Goal: Task Accomplishment & Management: Manage account settings

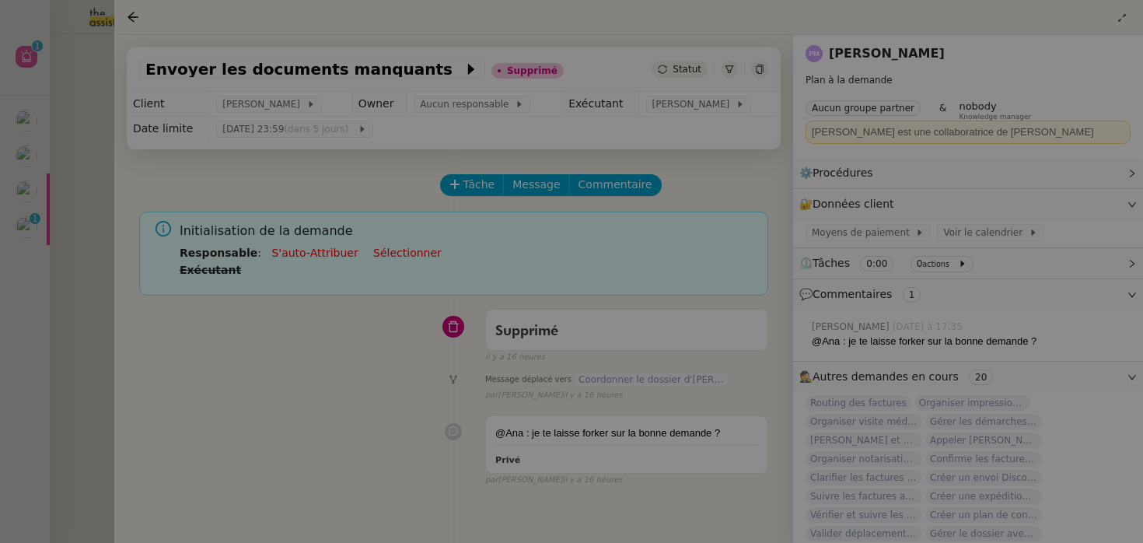
scroll to position [199, 0]
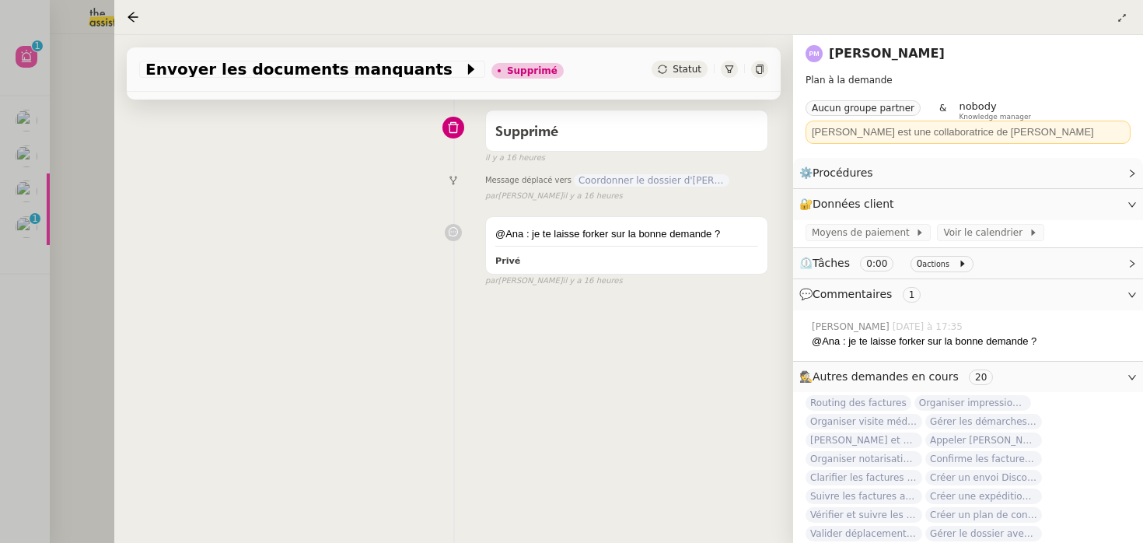
click at [47, 241] on div at bounding box center [571, 271] width 1143 height 543
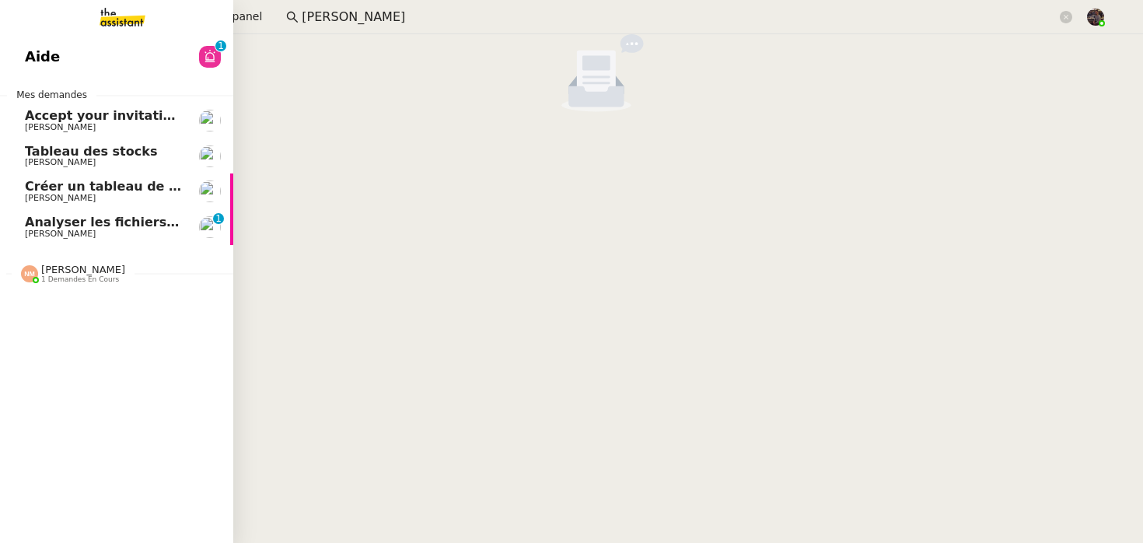
click at [26, 230] on span "[PERSON_NAME]" at bounding box center [60, 234] width 71 height 10
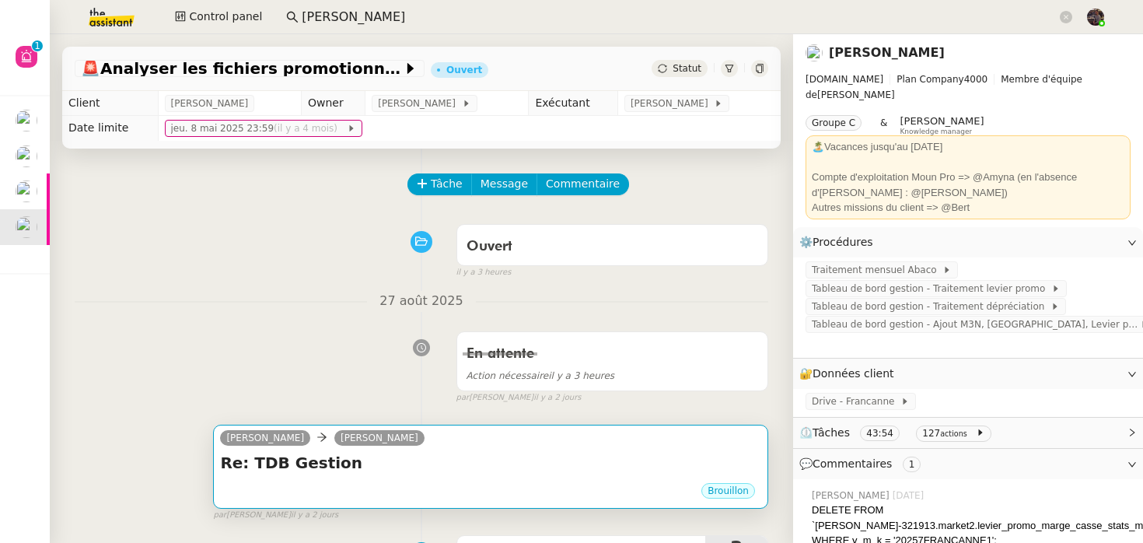
click at [484, 488] on div "Brouillon" at bounding box center [490, 492] width 541 height 23
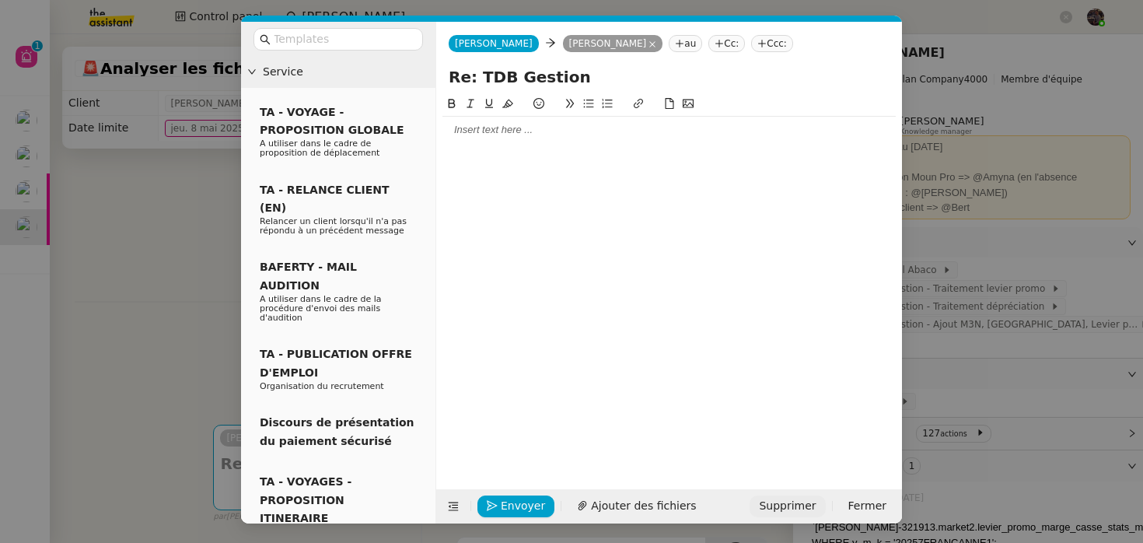
click at [786, 503] on span "Supprimer" at bounding box center [787, 506] width 57 height 18
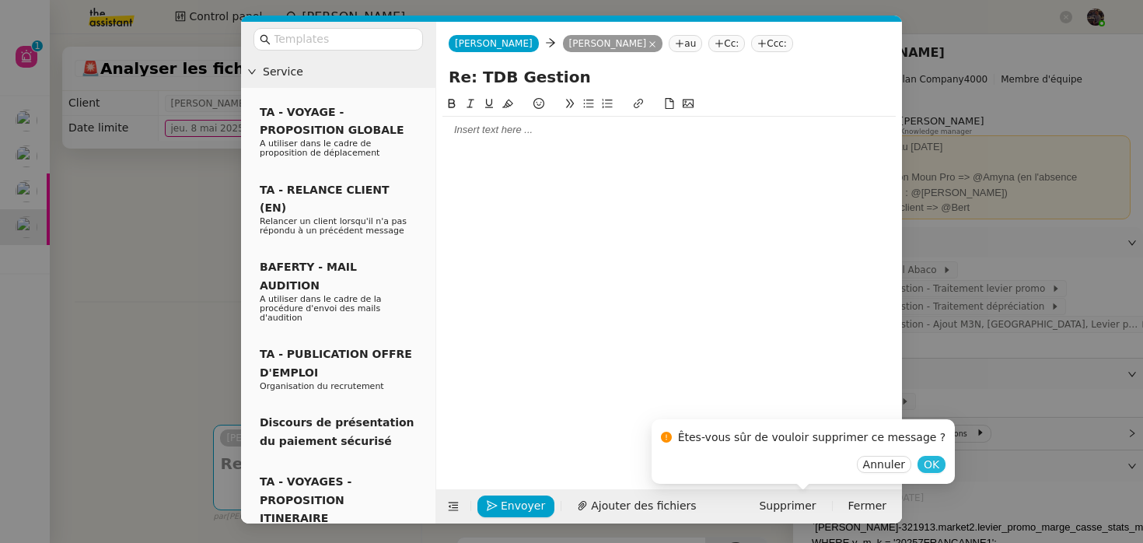
click at [924, 460] on span "OK" at bounding box center [932, 464] width 16 height 16
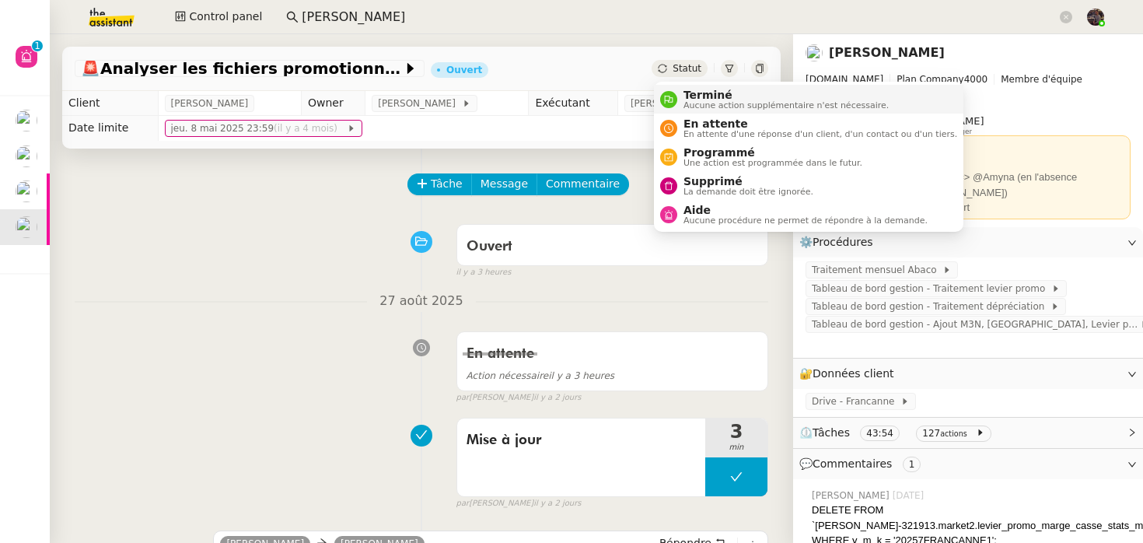
click at [701, 97] on span "Terminé" at bounding box center [785, 95] width 205 height 12
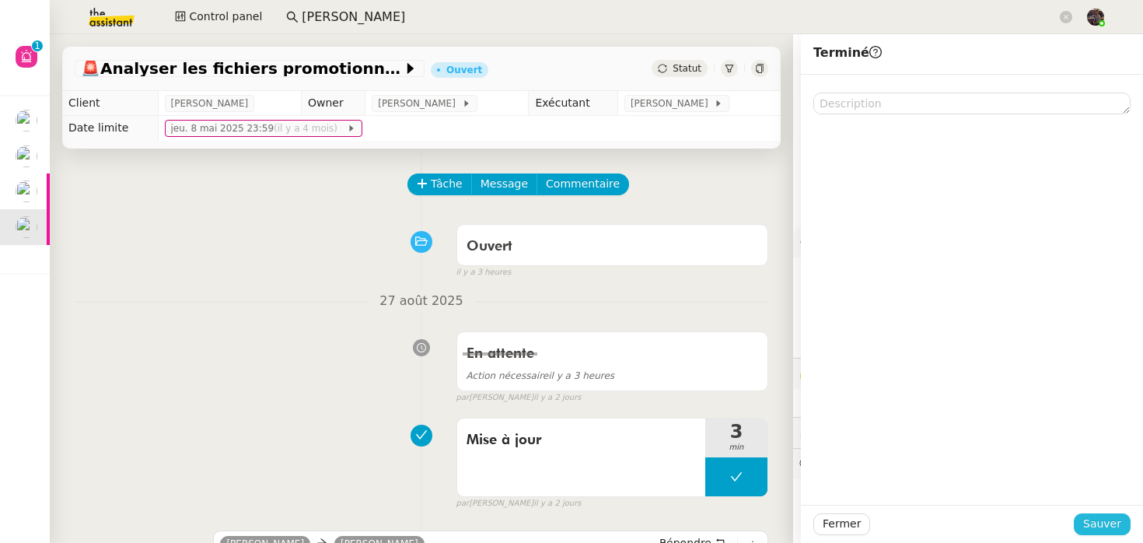
click at [1090, 532] on span "Sauver" at bounding box center [1102, 524] width 38 height 18
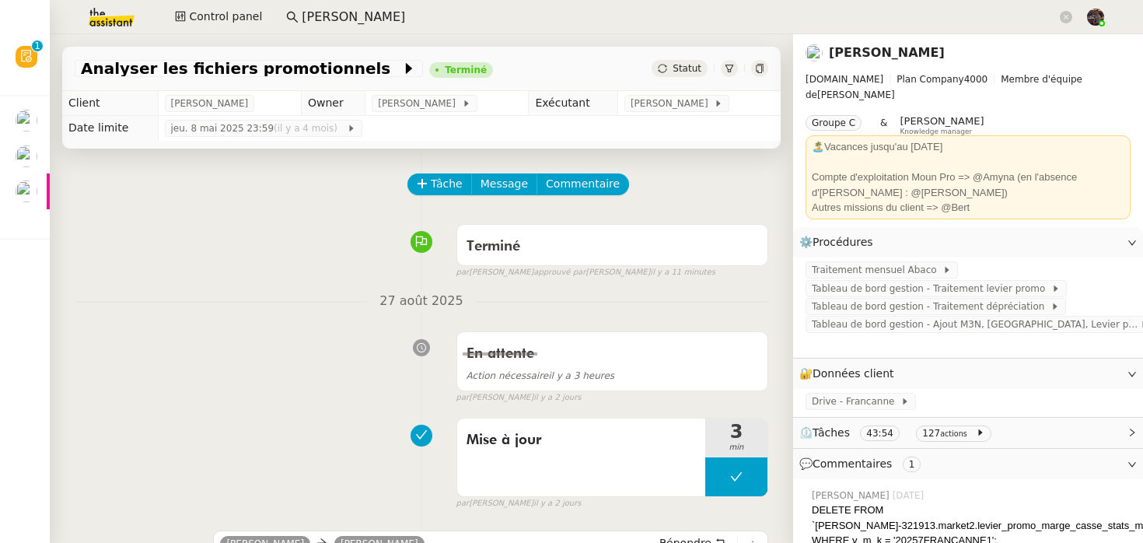
click at [105, 18] on img at bounding box center [99, 17] width 121 height 34
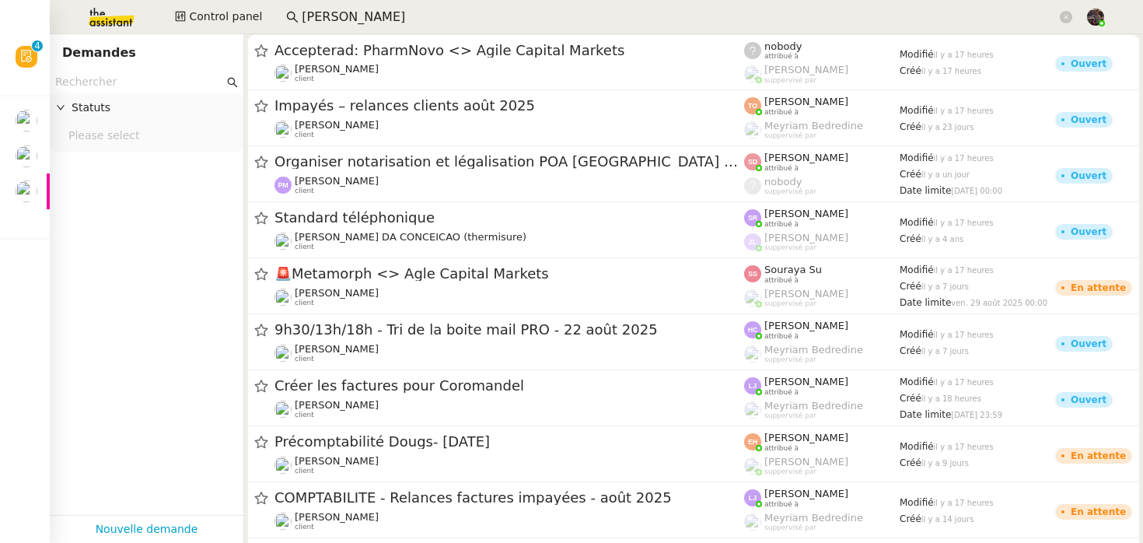
click at [386, 21] on input "céline mas" at bounding box center [679, 17] width 755 height 21
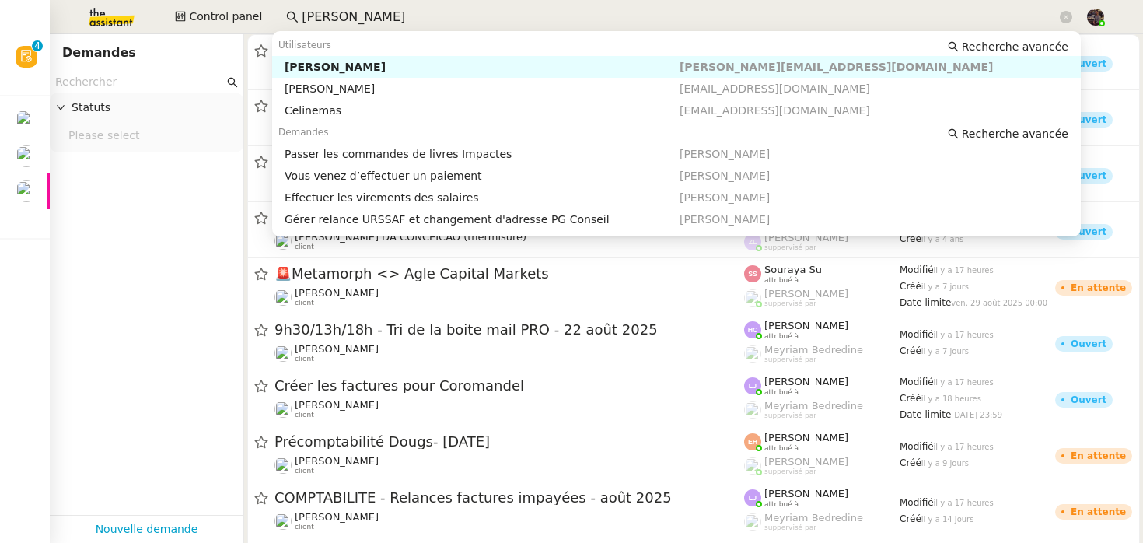
click at [386, 21] on input "céline mas" at bounding box center [679, 17] width 755 height 21
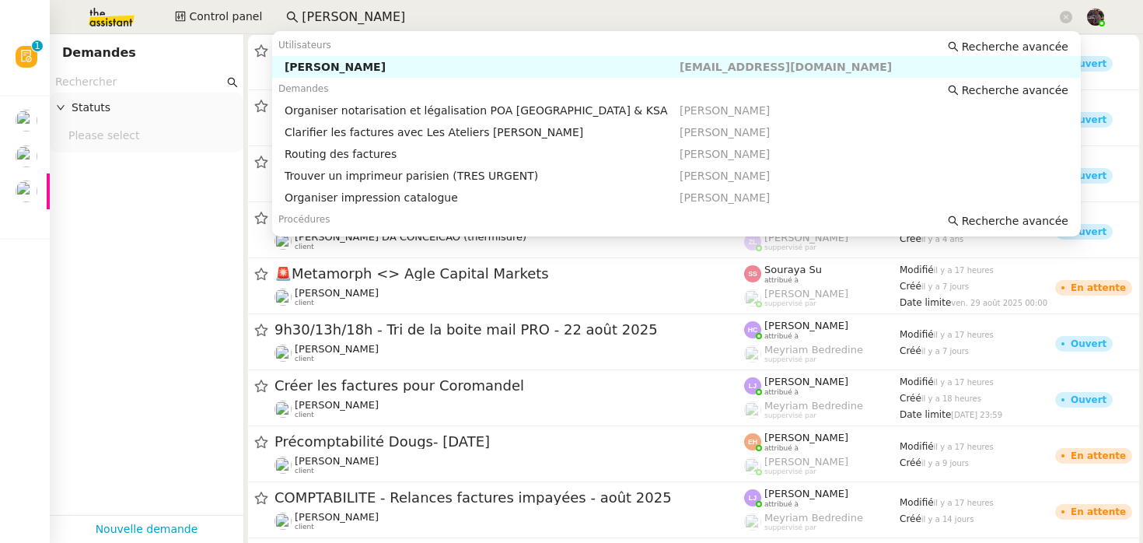
click at [362, 75] on nz-auto-option "[PERSON_NAME] [EMAIL_ADDRESS][DOMAIN_NAME]" at bounding box center [676, 67] width 809 height 22
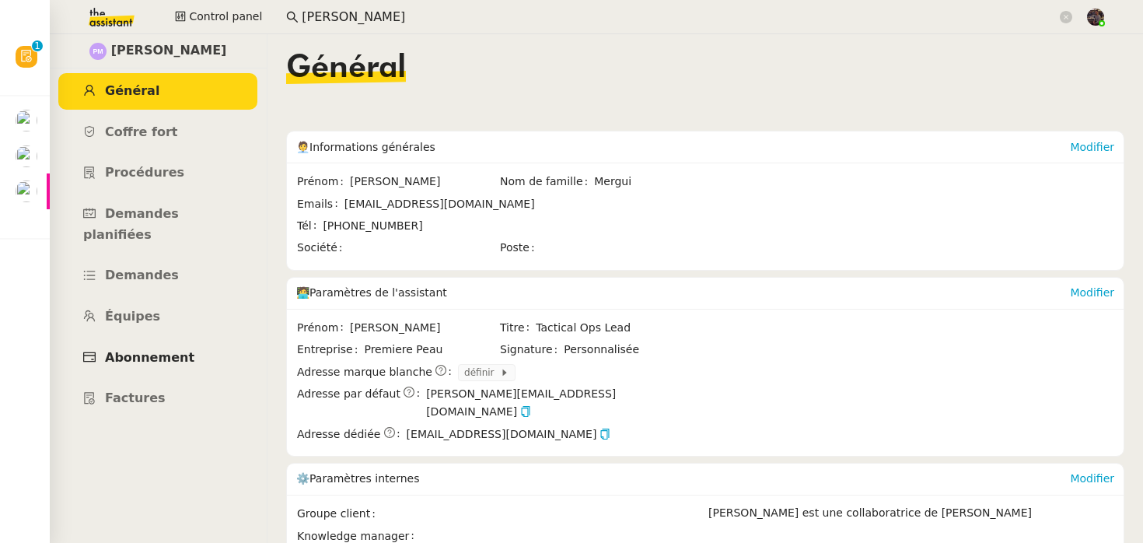
click at [164, 350] on span "Abonnement" at bounding box center [149, 357] width 89 height 15
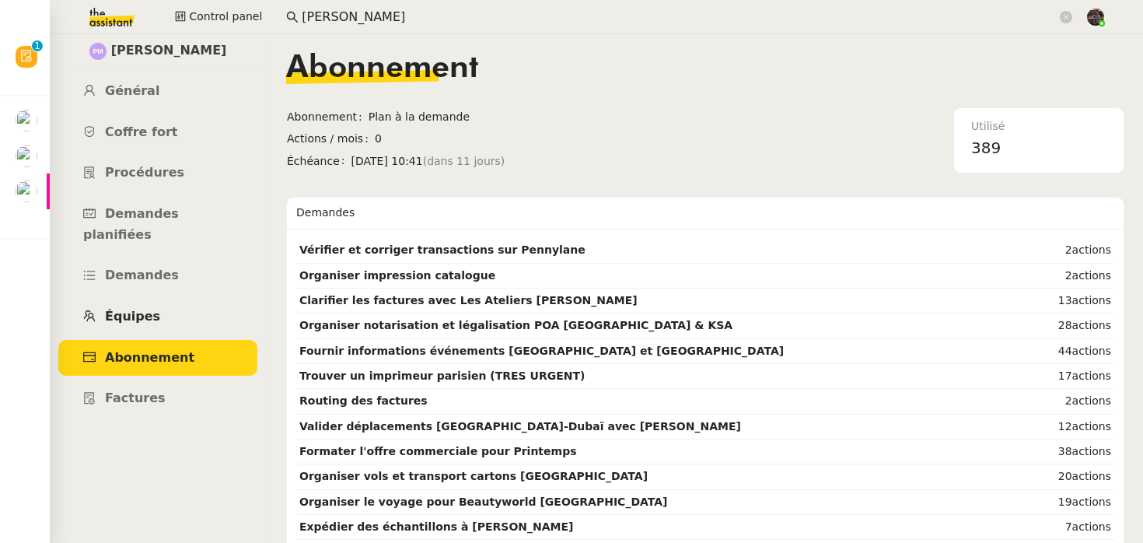
click at [166, 299] on link "Équipes" at bounding box center [157, 317] width 199 height 37
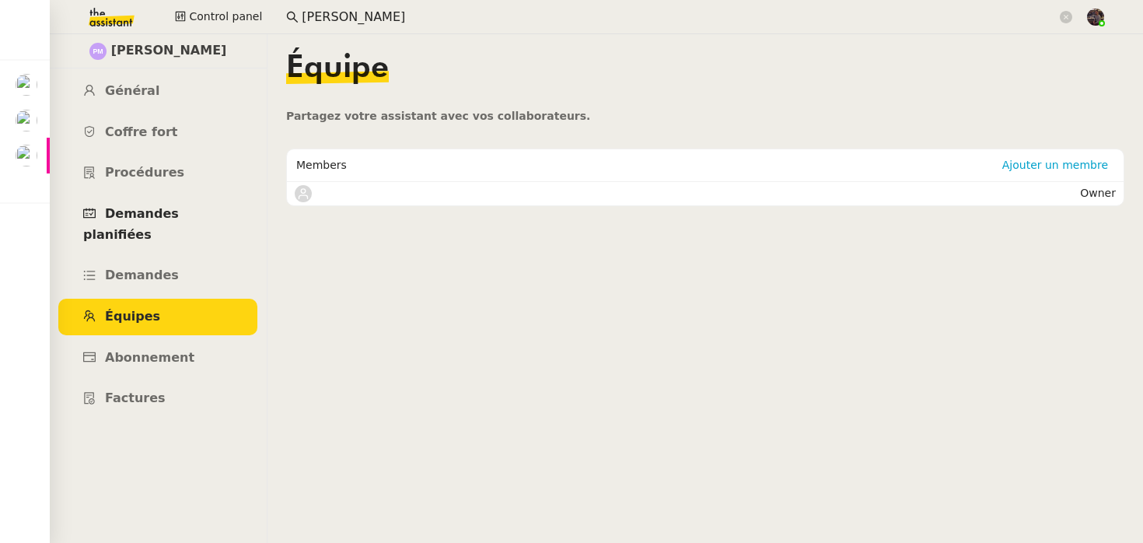
click at [173, 213] on span "Demandes planifiées" at bounding box center [131, 224] width 96 height 36
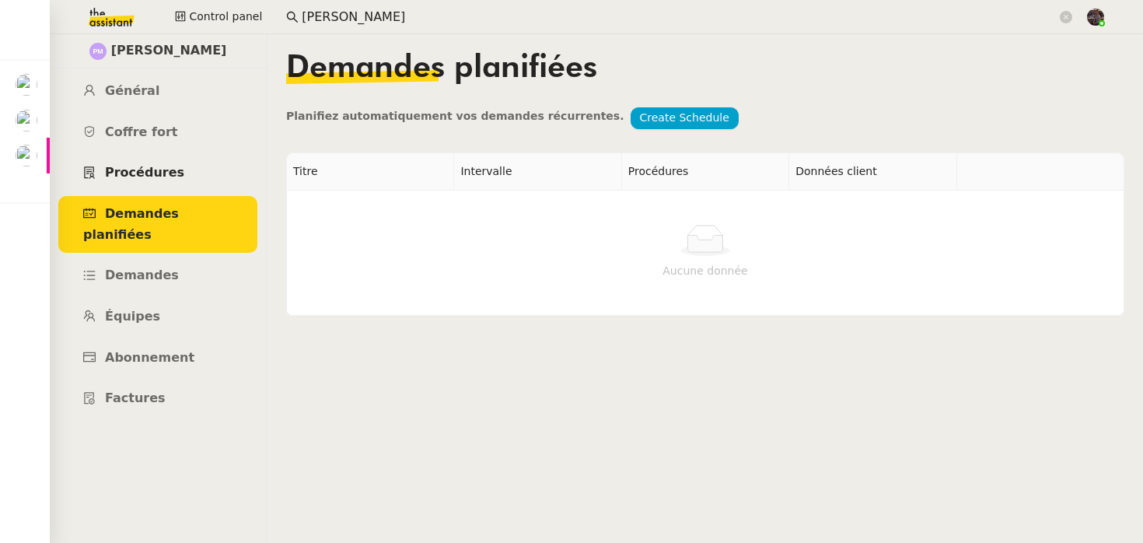
click at [171, 160] on link "Procédures" at bounding box center [157, 173] width 199 height 37
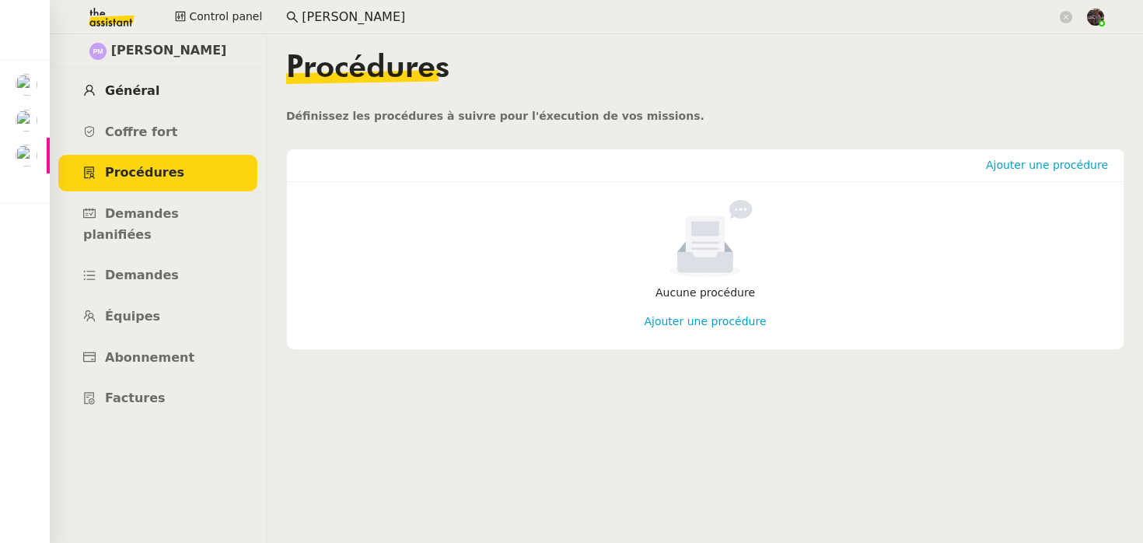
click at [165, 104] on link "Général" at bounding box center [157, 91] width 199 height 37
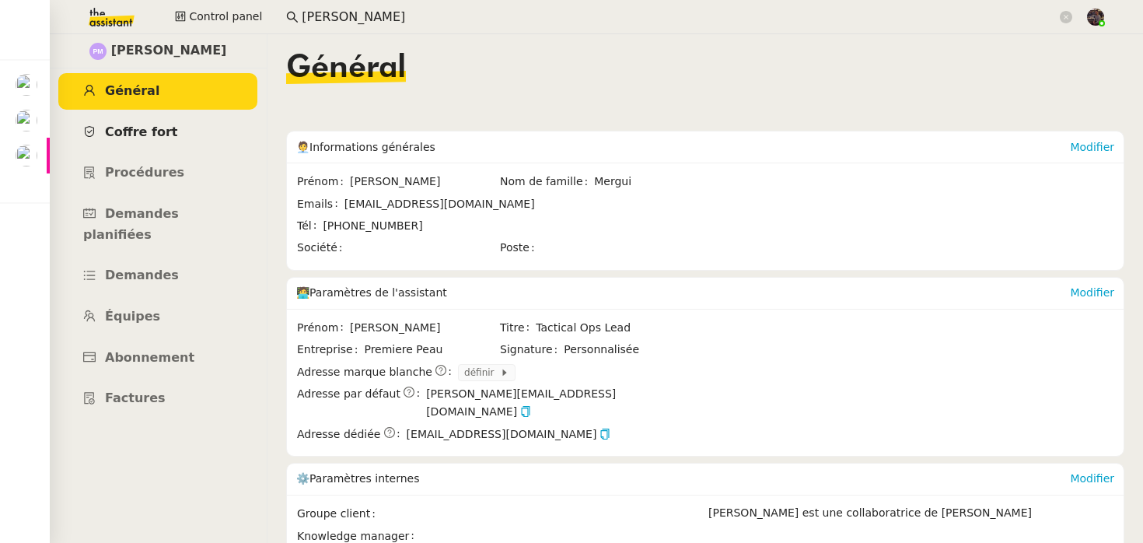
click at [163, 135] on span "Coffre fort" at bounding box center [141, 131] width 73 height 15
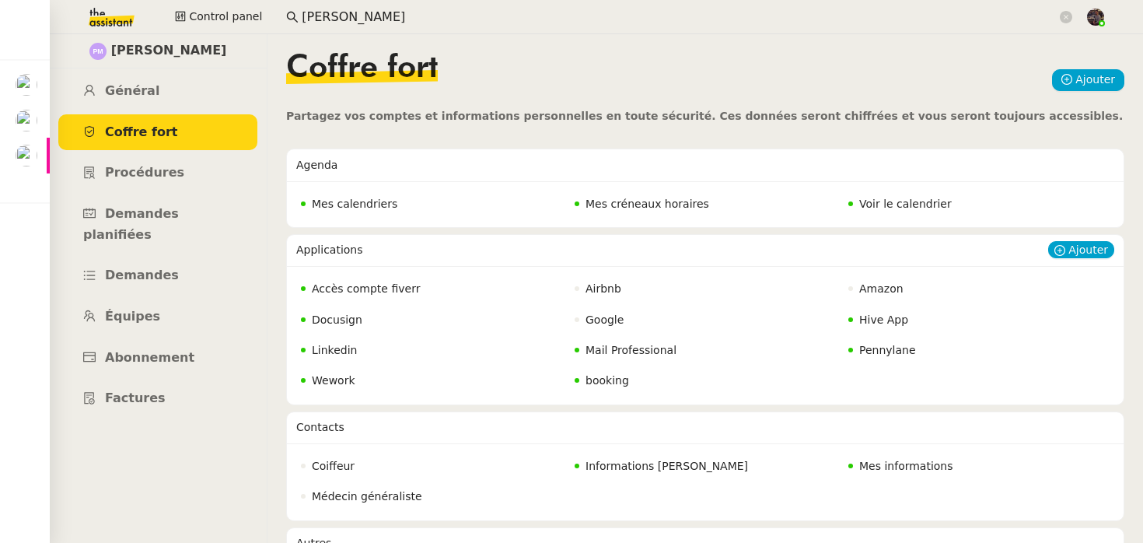
scroll to position [69, 0]
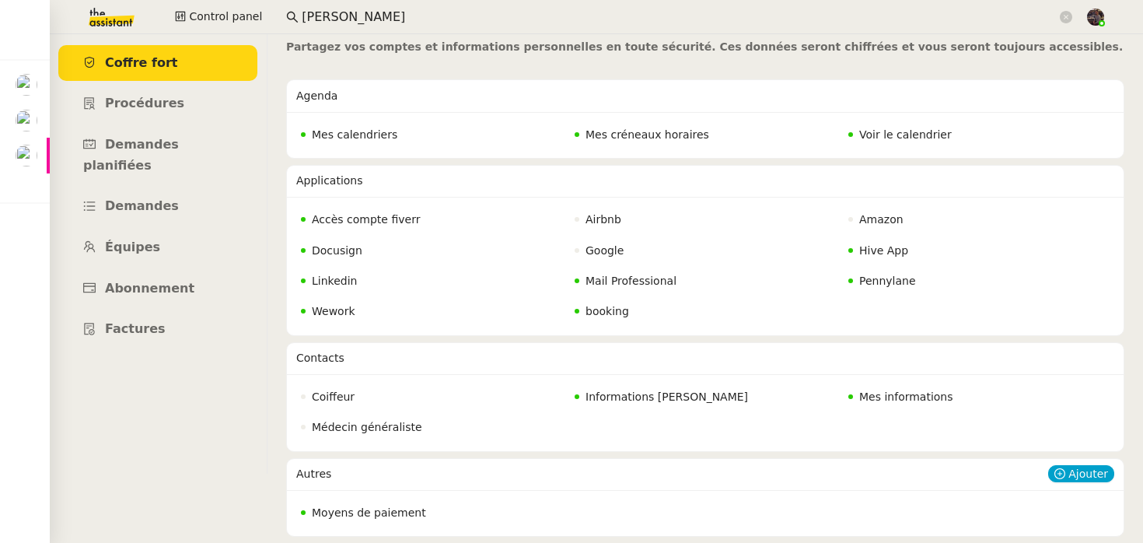
click at [386, 473] on div "Autres" at bounding box center [672, 474] width 752 height 31
click at [376, 514] on span "Moyens de paiement" at bounding box center [369, 512] width 114 height 12
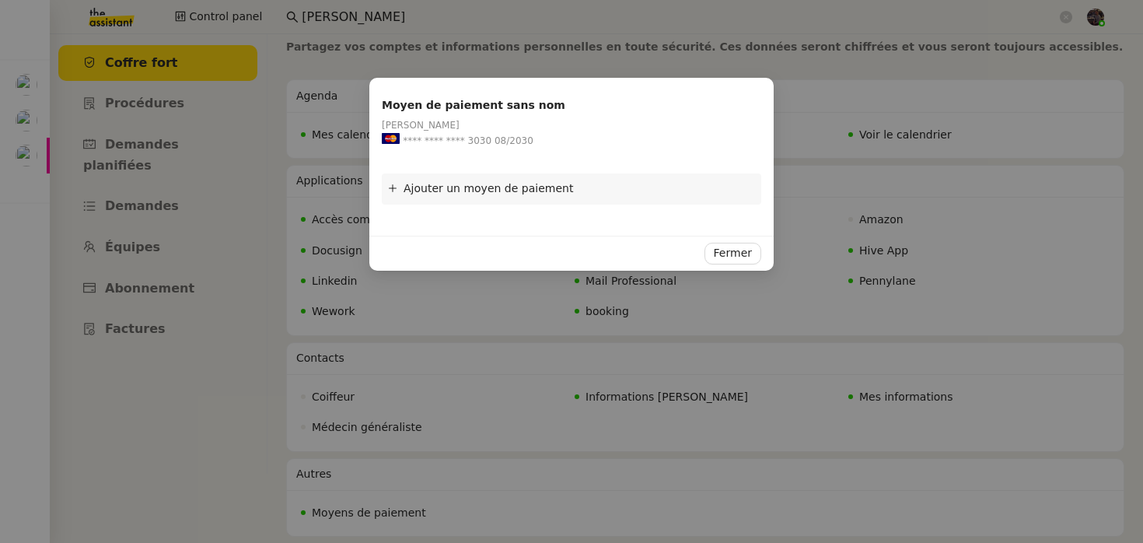
click at [379, 344] on nz-modal-container "Moyen de paiement sans nom Pierre Mergui **** **** **** 3030 08/2030 Ajouter un…" at bounding box center [571, 271] width 1143 height 543
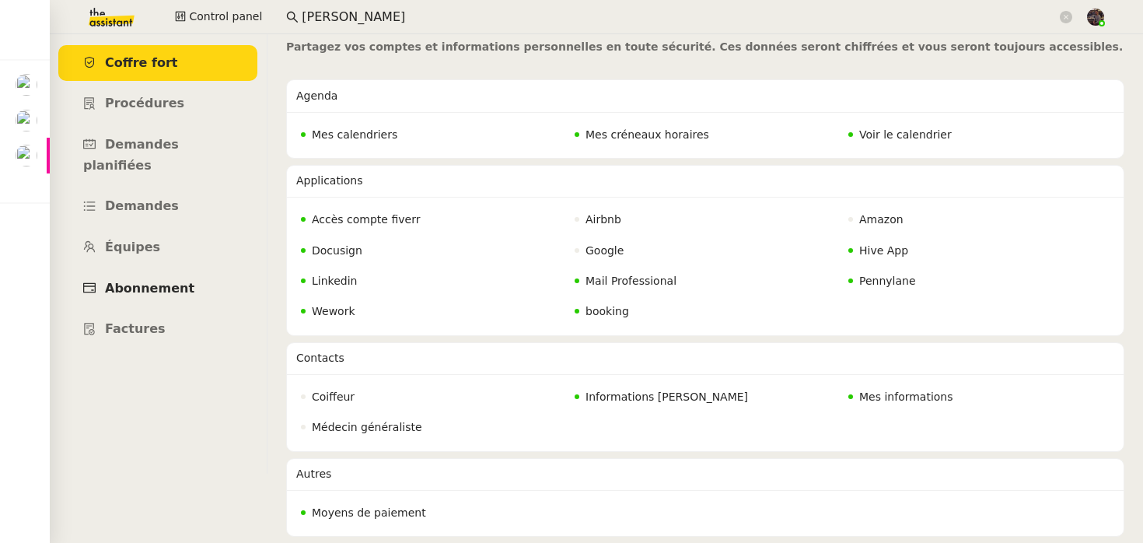
click at [183, 271] on link "Abonnement" at bounding box center [157, 289] width 199 height 37
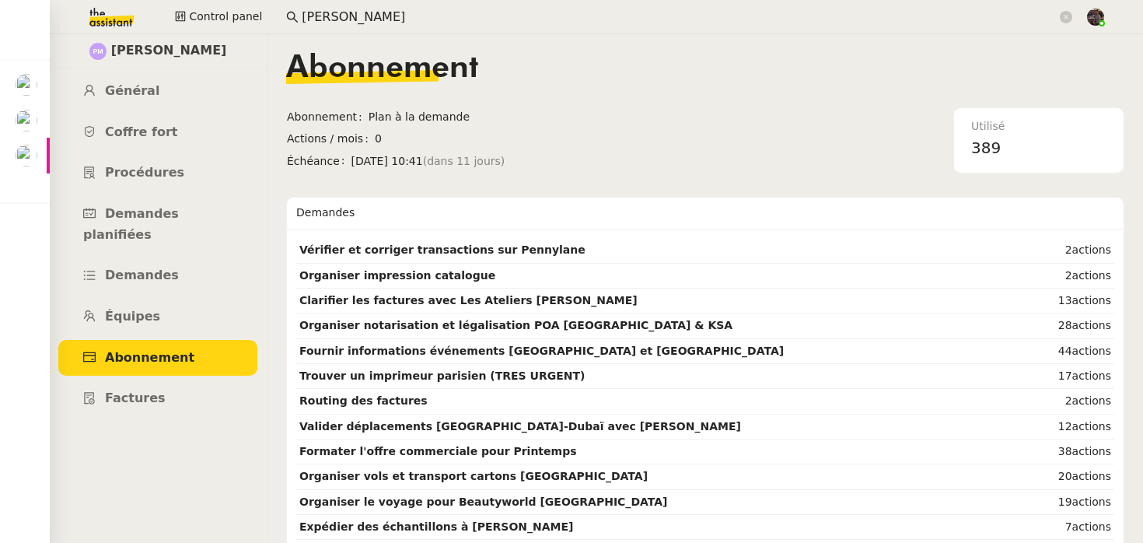
click at [782, 186] on nz-content "Abonnement Abonnement Plan à la demande Actions / mois 0 Échéance mar. 9 sept. …" at bounding box center [705, 288] width 838 height 509
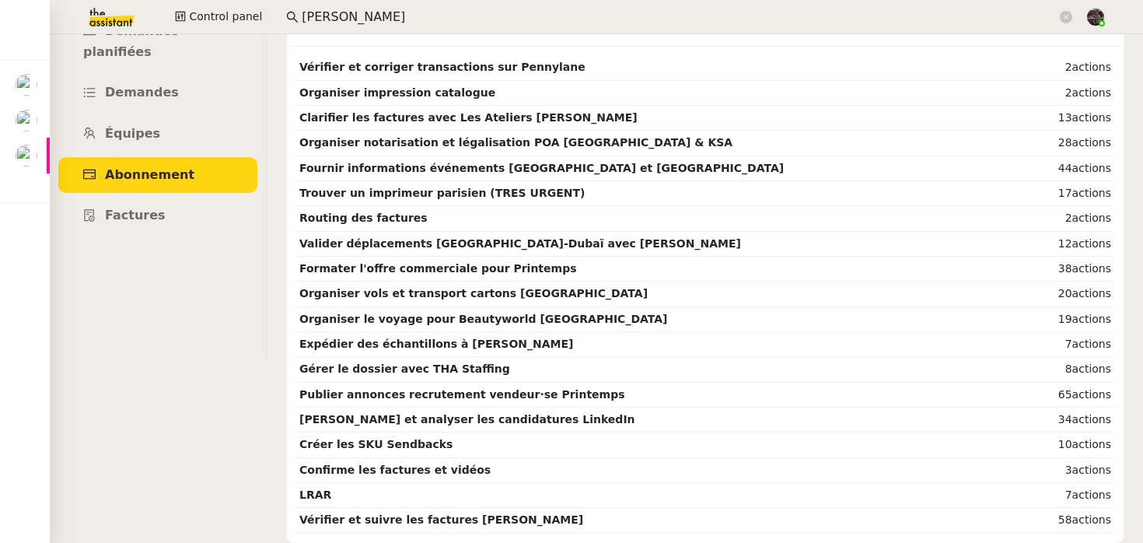
click at [119, 24] on img at bounding box center [99, 17] width 121 height 34
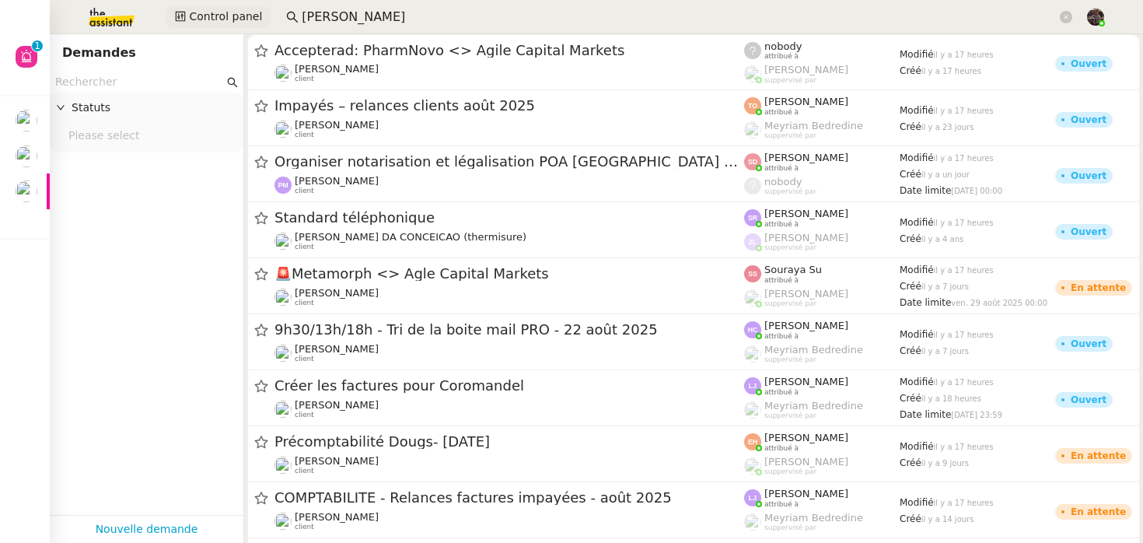
click at [235, 18] on span "Control panel" at bounding box center [225, 17] width 73 height 18
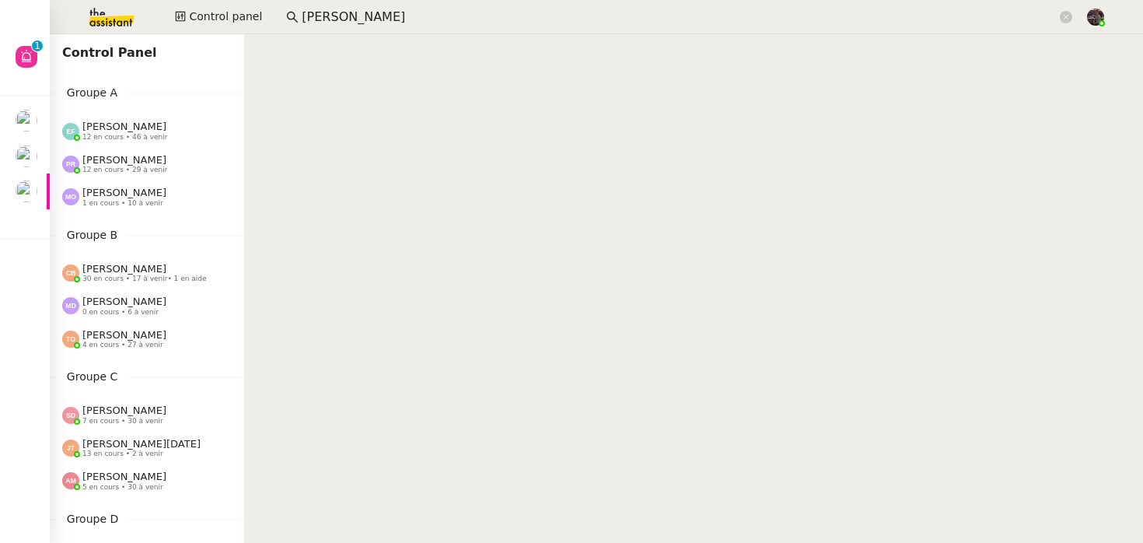
click at [145, 131] on span "[PERSON_NAME]" at bounding box center [124, 127] width 84 height 12
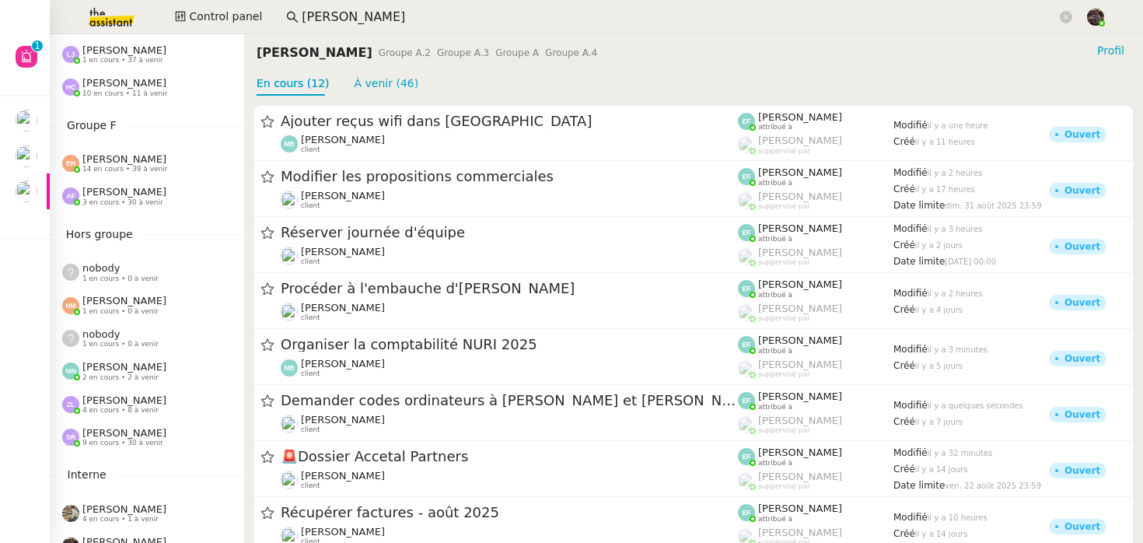
scroll to position [763, 0]
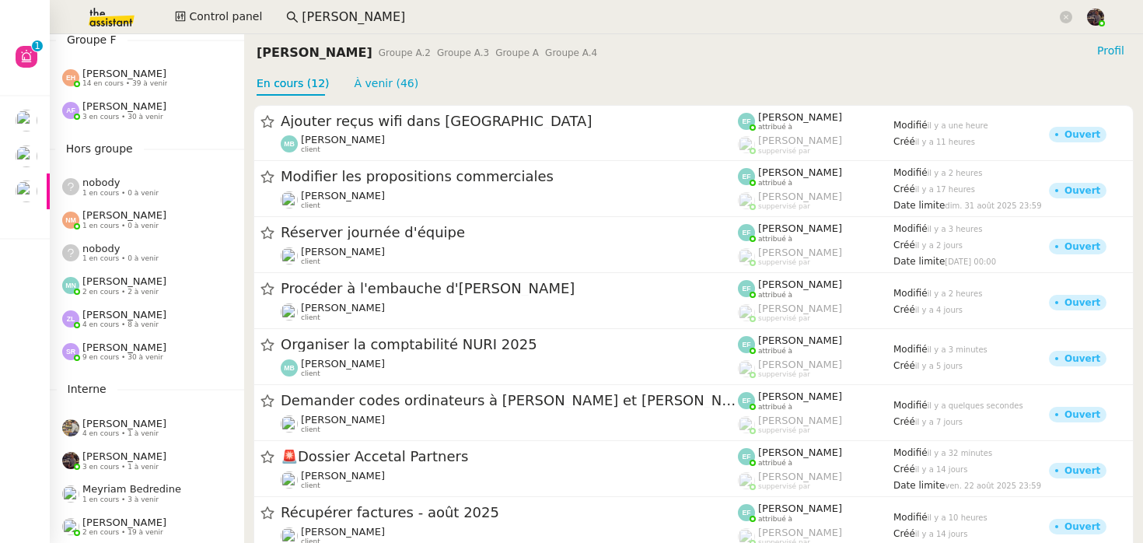
click at [138, 121] on div "Anna Florent 3 en cours • 30 à venir" at bounding box center [147, 110] width 194 height 33
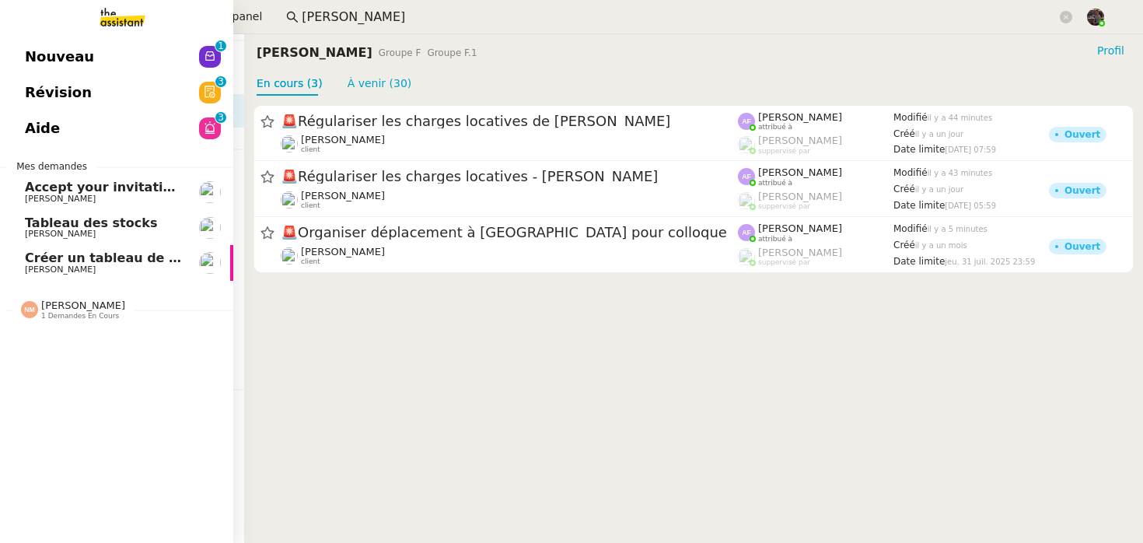
click at [29, 56] on span "Nouveau" at bounding box center [59, 56] width 69 height 23
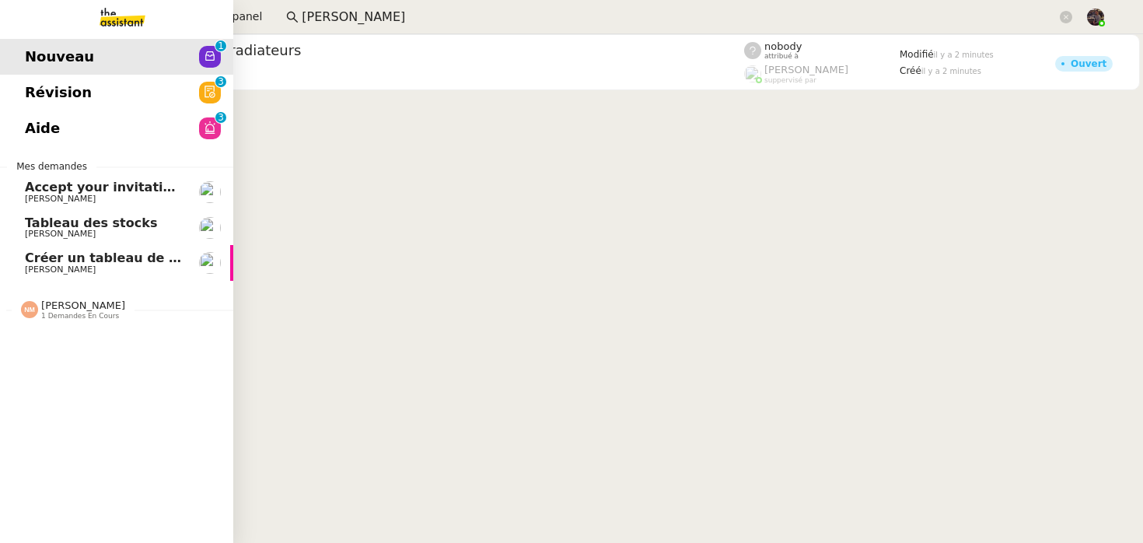
click at [44, 85] on span "Révision" at bounding box center [58, 92] width 67 height 23
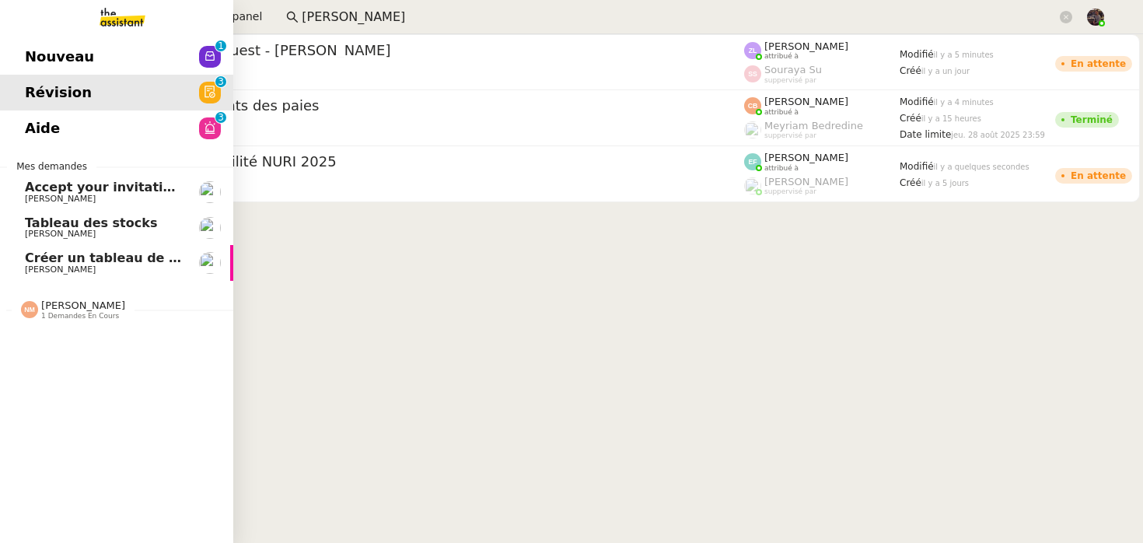
click at [47, 120] on span "Aide" at bounding box center [42, 128] width 35 height 23
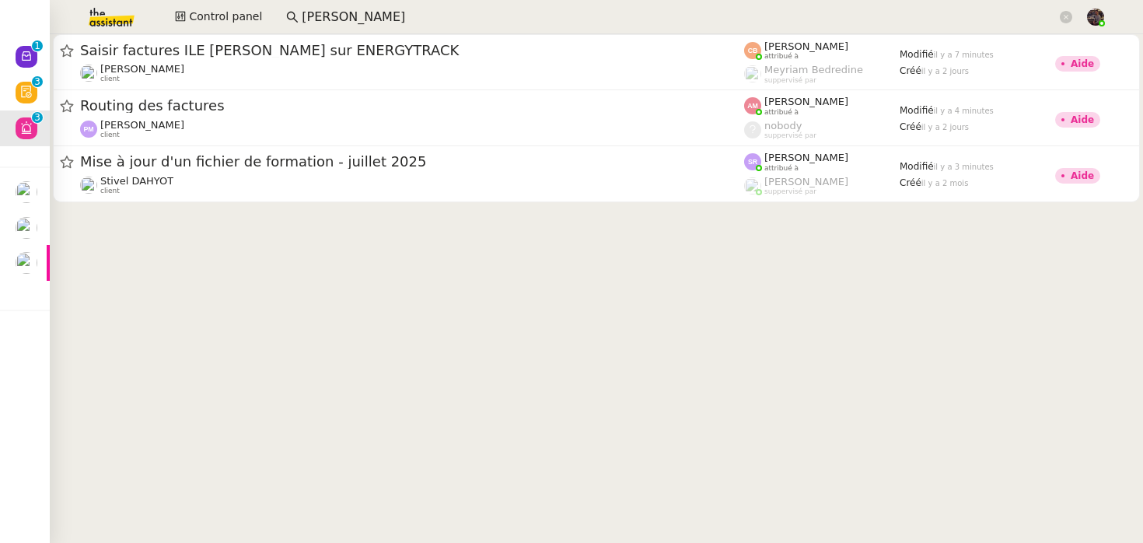
click at [358, 235] on cdk-virtual-scroll-viewport "Saisir factures ILE CAROLINE sur ENERGYTRACK Charles Da Conceicao client Corali…" at bounding box center [596, 288] width 1093 height 509
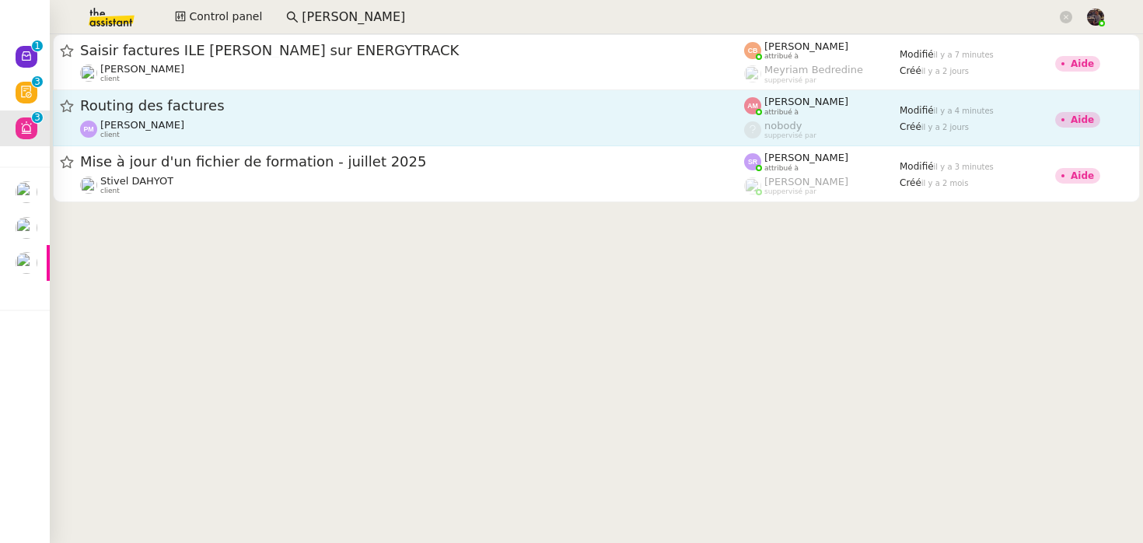
click at [351, 117] on div "Routing des factures Pierre Mergui client" at bounding box center [412, 117] width 664 height 43
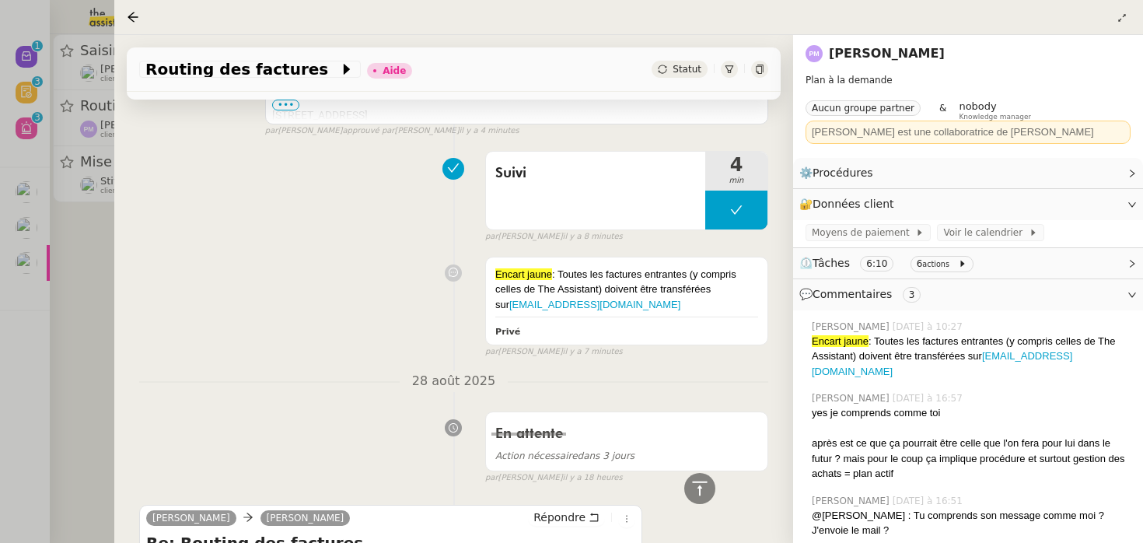
scroll to position [742, 0]
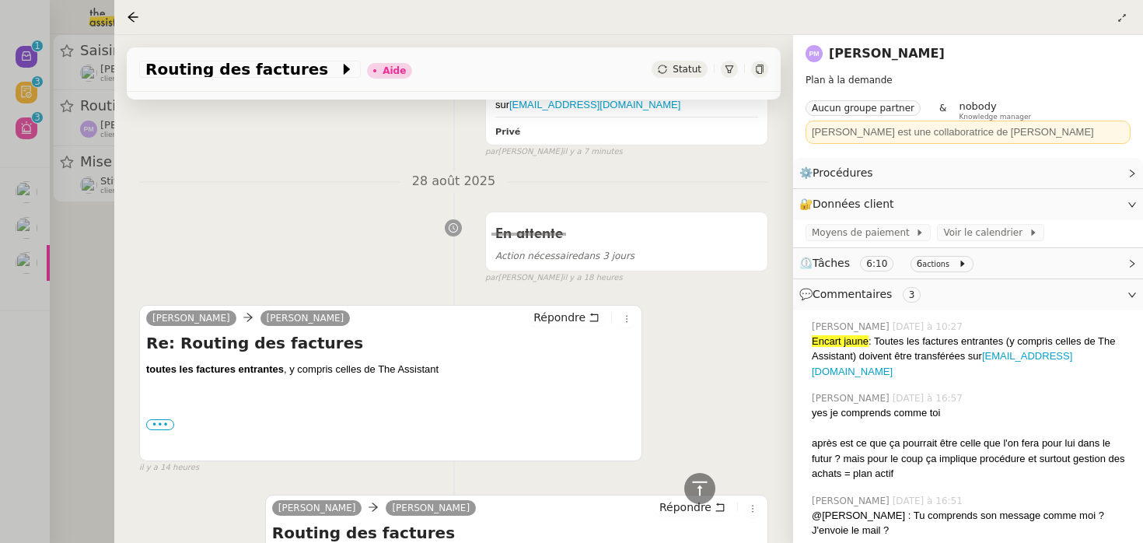
click at [79, 216] on div at bounding box center [571, 271] width 1143 height 543
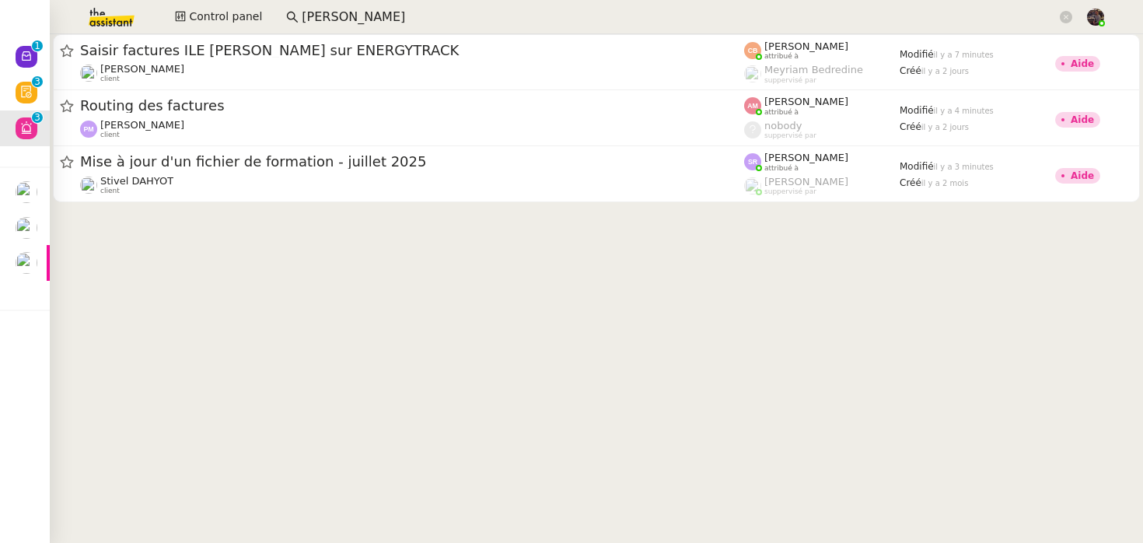
click at [209, 275] on cdk-virtual-scroll-viewport "Saisir factures ILE CAROLINE sur ENERGYTRACK Charles Da Conceicao client Corali…" at bounding box center [596, 288] width 1093 height 509
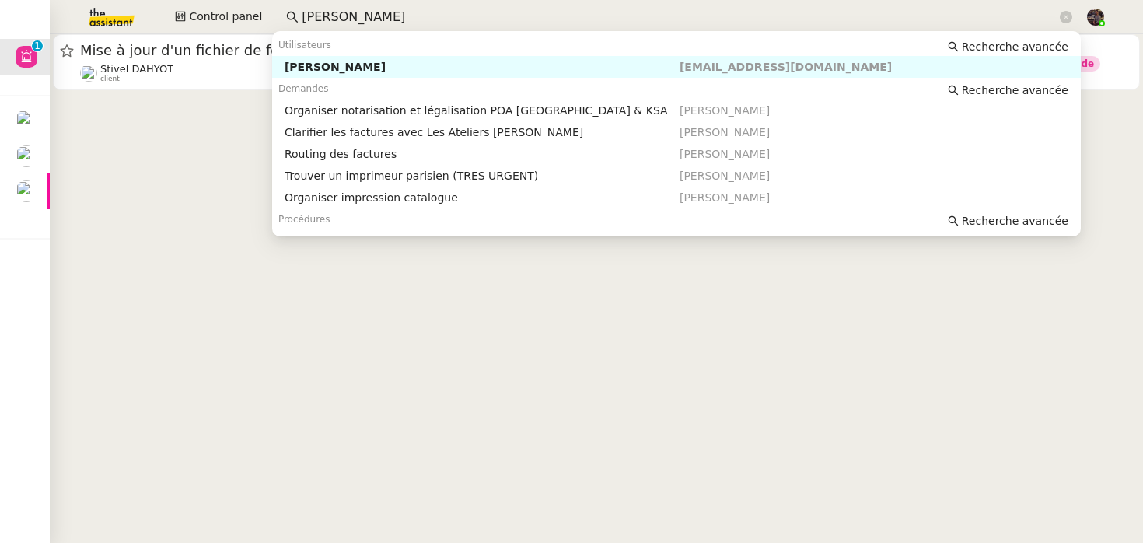
click at [359, 11] on input "pierre mer" at bounding box center [679, 17] width 755 height 21
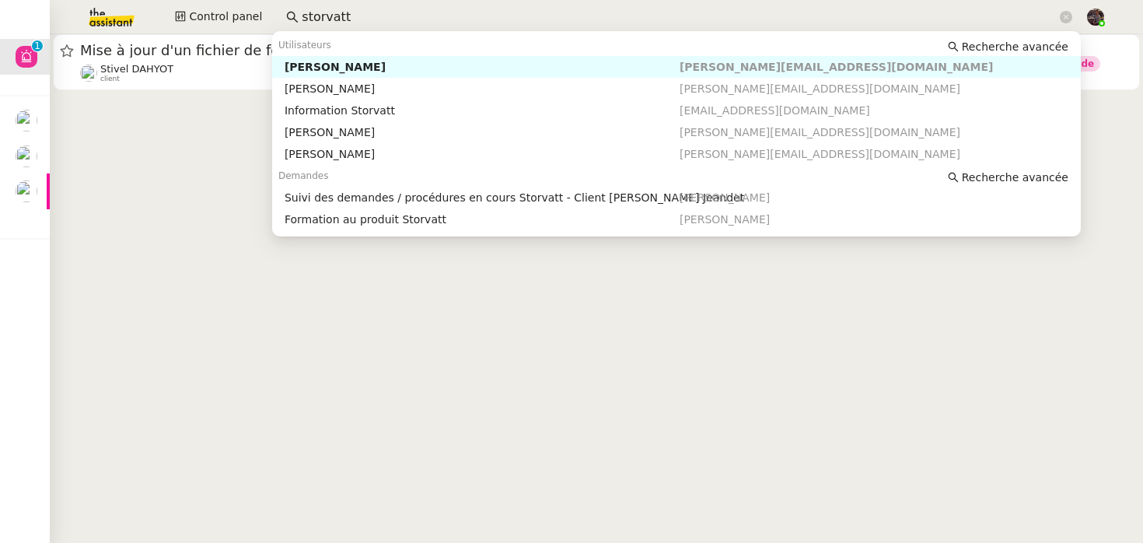
click at [400, 60] on div "[PERSON_NAME]" at bounding box center [482, 67] width 395 height 14
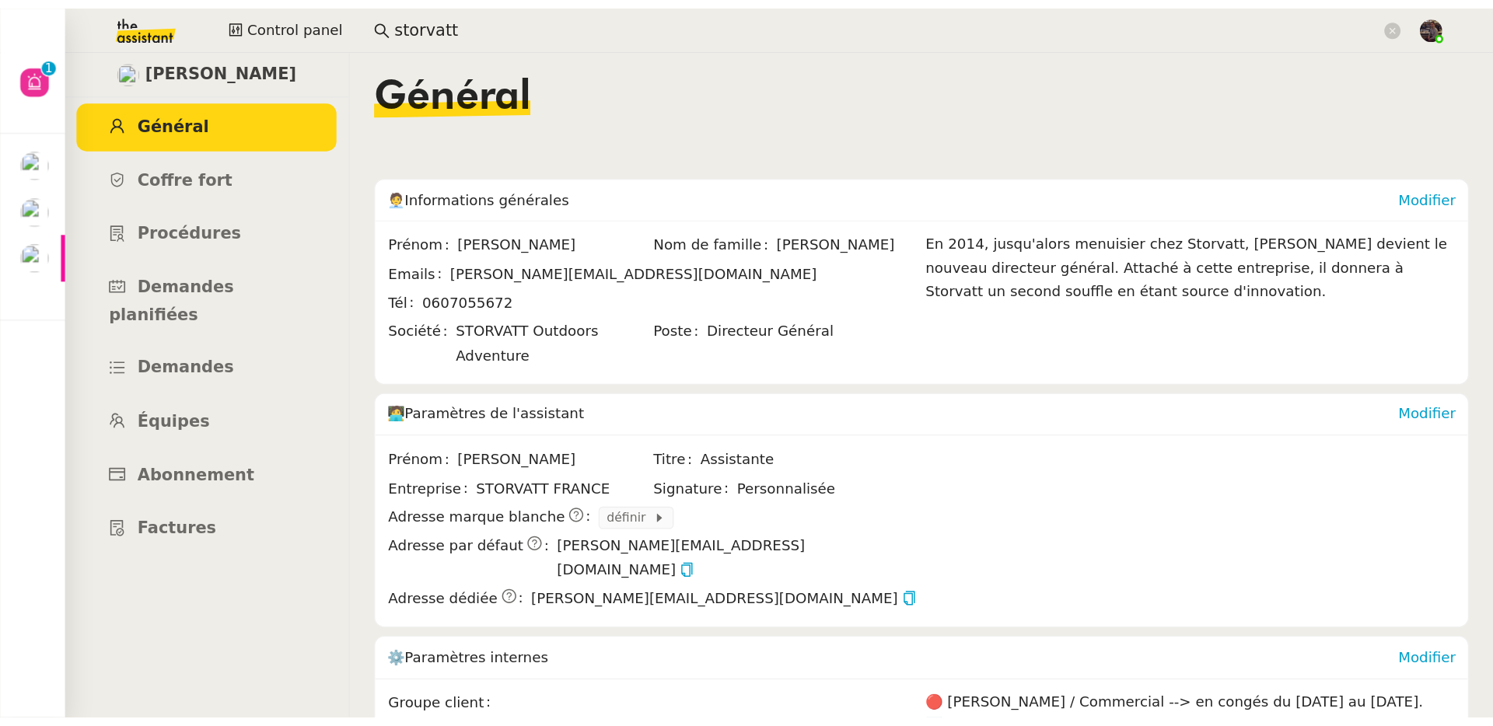
scroll to position [246, 0]
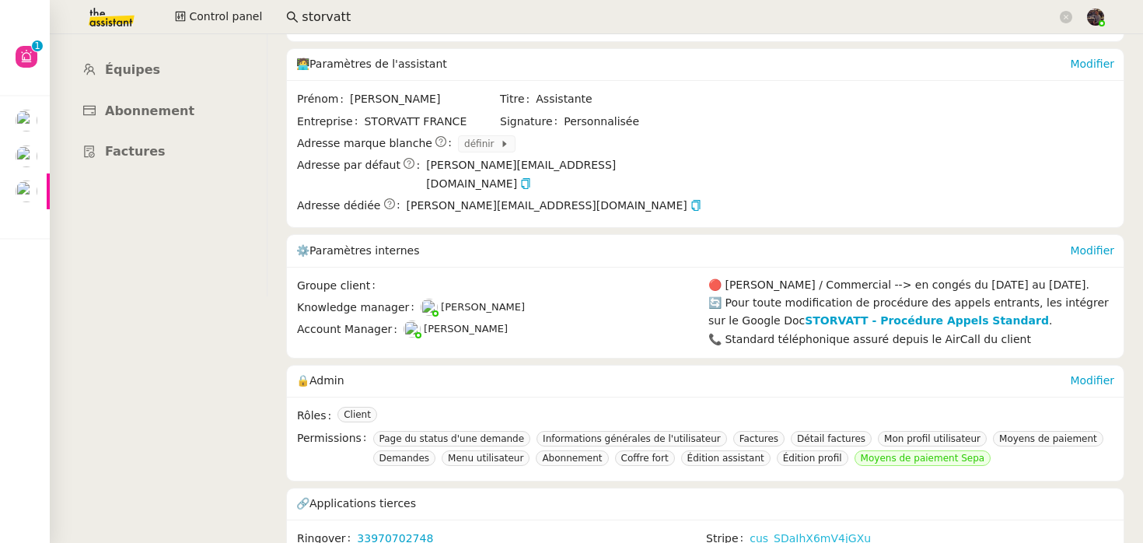
click at [799, 529] on link "cus_SDaIhX6mV4jGXu" at bounding box center [810, 538] width 121 height 18
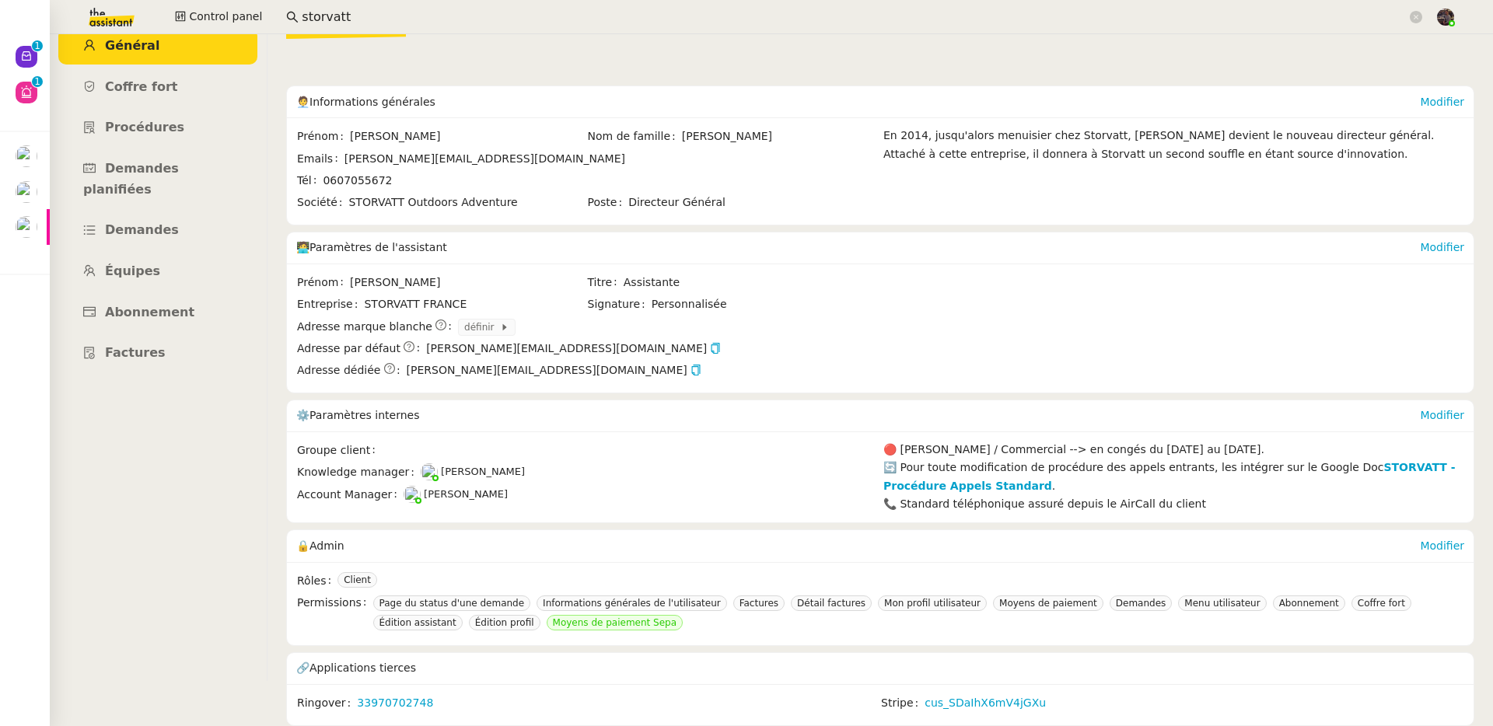
scroll to position [56, 0]
click at [121, 14] on img at bounding box center [99, 17] width 121 height 34
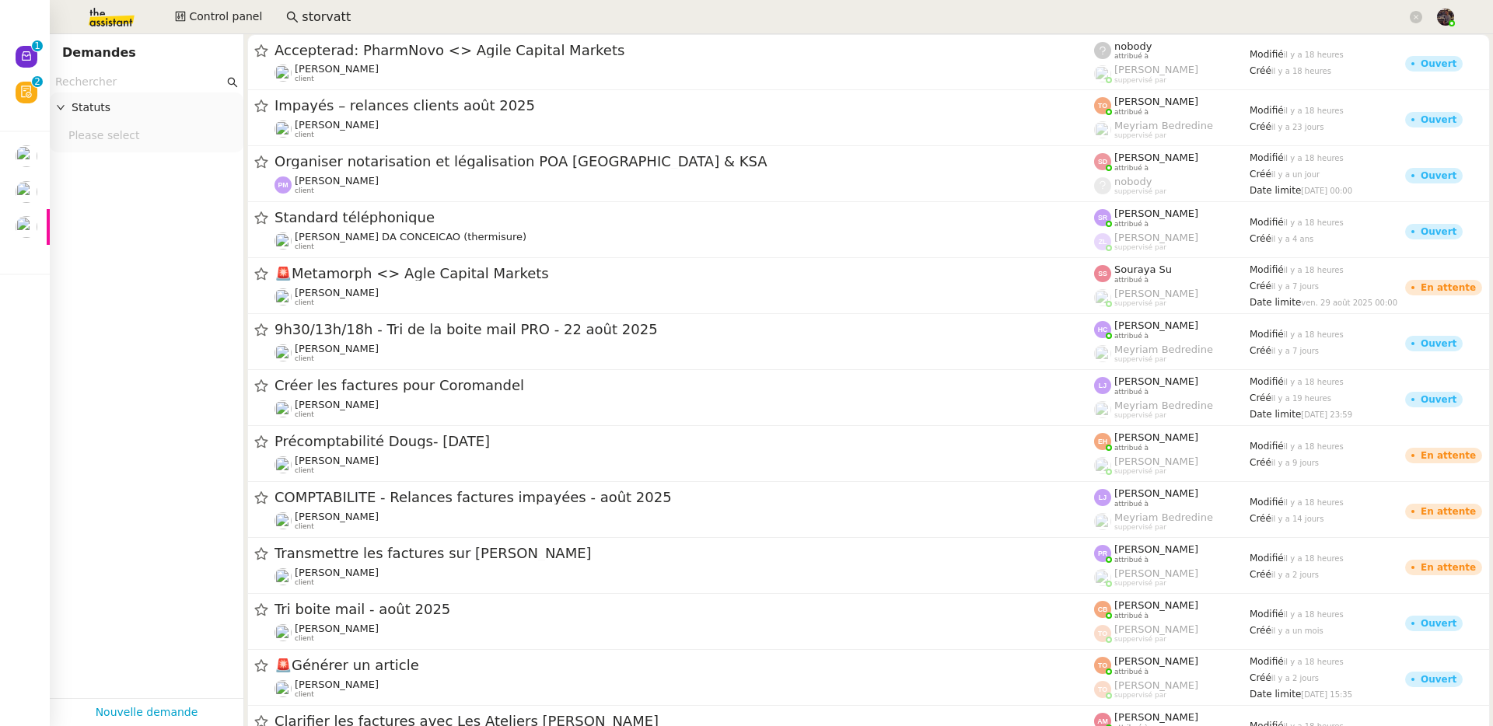
click at [314, 18] on input "storvatt" at bounding box center [854, 17] width 1105 height 21
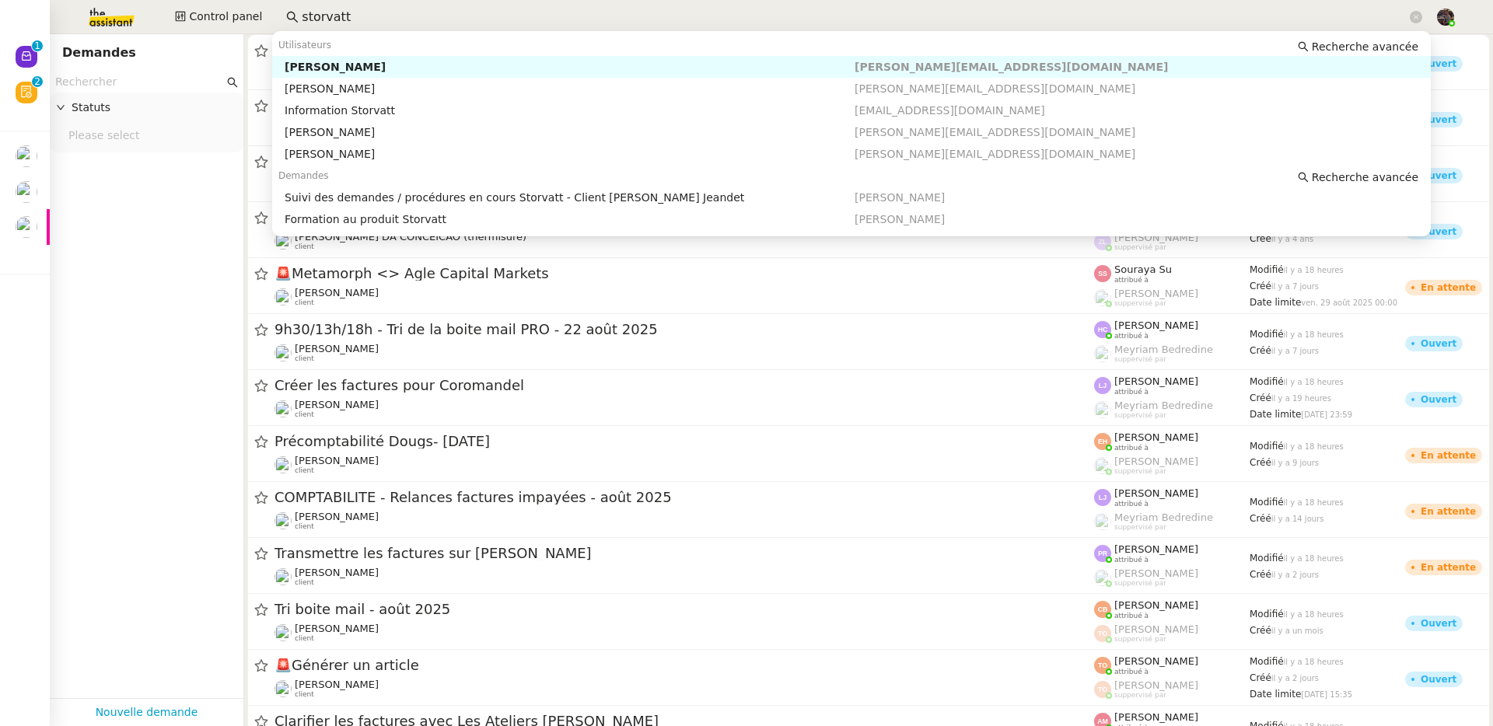
click at [314, 18] on input "storvatt" at bounding box center [854, 17] width 1105 height 21
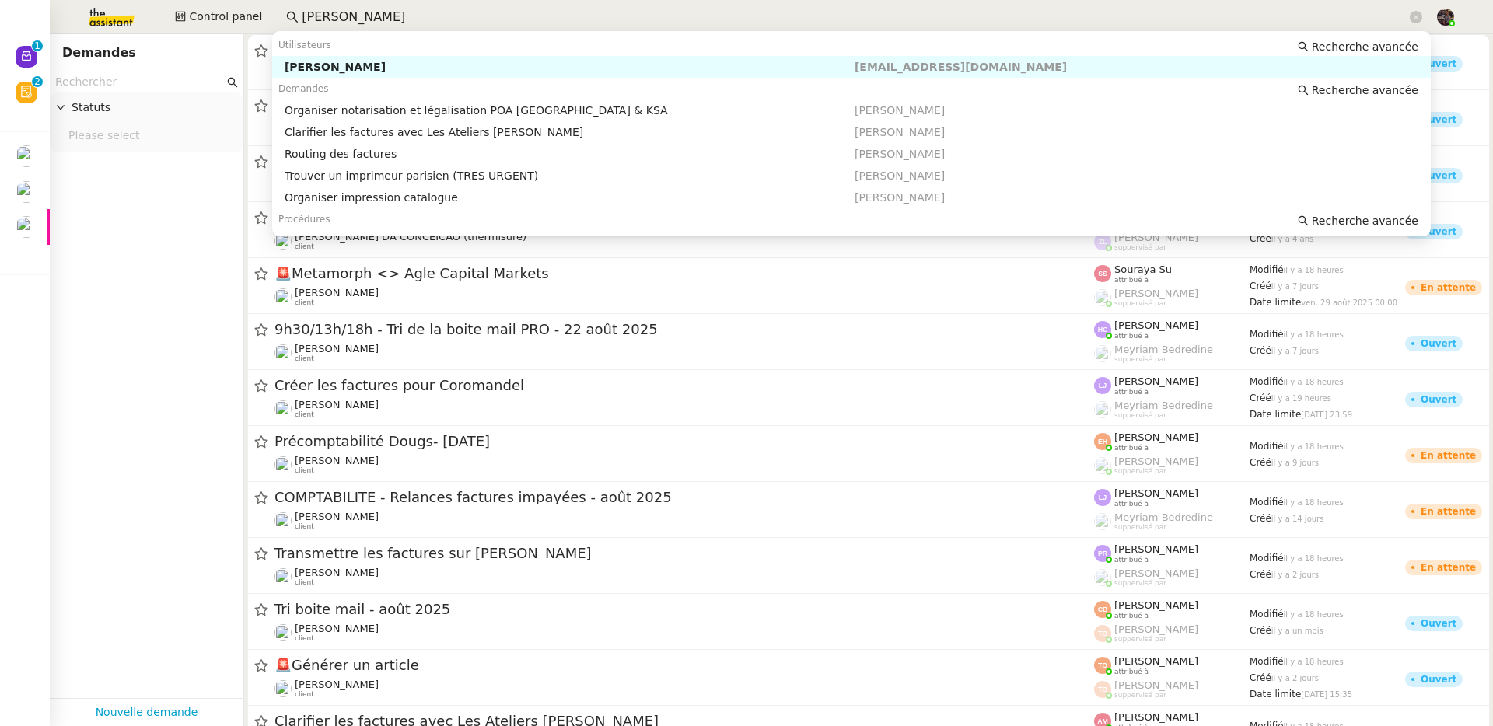
click at [680, 70] on div "[PERSON_NAME]" at bounding box center [570, 67] width 570 height 14
type input "pierre mer"
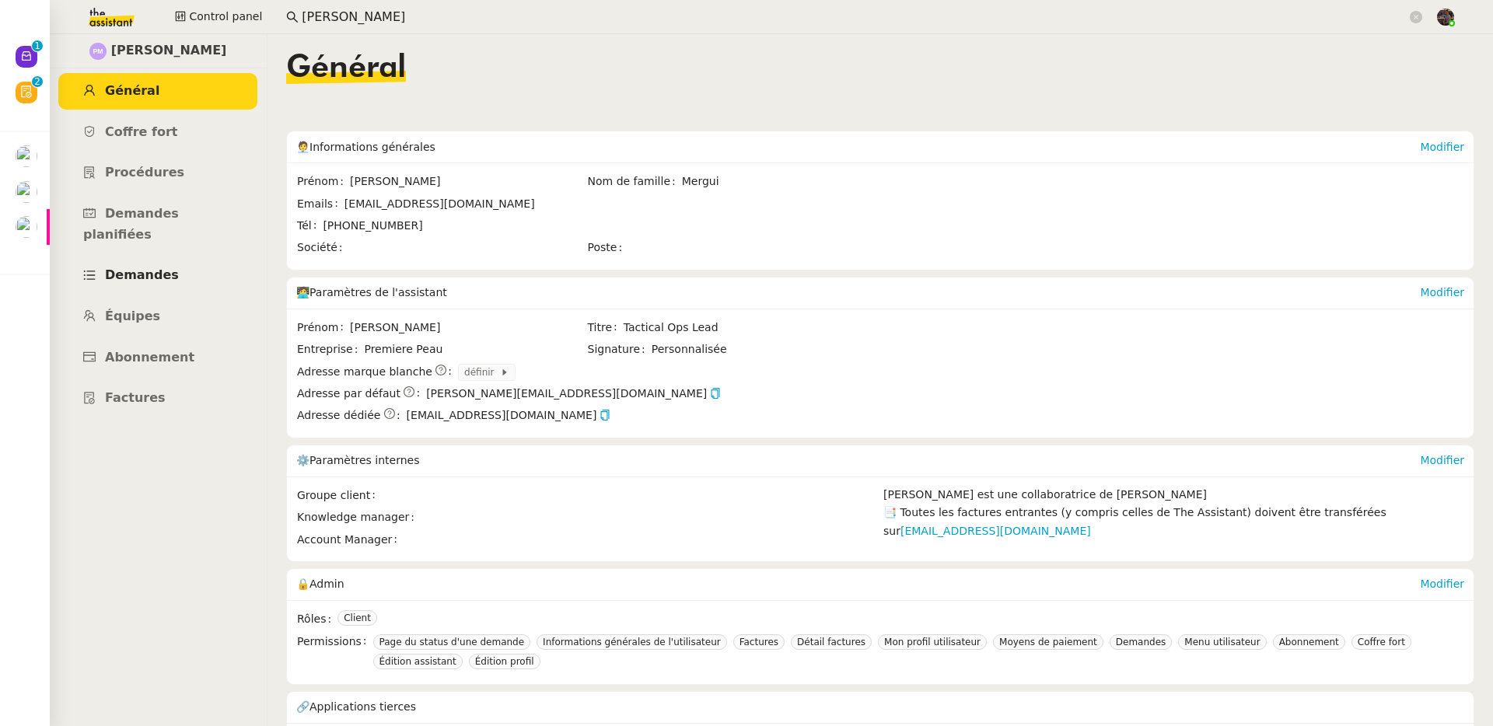
click at [144, 257] on link "Demandes" at bounding box center [157, 275] width 199 height 37
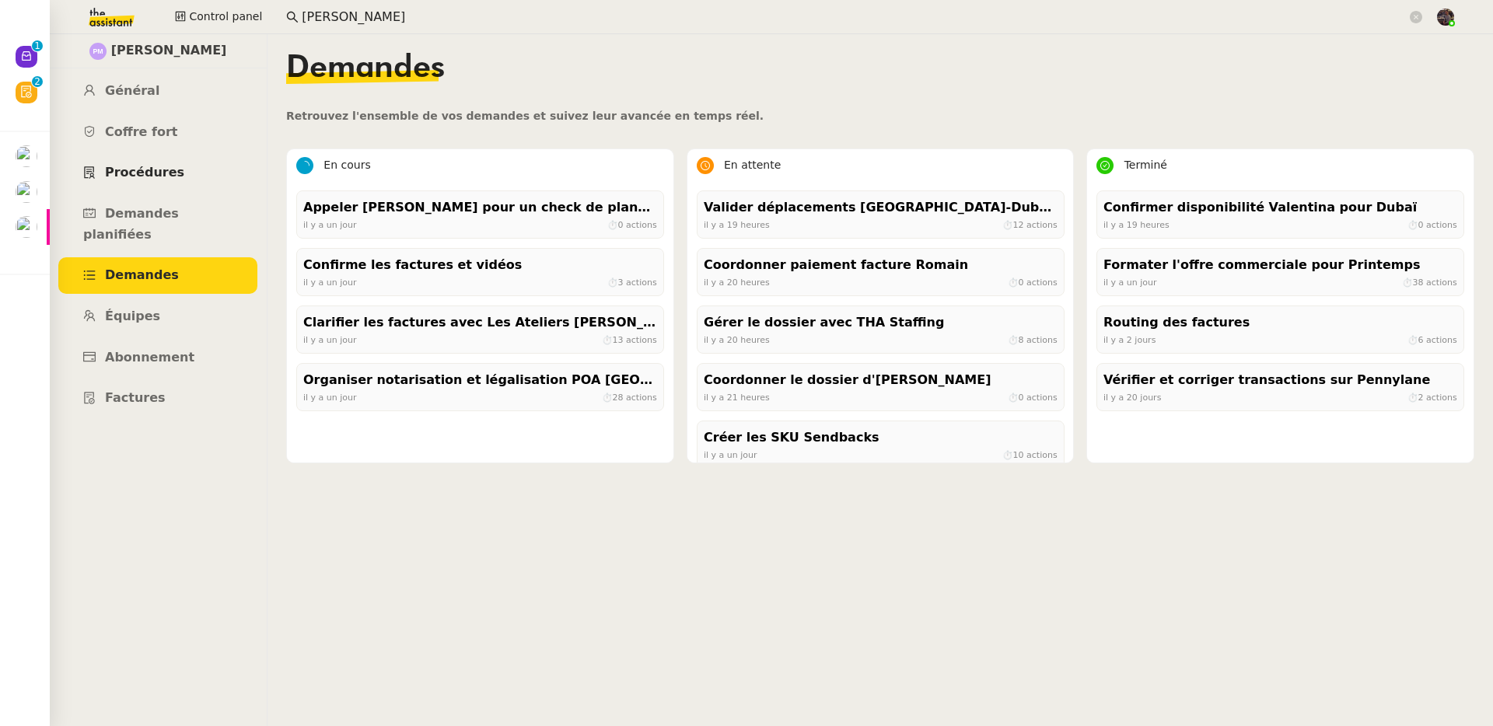
click at [162, 160] on link "Procédures" at bounding box center [157, 173] width 199 height 37
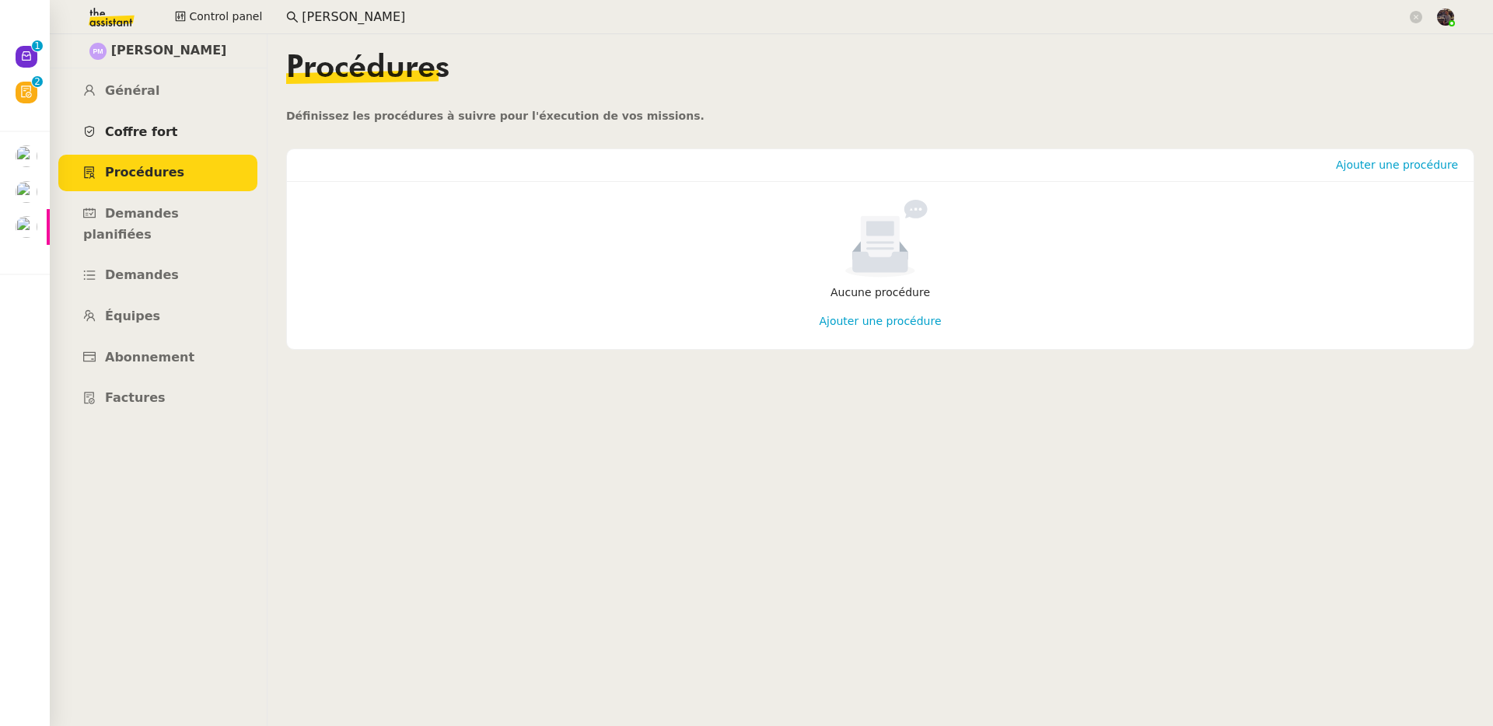
click at [167, 125] on span "Coffre fort" at bounding box center [141, 131] width 73 height 15
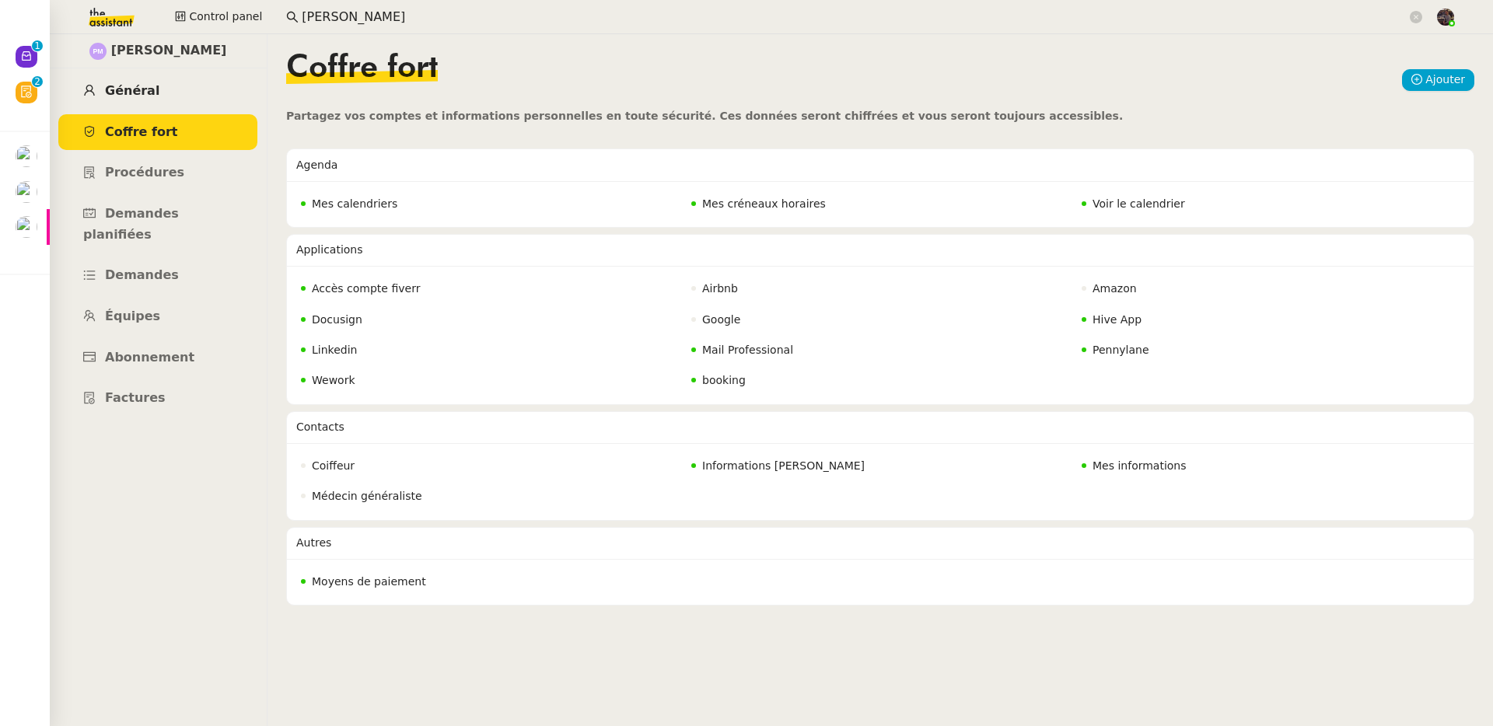
click at [166, 93] on link "Général" at bounding box center [157, 91] width 199 height 37
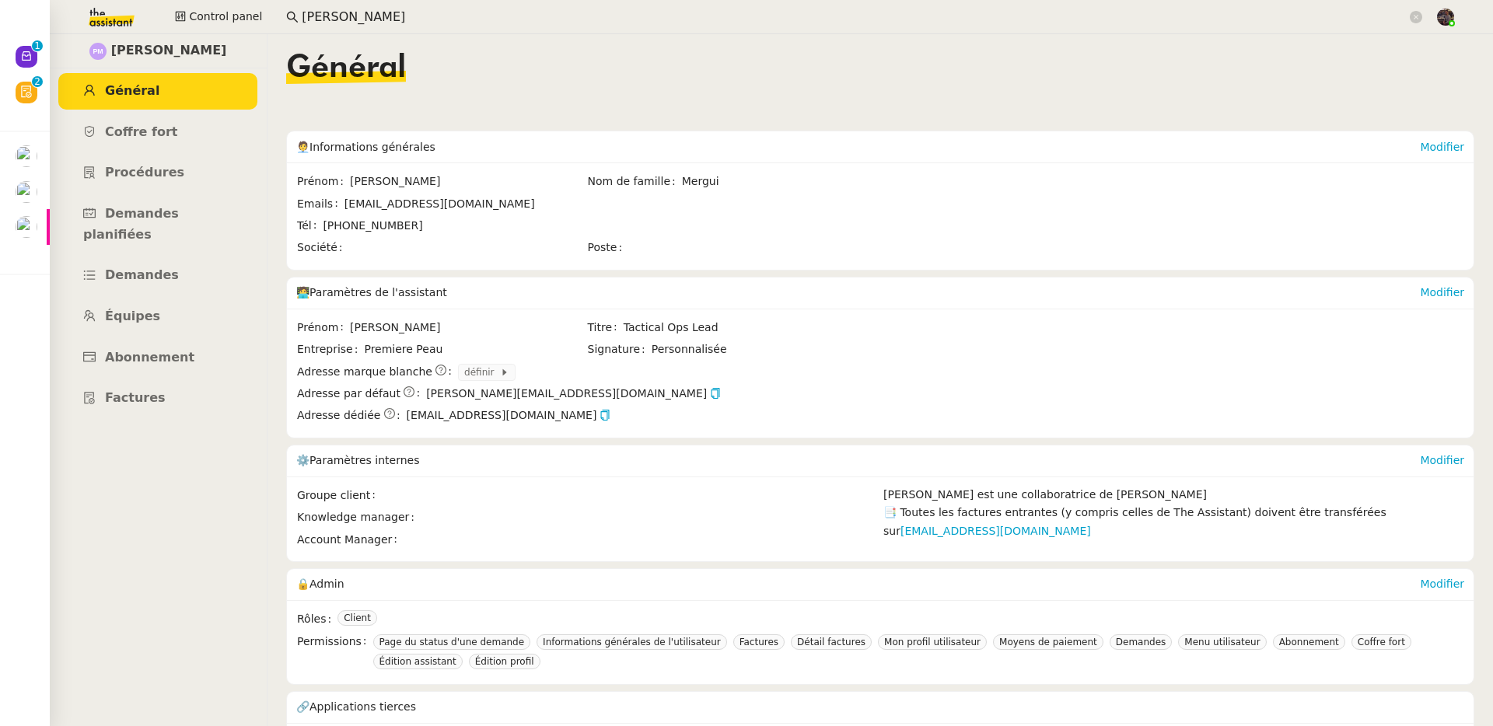
click at [171, 236] on ul "Général Coffre fort Procédures Demandes planifiées Demandes Équipes Abonnement …" at bounding box center [158, 245] width 218 height 344
click at [168, 257] on link "Demandes" at bounding box center [157, 275] width 199 height 37
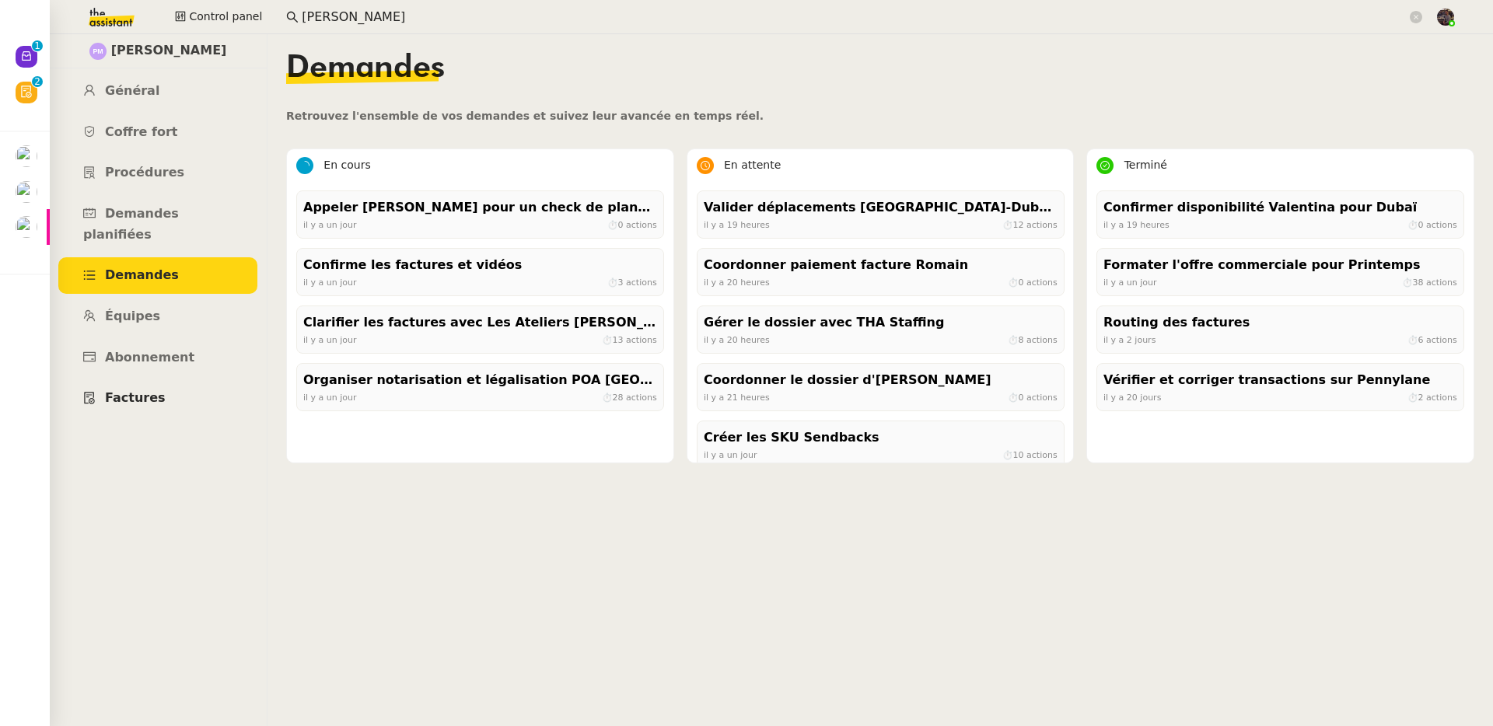
click at [148, 390] on span "Factures" at bounding box center [135, 397] width 61 height 15
click at [138, 80] on link "Général" at bounding box center [157, 91] width 199 height 37
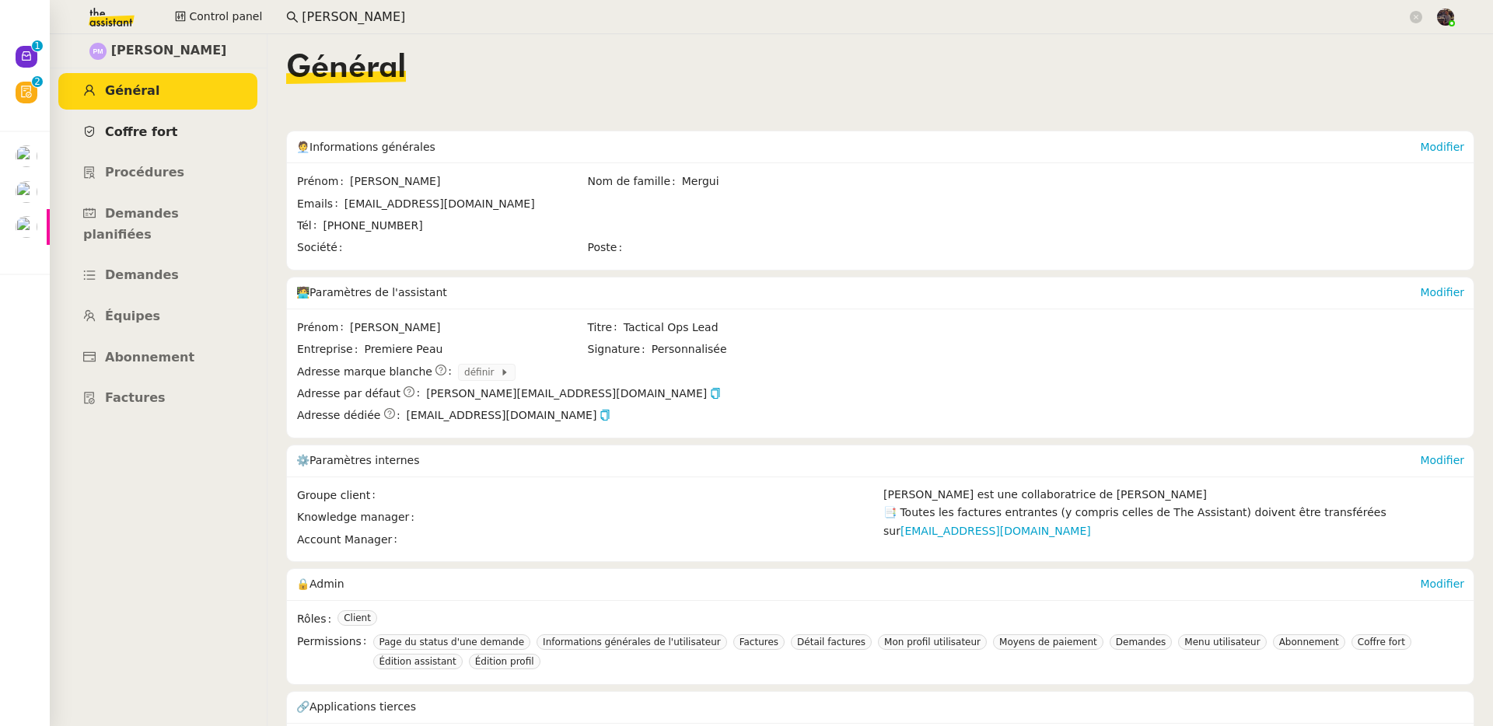
click at [150, 135] on span "Coffre fort" at bounding box center [141, 131] width 73 height 15
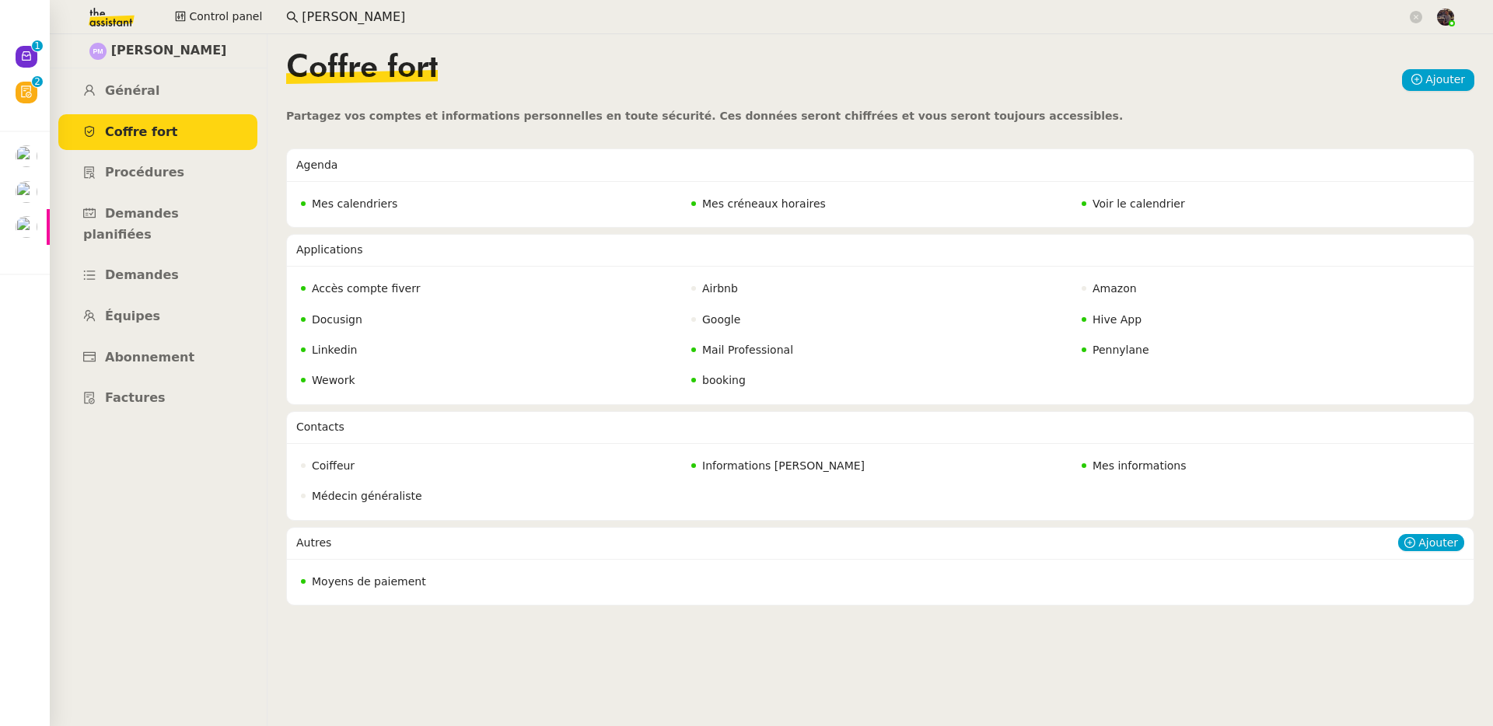
click at [383, 542] on div "Moyens de paiement" at bounding box center [880, 582] width 1187 height 46
click at [379, 542] on span "Moyens de paiement" at bounding box center [369, 581] width 114 height 12
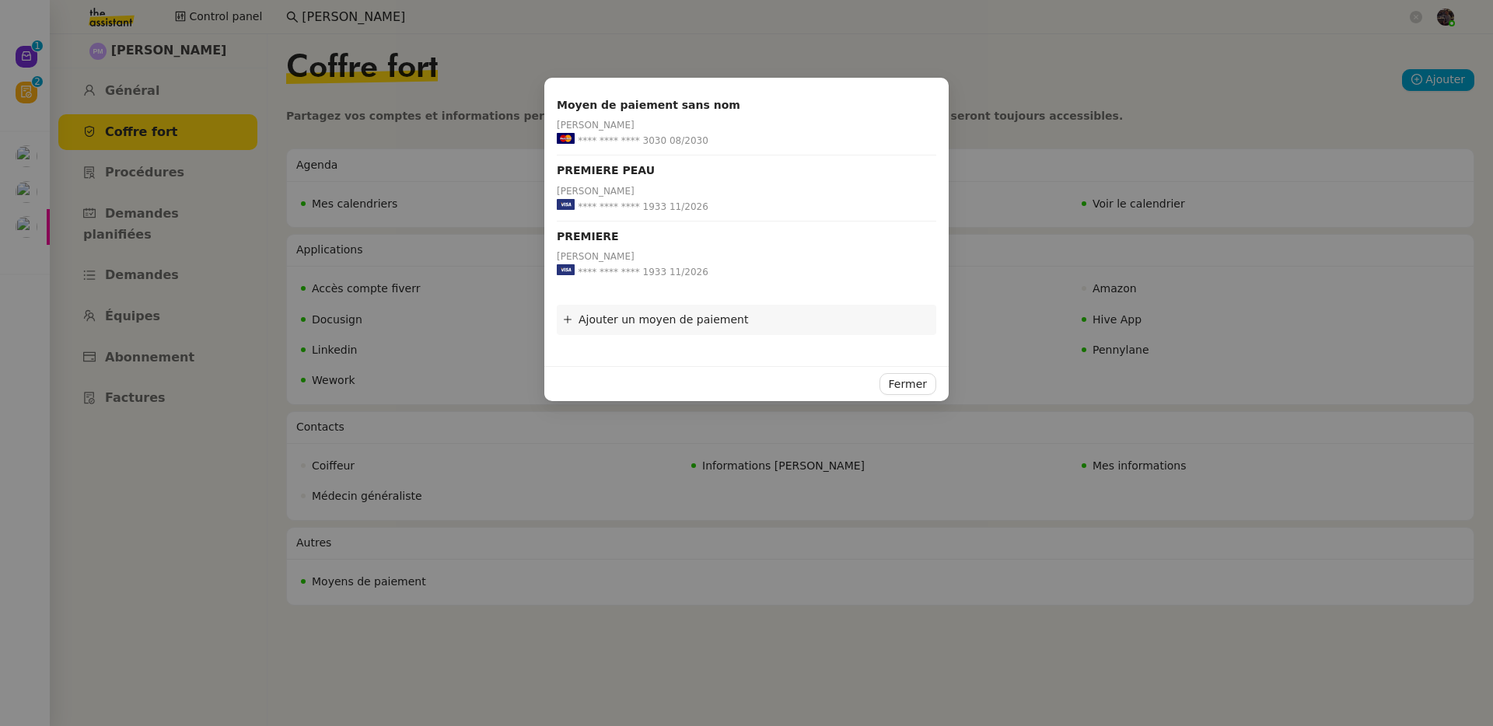
click at [171, 270] on nz-modal-container "Moyen de paiement sans nom Pierre Mergui **** **** **** 3030 08/2030 PREMIERE P…" at bounding box center [746, 363] width 1493 height 726
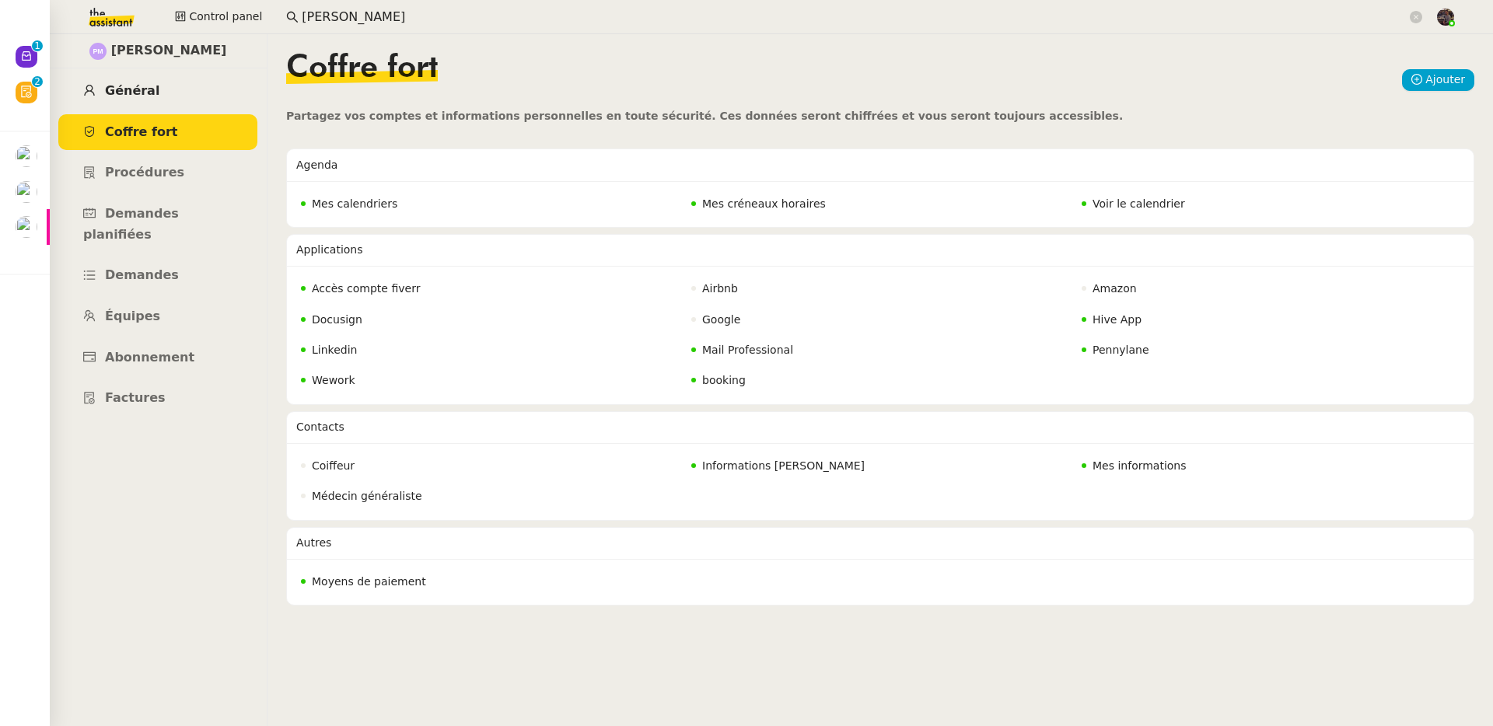
click at [139, 96] on span "Général" at bounding box center [132, 90] width 54 height 15
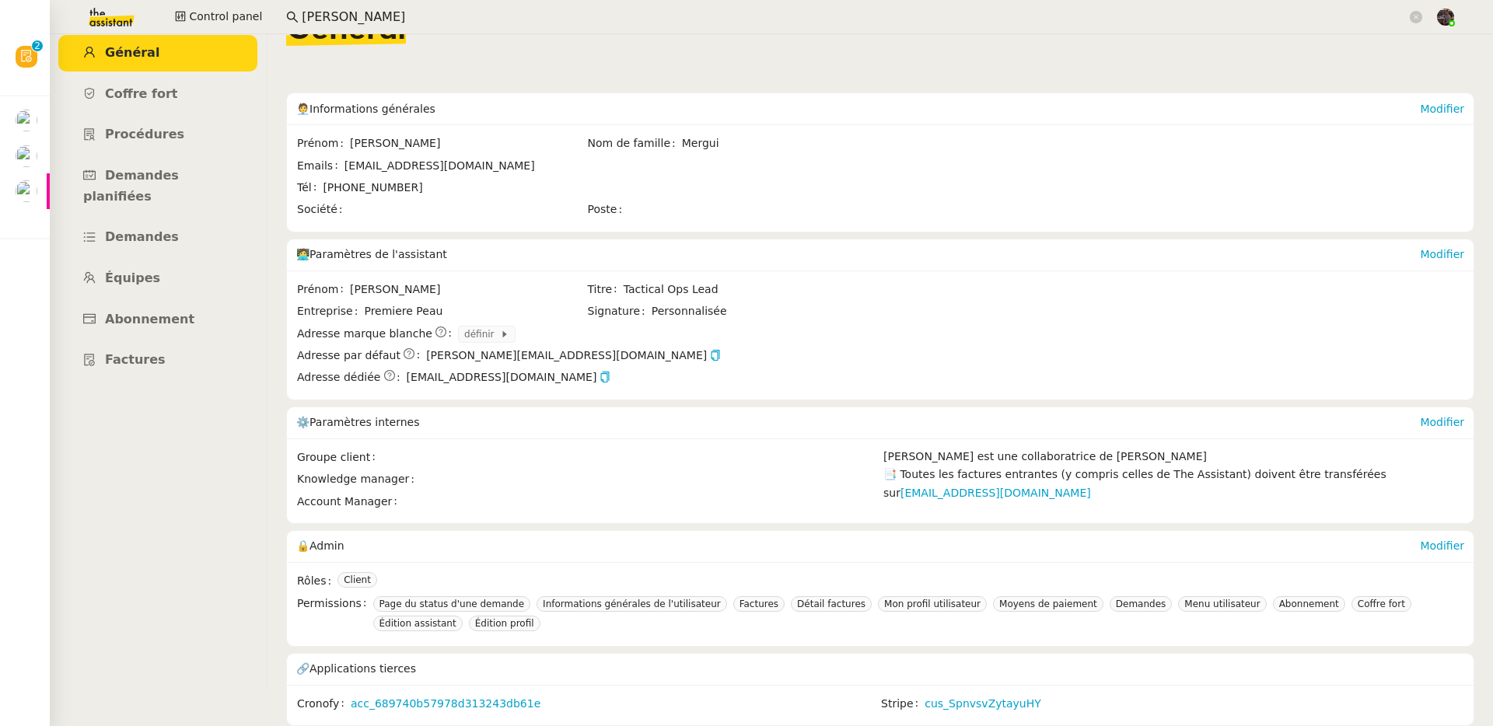
scroll to position [49, 0]
click at [938, 542] on link "cus_SpnvsvZytayuHY" at bounding box center [982, 704] width 117 height 18
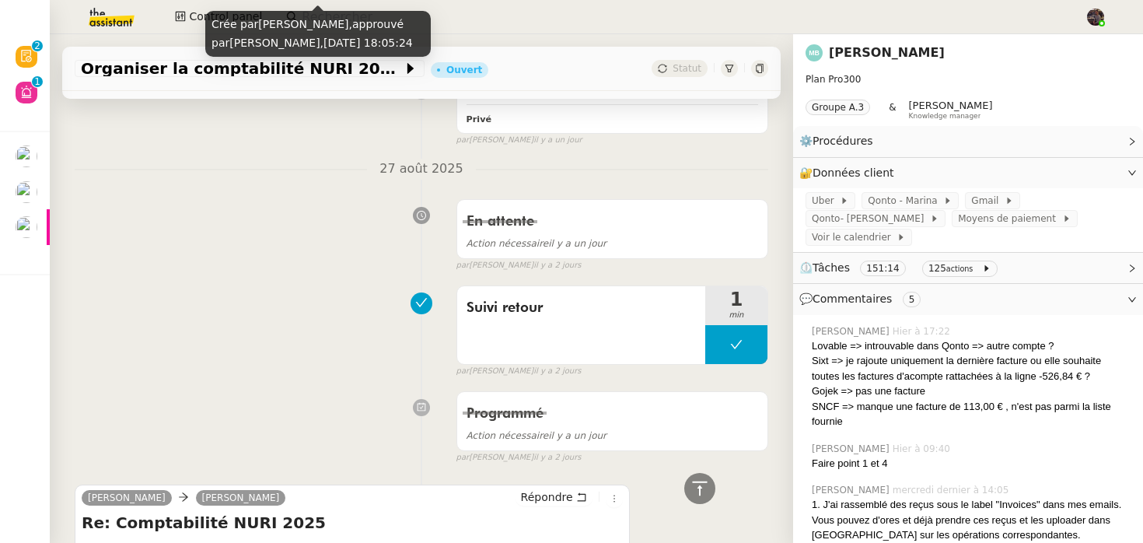
scroll to position [1427, 0]
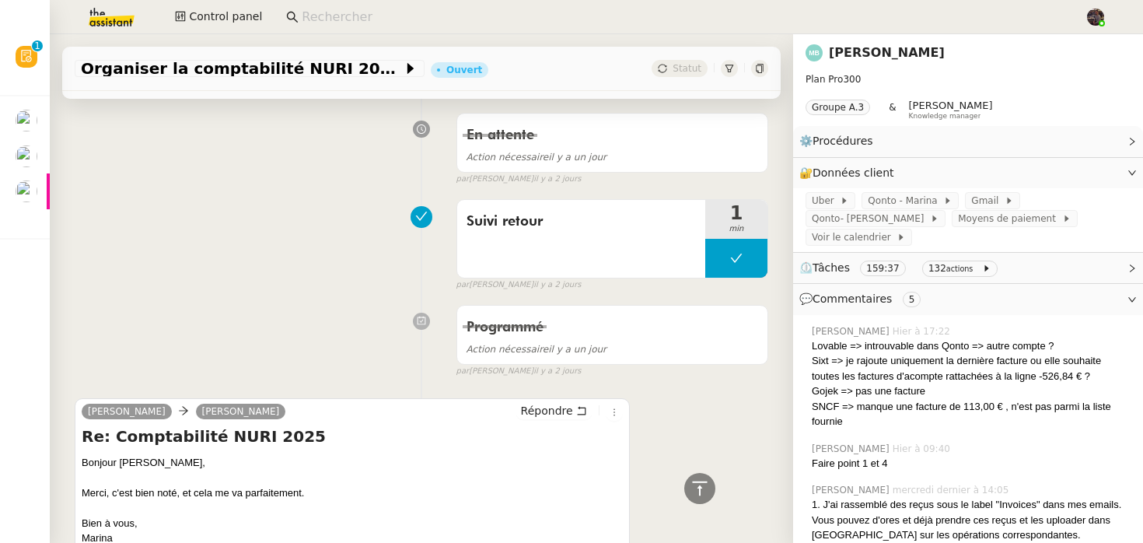
click at [128, 282] on div "Suivi retour 1 min false par [PERSON_NAME] [DATE]" at bounding box center [422, 242] width 694 height 100
click at [103, 6] on img at bounding box center [99, 17] width 121 height 34
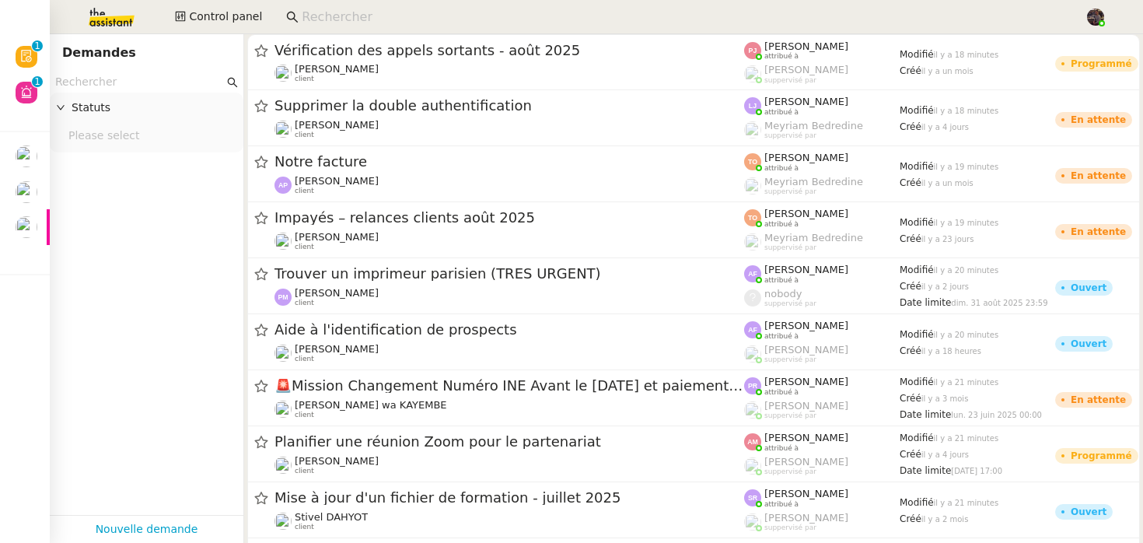
click at [419, 15] on input at bounding box center [685, 17] width 767 height 21
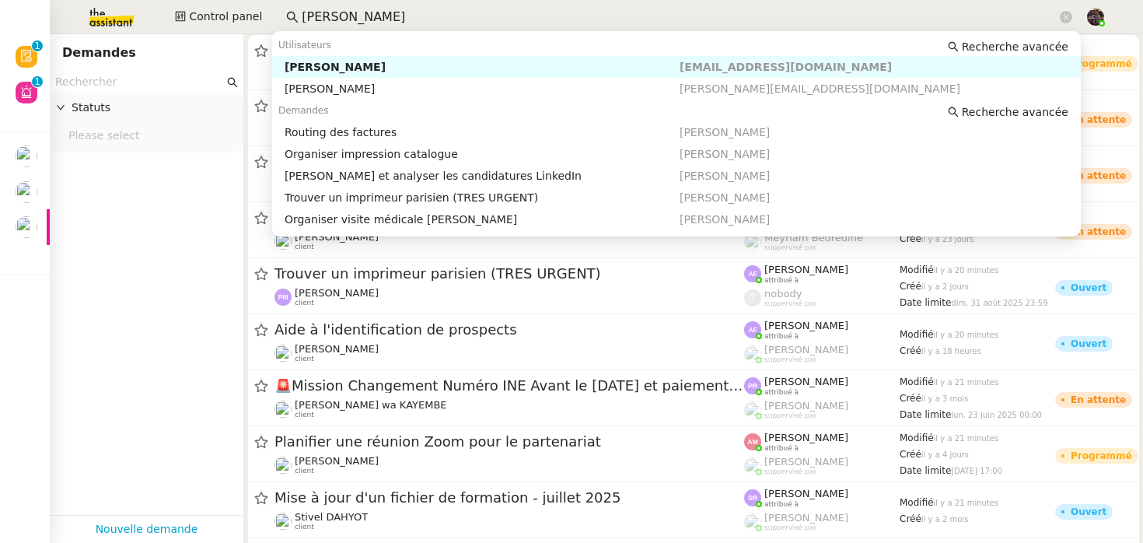
click at [354, 58] on nz-auto-option "Pierre Mergui pmergui@premierepeau.com" at bounding box center [676, 67] width 809 height 22
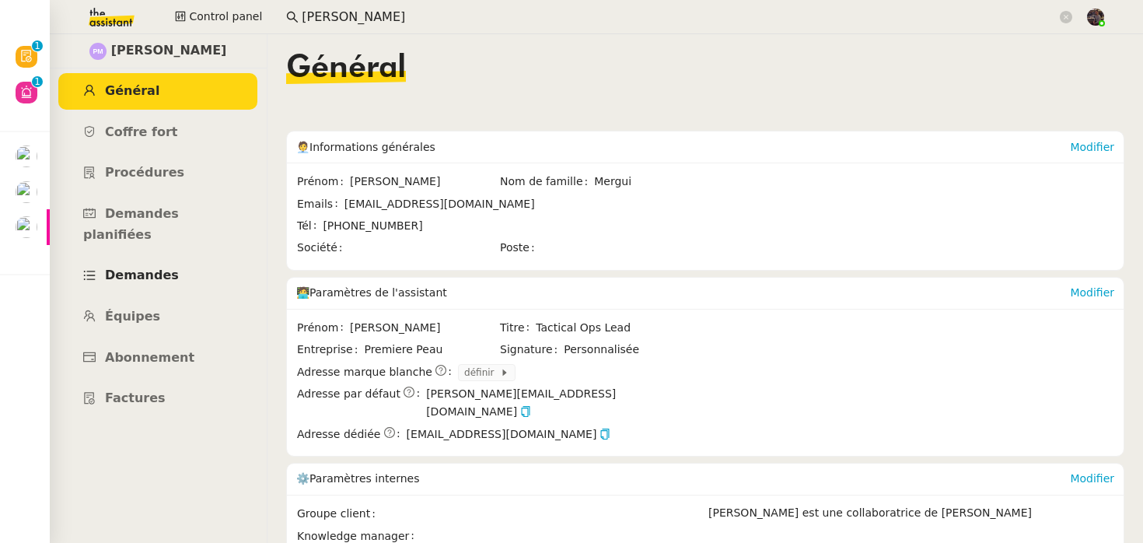
click at [147, 267] on span "Demandes" at bounding box center [142, 274] width 74 height 15
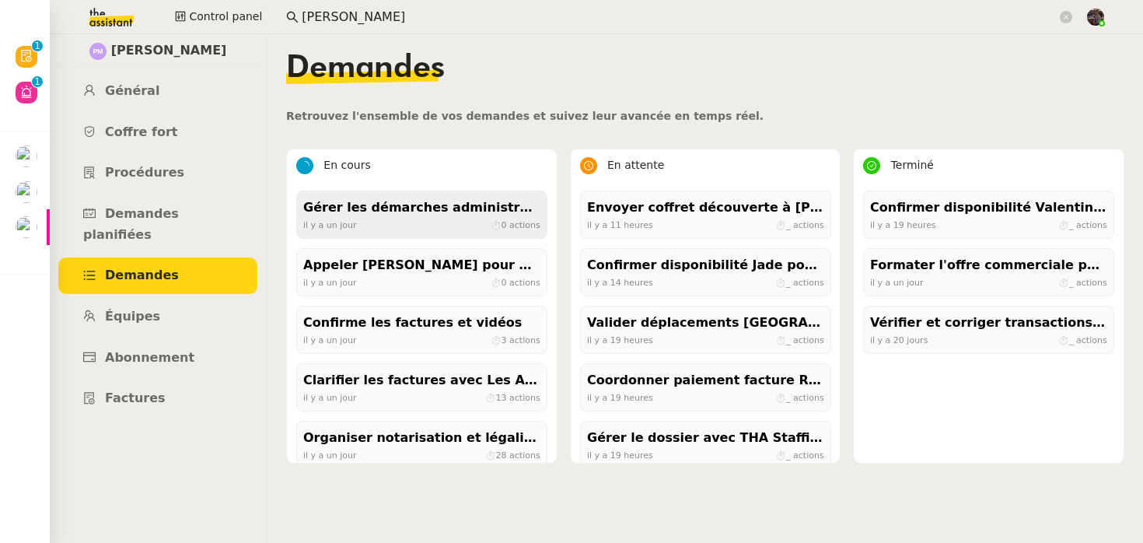
click at [351, 211] on div "Gérer les démarches administratives pour le contrat d'Ana" at bounding box center [421, 207] width 237 height 21
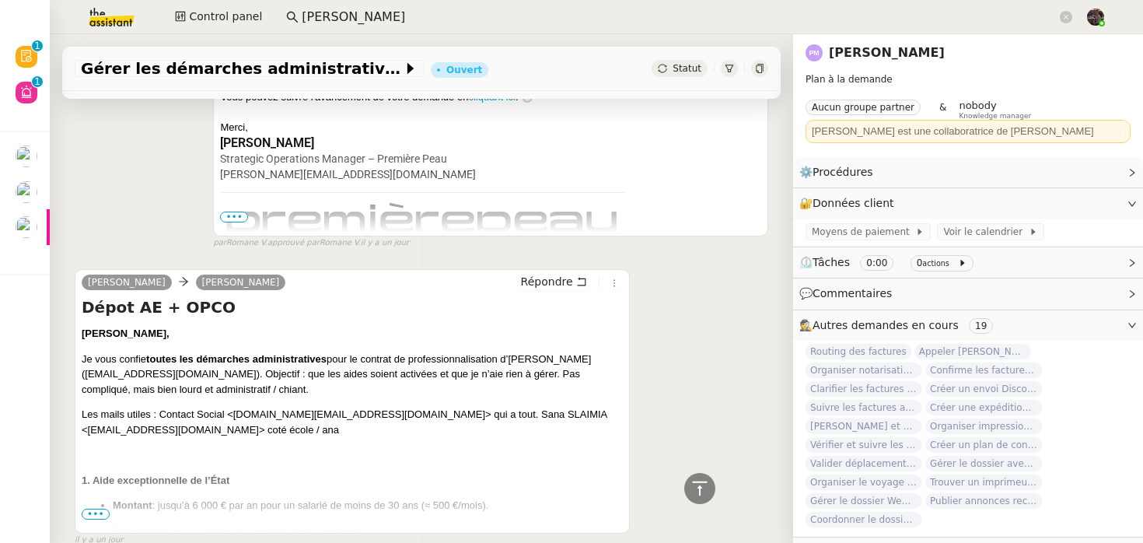
scroll to position [582, 0]
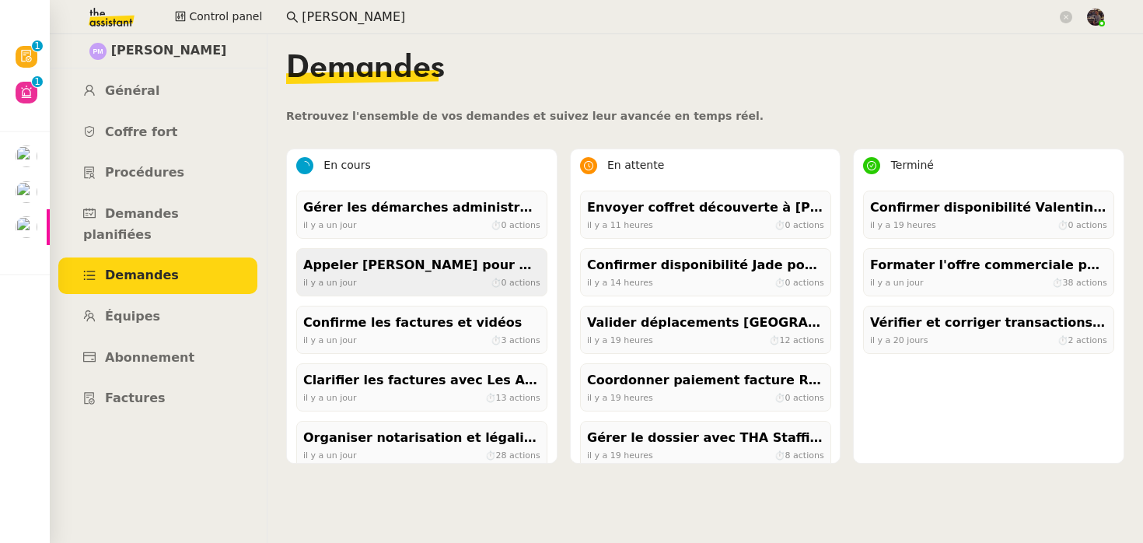
click at [463, 266] on div "Appeler Gildas Baron pour un check de planning" at bounding box center [421, 265] width 237 height 21
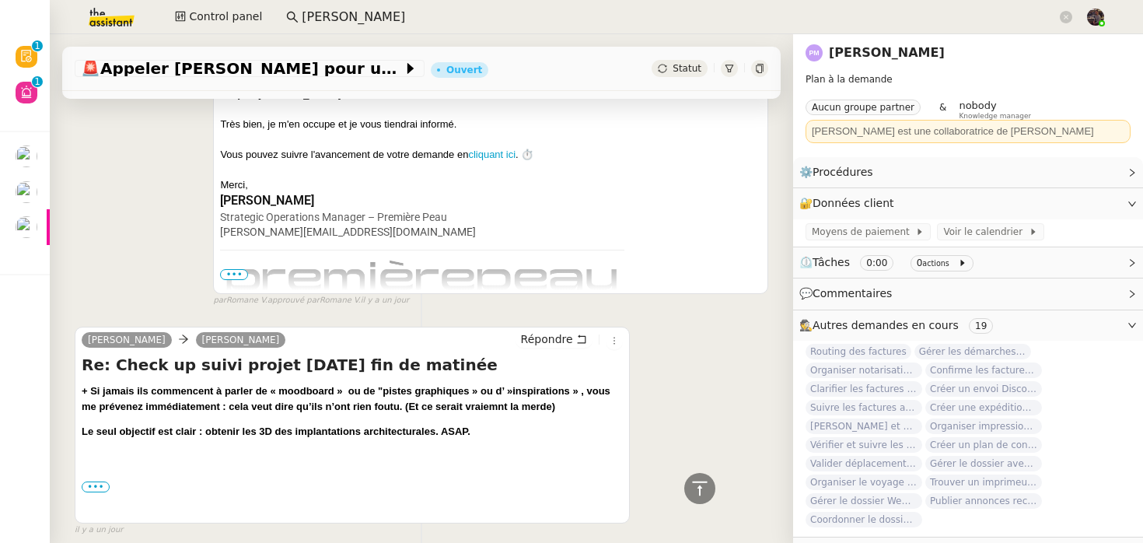
scroll to position [551, 0]
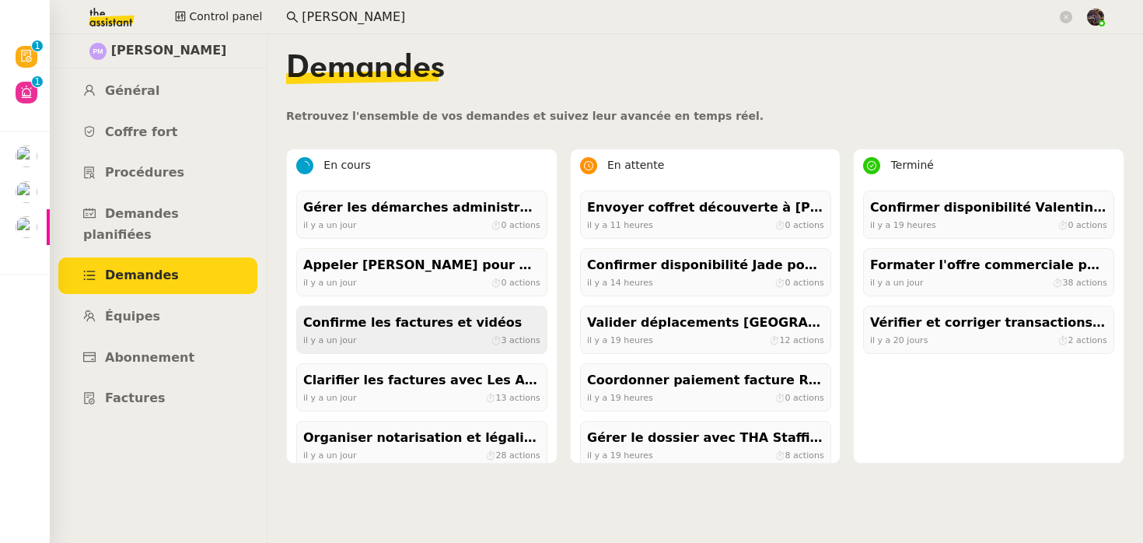
click at [361, 338] on div "il y a un jour ⏱ 3 actions" at bounding box center [421, 340] width 237 height 14
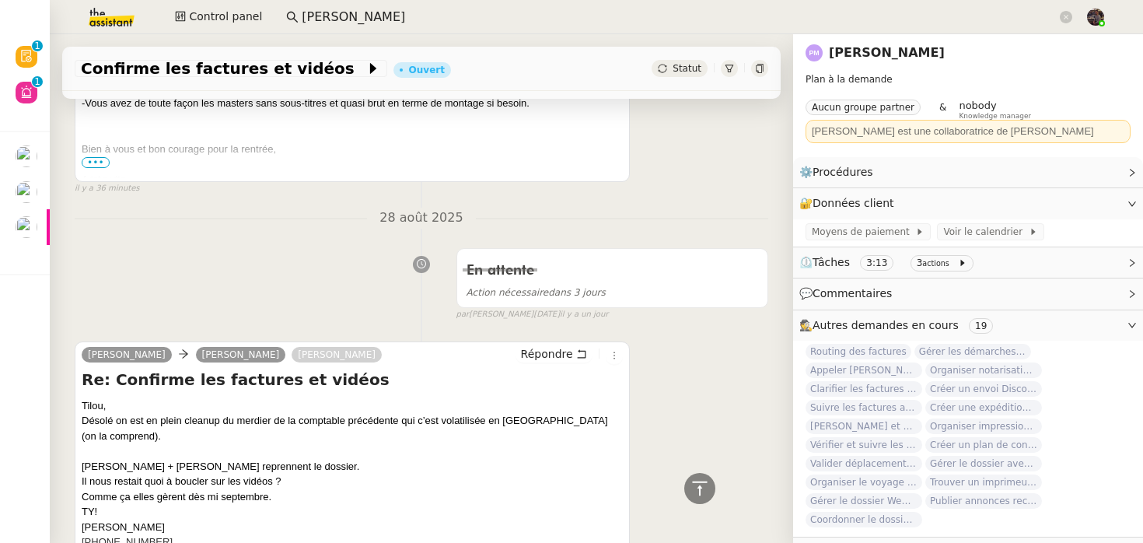
scroll to position [166, 0]
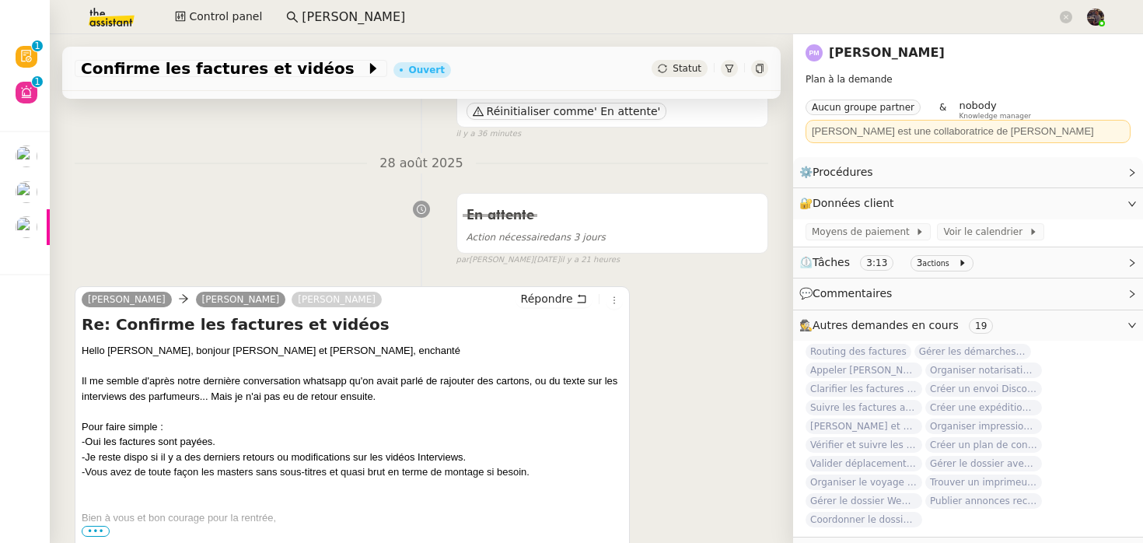
click at [361, 338] on div "Re: Confirme les factures et vidéos Hello Pierre, bonjour Camille et Ana, encha…" at bounding box center [352, 429] width 541 height 233
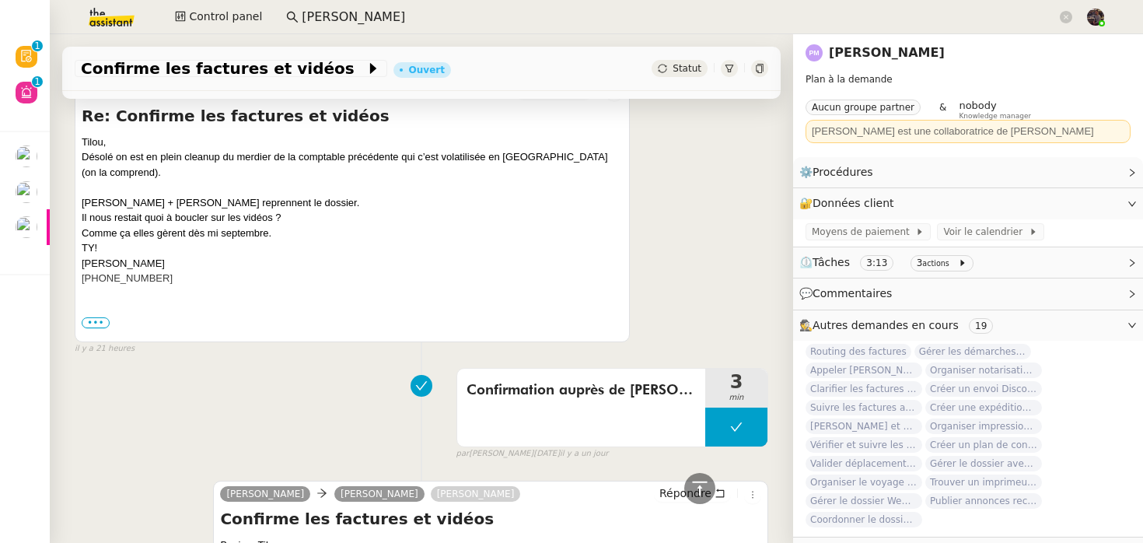
scroll to position [797, 0]
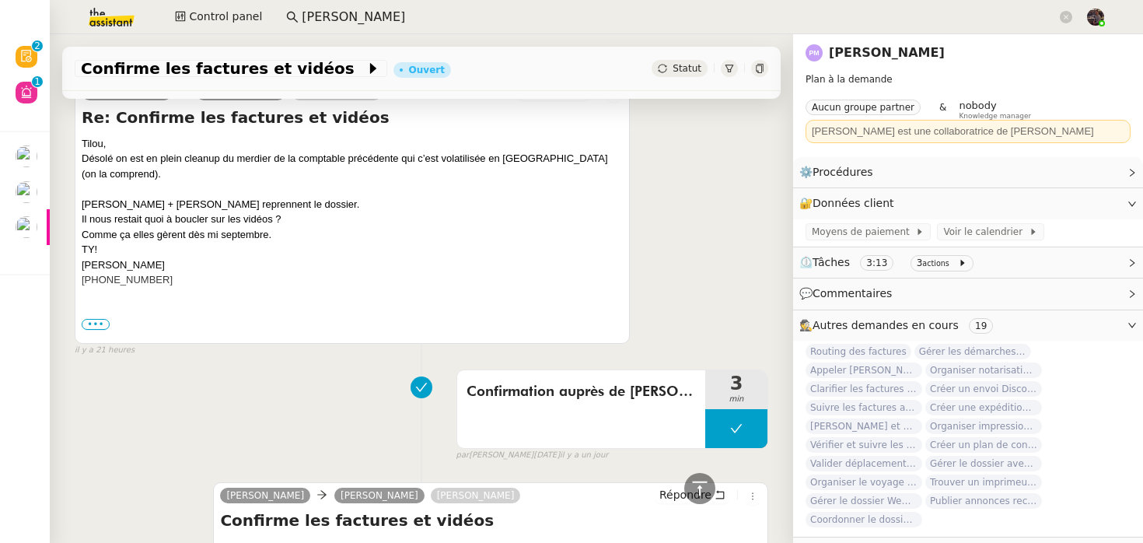
click at [151, 384] on div "Confirmation auprès de Tilou MARTIN 3 min false par Jean-Noël D. il y a un jour" at bounding box center [422, 412] width 694 height 100
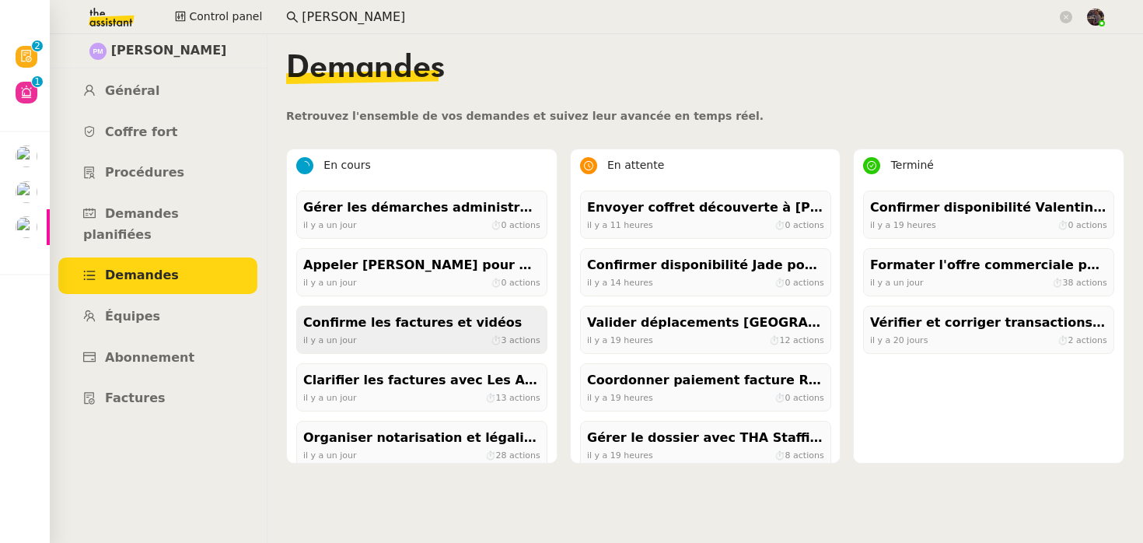
scroll to position [73, 0]
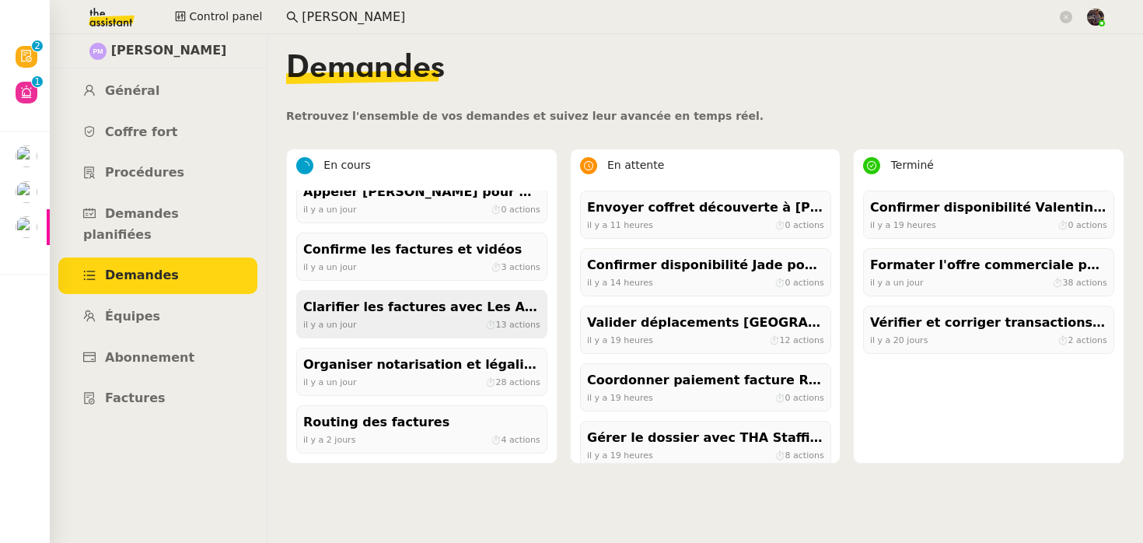
click at [400, 302] on div "Clarifier les factures avec Les Ateliers [PERSON_NAME]" at bounding box center [421, 307] width 237 height 21
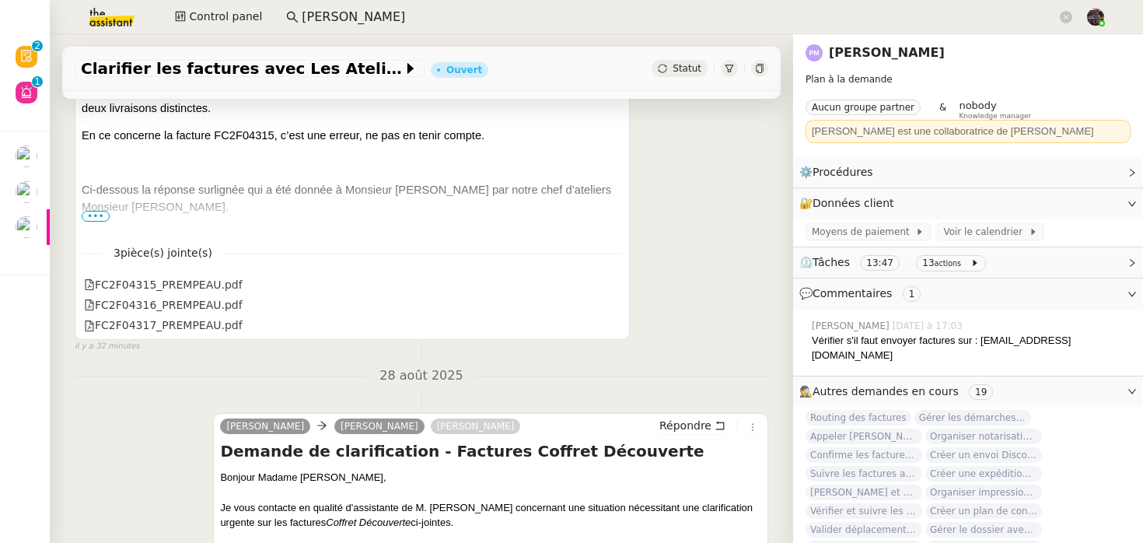
scroll to position [704, 0]
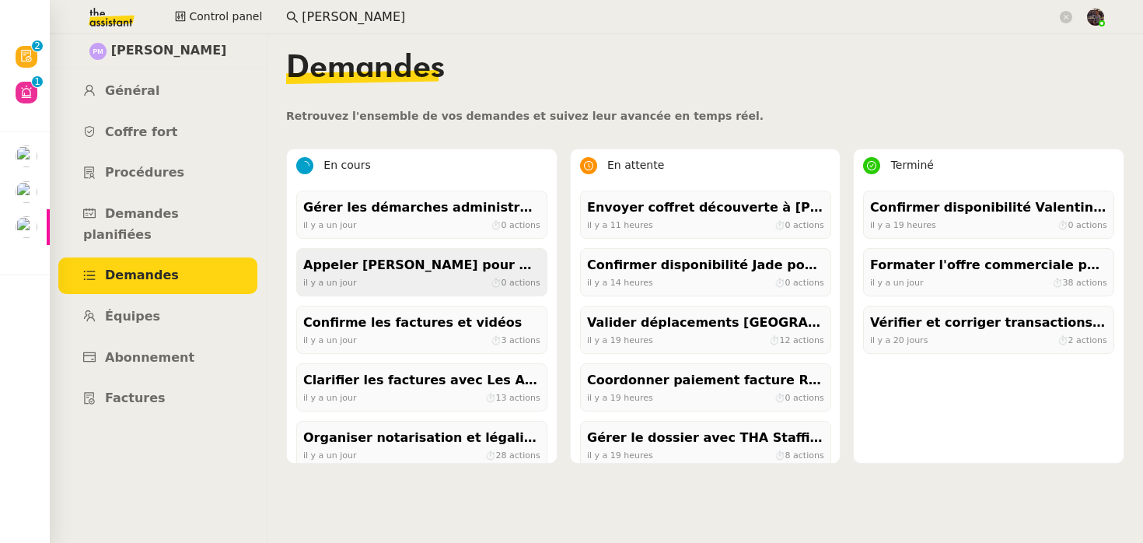
scroll to position [73, 0]
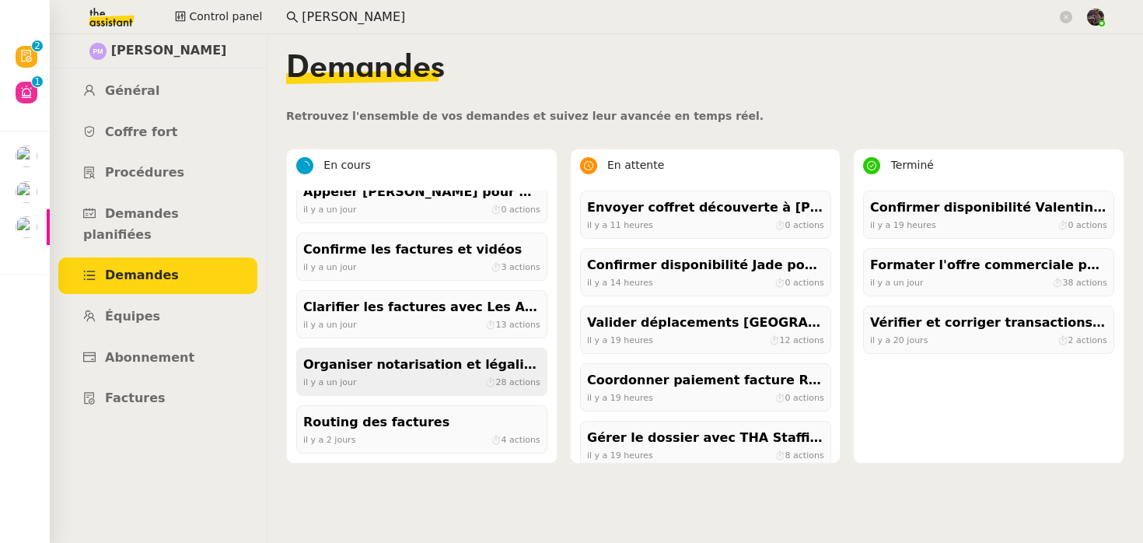
click at [397, 368] on div "Organiser notarisation et légalisation POA [GEOGRAPHIC_DATA] & KSA" at bounding box center [421, 365] width 237 height 21
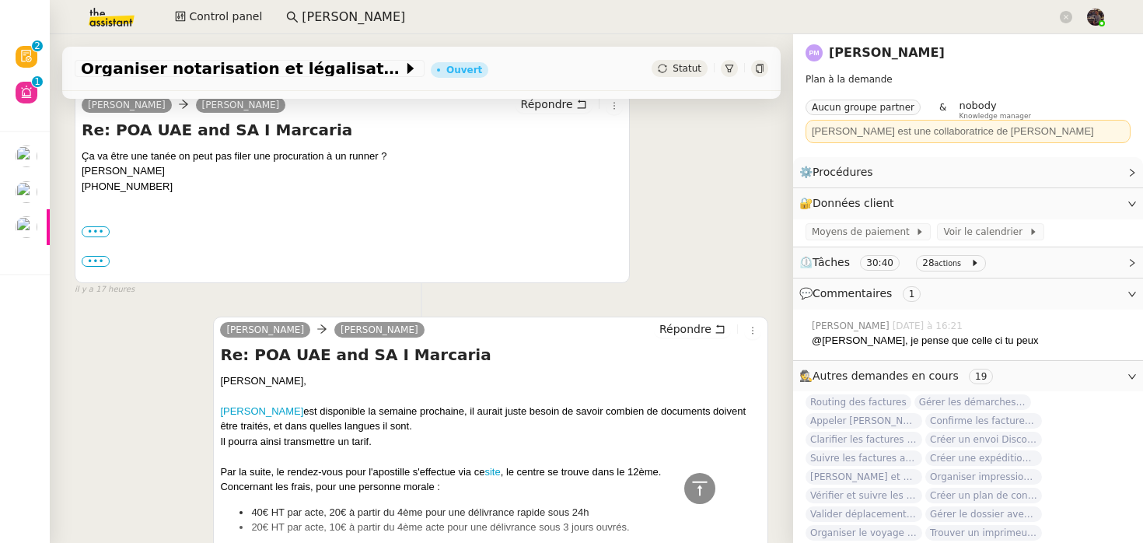
scroll to position [459, 0]
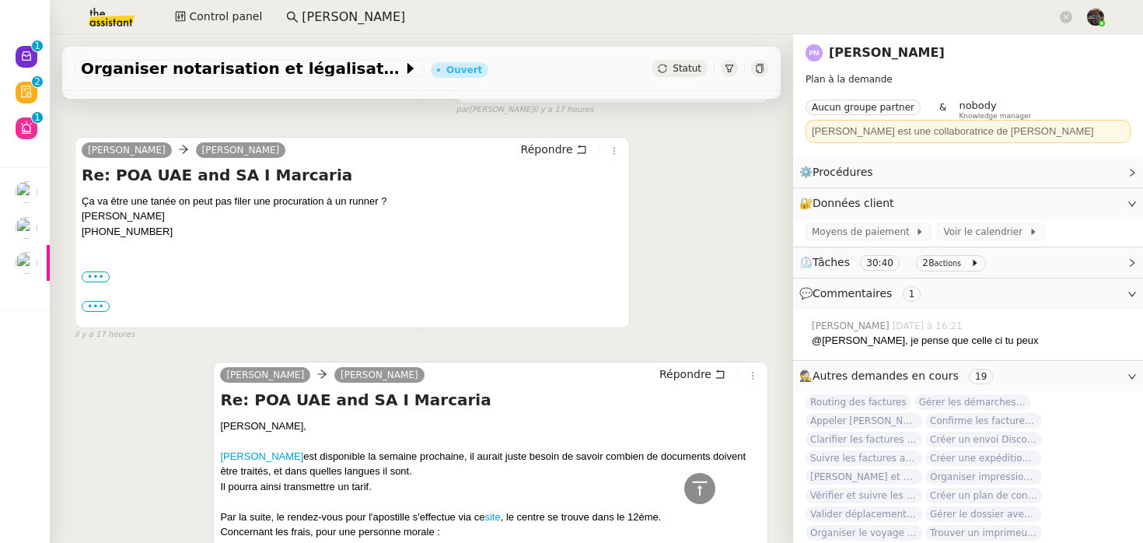
click at [180, 427] on div "camille Pierre Mergui Répondre Re: POA UAE and SA I Marcaria Pierre, Philippe Q…" at bounding box center [422, 494] width 694 height 292
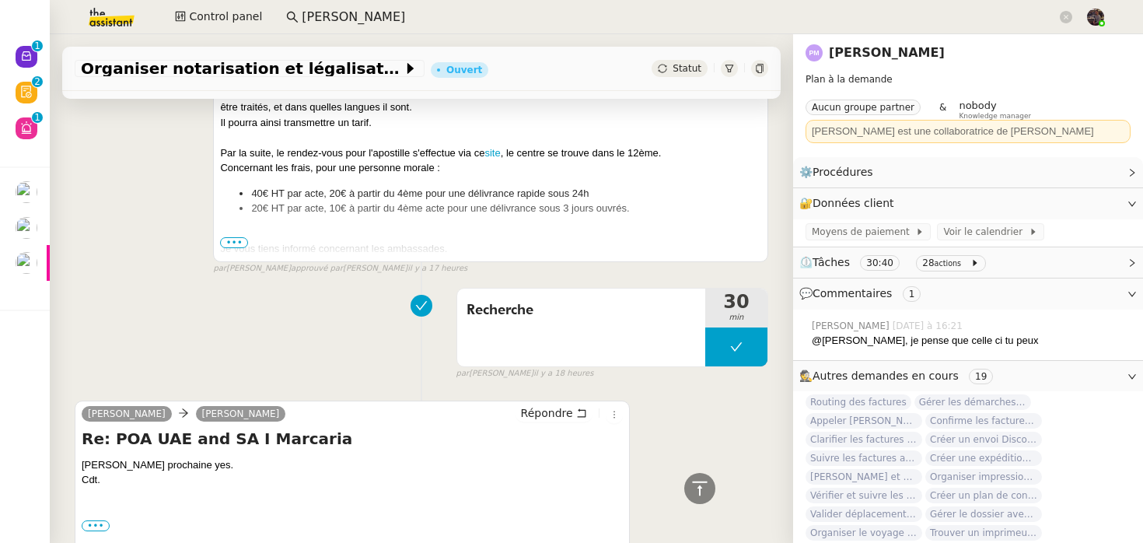
scroll to position [820, 0]
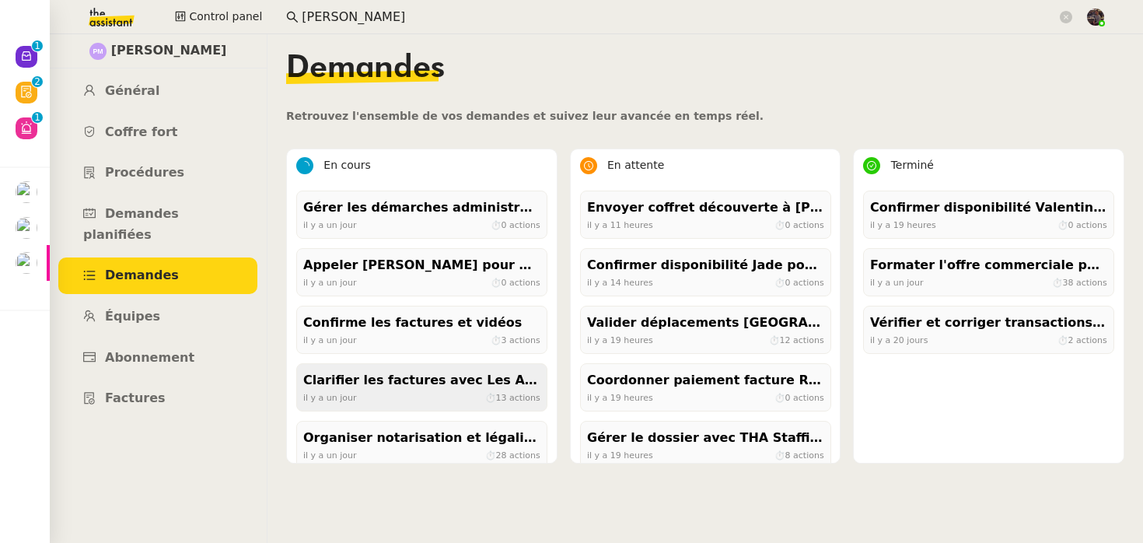
scroll to position [73, 0]
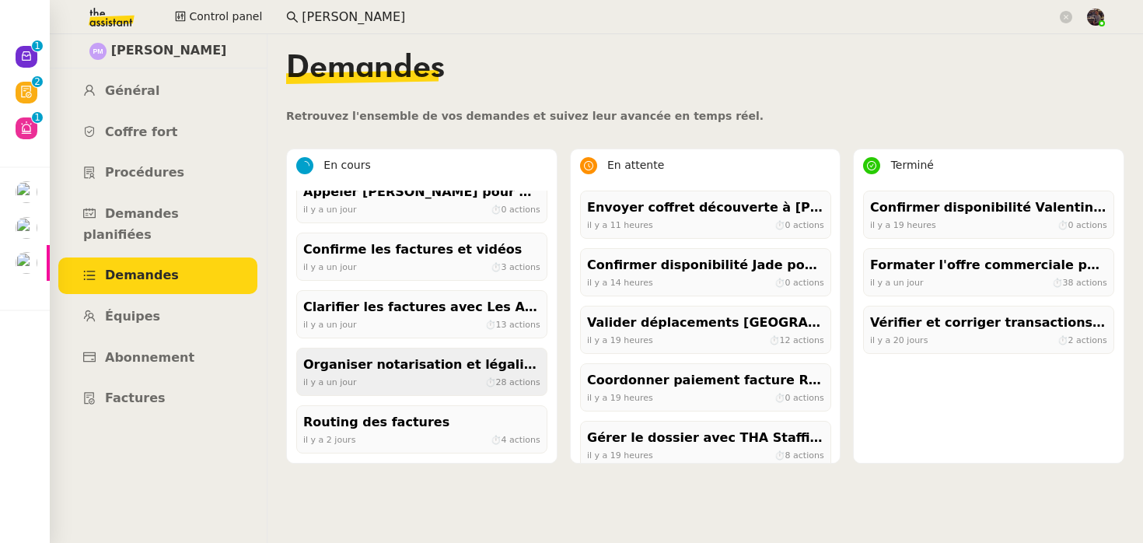
click at [456, 379] on div "il y a un jour ⏱ 28 actions" at bounding box center [421, 382] width 237 height 14
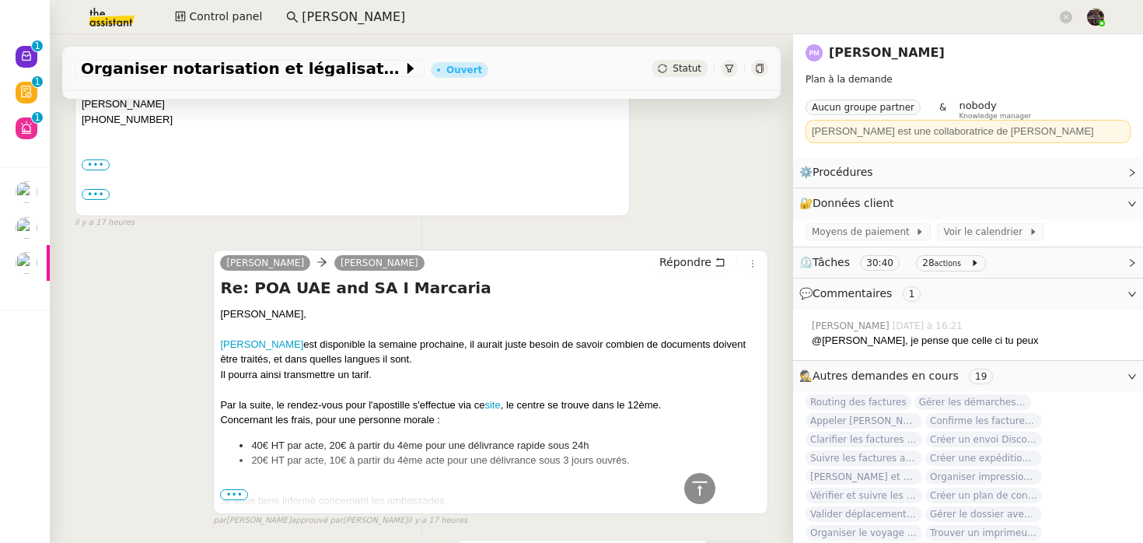
scroll to position [631, 0]
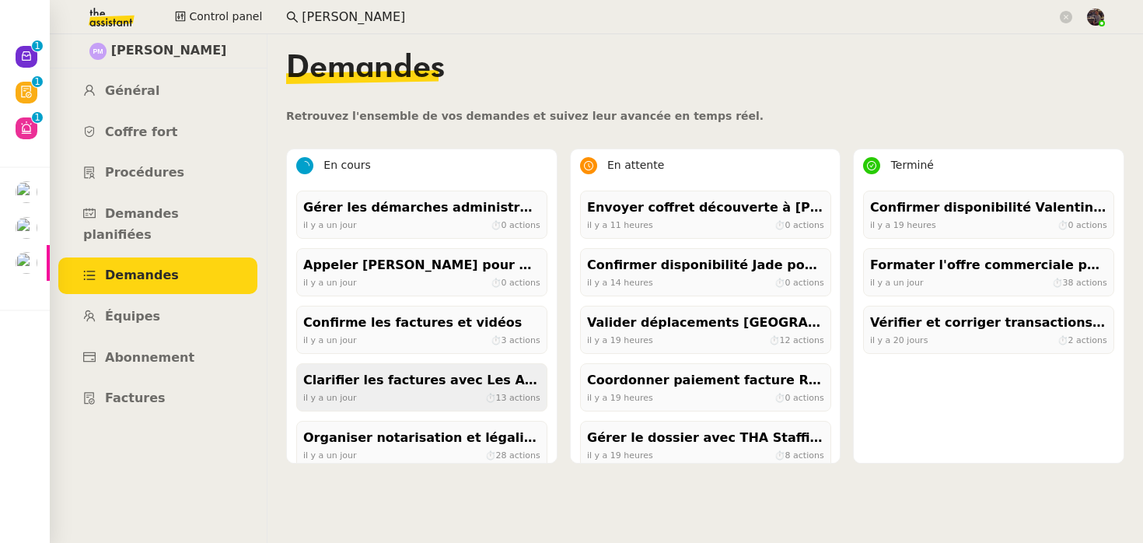
scroll to position [73, 0]
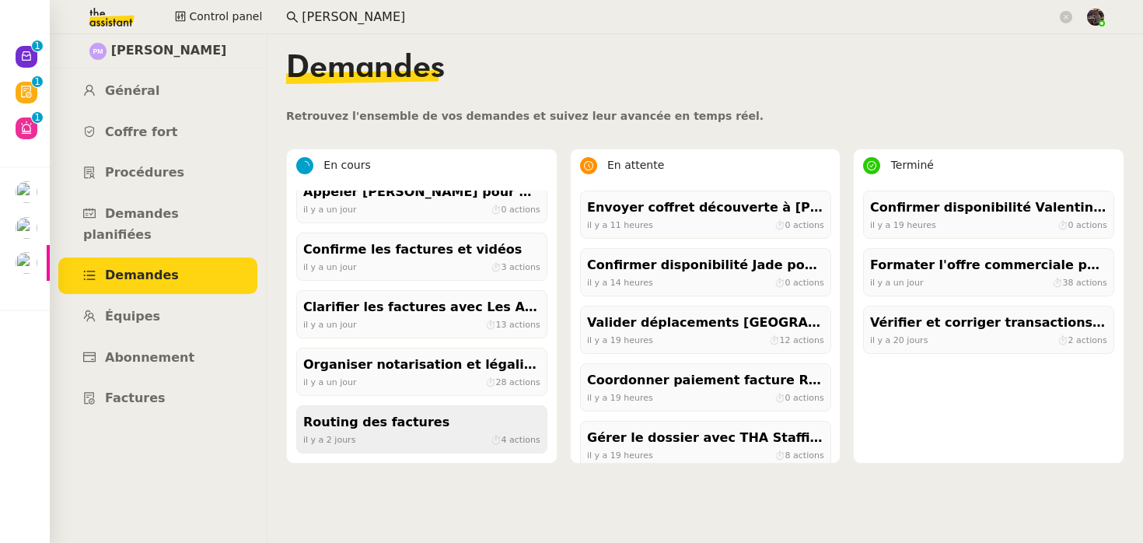
click at [425, 418] on div "Routing des factures" at bounding box center [421, 422] width 237 height 21
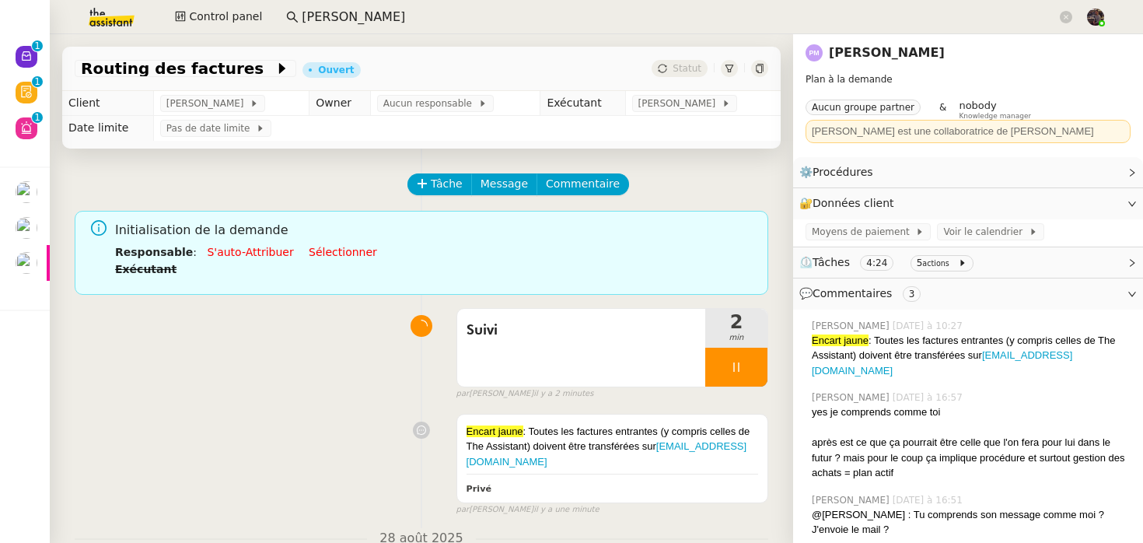
click at [756, 72] on icon at bounding box center [759, 68] width 9 height 9
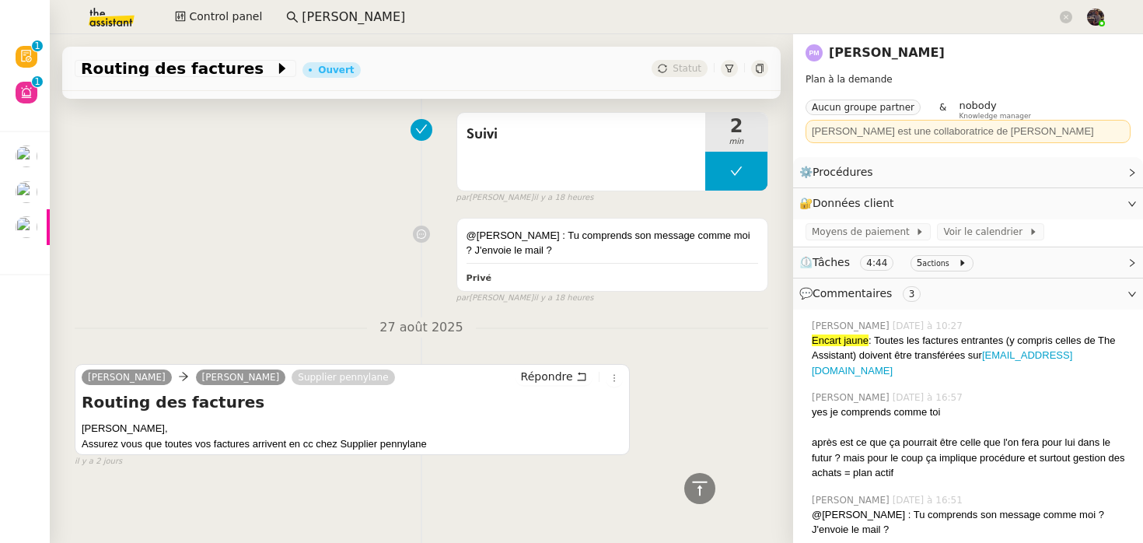
scroll to position [1260, 0]
click at [295, 239] on div "@Frédérique : Tu comprends son message comme moi ? J'envoie le mail ? Privé fal…" at bounding box center [422, 259] width 694 height 94
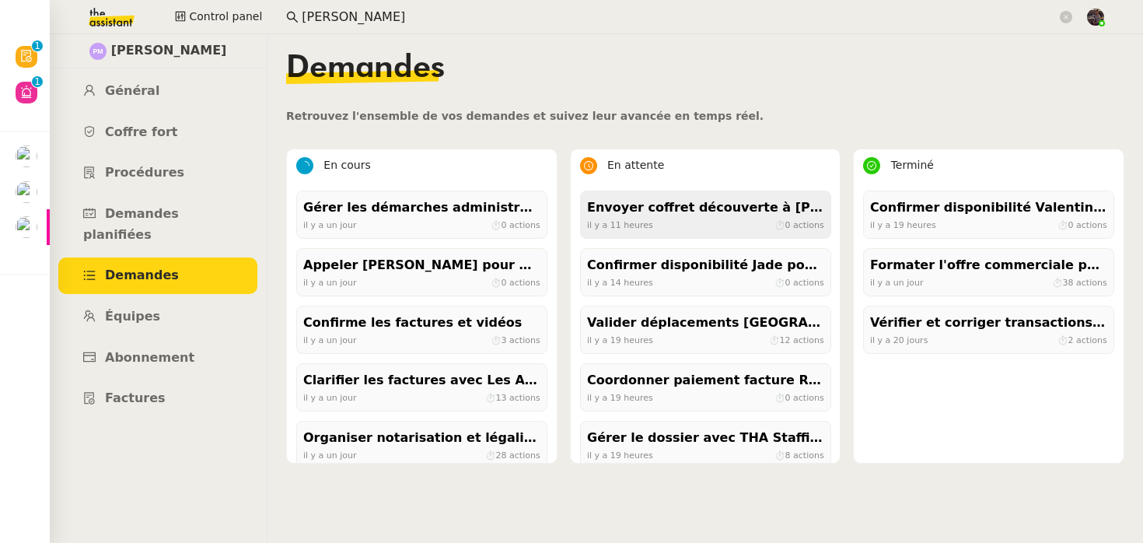
click at [634, 225] on span "il y a 11 heures" at bounding box center [620, 224] width 66 height 10
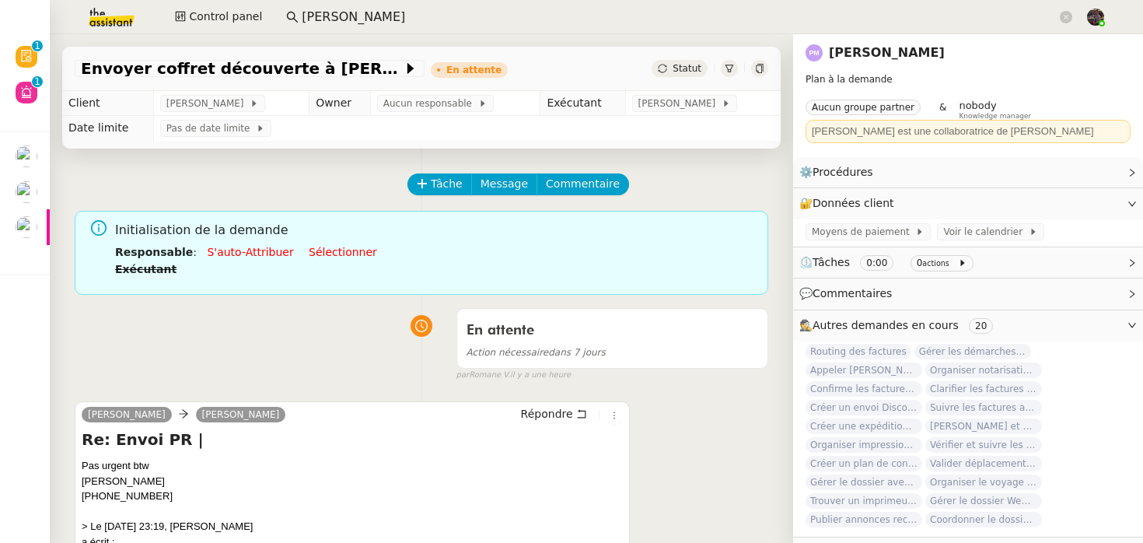
click at [874, 53] on link "[PERSON_NAME]" at bounding box center [887, 52] width 116 height 15
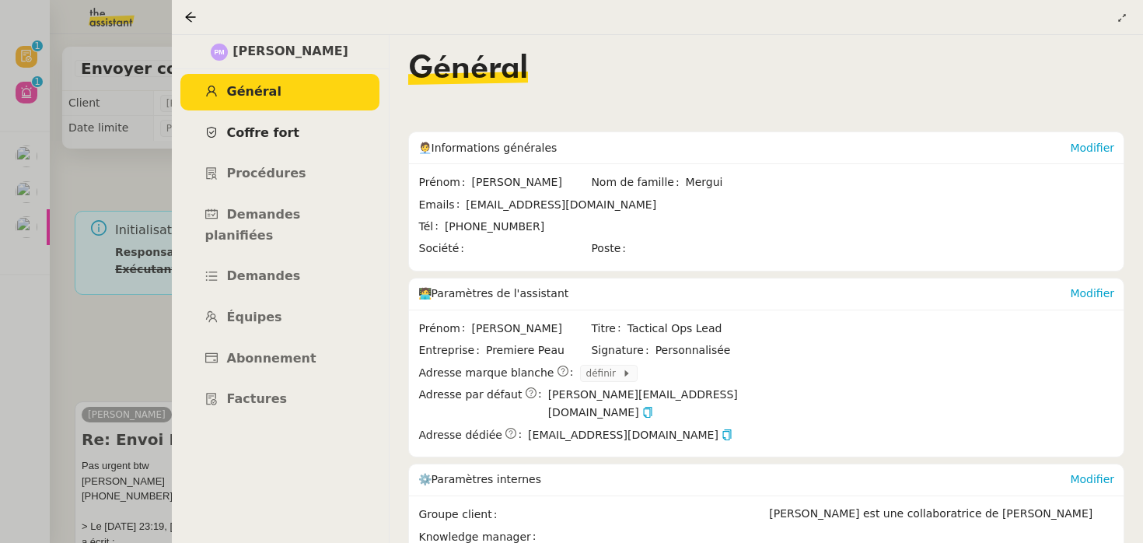
click at [306, 126] on link "Coffre fort" at bounding box center [279, 133] width 199 height 37
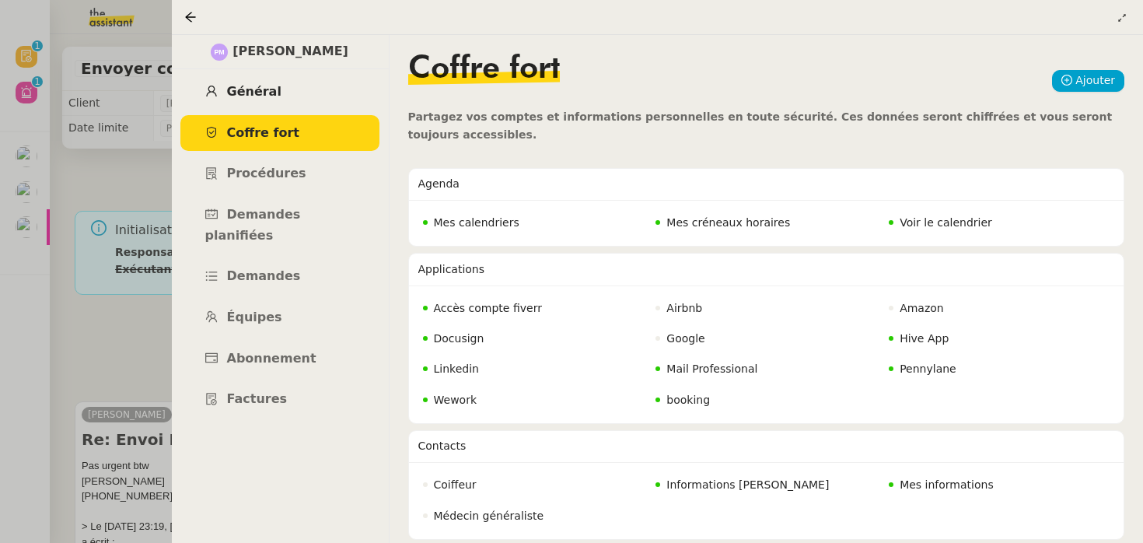
click at [239, 83] on link "Général" at bounding box center [279, 92] width 199 height 37
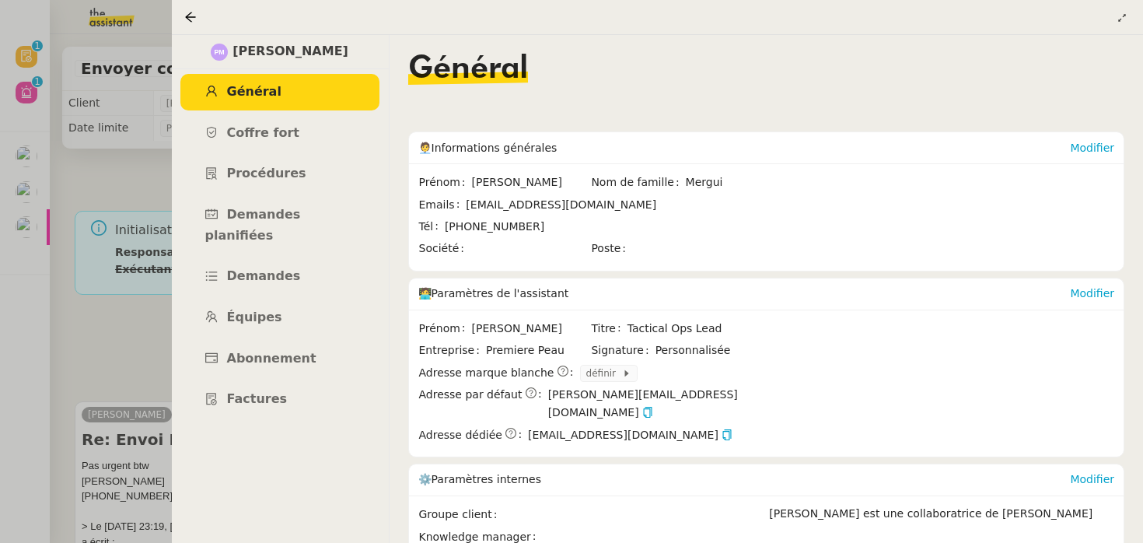
click at [19, 344] on div at bounding box center [571, 271] width 1143 height 543
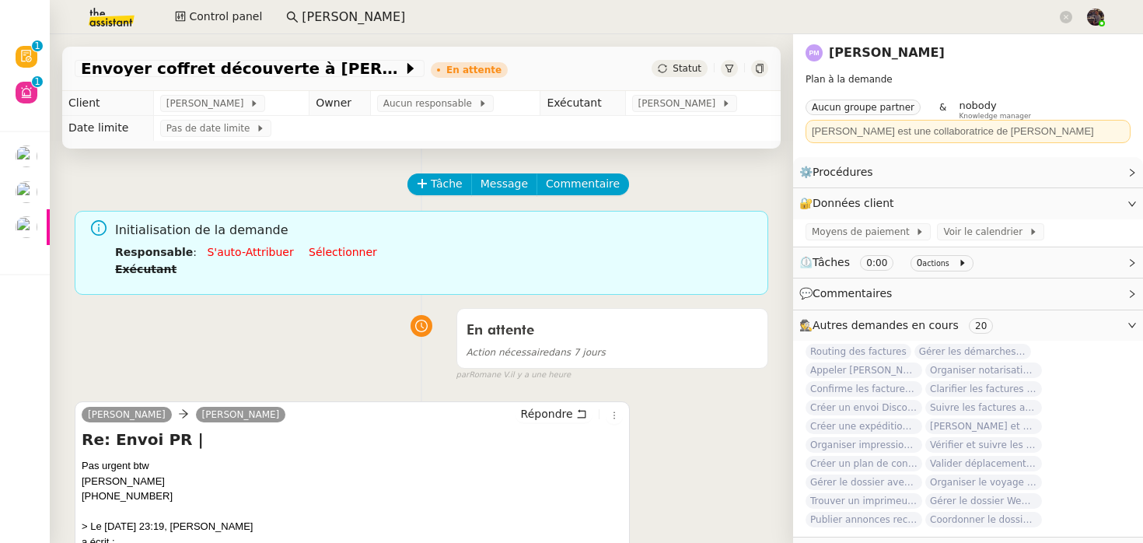
click at [853, 47] on link "[PERSON_NAME]" at bounding box center [887, 52] width 116 height 15
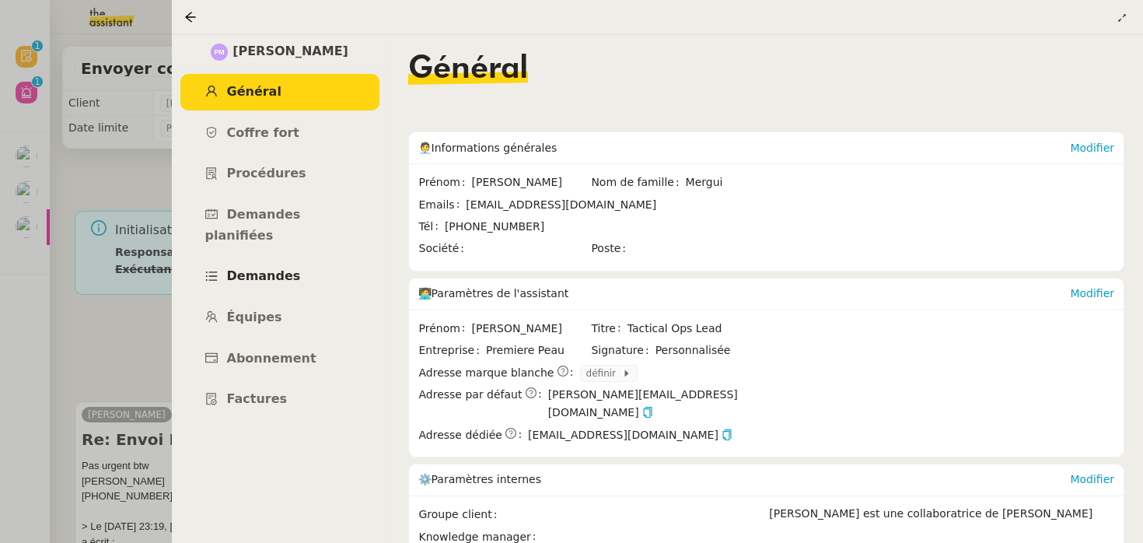
click at [286, 268] on span "Demandes" at bounding box center [264, 275] width 74 height 15
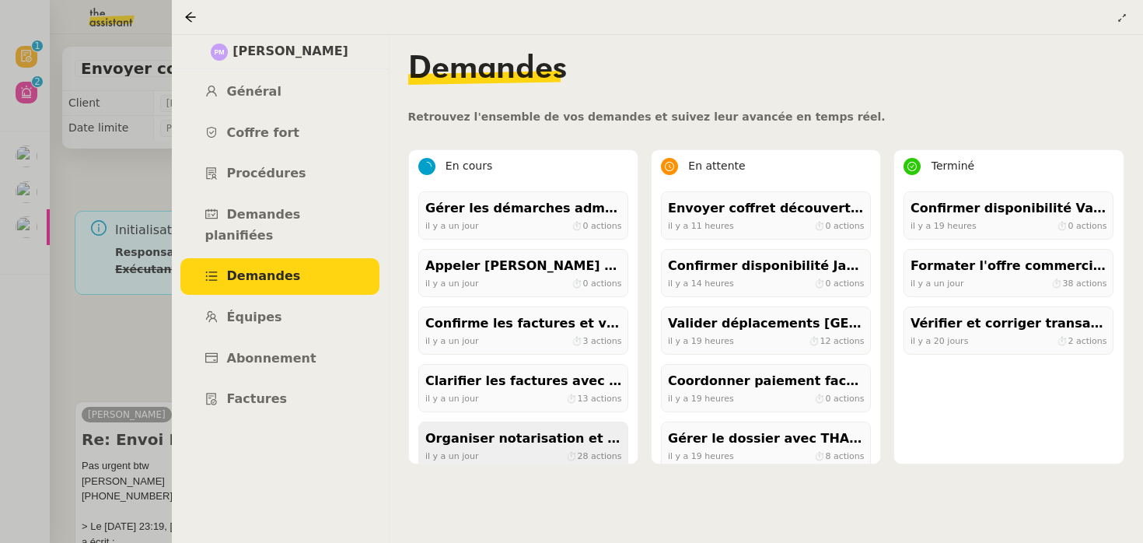
click at [566, 452] on div "il y a un jour ⏱ 28 actions" at bounding box center [523, 456] width 196 height 14
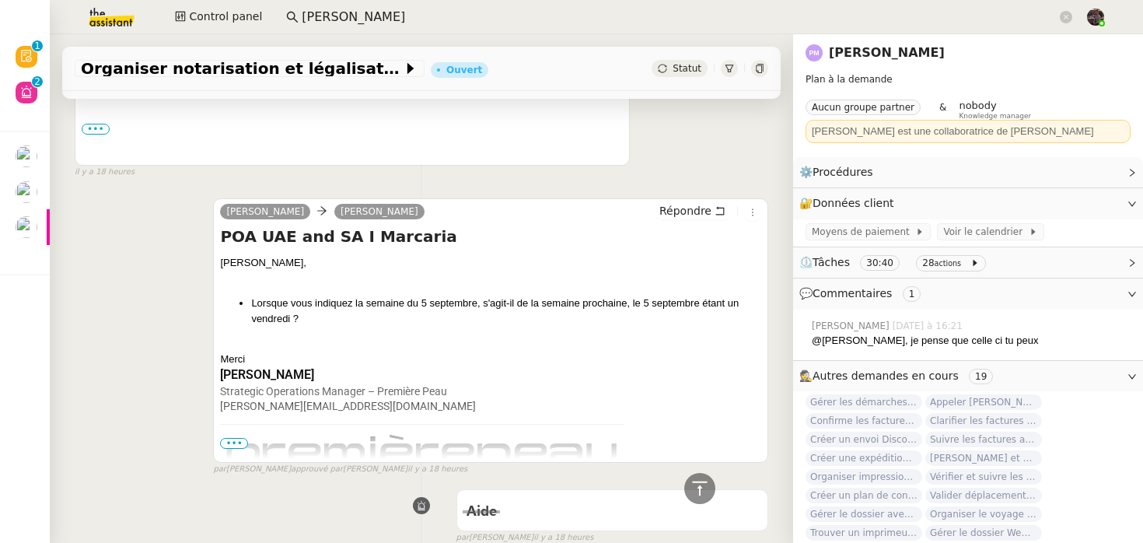
scroll to position [999, 0]
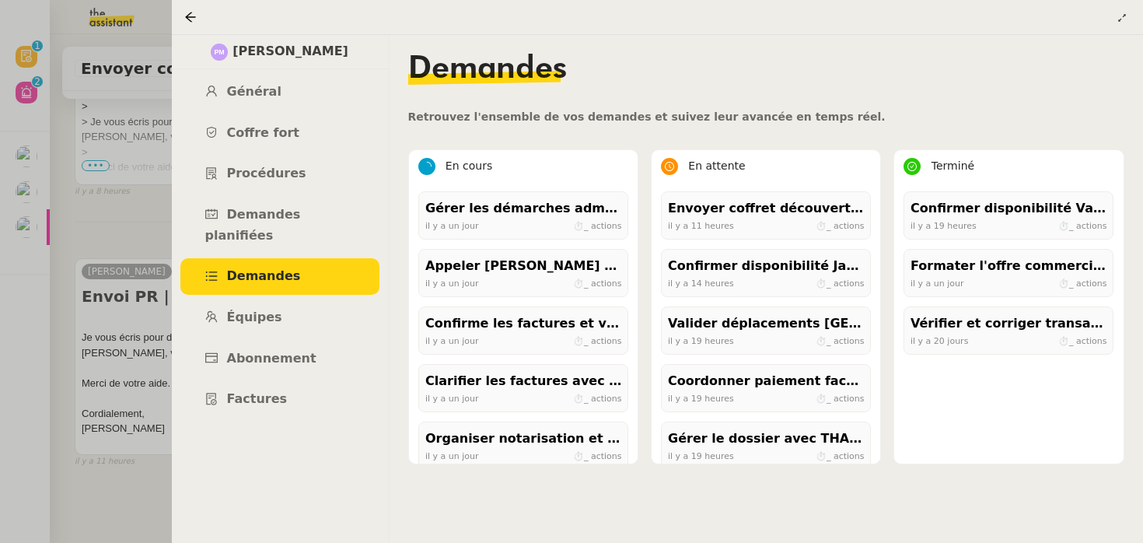
scroll to position [425, 0]
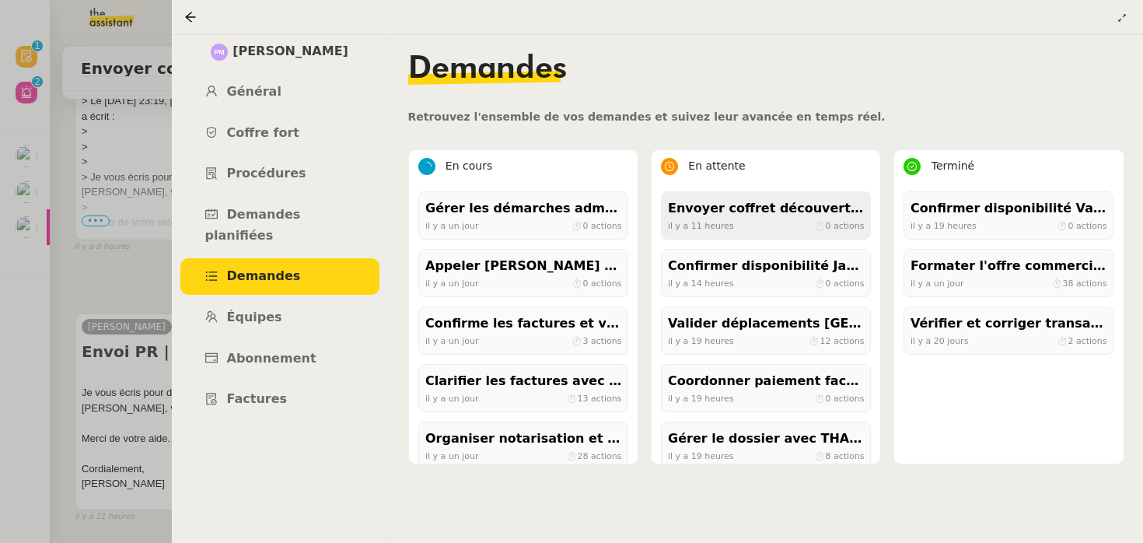
click at [766, 213] on div "Envoyer coffret découverte à Jean Pascal" at bounding box center [766, 208] width 196 height 21
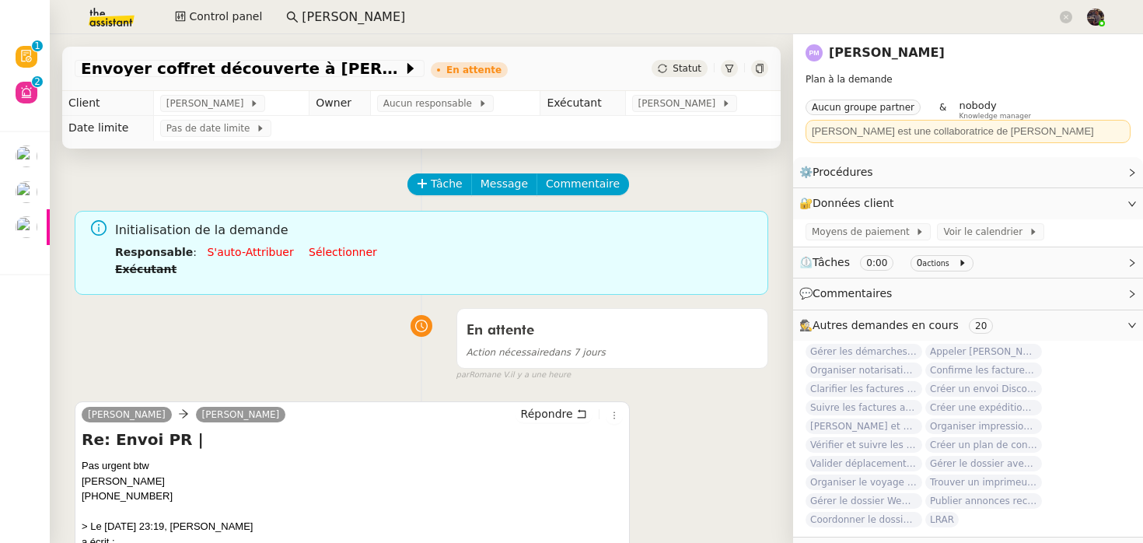
scroll to position [481, 0]
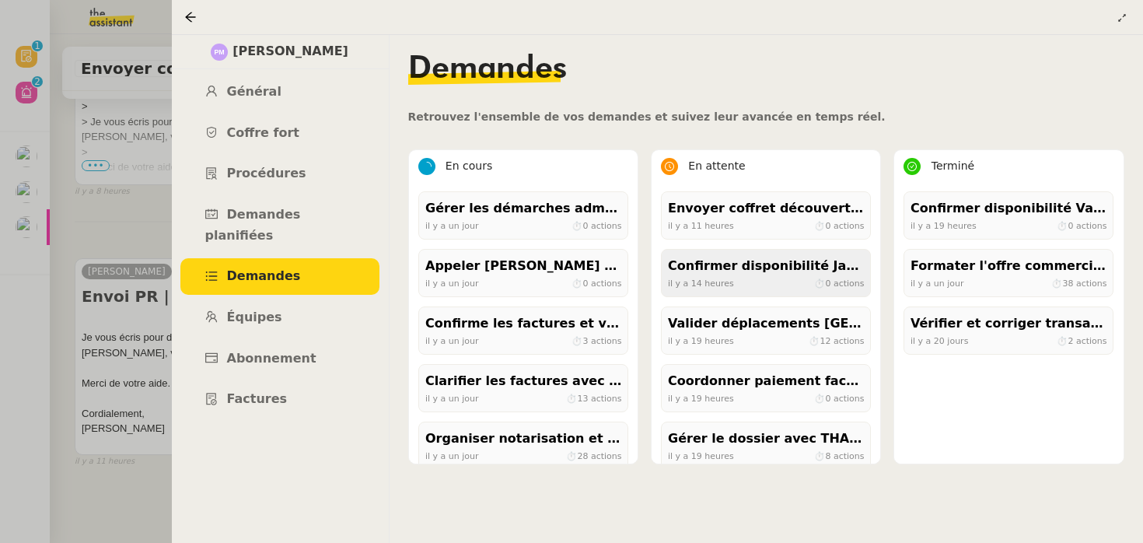
click at [729, 282] on span "il y a 14 heures" at bounding box center [701, 283] width 66 height 10
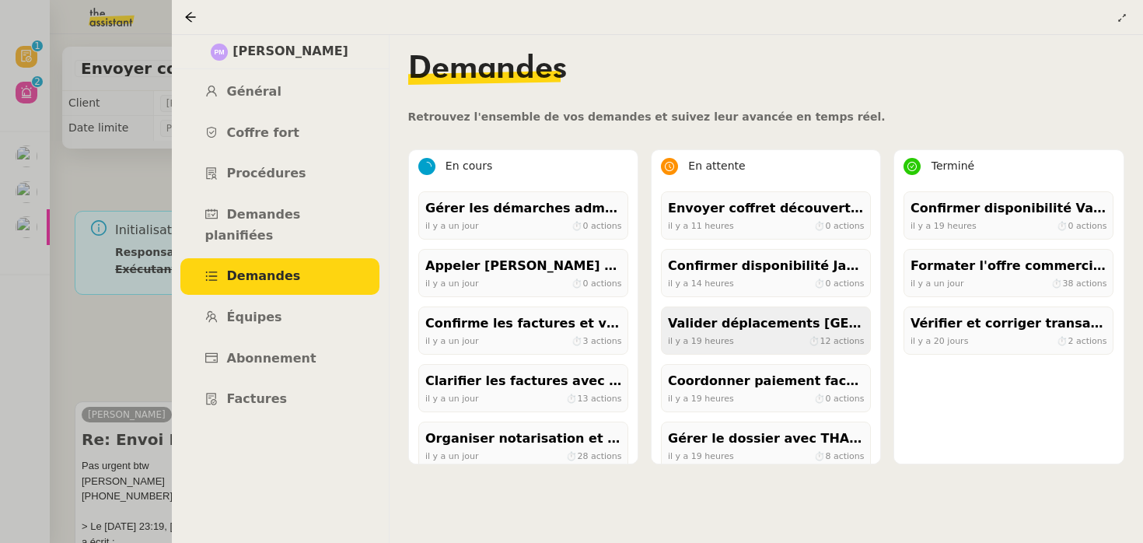
click at [722, 332] on div "Valider déplacements Paris-Dubaï avec Ana" at bounding box center [766, 323] width 196 height 21
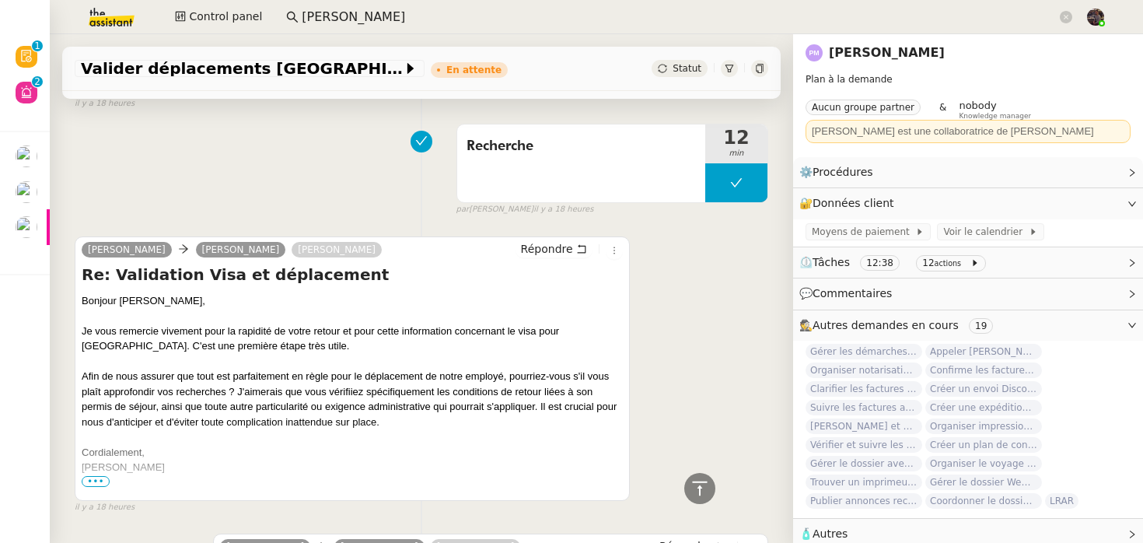
scroll to position [1832, 0]
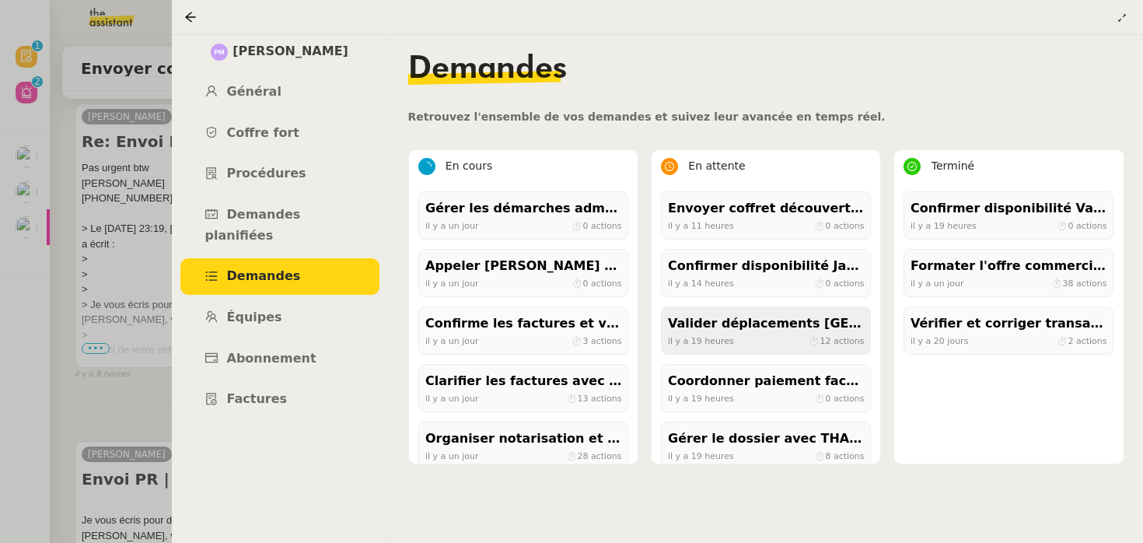
scroll to position [188, 0]
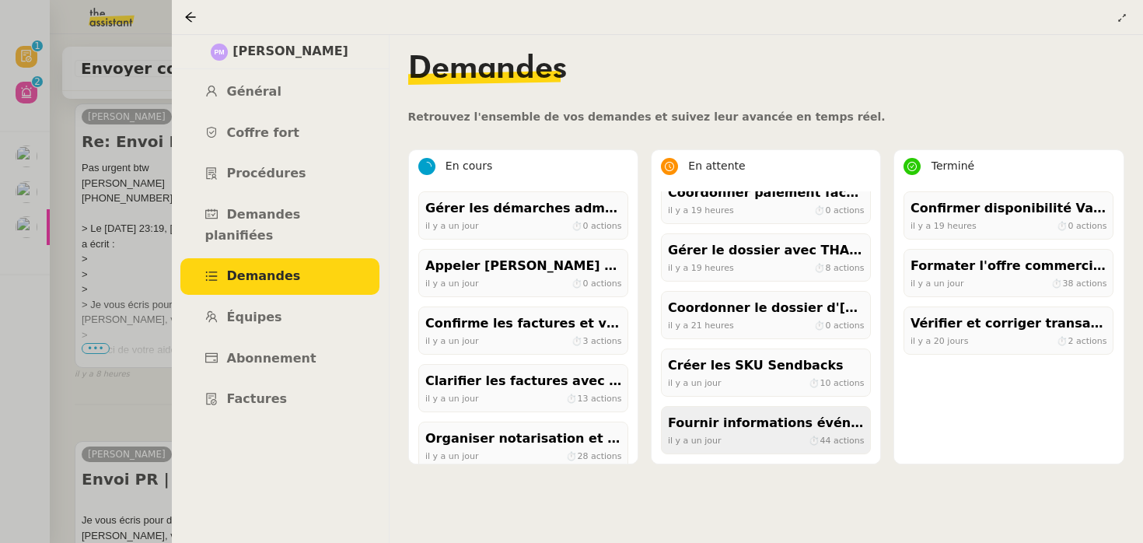
click at [718, 425] on div "Fournir informations événements Shanghai et Paris" at bounding box center [766, 423] width 196 height 21
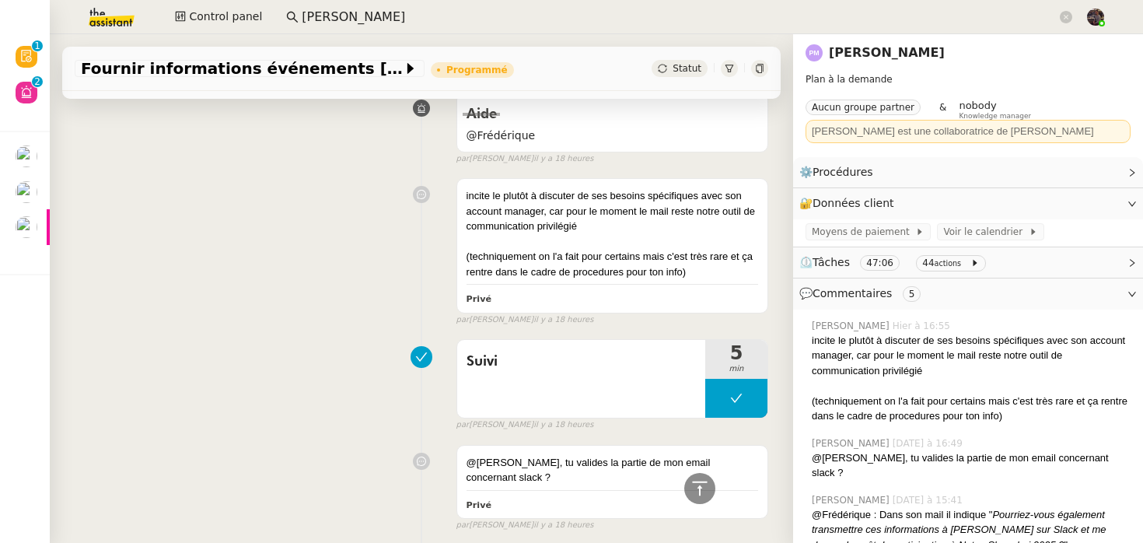
scroll to position [602, 0]
click at [879, 58] on link "[PERSON_NAME]" at bounding box center [887, 52] width 116 height 15
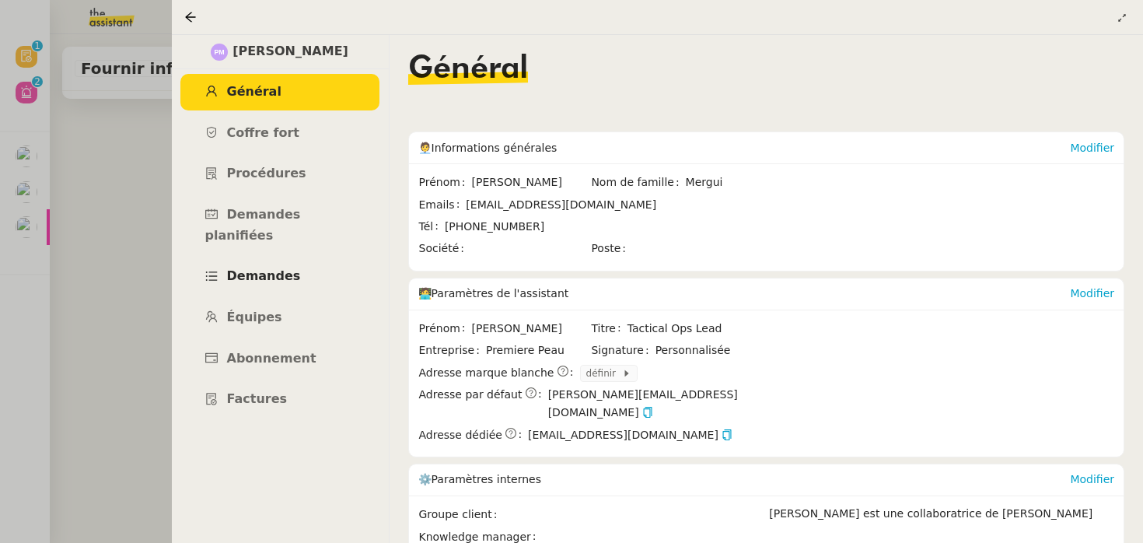
click at [310, 258] on link "Demandes" at bounding box center [279, 276] width 199 height 37
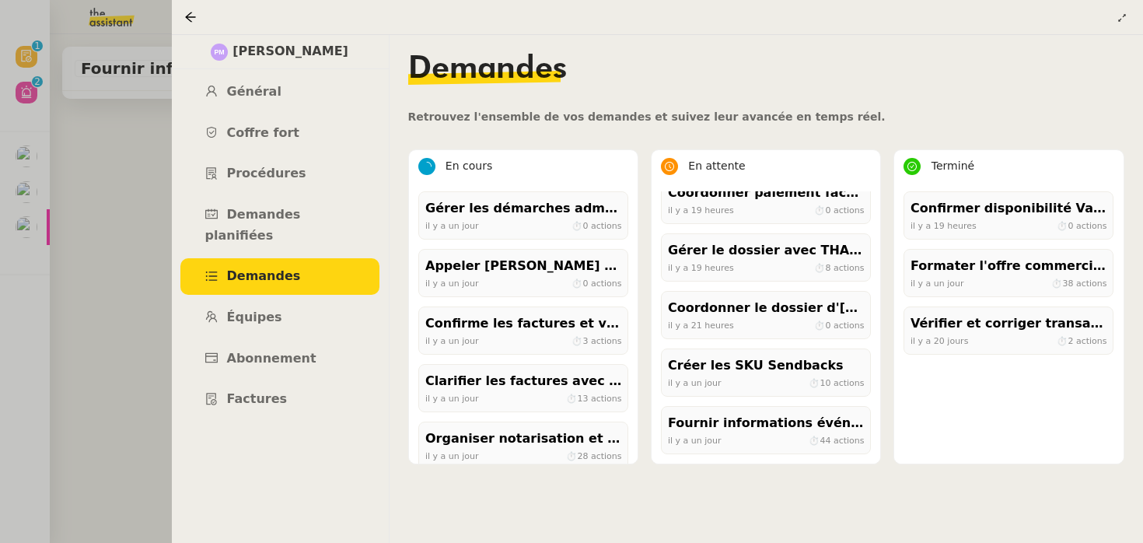
click at [207, 25] on div at bounding box center [657, 17] width 947 height 22
click at [981, 272] on div "Formater l'offre commerciale pour Printemps" at bounding box center [1008, 266] width 196 height 21
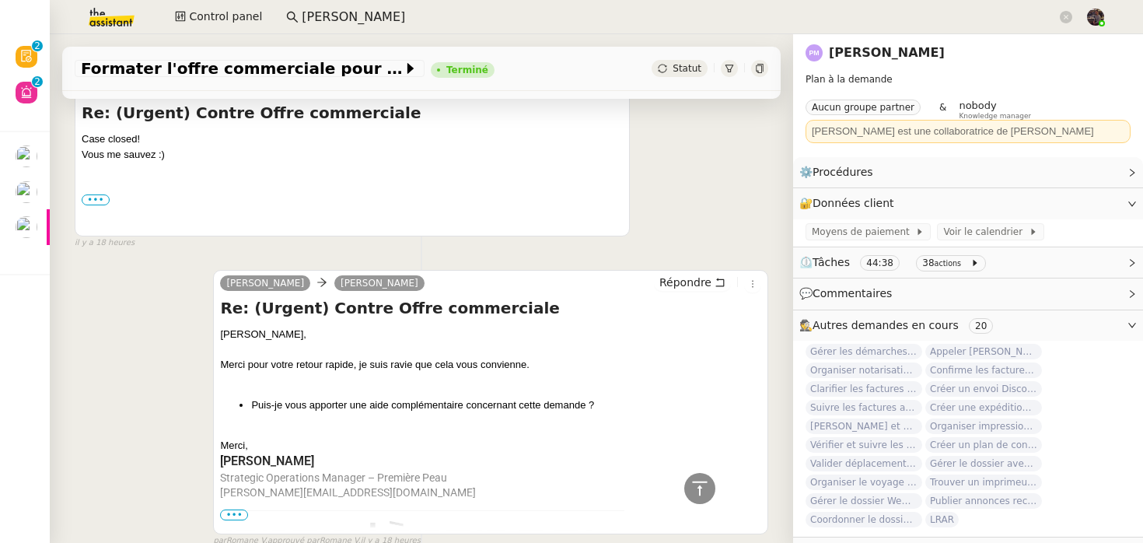
scroll to position [768, 0]
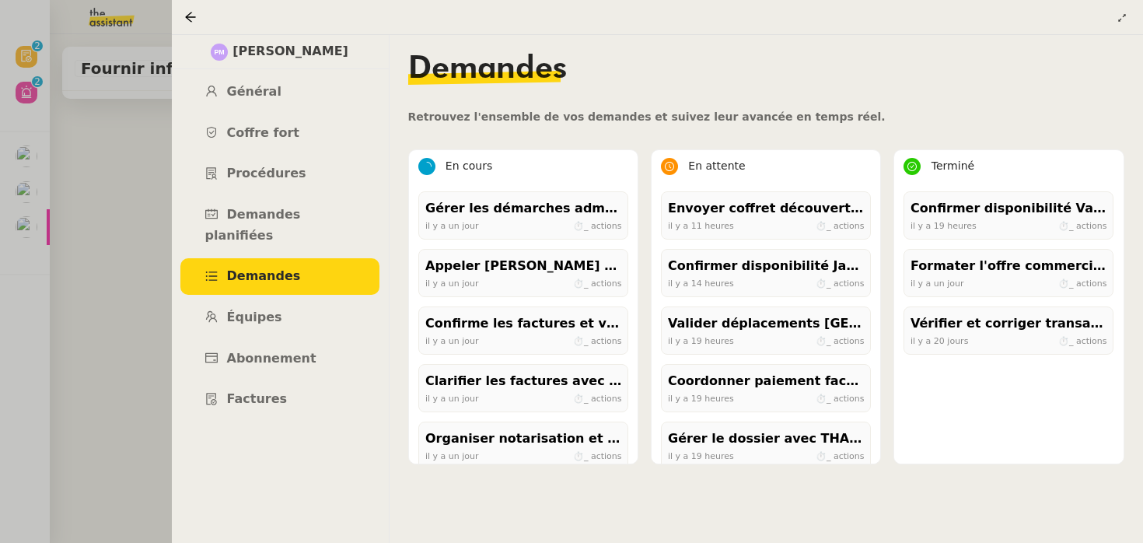
scroll to position [386, 0]
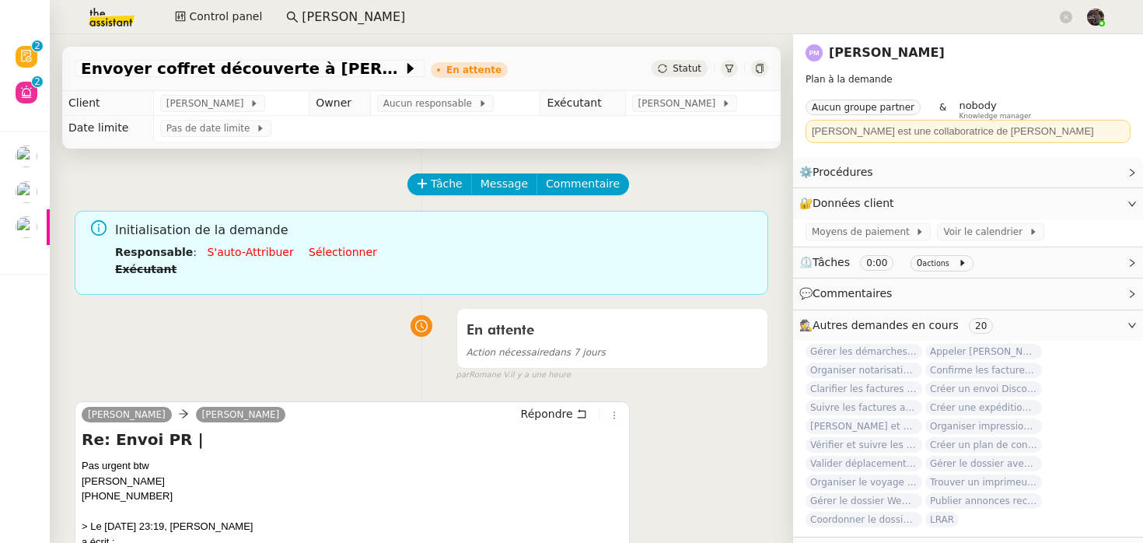
click at [96, 39] on div "Envoyer coffret découverte à Jean Pascal En attente Statut" at bounding box center [421, 62] width 743 height 57
click at [101, 29] on img at bounding box center [99, 17] width 121 height 34
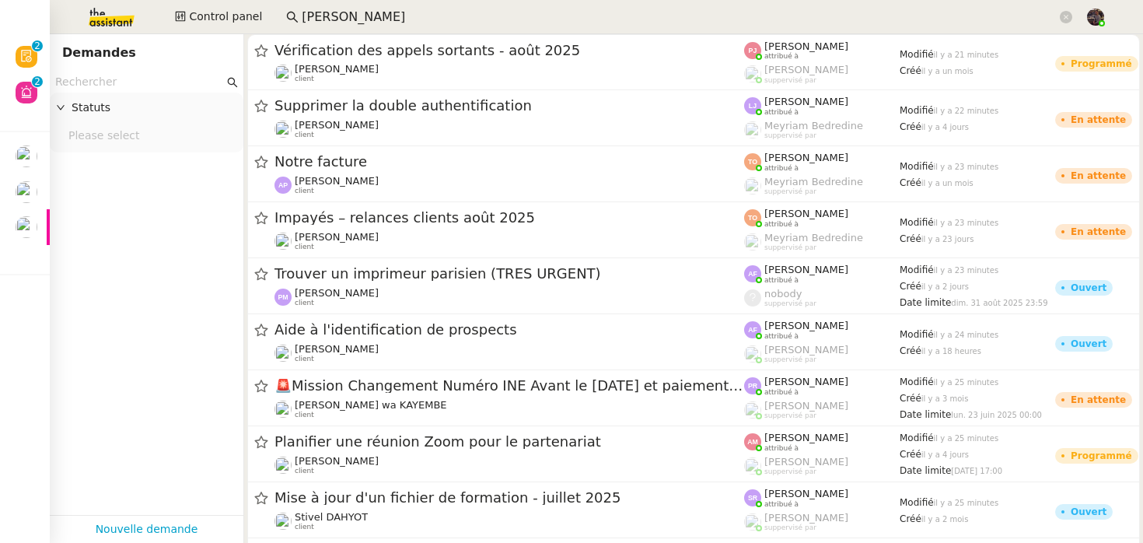
click at [113, 12] on img at bounding box center [99, 17] width 121 height 34
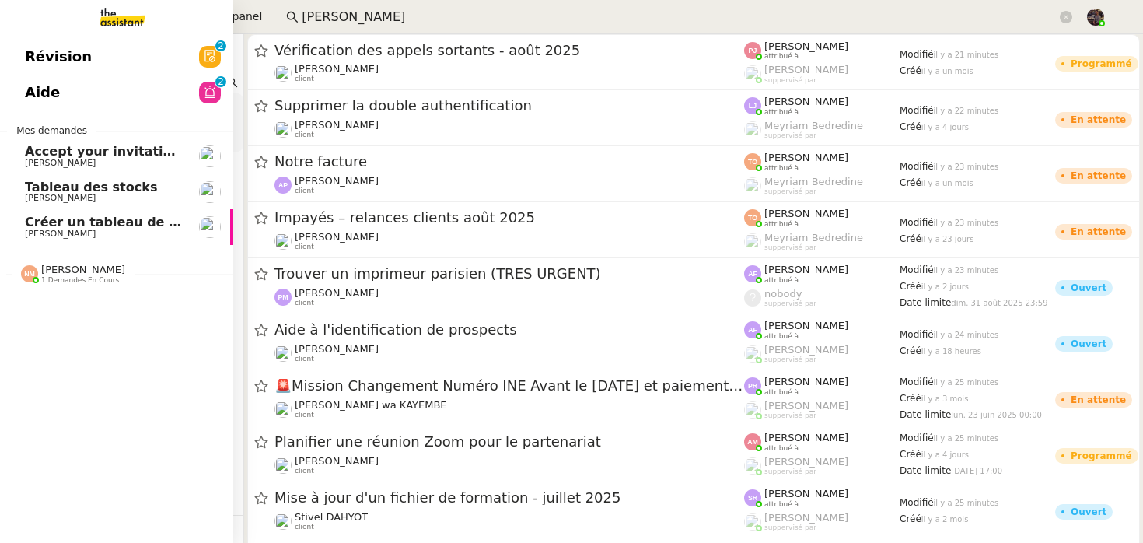
click at [81, 218] on span "Créer un tableau de bord gestion marge PAF" at bounding box center [181, 222] width 313 height 15
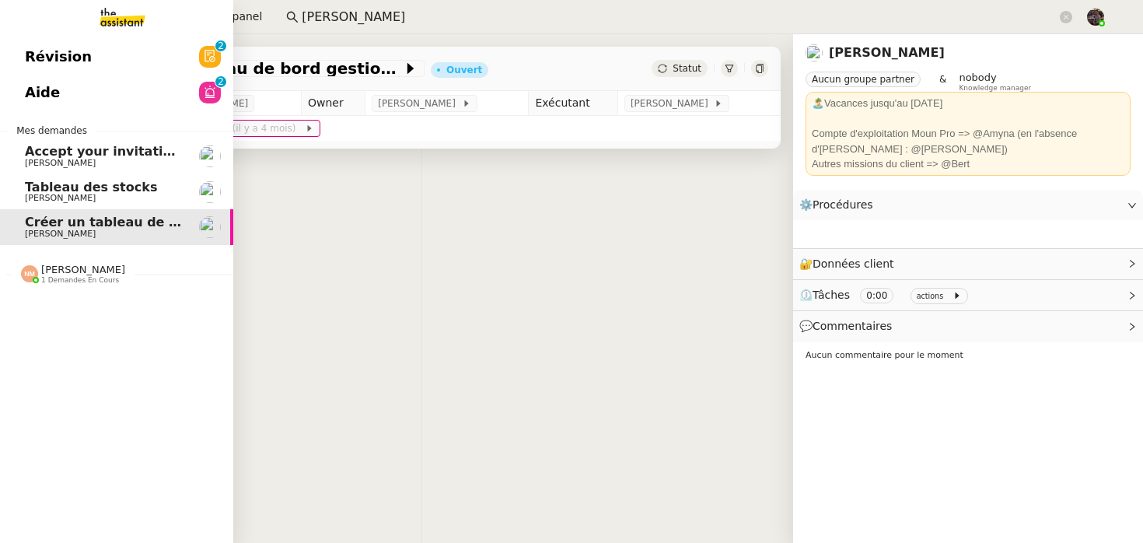
click at [81, 268] on span "[PERSON_NAME]" at bounding box center [83, 270] width 84 height 12
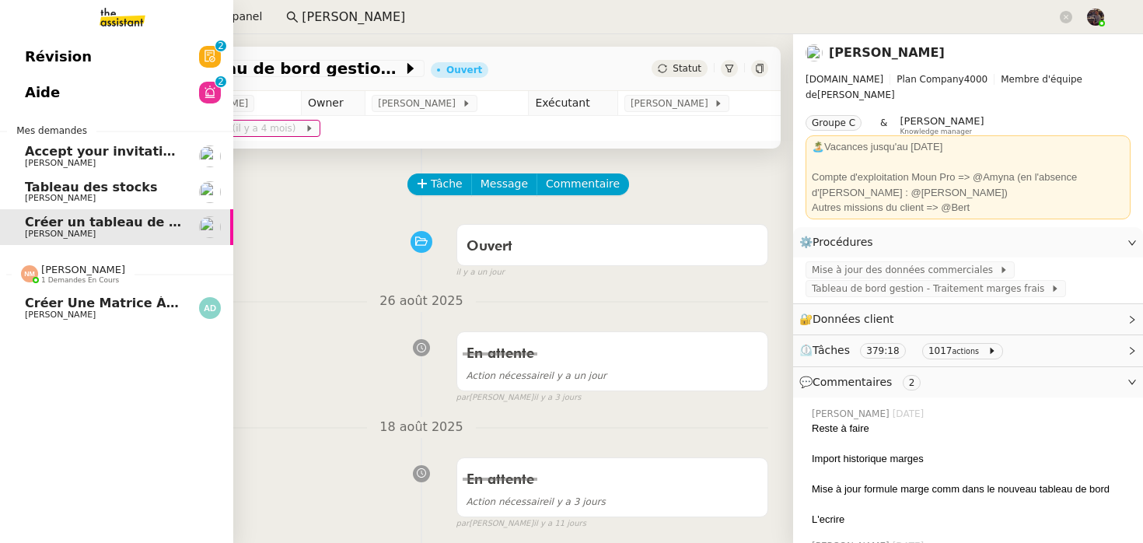
click at [115, 304] on span "Créer une matrice à partir des exports" at bounding box center [162, 302] width 274 height 15
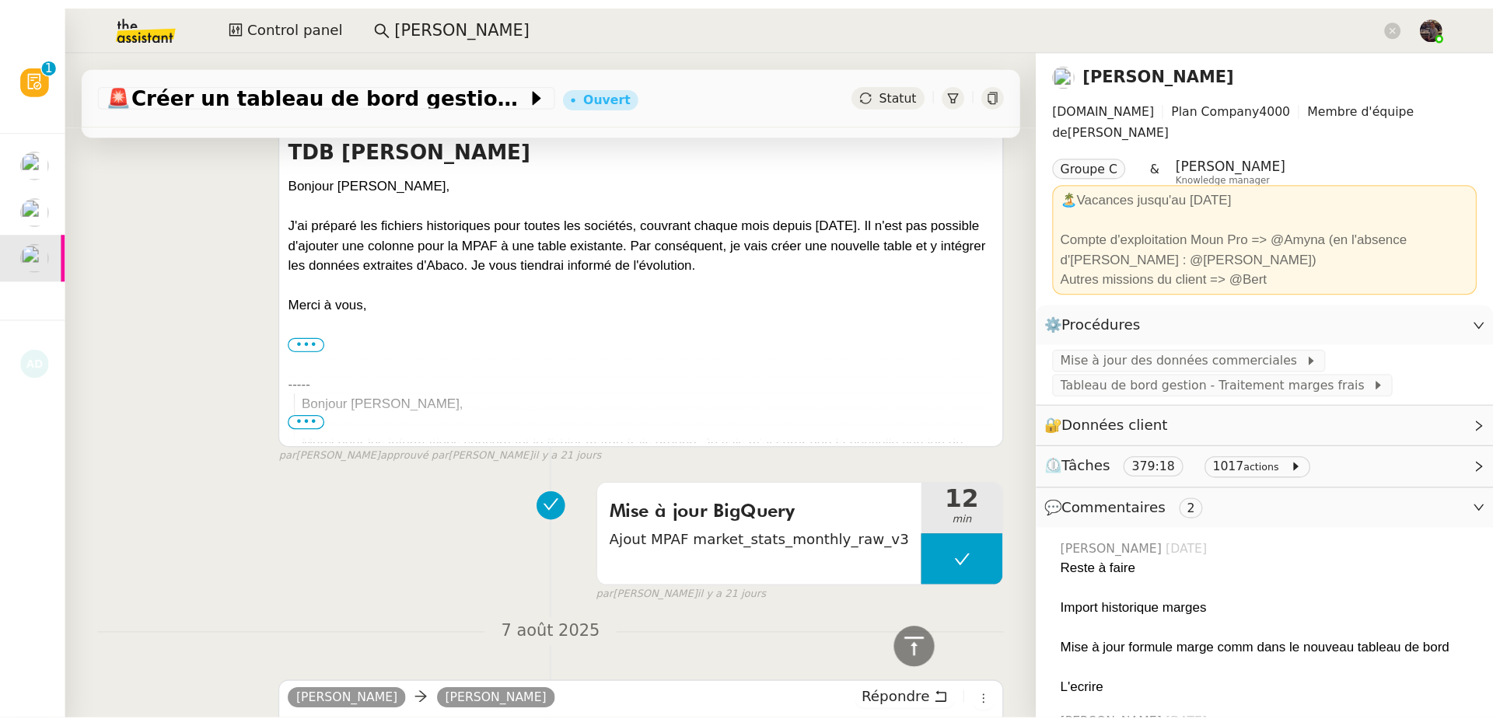
scroll to position [5012, 0]
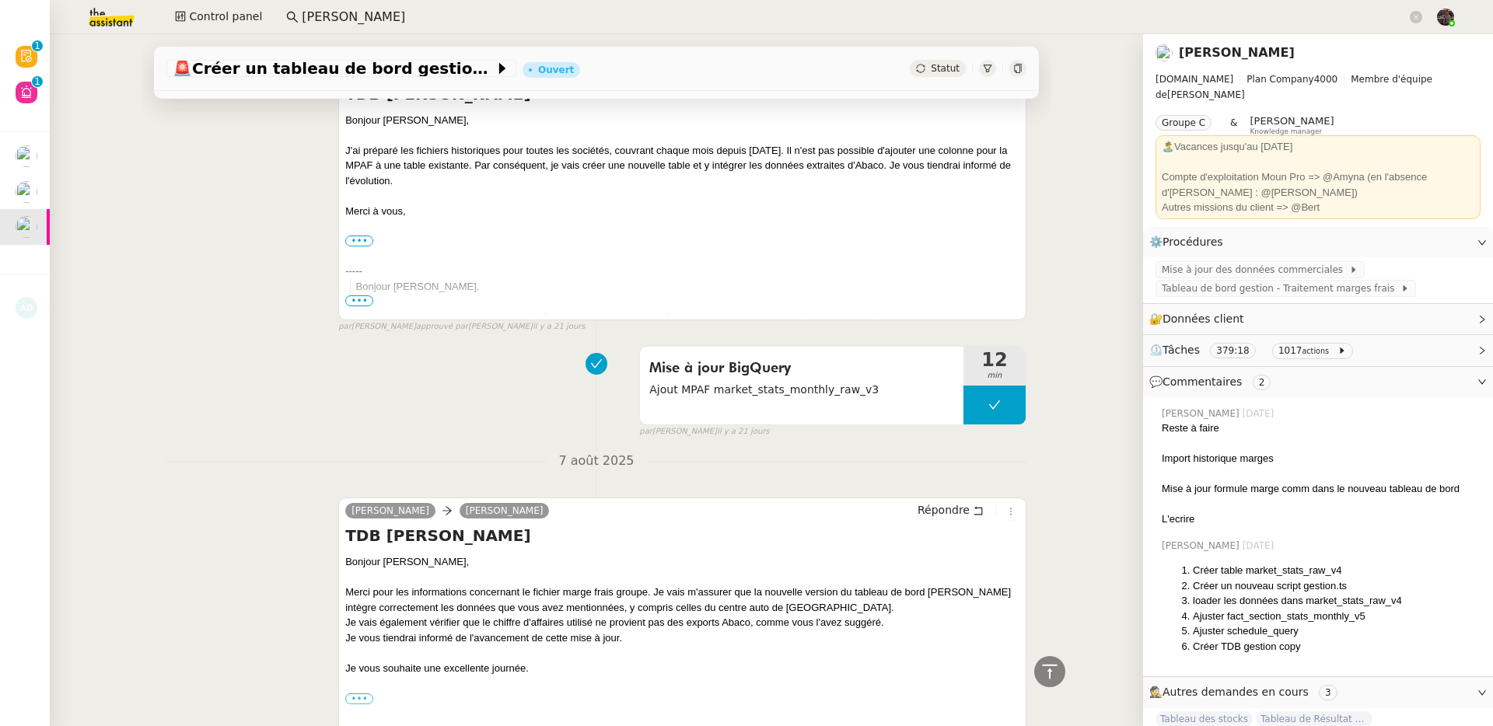
click at [337, 16] on input "pierre merg" at bounding box center [854, 17] width 1105 height 21
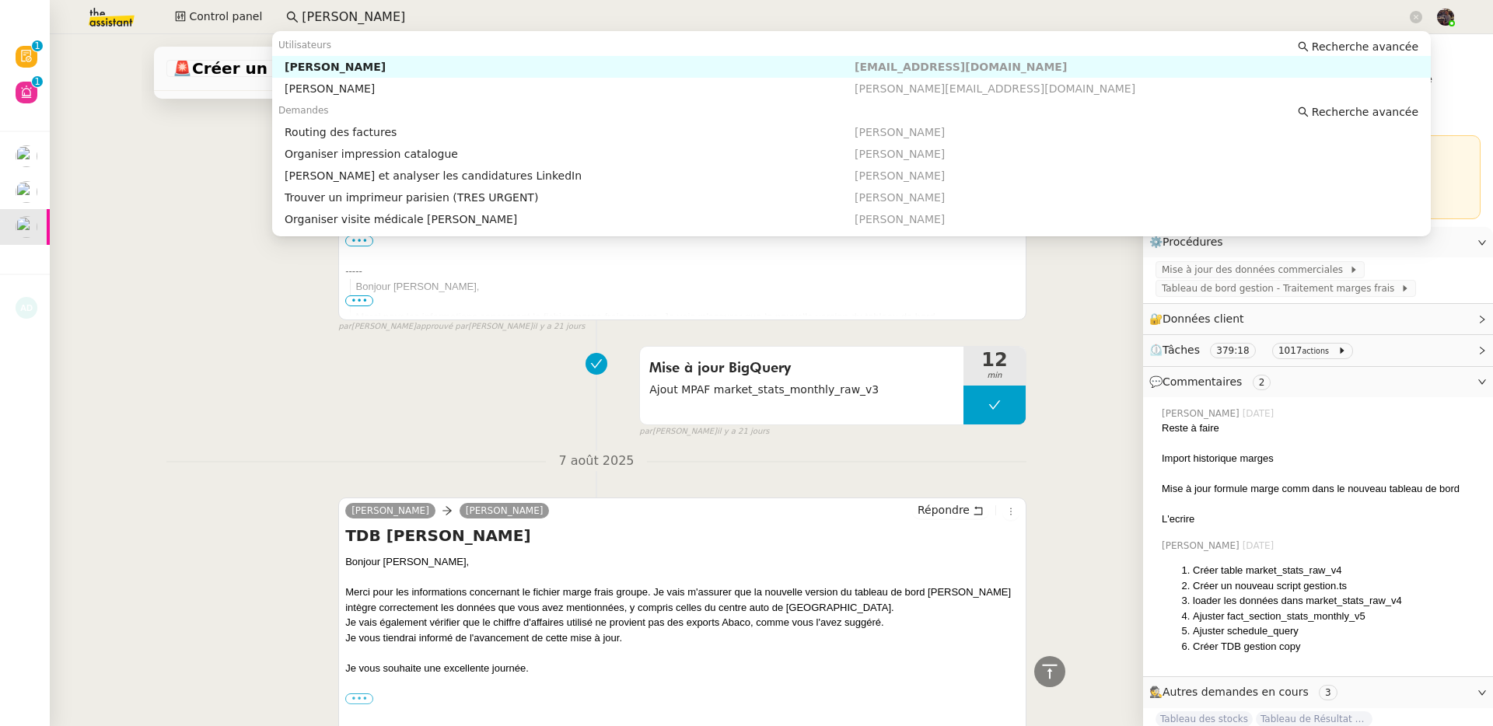
click at [337, 16] on input "pierre merg" at bounding box center [854, 17] width 1105 height 21
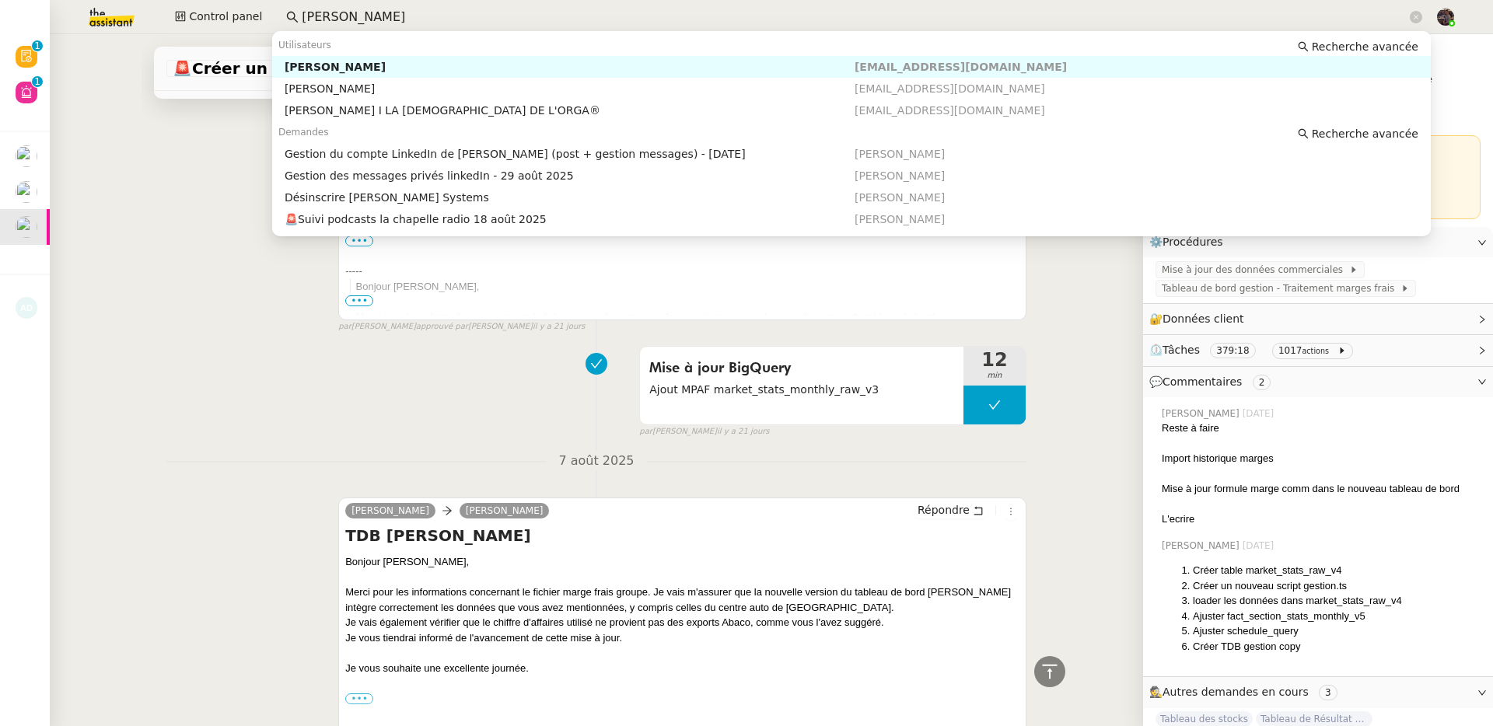
click at [313, 67] on div "Hugo Bentz" at bounding box center [570, 67] width 570 height 14
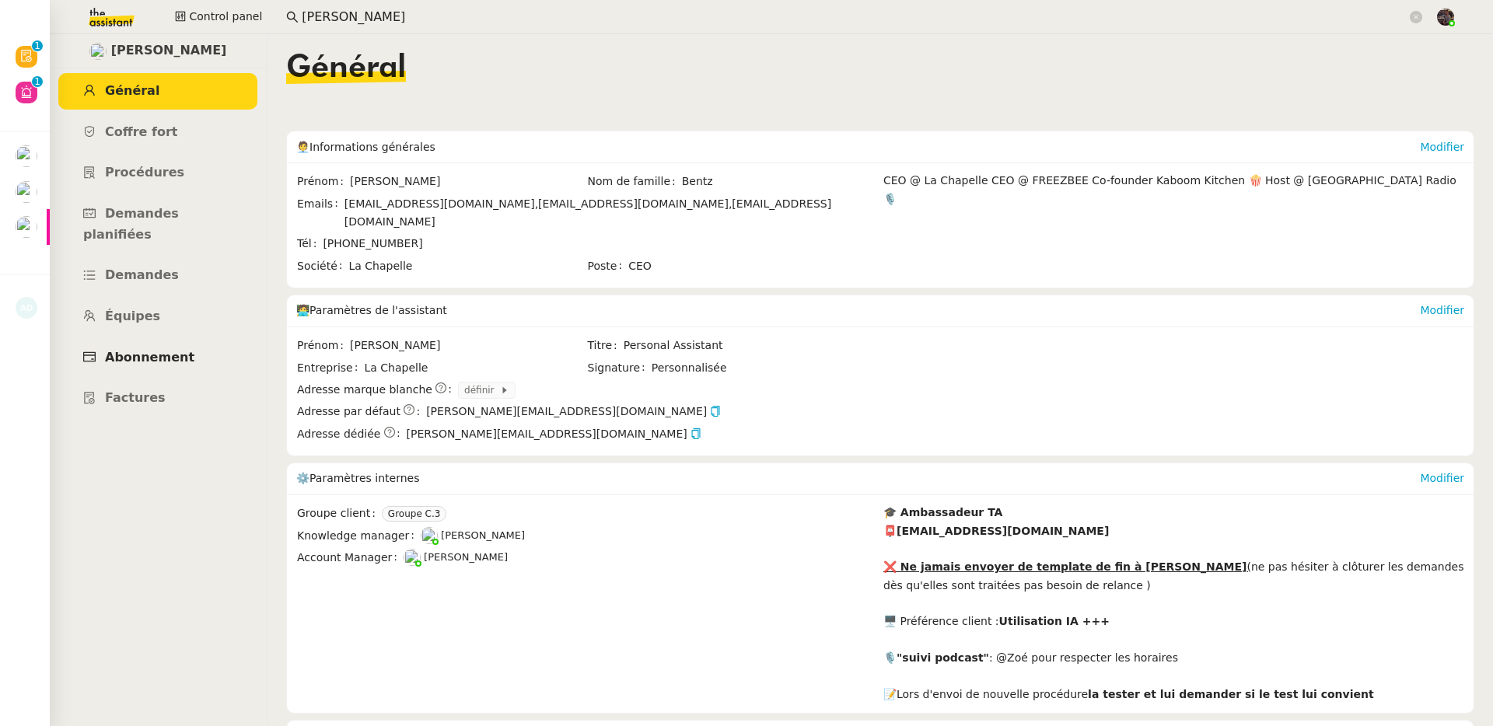
click at [185, 346] on link "Abonnement" at bounding box center [157, 358] width 199 height 37
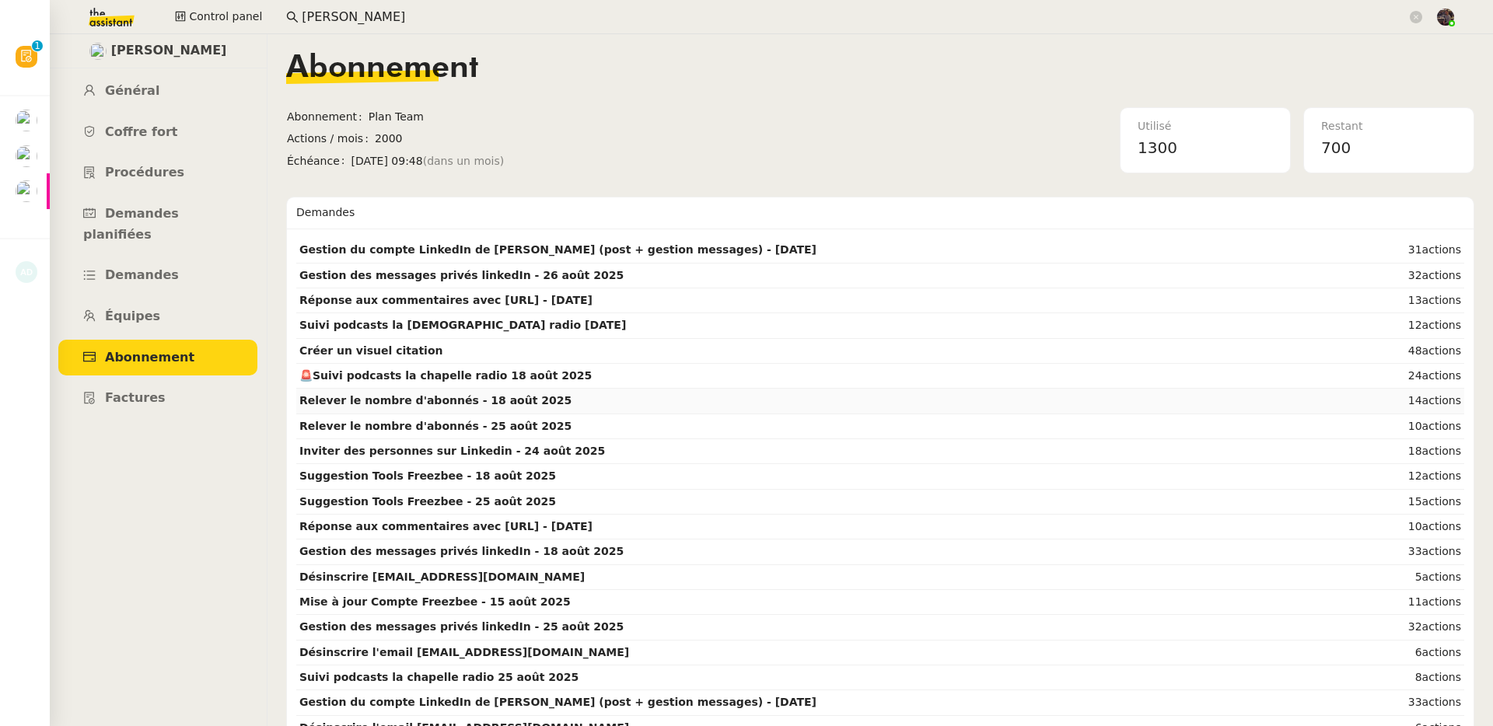
scroll to position [737, 0]
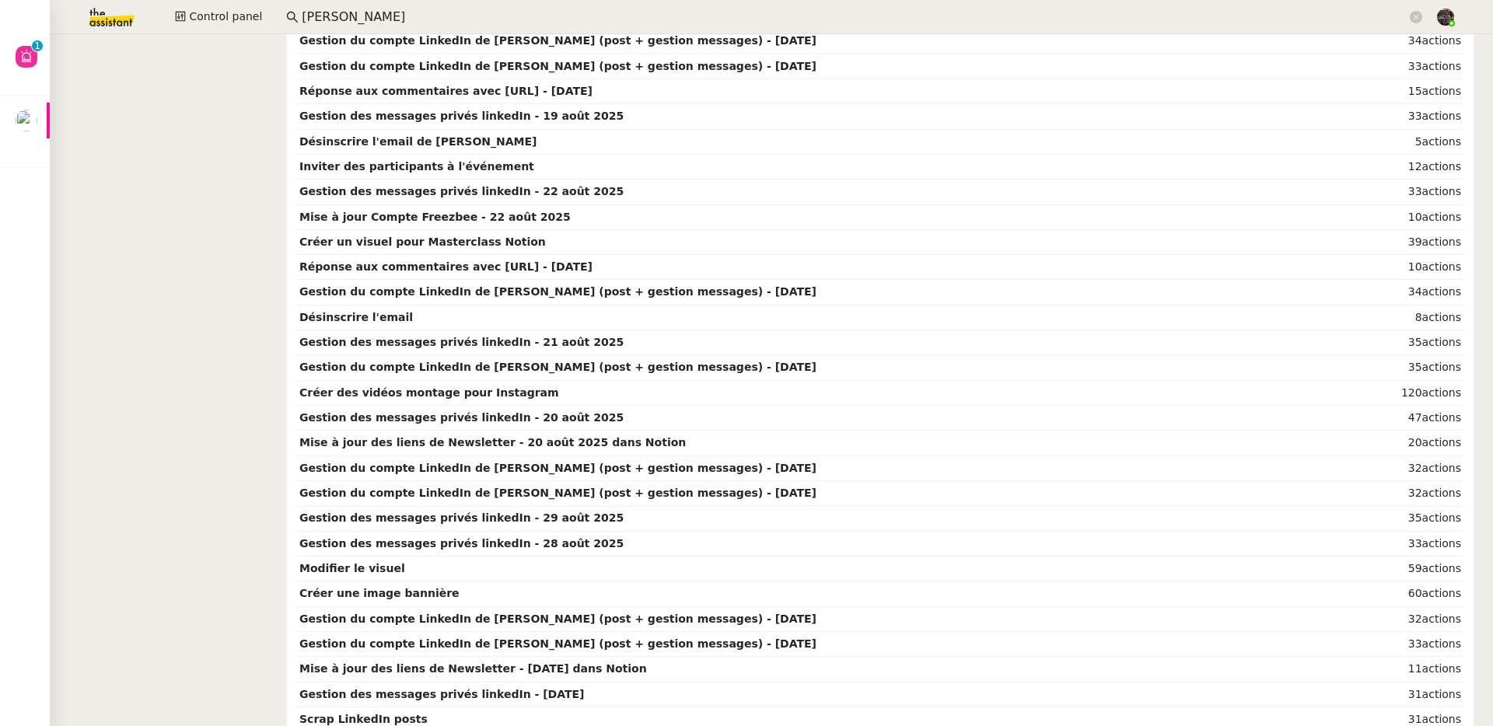
click at [128, 12] on img at bounding box center [99, 17] width 121 height 34
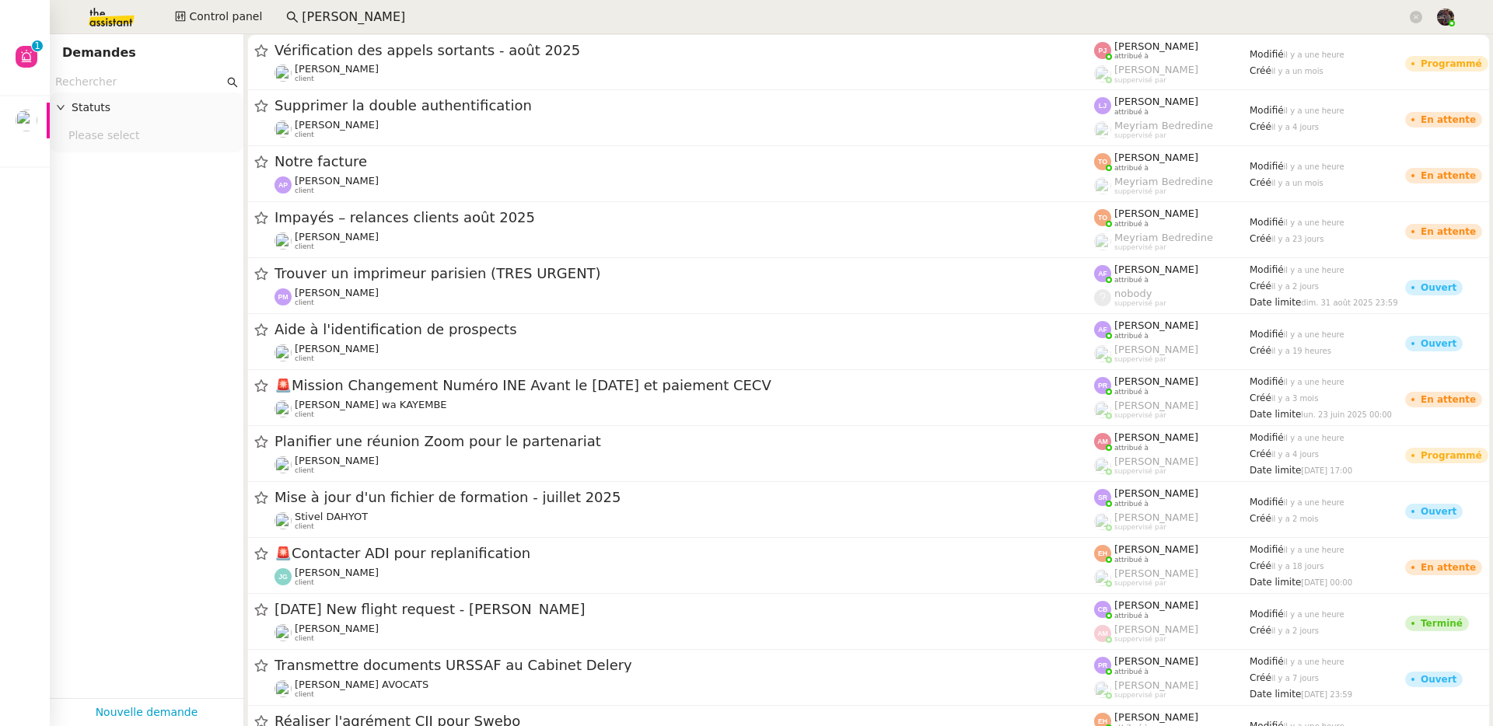
click at [316, 19] on input "hugo ben" at bounding box center [854, 17] width 1105 height 21
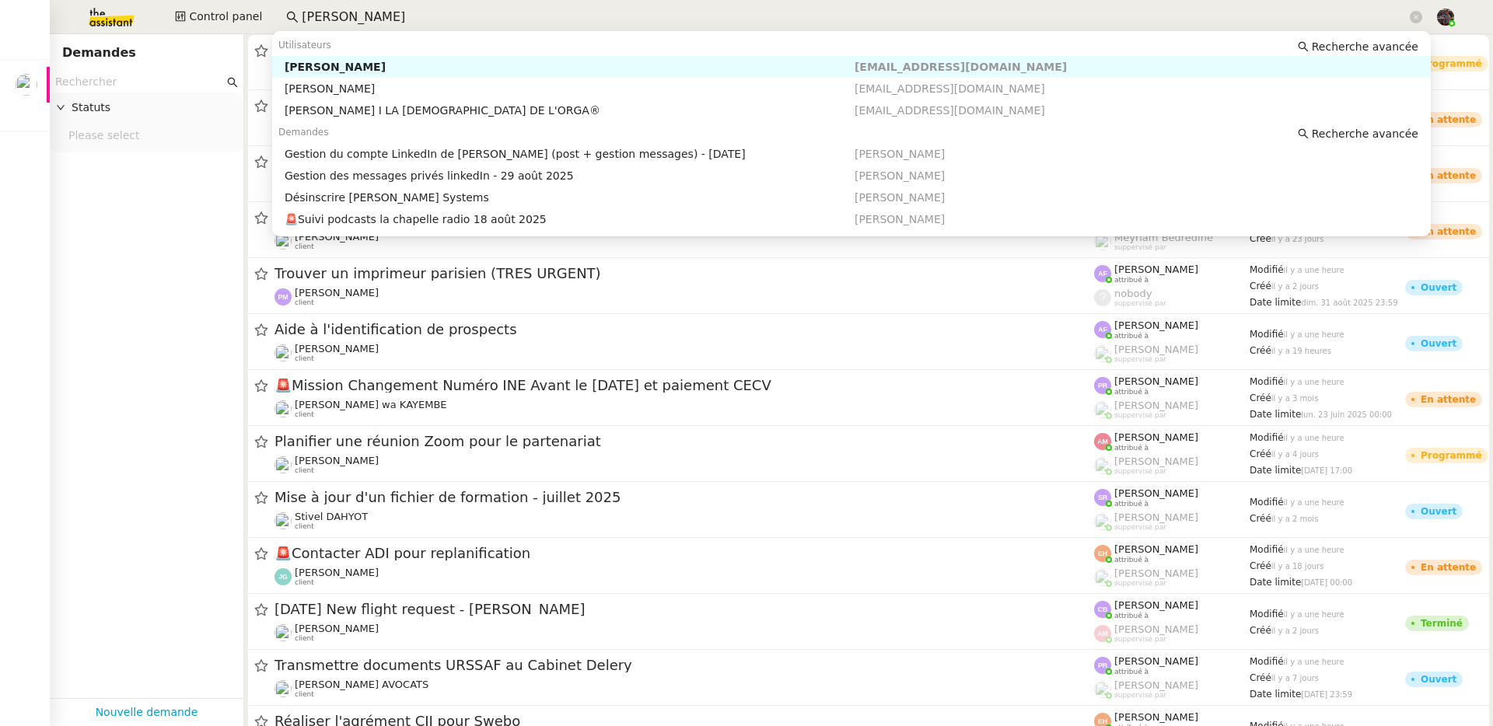
click at [316, 19] on input "hugo ben" at bounding box center [854, 17] width 1105 height 21
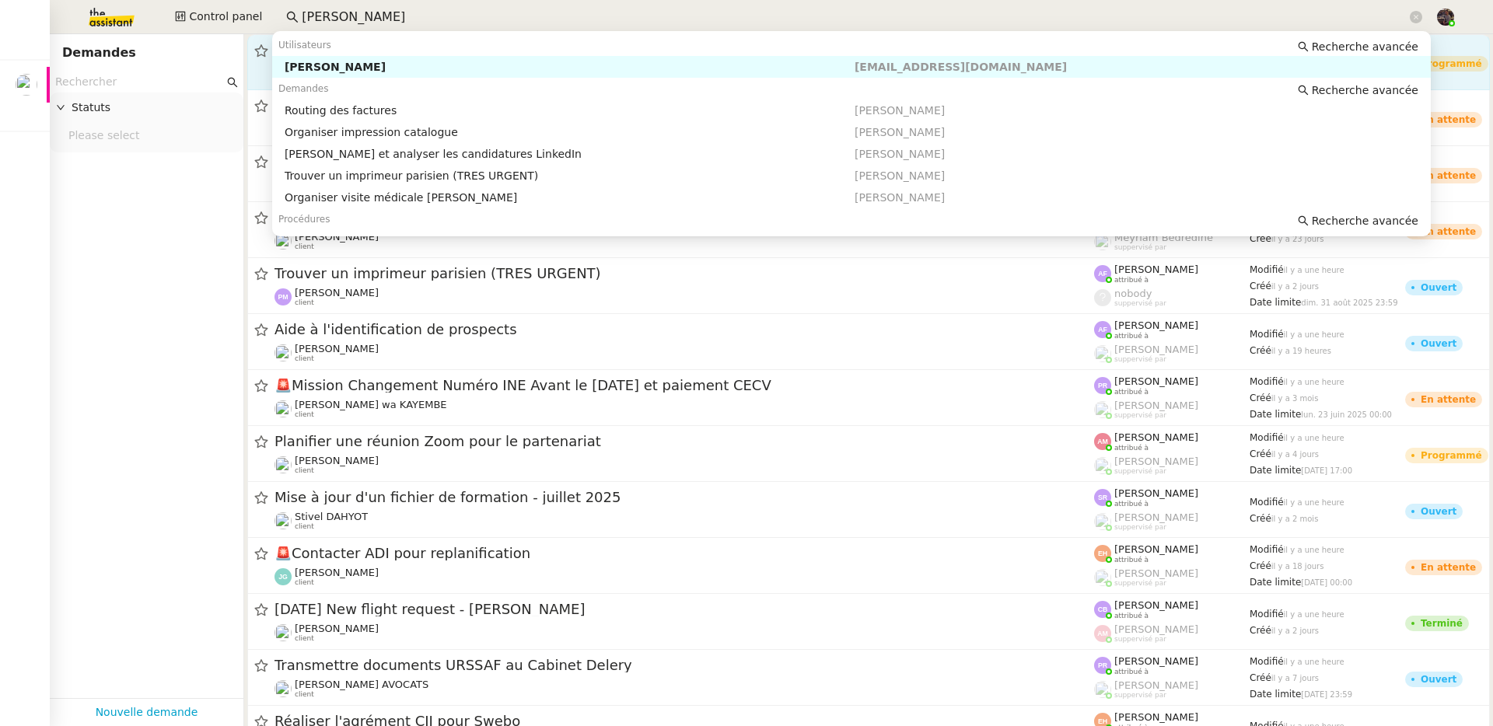
click at [361, 66] on div "[PERSON_NAME]" at bounding box center [570, 67] width 570 height 14
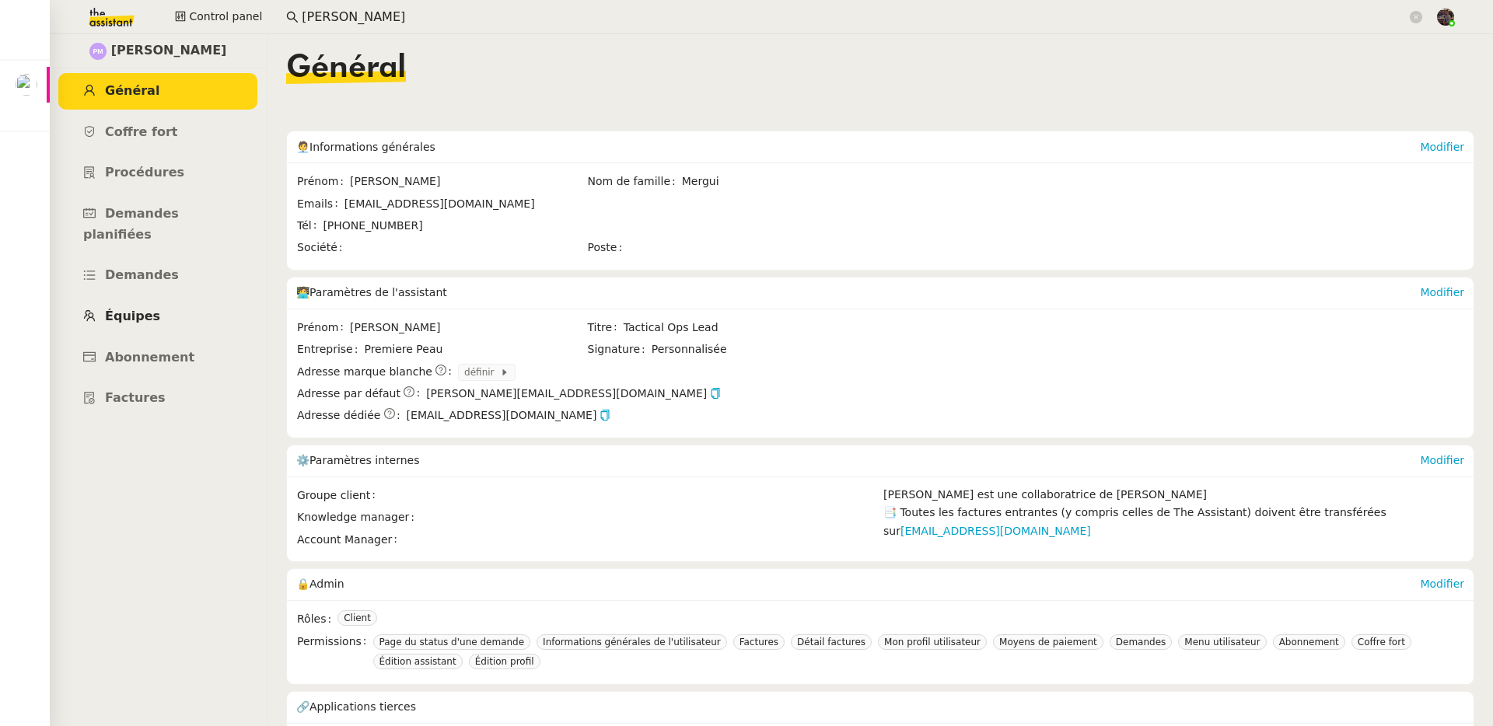
click at [145, 309] on span "Équipes" at bounding box center [132, 316] width 55 height 15
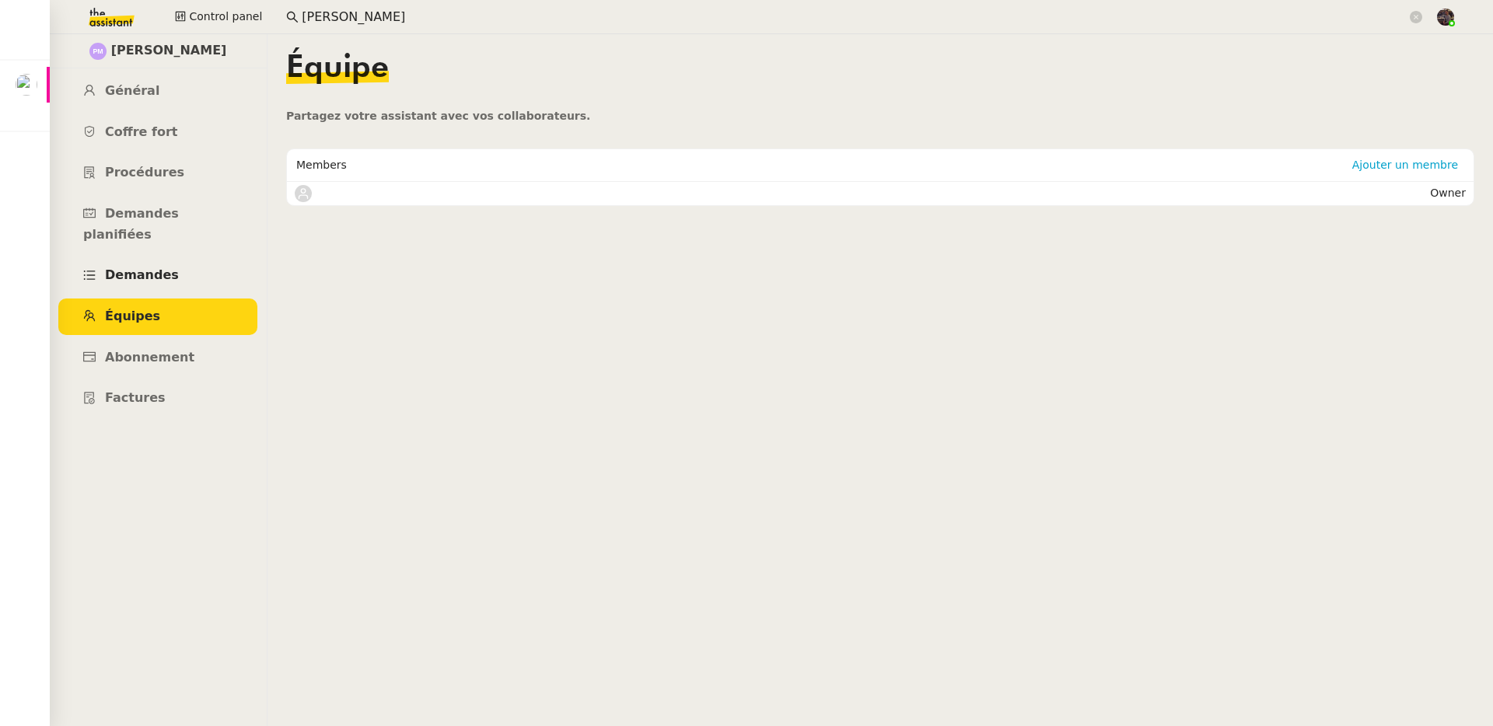
click at [149, 267] on span "Demandes" at bounding box center [142, 274] width 74 height 15
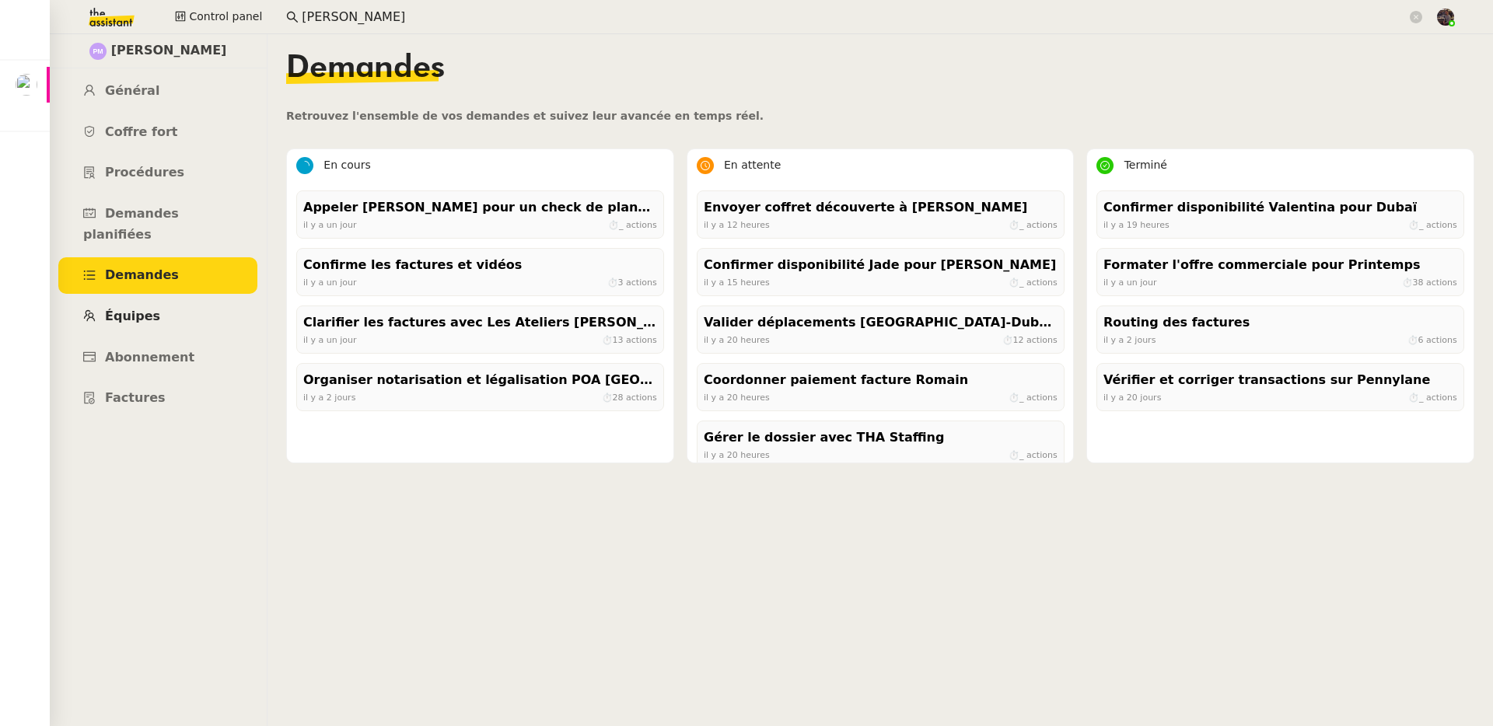
drag, startPoint x: 155, startPoint y: 292, endPoint x: 158, endPoint y: 285, distance: 8.4
click at [155, 299] on link "Équipes" at bounding box center [157, 317] width 199 height 37
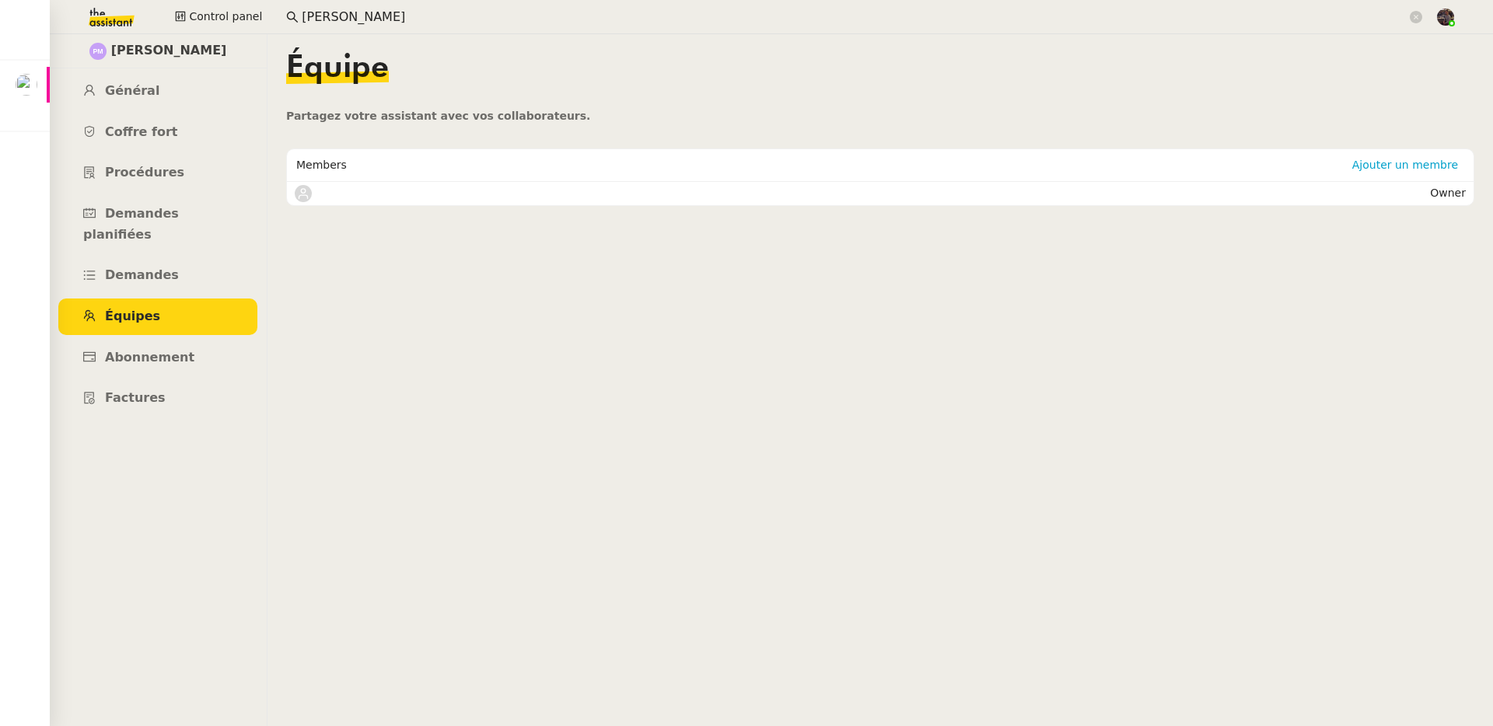
click at [335, 20] on input "[PERSON_NAME]" at bounding box center [854, 17] width 1105 height 21
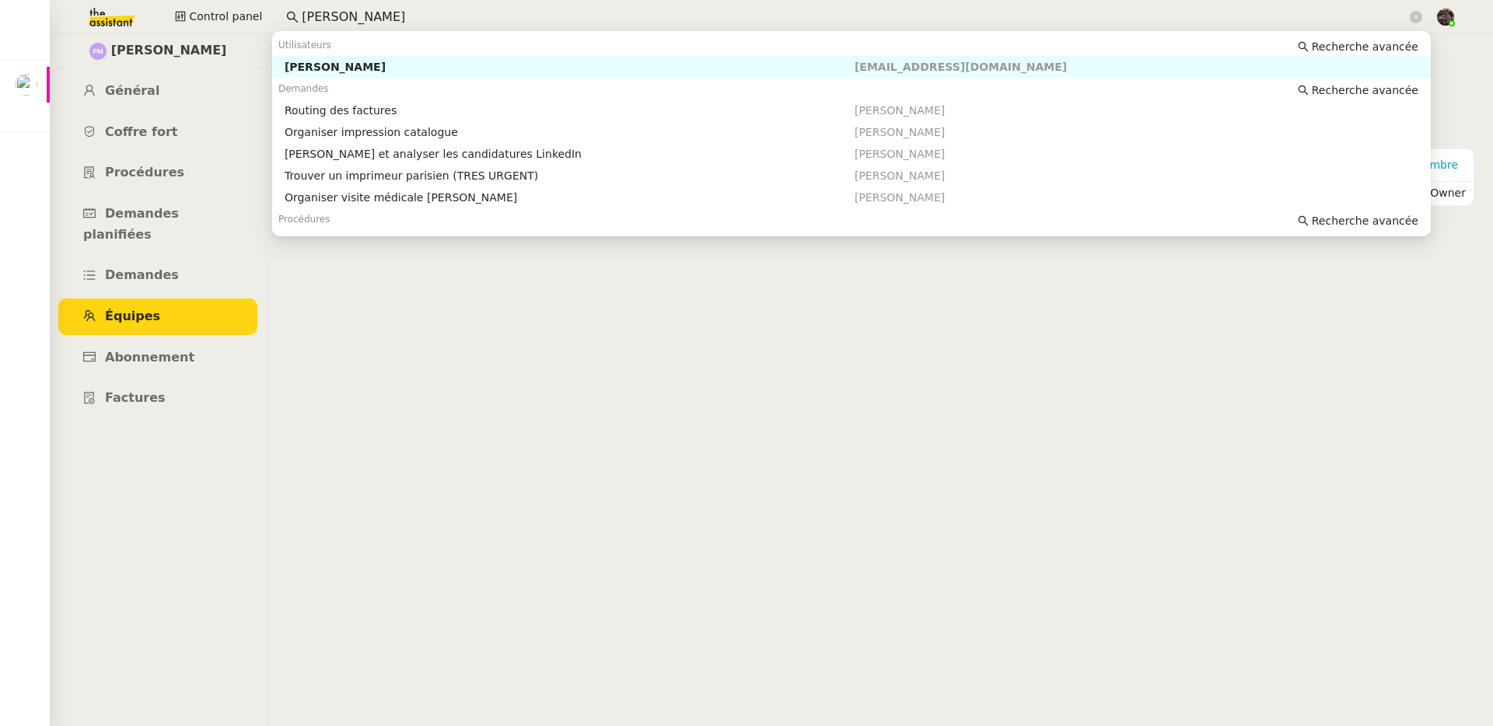
click at [335, 20] on input "[PERSON_NAME]" at bounding box center [854, 17] width 1105 height 21
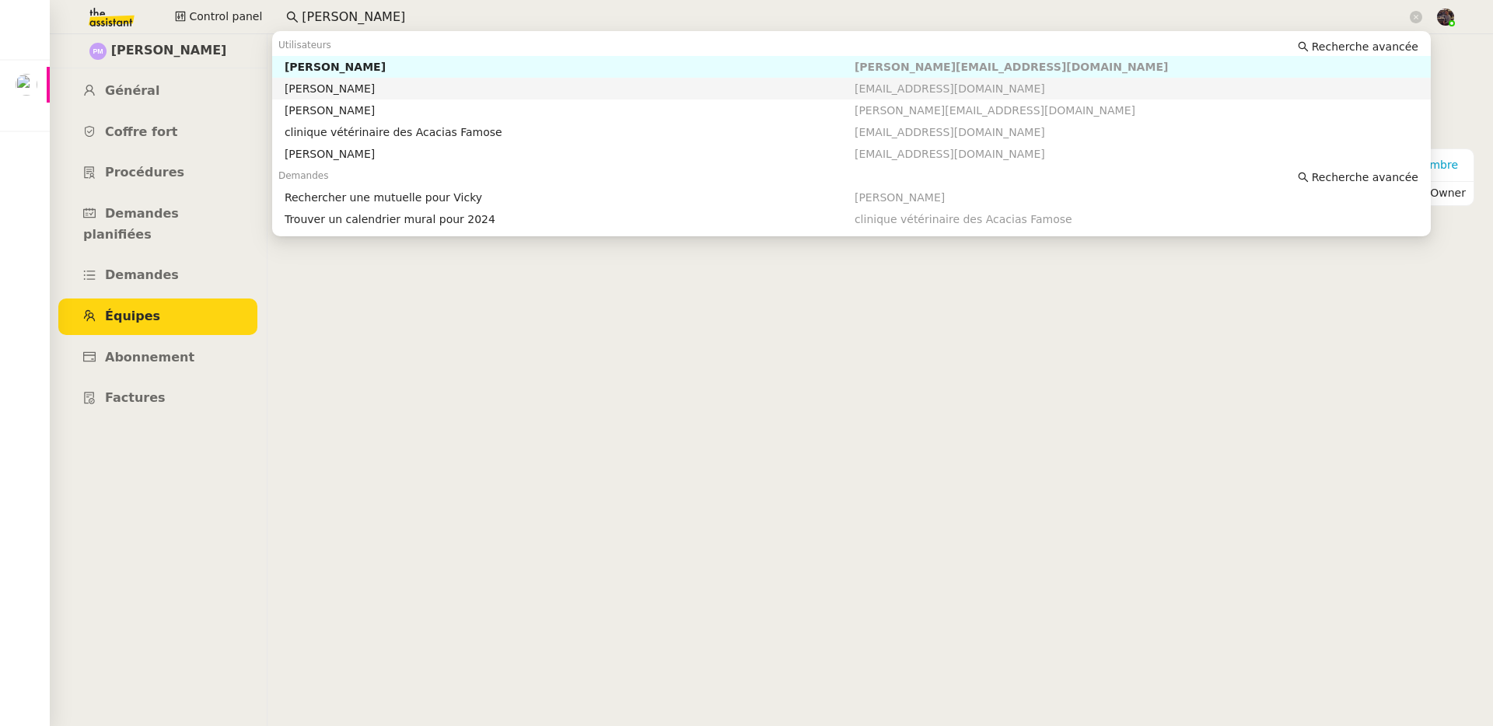
click at [372, 82] on div "Floris PETERS" at bounding box center [570, 89] width 570 height 14
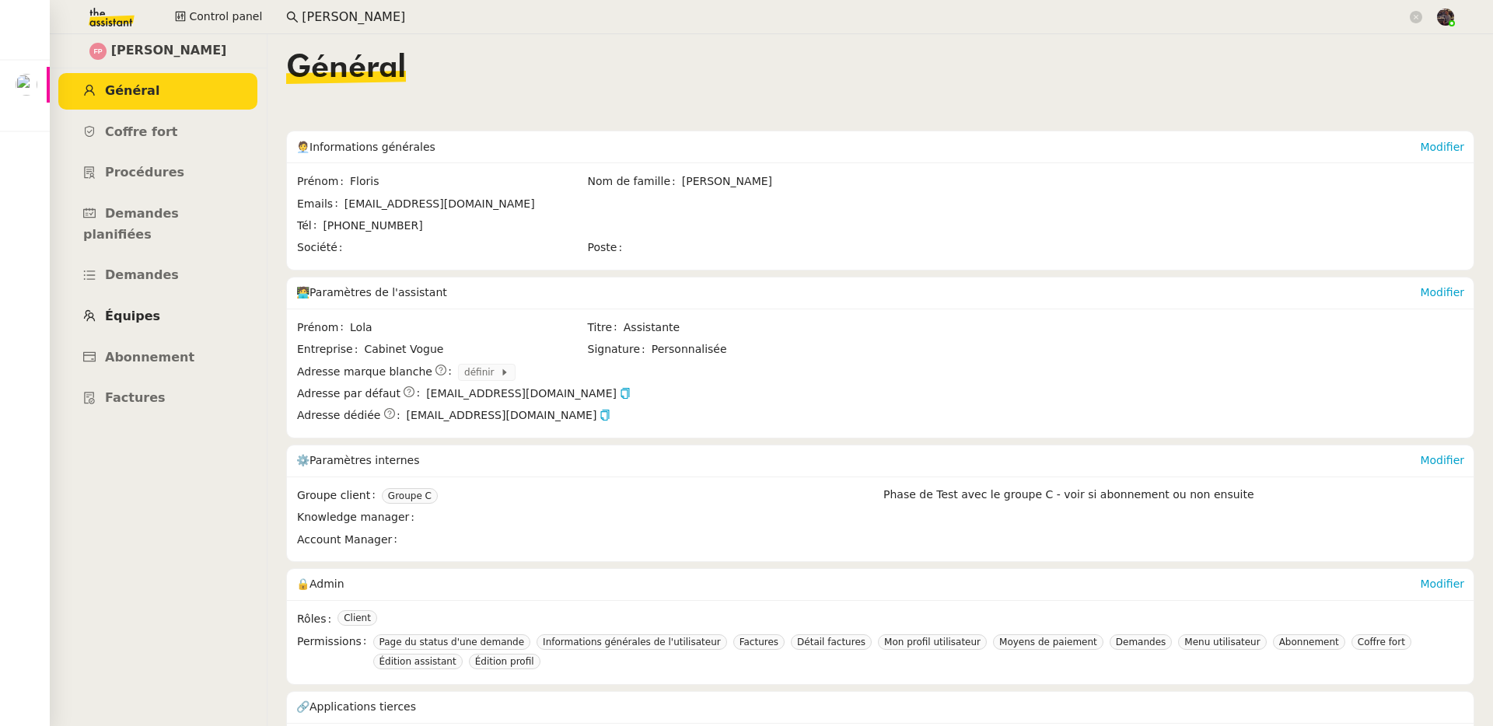
click at [149, 309] on span "Équipes" at bounding box center [132, 316] width 55 height 15
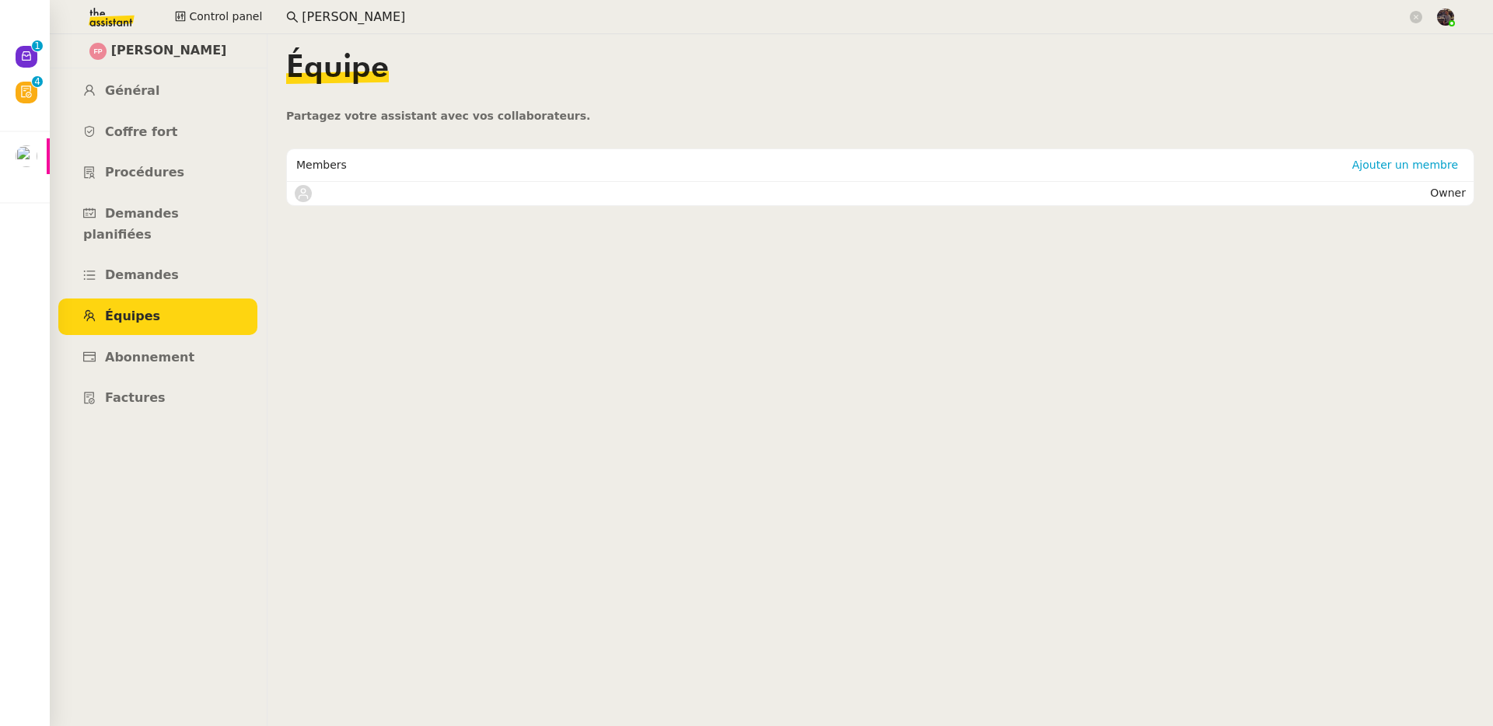
click at [322, 2] on app-search-bar "peter" at bounding box center [854, 17] width 1153 height 34
click at [322, 12] on input "peter" at bounding box center [854, 17] width 1105 height 21
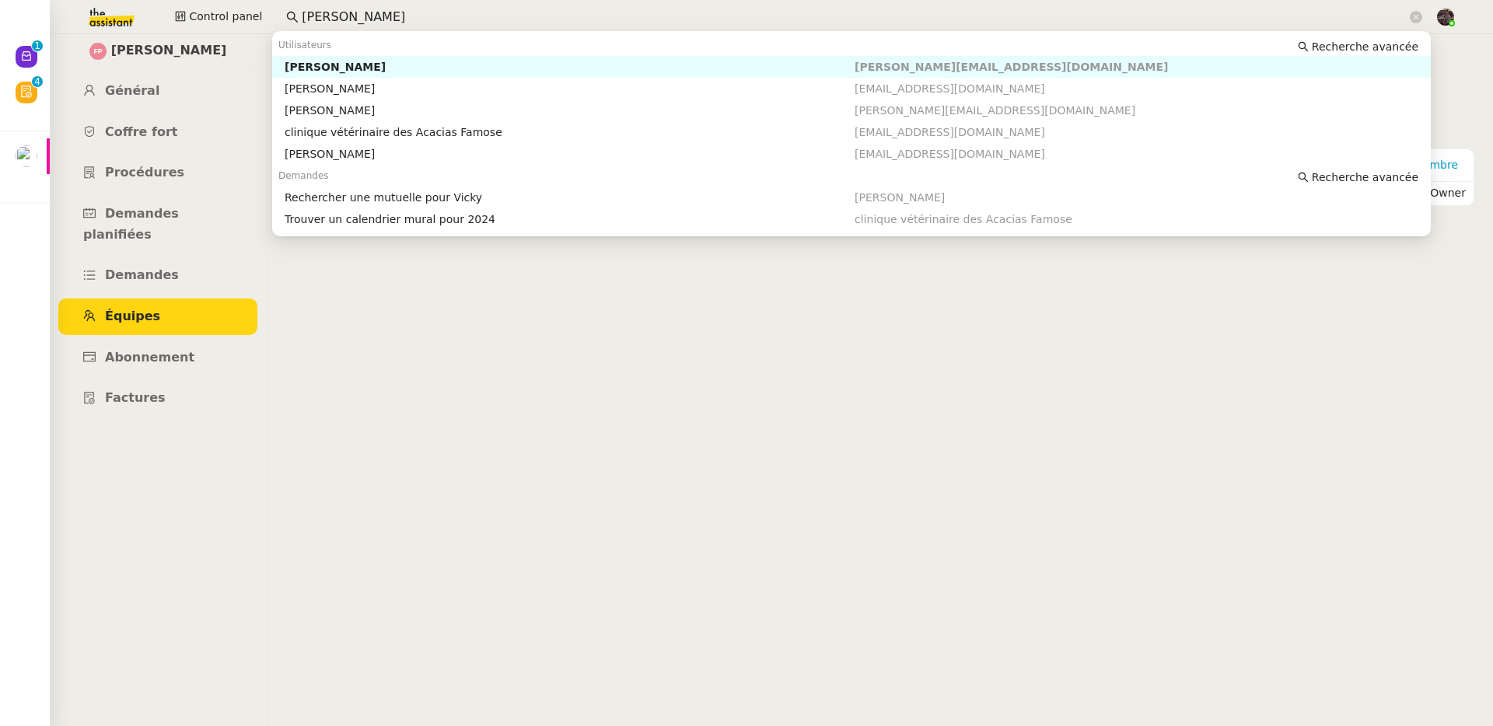
click at [322, 12] on input "peter" at bounding box center [854, 17] width 1105 height 21
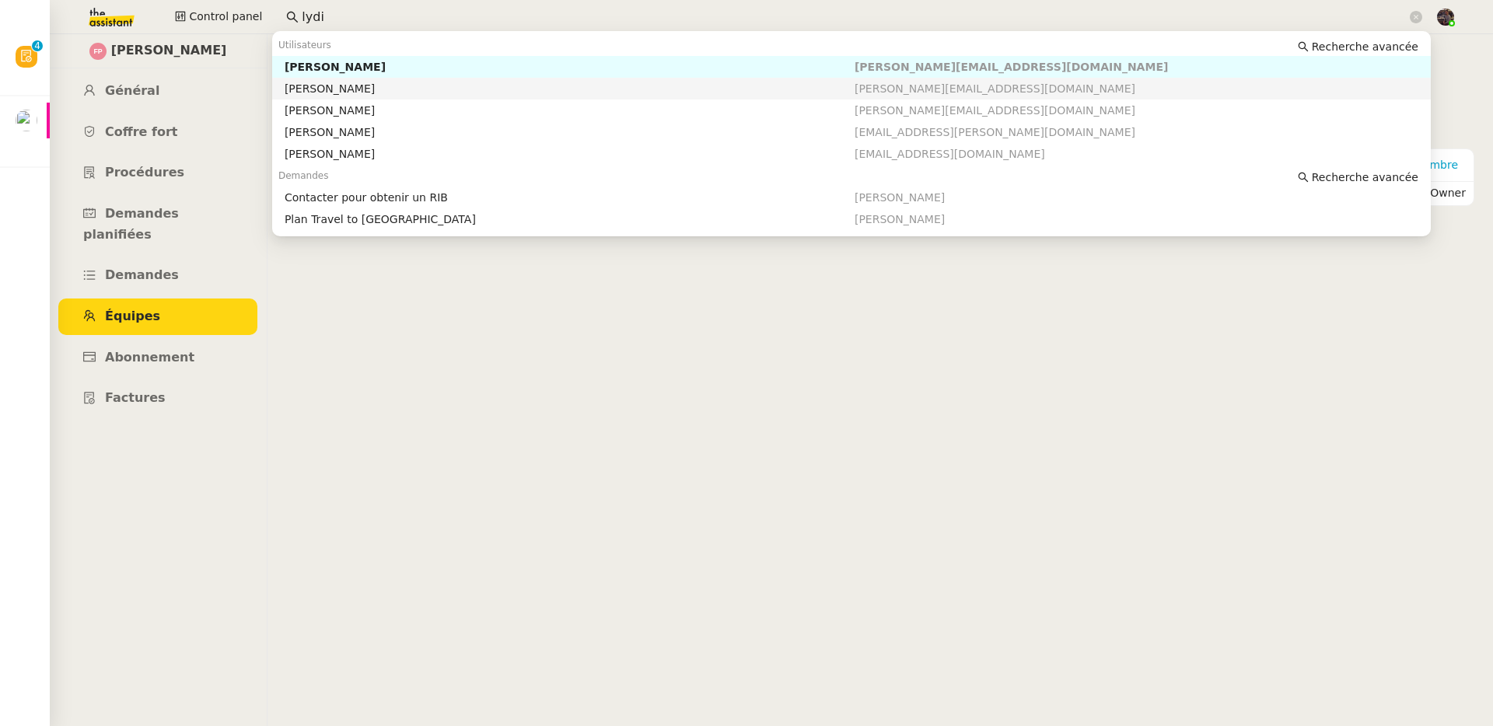
click at [328, 94] on div "Lydie Laulon" at bounding box center [570, 89] width 570 height 14
type input "lydi"
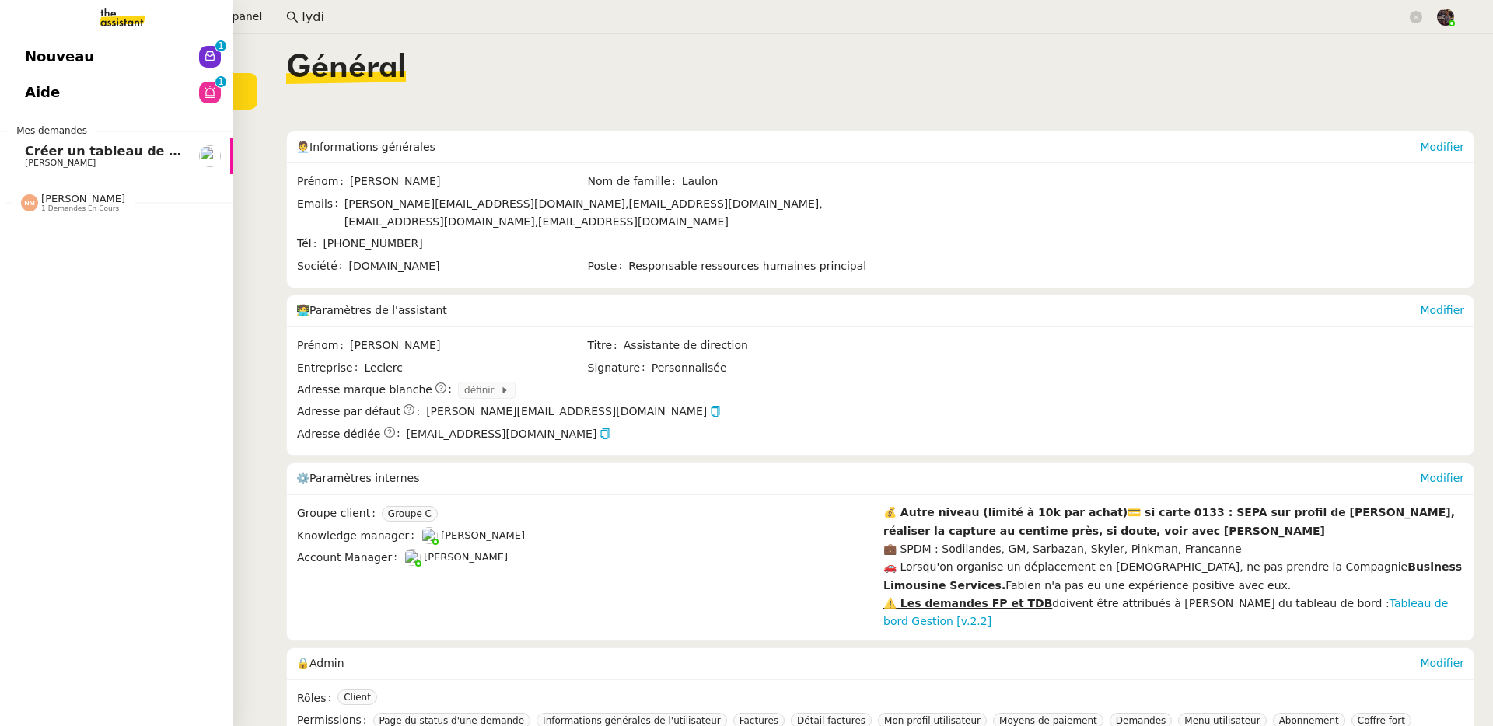
click at [34, 100] on link "Aide 0 1 2 3 4 5 6 7 8 9" at bounding box center [116, 93] width 233 height 36
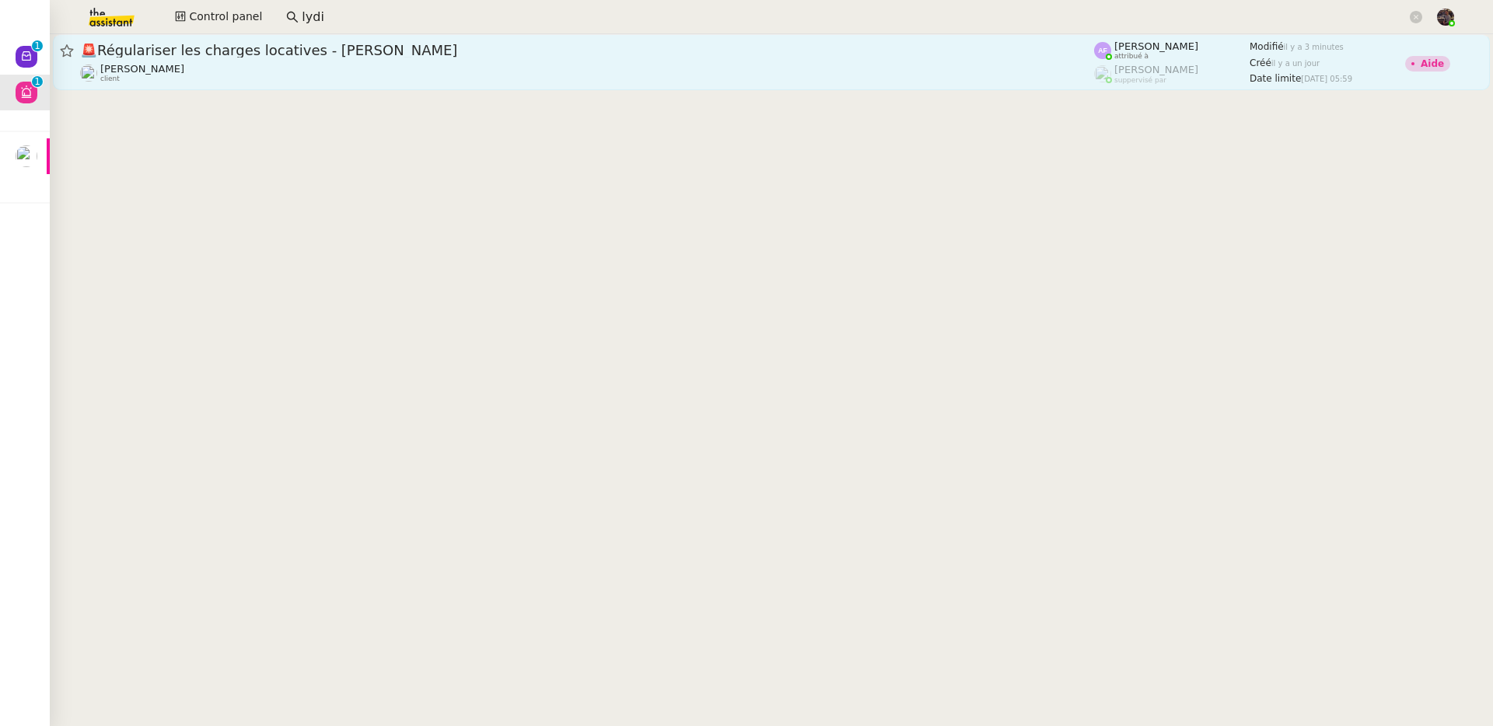
click at [316, 58] on div "🚨 Régulariser les charges locatives - Ségolène Flamand" at bounding box center [587, 50] width 1014 height 19
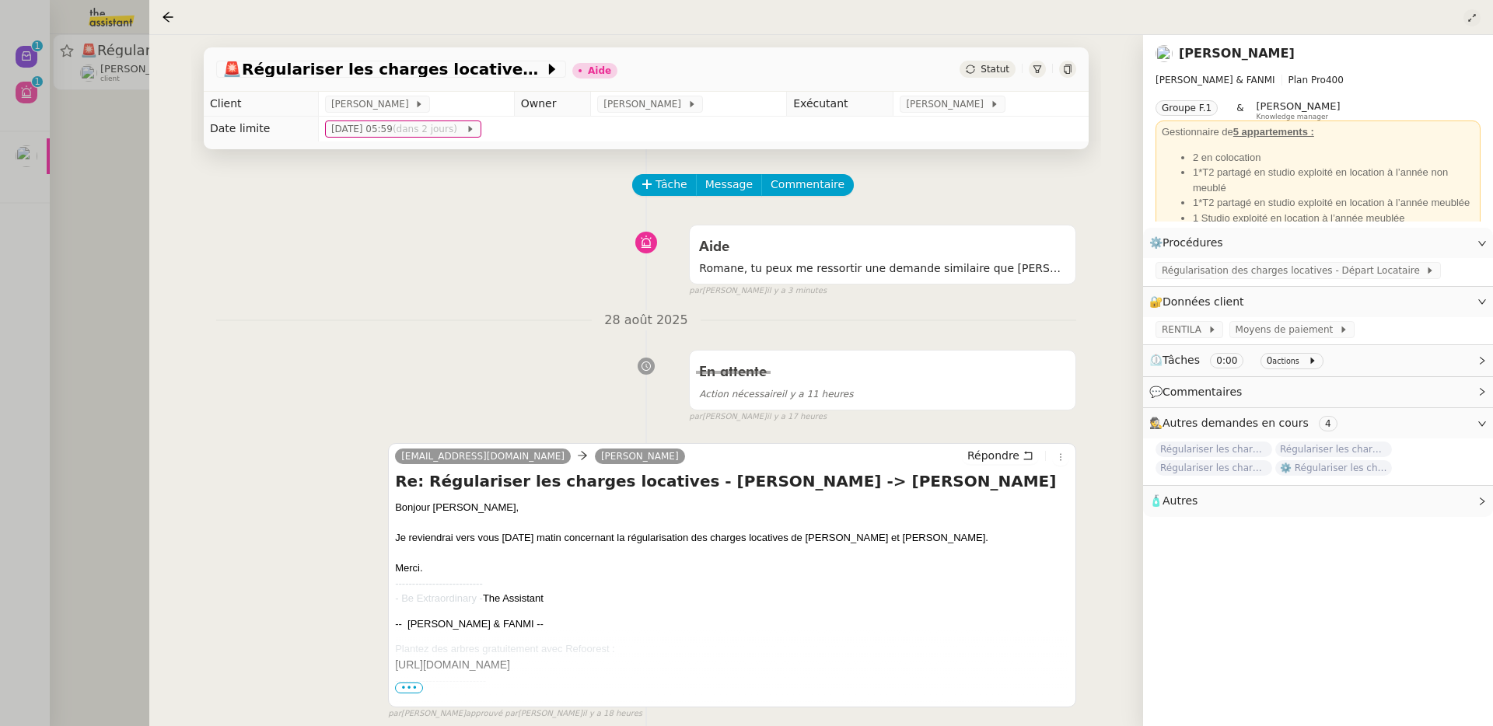
click at [1142, 12] on button at bounding box center [1471, 17] width 17 height 17
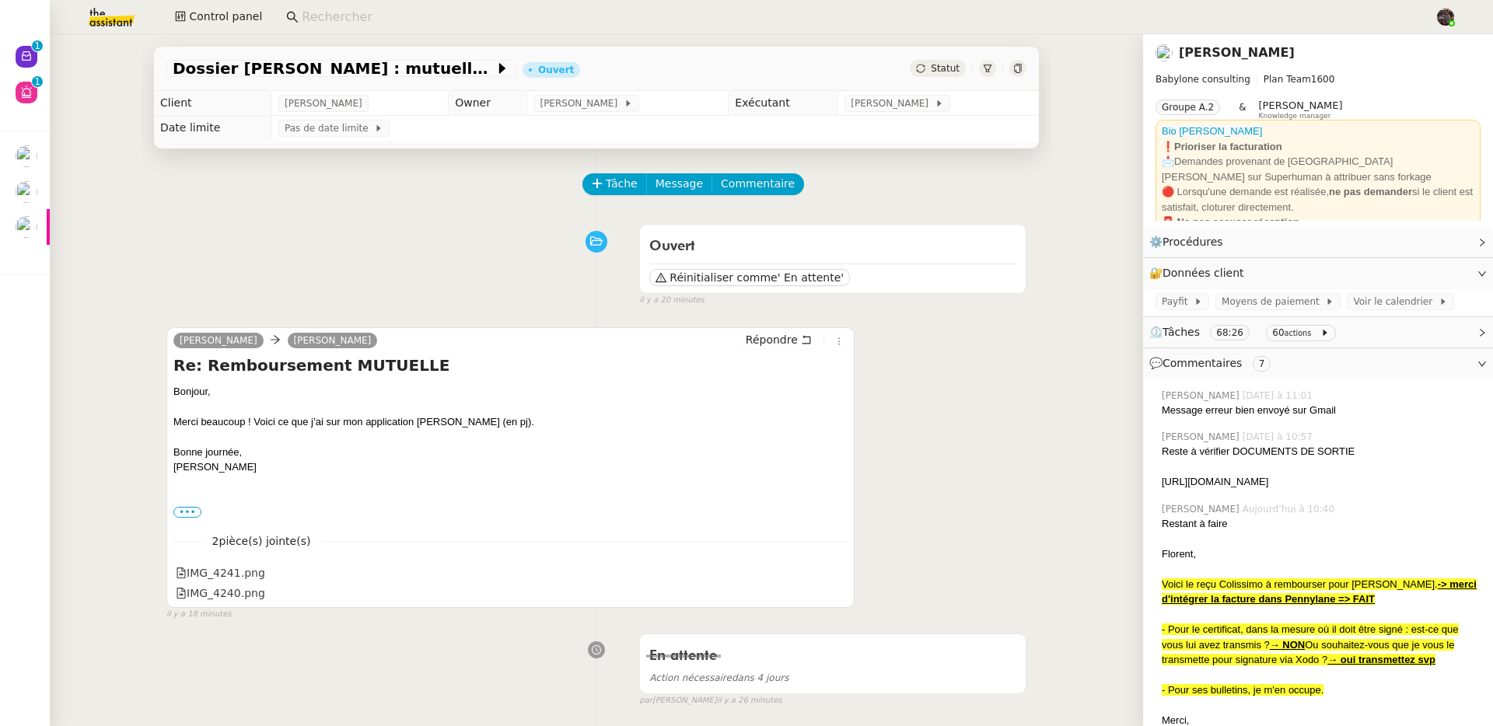
click at [321, 27] on nz-input-group at bounding box center [854, 16] width 1153 height 23
click at [321, 23] on input at bounding box center [860, 17] width 1117 height 21
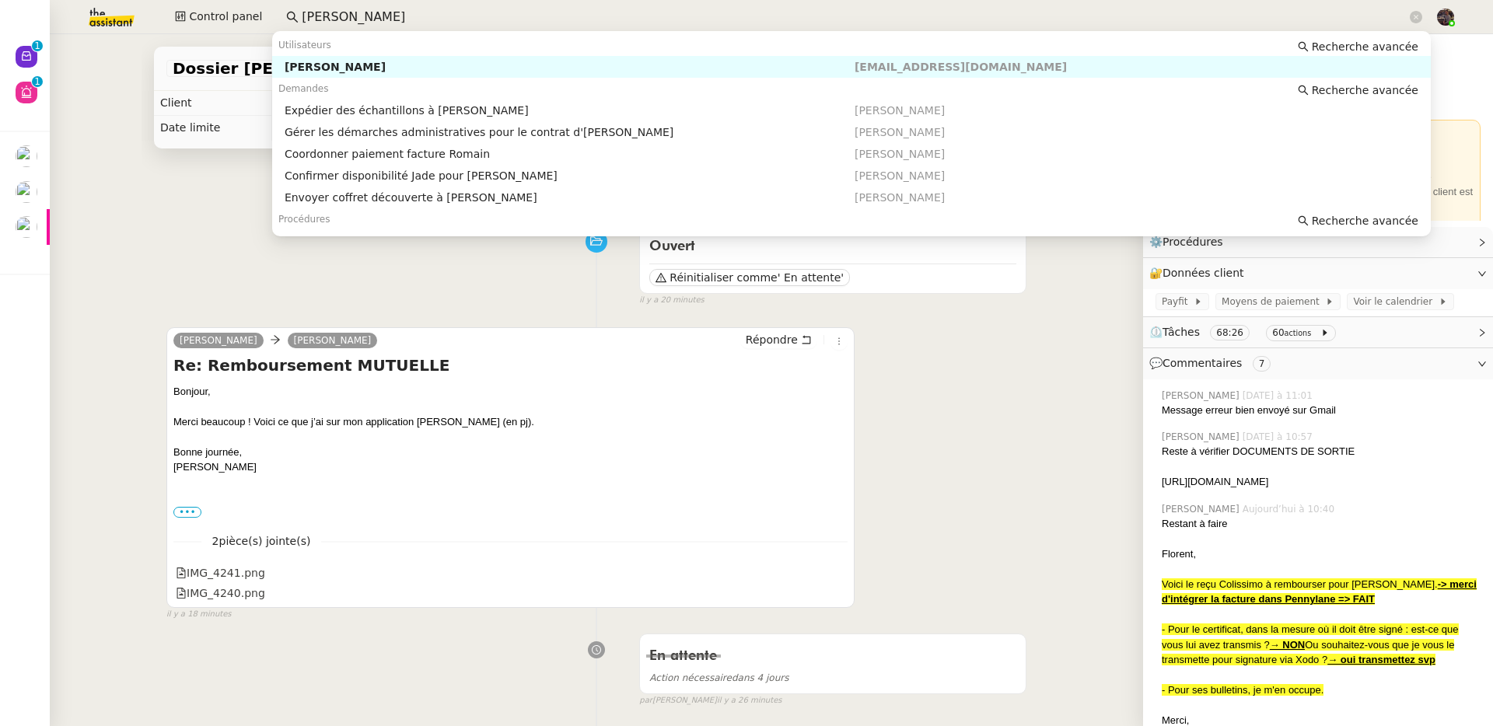
type input "[PERSON_NAME]"
click at [236, 208] on div "Tâche Message Commentaire" at bounding box center [596, 191] width 860 height 37
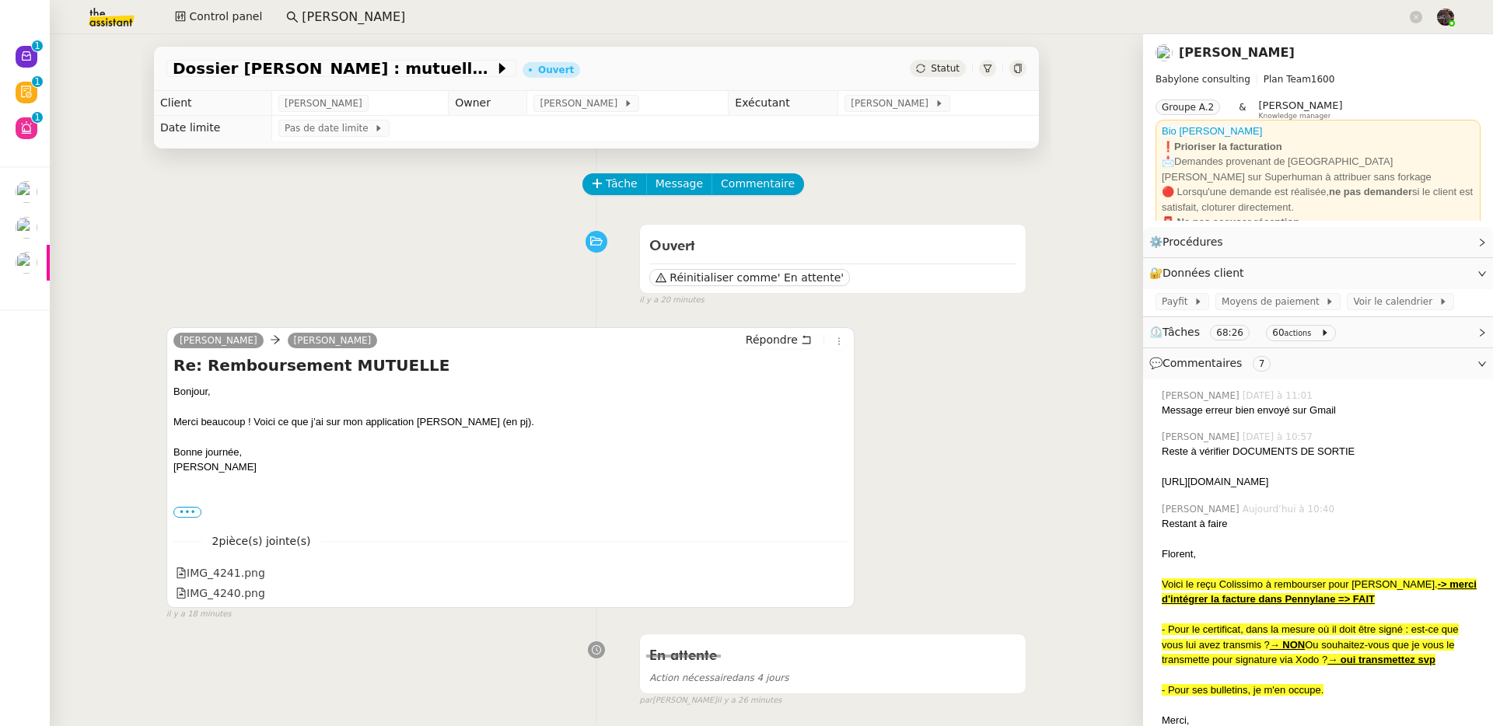
click at [364, 11] on input "pierre mer" at bounding box center [854, 17] width 1105 height 21
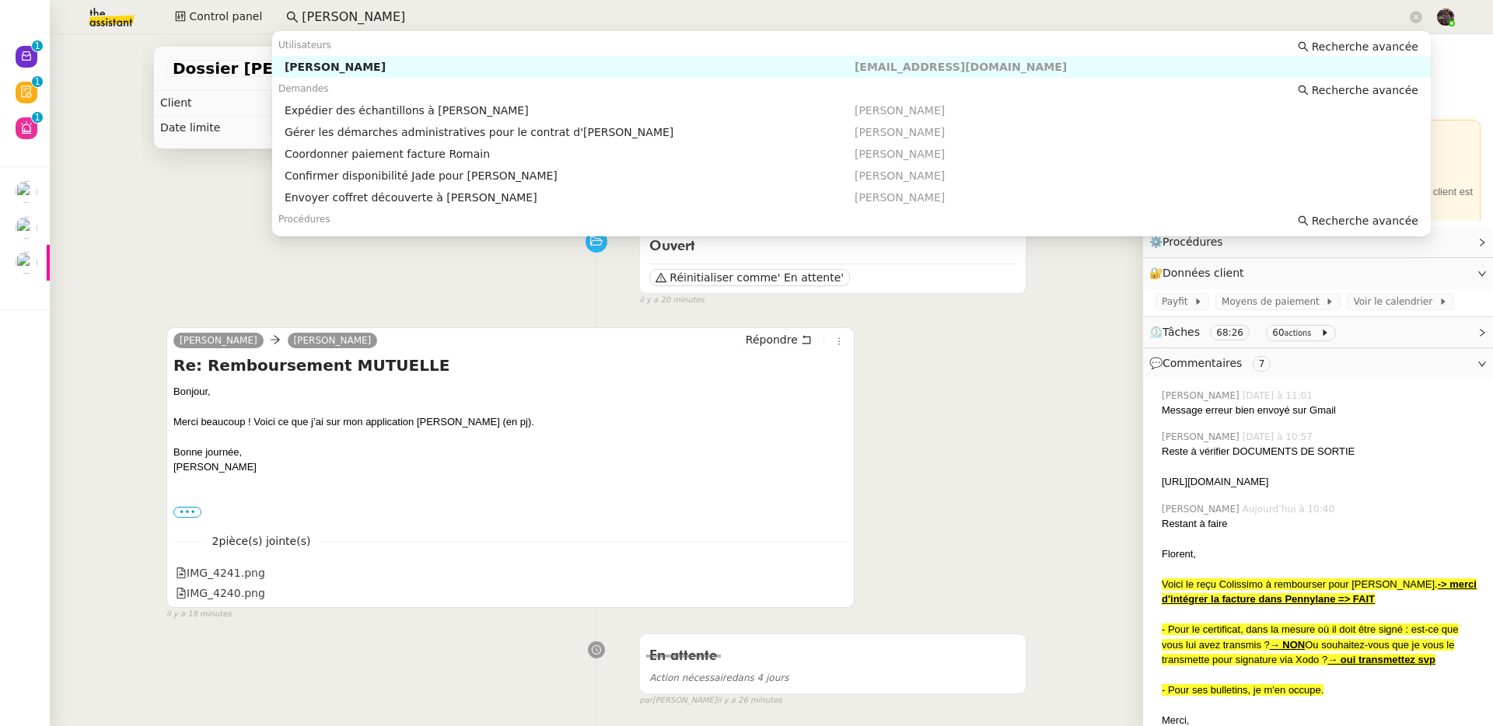
click at [381, 69] on div "[PERSON_NAME]" at bounding box center [570, 67] width 570 height 14
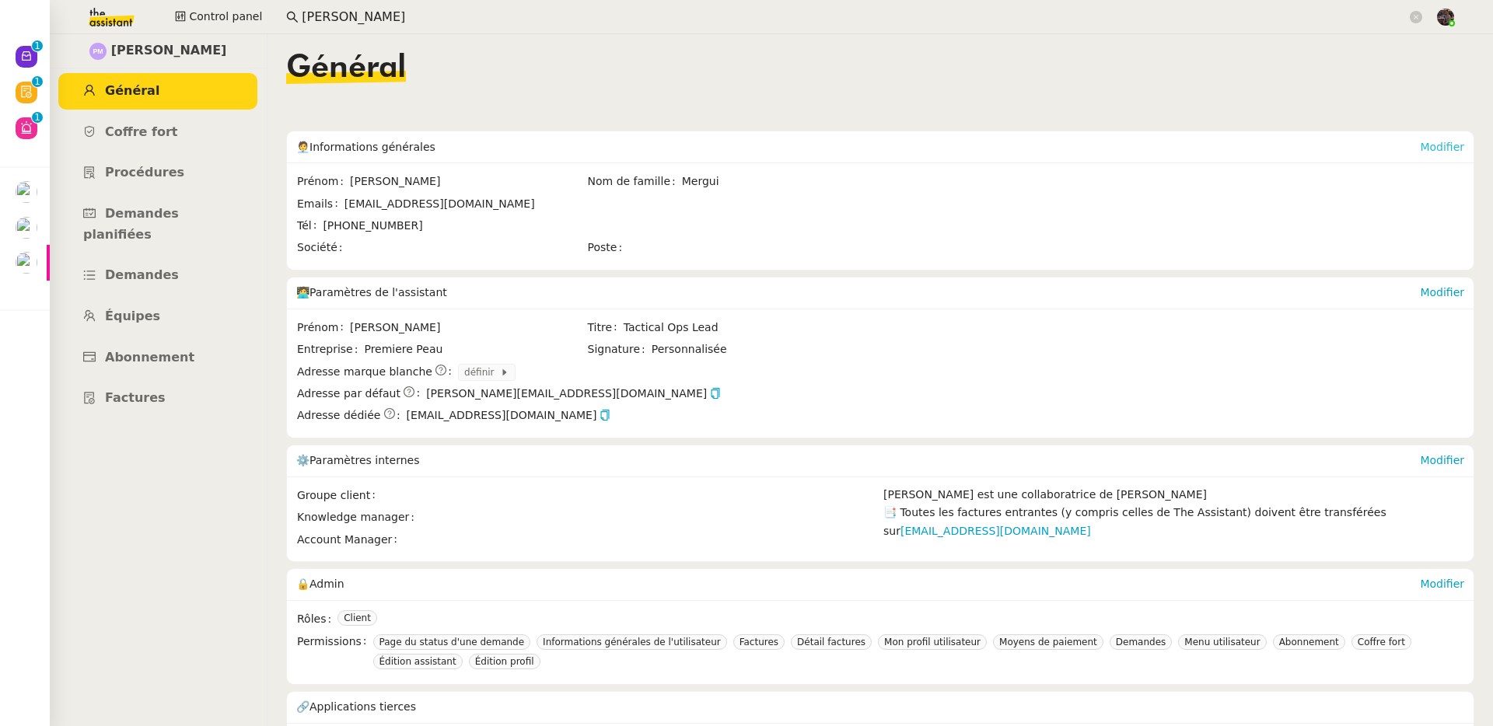
click at [1423, 142] on link "Modifier" at bounding box center [1442, 147] width 44 height 12
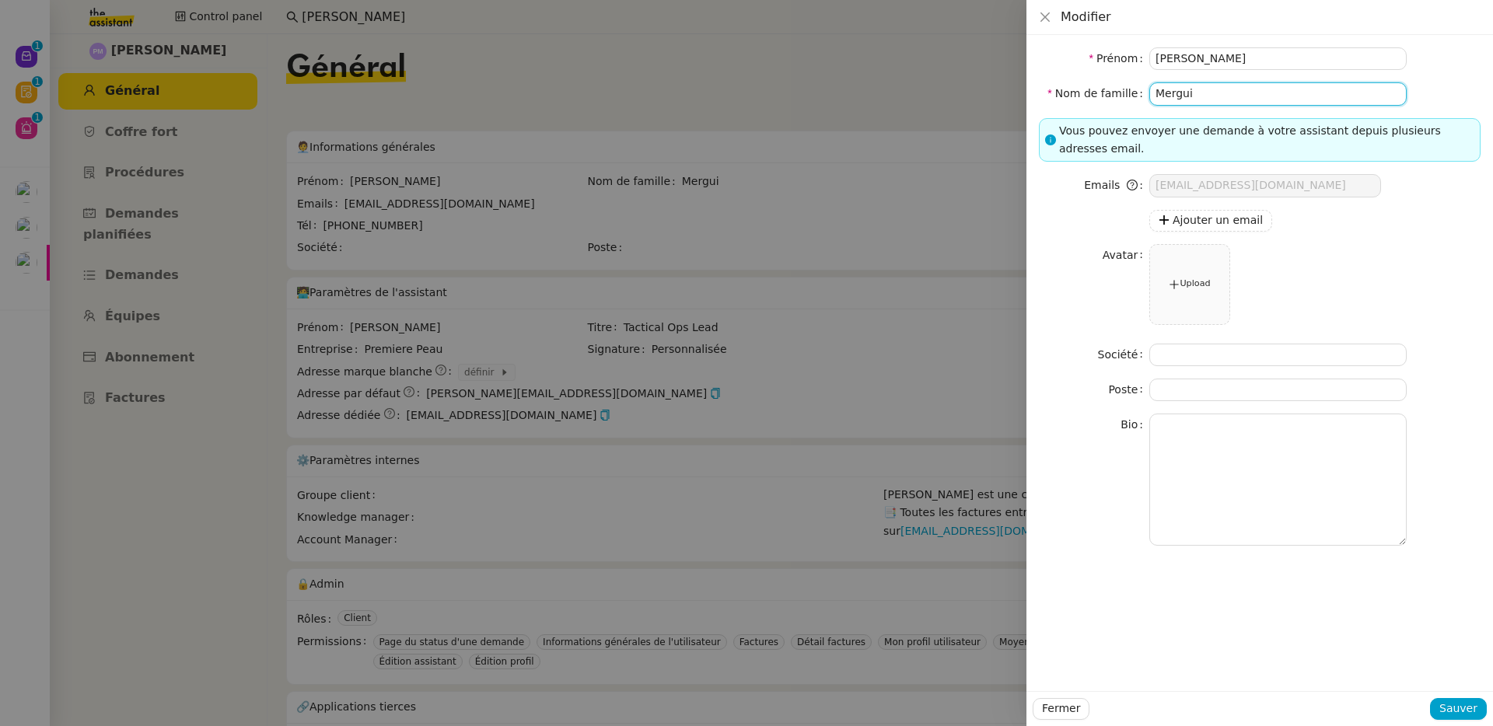
click at [1270, 102] on input "Mergui" at bounding box center [1277, 93] width 257 height 23
type input "Mergui."
click at [1459, 699] on button "Sauver" at bounding box center [1458, 709] width 57 height 22
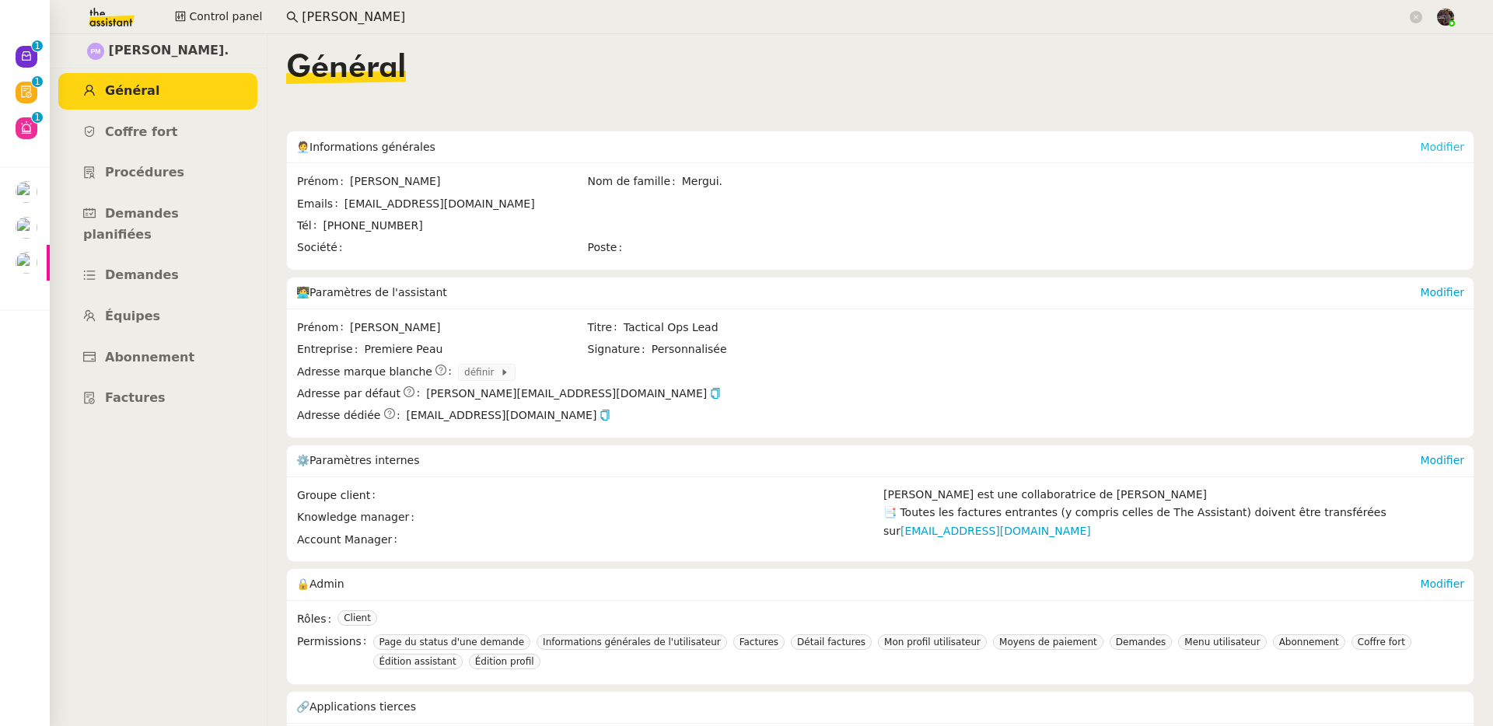
click at [1420, 141] on link "Modifier" at bounding box center [1442, 147] width 44 height 12
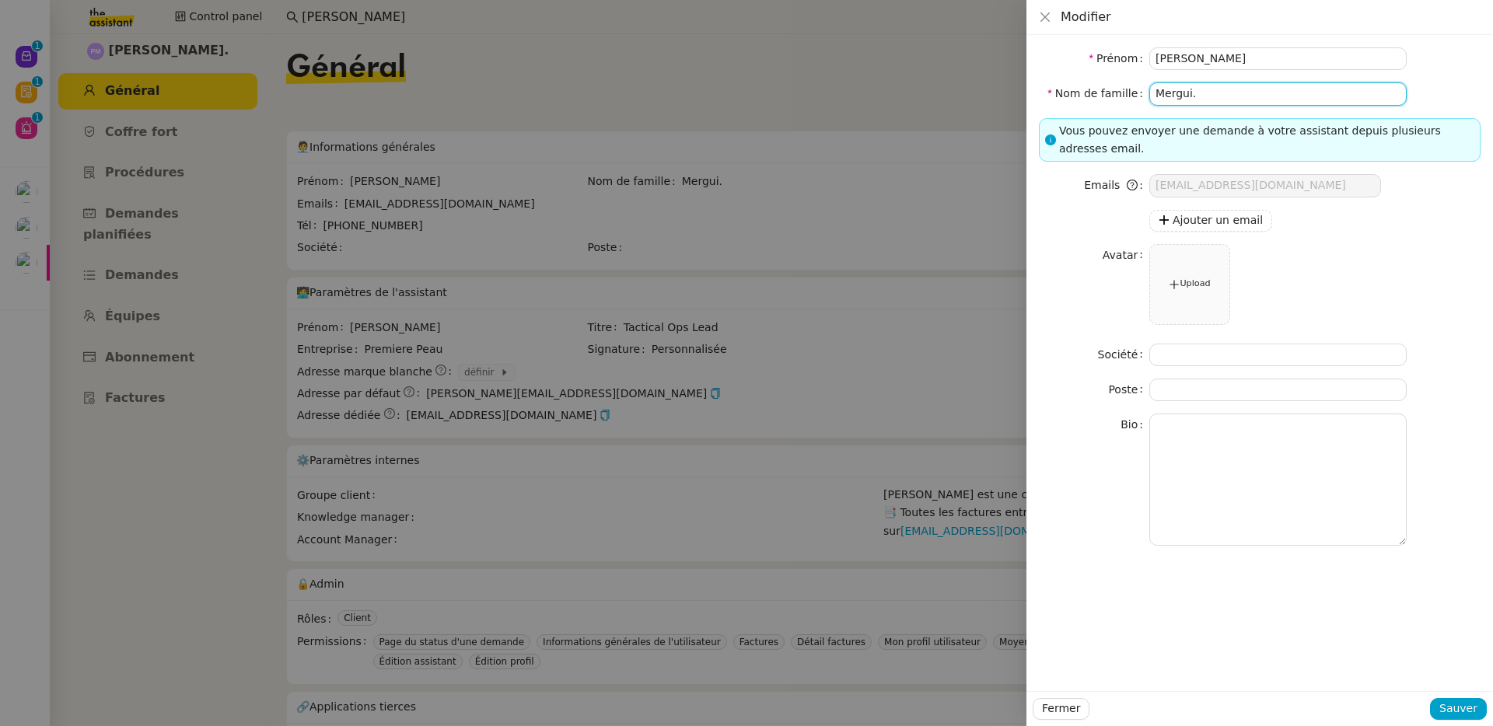
click at [1218, 101] on input "Mergui." at bounding box center [1277, 93] width 257 height 23
type input "Mergui"
click at [1452, 719] on button "Sauver" at bounding box center [1458, 709] width 57 height 22
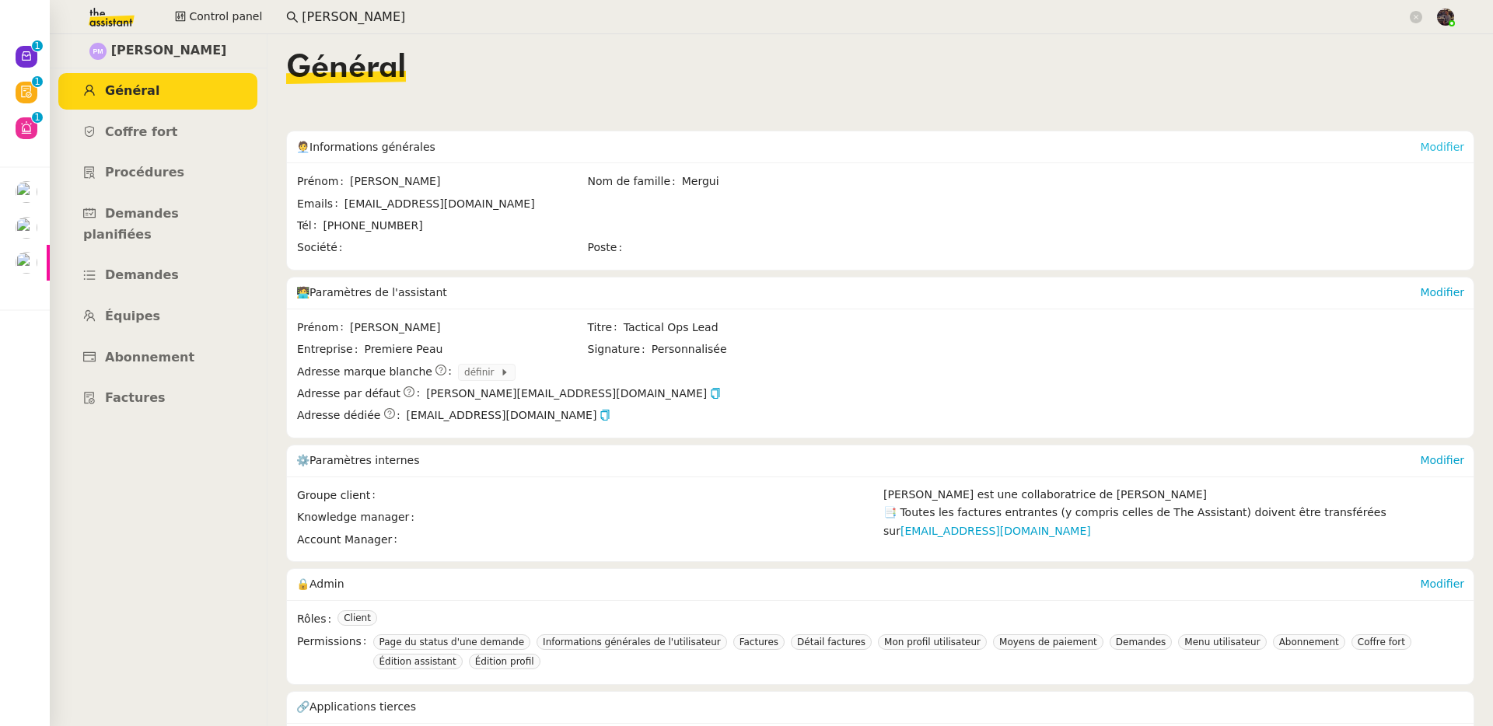
click at [1421, 145] on link "Modifier" at bounding box center [1442, 147] width 44 height 12
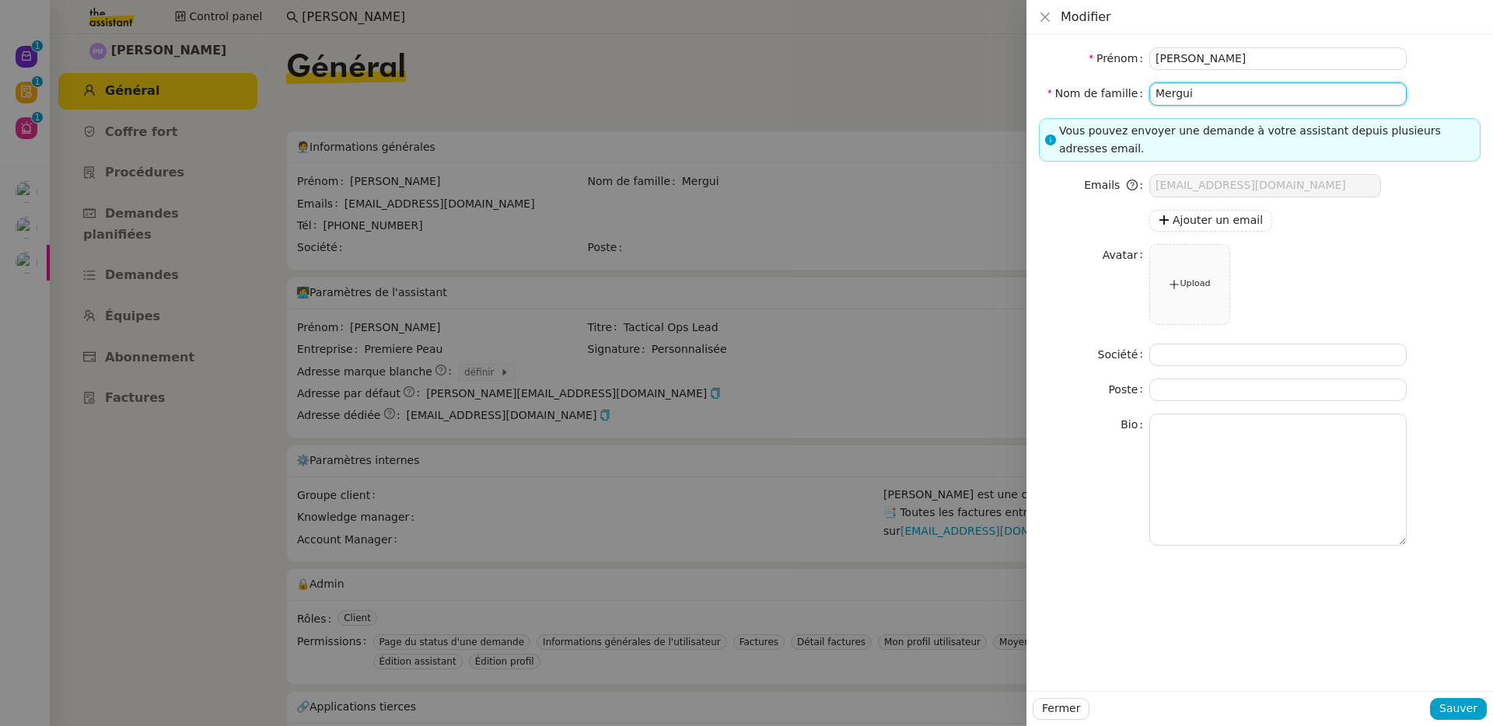
click at [1231, 102] on input "Mergui" at bounding box center [1277, 93] width 257 height 23
type input "Mergui. efef"
click at [1467, 710] on span "Sauver" at bounding box center [1458, 709] width 38 height 18
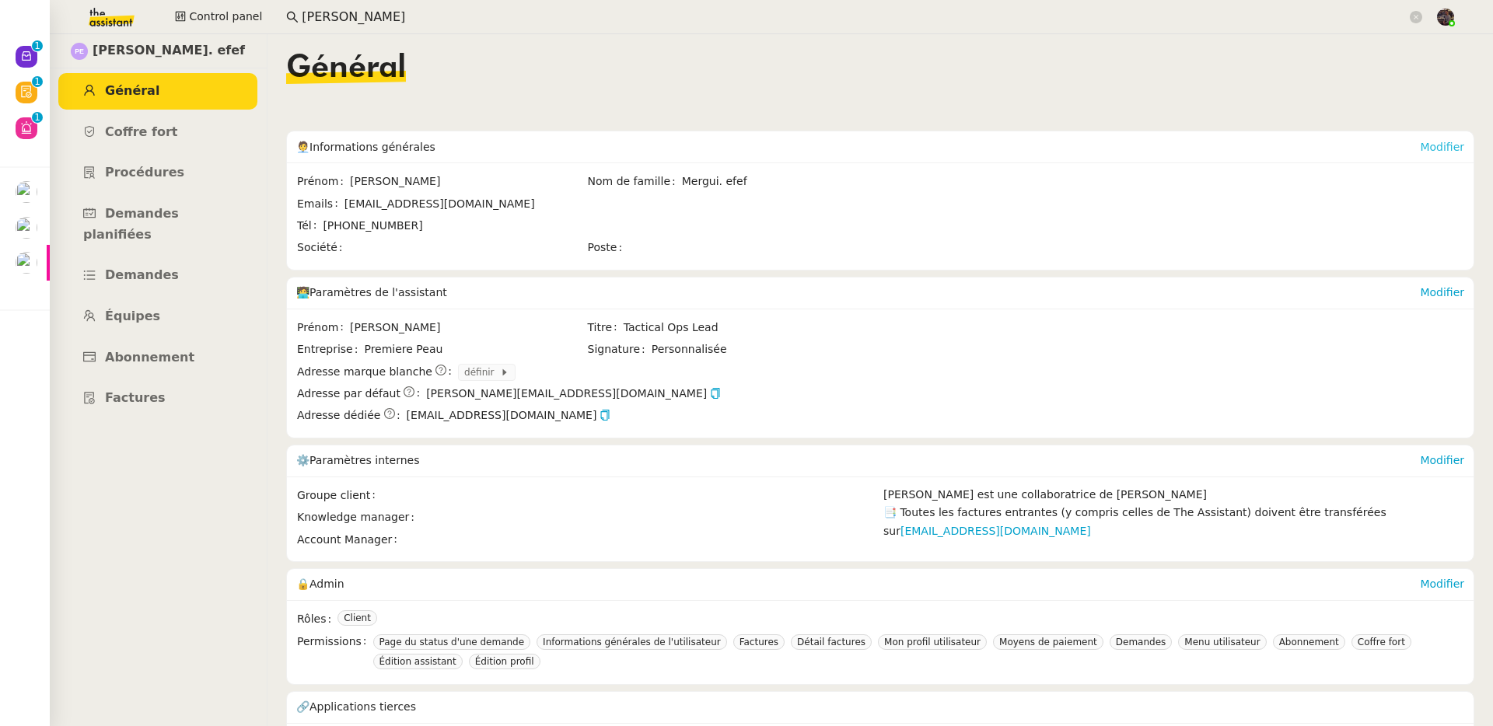
click at [1421, 143] on link "Modifier" at bounding box center [1442, 147] width 44 height 12
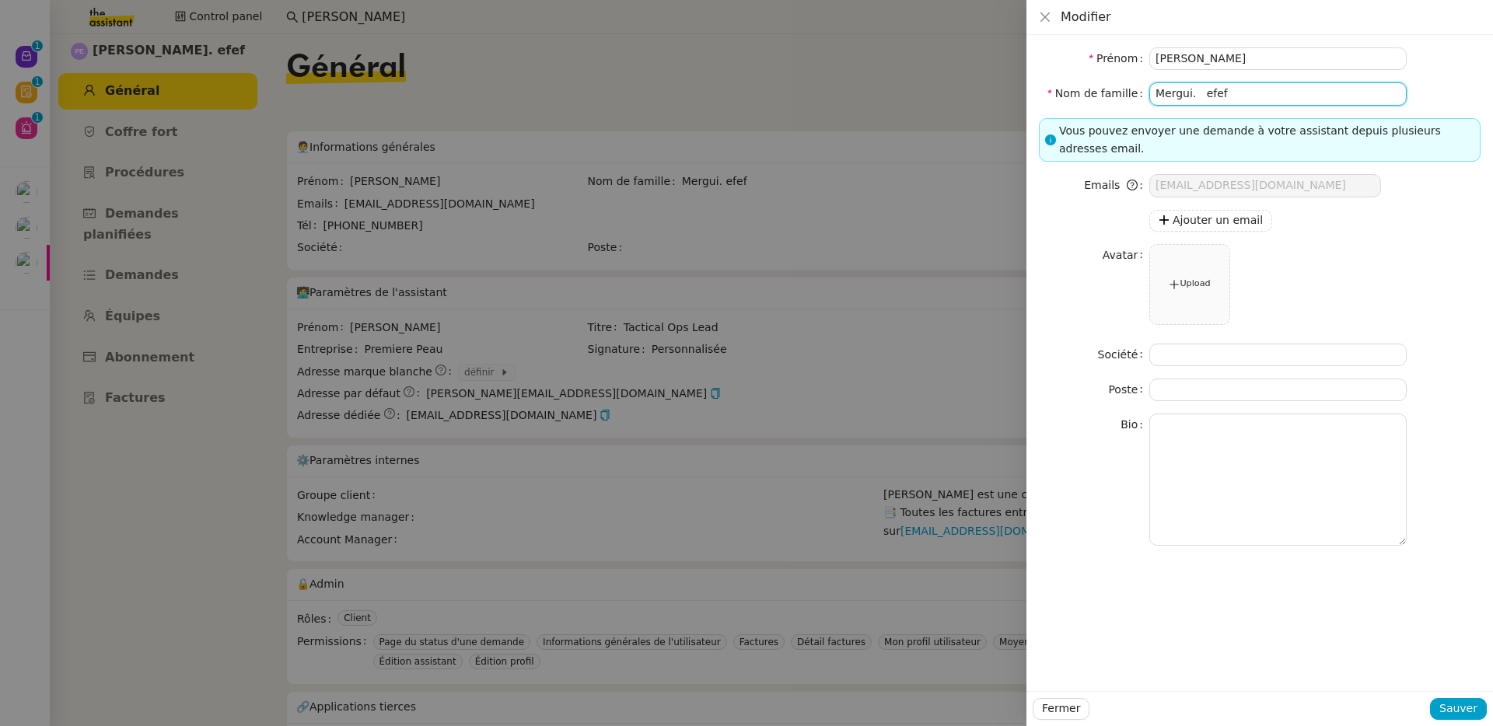
click at [1235, 97] on input "Mergui. efef" at bounding box center [1277, 93] width 257 height 23
type input "Mergui"
click at [1463, 708] on span "Sauver" at bounding box center [1458, 709] width 38 height 18
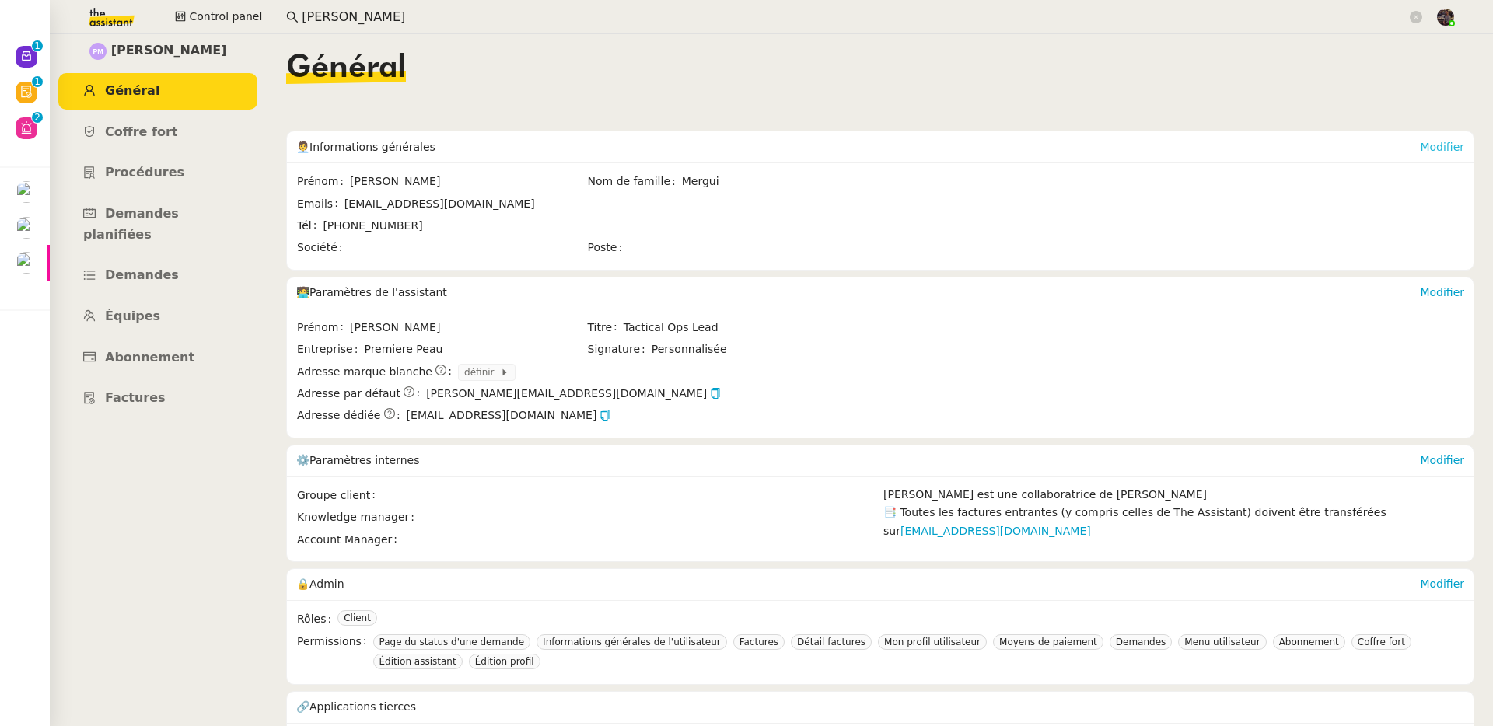
click at [1420, 145] on link "Modifier" at bounding box center [1442, 147] width 44 height 12
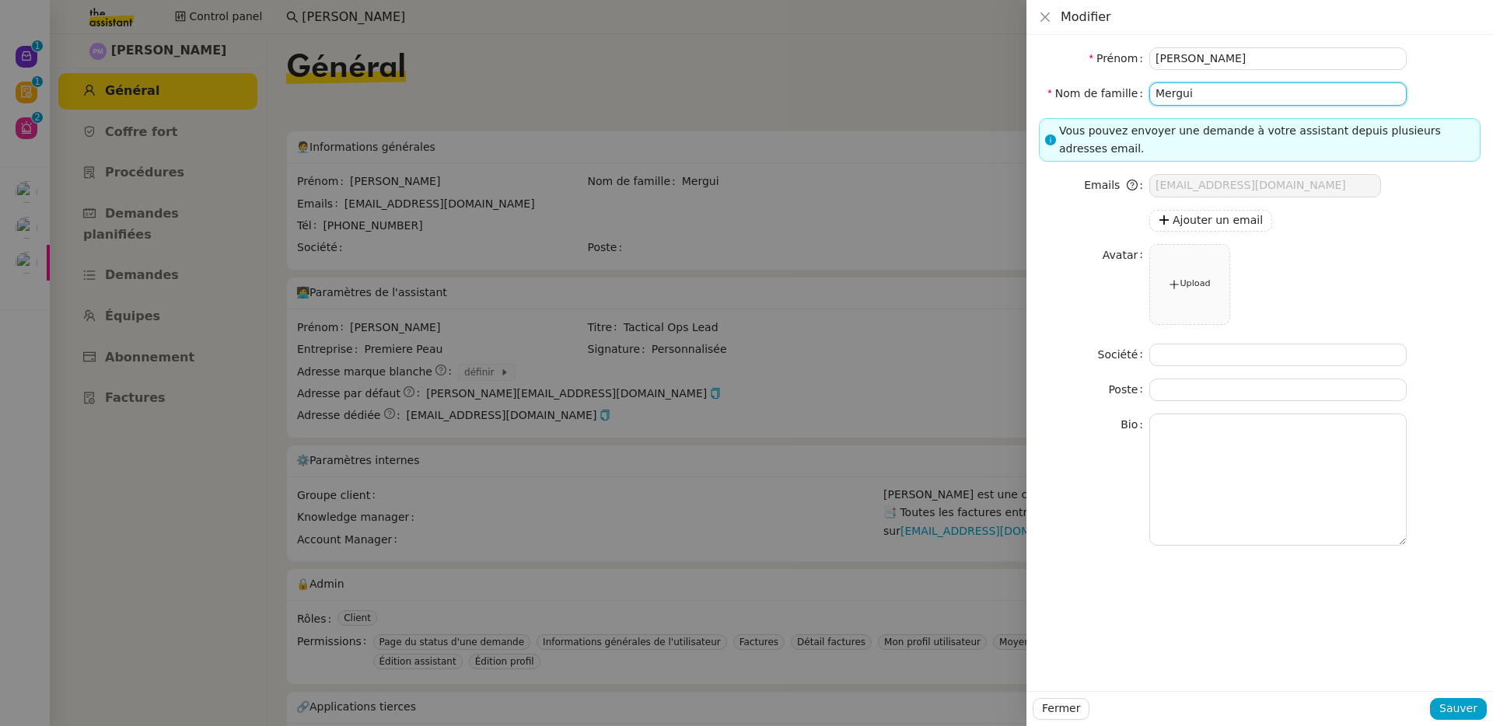
click at [1250, 98] on input "Mergui" at bounding box center [1277, 93] width 257 height 23
type input "Mergui dvdsv"
click at [1444, 700] on span "Sauver" at bounding box center [1458, 709] width 38 height 18
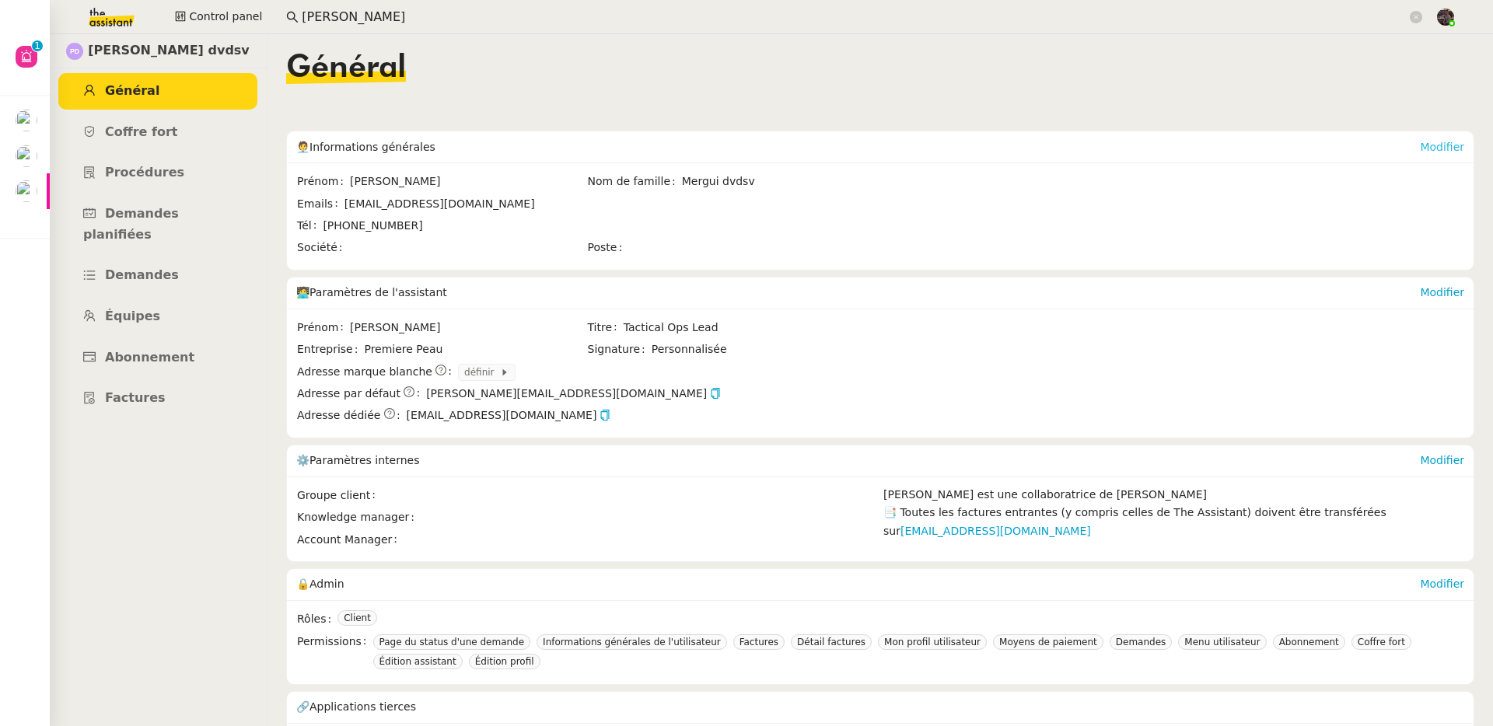
click at [1420, 145] on link "Modifier" at bounding box center [1442, 147] width 44 height 12
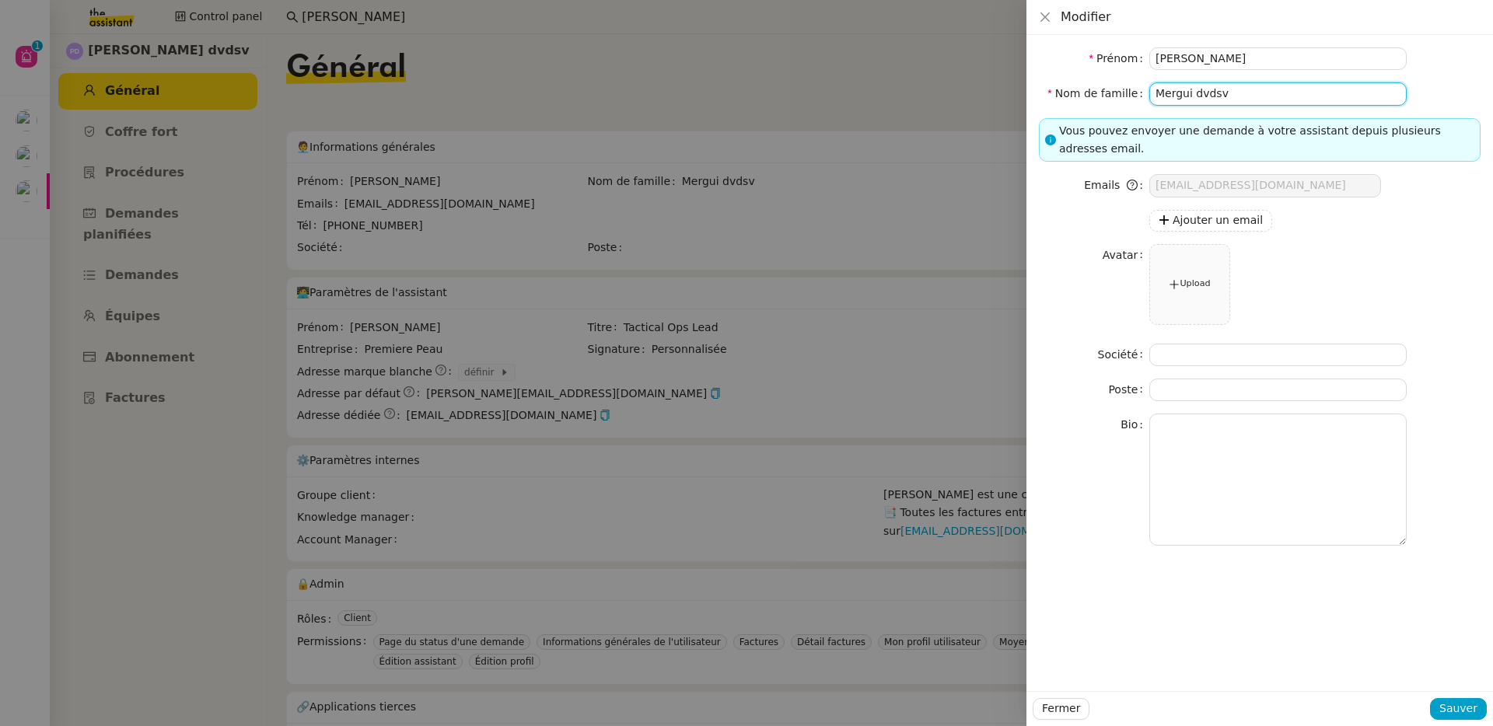
click at [1246, 97] on input "Mergui dvdsv" at bounding box center [1277, 93] width 257 height 23
type input "Mergui"
click at [1468, 713] on span "Sauver" at bounding box center [1458, 709] width 38 height 18
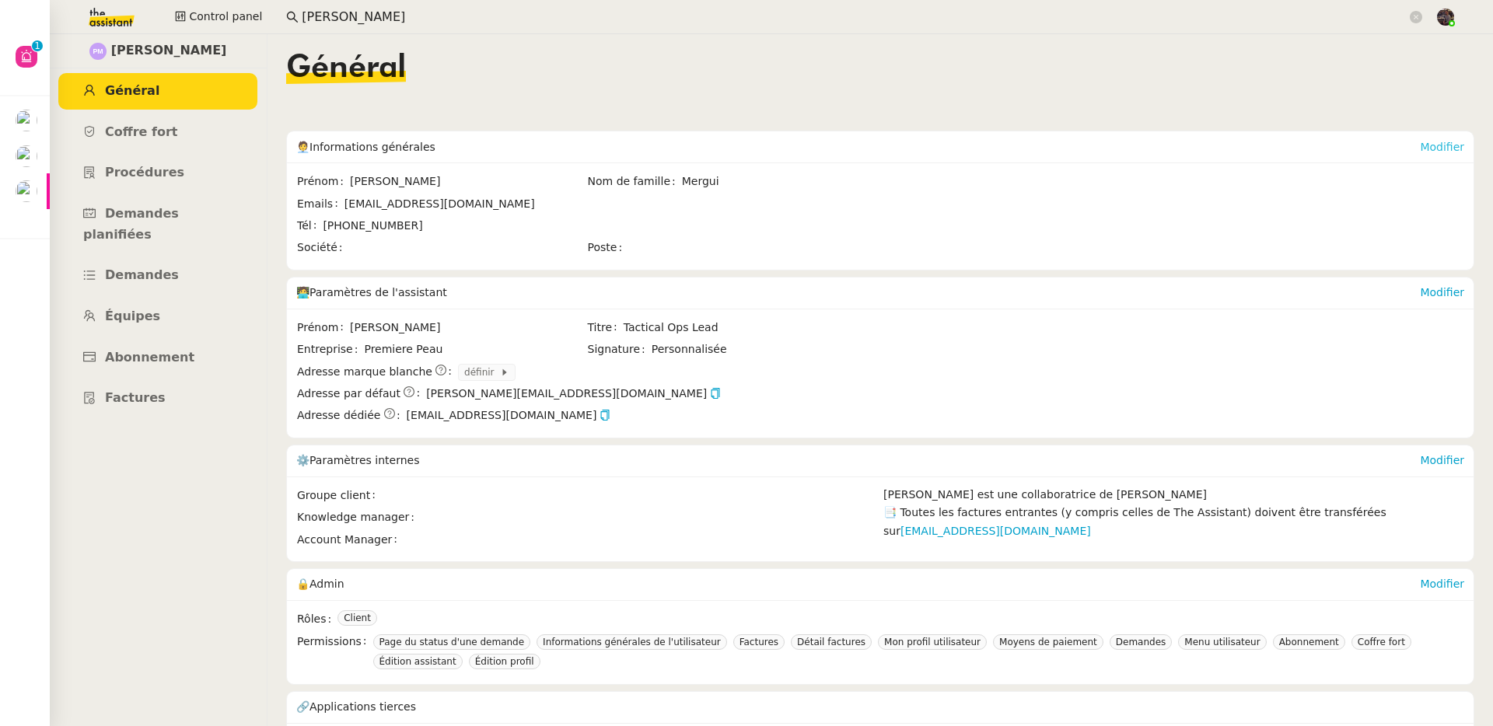
click at [1423, 149] on link "Modifier" at bounding box center [1442, 147] width 44 height 12
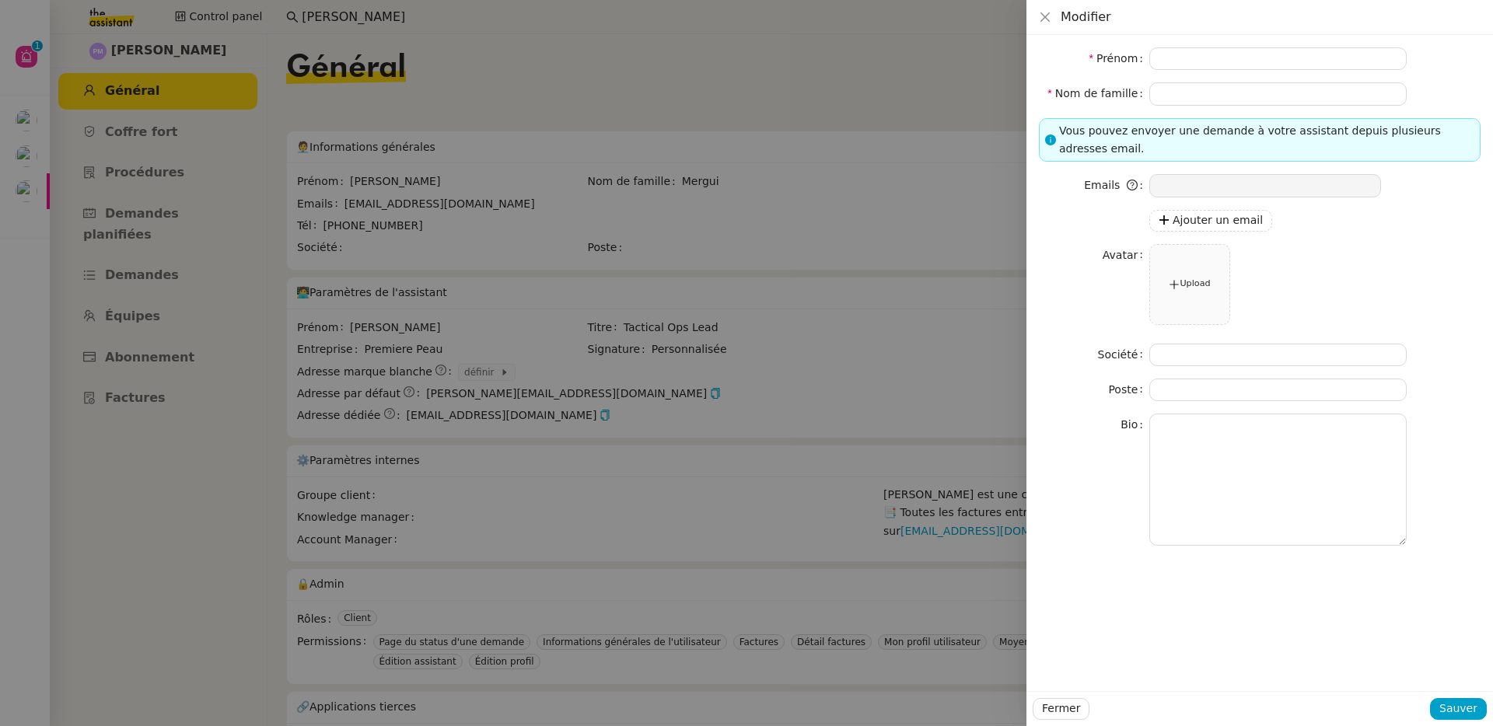
type input "[PERSON_NAME]"
type input "Mergui"
type input "[EMAIL_ADDRESS][DOMAIN_NAME]"
click at [1267, 75] on form "Prénom Pierre Nom de famille Mergui Vous pouvez envoyer une demande à votre ass…" at bounding box center [1260, 296] width 442 height 498
click at [1268, 85] on input "Mergui" at bounding box center [1277, 93] width 257 height 23
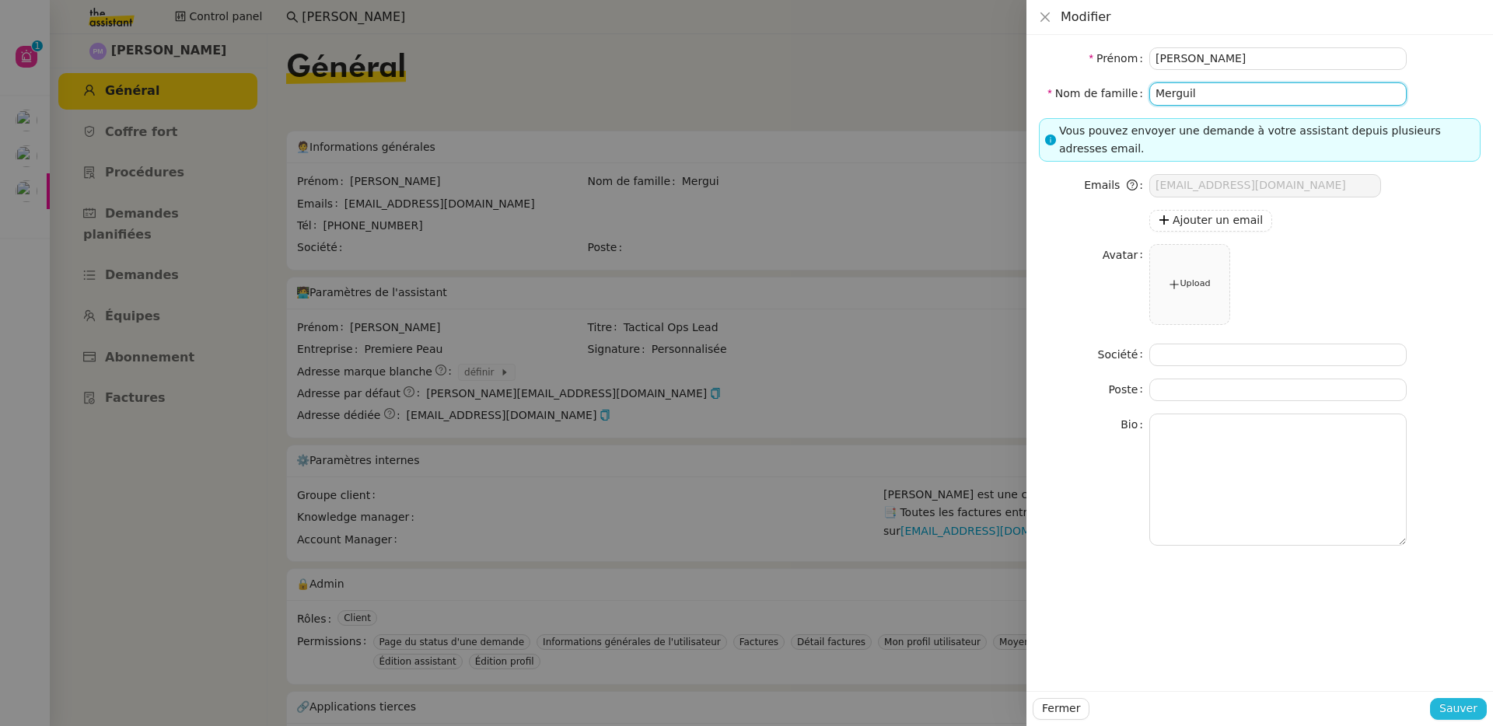
type input "Merguil"
click at [1458, 711] on span "Sauver" at bounding box center [1458, 709] width 38 height 18
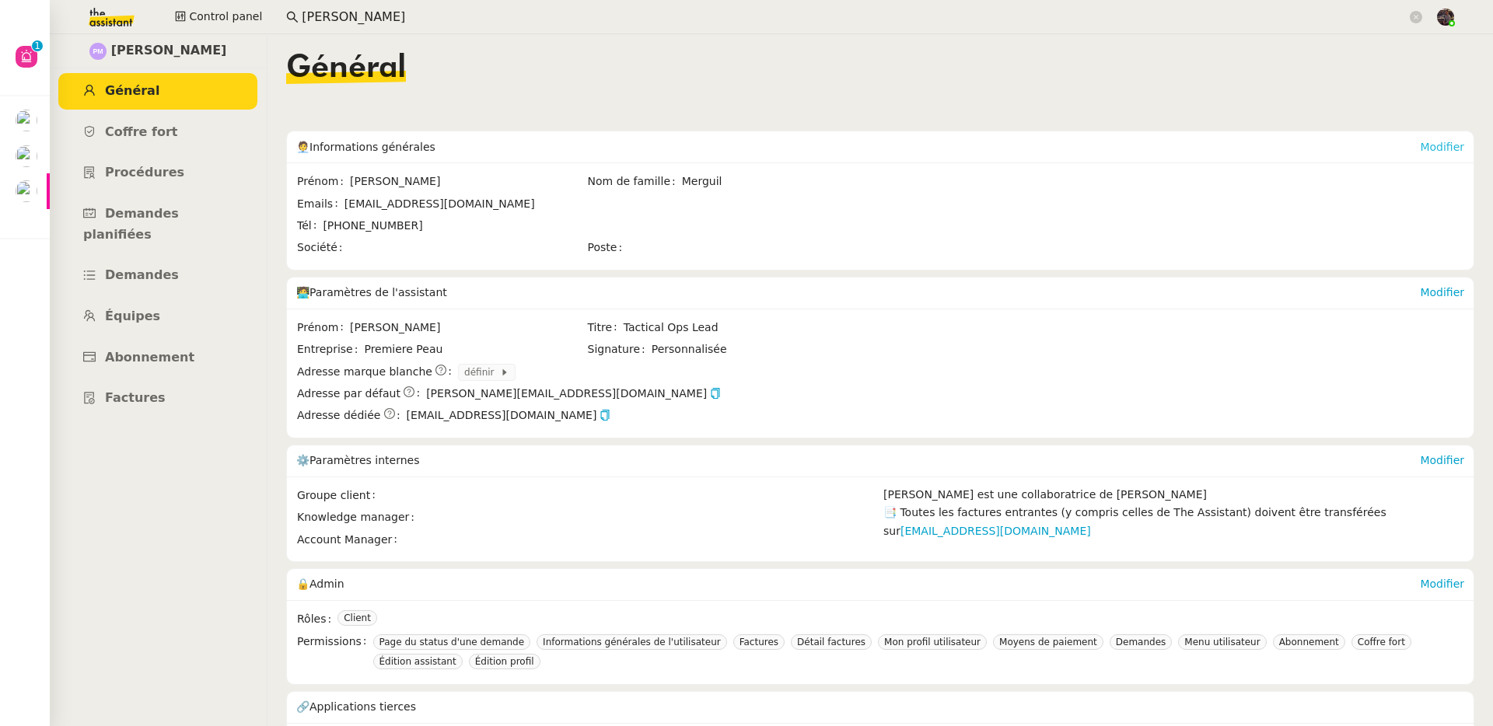
click at [1427, 152] on link "Modifier" at bounding box center [1442, 147] width 44 height 12
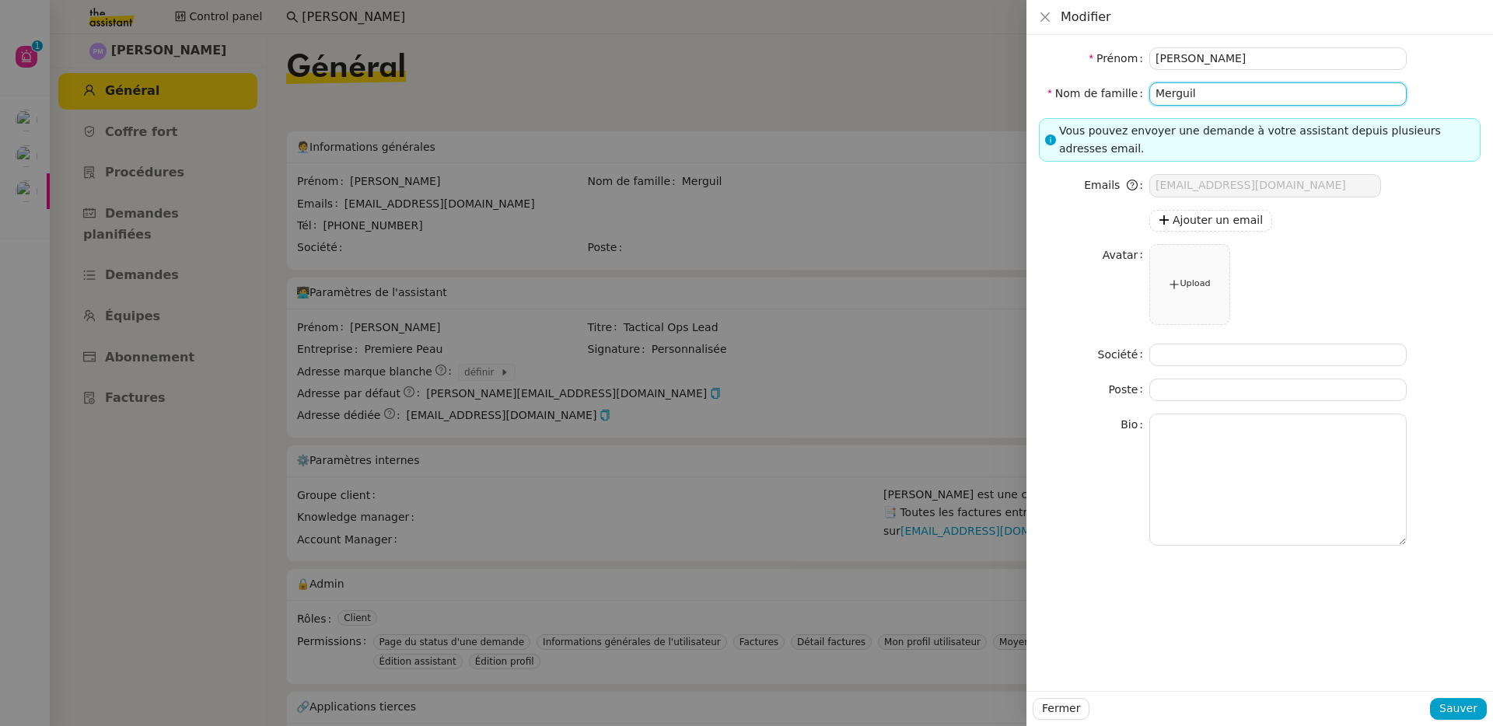
click at [1247, 103] on input "Merguil" at bounding box center [1277, 93] width 257 height 23
type input "Mergui"
click at [1452, 698] on button "Sauver" at bounding box center [1458, 709] width 57 height 22
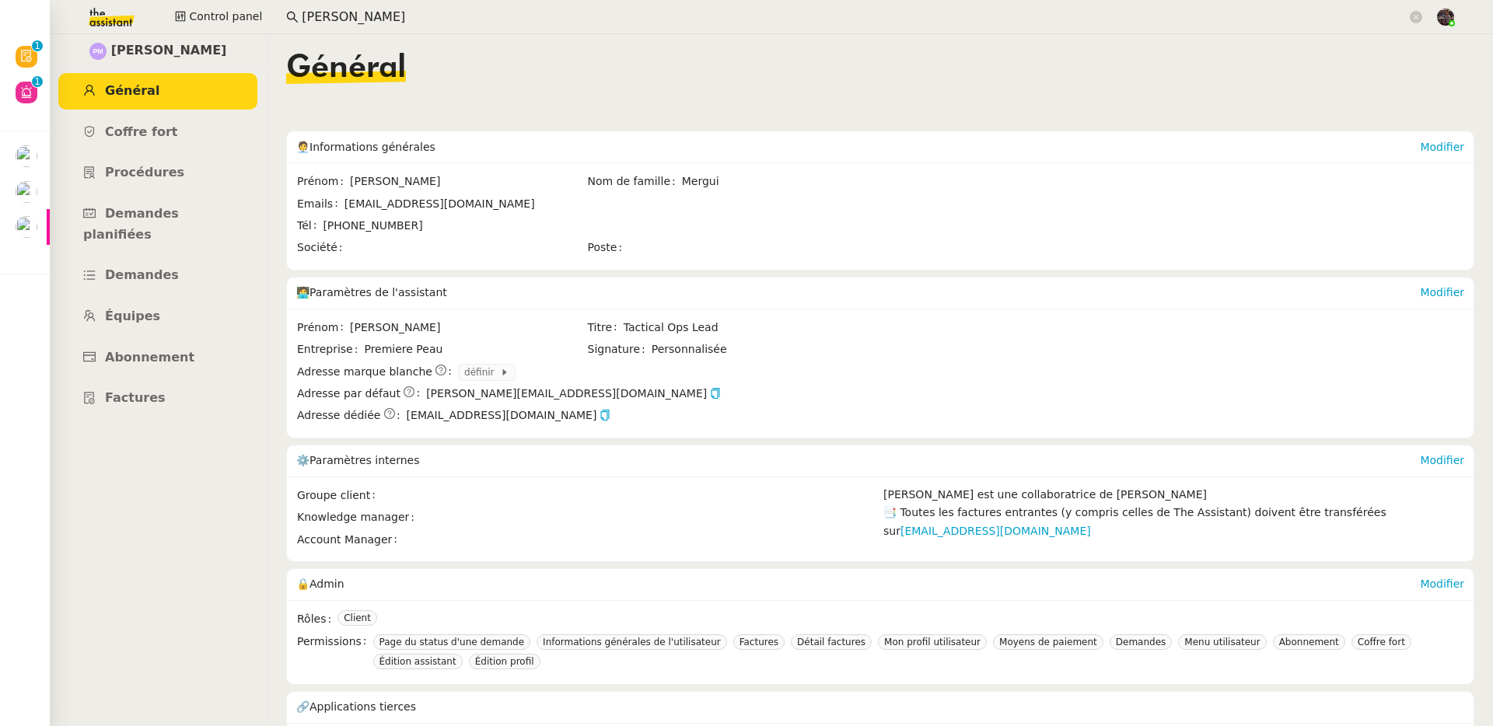
click at [333, 8] on input "[PERSON_NAME]" at bounding box center [854, 17] width 1105 height 21
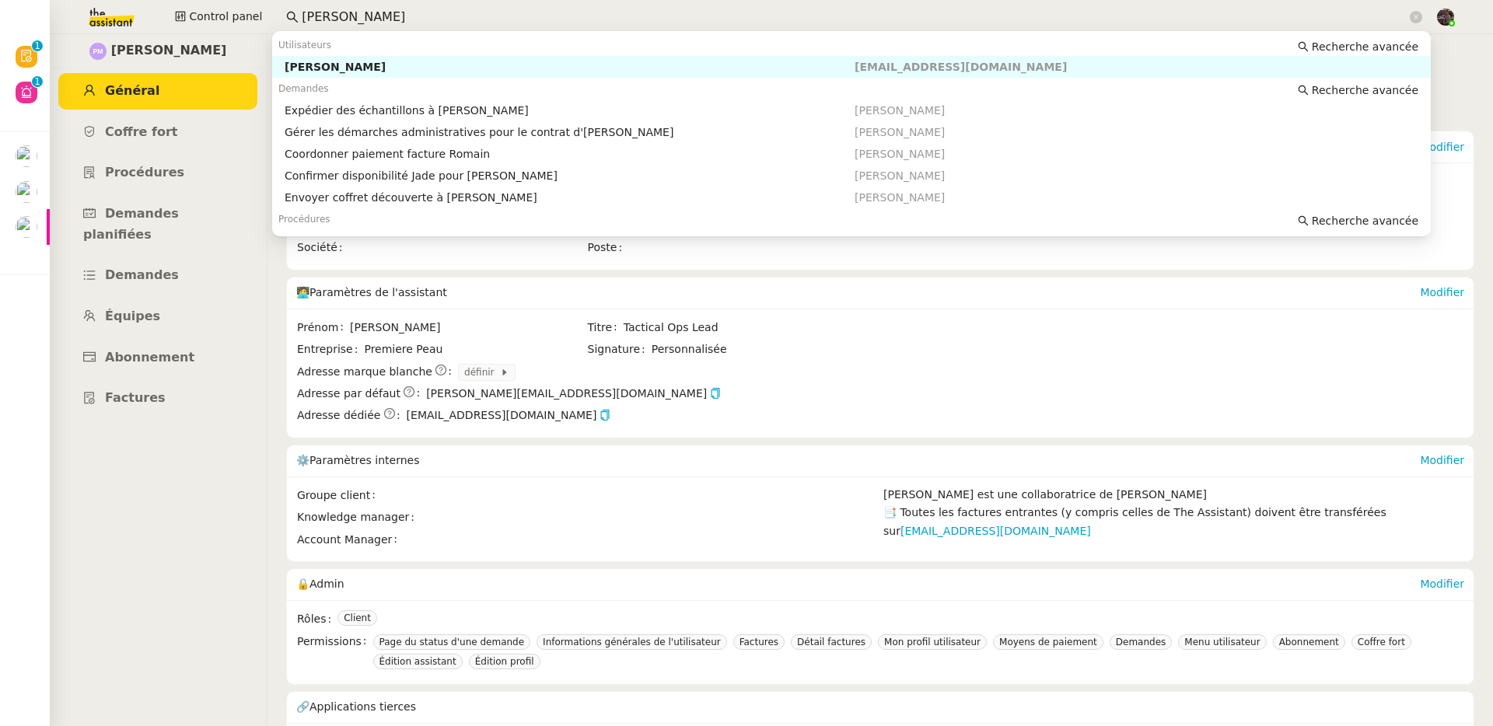
click at [333, 8] on input "[PERSON_NAME]" at bounding box center [854, 17] width 1105 height 21
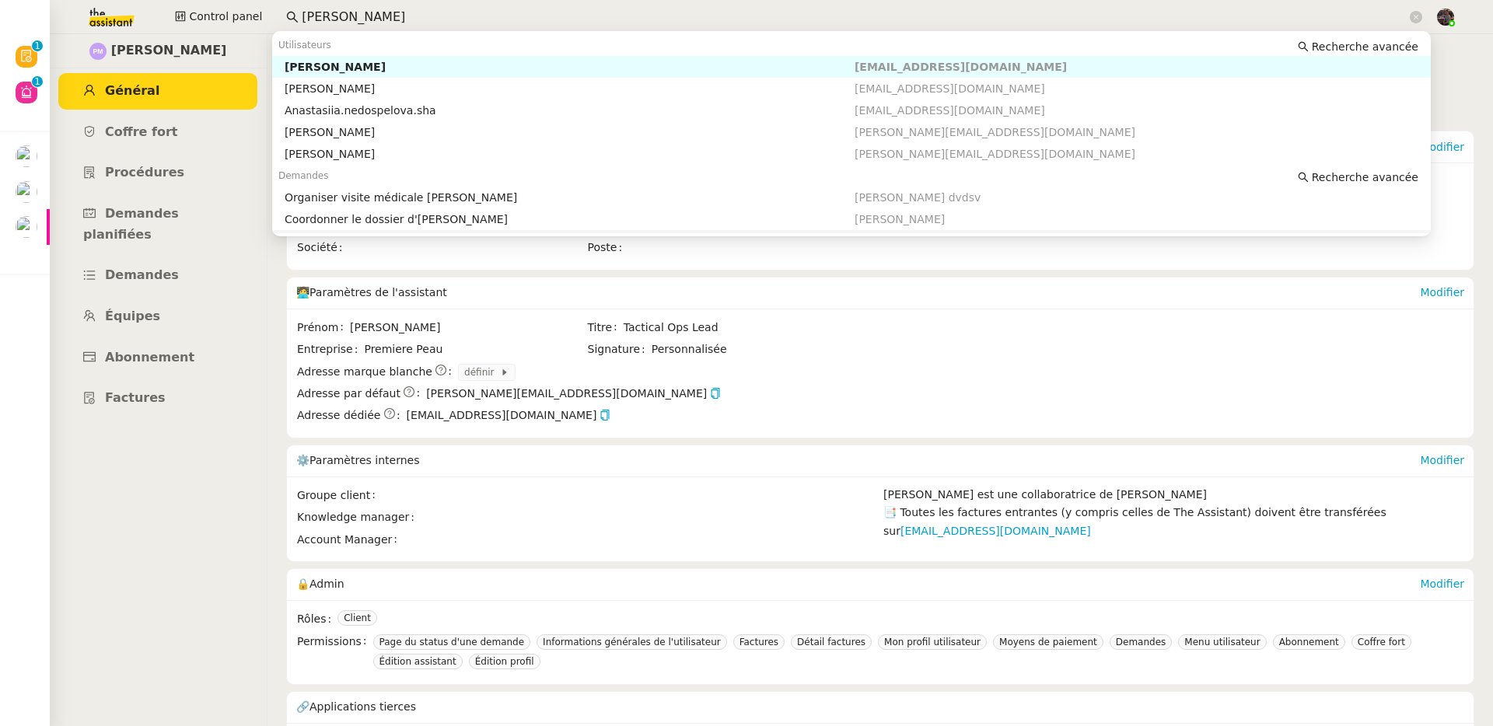
click at [321, 313] on div "Prénom Camille Titre Tactical Ops Lead Entreprise Premiere Peau Signature Perso…" at bounding box center [880, 373] width 1187 height 129
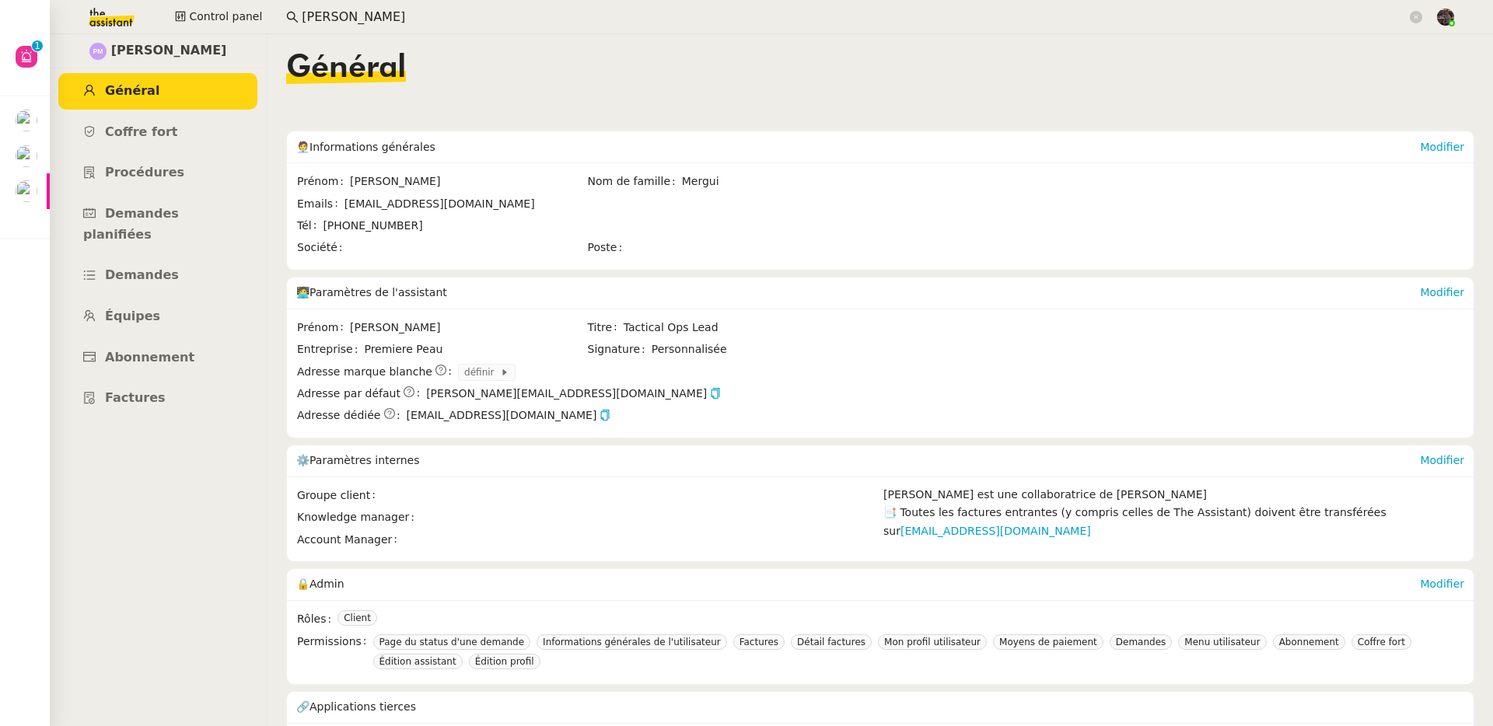
click at [360, 25] on input "anastas" at bounding box center [854, 17] width 1105 height 21
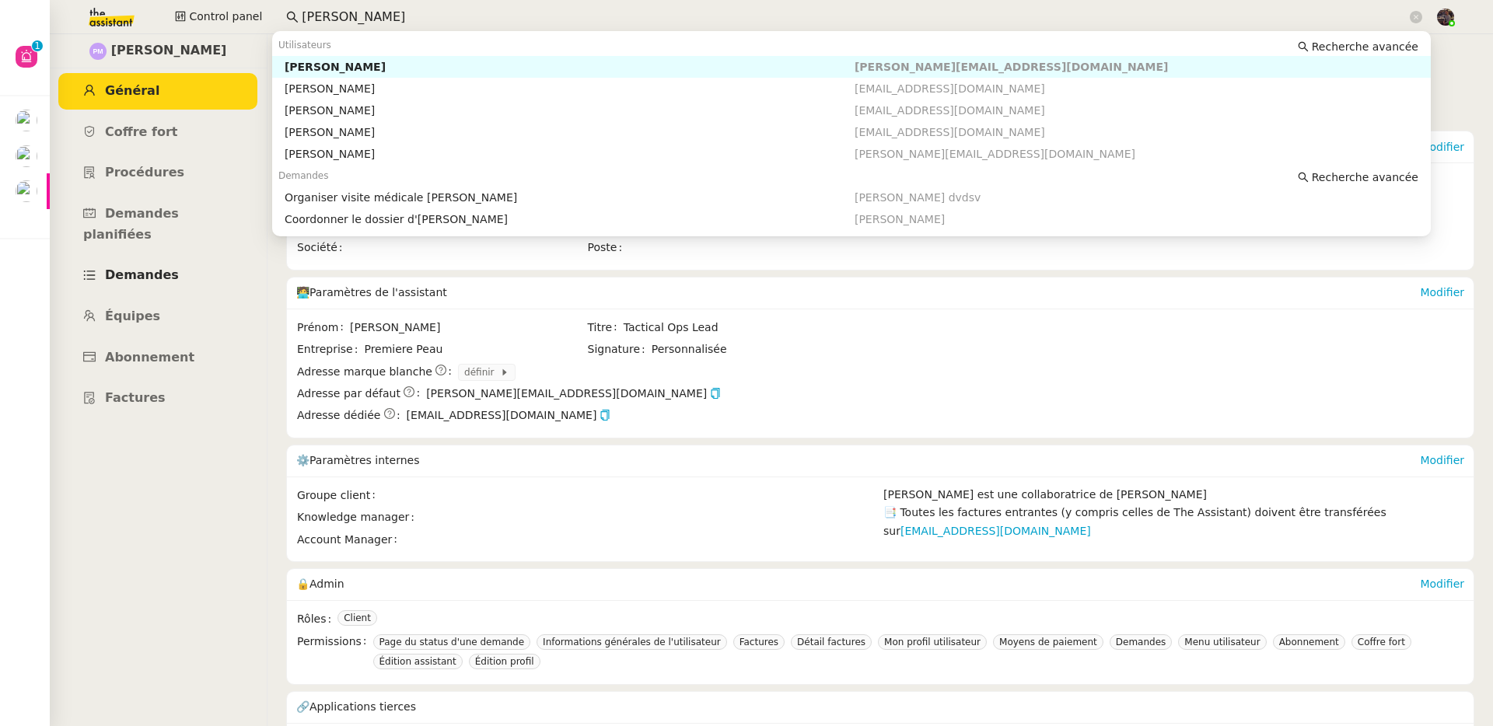
click at [148, 267] on span "Demandes" at bounding box center [142, 274] width 74 height 15
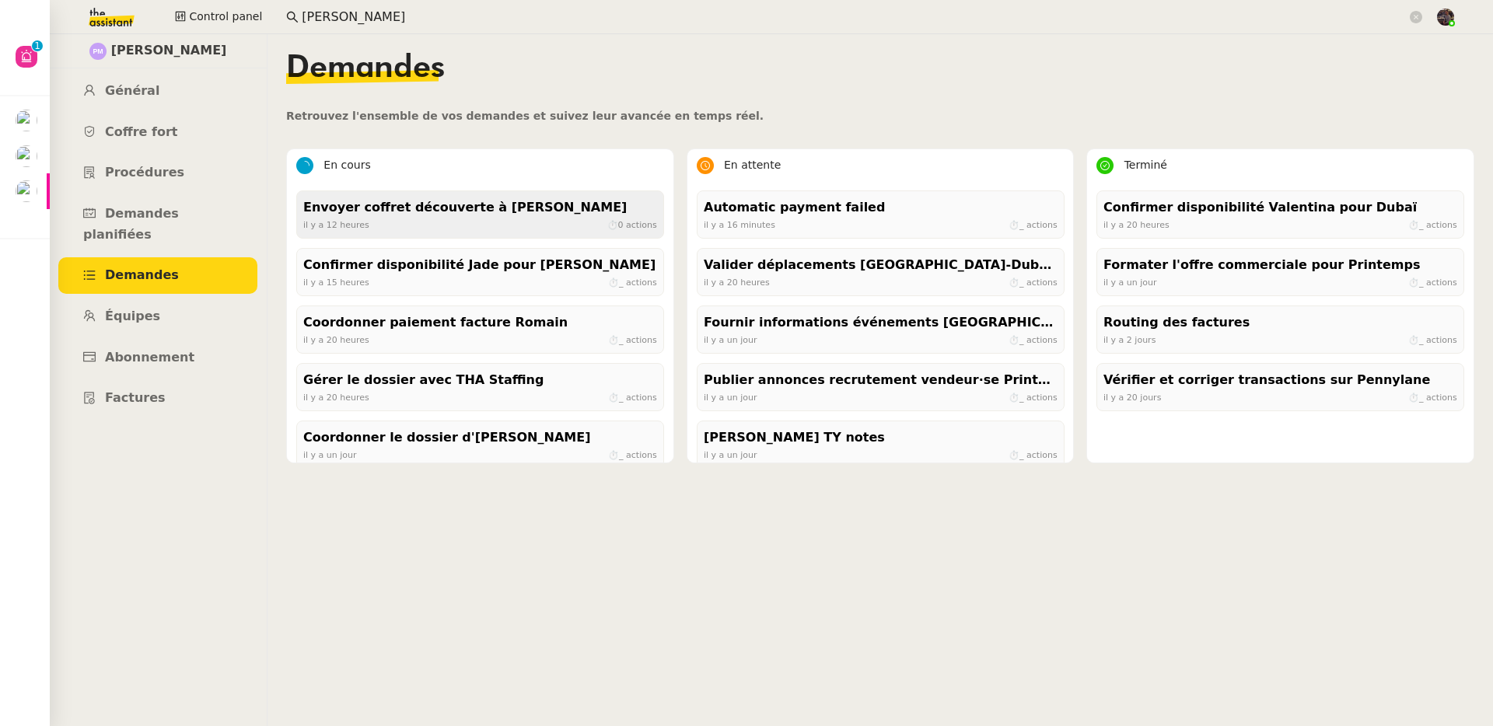
click at [403, 205] on div "Envoyer coffret découverte à Jean Pascal" at bounding box center [480, 207] width 354 height 21
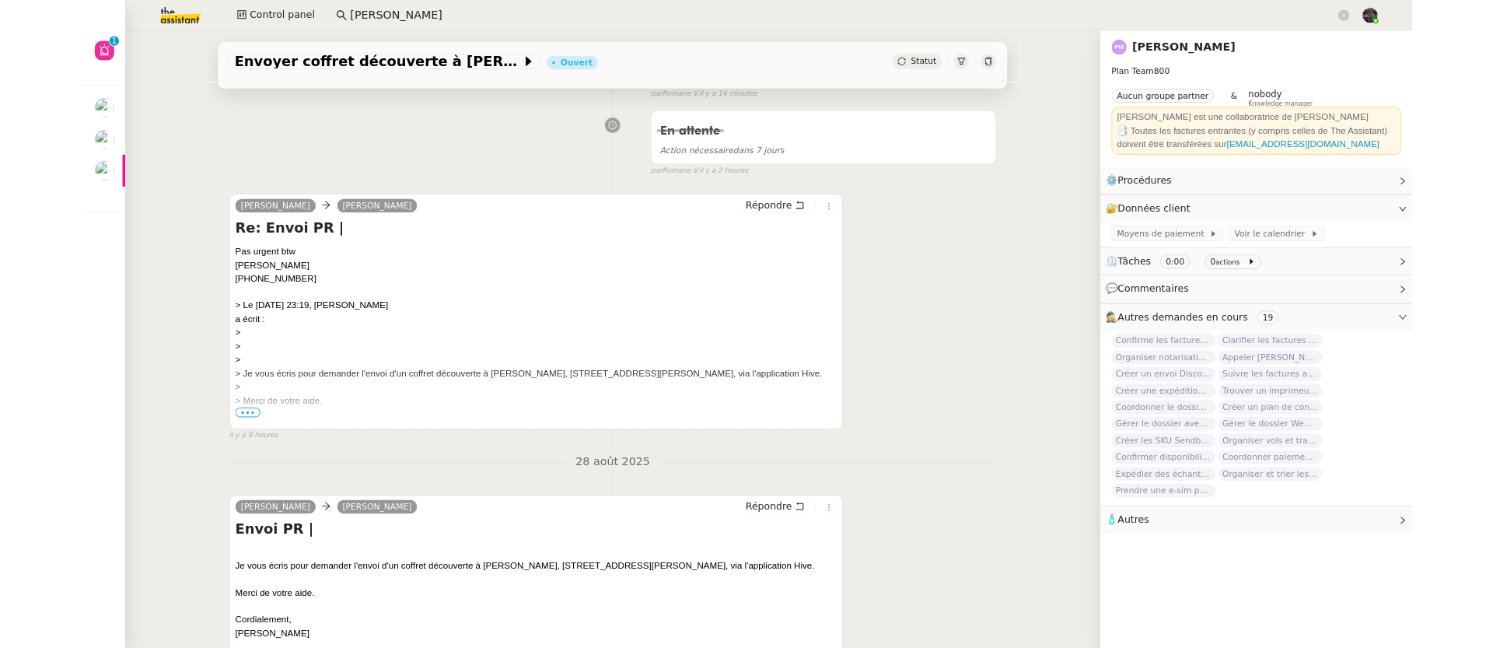
scroll to position [277, 0]
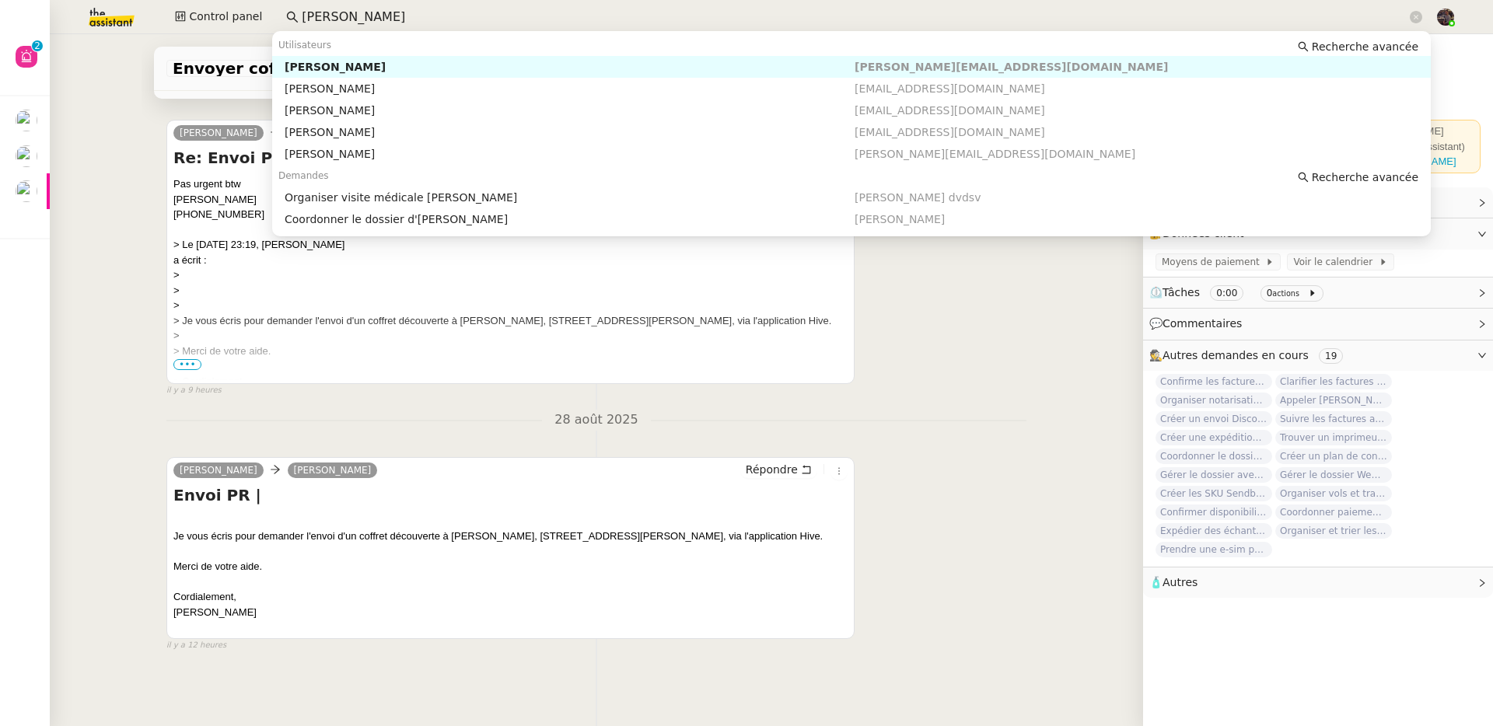
click at [385, 17] on input "anastasia" at bounding box center [854, 17] width 1105 height 21
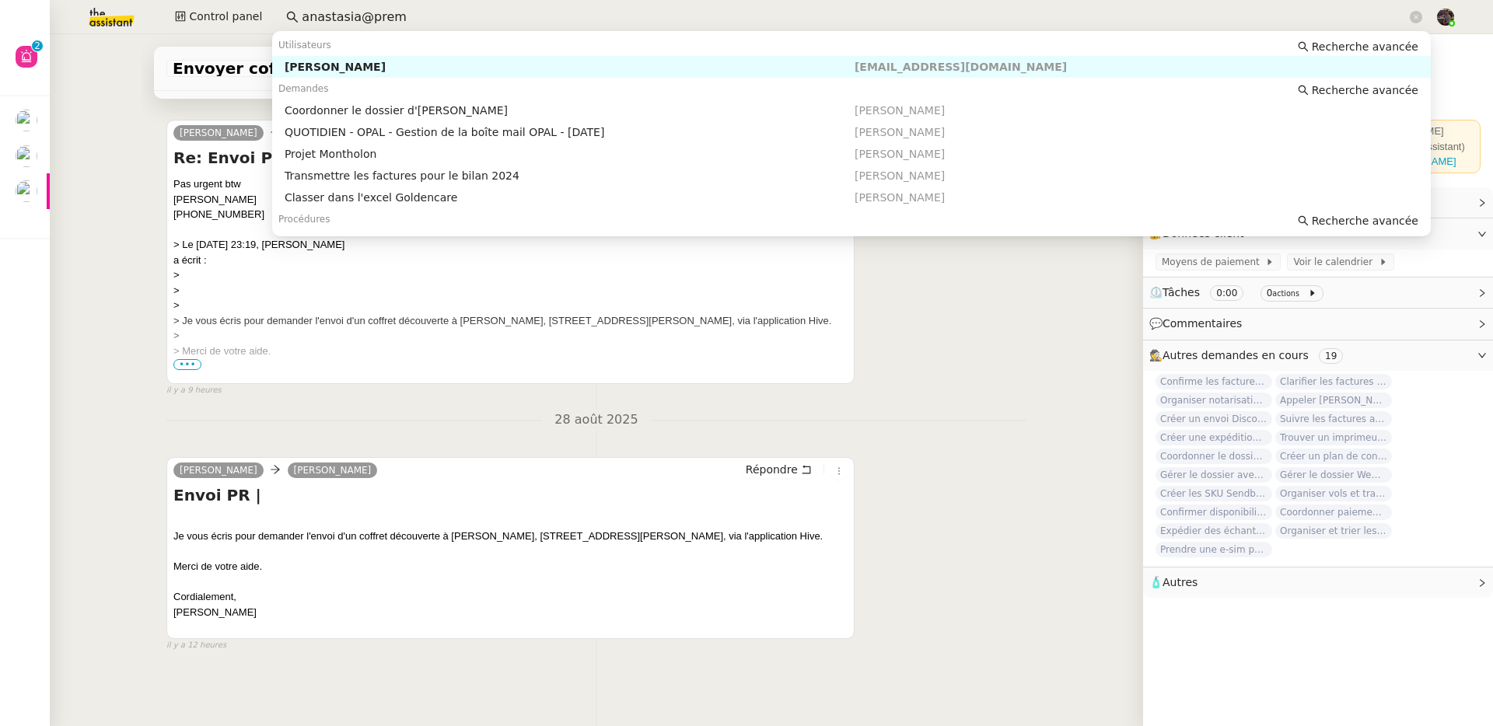
click at [439, 63] on div "Anastasia Vorontsova" at bounding box center [570, 67] width 570 height 14
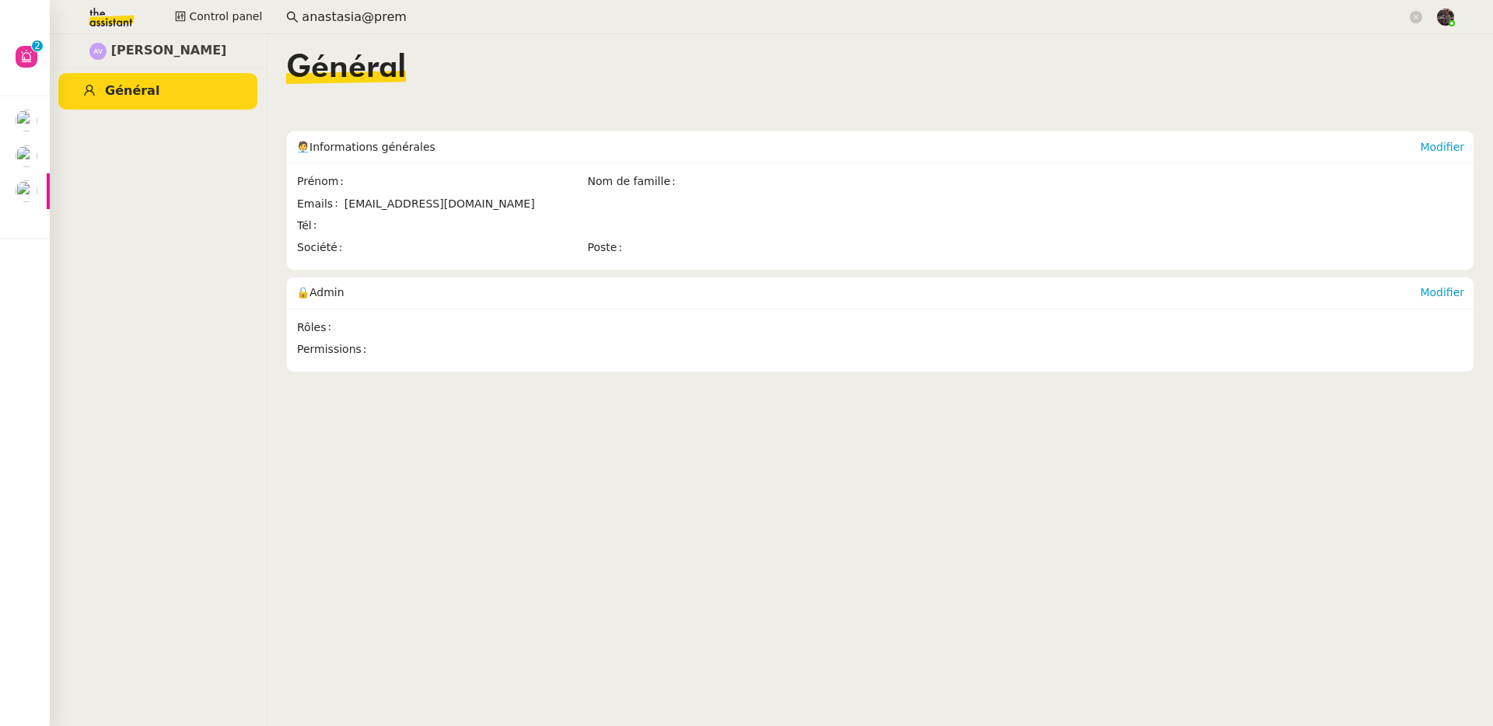
click at [358, 200] on span "anastasia@premierepeau.com" at bounding box center [439, 203] width 190 height 12
drag, startPoint x: 358, startPoint y: 200, endPoint x: 481, endPoint y: 207, distance: 123.8
click at [481, 207] on span "anastasia@premierepeau.com" at bounding box center [439, 203] width 190 height 12
copy span "anastasia@premierepeau.com"
click at [121, 50] on span "Anastasia Vorontsova" at bounding box center [169, 50] width 116 height 21
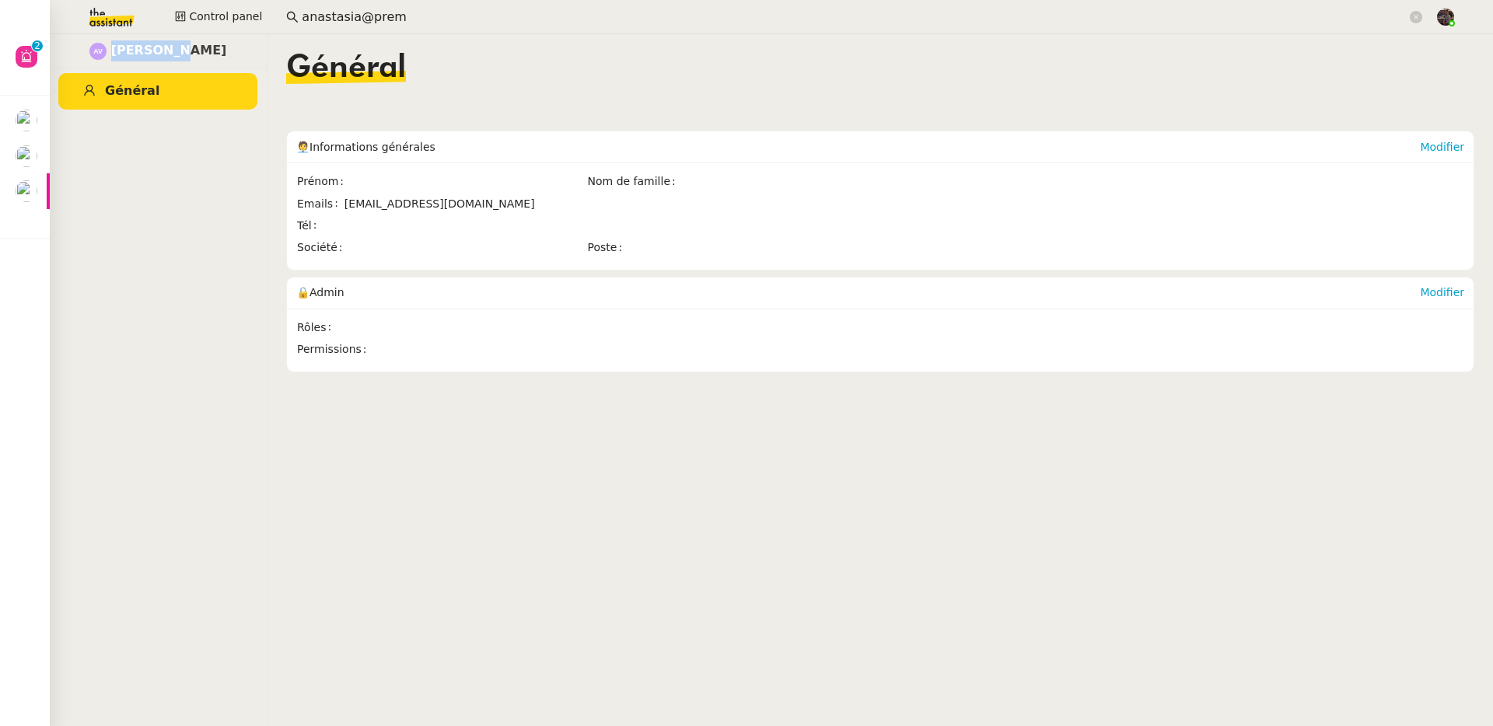
click at [121, 50] on span "Anastasia Vorontsova" at bounding box center [169, 50] width 116 height 21
copy span "Anastasia"
click at [396, 201] on span "anastasia@premierepeau.com" at bounding box center [439, 203] width 190 height 12
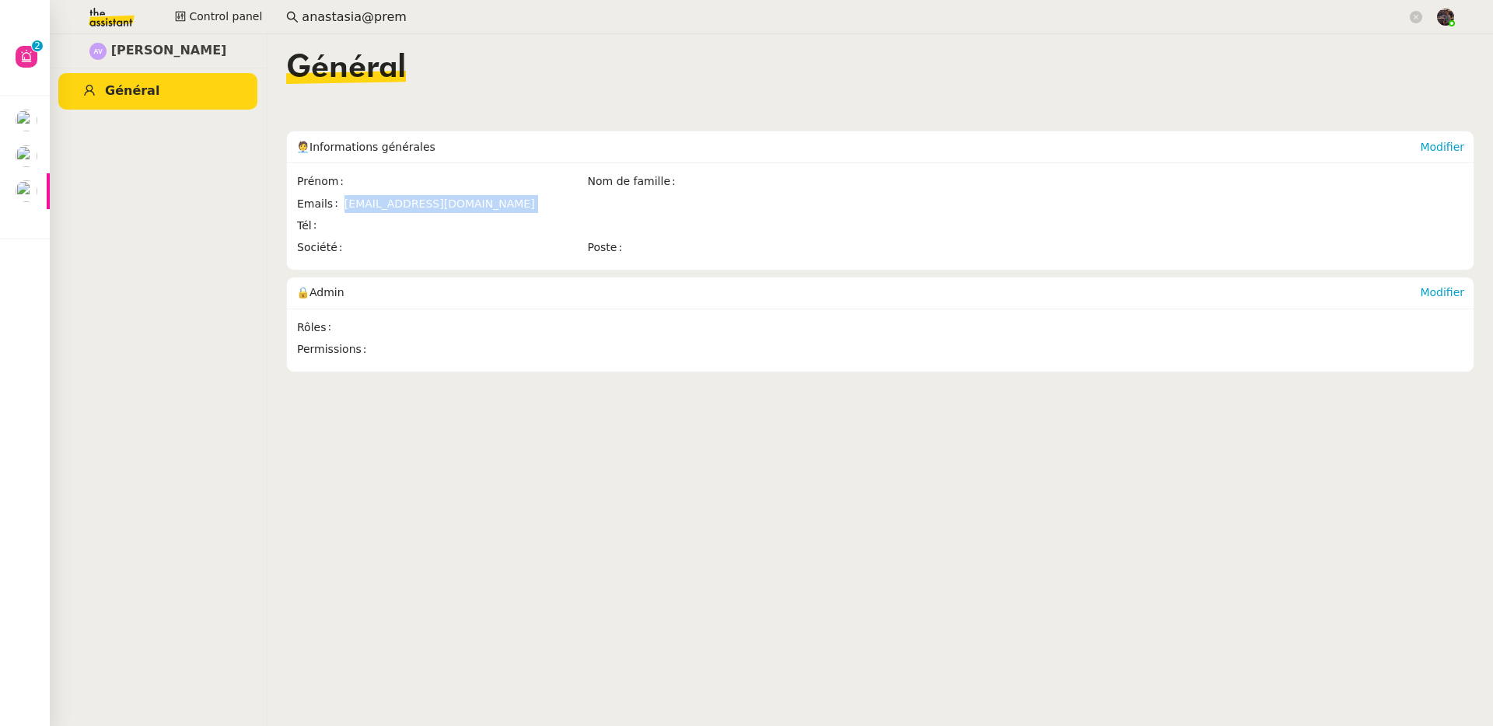
copy span "anastasia@premierepeau.com"
click at [206, 51] on span "Anastasia Vorontsova" at bounding box center [169, 50] width 116 height 21
copy span "Vorontsova"
click at [350, 19] on input "anastasia@prem" at bounding box center [854, 17] width 1105 height 21
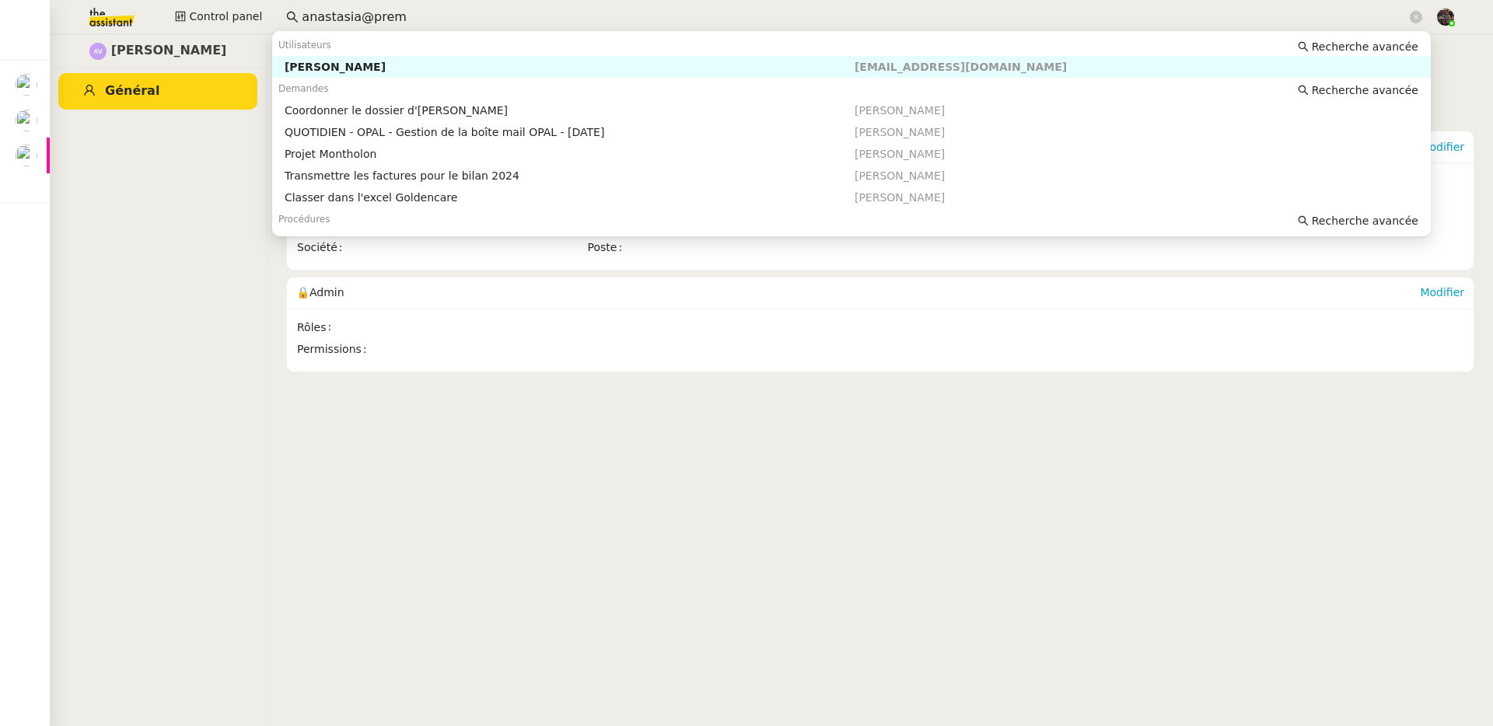
click at [350, 19] on input "anastasia@prem" at bounding box center [854, 17] width 1105 height 21
click at [325, 76] on nz-auto-option "Floris PETERS floris@cabinetvogue.com" at bounding box center [851, 67] width 1159 height 22
type input "peter fl"
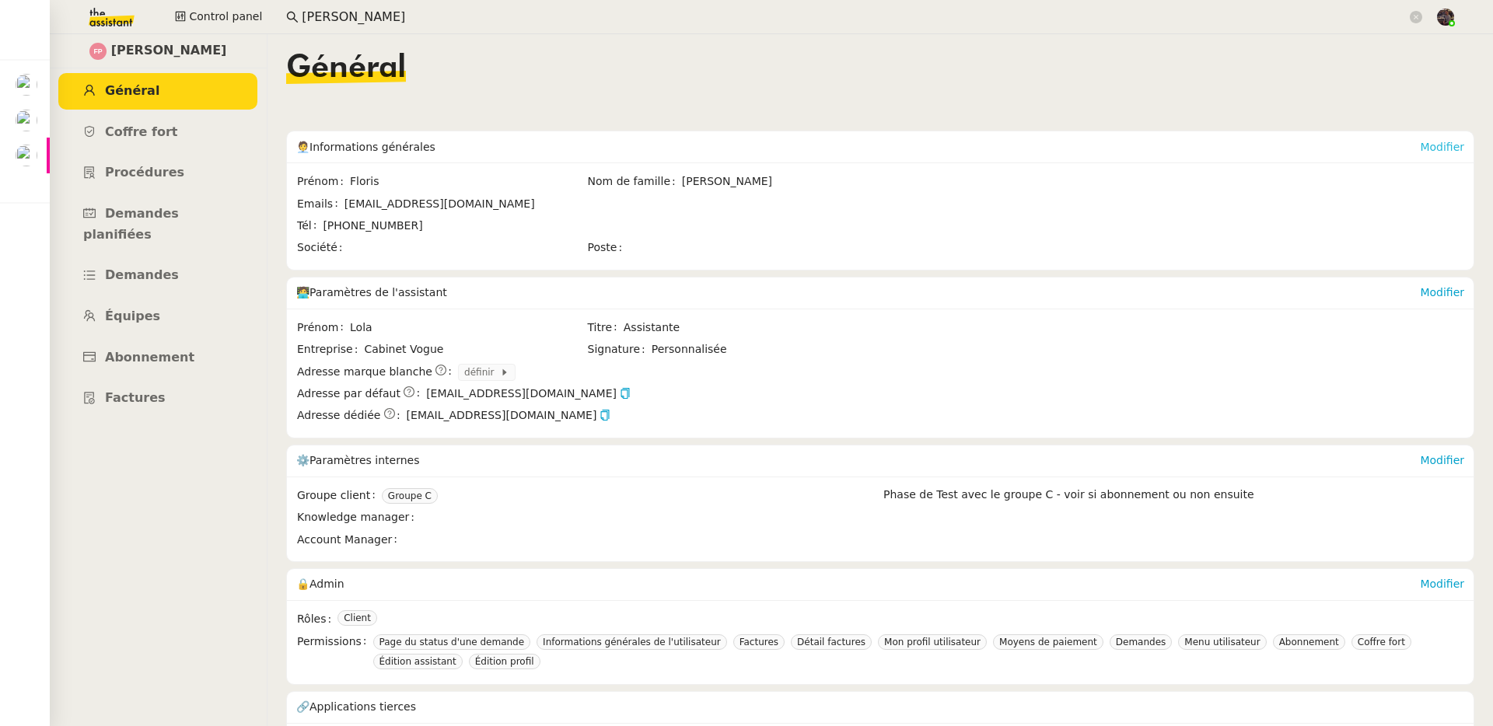
click at [1431, 150] on link "Modifier" at bounding box center [1442, 147] width 44 height 12
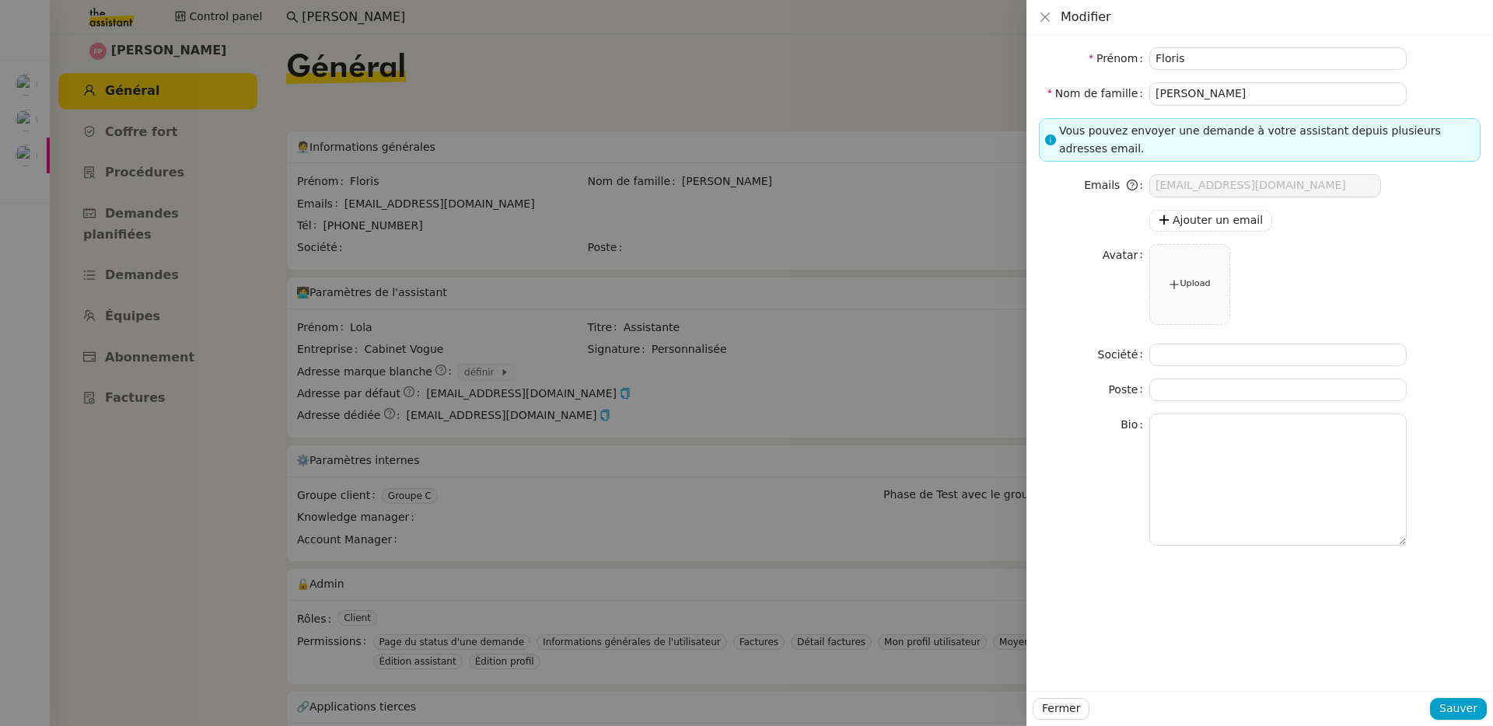
click at [1281, 108] on form "Prénom Floris Nom de famille PETERS Vous pouvez envoyer une demande à votre ass…" at bounding box center [1260, 296] width 442 height 498
click at [1281, 89] on input "PETERS" at bounding box center [1277, 93] width 257 height 23
type input "Peters"
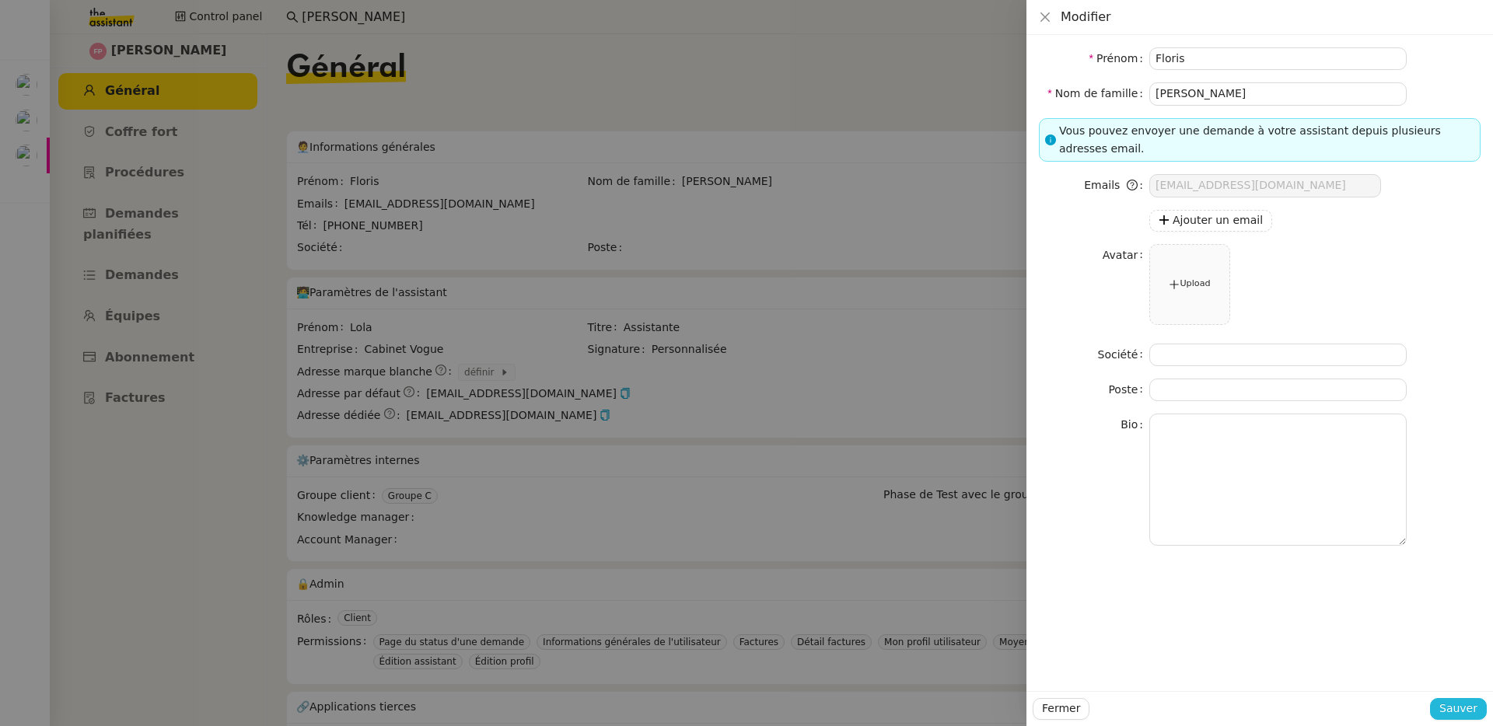
click at [1473, 703] on span "Sauver" at bounding box center [1458, 709] width 38 height 18
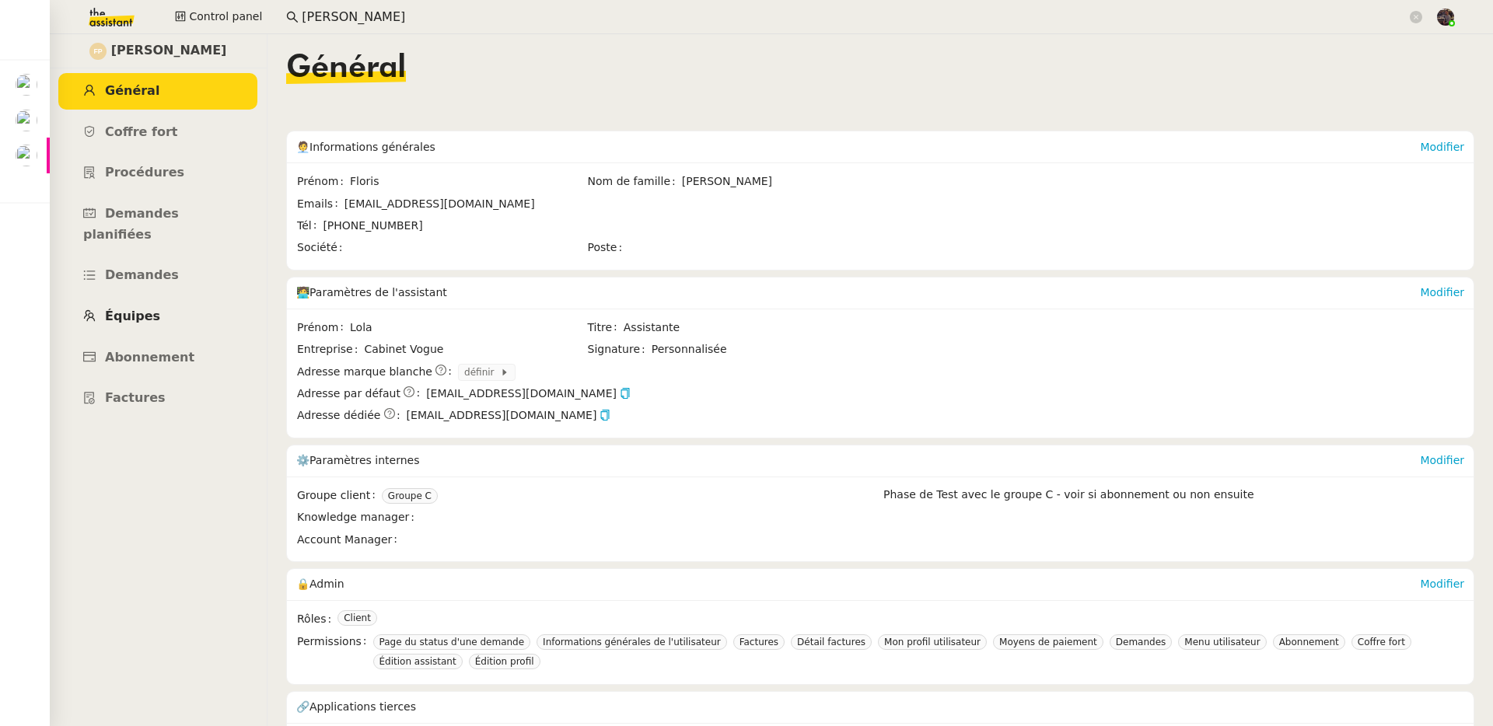
click at [167, 299] on link "Équipes" at bounding box center [157, 317] width 199 height 37
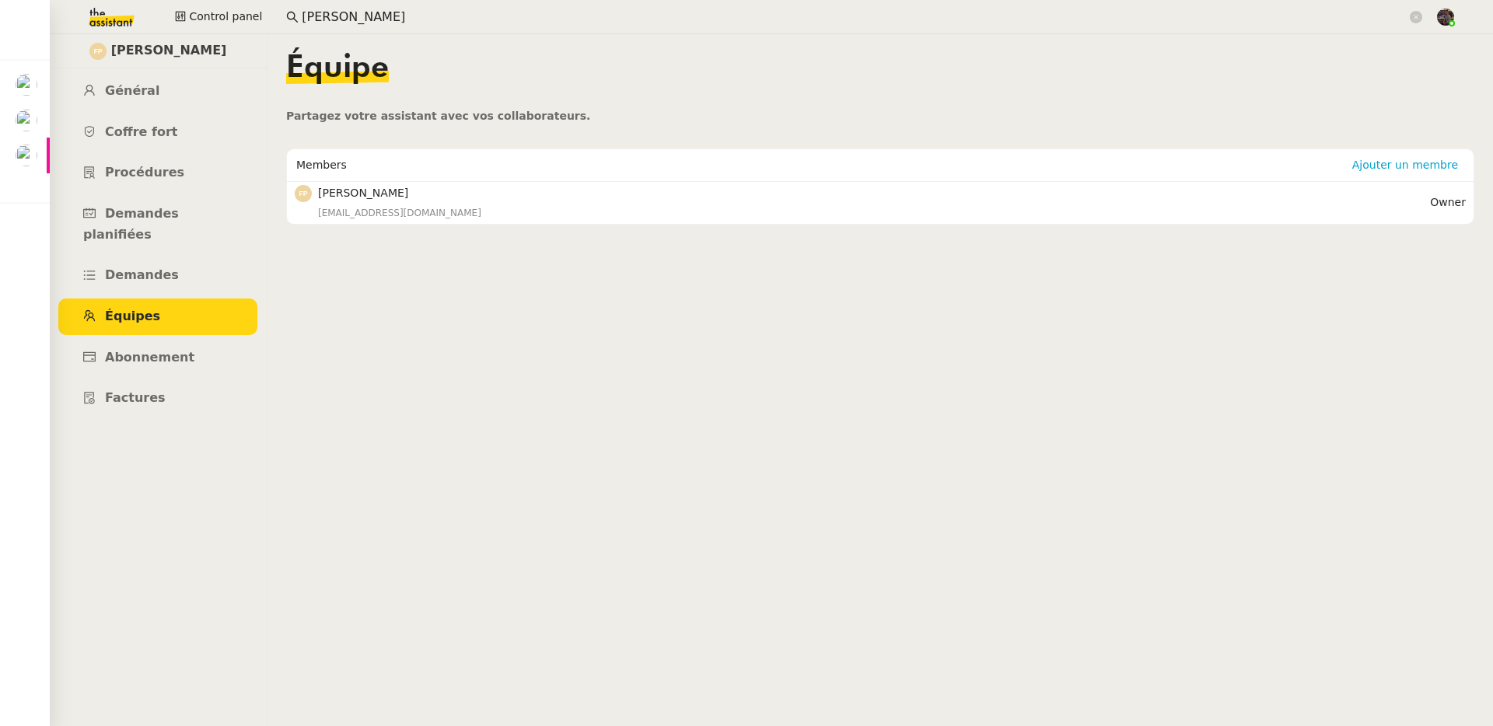
click at [131, 22] on img at bounding box center [99, 17] width 121 height 34
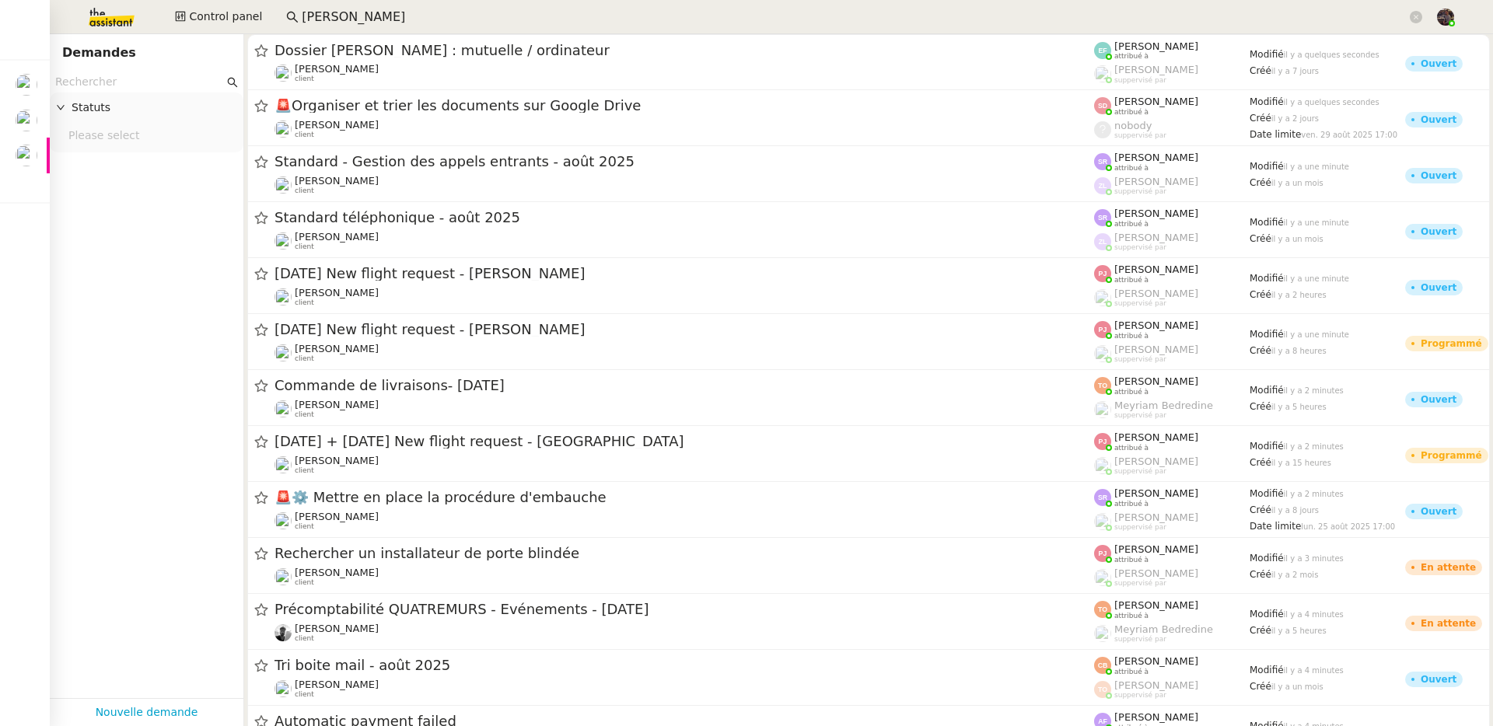
click at [372, 19] on input "peter fl" at bounding box center [854, 17] width 1105 height 21
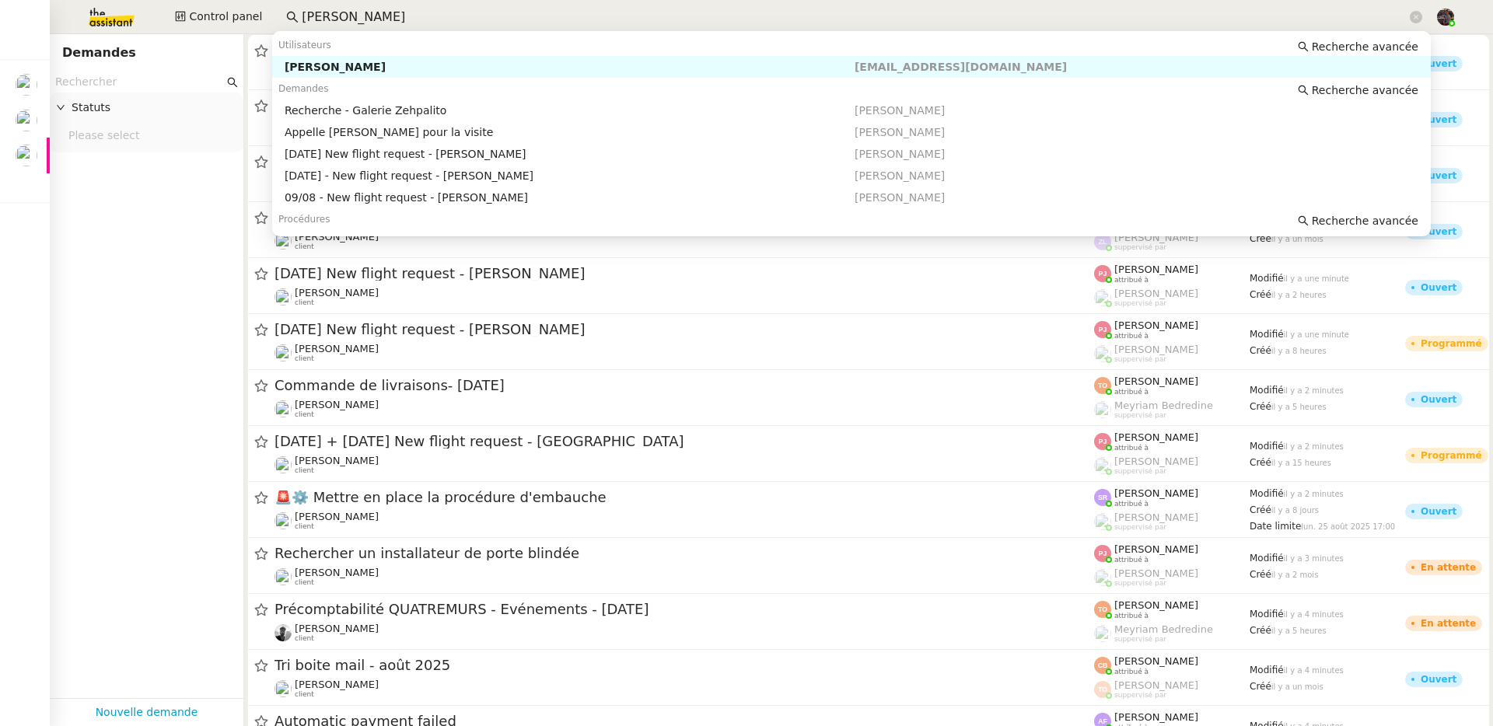
click at [372, 19] on input "peter fl" at bounding box center [854, 17] width 1105 height 21
paste input "Thomas Laprie"
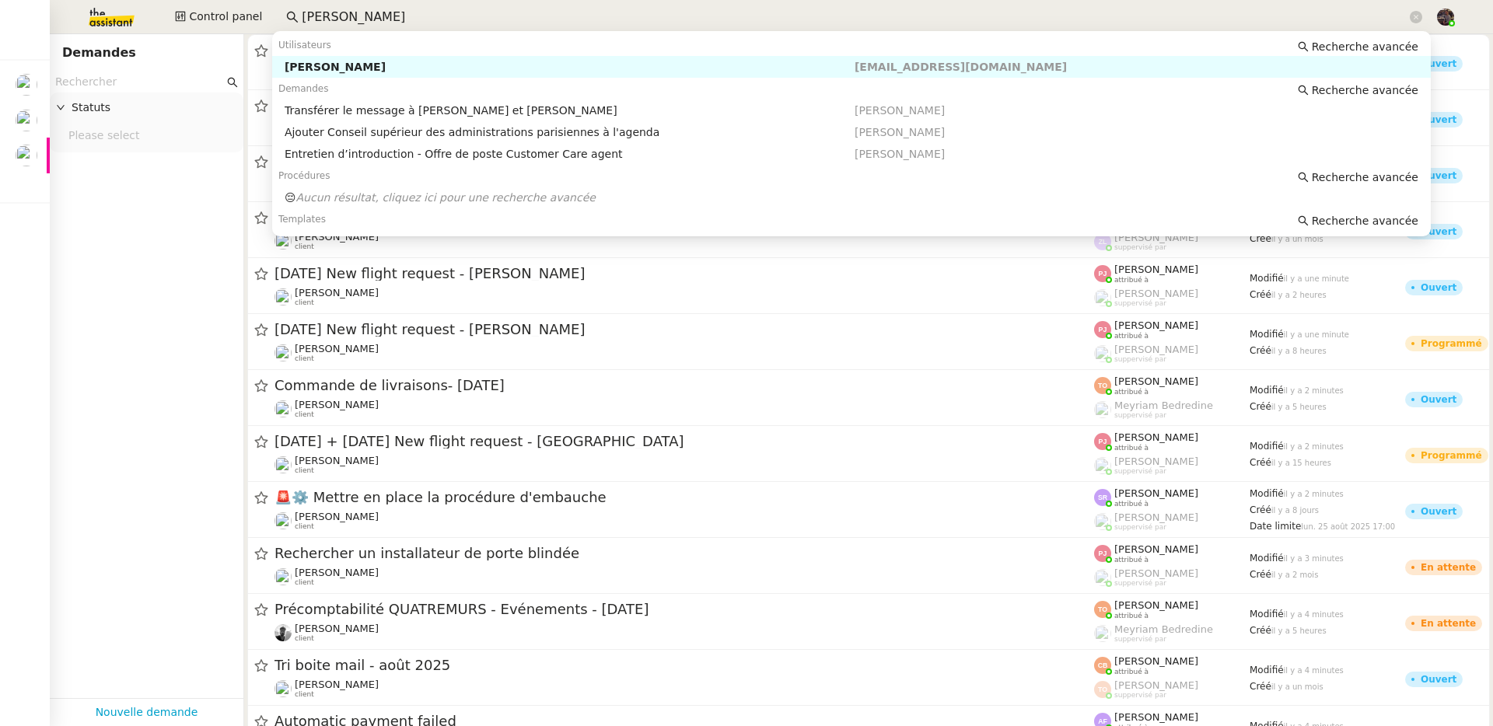
click at [355, 68] on div "Thomas Laprie" at bounding box center [570, 67] width 570 height 14
type input "Thomas Laprie"
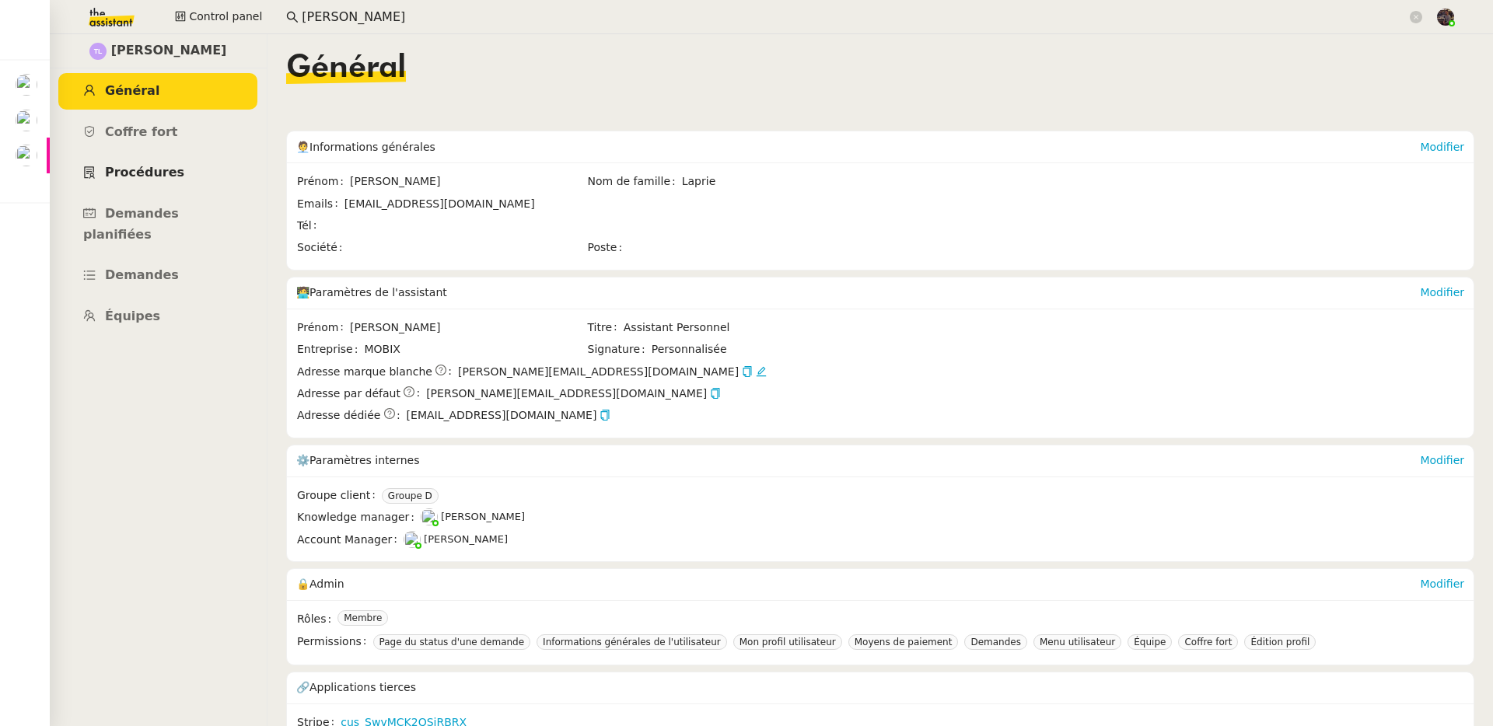
click at [137, 180] on link "Procédures" at bounding box center [157, 173] width 199 height 37
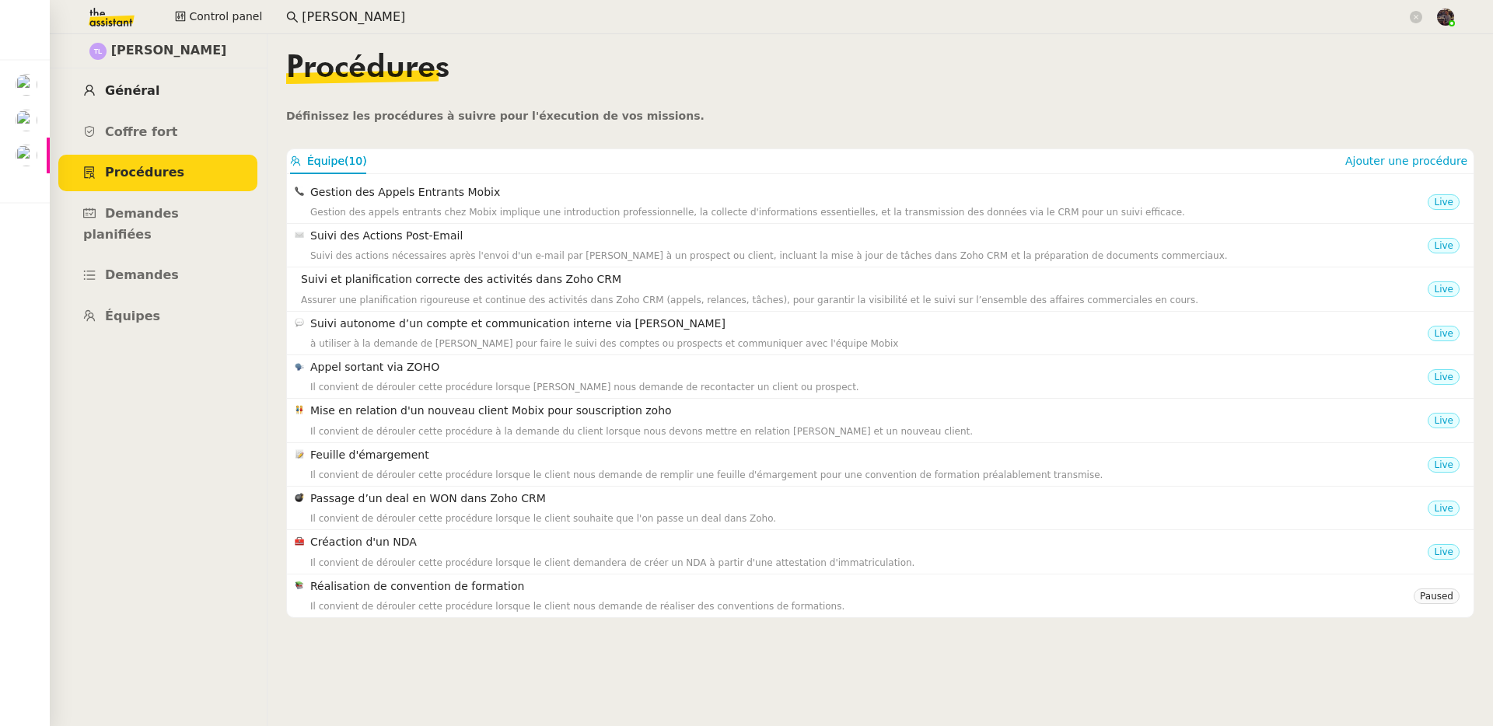
click at [140, 100] on link "Général" at bounding box center [157, 91] width 199 height 37
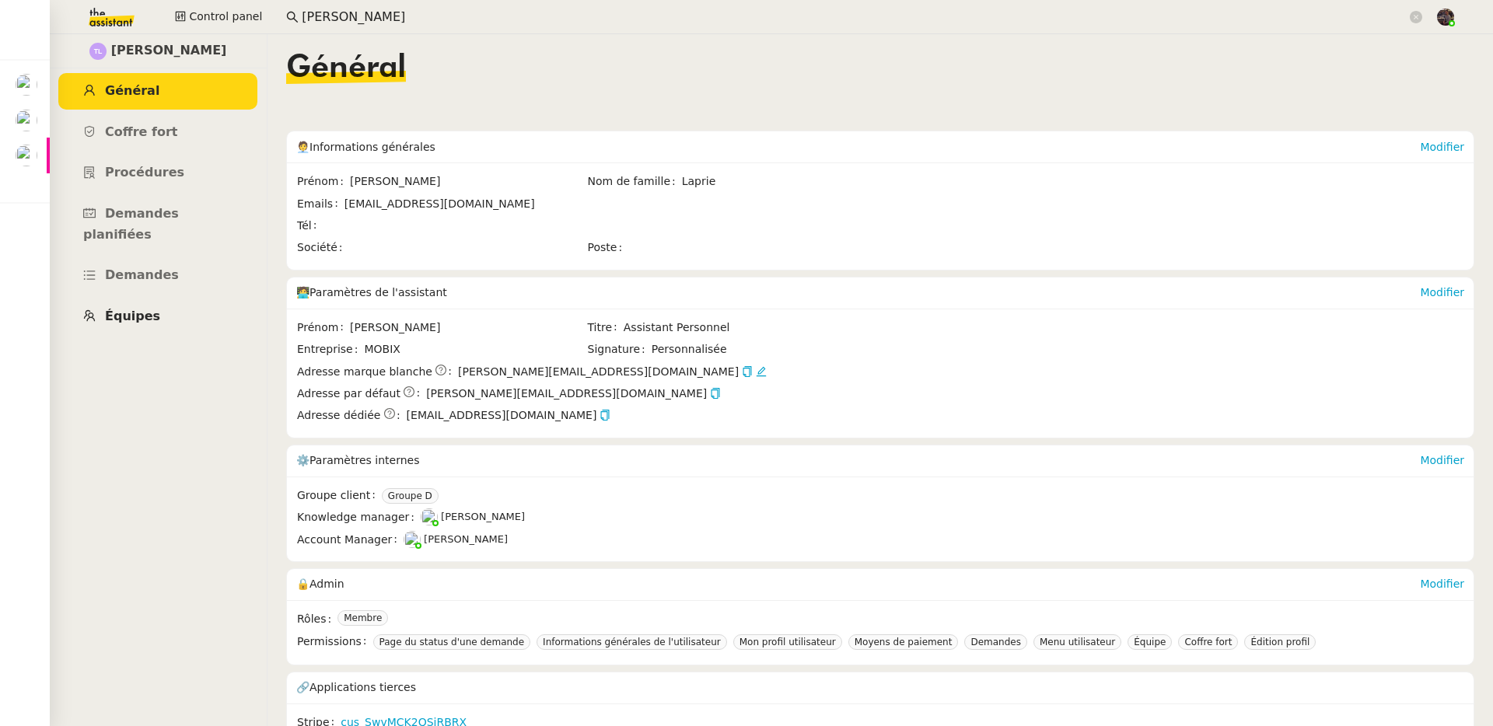
click at [153, 299] on link "Équipes" at bounding box center [157, 317] width 199 height 37
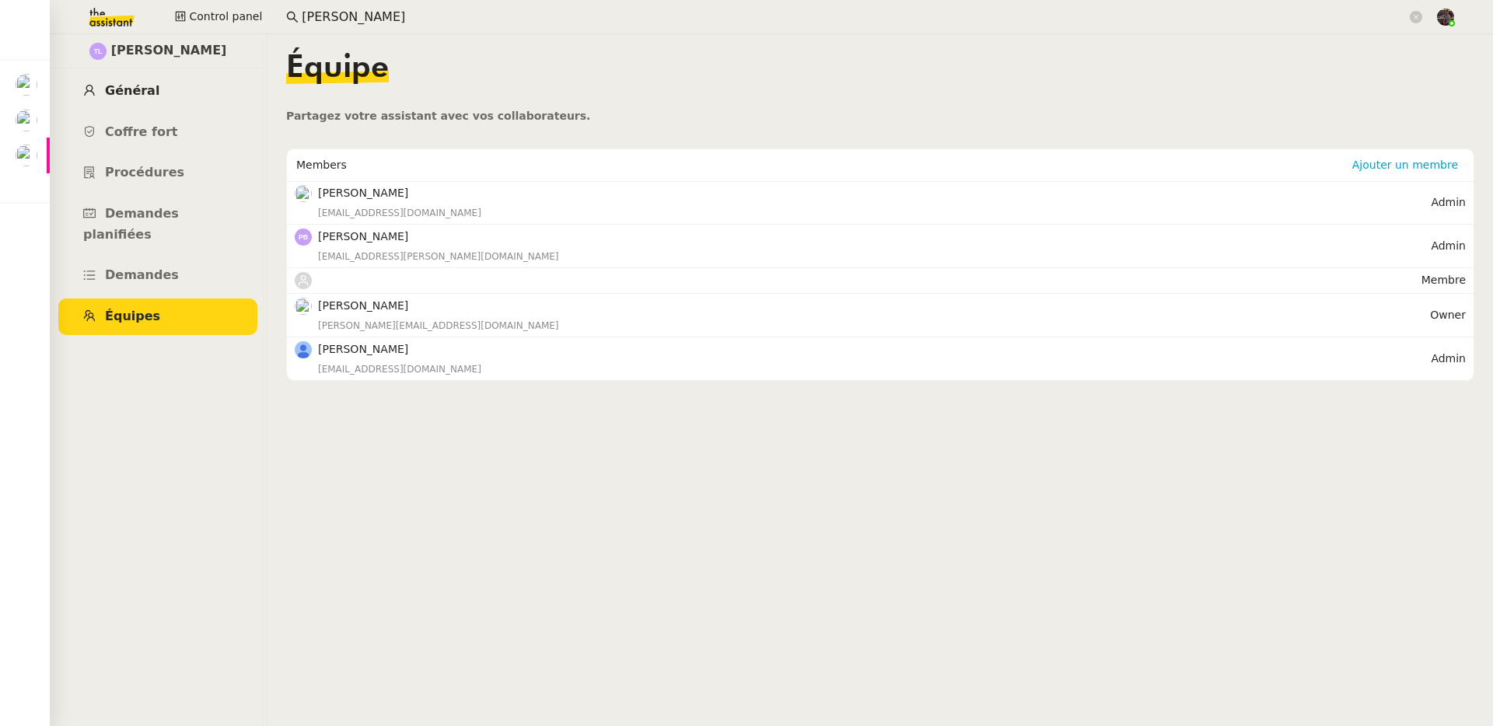
click at [162, 91] on link "Général" at bounding box center [157, 91] width 199 height 37
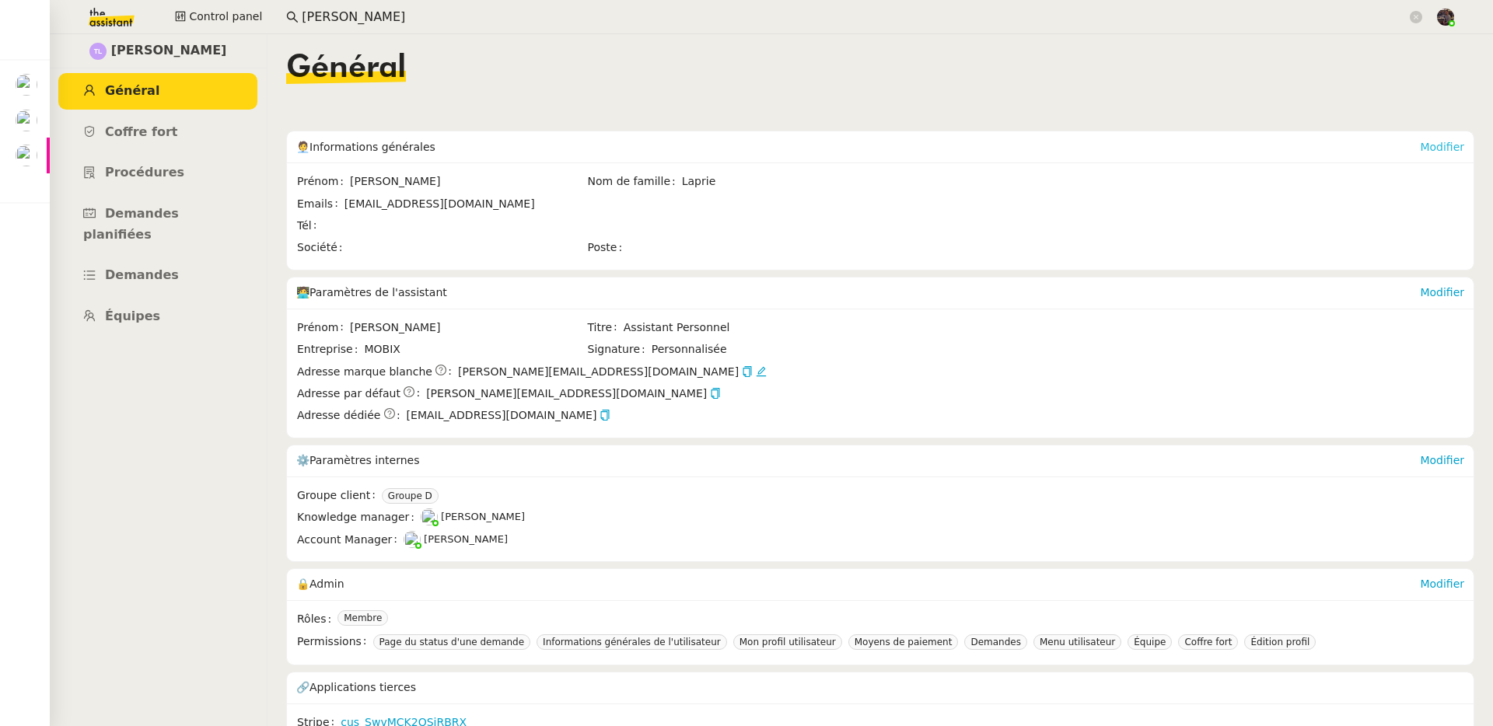
click at [1422, 141] on link "Modifier" at bounding box center [1442, 147] width 44 height 12
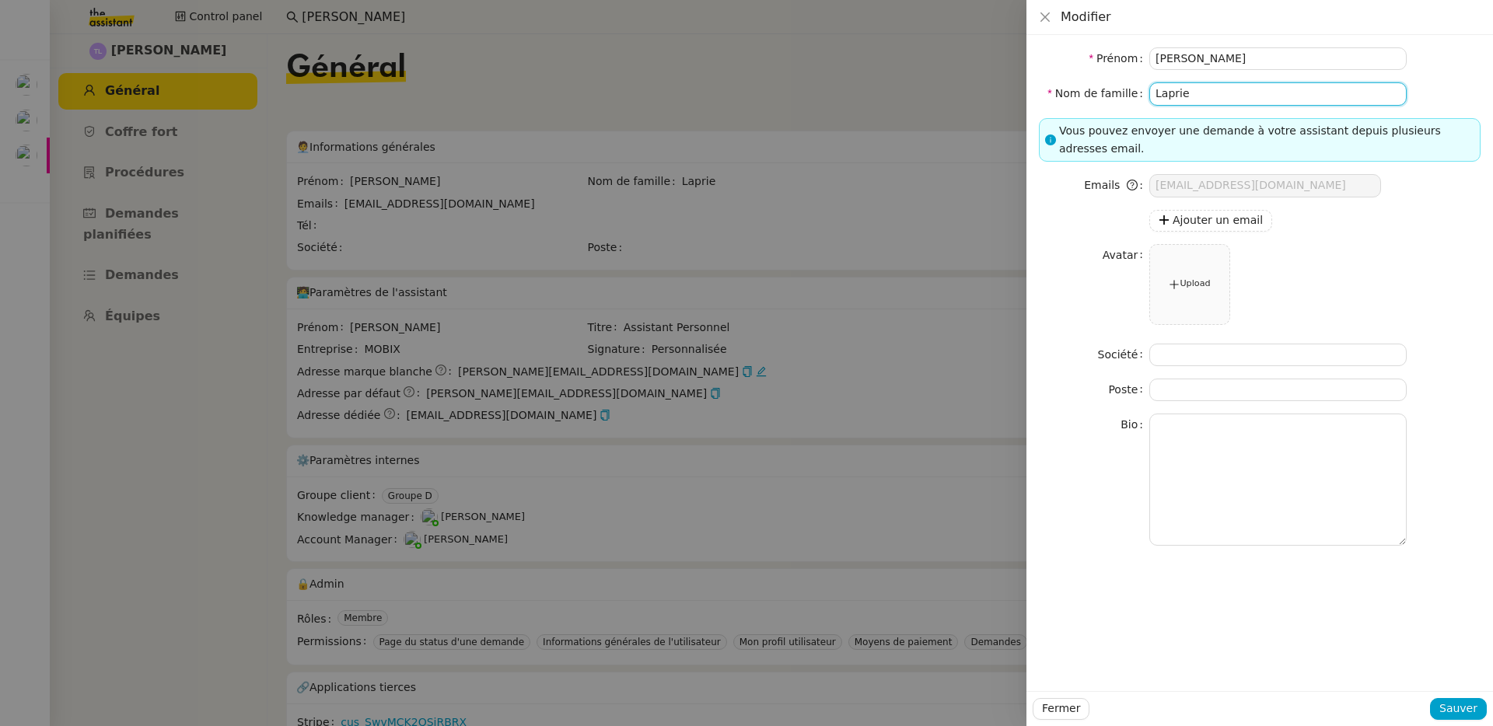
click at [1201, 100] on input "Laprie" at bounding box center [1277, 93] width 257 height 23
type input "Lapri."
click at [1443, 701] on span "Sauver" at bounding box center [1458, 709] width 38 height 18
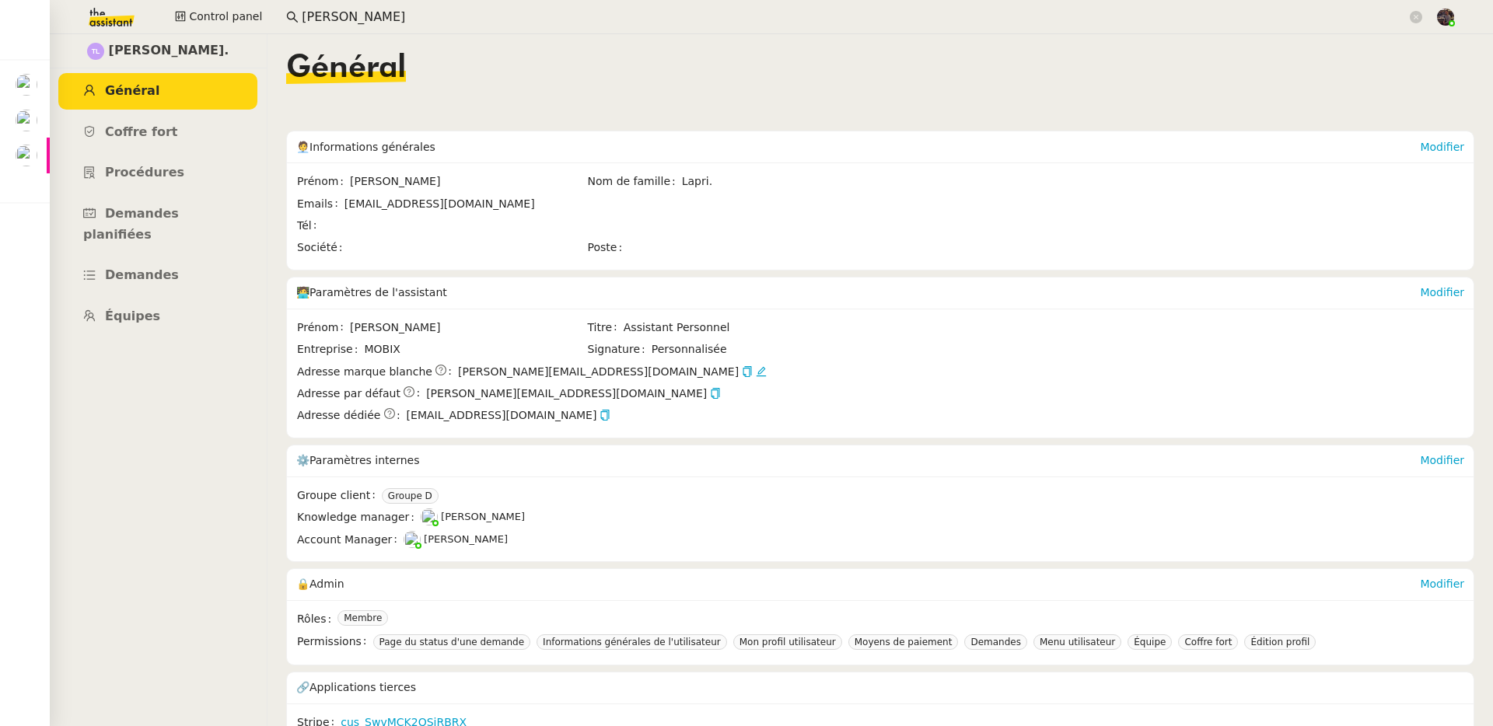
click at [1425, 131] on div "Modifier" at bounding box center [1442, 146] width 44 height 31
click at [1427, 141] on link "Modifier" at bounding box center [1442, 147] width 44 height 12
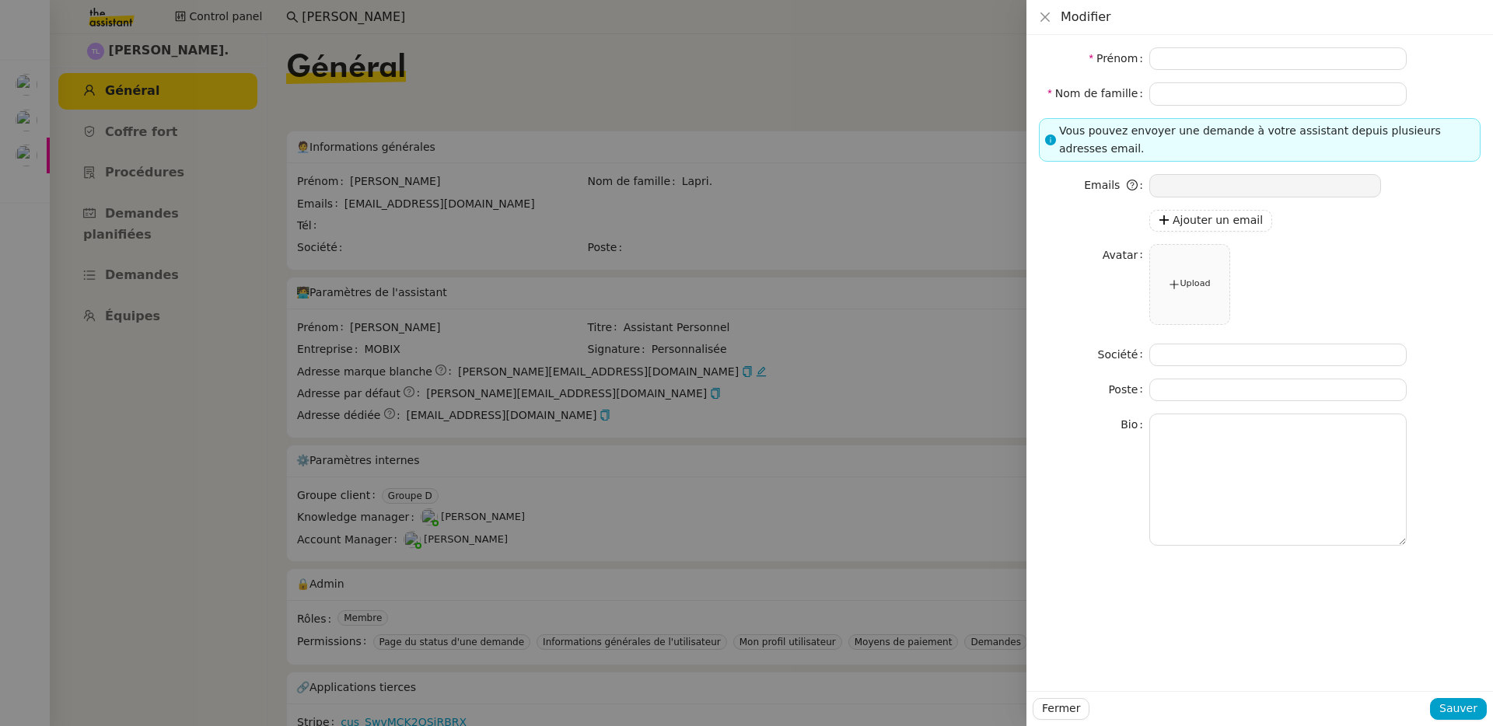
type input "Thomas"
type input "Lapri."
type input "thomasl@mobix.fr"
click at [1293, 96] on input "Lapri." at bounding box center [1277, 93] width 257 height 23
type input "Laprie"
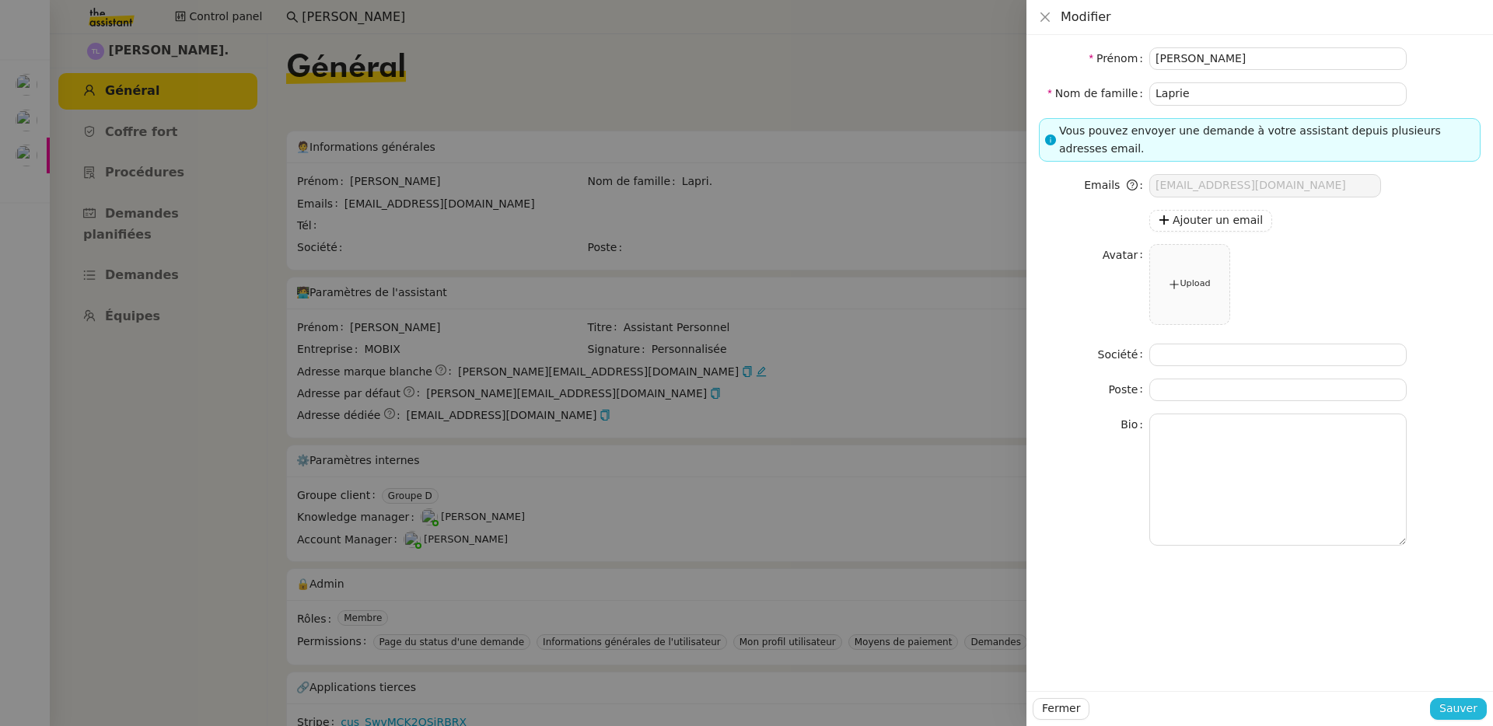
click at [1458, 708] on span "Sauver" at bounding box center [1458, 709] width 38 height 18
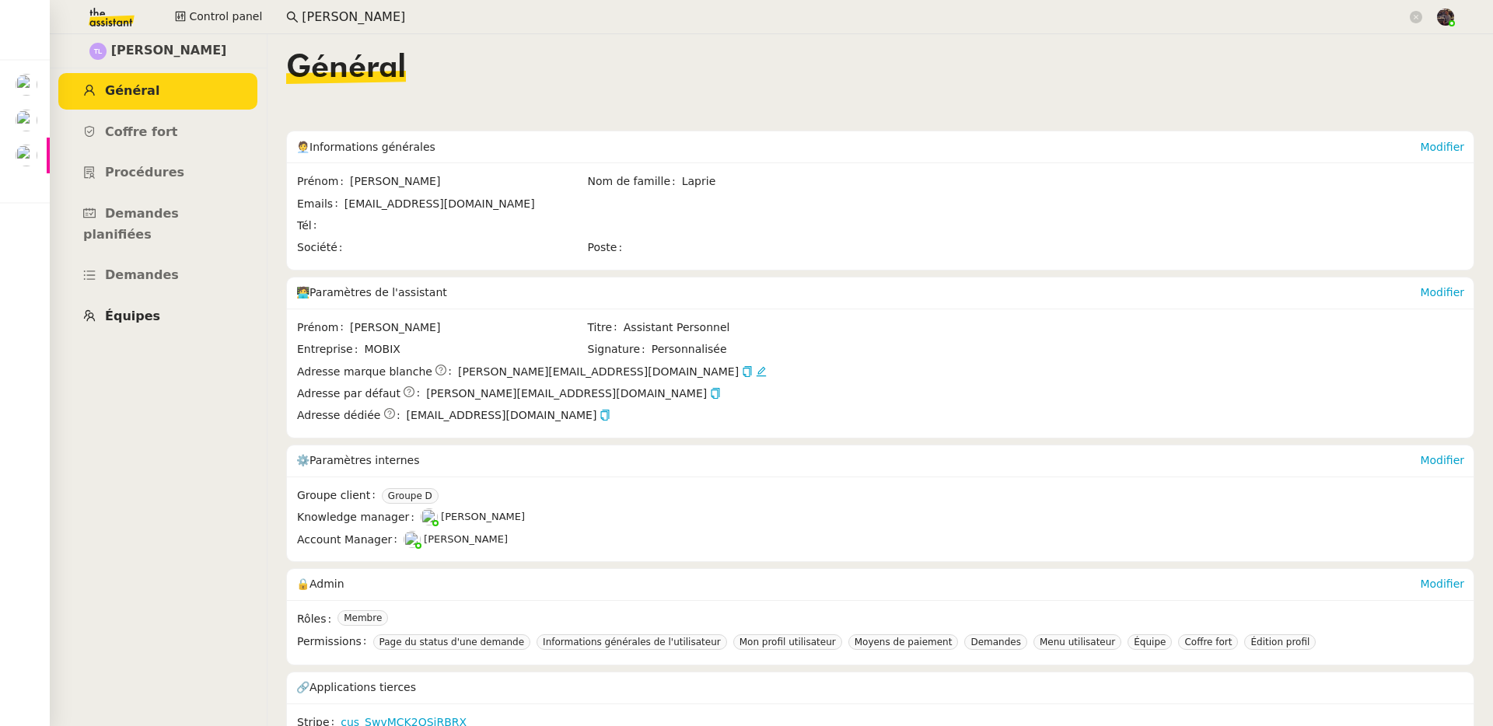
click at [143, 309] on span "Équipes" at bounding box center [132, 316] width 55 height 15
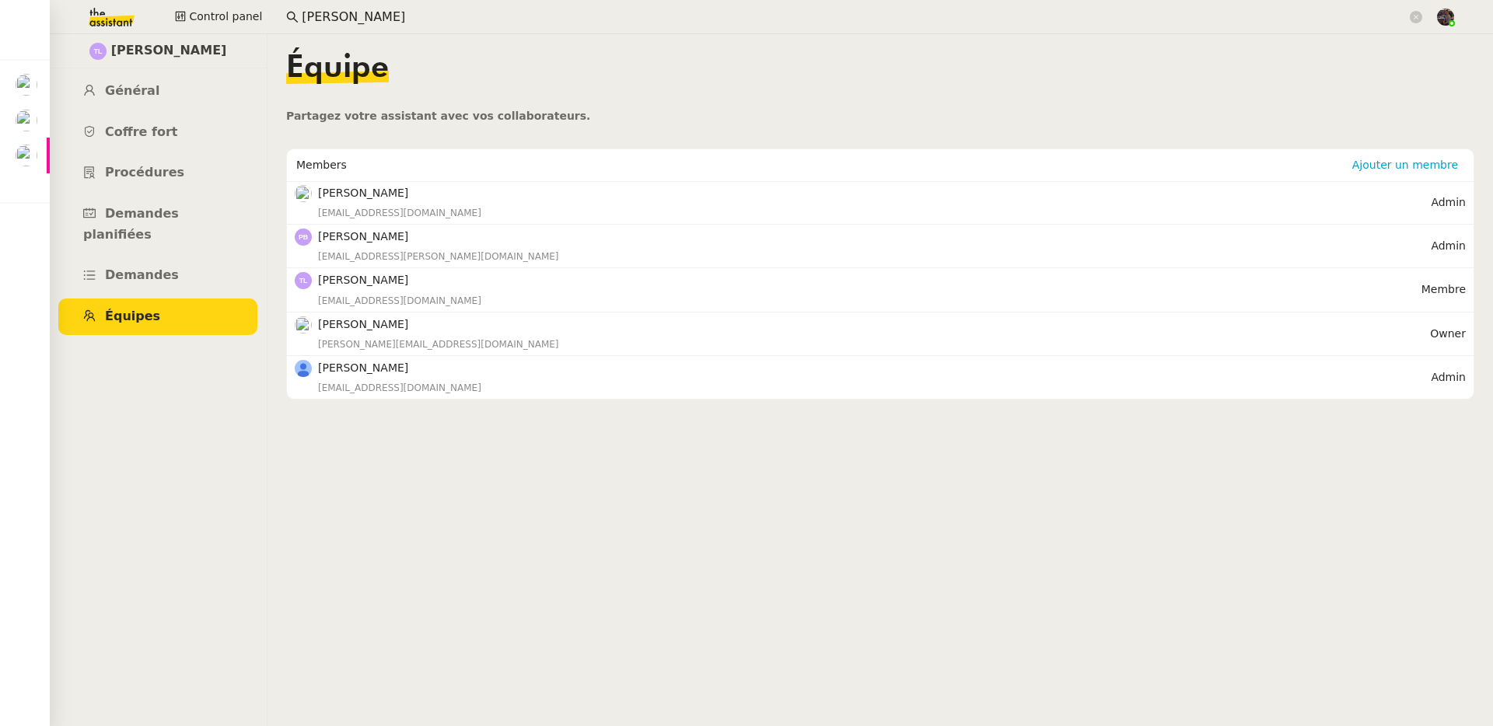
click at [406, 12] on input "Thomas Laprie" at bounding box center [854, 17] width 1105 height 21
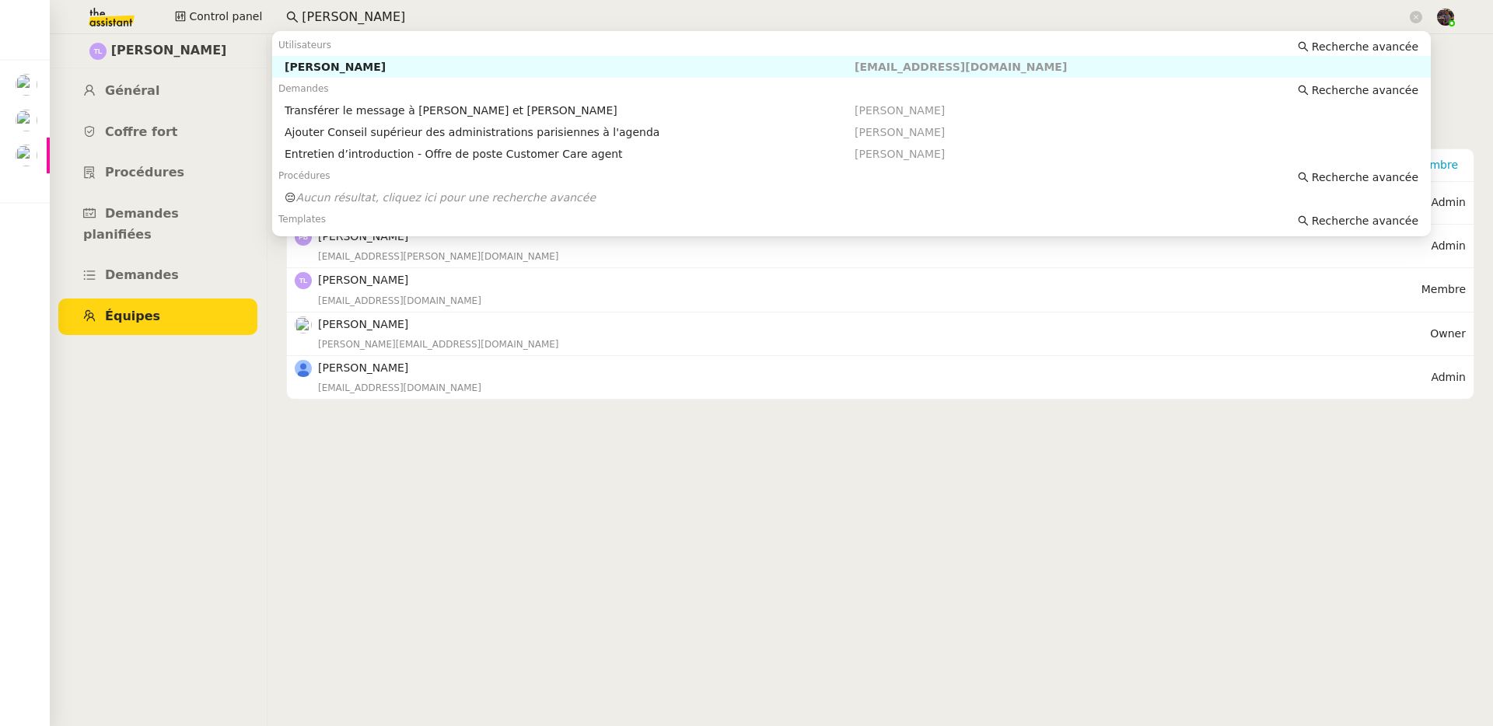
click at [406, 12] on input "Thomas Laprie" at bounding box center [854, 17] width 1105 height 21
paste input "julien.decroix@didomi.io"
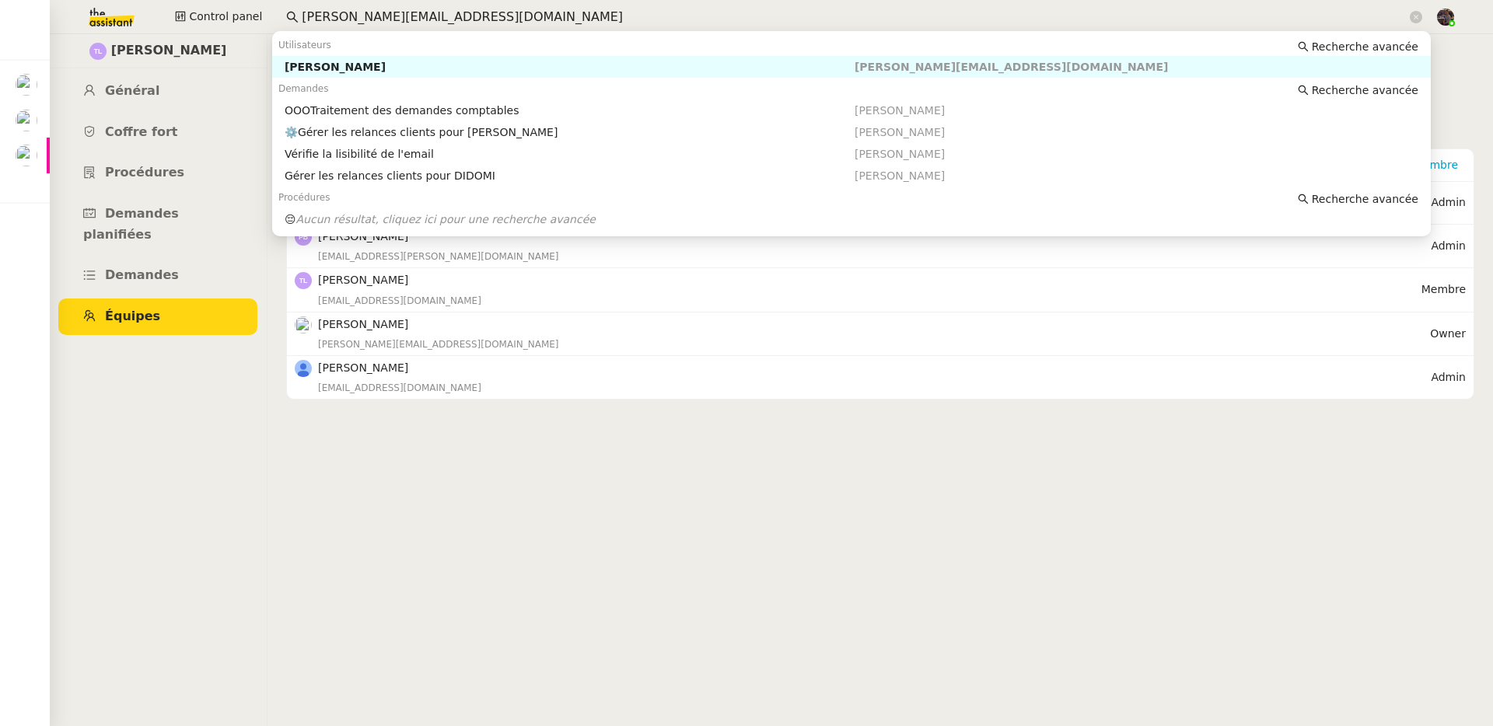
click at [388, 58] on nz-auto-option "Julien Decroix julien.decroix@didomi.io" at bounding box center [851, 67] width 1159 height 22
type input "julien.decroix@didomi.io"
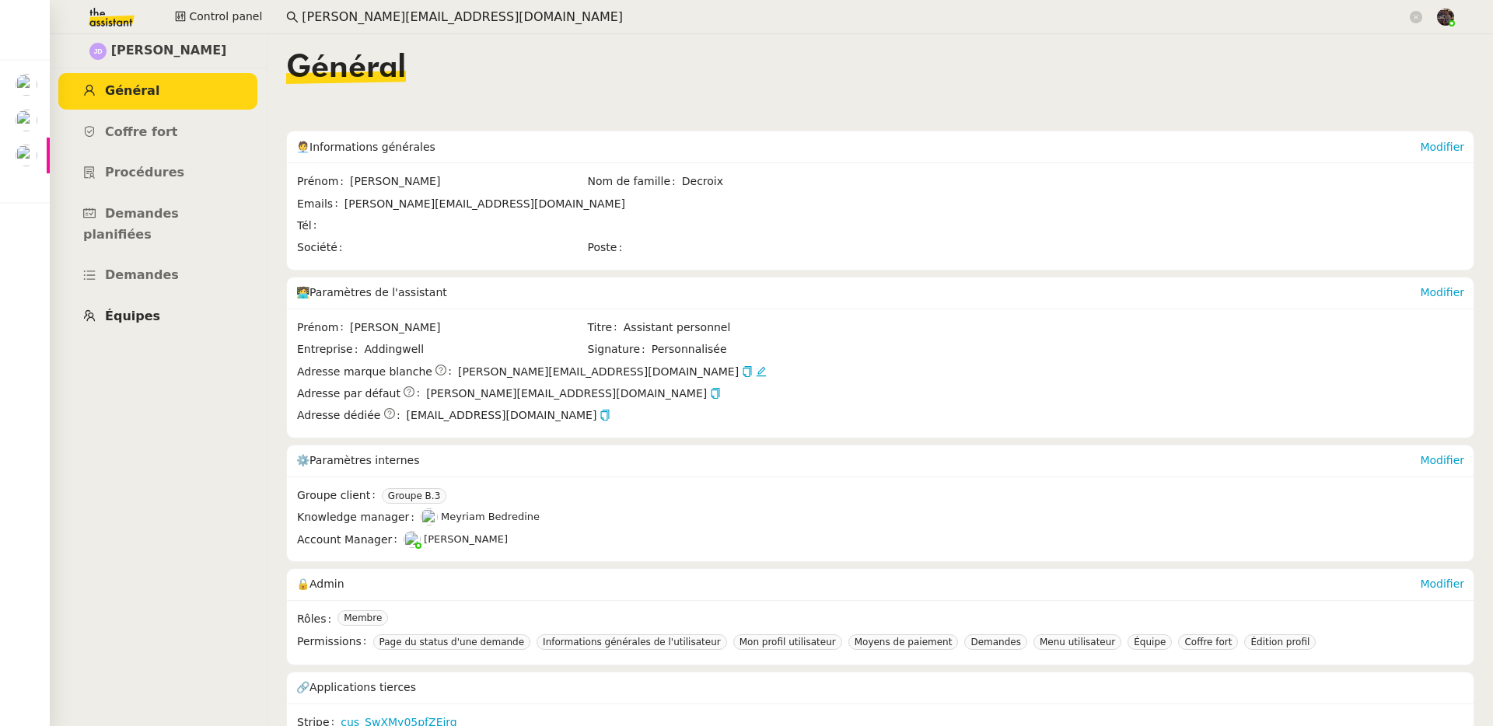
click at [172, 299] on link "Équipes" at bounding box center [157, 317] width 199 height 37
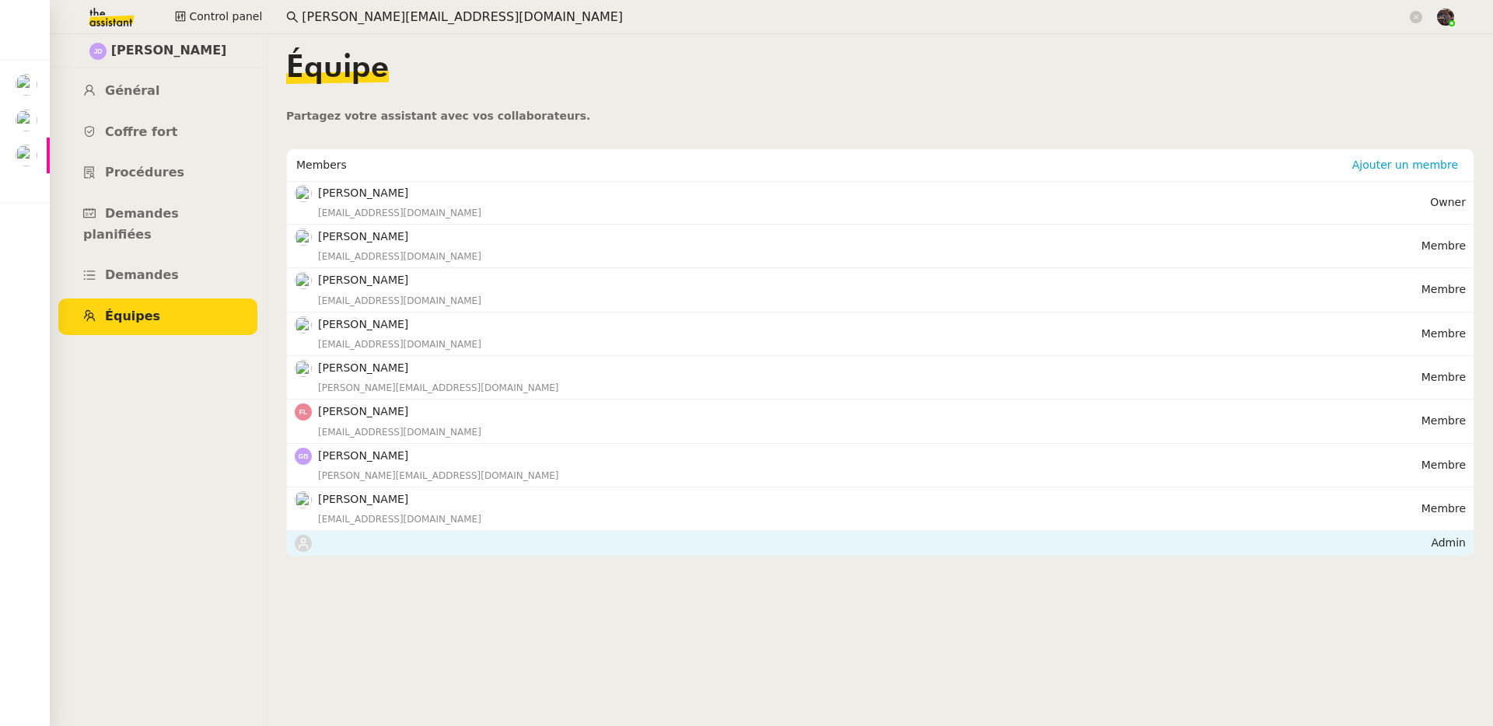
click at [481, 549] on nz-list-item-meta at bounding box center [863, 543] width 1136 height 18
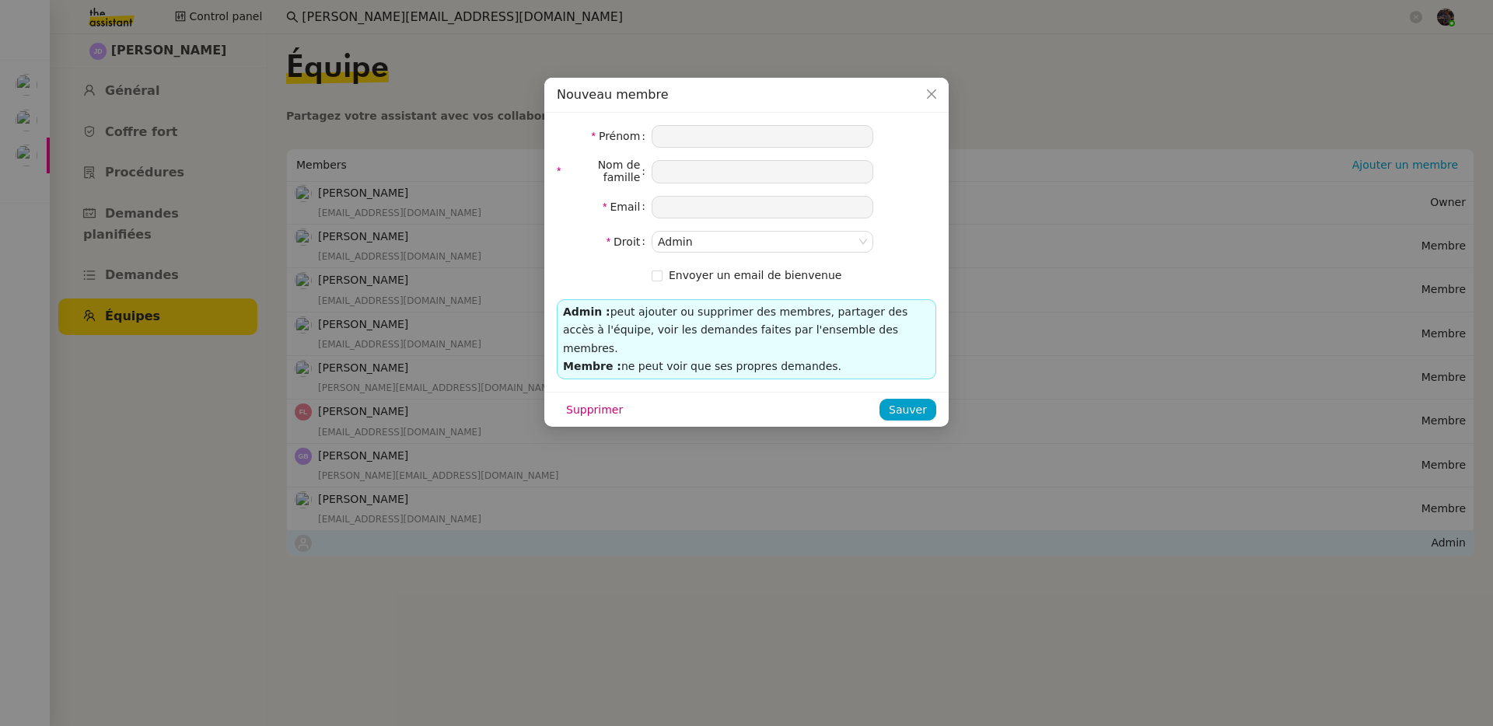
click at [481, 549] on nz-modal-container "Nouveau membre Prénom Nom de famille Email Droit Admin Envoyer un email de bien…" at bounding box center [746, 363] width 1493 height 726
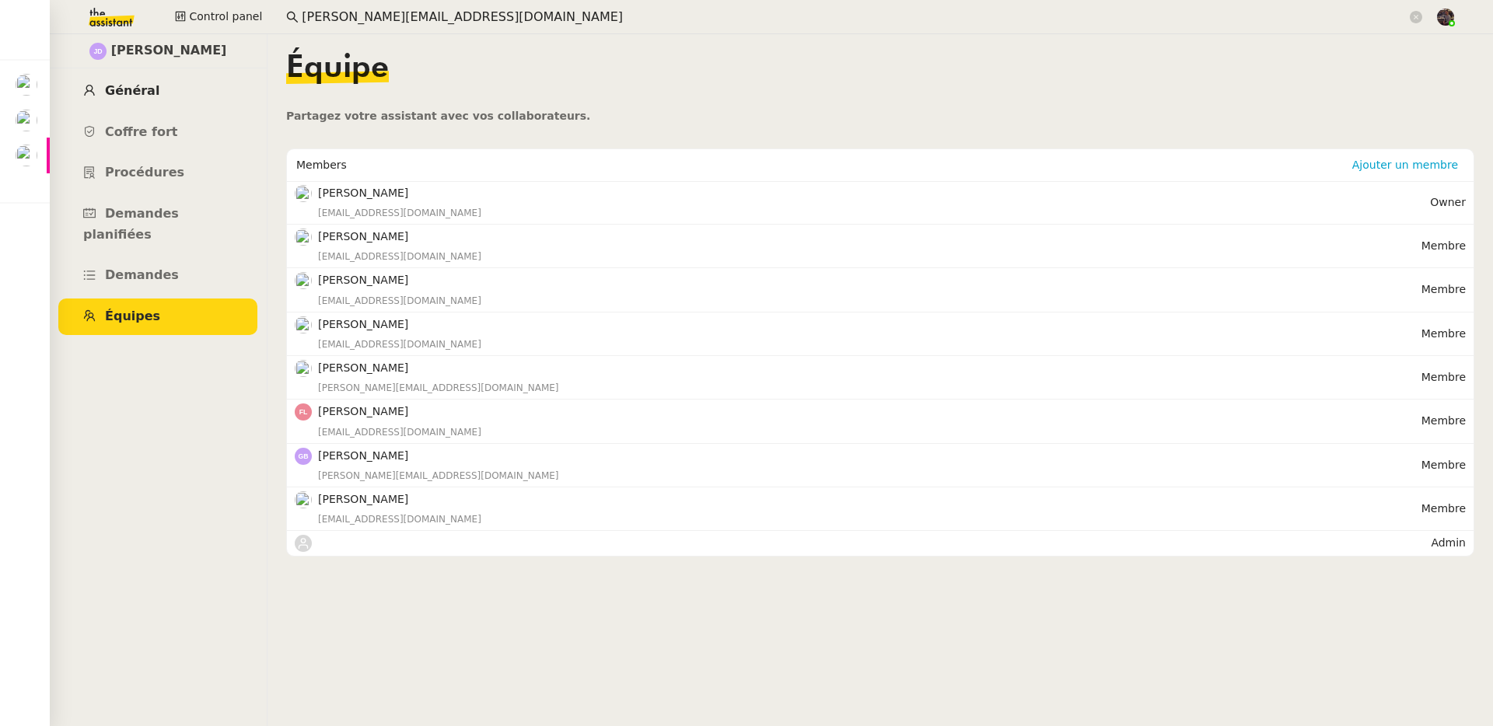
click at [173, 100] on link "Général" at bounding box center [157, 91] width 199 height 37
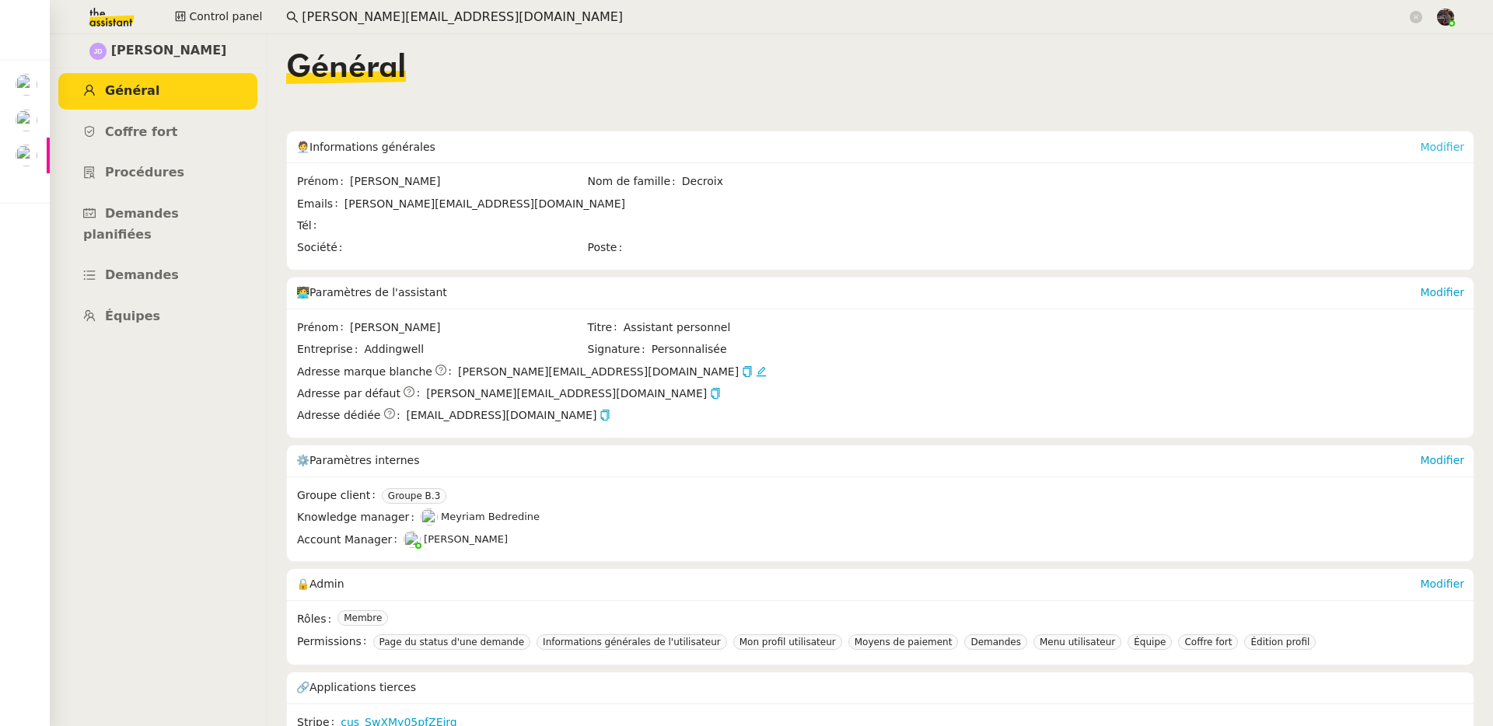
click at [1431, 143] on link "Modifier" at bounding box center [1442, 147] width 44 height 12
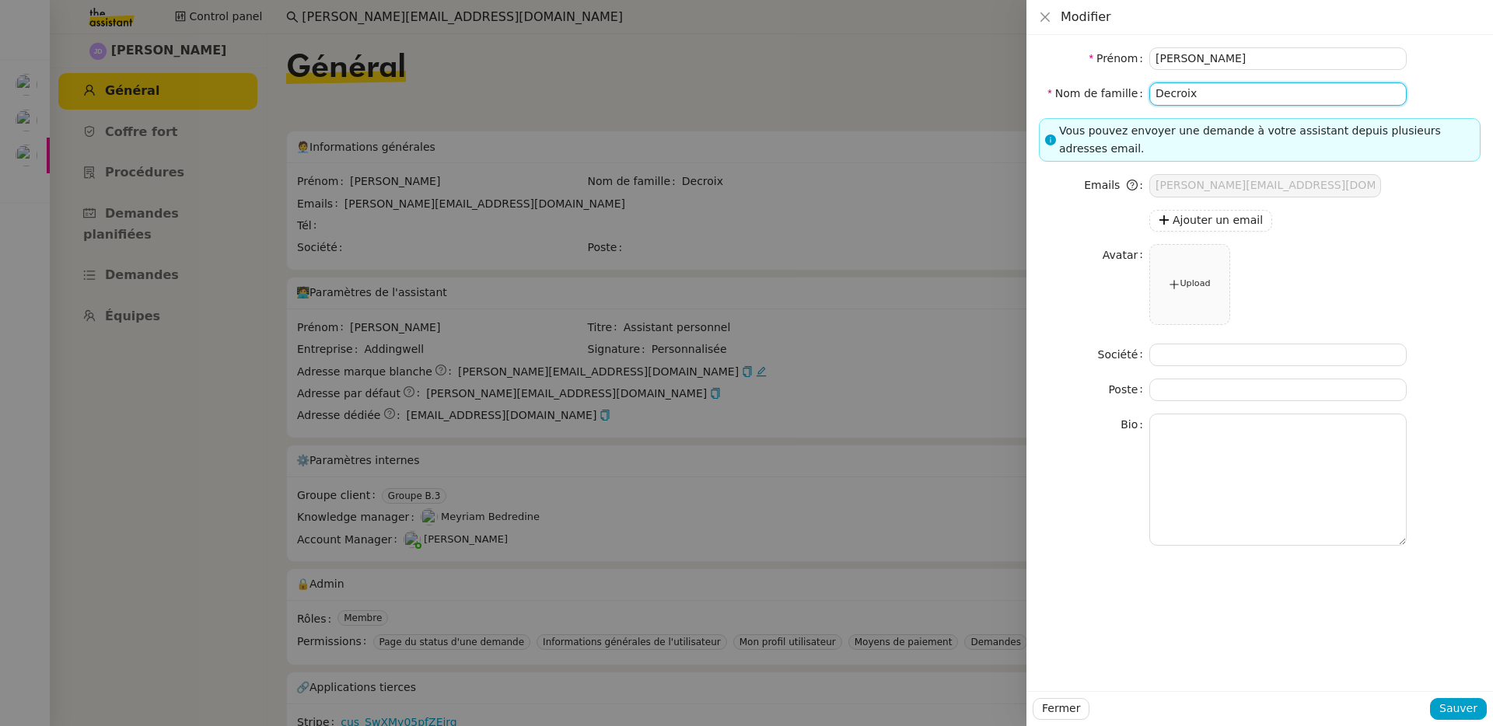
click at [1217, 93] on input "Decroix" at bounding box center [1277, 93] width 257 height 23
type input "Decroix."
click at [1445, 711] on span "Sauver" at bounding box center [1458, 709] width 38 height 18
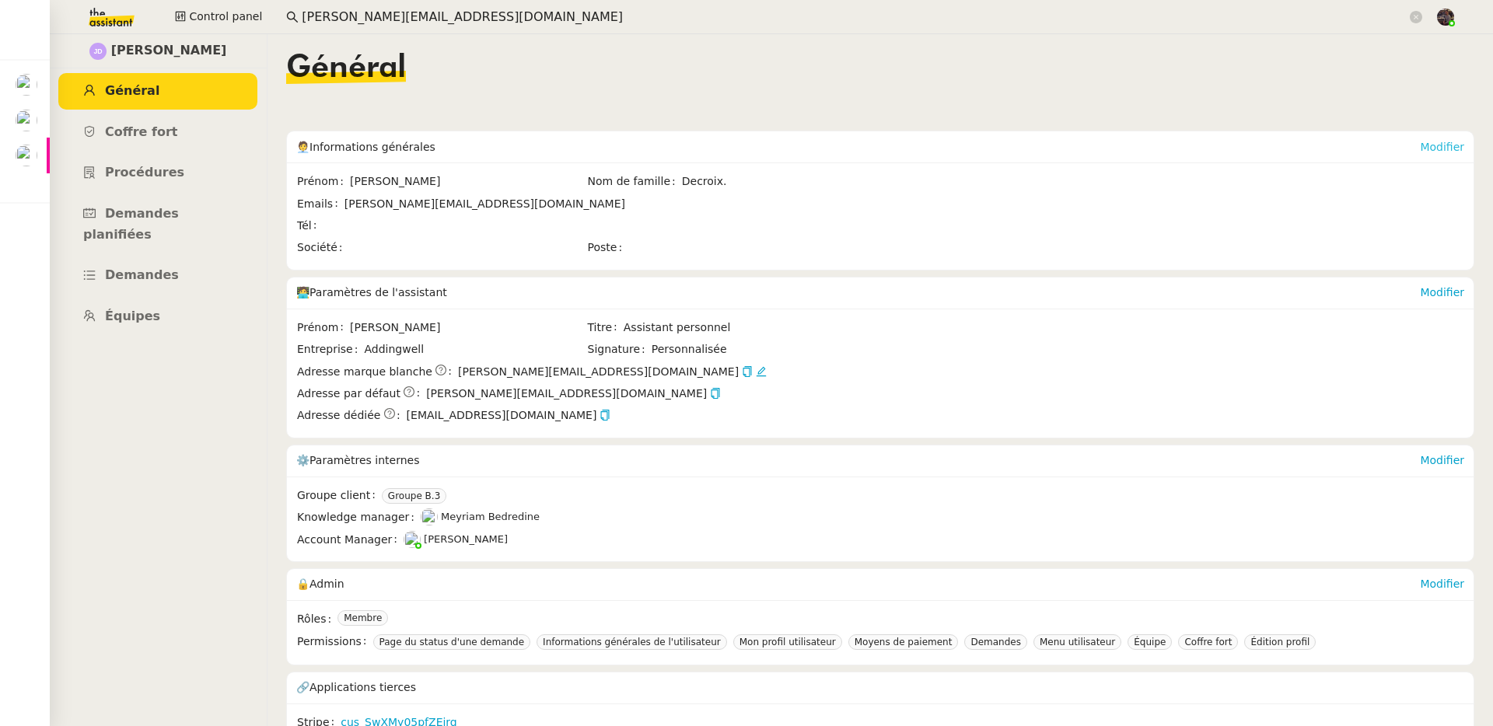
click at [1420, 143] on link "Modifier" at bounding box center [1442, 147] width 44 height 12
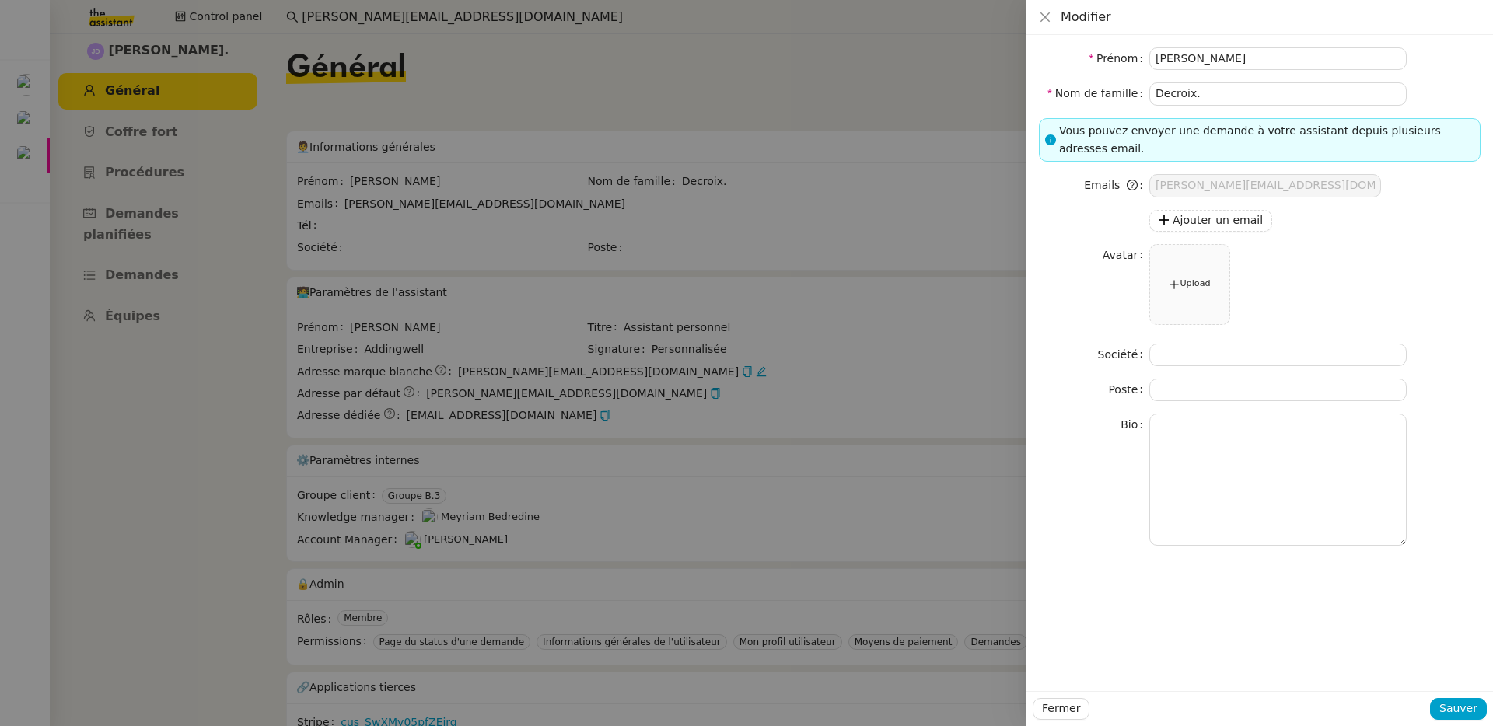
click at [1222, 105] on form "Prénom Julien Nom de famille Decroix. Vous pouvez envoyer une demande à votre a…" at bounding box center [1260, 296] width 442 height 498
click at [1222, 99] on input "Decroix." at bounding box center [1277, 93] width 257 height 23
type input "Decroix"
click at [1444, 717] on span "Sauver" at bounding box center [1458, 709] width 38 height 18
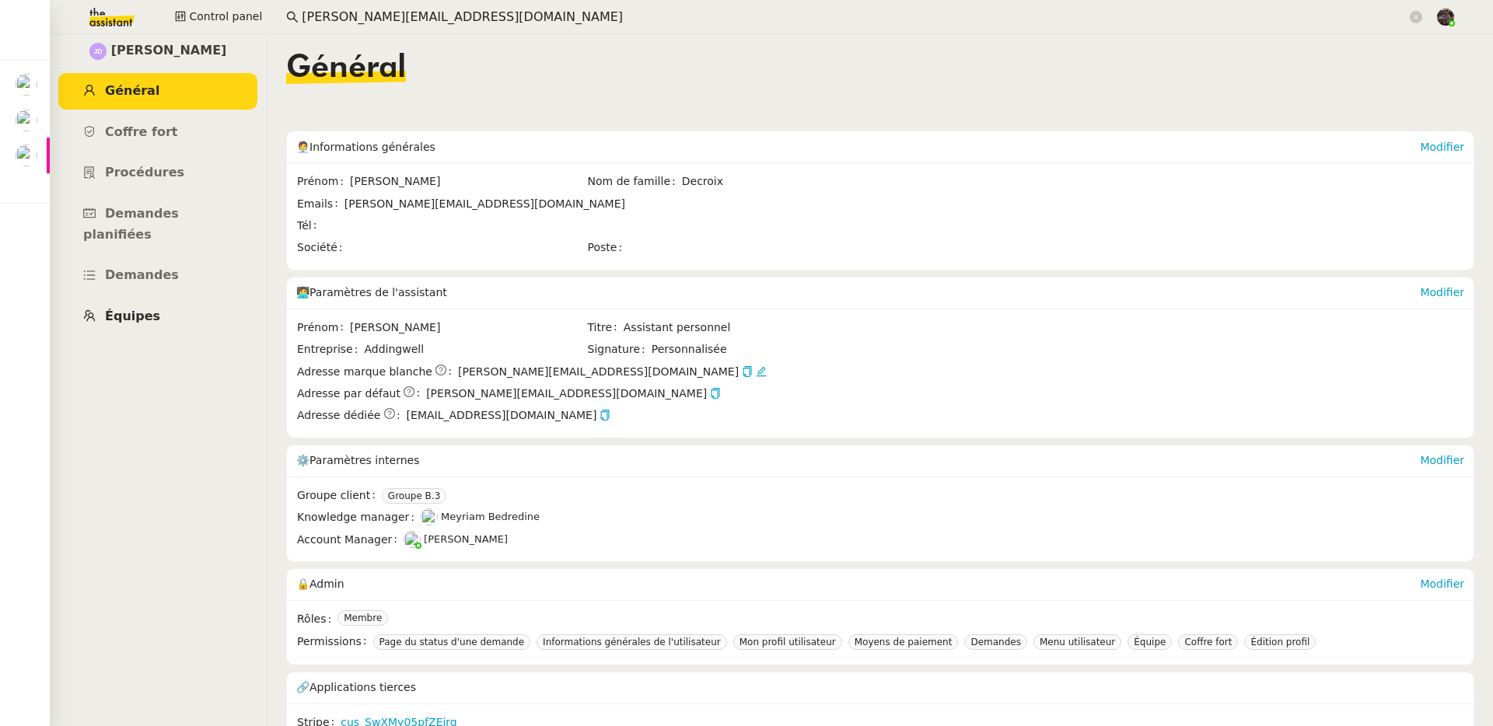
click at [218, 299] on link "Équipes" at bounding box center [157, 317] width 199 height 37
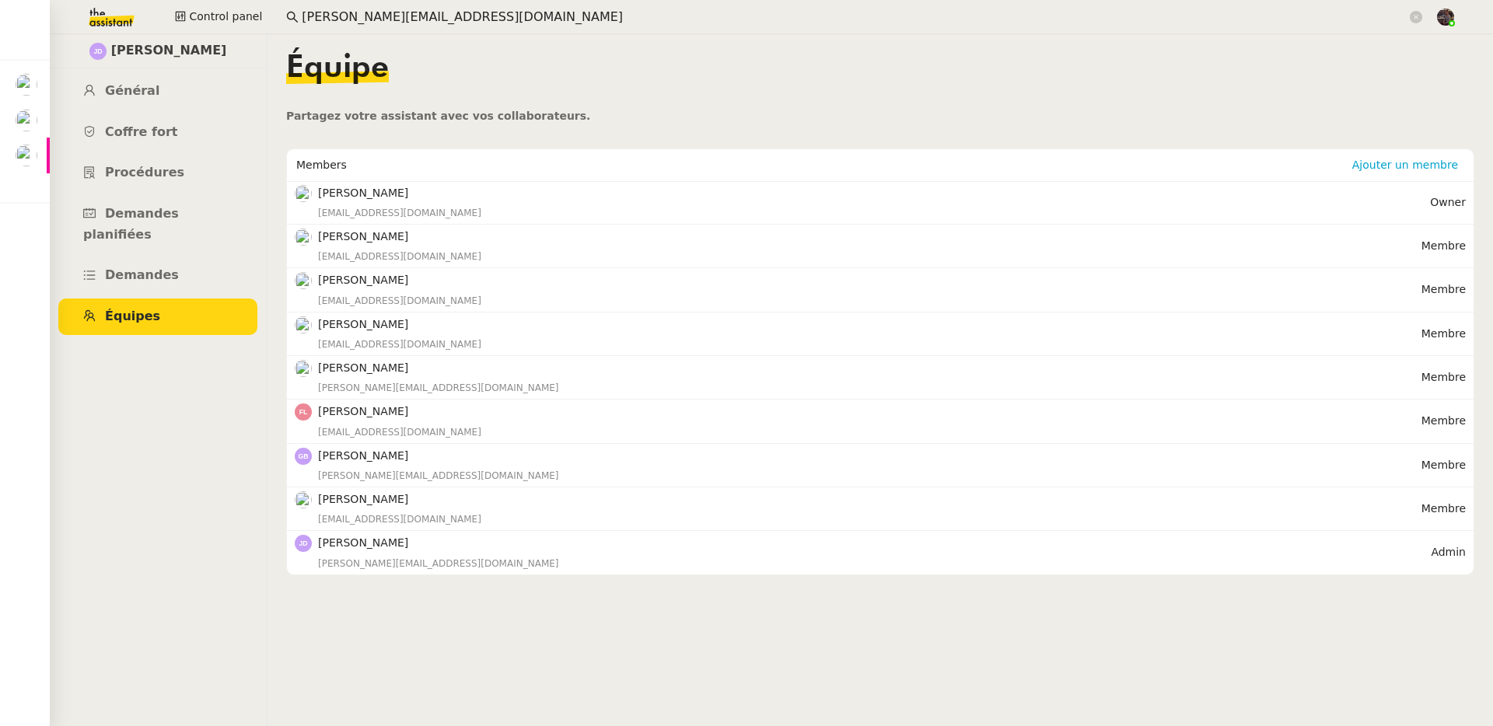
click at [355, 16] on input "julien.decroix@didomi.io" at bounding box center [854, 17] width 1105 height 21
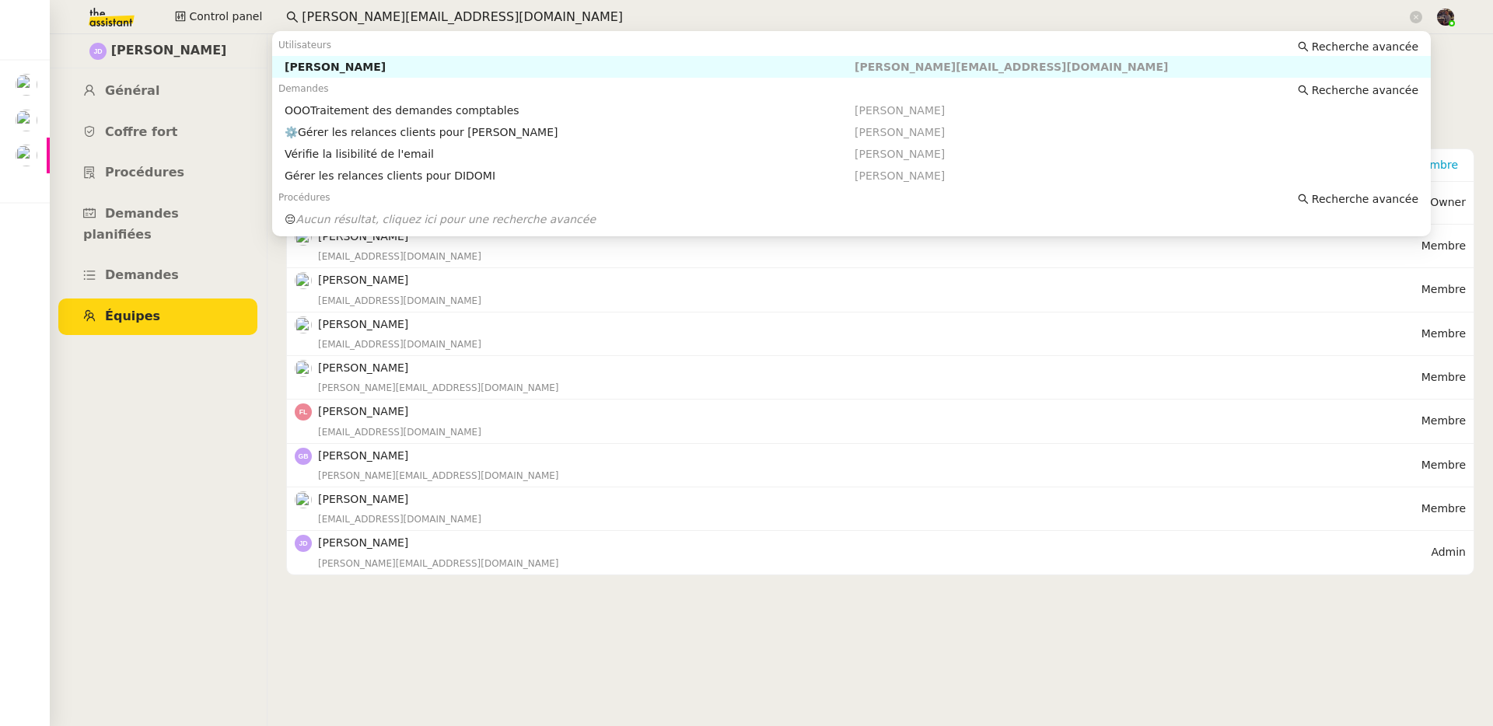
click at [355, 16] on input "julien.decroix@didomi.io" at bounding box center [854, 17] width 1105 height 21
paste input "Xavier Joineau"
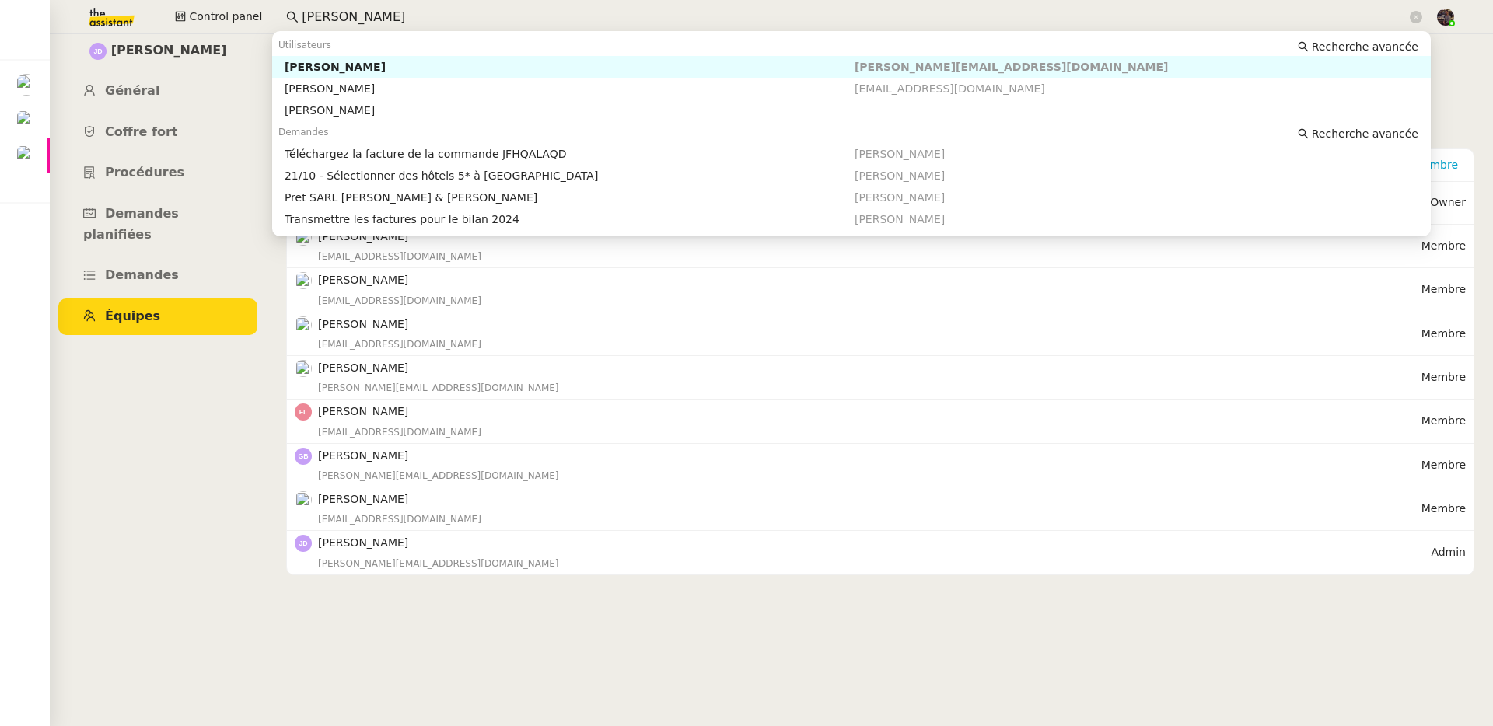
click at [363, 68] on div "Xavier Joineau" at bounding box center [570, 67] width 570 height 14
type input "Xavier Joineau"
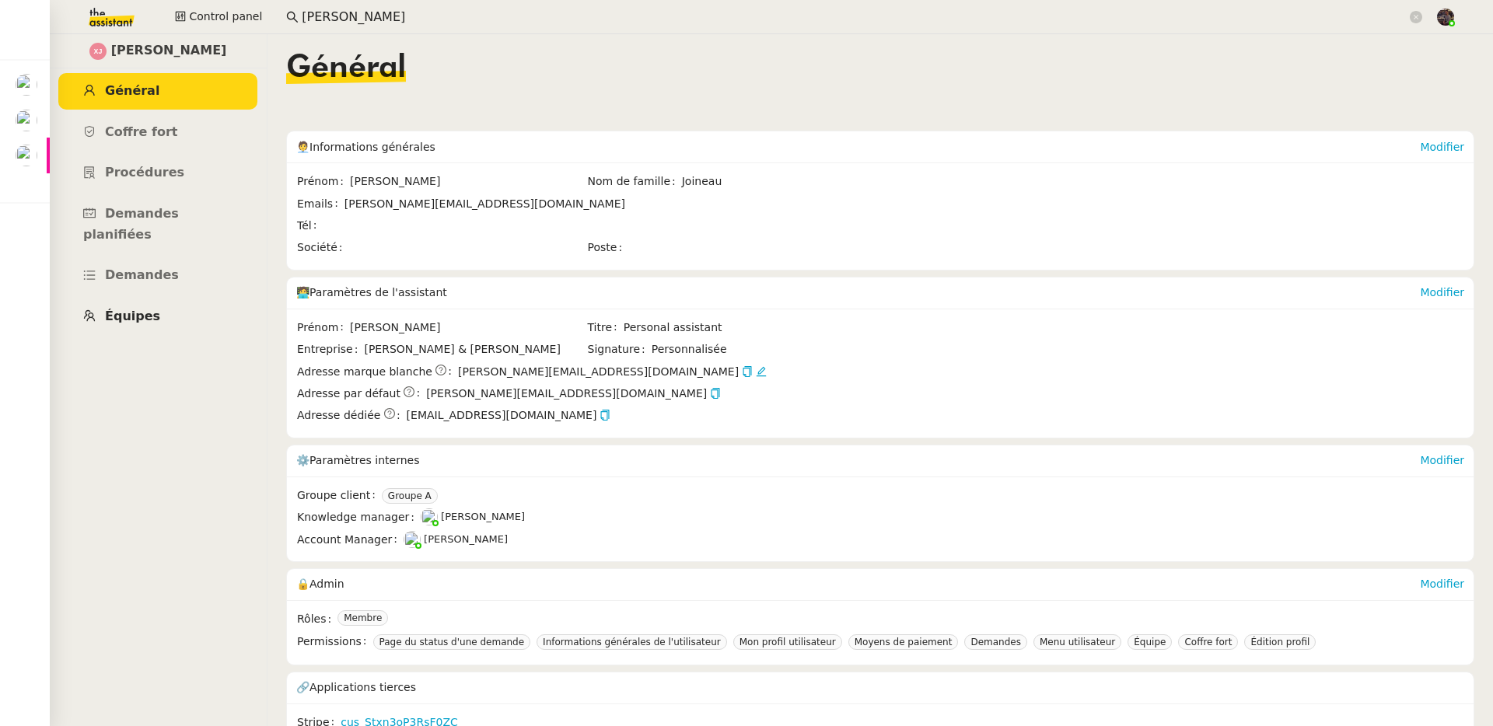
click at [158, 299] on link "Équipes" at bounding box center [157, 317] width 199 height 37
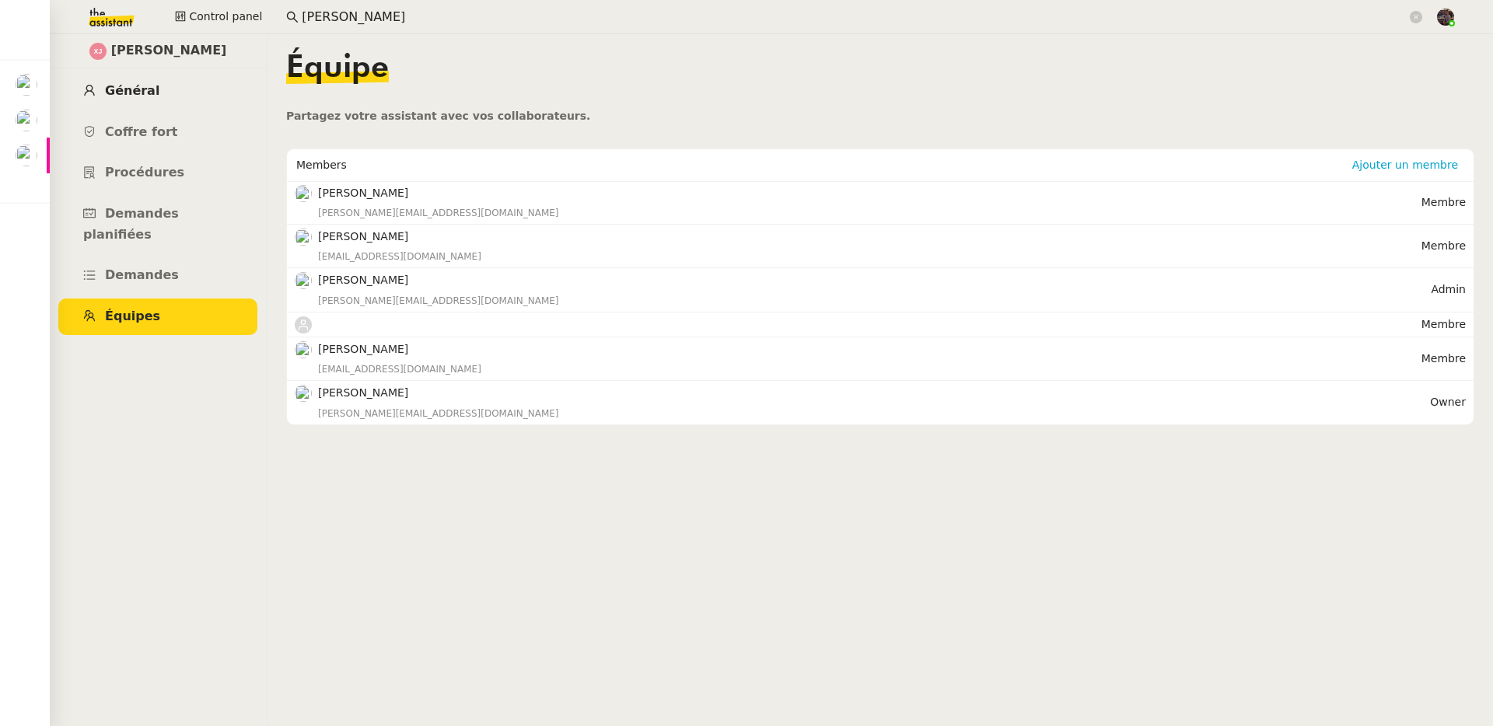
click at [120, 91] on span "Général" at bounding box center [132, 90] width 54 height 15
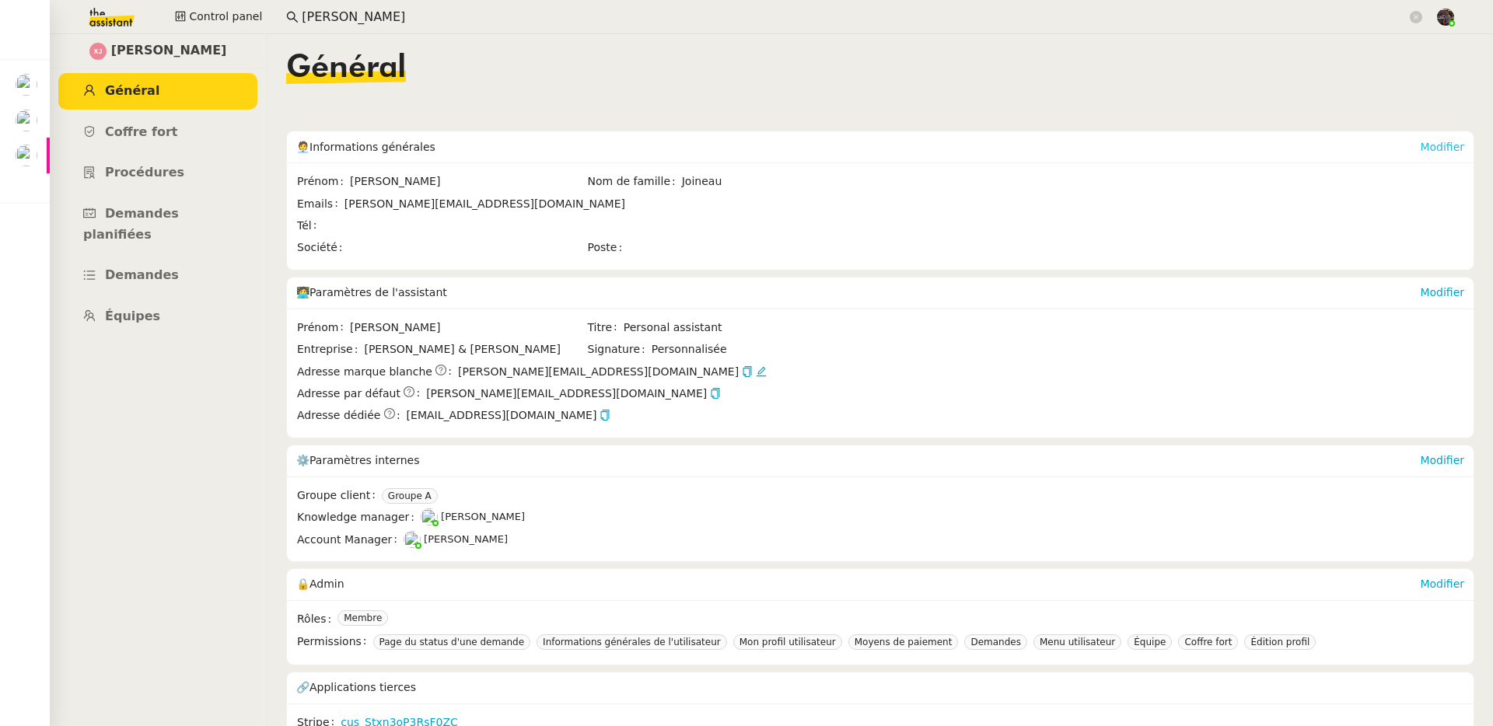
click at [1420, 146] on link "Modifier" at bounding box center [1442, 147] width 44 height 12
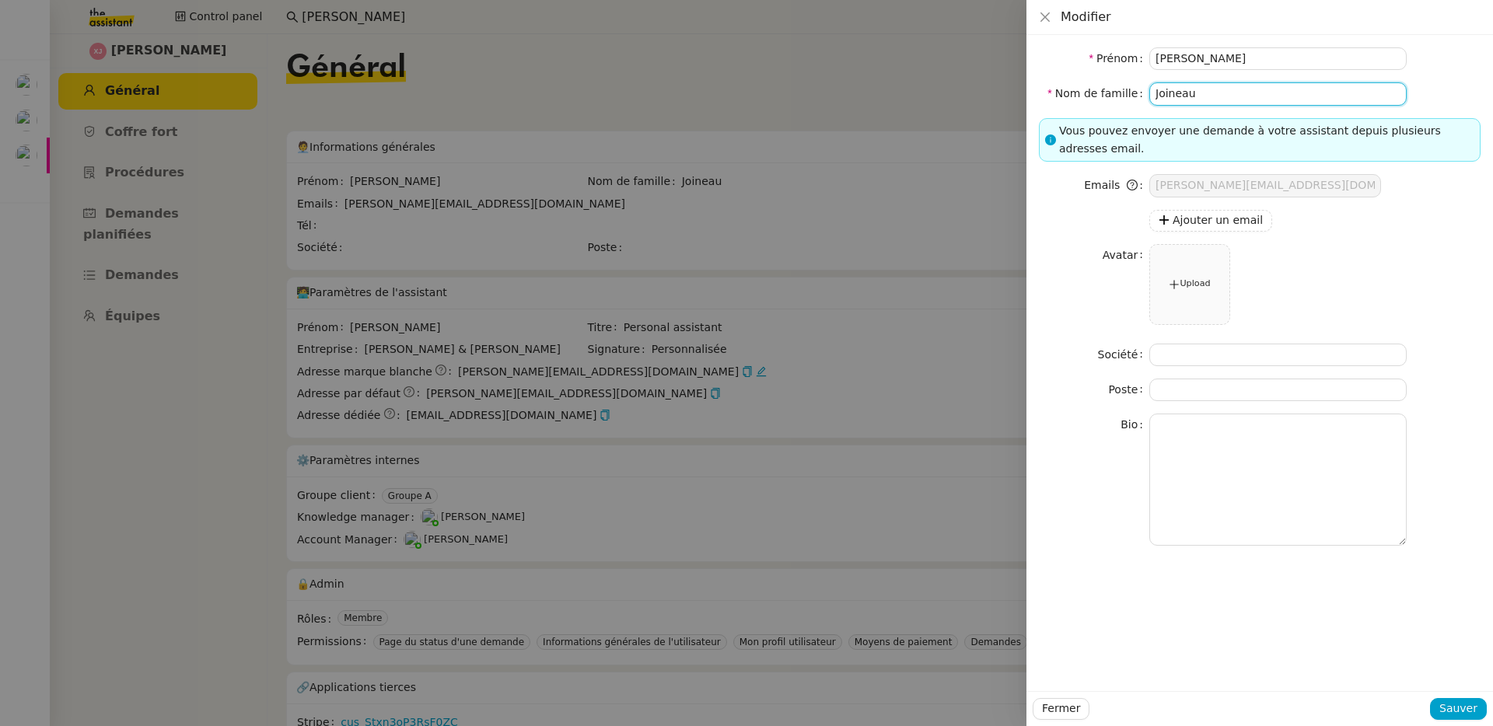
click at [1232, 89] on input "Joineau" at bounding box center [1277, 93] width 257 height 23
type input "Joineau."
click at [1461, 707] on span "Sauver" at bounding box center [1458, 709] width 38 height 18
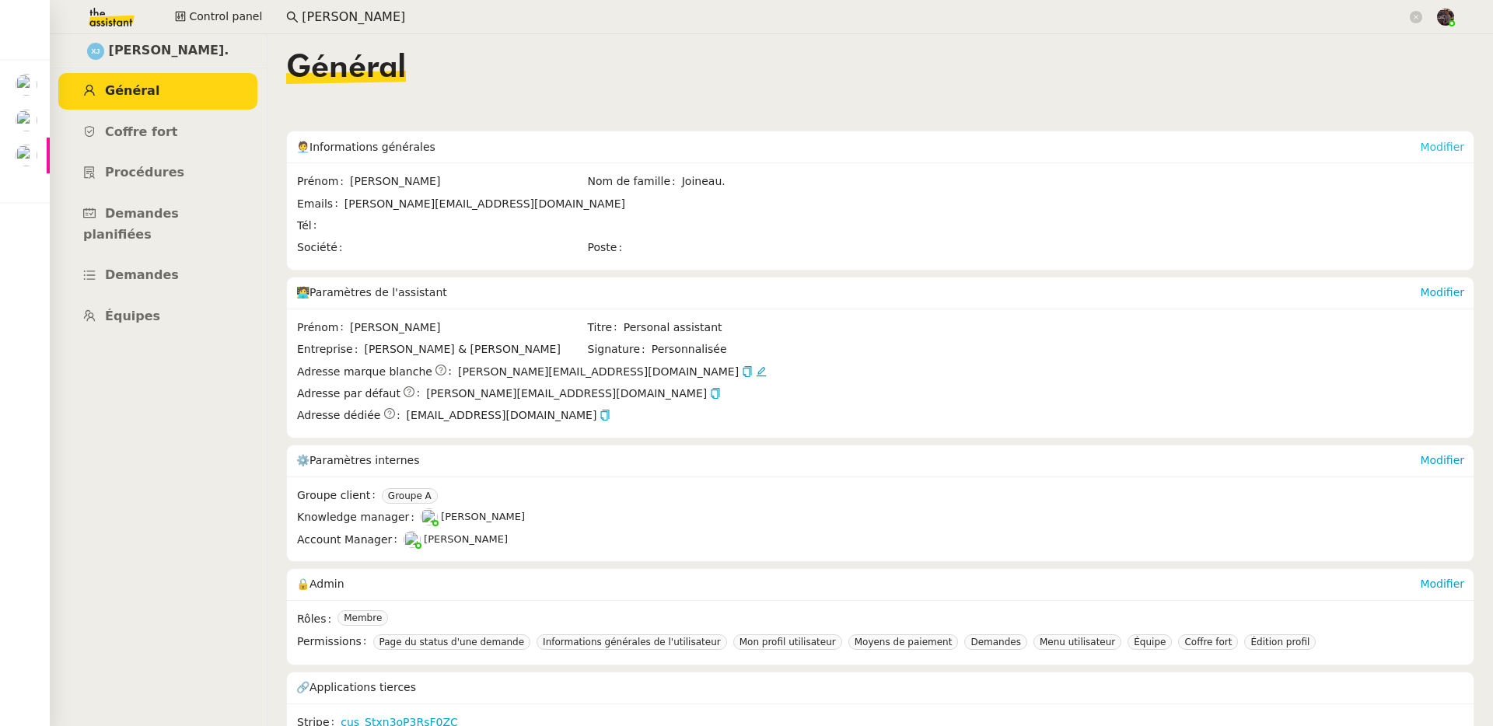
click at [1423, 141] on link "Modifier" at bounding box center [1442, 147] width 44 height 12
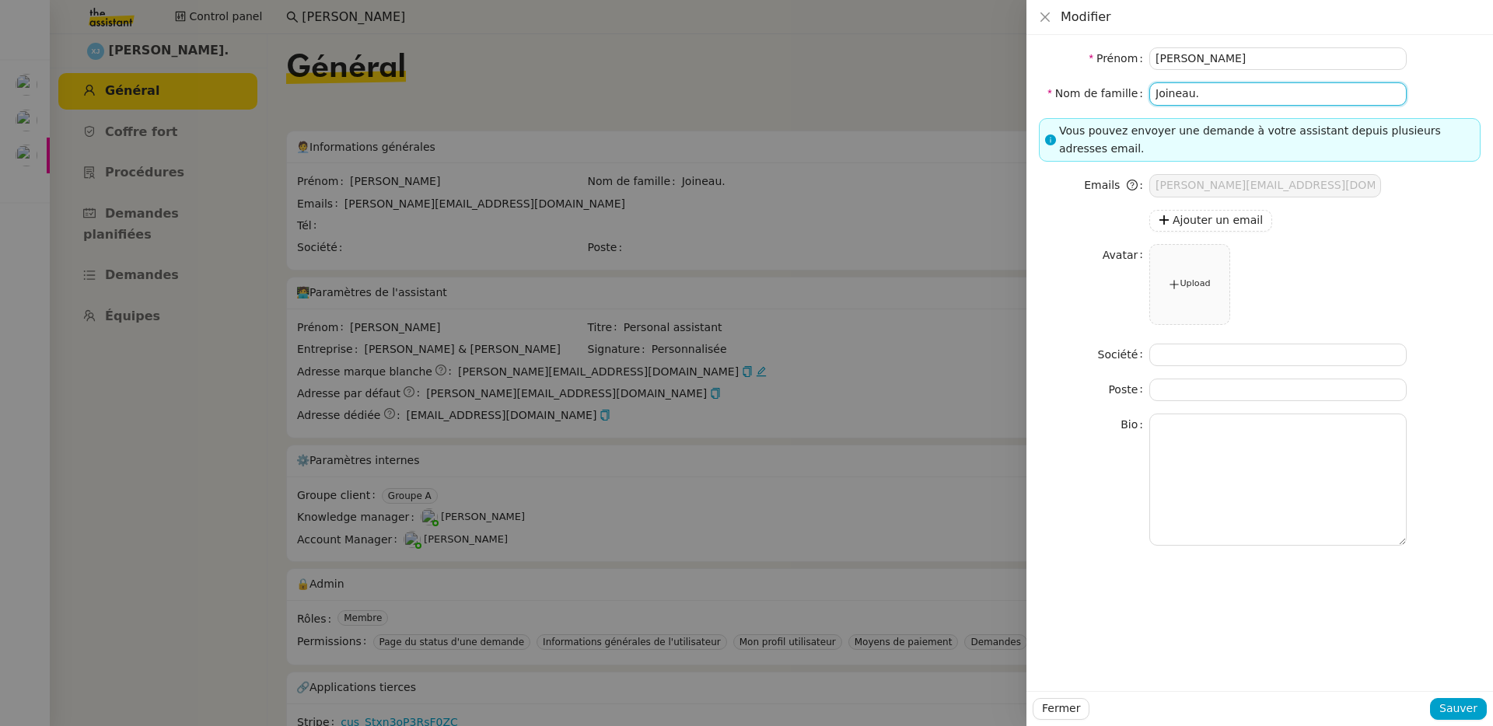
click at [1247, 101] on input "Joineau." at bounding box center [1277, 93] width 257 height 23
type input "Joineau"
click at [1462, 718] on button "Sauver" at bounding box center [1458, 709] width 57 height 22
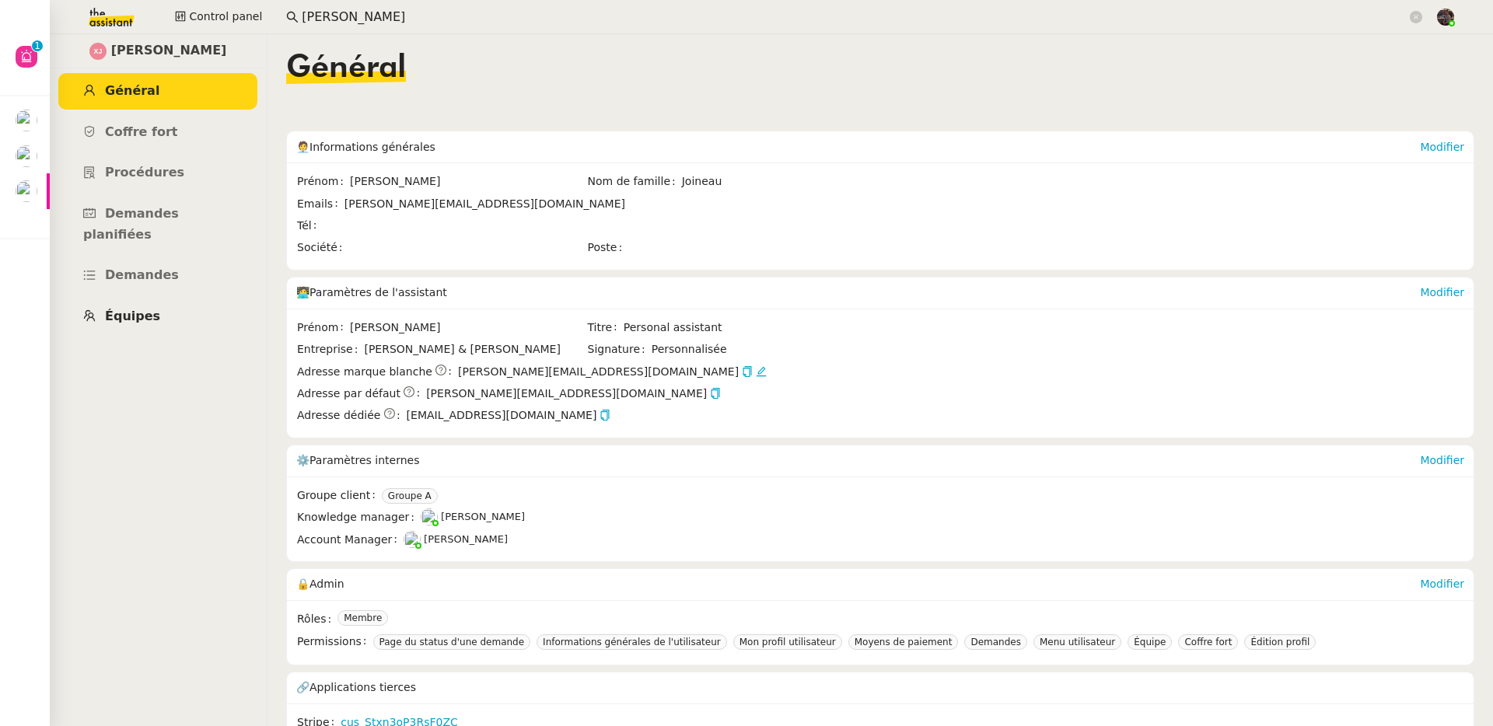
click at [196, 312] on link "Équipes" at bounding box center [157, 317] width 199 height 37
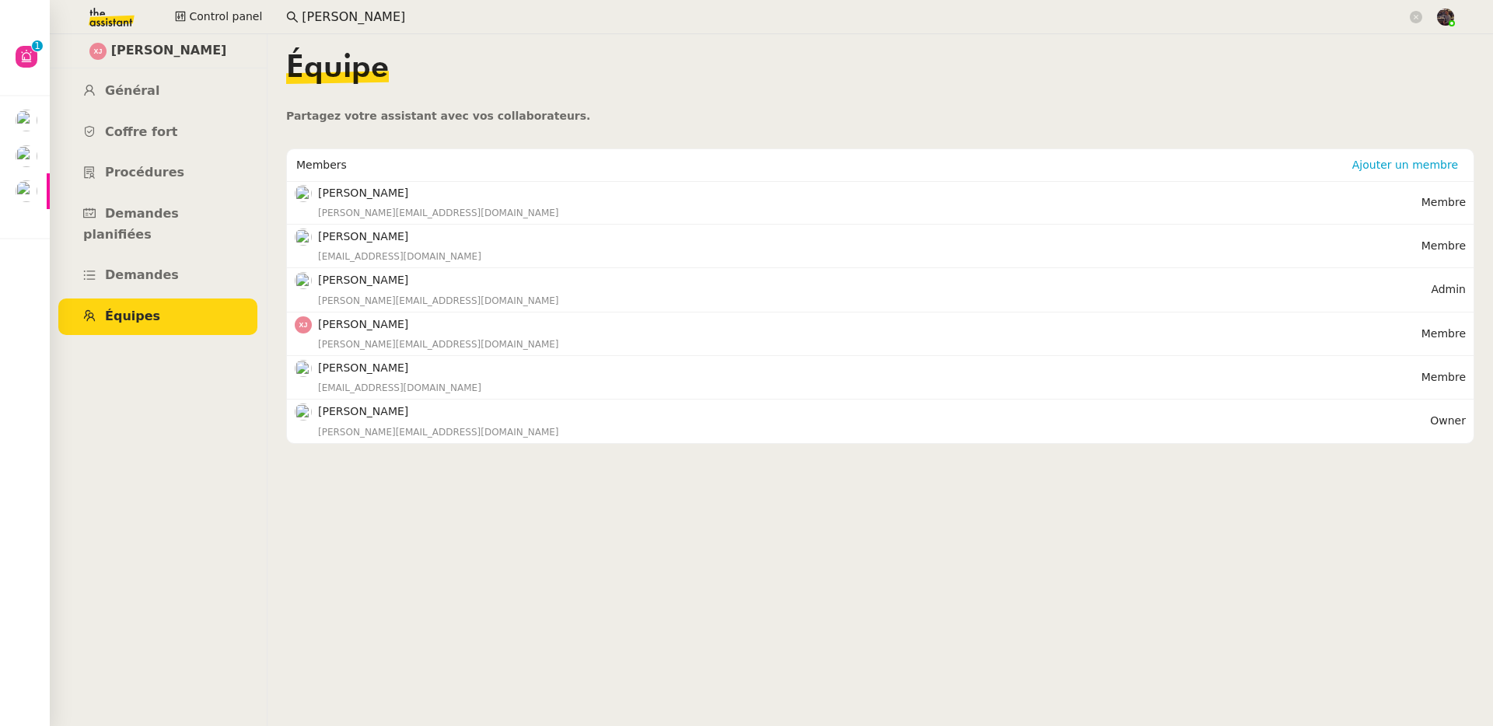
click at [453, 483] on nz-content "Équipe Partagez votre assistant avec vos collaborateurs. Members Ajouter un mem…" at bounding box center [880, 380] width 1188 height 692
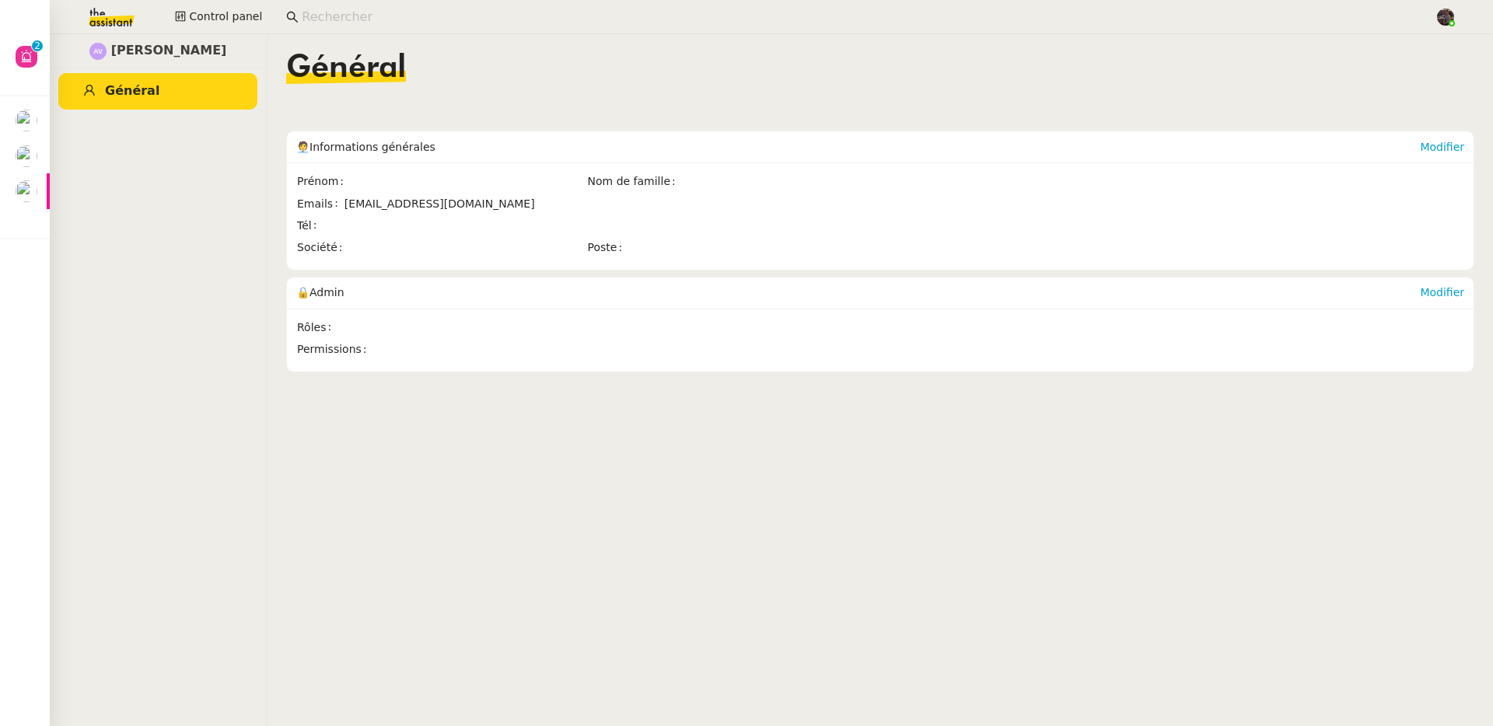
click at [351, 19] on input at bounding box center [860, 17] width 1117 height 21
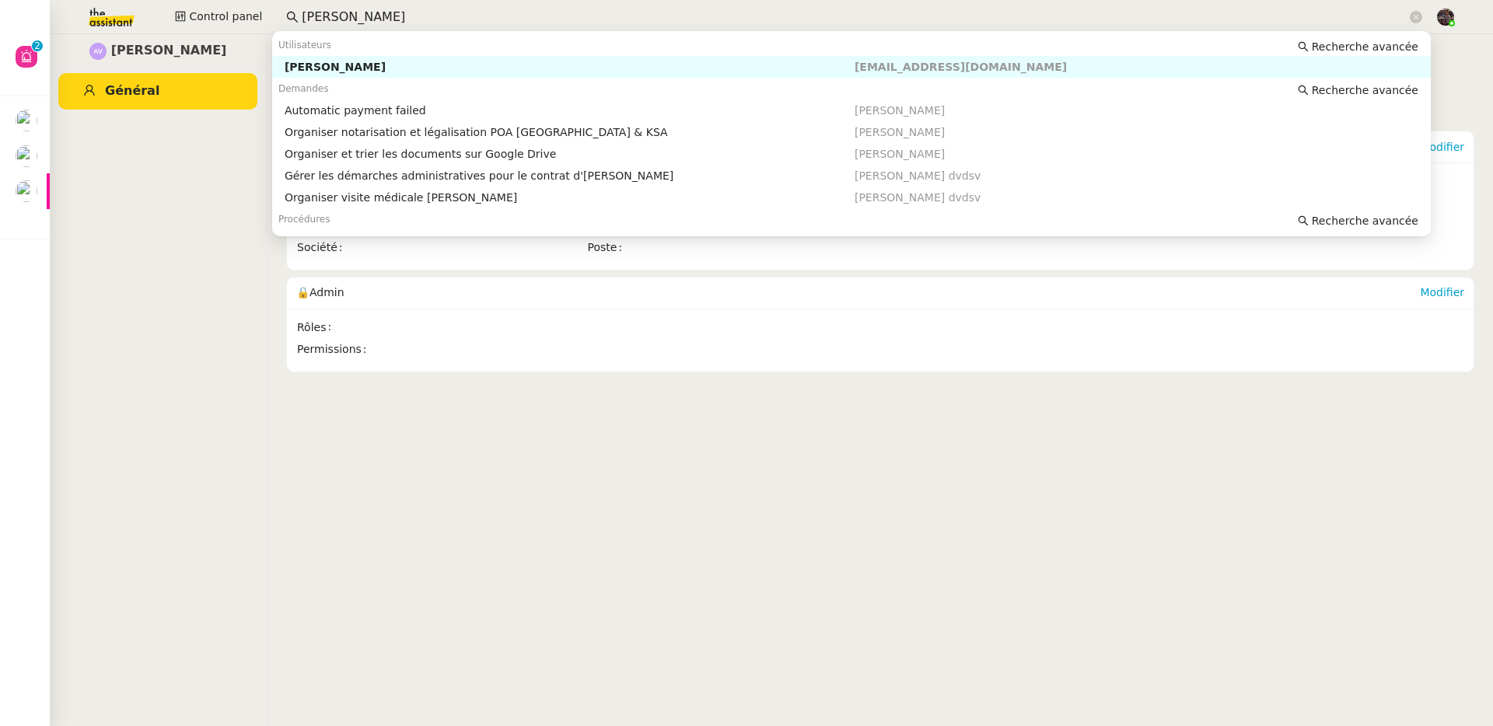
click at [354, 63] on div "[PERSON_NAME]" at bounding box center [570, 67] width 570 height 14
type input "[PERSON_NAME]"
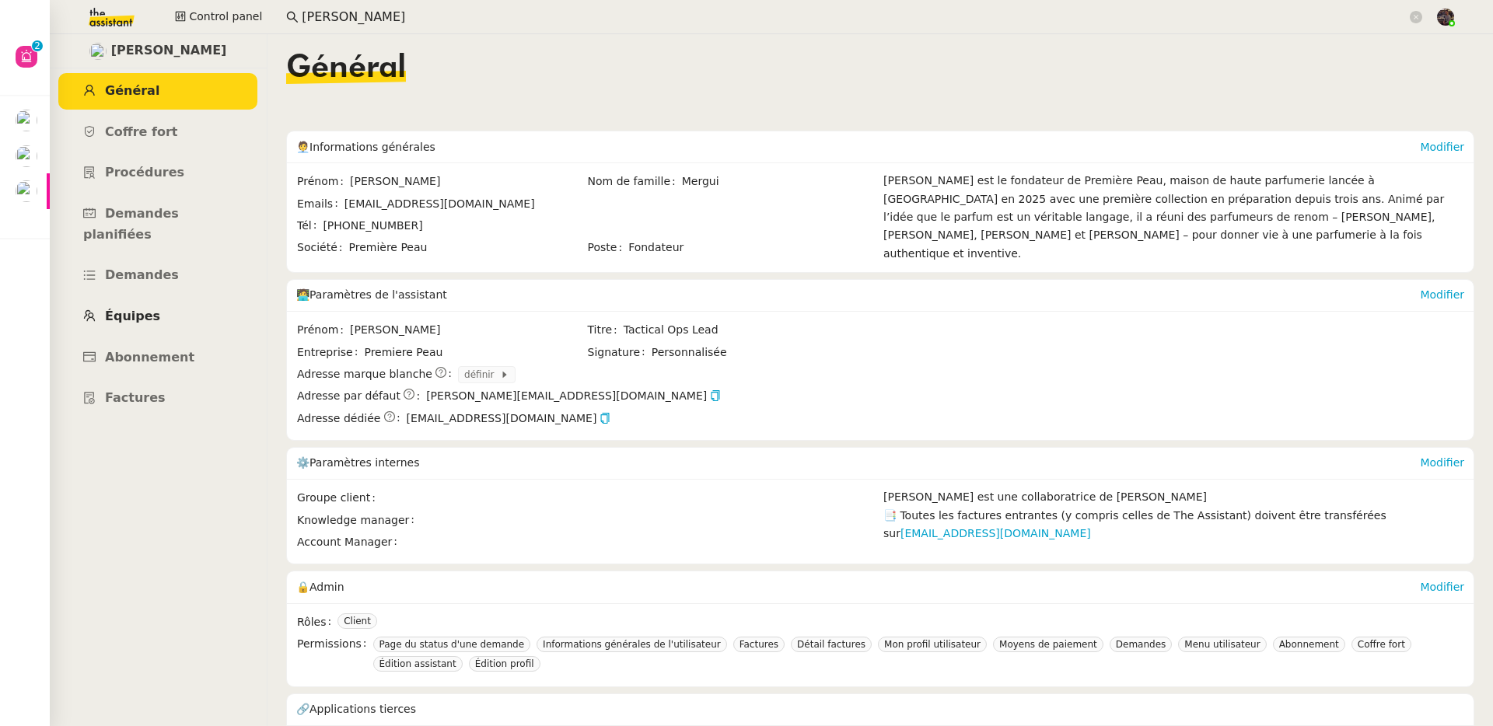
click at [154, 299] on link "Équipes" at bounding box center [157, 317] width 199 height 37
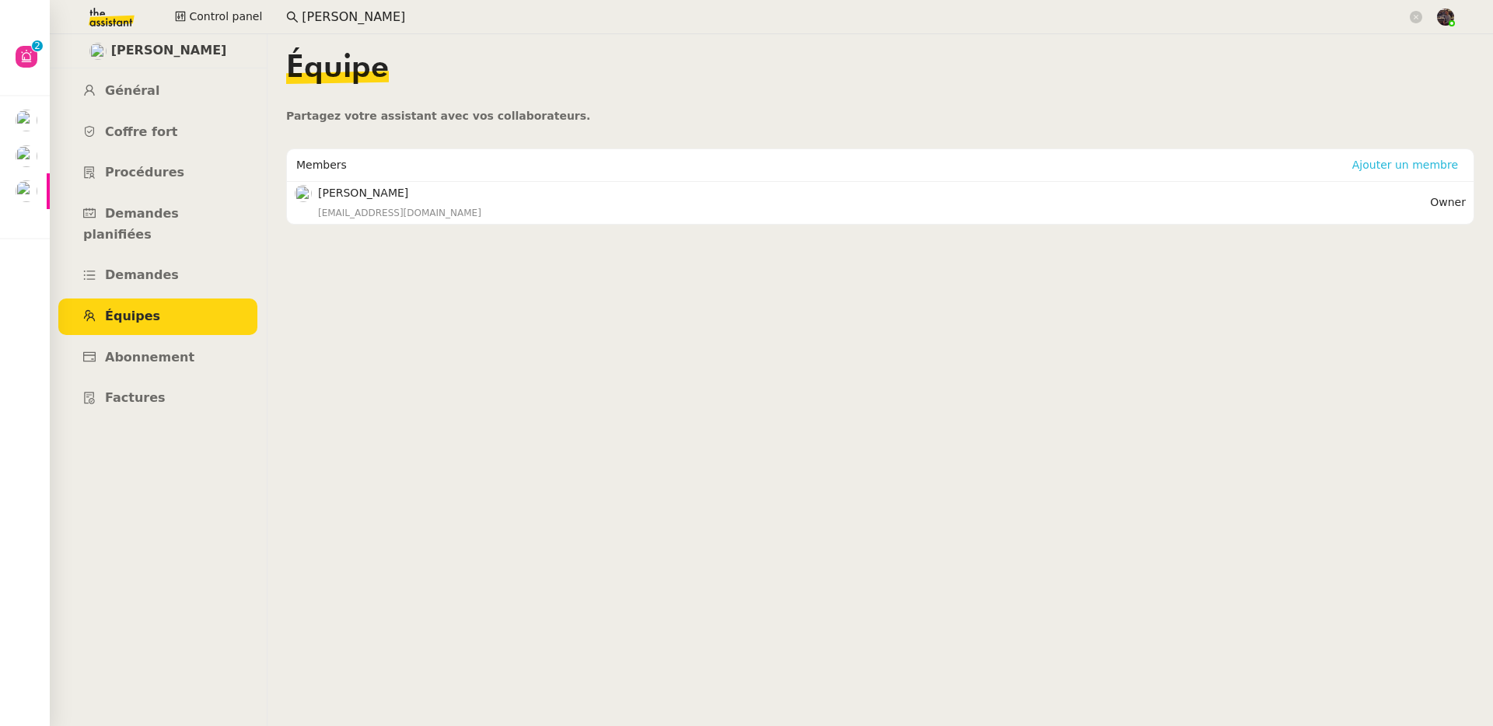
click at [1357, 167] on span "Ajouter un membre" at bounding box center [1405, 165] width 106 height 16
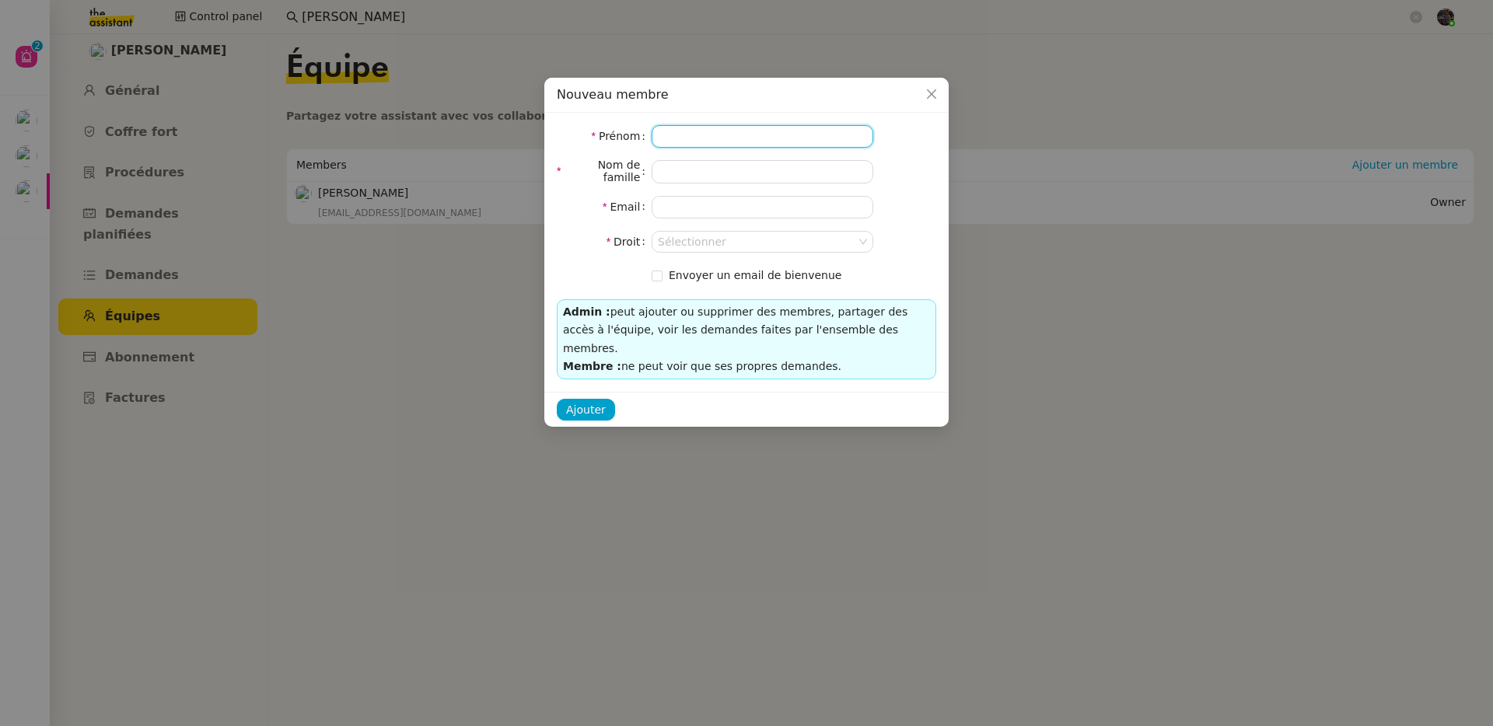
click at [714, 134] on input at bounding box center [763, 136] width 222 height 23
click at [701, 211] on input "email" at bounding box center [763, 207] width 222 height 23
paste input "[PERSON_NAME]"
type input "[PERSON_NAME]"
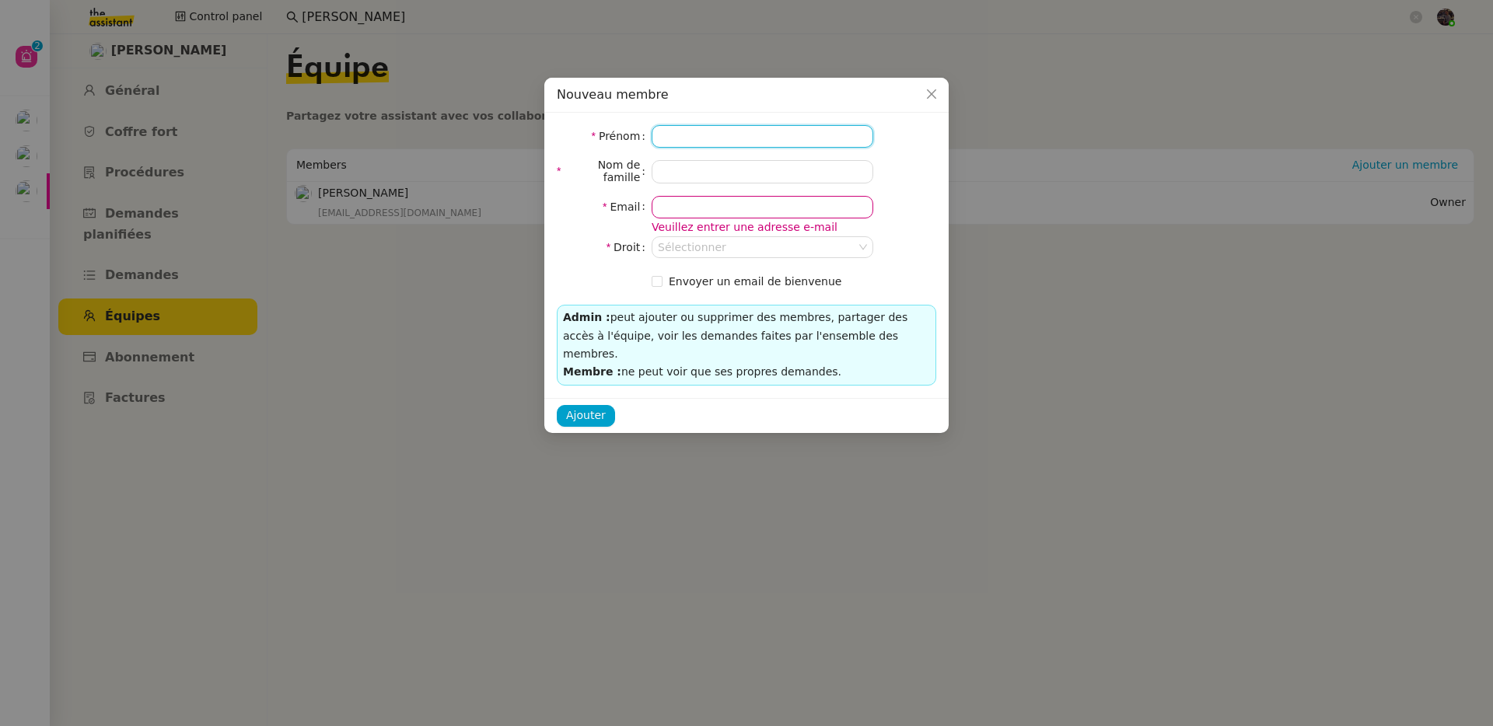
click at [694, 144] on input at bounding box center [763, 136] width 222 height 23
paste input "[PERSON_NAME]"
click at [661, 135] on input "[PERSON_NAME]" at bounding box center [763, 136] width 222 height 23
type input "[PERSON_NAME]"
click at [687, 197] on input "email" at bounding box center [763, 207] width 222 height 23
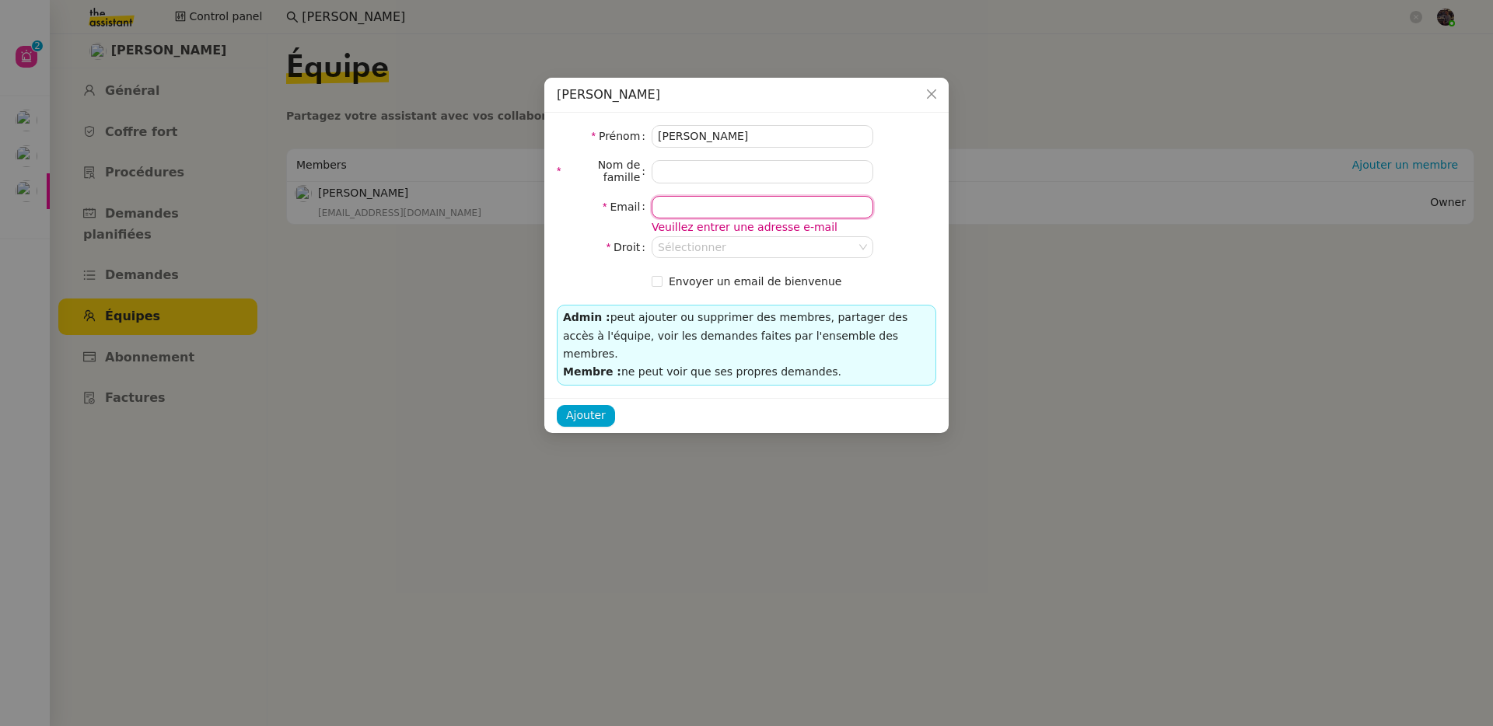
paste input "[EMAIL_ADDRESS][DOMAIN_NAME]"
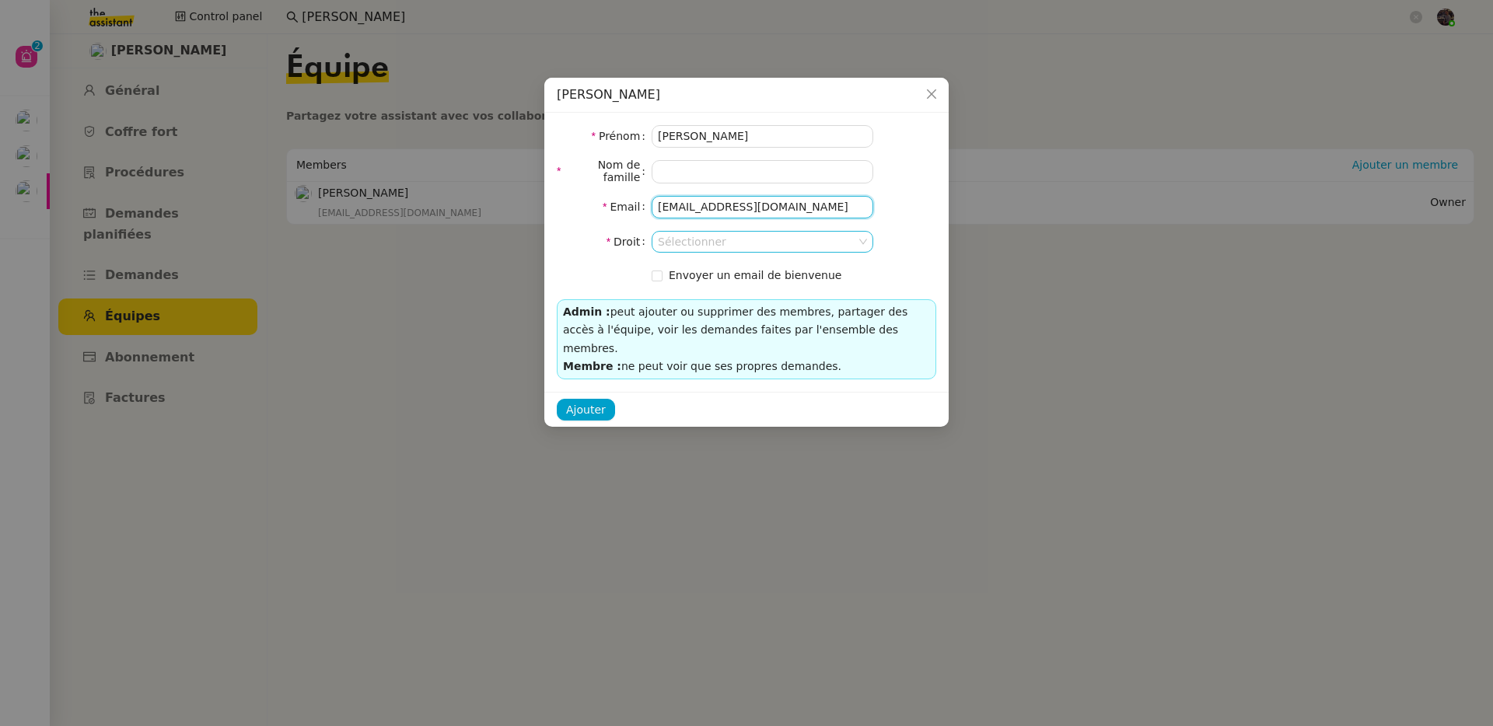
type input "[EMAIL_ADDRESS][DOMAIN_NAME]"
click at [771, 248] on input at bounding box center [757, 242] width 198 height 20
click at [767, 290] on div "Membre" at bounding box center [762, 292] width 209 height 14
click at [680, 167] on input at bounding box center [763, 171] width 222 height 23
paste input "Vorontsova"
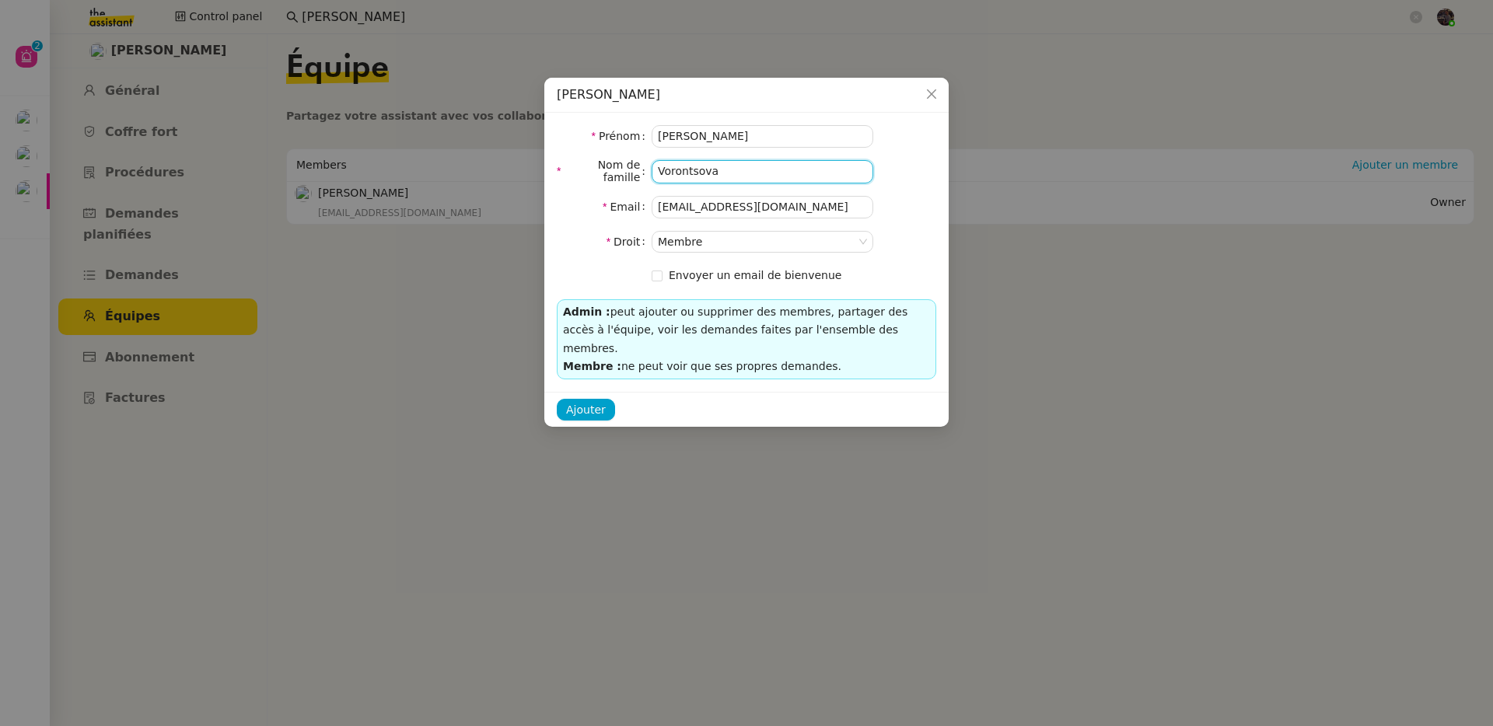
type input "Vorontsova"
click at [687, 265] on div "Envoyer un email de bienvenue" at bounding box center [763, 276] width 222 height 22
click at [683, 272] on span "Envoyer un email de bienvenue" at bounding box center [755, 275] width 173 height 12
checkbox input "true"
click at [594, 401] on span "Ajouter" at bounding box center [586, 410] width 40 height 18
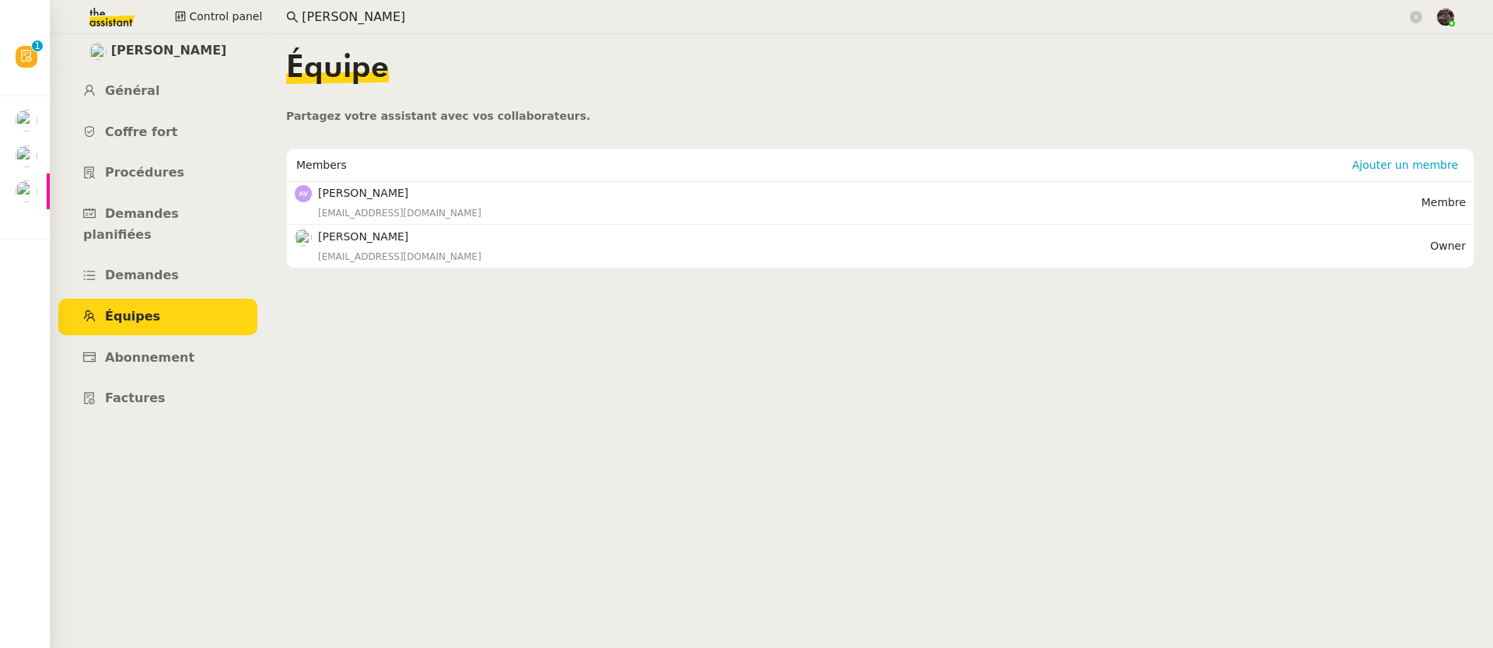
click at [292, 9] on span at bounding box center [292, 17] width 12 height 21
click at [302, 12] on input "[PERSON_NAME]" at bounding box center [854, 17] width 1105 height 21
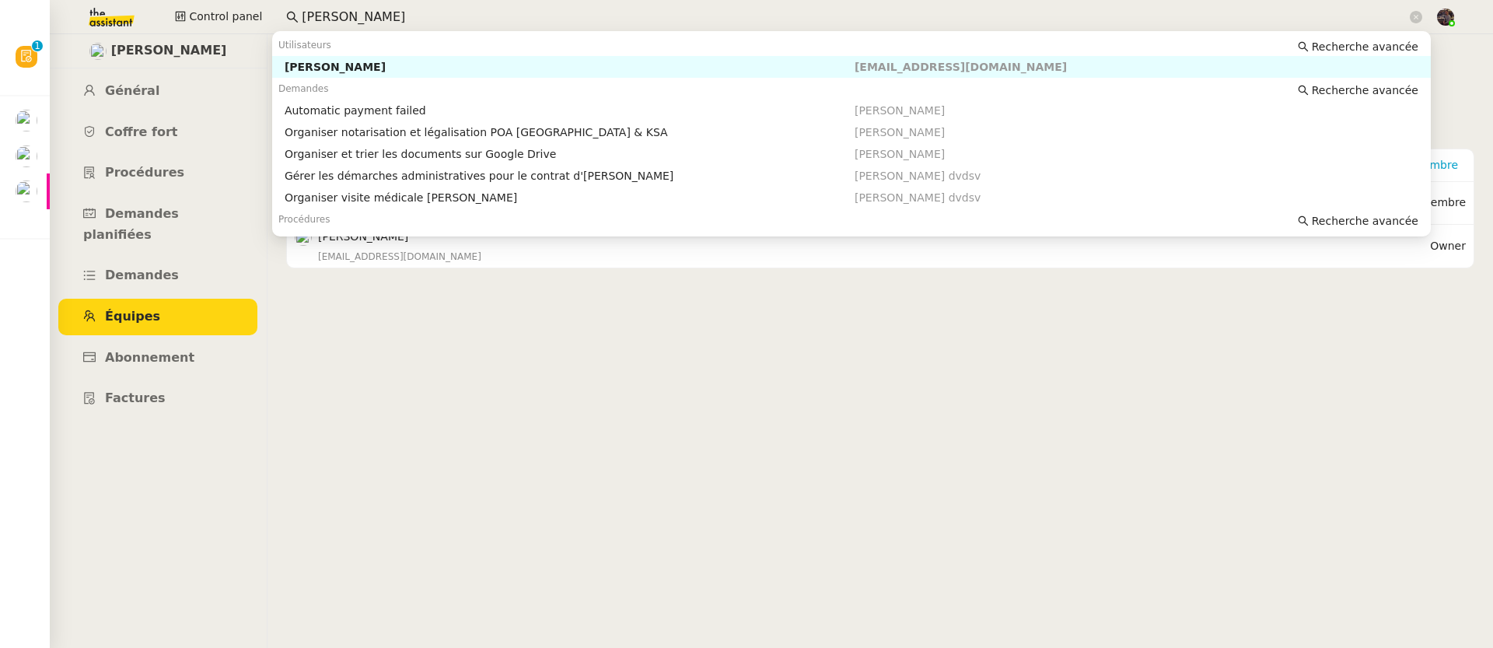
click at [302, 12] on input "[PERSON_NAME]" at bounding box center [854, 17] width 1105 height 21
paste input "Alyssa Dumeuni"
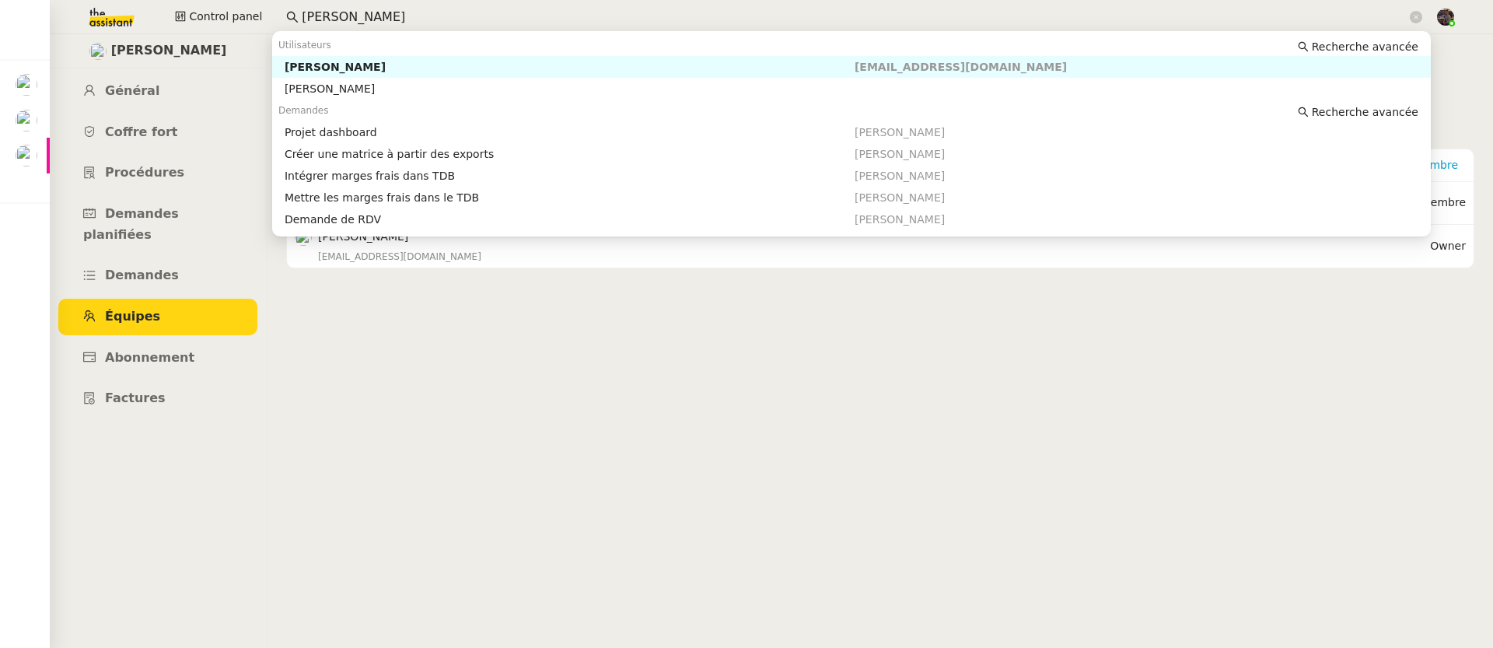
click at [332, 65] on div "[PERSON_NAME]" at bounding box center [570, 67] width 570 height 14
type input "[PERSON_NAME]"
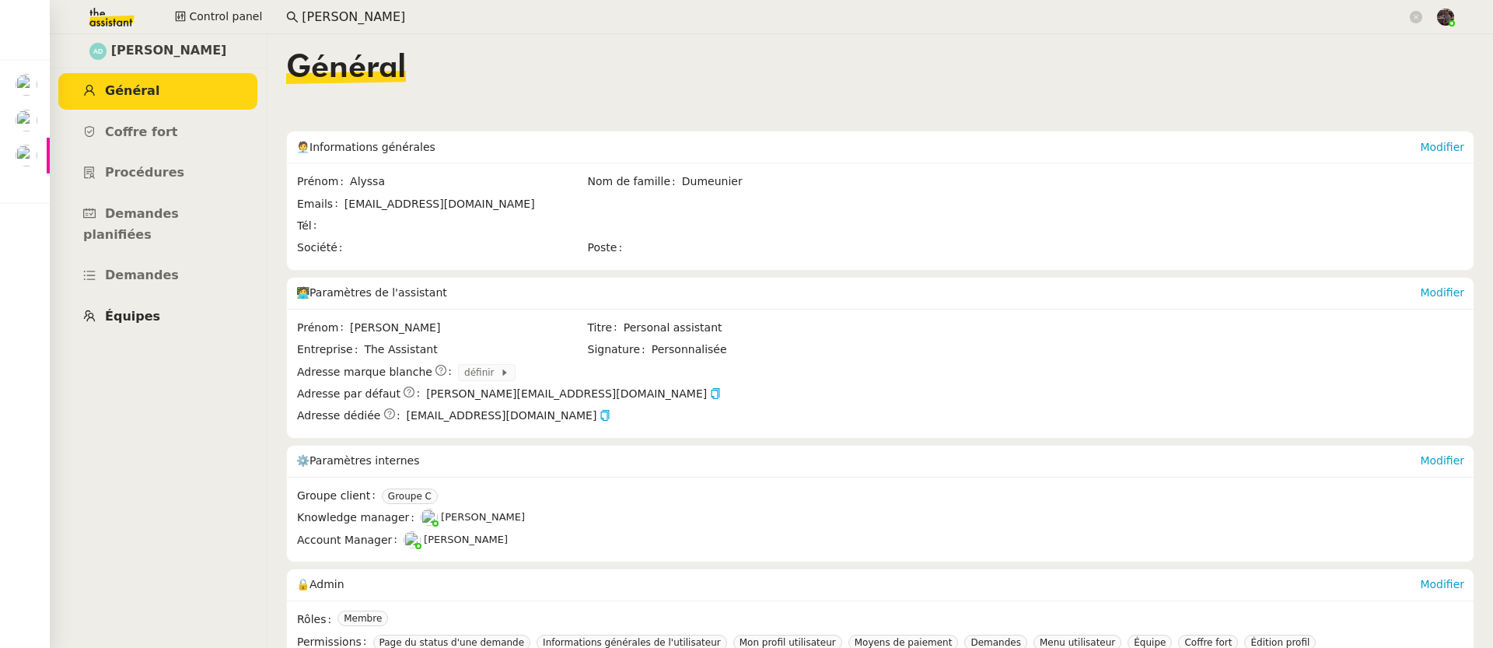
click at [142, 309] on span "Équipes" at bounding box center [132, 316] width 55 height 15
click at [324, 7] on input "[PERSON_NAME]" at bounding box center [854, 17] width 1105 height 21
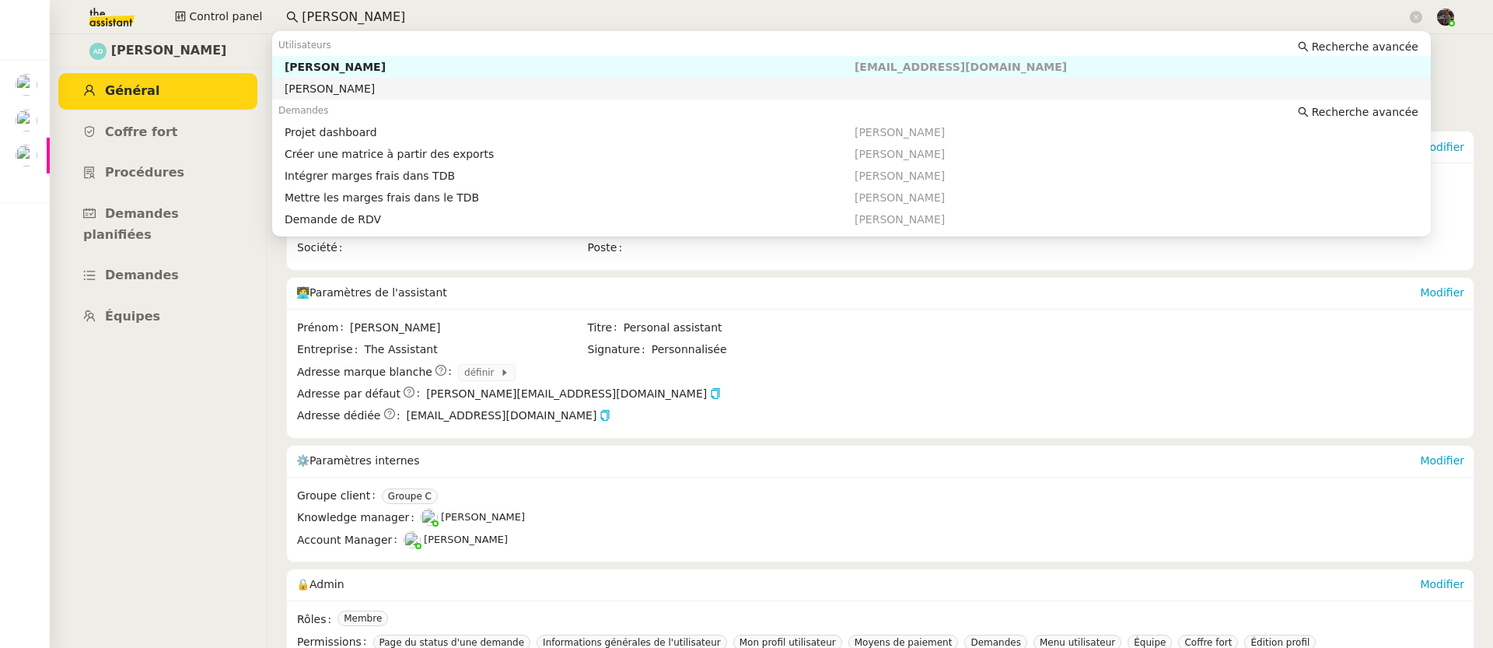
click at [355, 96] on div "[PERSON_NAME]" at bounding box center [570, 89] width 570 height 14
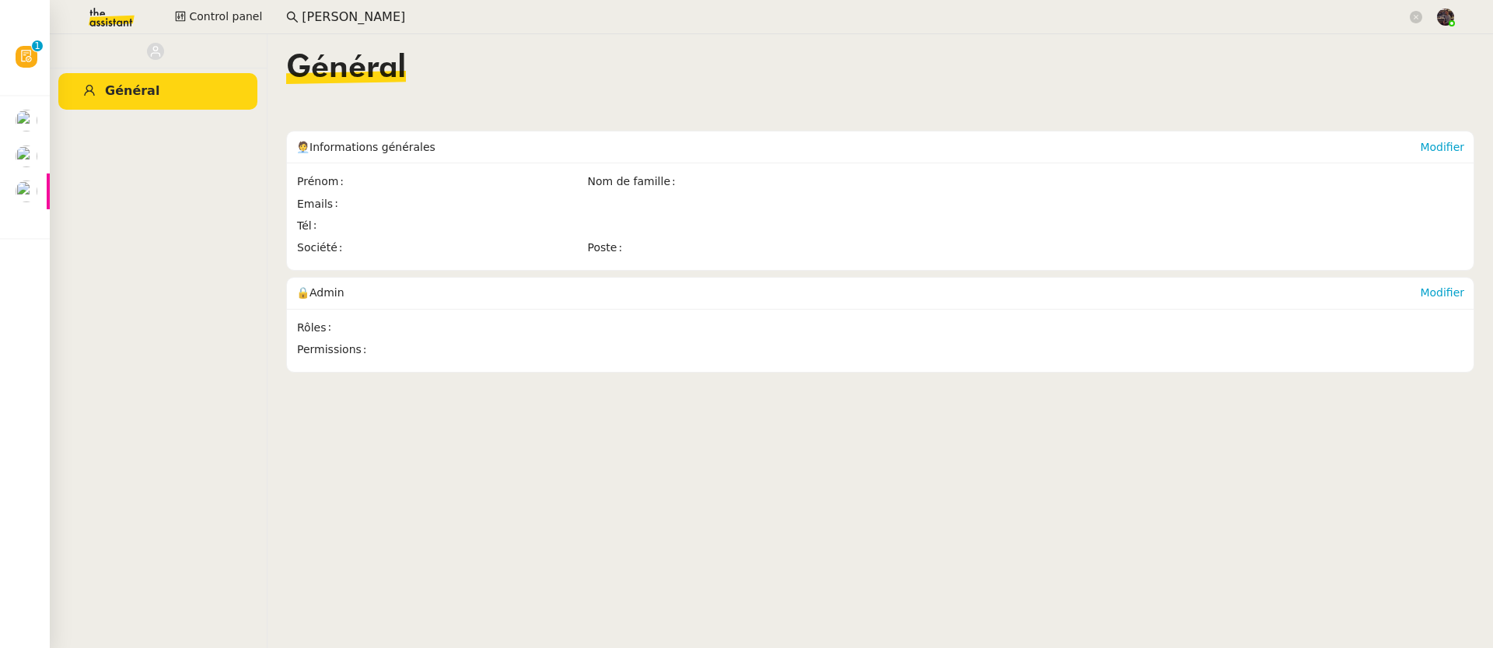
click at [446, 22] on input "[PERSON_NAME]" at bounding box center [854, 17] width 1105 height 21
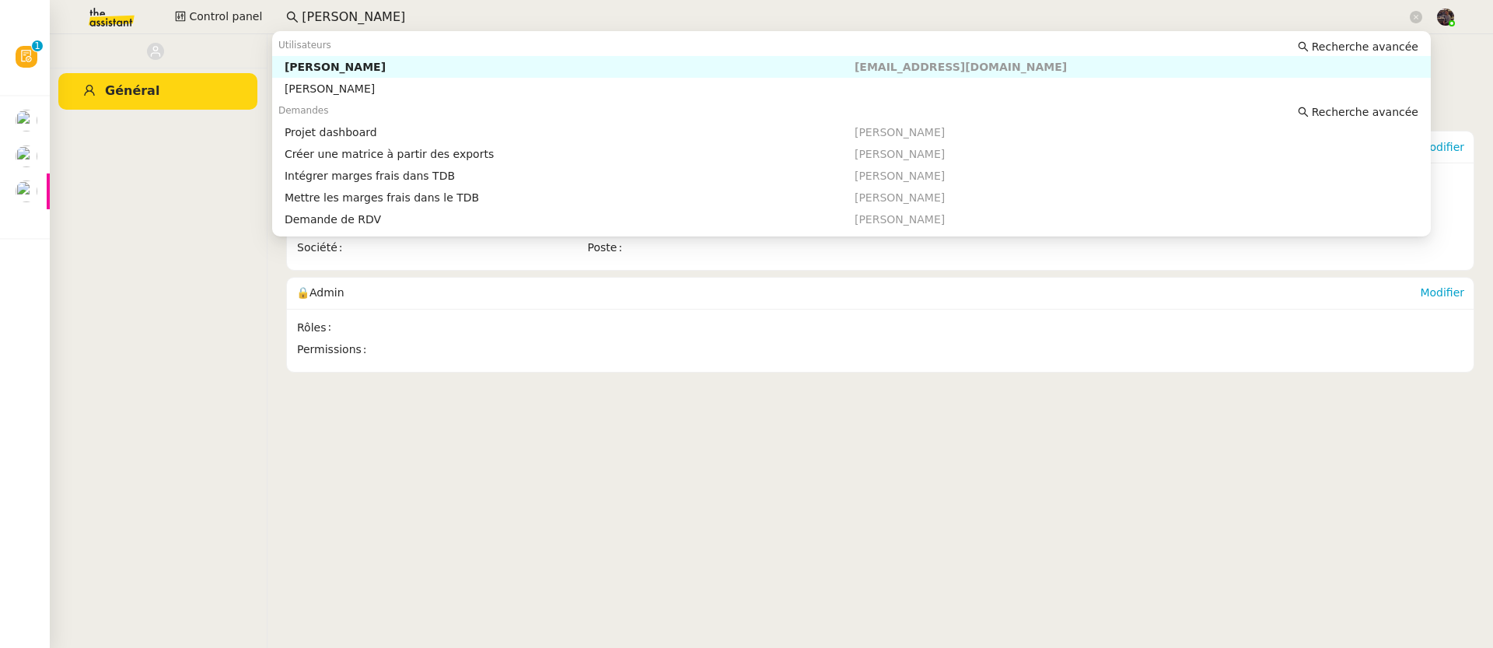
click at [334, 12] on input "[PERSON_NAME]" at bounding box center [854, 17] width 1105 height 21
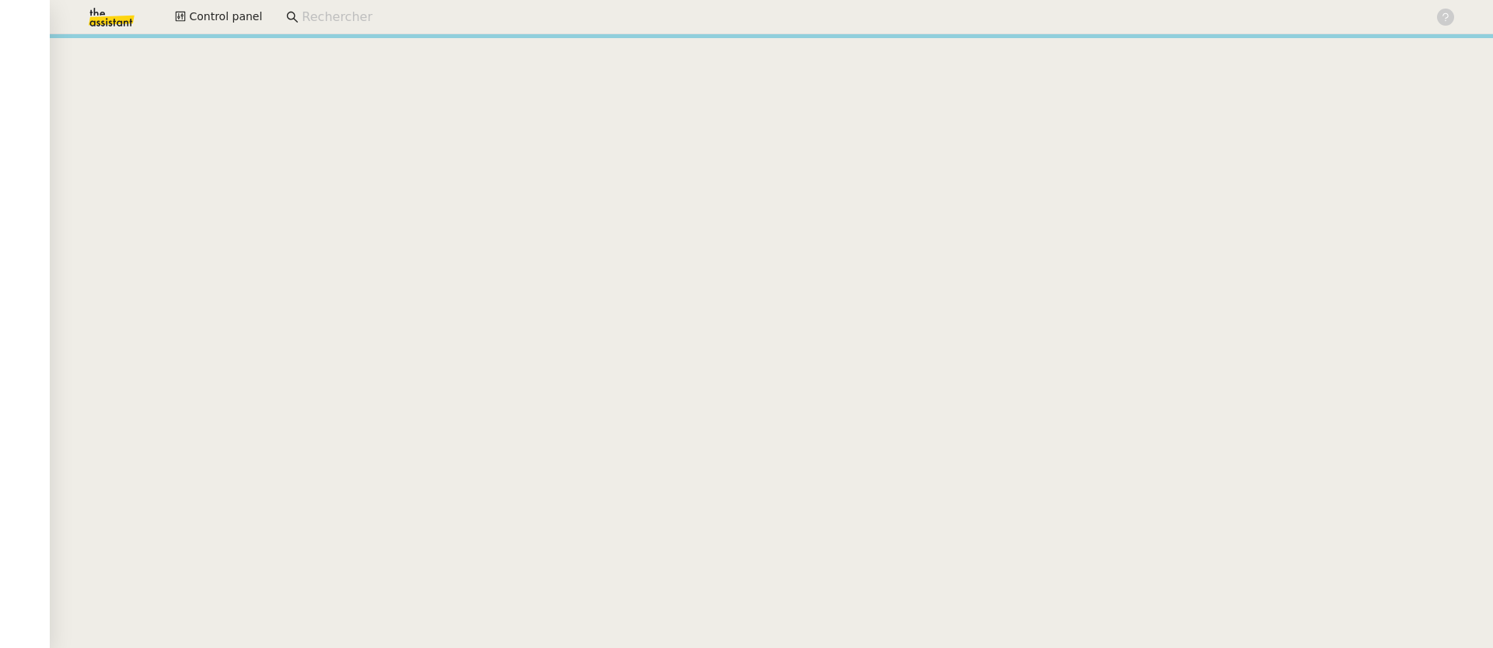
click at [407, 26] on nz-input-group at bounding box center [854, 16] width 1153 height 23
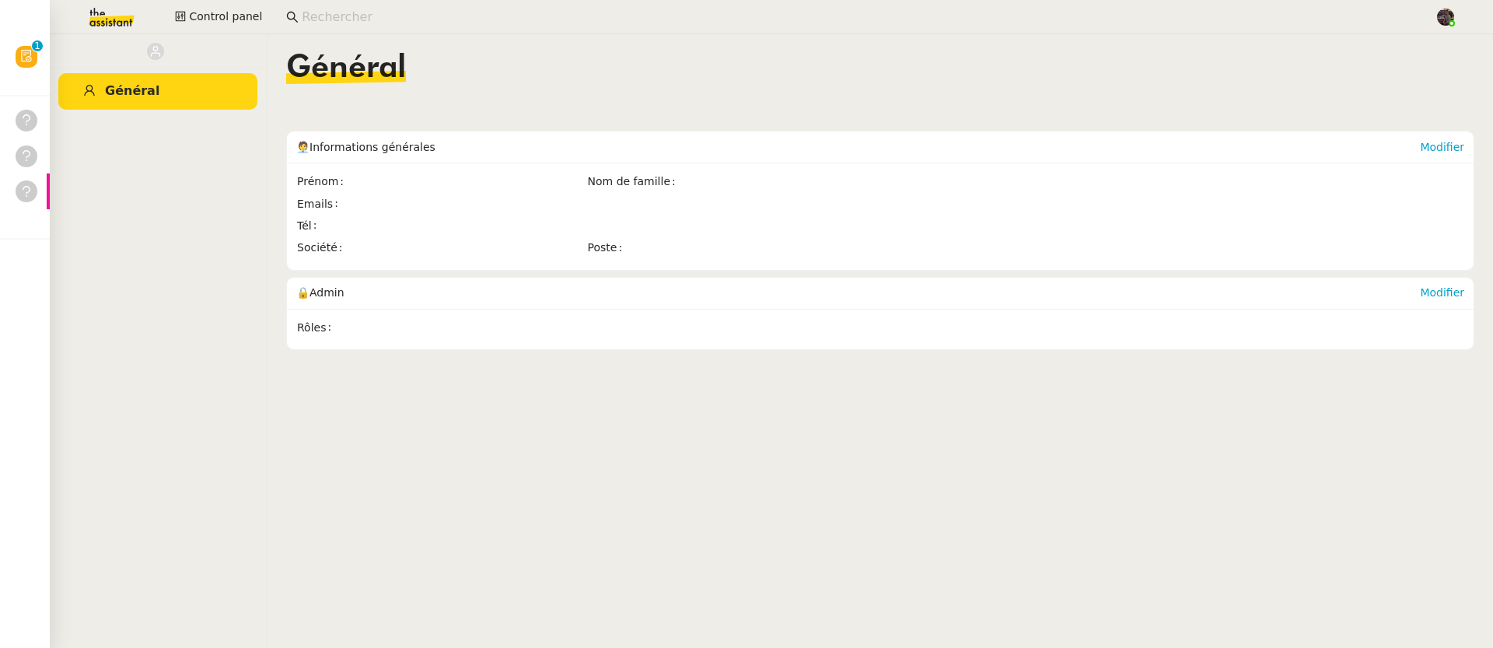
click at [396, 15] on input at bounding box center [860, 17] width 1117 height 21
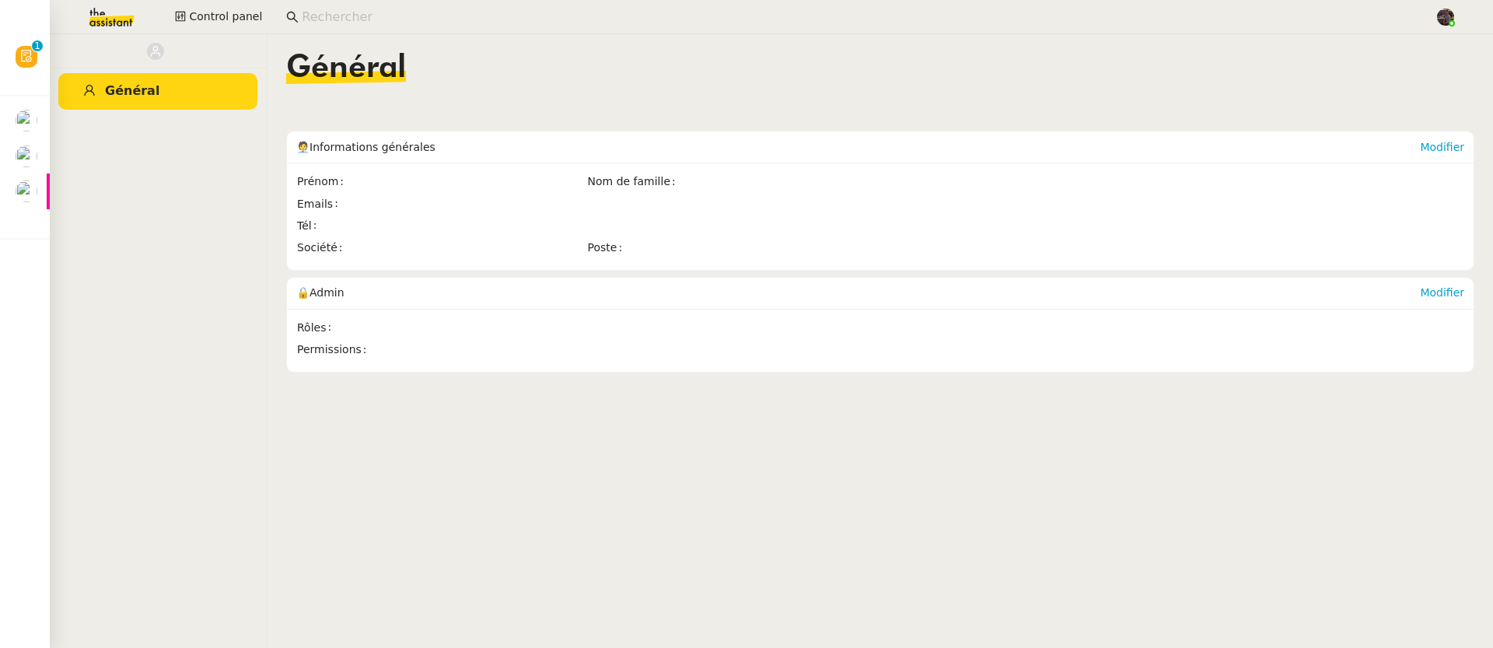
paste input "[PERSON_NAME]"
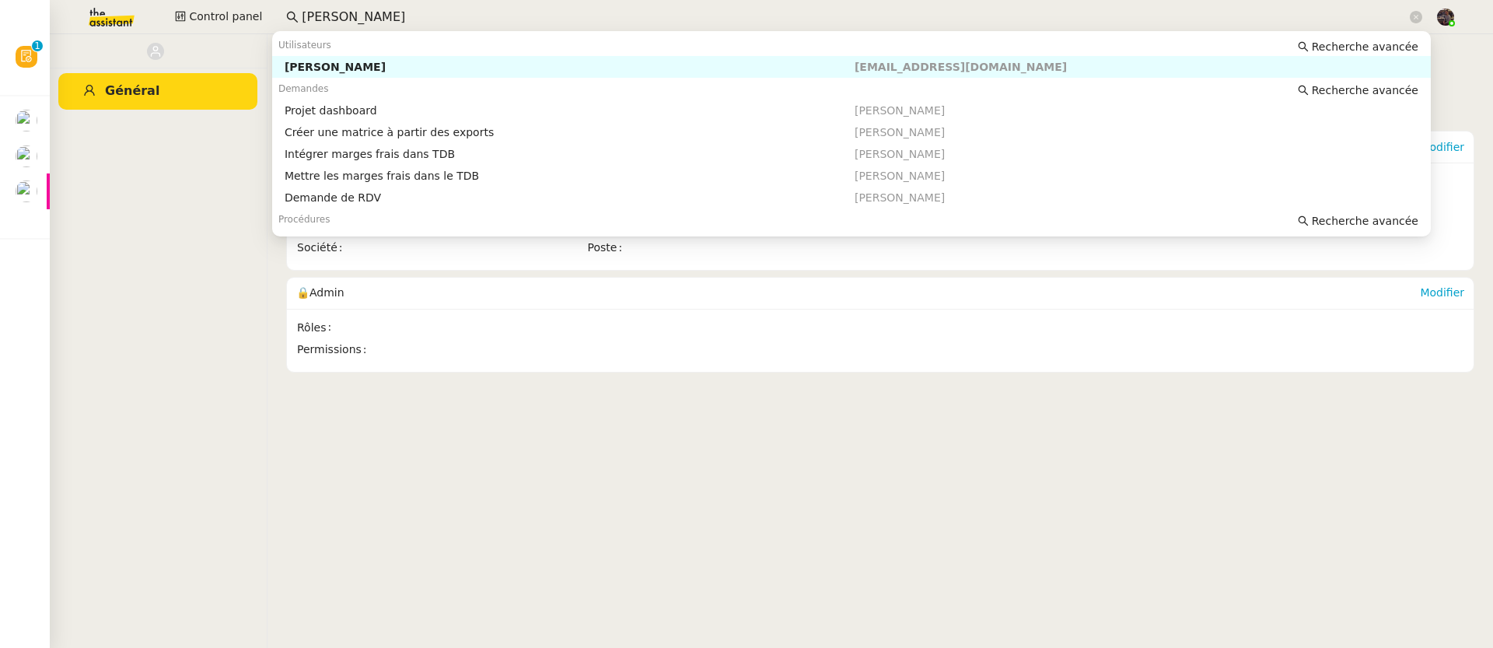
click at [123, 21] on img at bounding box center [99, 17] width 121 height 34
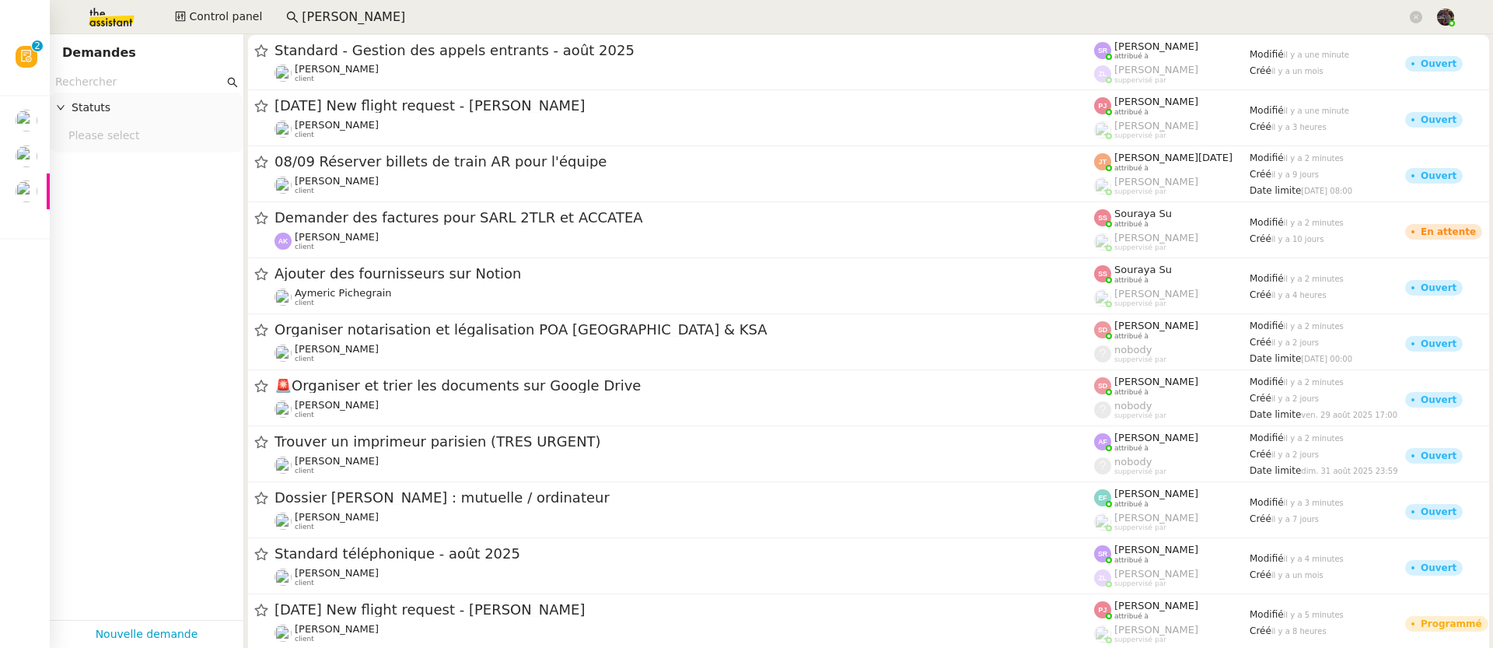
click at [332, 12] on input "[PERSON_NAME]" at bounding box center [854, 17] width 1105 height 21
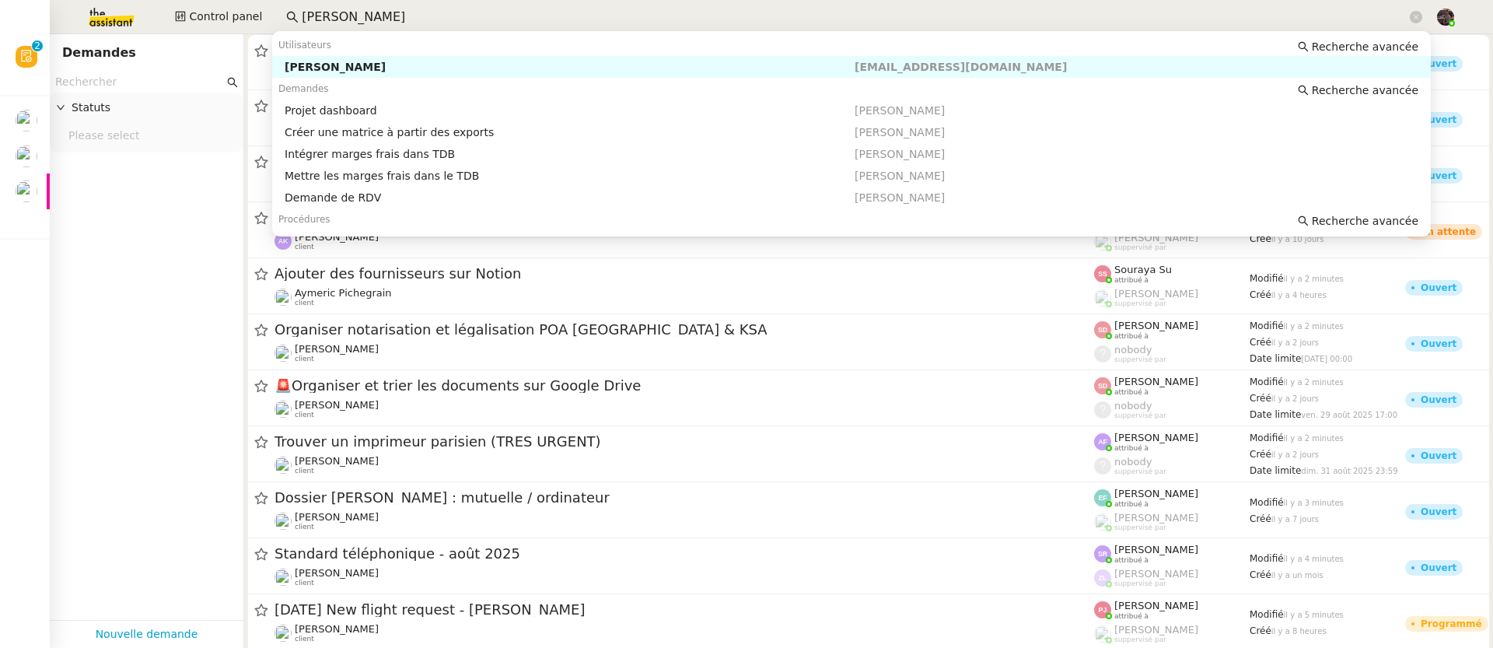
click at [332, 12] on input "[PERSON_NAME]" at bounding box center [854, 17] width 1105 height 21
paste input "[PERSON_NAME]"
click at [358, 60] on div "[PERSON_NAME]" at bounding box center [570, 67] width 570 height 14
type input "[PERSON_NAME]"
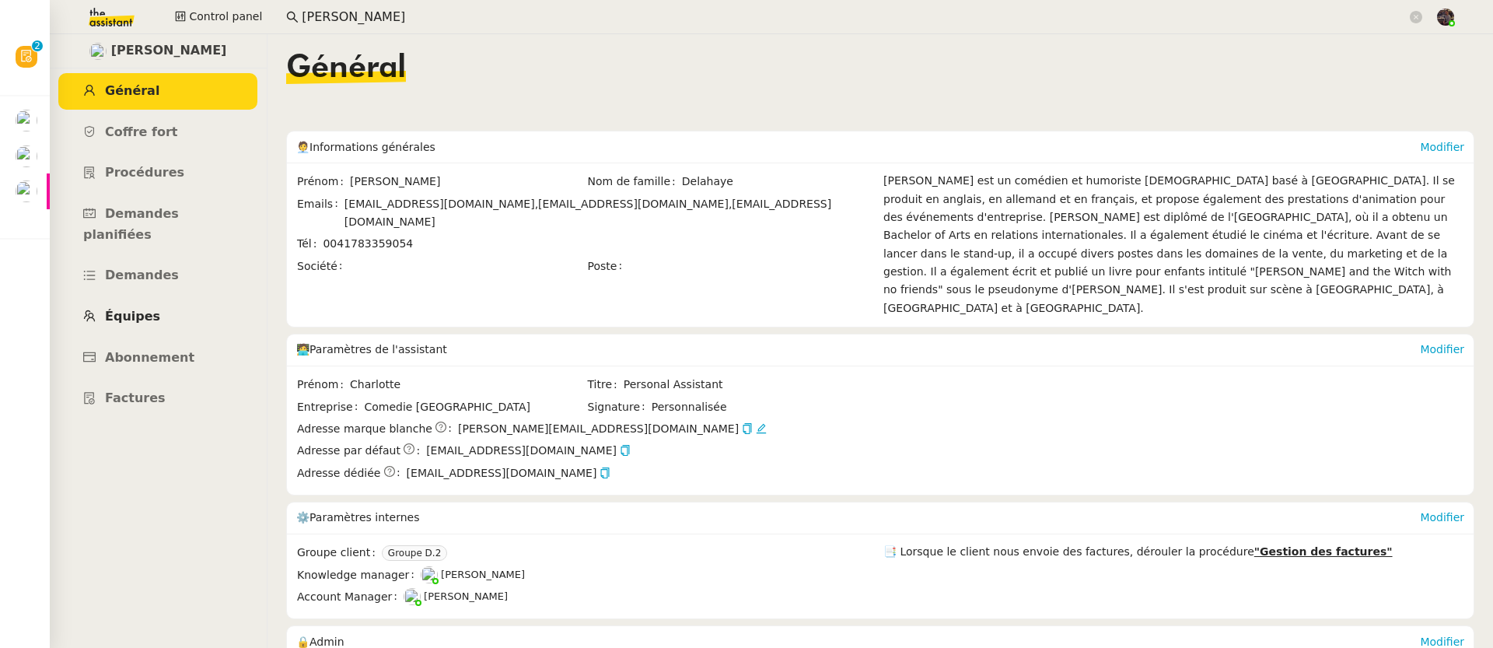
click at [142, 309] on span "Équipes" at bounding box center [132, 316] width 55 height 15
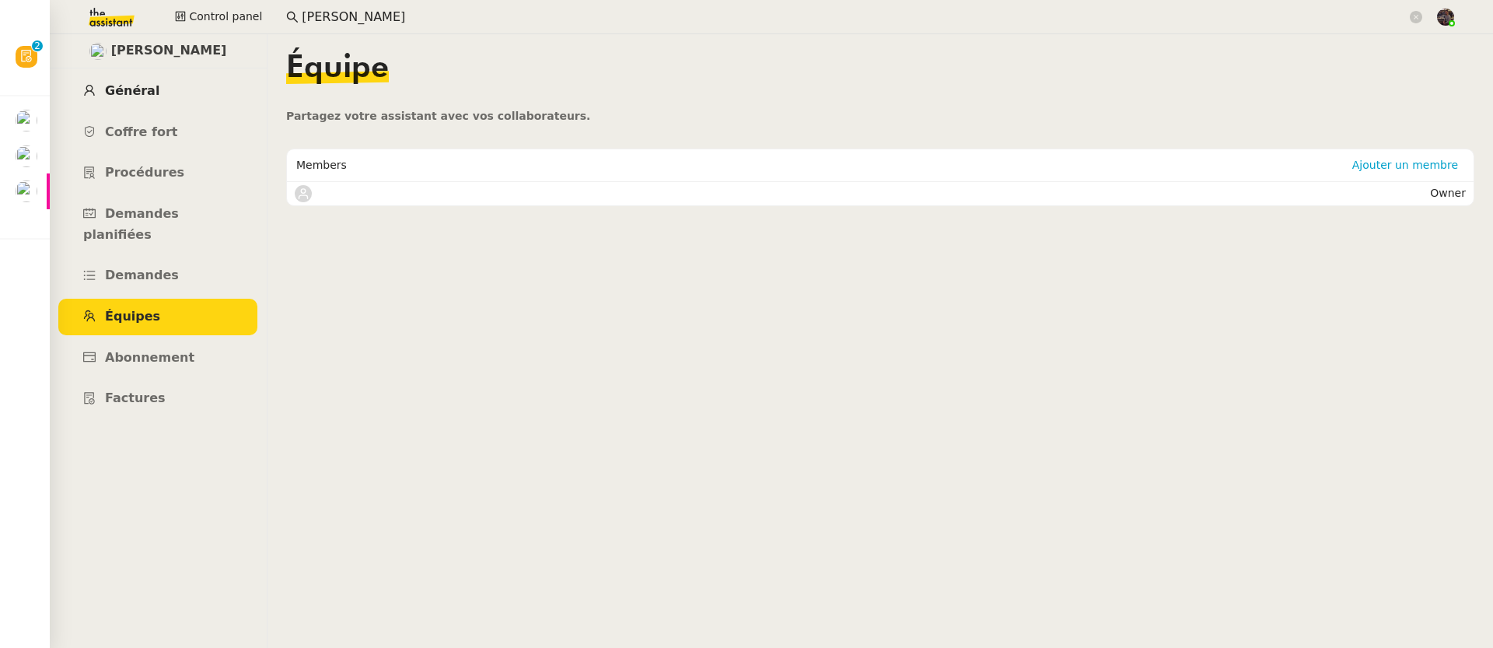
click at [179, 83] on link "Général" at bounding box center [157, 91] width 199 height 37
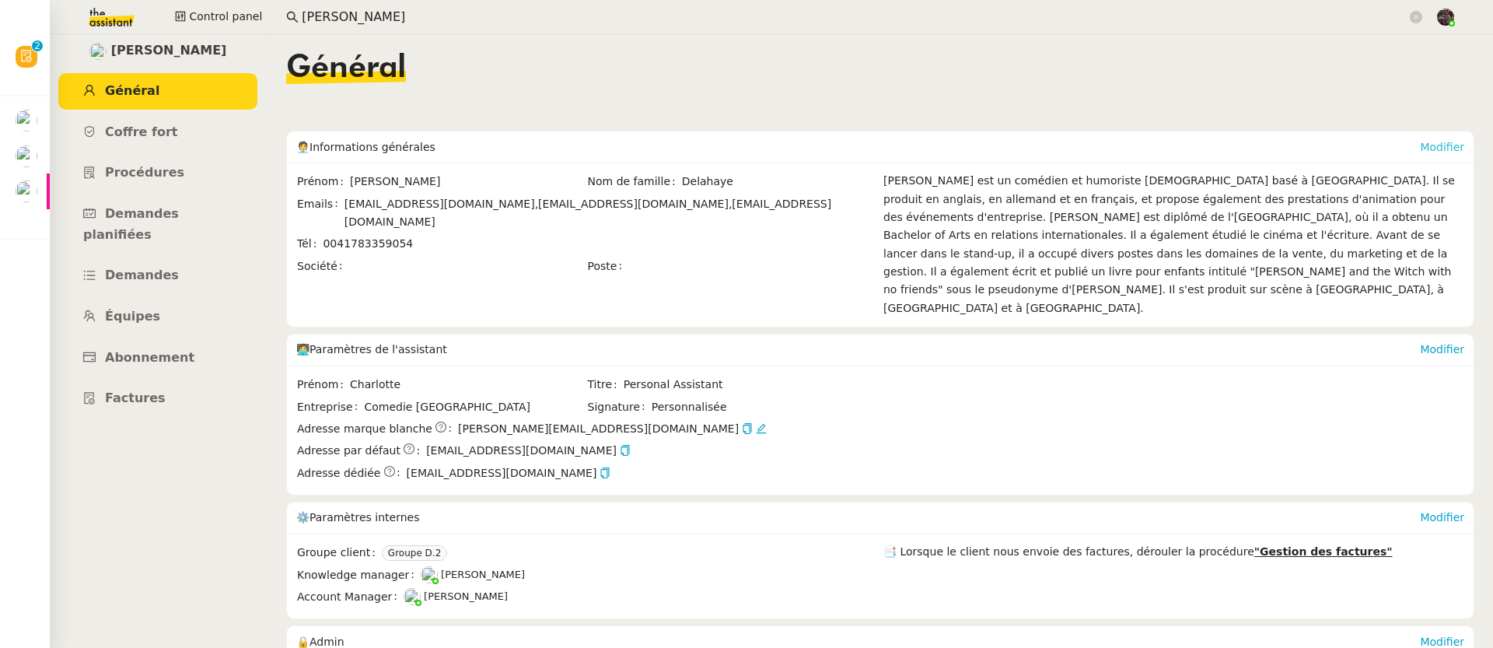
click at [1420, 145] on link "Modifier" at bounding box center [1442, 147] width 44 height 12
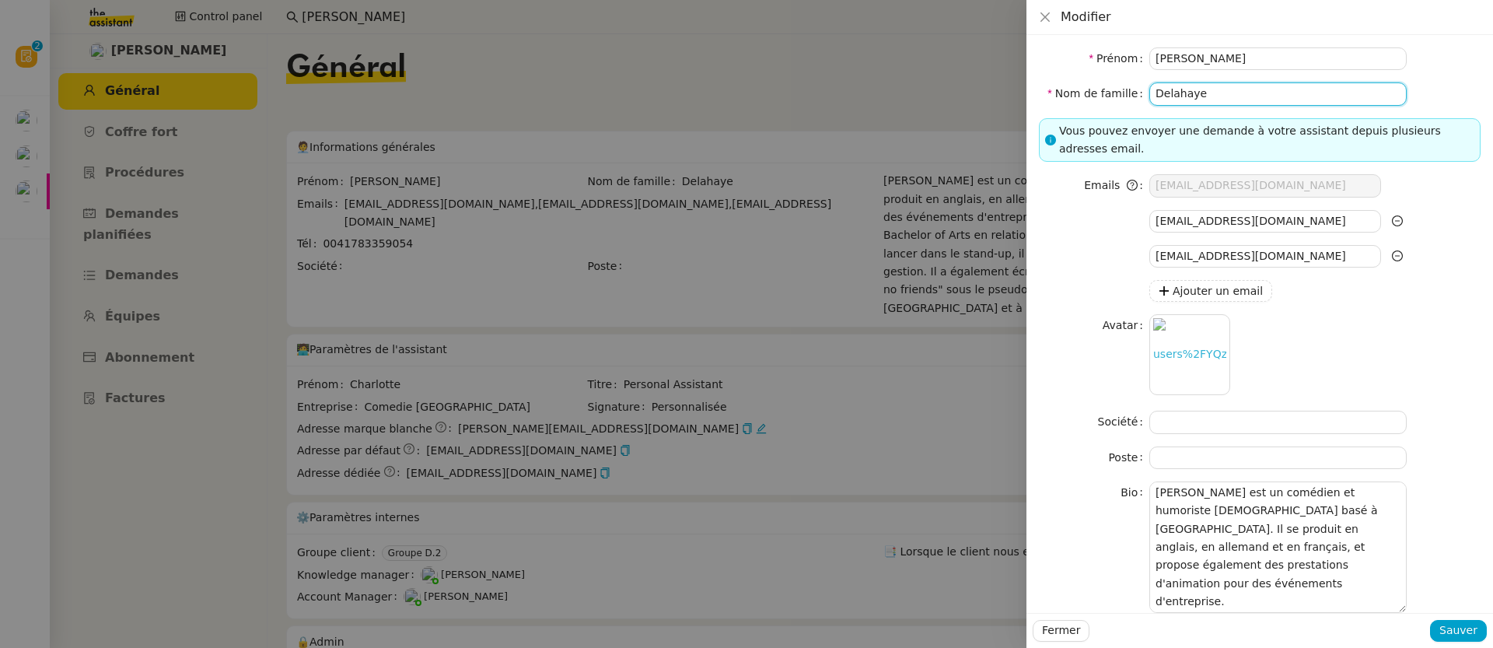
click at [1226, 102] on input "Delahaye" at bounding box center [1277, 93] width 257 height 23
type input "Delahaye"
click at [1455, 634] on span "Sauver" at bounding box center [1458, 630] width 38 height 18
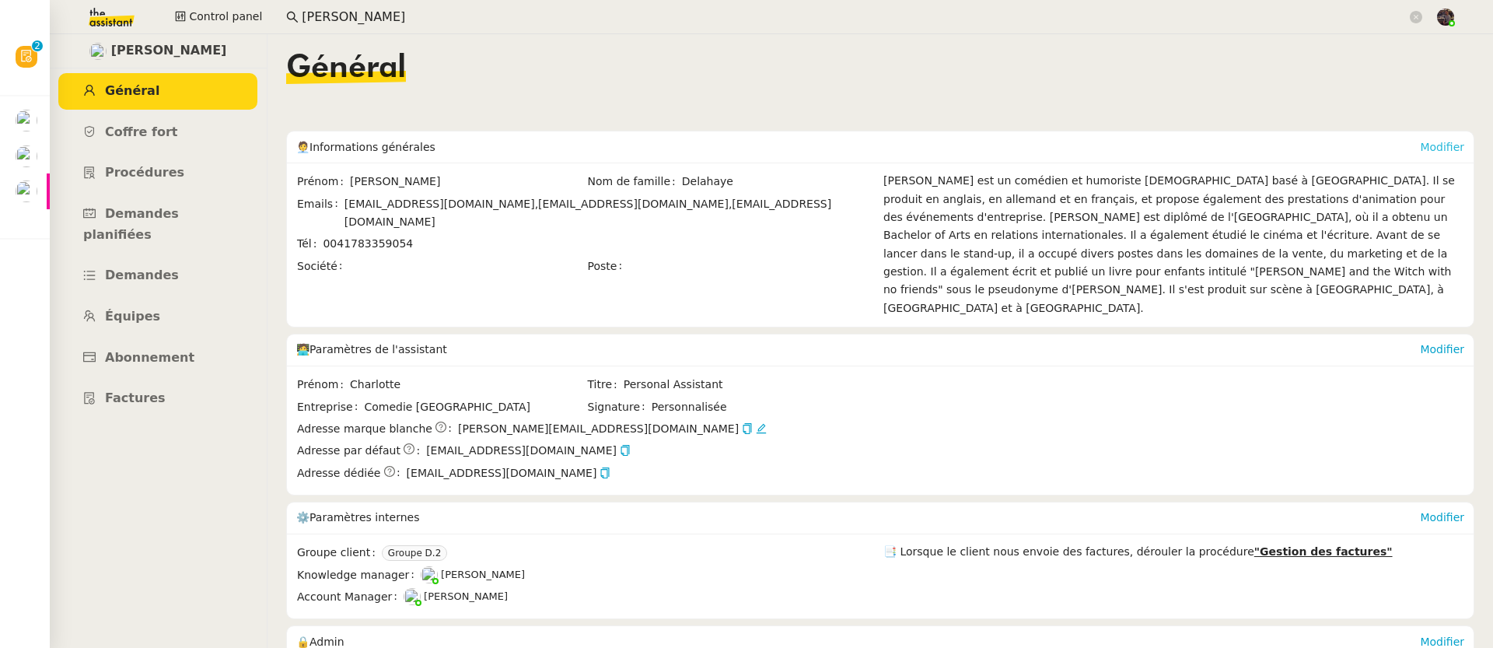
click at [1420, 141] on link "Modifier" at bounding box center [1442, 147] width 44 height 12
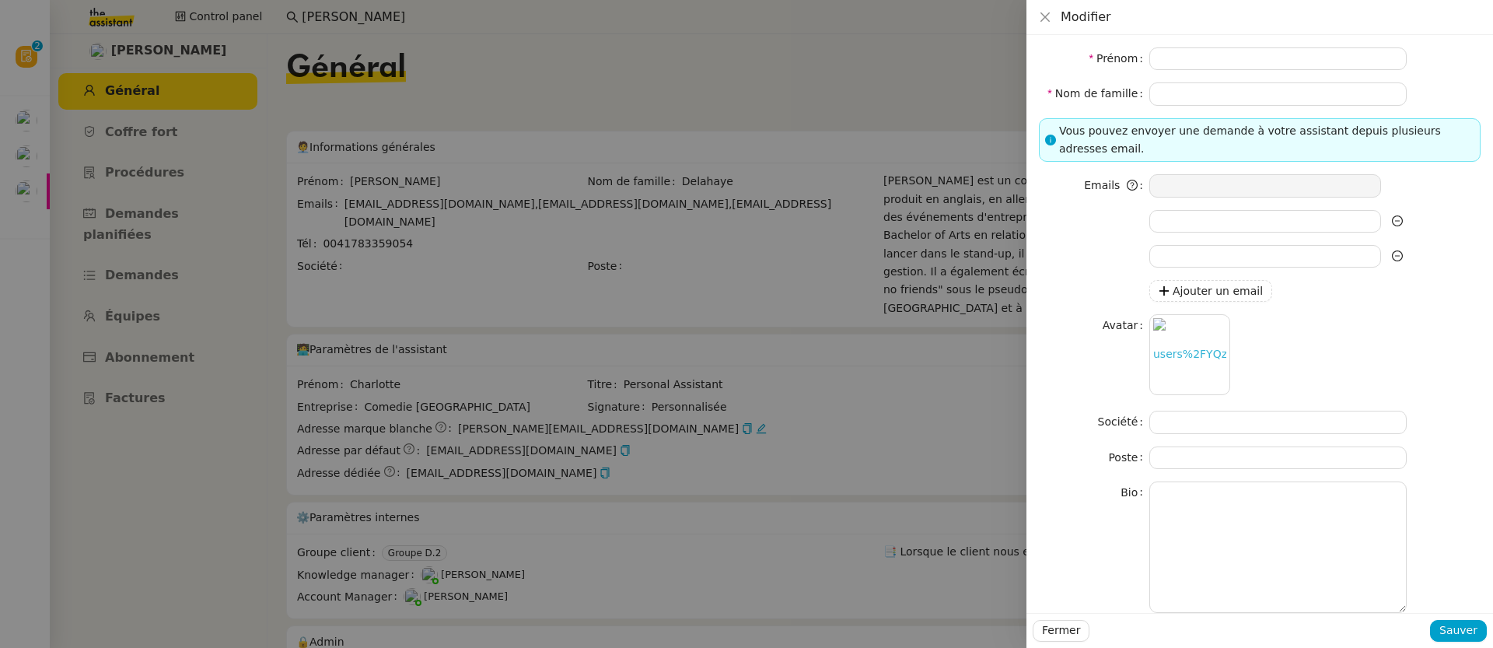
type input "[PERSON_NAME]"
type input "Delahaye"
type input "[EMAIL_ADDRESS][DOMAIN_NAME]"
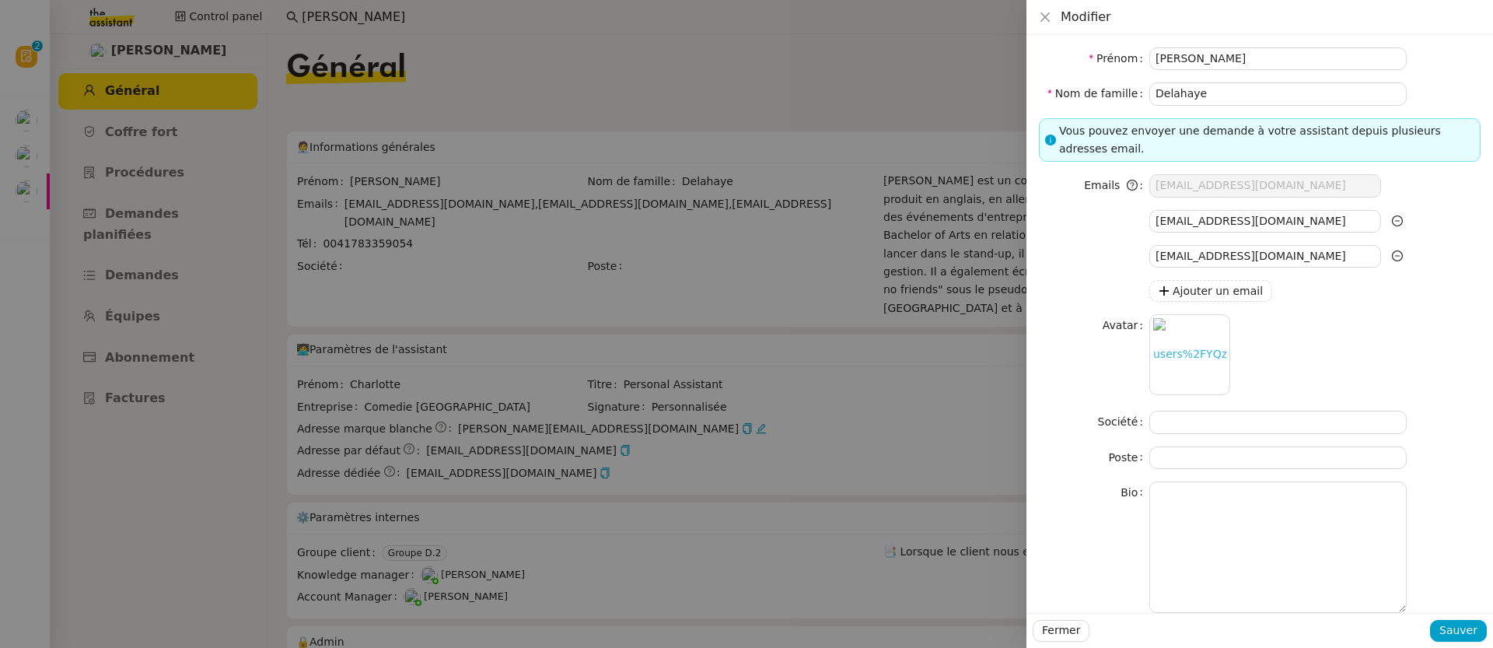
type textarea "[PERSON_NAME] est un comédien et humoriste [DEMOGRAPHIC_DATA] basé à [GEOGRAPHI…"
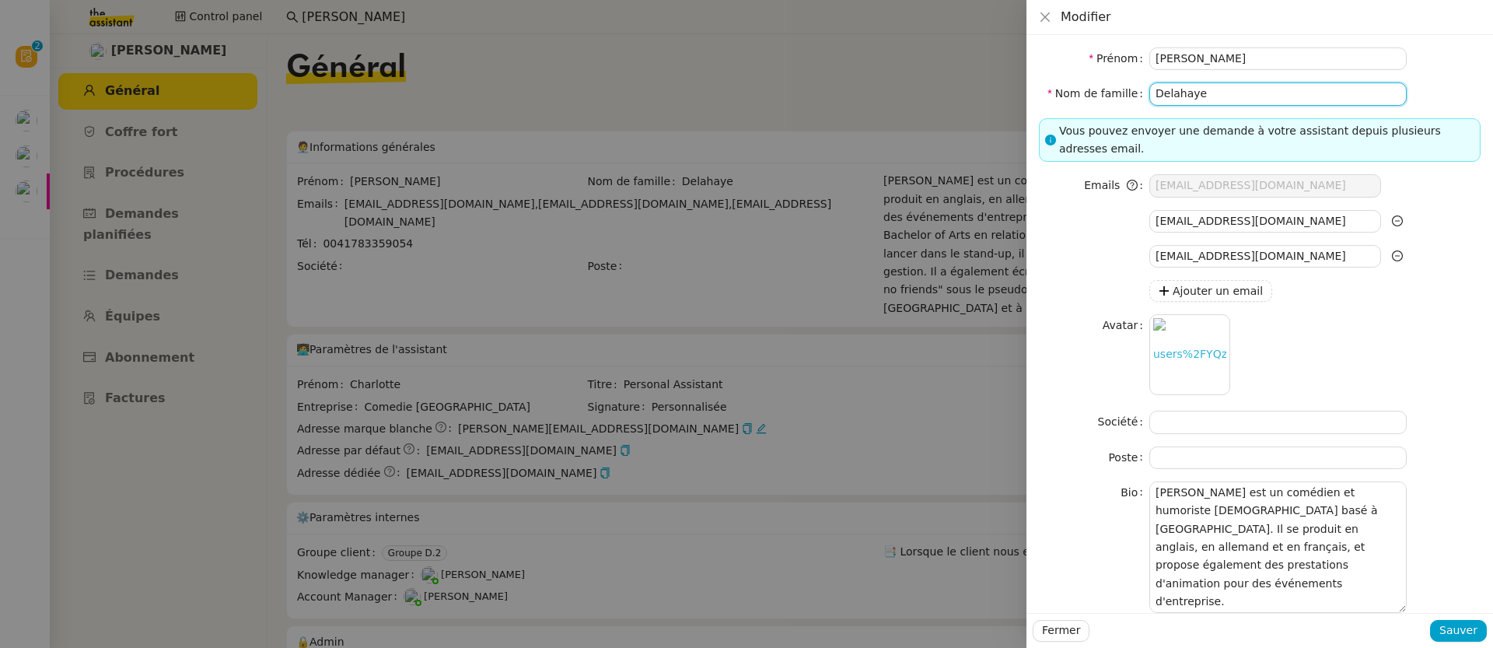
click at [1249, 89] on input "Delahaye" at bounding box center [1277, 93] width 257 height 23
type input "Delahaye"
drag, startPoint x: 1474, startPoint y: 627, endPoint x: 1430, endPoint y: 600, distance: 52.0
click at [1474, 628] on span "Sauver" at bounding box center [1458, 630] width 38 height 18
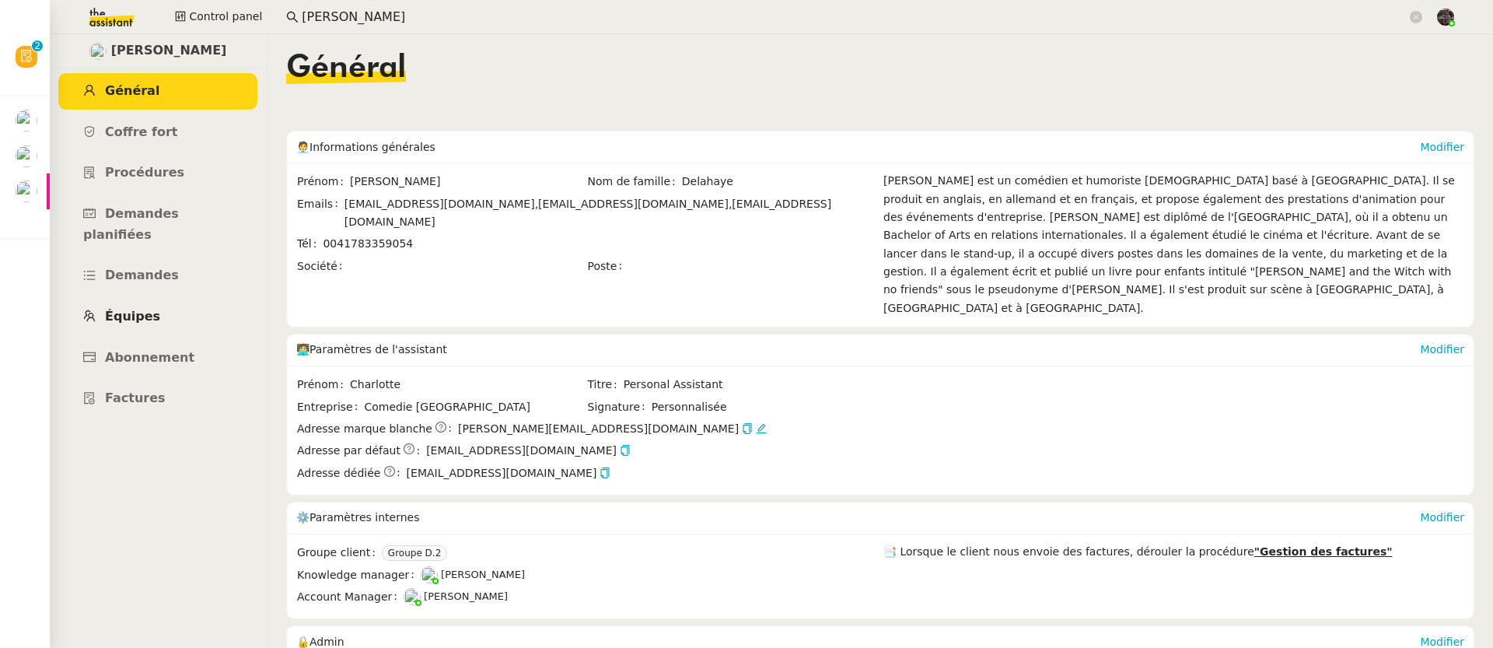
click at [167, 299] on link "Équipes" at bounding box center [157, 317] width 199 height 37
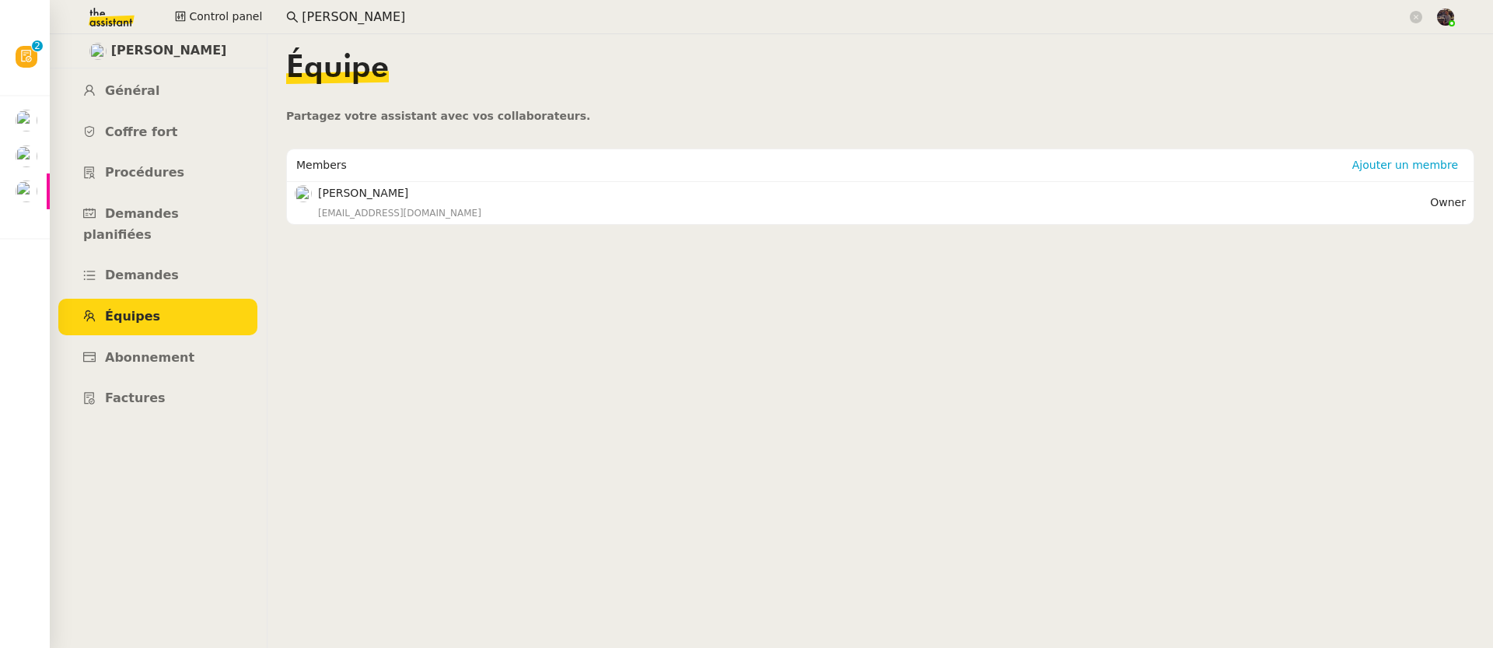
click at [336, 11] on input "[PERSON_NAME]" at bounding box center [854, 17] width 1105 height 21
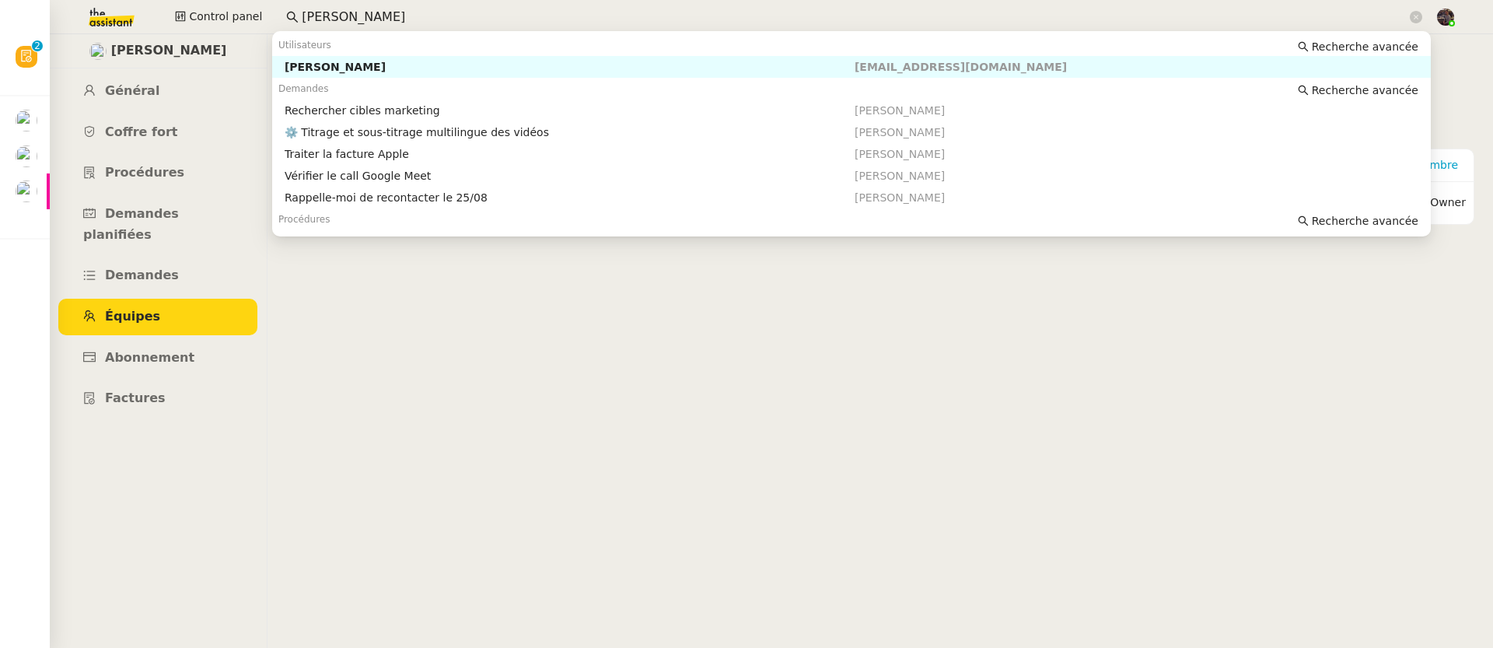
click at [336, 11] on input "[PERSON_NAME]" at bounding box center [854, 17] width 1105 height 21
paste input "[PERSON_NAME]"
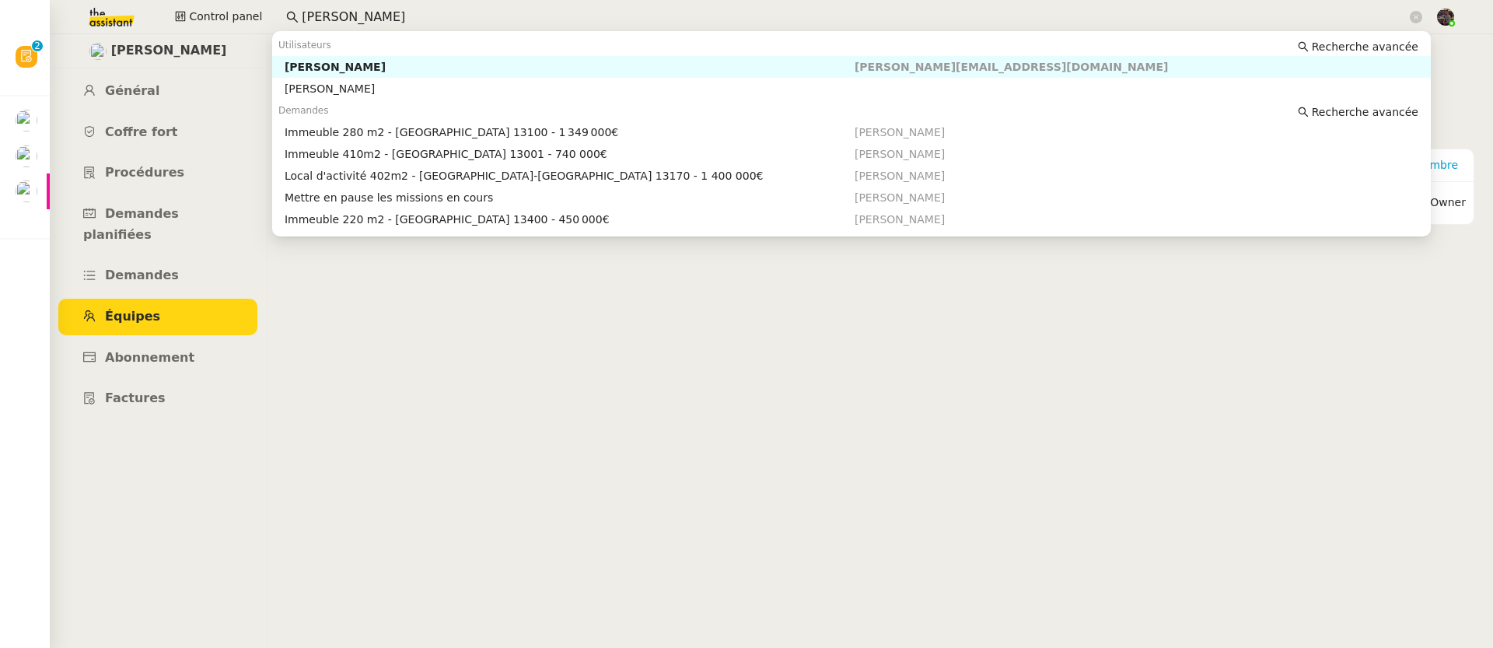
click at [386, 62] on div "[PERSON_NAME]" at bounding box center [570, 67] width 570 height 14
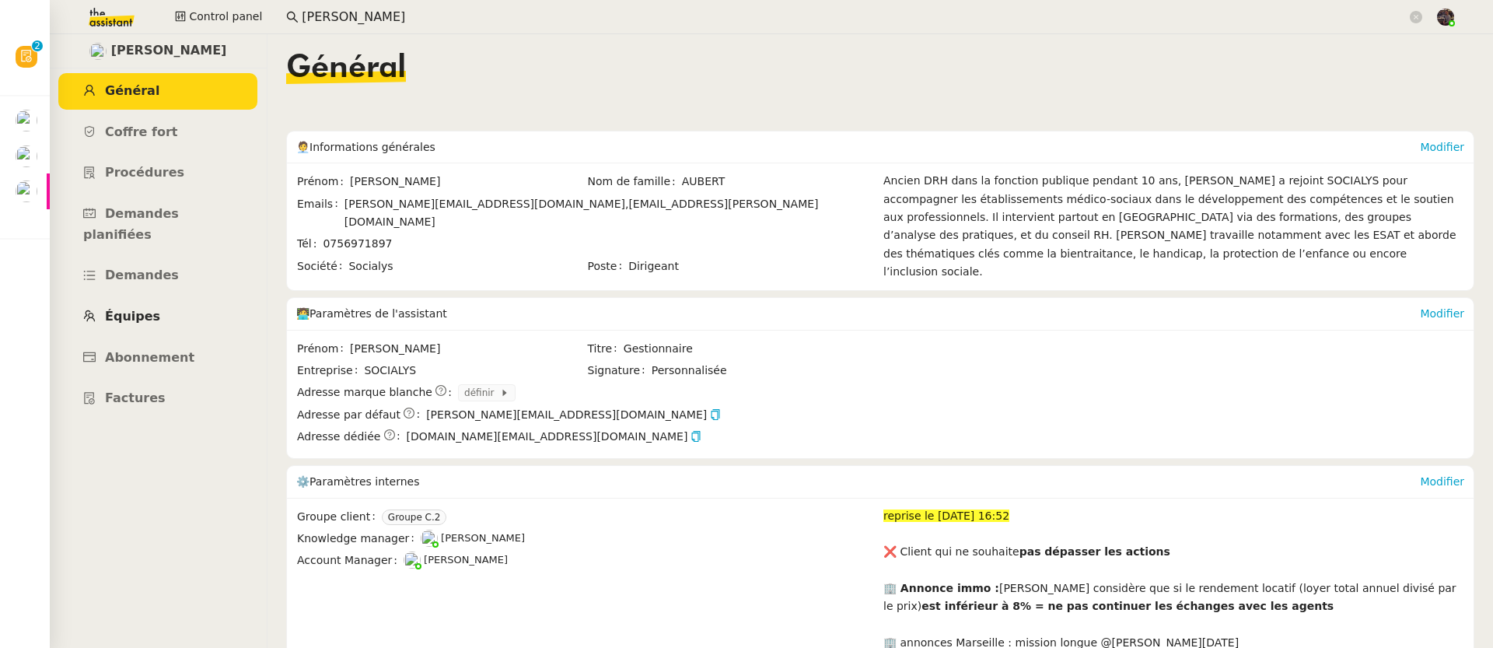
click at [142, 309] on span "Équipes" at bounding box center [132, 316] width 55 height 15
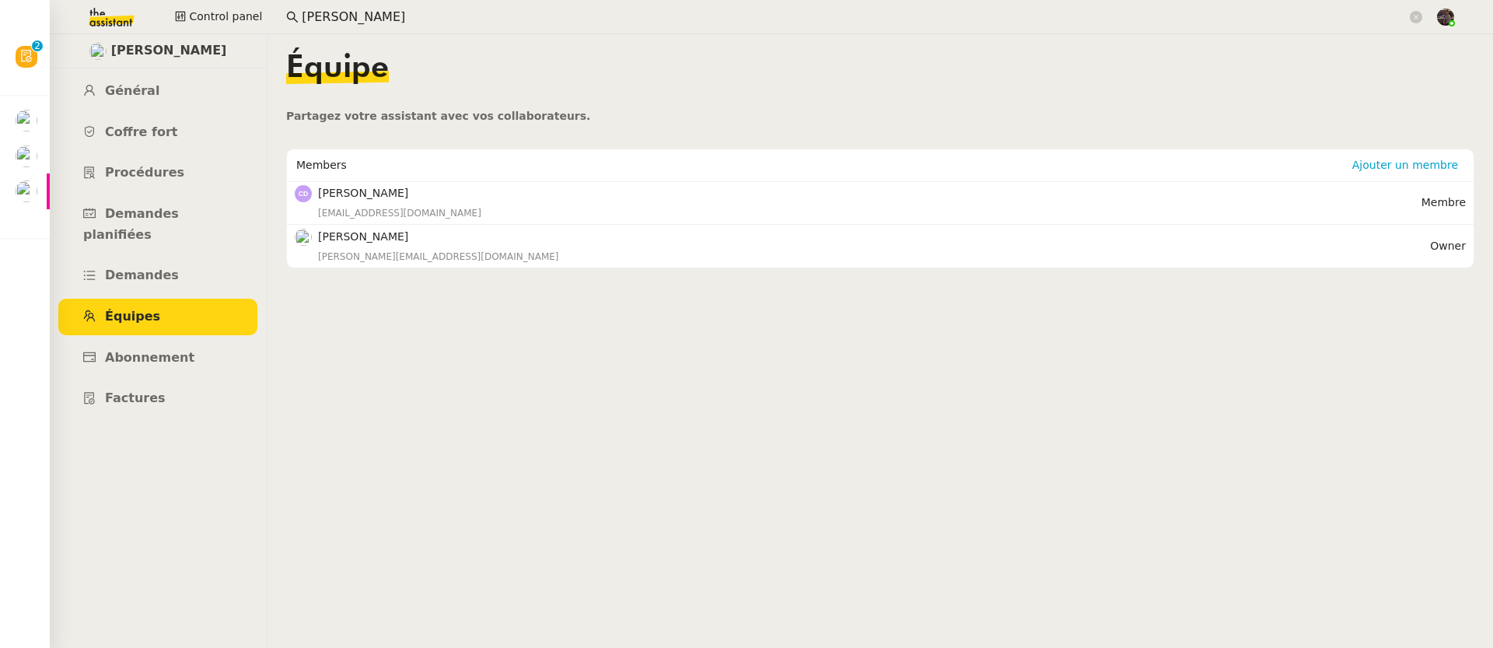
click at [376, 15] on input "[PERSON_NAME]" at bounding box center [854, 17] width 1105 height 21
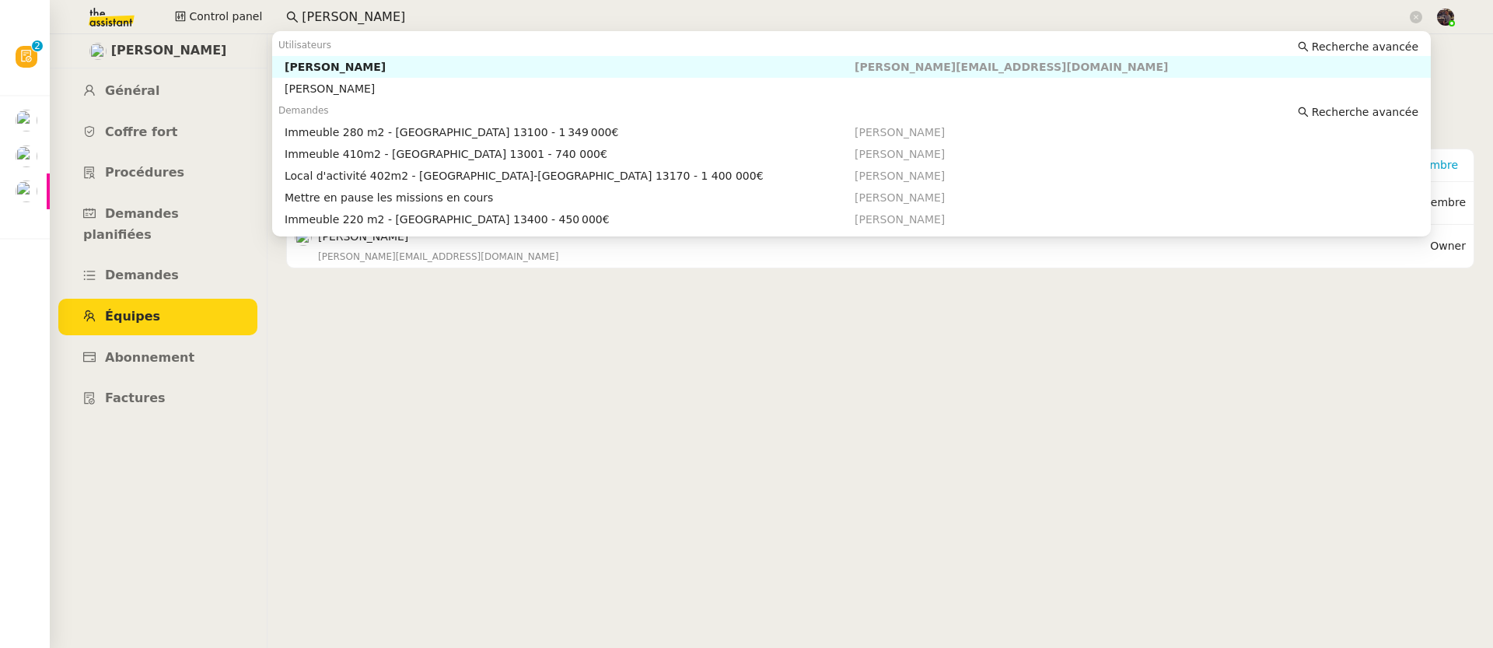
click at [376, 15] on input "[PERSON_NAME]" at bounding box center [854, 17] width 1105 height 21
paste input "[PERSON_NAME]"
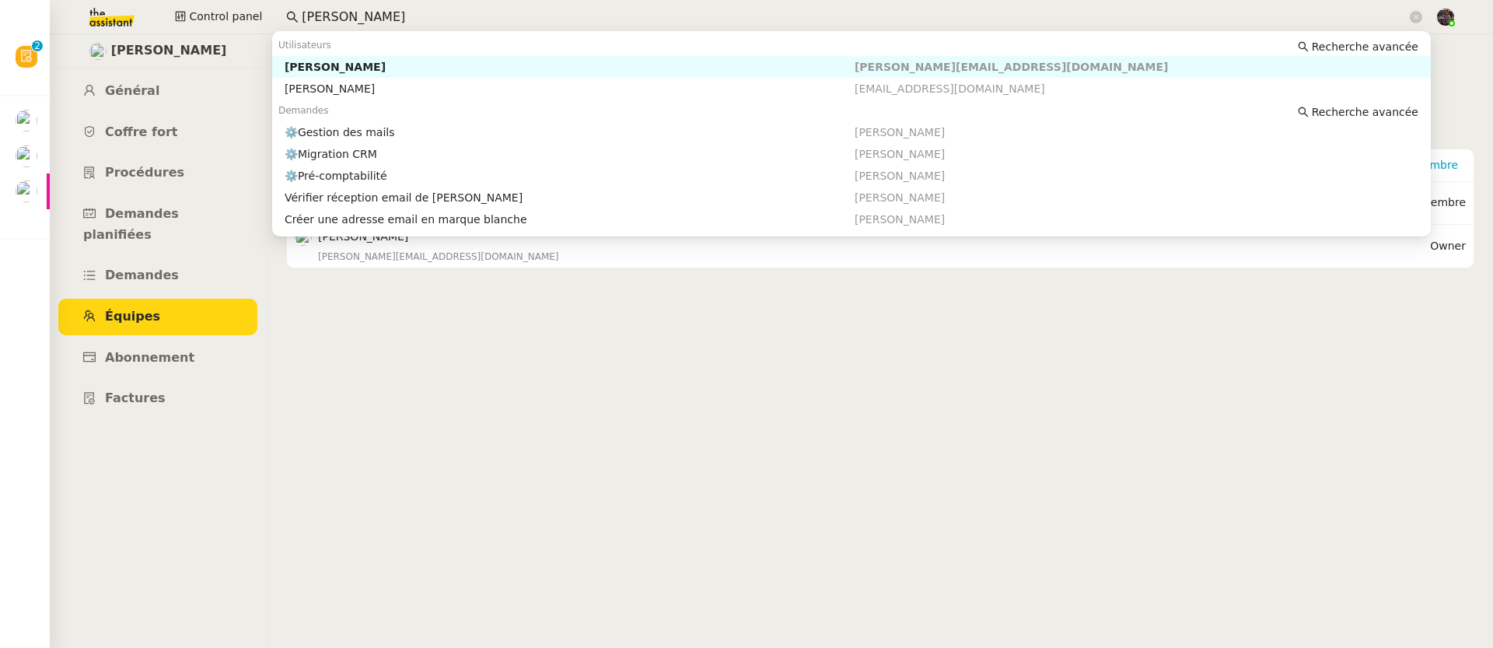
click at [318, 67] on div "[PERSON_NAME]" at bounding box center [570, 67] width 570 height 14
type input "[PERSON_NAME]"
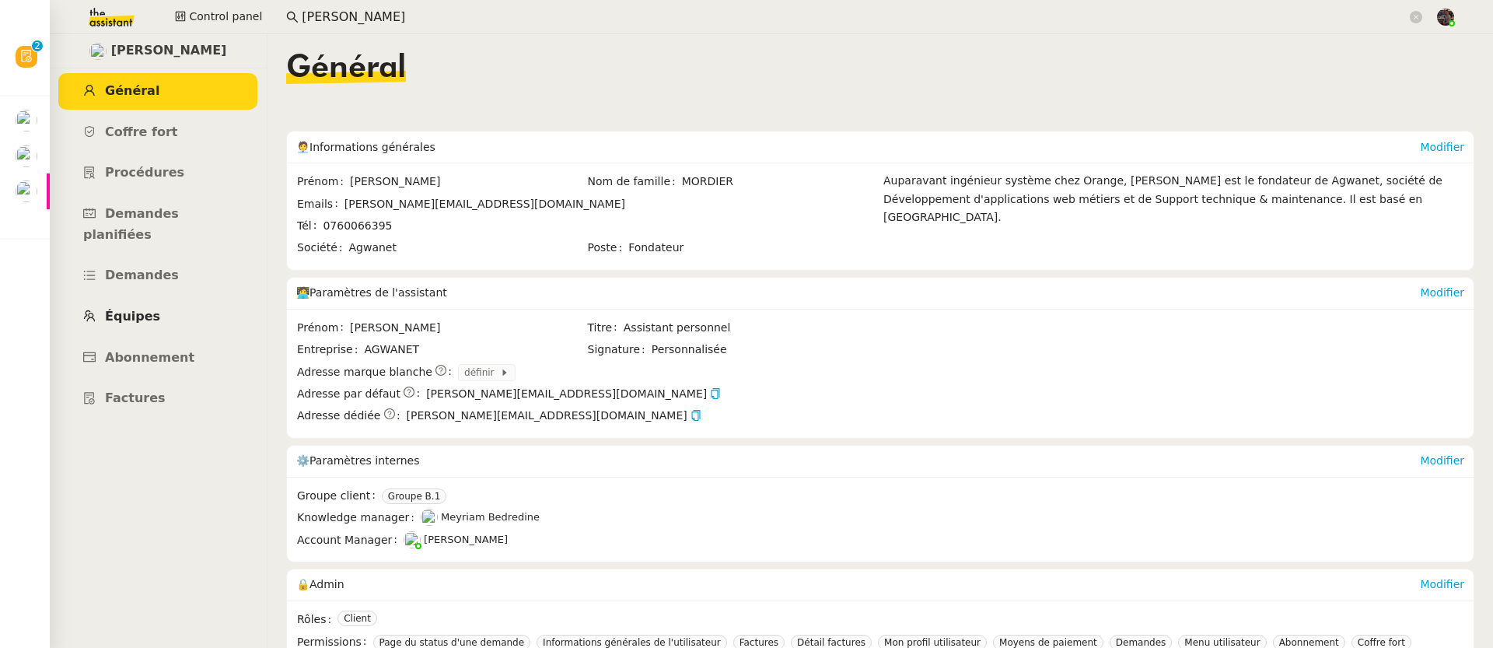
click at [167, 299] on link "Équipes" at bounding box center [157, 317] width 199 height 37
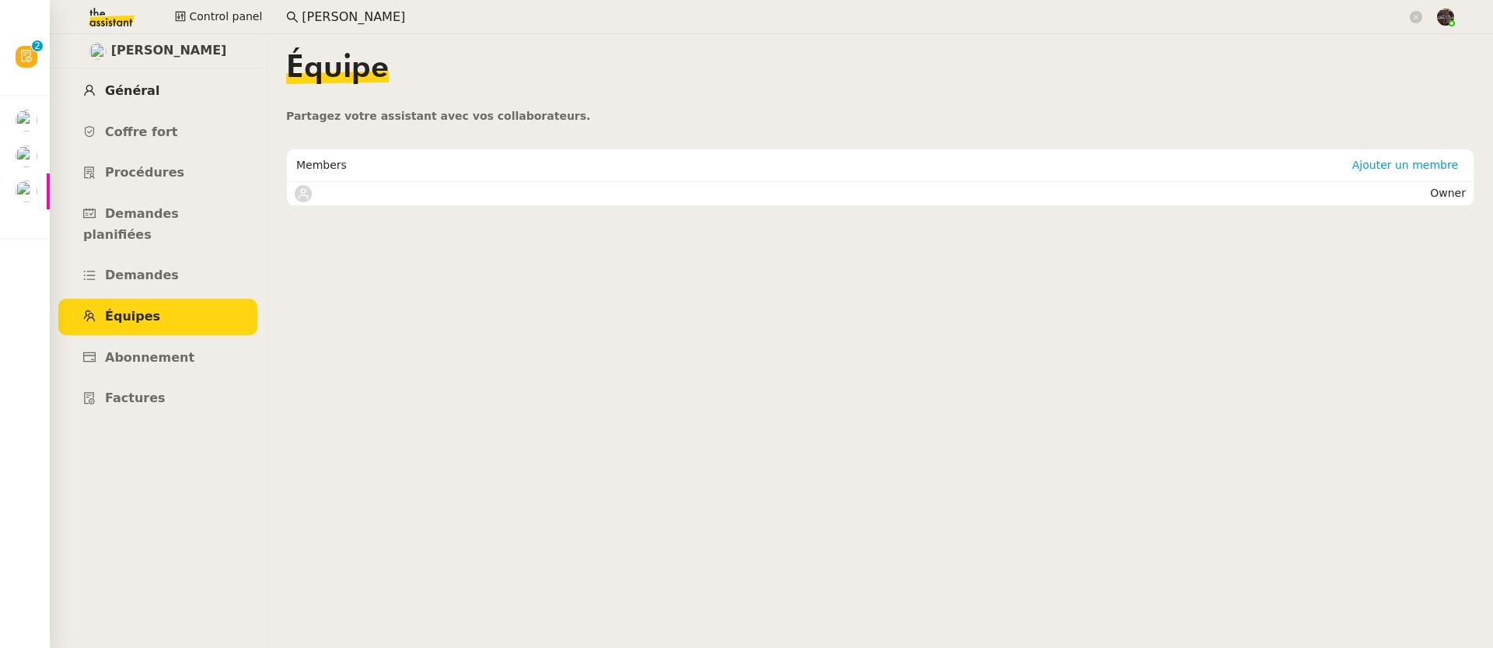
click at [233, 82] on link "Général" at bounding box center [157, 91] width 199 height 37
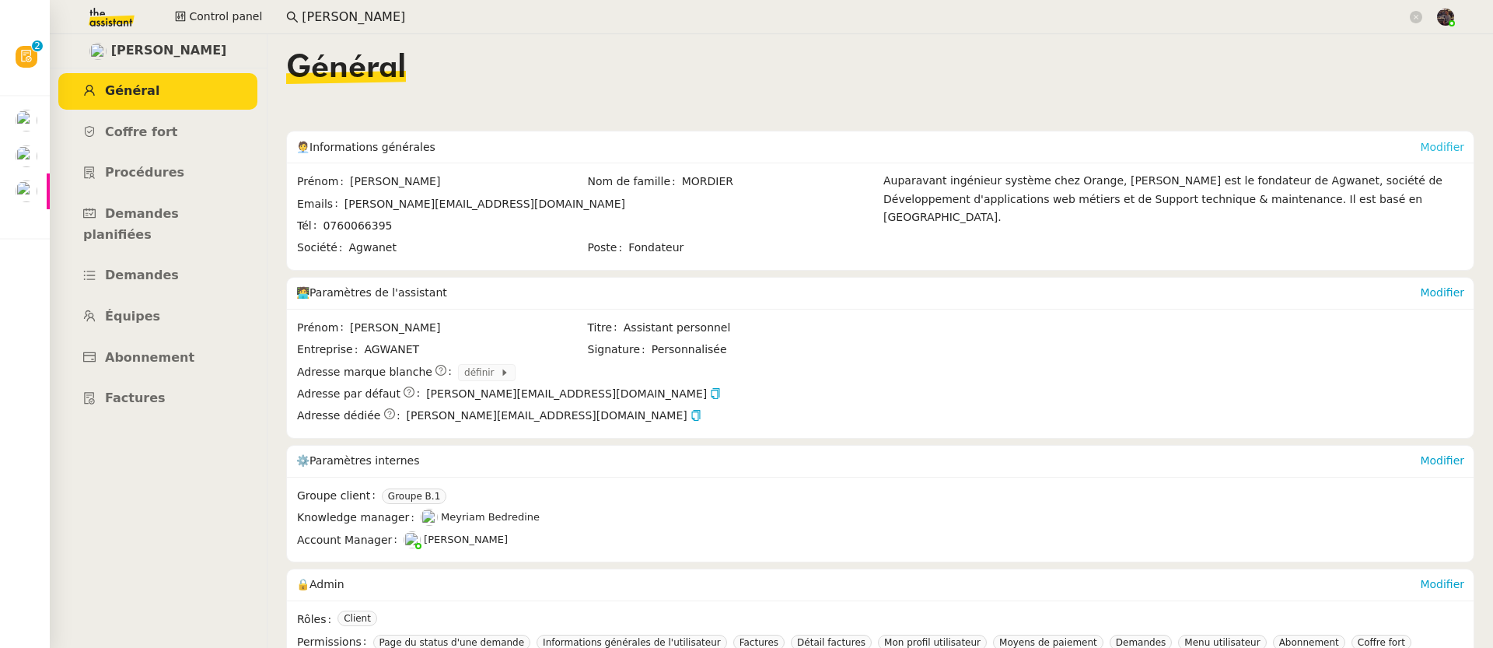
click at [1420, 149] on link "Modifier" at bounding box center [1442, 147] width 44 height 12
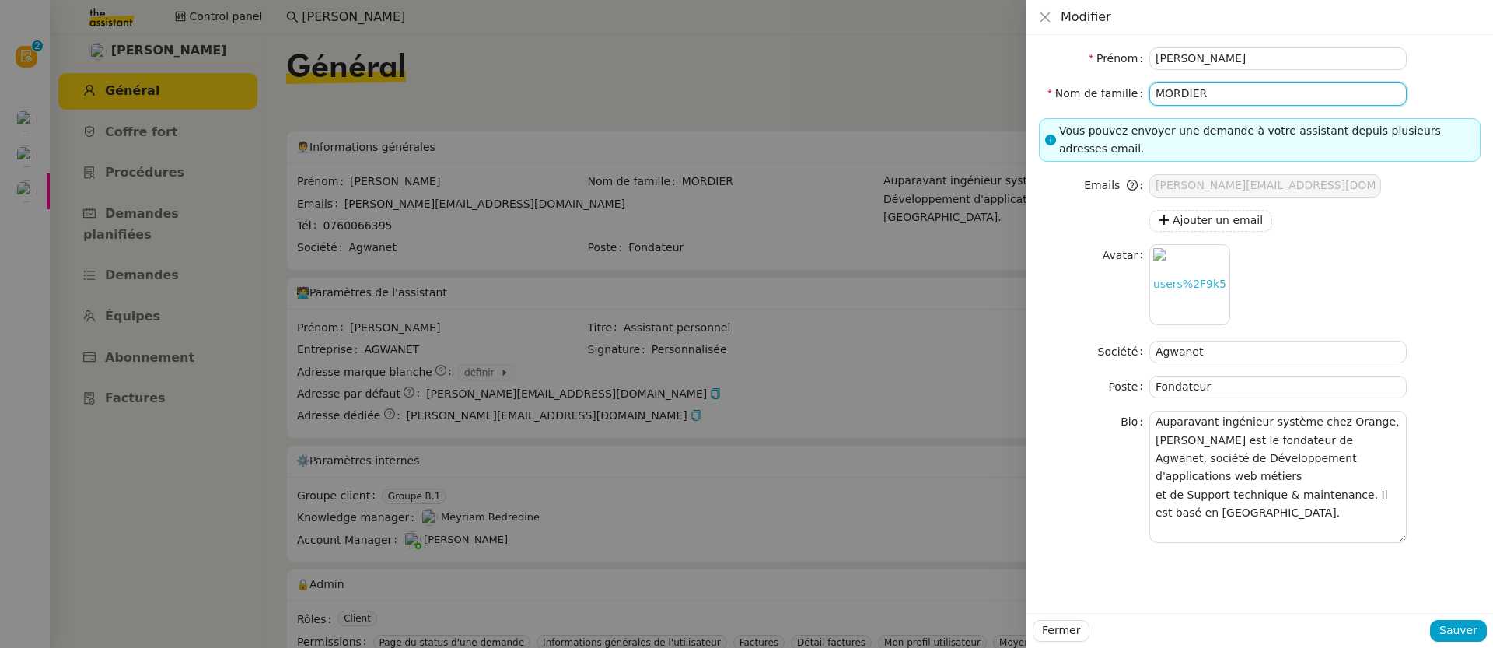
click at [1260, 85] on input "MORDIER" at bounding box center [1277, 93] width 257 height 23
type input "MORDIER"
click at [1471, 634] on span "Sauver" at bounding box center [1458, 630] width 38 height 18
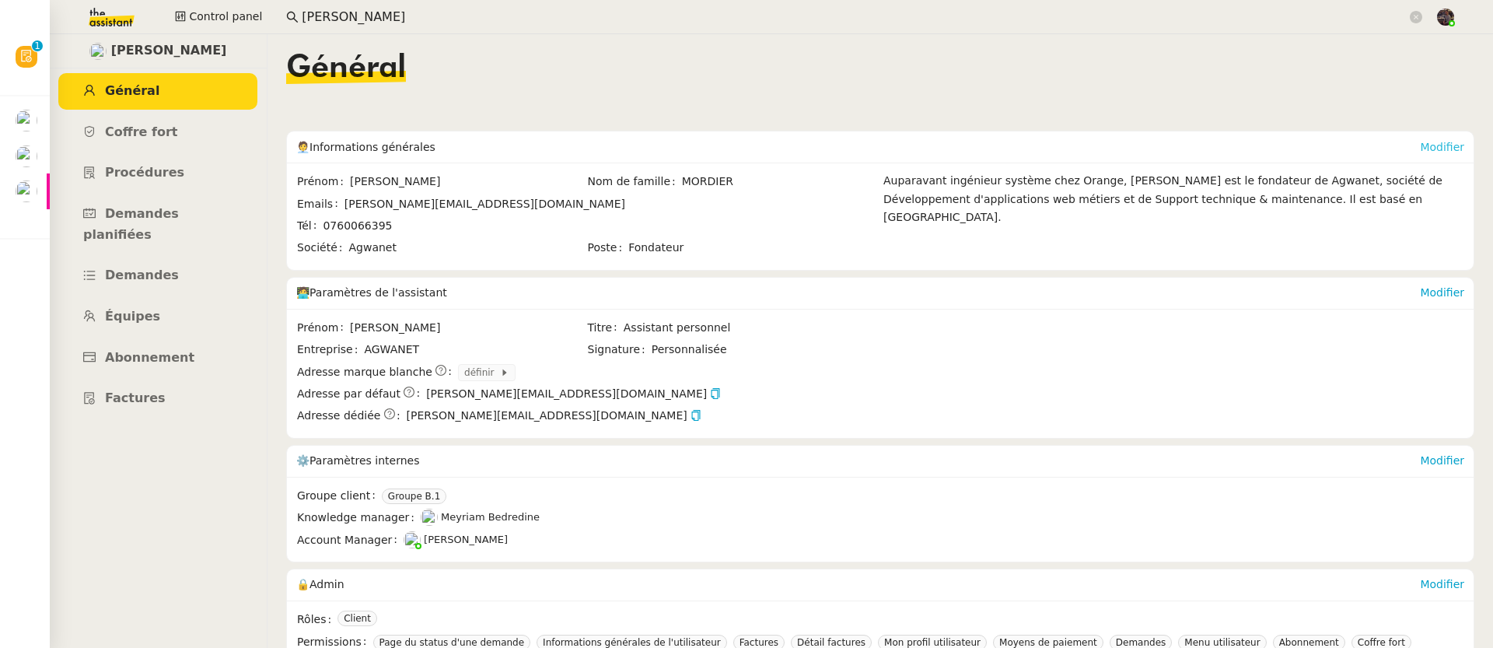
click at [1420, 142] on link "Modifier" at bounding box center [1442, 147] width 44 height 12
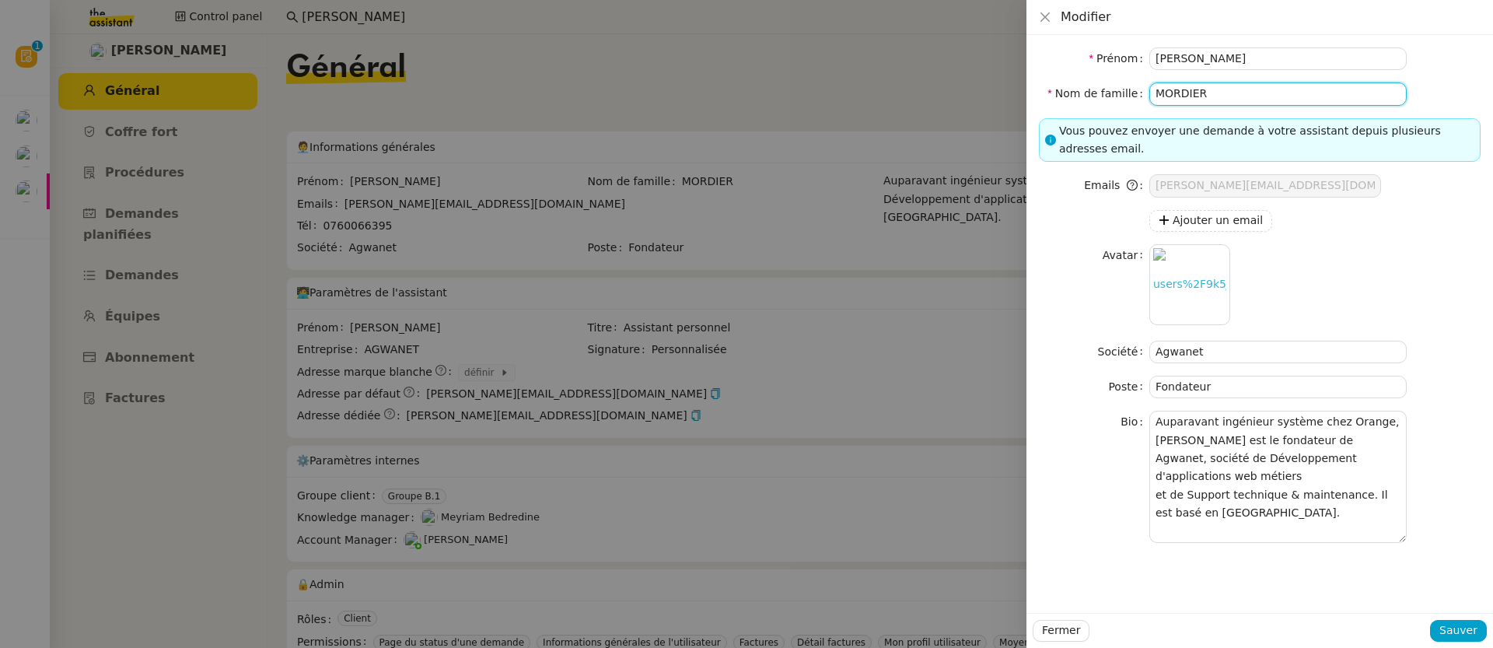
click at [1232, 92] on input "MORDIER" at bounding box center [1277, 93] width 257 height 23
type input "MORDIER"
click at [1477, 634] on span "Sauver" at bounding box center [1458, 630] width 38 height 18
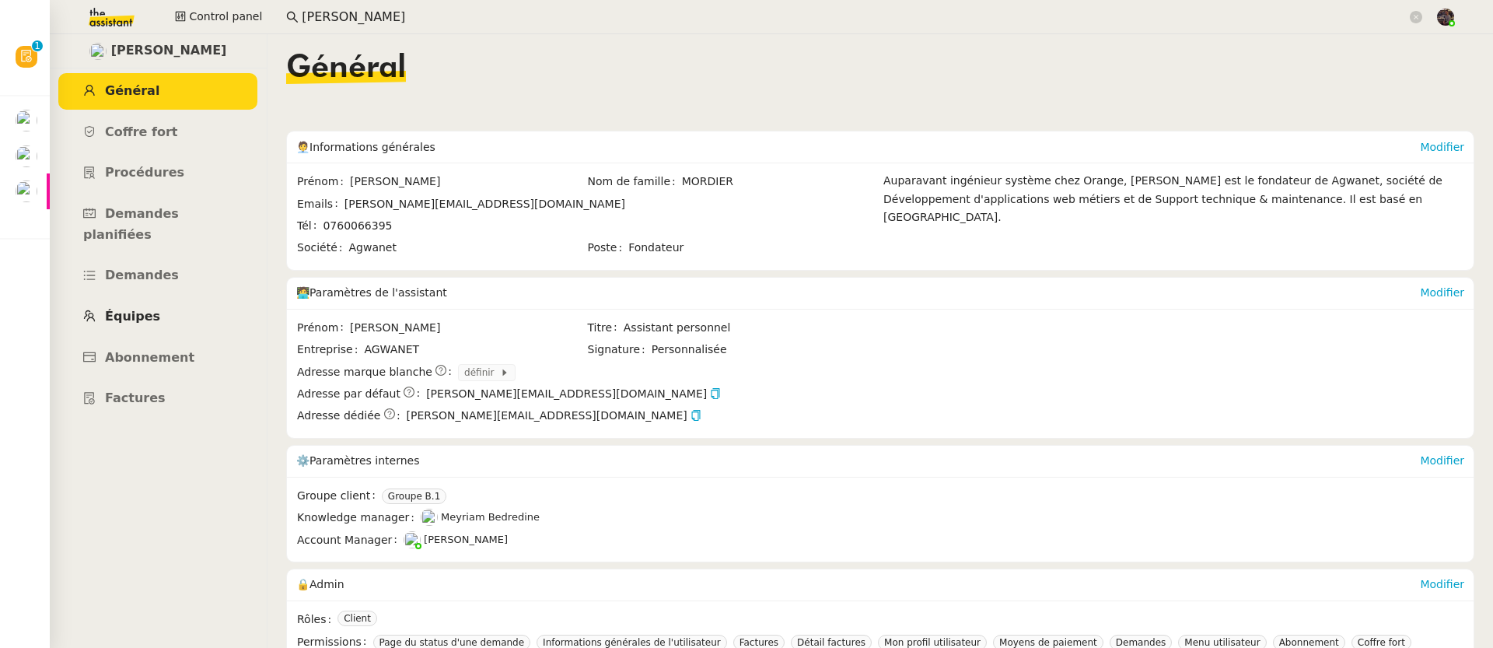
click at [174, 301] on link "Équipes" at bounding box center [157, 317] width 199 height 37
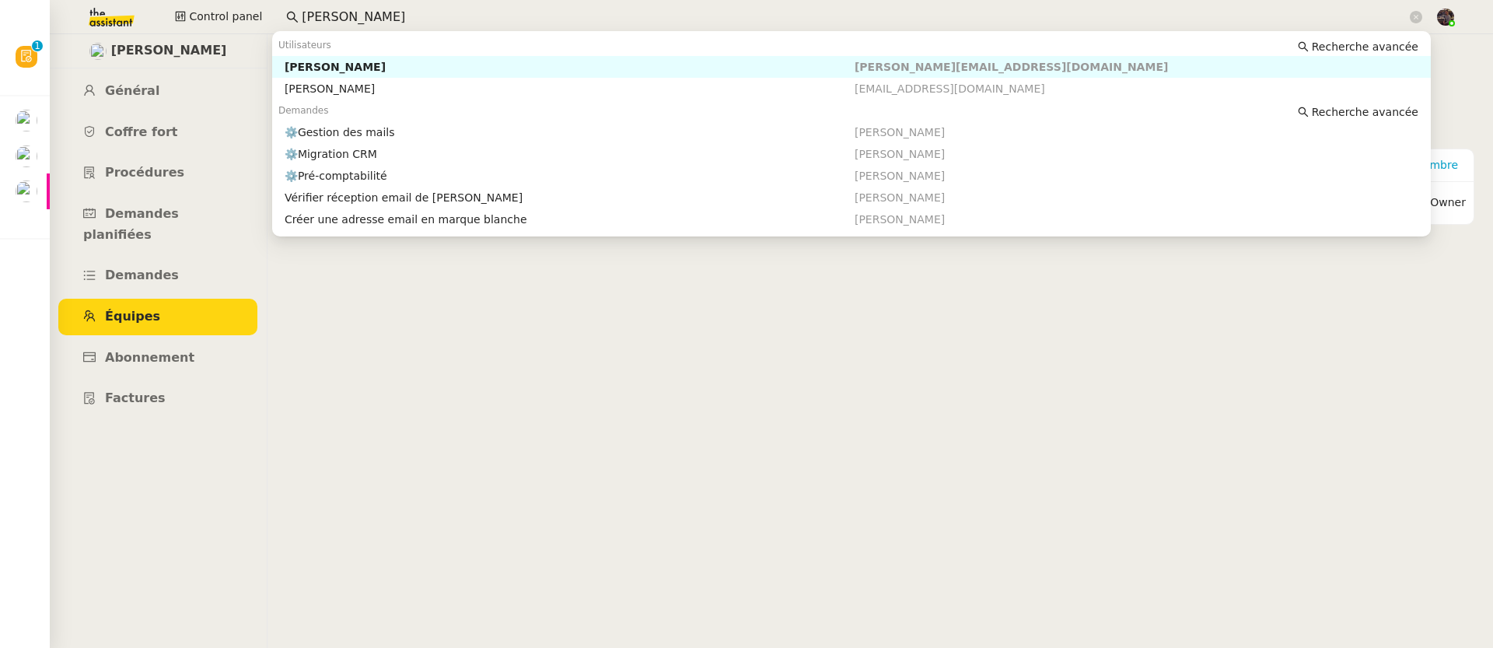
click at [392, 16] on input "[PERSON_NAME]" at bounding box center [854, 17] width 1105 height 21
paste input "[PERSON_NAME]"
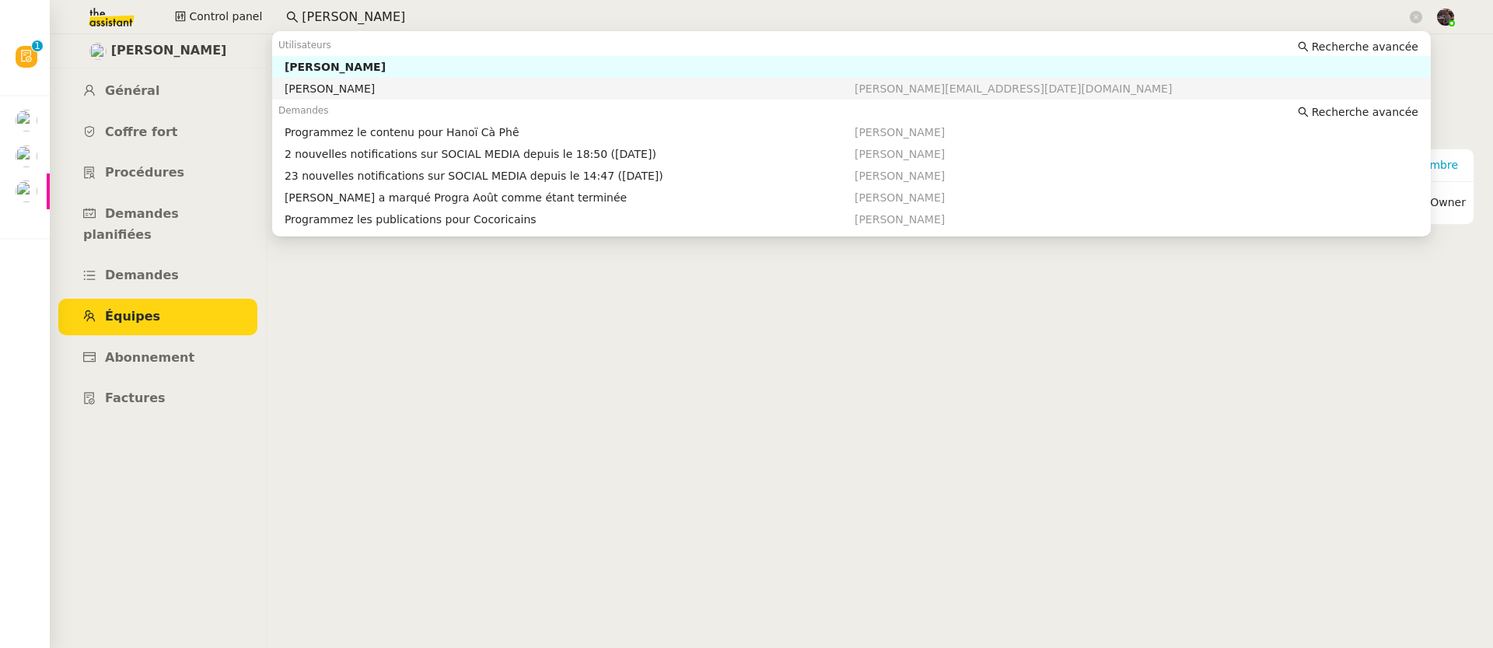
click at [384, 87] on div "[PERSON_NAME]" at bounding box center [570, 89] width 570 height 14
type input "[PERSON_NAME]"
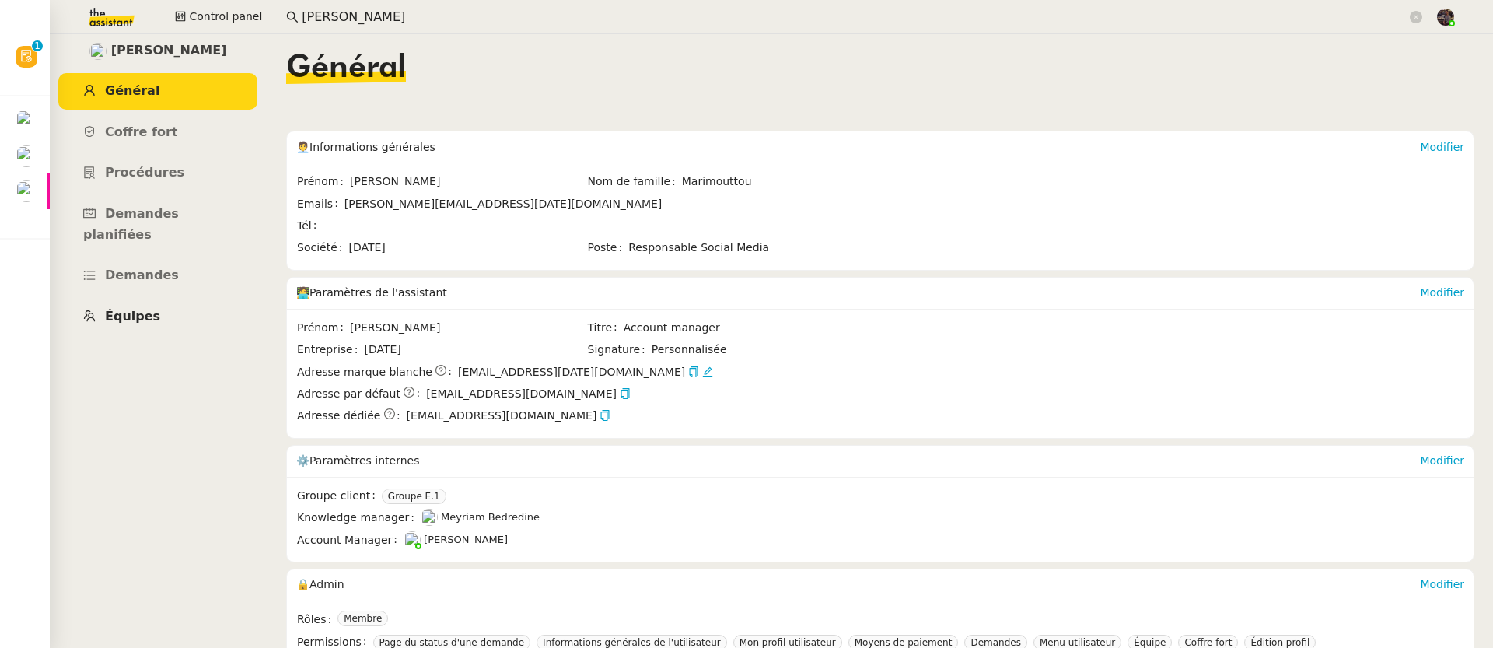
click at [143, 305] on link "Équipes" at bounding box center [157, 317] width 199 height 37
click at [1396, 152] on div "🧑‍💼 Informations générales" at bounding box center [858, 146] width 1124 height 31
click at [1423, 145] on link "Modifier" at bounding box center [1442, 147] width 44 height 12
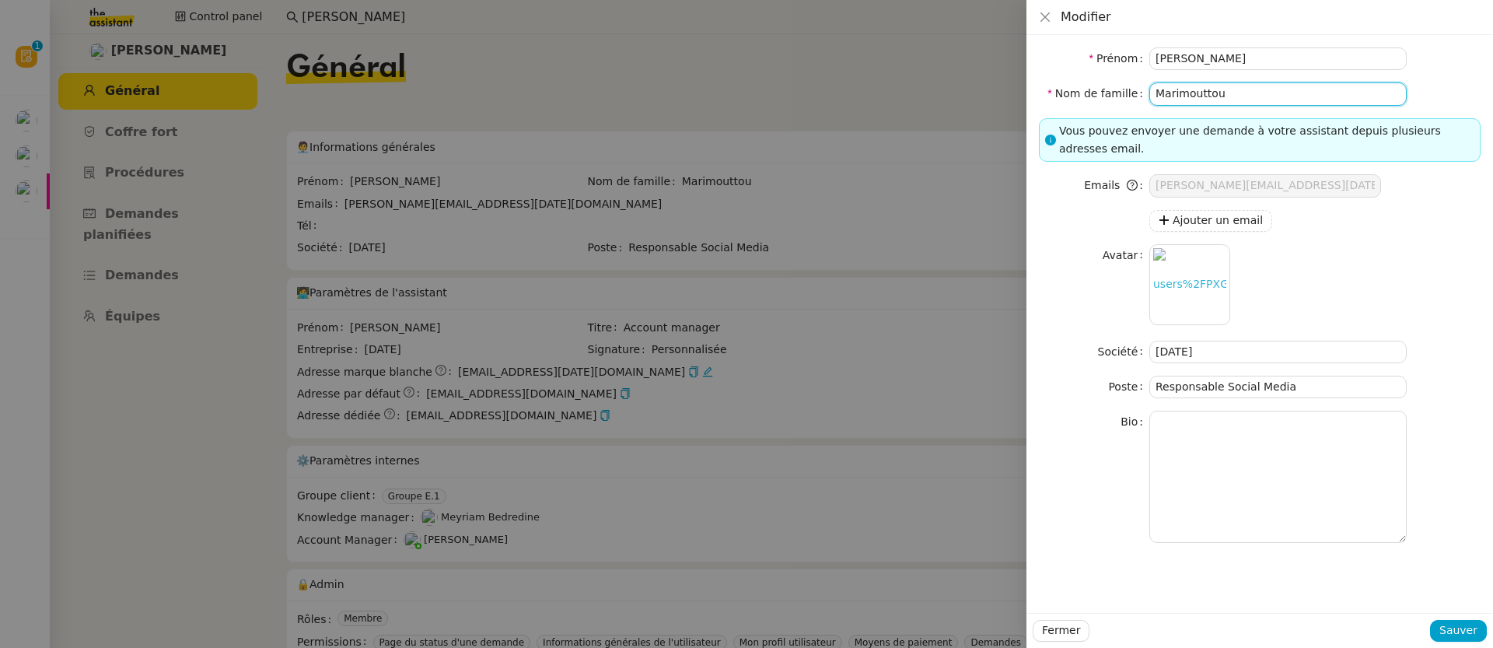
click at [1233, 93] on input "Marimouttou" at bounding box center [1277, 93] width 257 height 23
type input "Marimouttou"
click at [1468, 614] on div "Fermer Sauver" at bounding box center [1259, 630] width 467 height 35
click at [1477, 636] on button "Sauver" at bounding box center [1458, 631] width 57 height 22
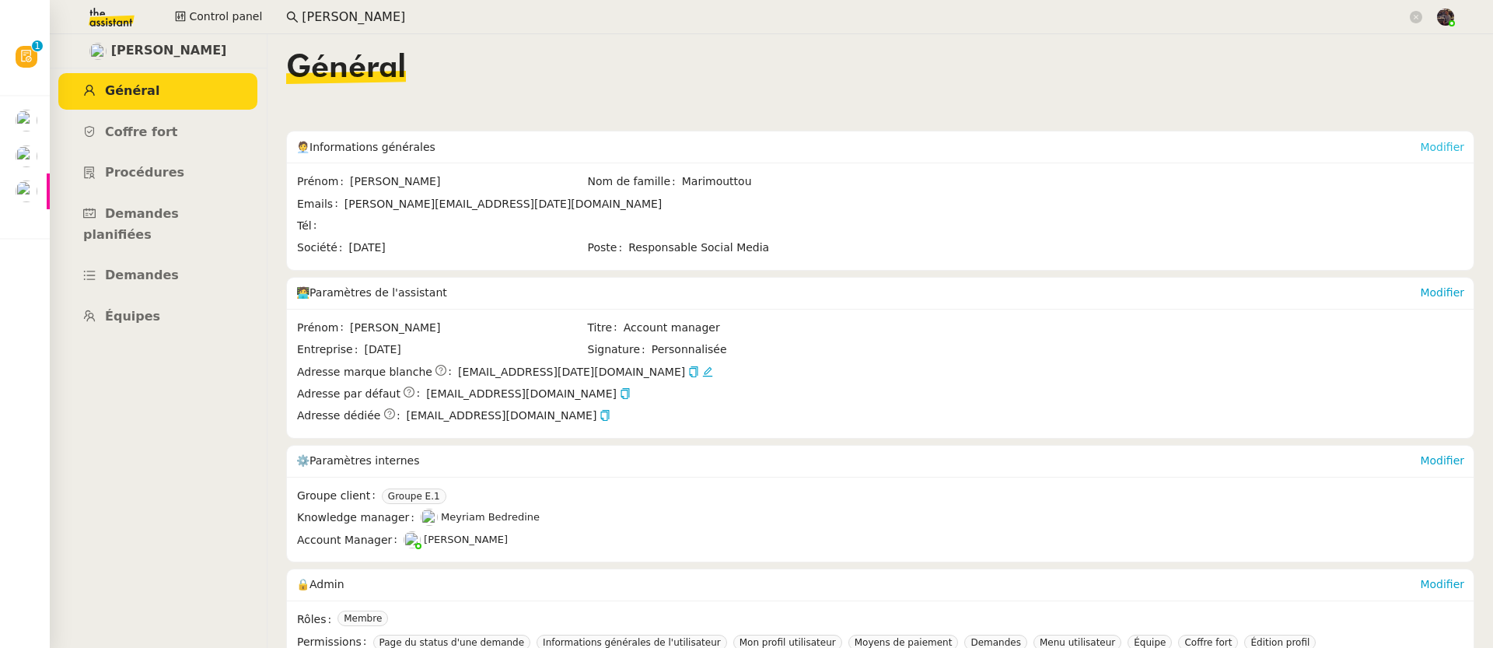
click at [1420, 146] on link "Modifier" at bounding box center [1442, 147] width 44 height 12
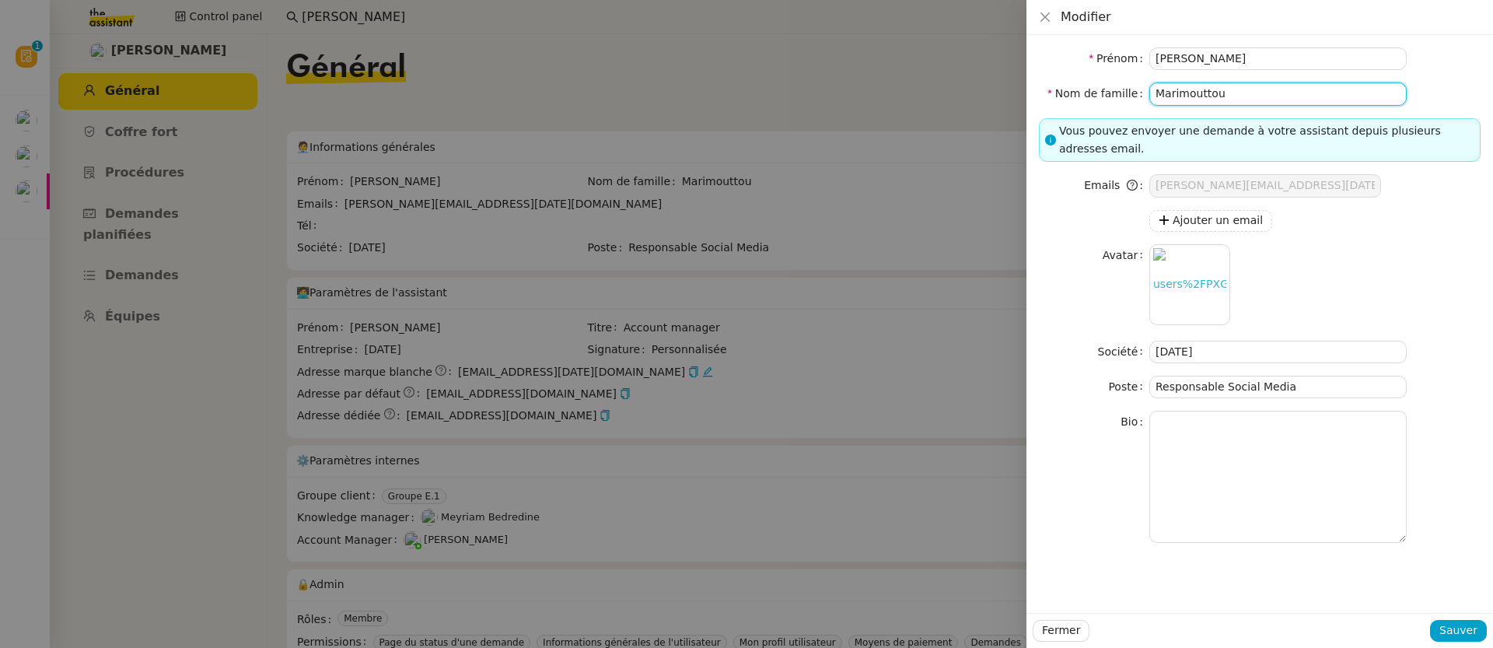
click at [1254, 85] on input "Marimouttou" at bounding box center [1277, 93] width 257 height 23
type input "Marimouttou"
click at [1465, 634] on span "Sauver" at bounding box center [1458, 630] width 38 height 18
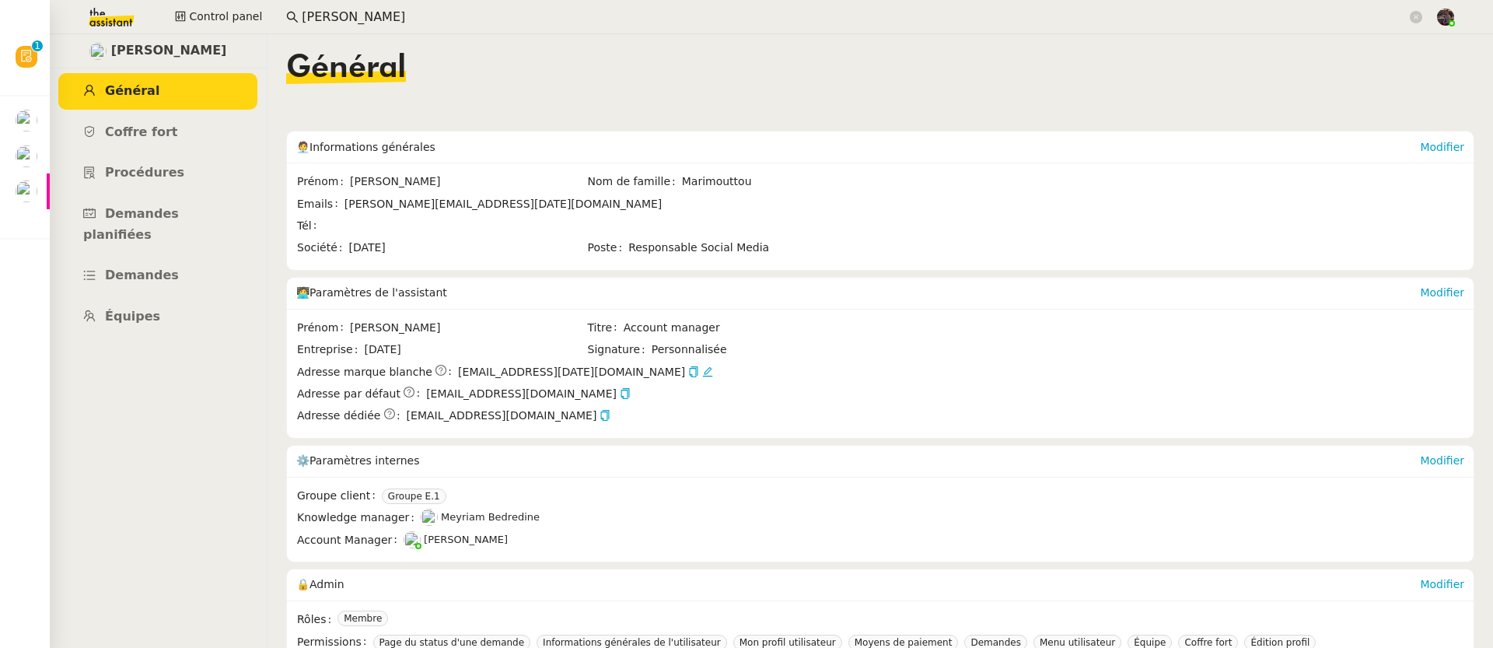
click at [365, 19] on input "[PERSON_NAME]" at bounding box center [854, 17] width 1105 height 21
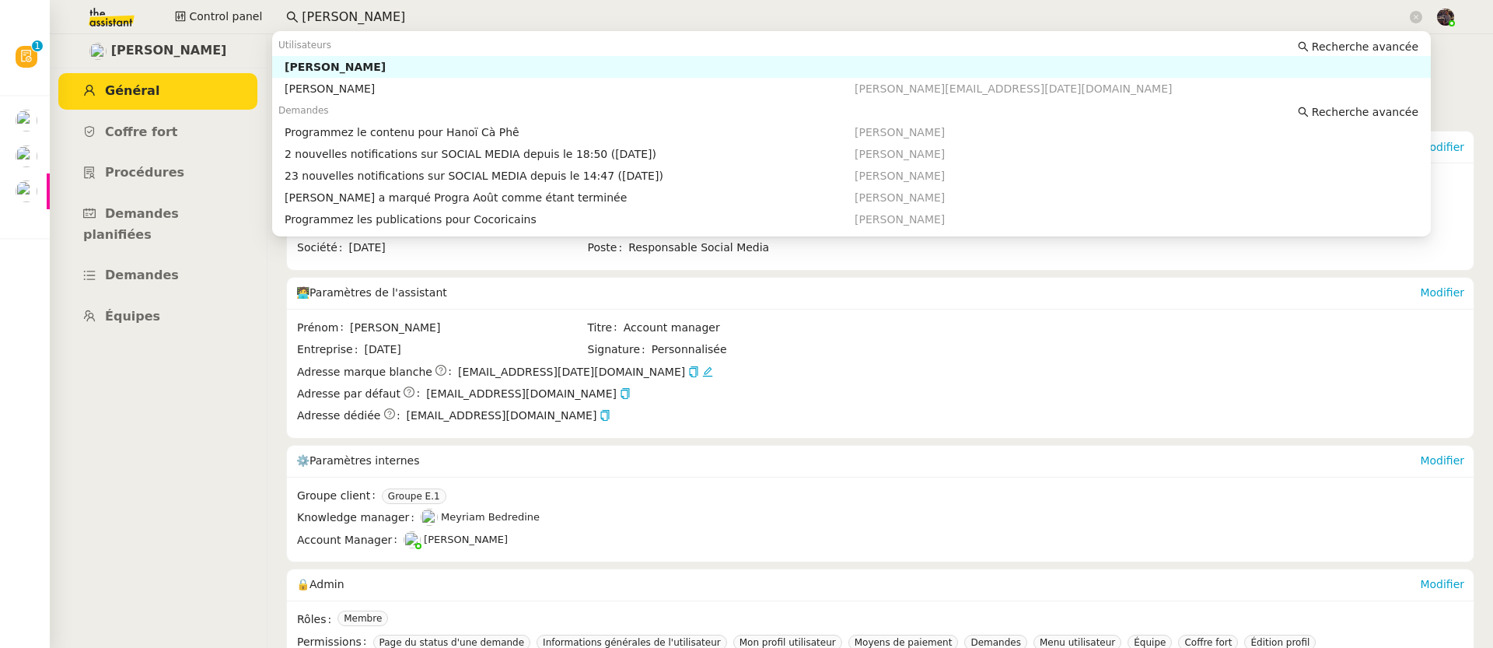
click at [365, 19] on input "[PERSON_NAME]" at bounding box center [854, 17] width 1105 height 21
paste input "[PERSON_NAME]"
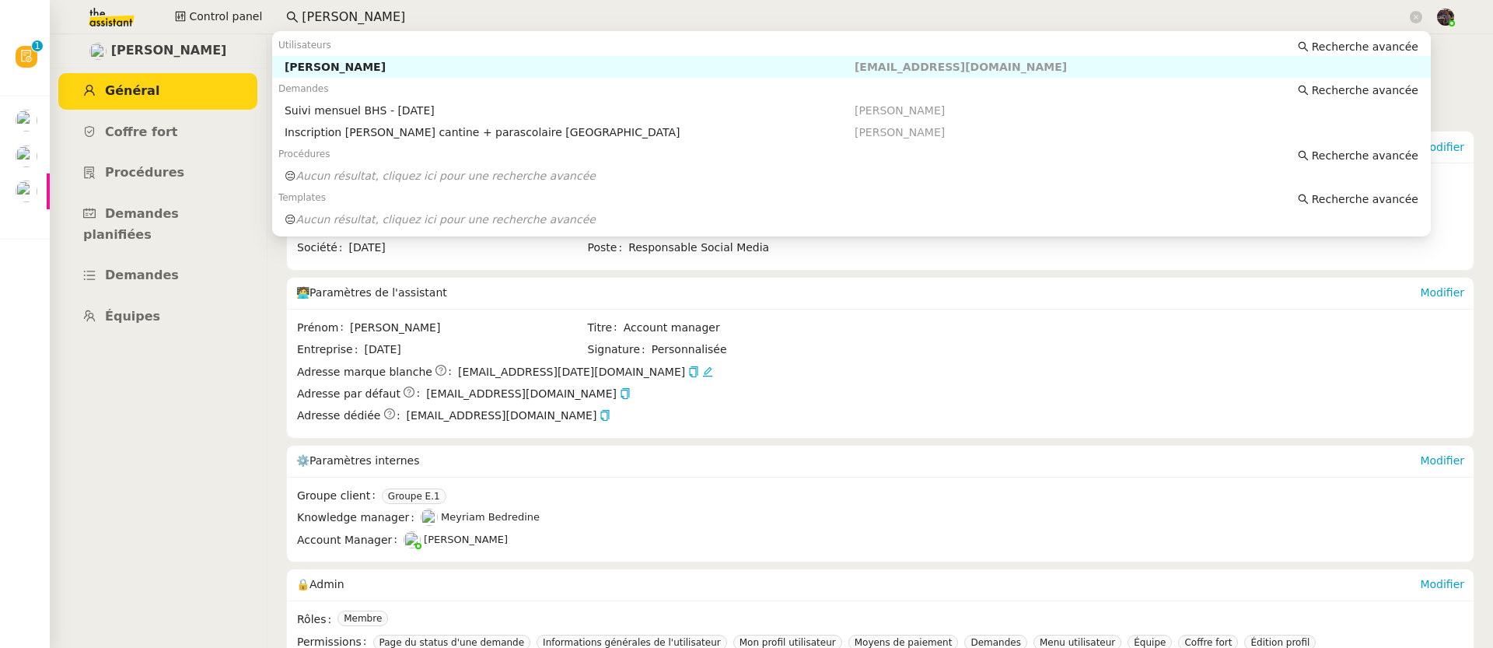
click at [351, 68] on div "[PERSON_NAME]" at bounding box center [570, 67] width 570 height 14
type input "[PERSON_NAME]"
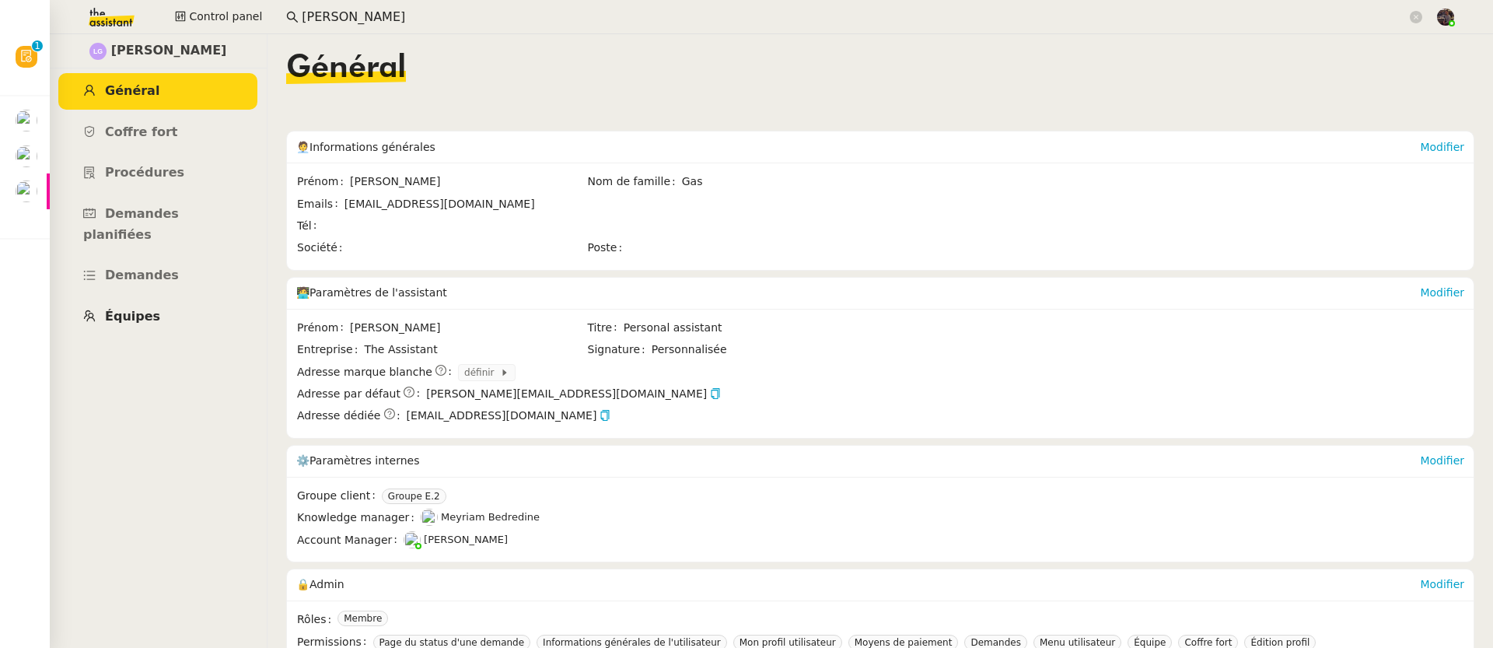
click at [138, 309] on span "Équipes" at bounding box center [132, 316] width 55 height 15
click at [1434, 147] on link "Modifier" at bounding box center [1442, 147] width 44 height 12
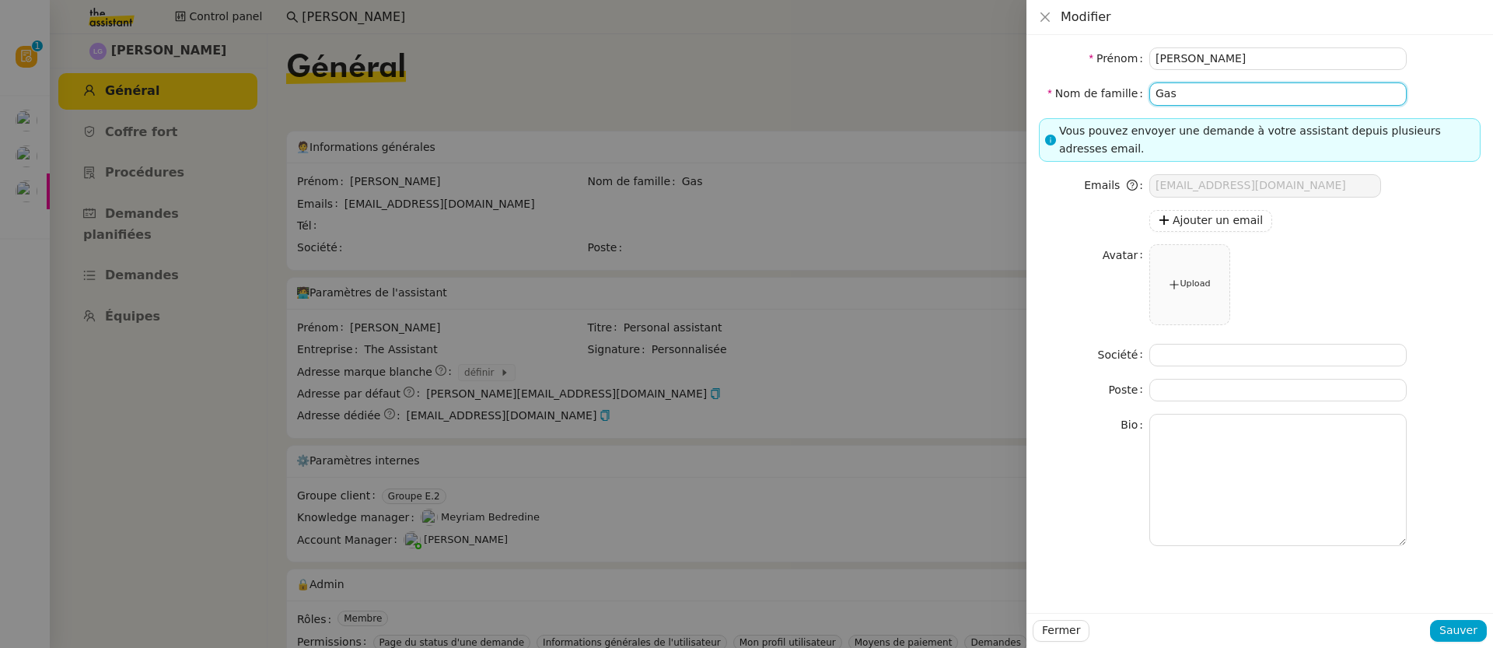
click at [1208, 103] on input "Gas" at bounding box center [1277, 93] width 257 height 23
type input "Gas"
click at [1467, 637] on span "Sauver" at bounding box center [1458, 630] width 38 height 18
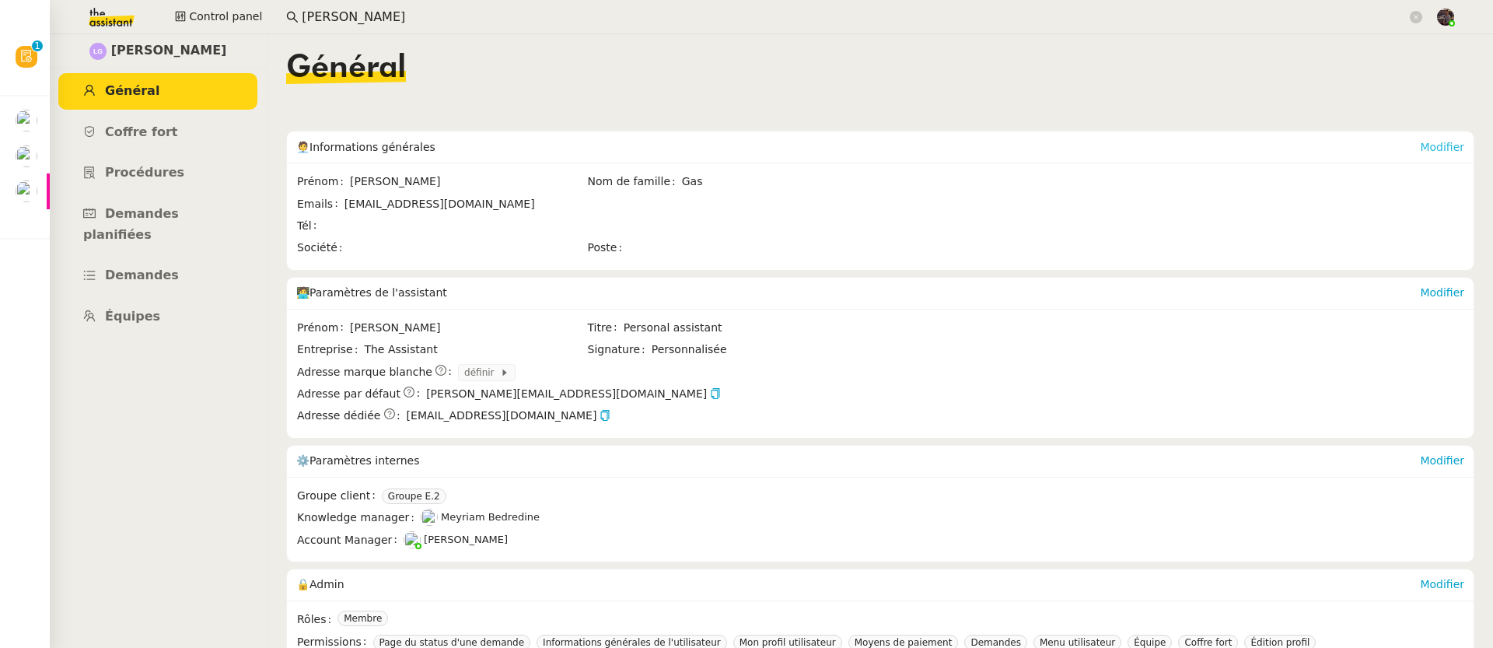
click at [1420, 147] on link "Modifier" at bounding box center [1442, 147] width 44 height 12
type input "[PERSON_NAME]"
type input "Gas"
type input "[EMAIL_ADDRESS][DOMAIN_NAME]"
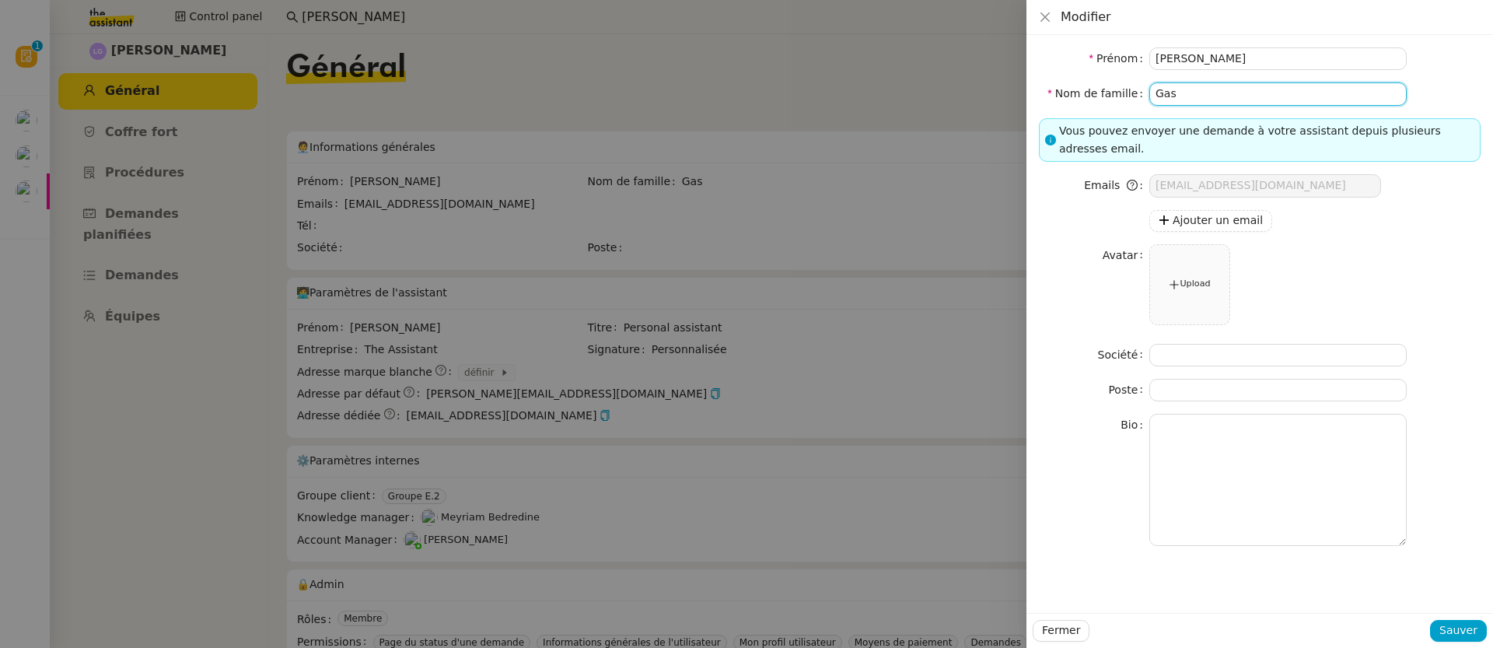
click at [1298, 99] on input "Gas" at bounding box center [1277, 93] width 257 height 23
type input "Gas"
drag, startPoint x: 1465, startPoint y: 635, endPoint x: 1470, endPoint y: 642, distance: 8.4
click at [1465, 635] on span "Sauver" at bounding box center [1458, 630] width 38 height 18
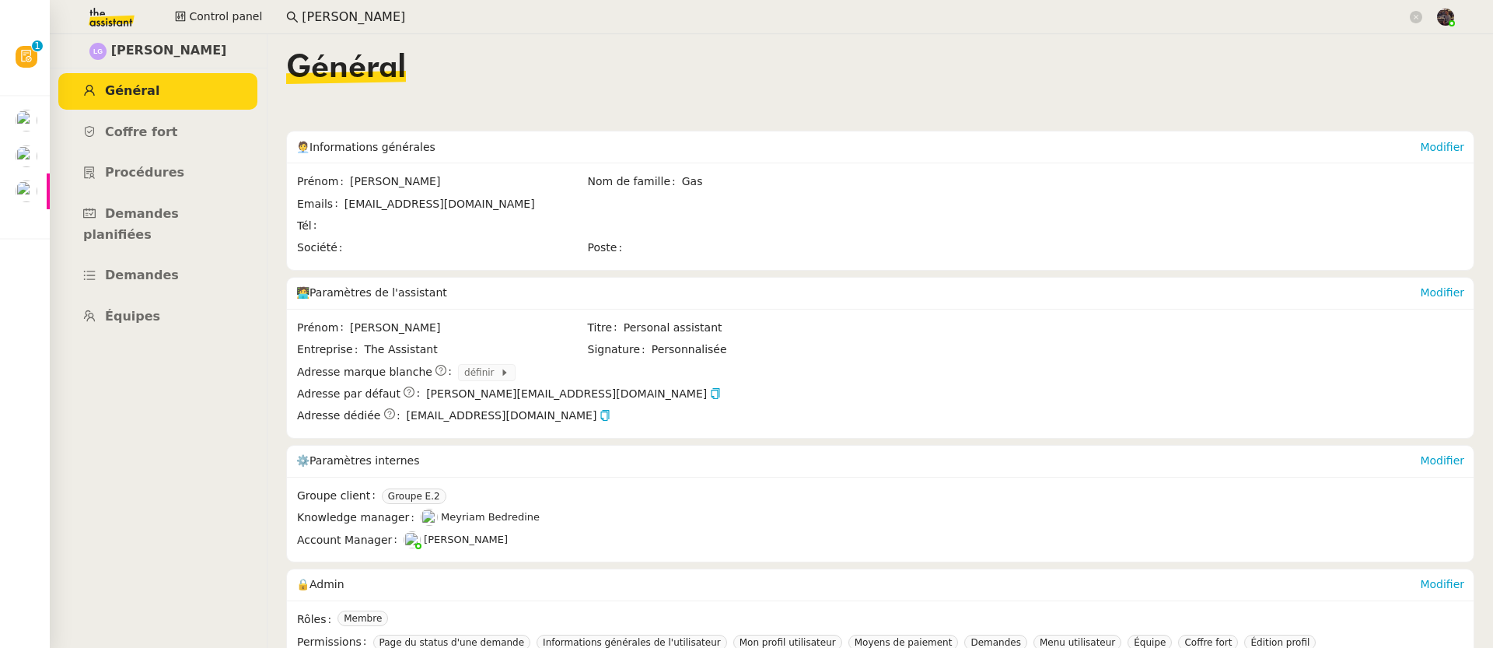
click at [398, 20] on input "[PERSON_NAME]" at bounding box center [854, 17] width 1105 height 21
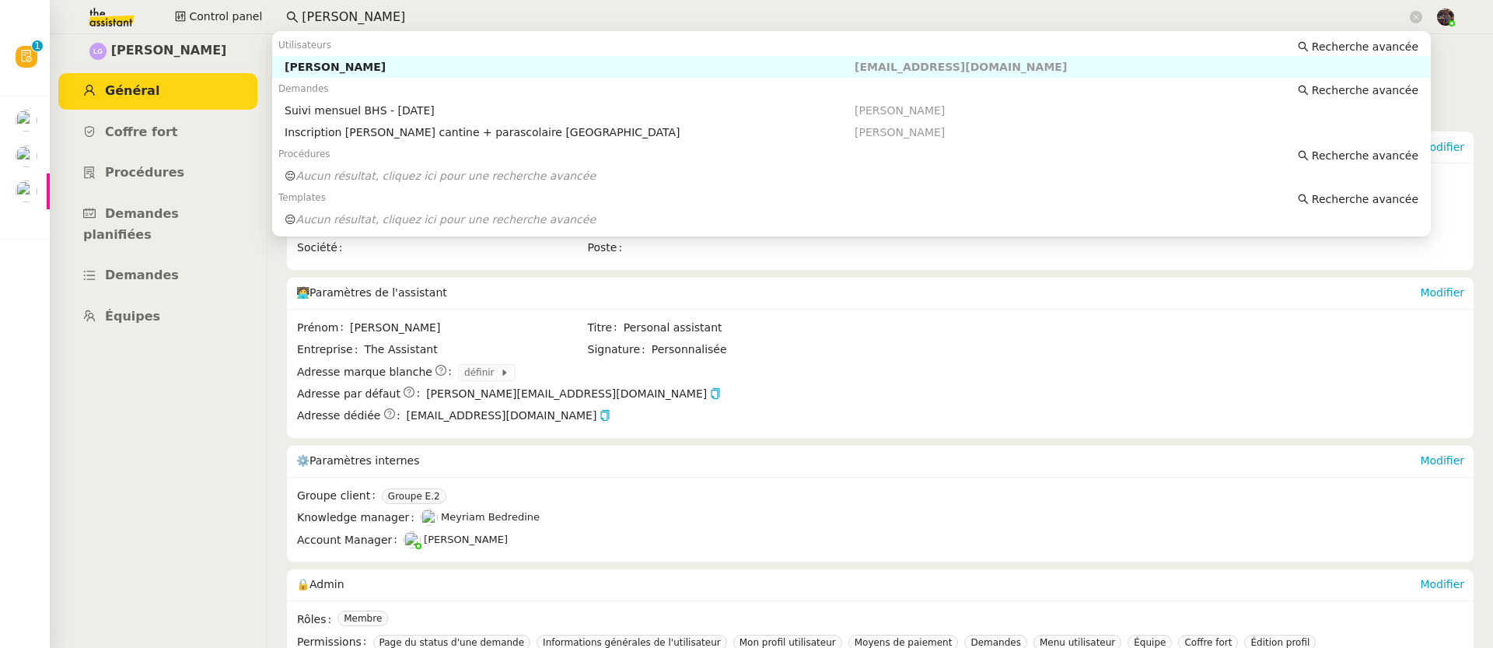
click at [398, 20] on input "[PERSON_NAME]" at bounding box center [854, 17] width 1105 height 21
paste input "[PERSON_NAME]"
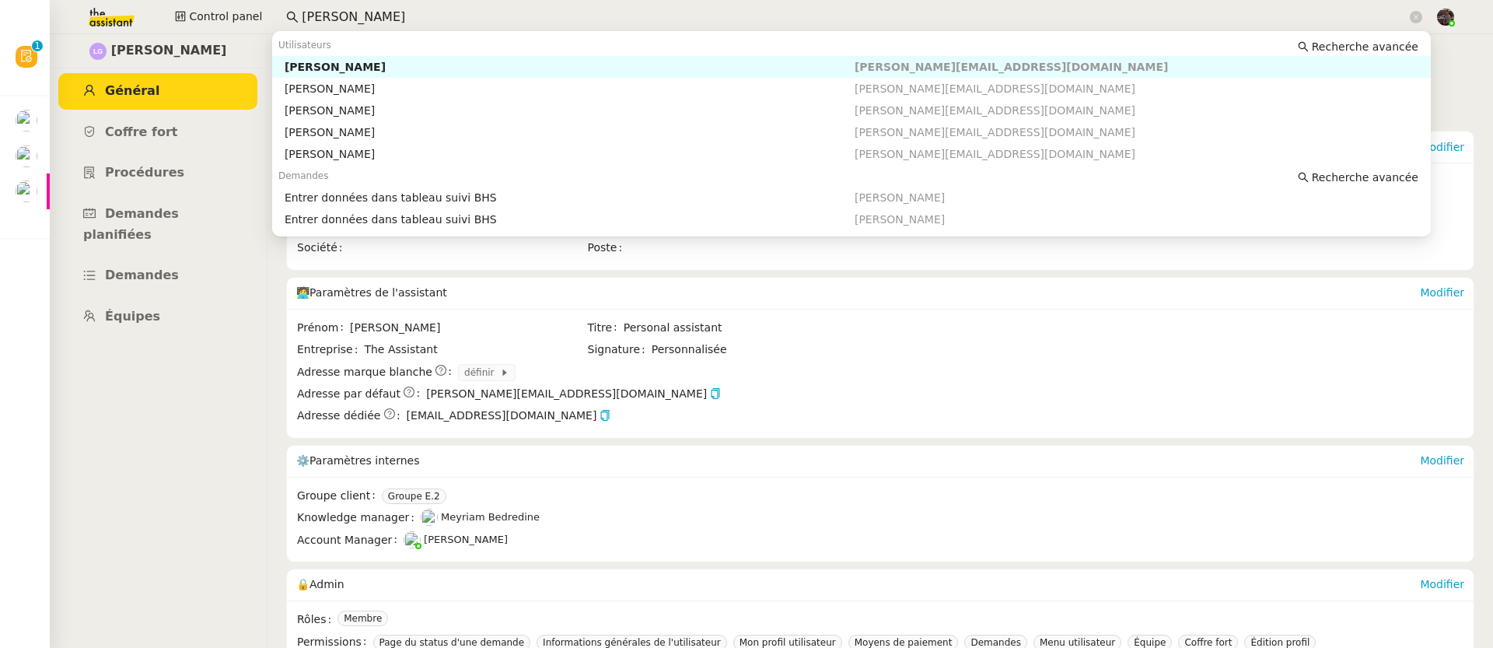
click at [414, 68] on div "[PERSON_NAME]" at bounding box center [570, 67] width 570 height 14
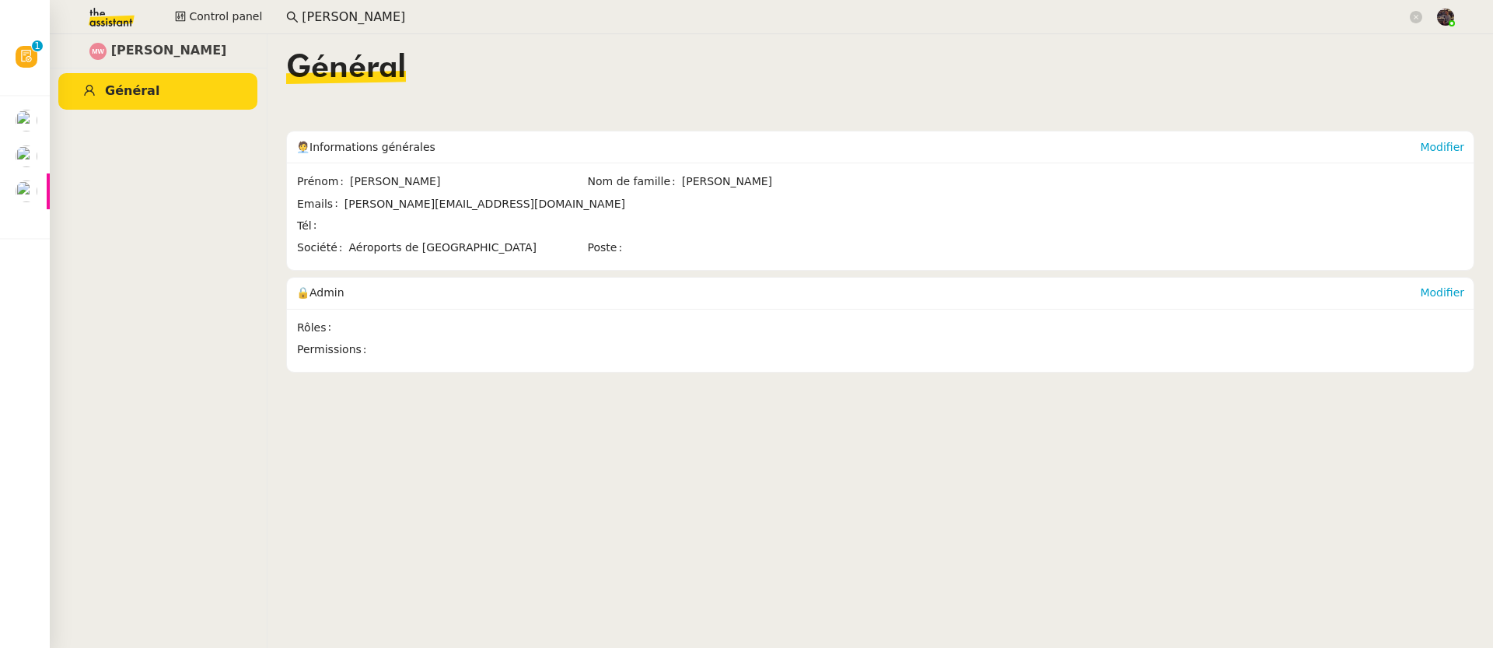
click at [398, 20] on input "[PERSON_NAME]" at bounding box center [854, 17] width 1105 height 21
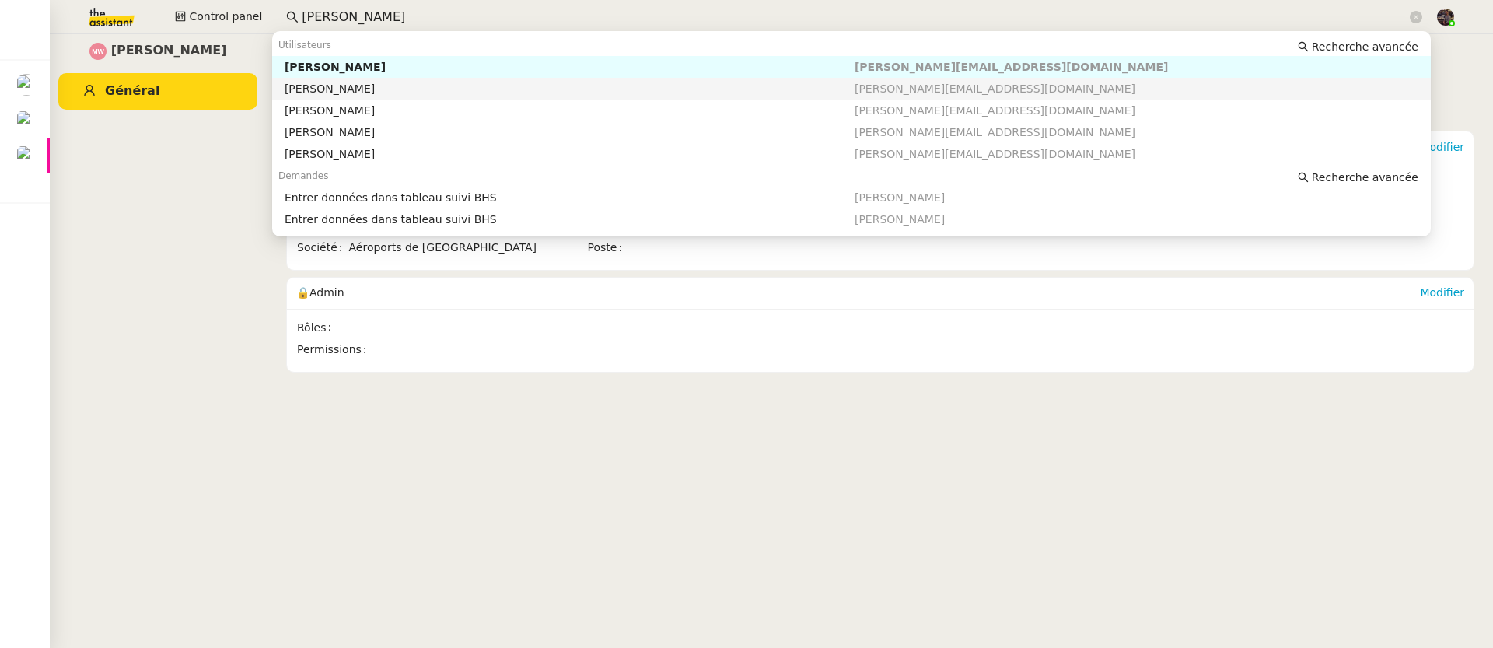
click at [388, 82] on div "[PERSON_NAME]" at bounding box center [570, 89] width 570 height 14
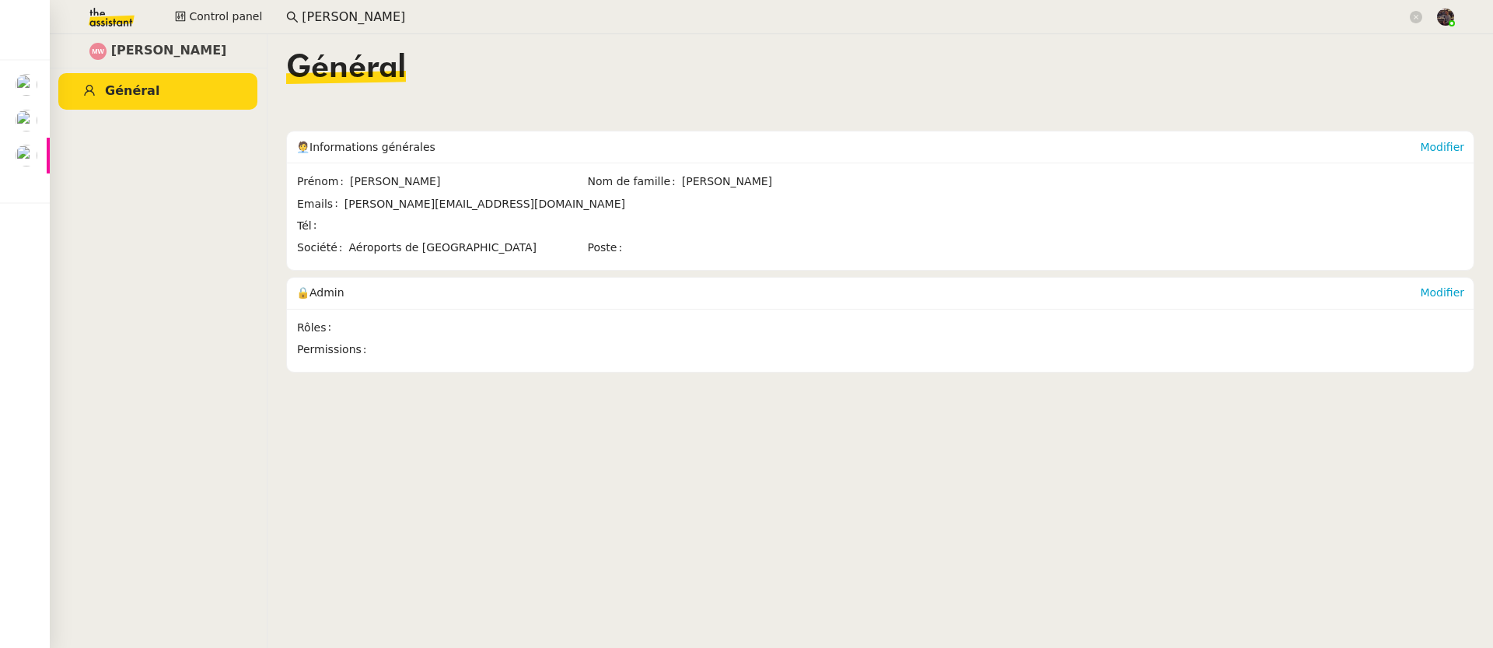
click at [386, 17] on input "Marc Wallach" at bounding box center [854, 17] width 1105 height 21
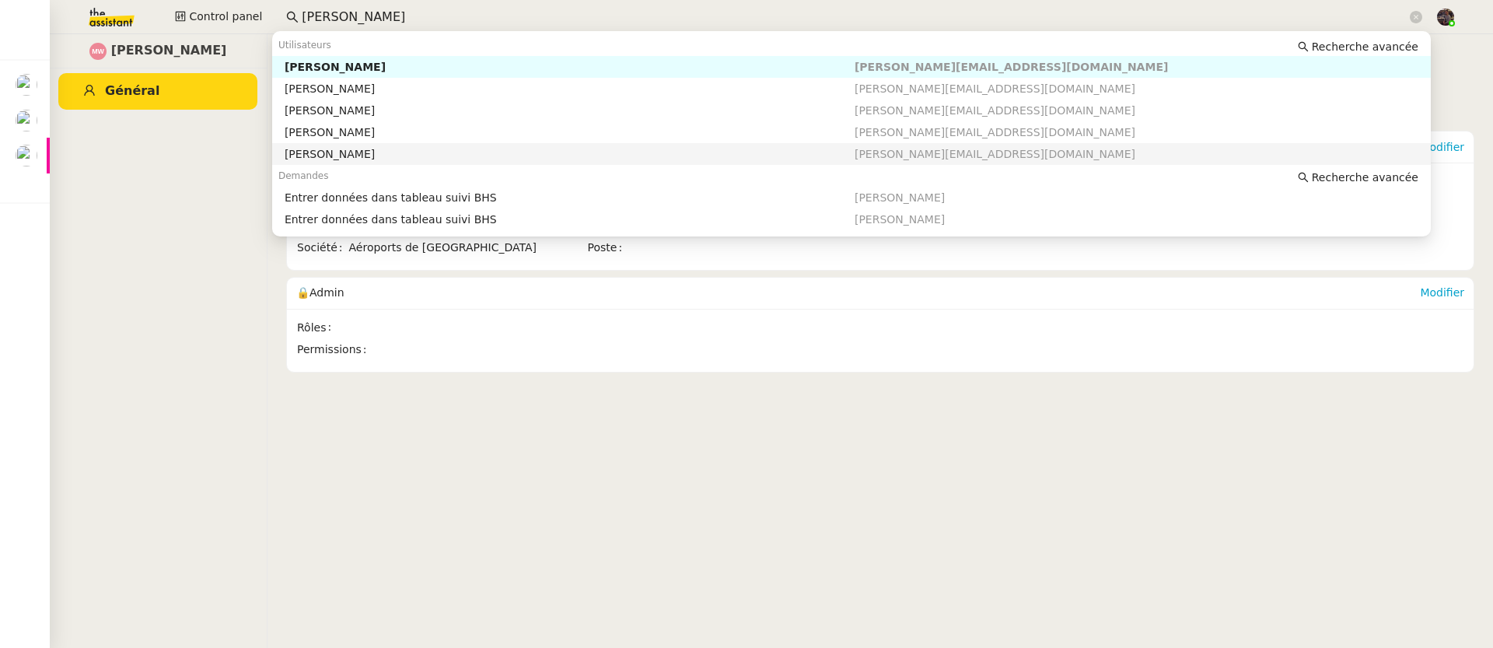
click at [422, 150] on div "Marc Wallach" at bounding box center [570, 154] width 570 height 14
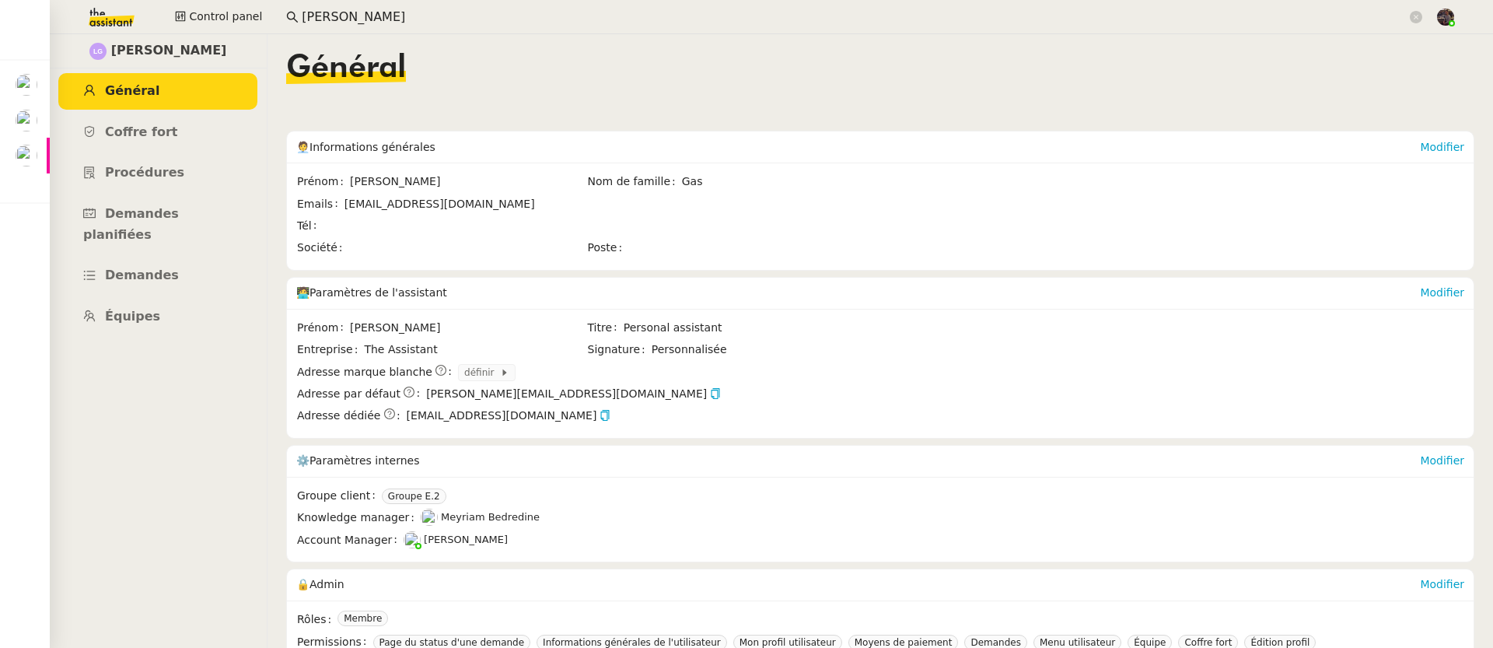
click at [181, 276] on ul "Général Coffre fort Procédures Demandes planifiées Demandes Équipes" at bounding box center [158, 204] width 218 height 262
click at [180, 301] on link "Équipes" at bounding box center [157, 317] width 199 height 37
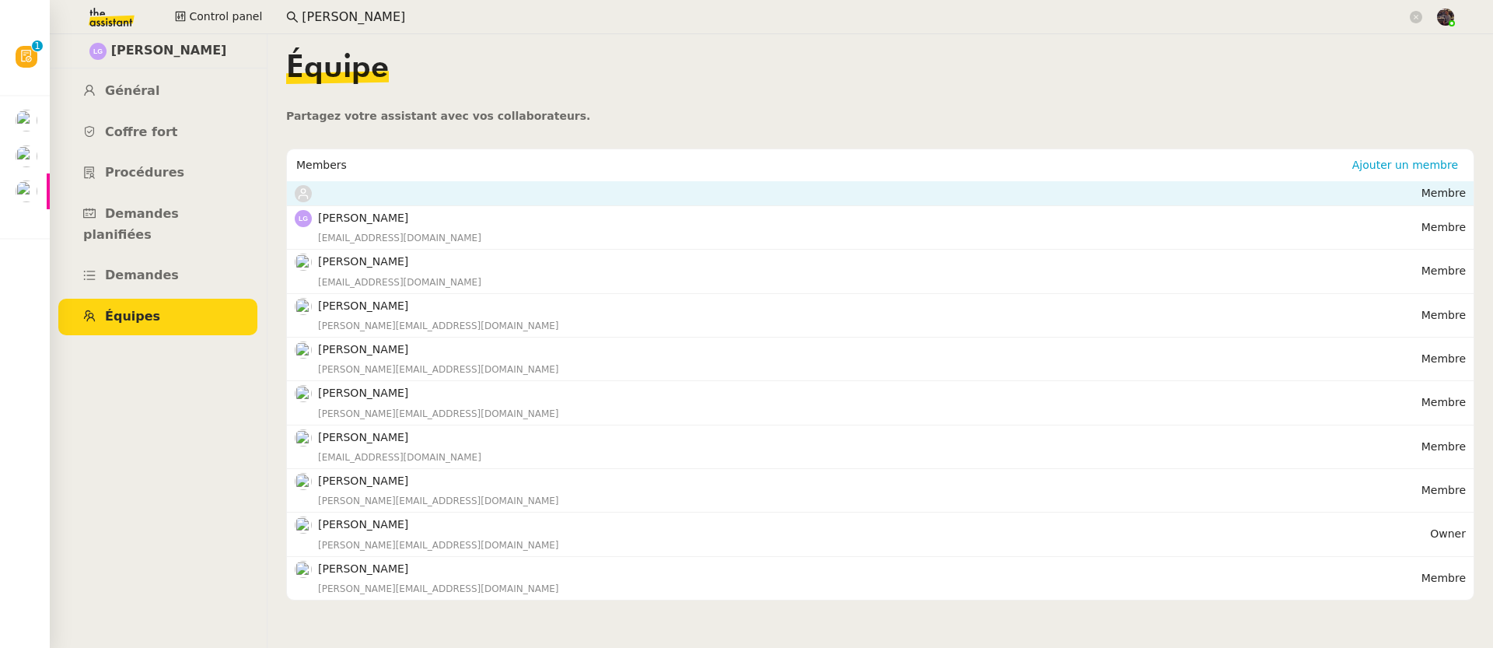
click at [350, 200] on nz-list-item-meta at bounding box center [858, 193] width 1127 height 18
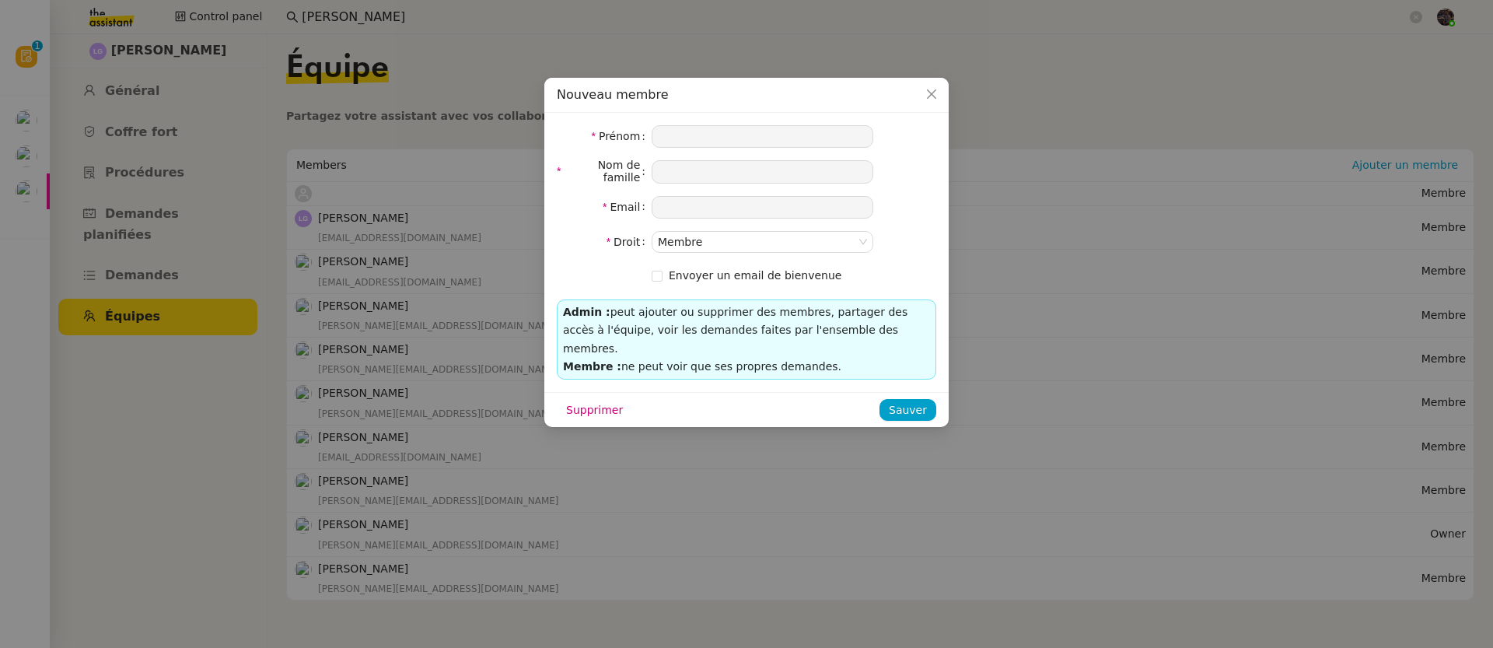
click at [382, 449] on nz-modal-container "Nouveau membre Prénom Nom de famille Email Droit Membre Envoyer un email de bie…" at bounding box center [746, 324] width 1493 height 648
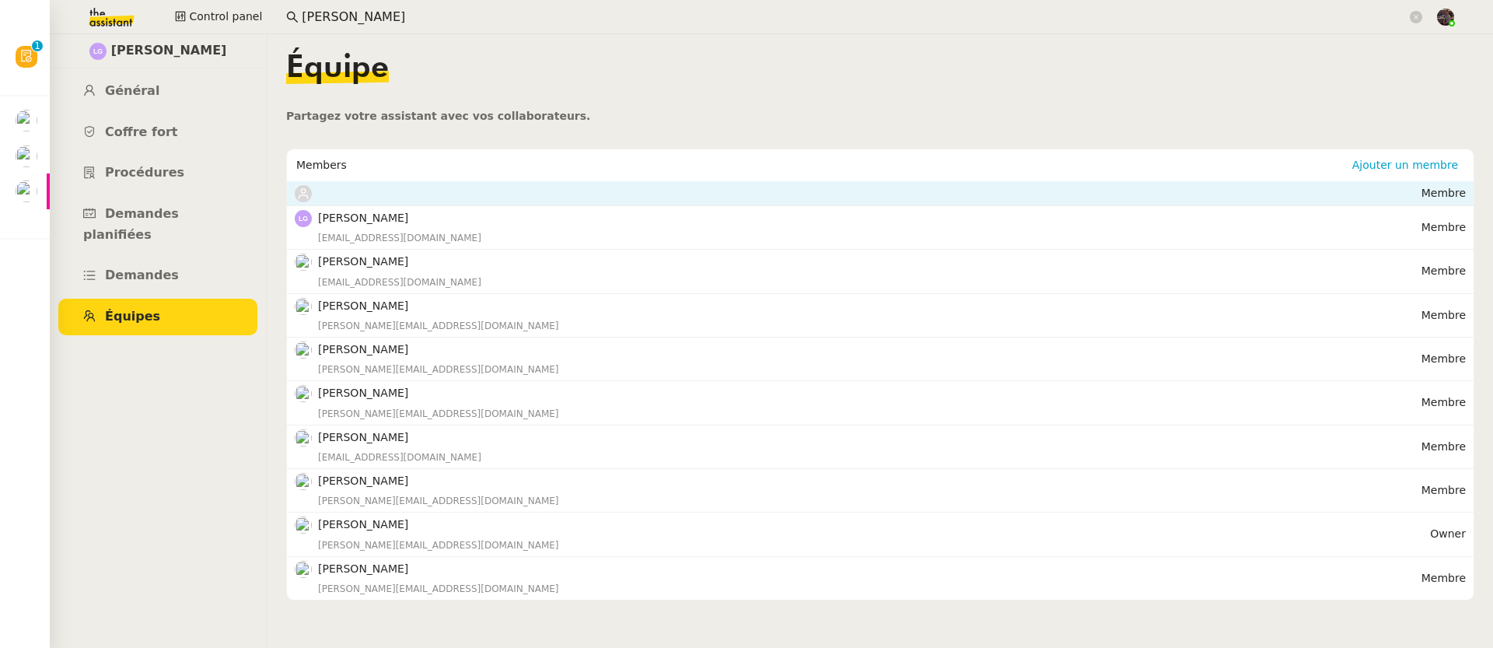
click at [313, 181] on nz-list-item "Membre" at bounding box center [880, 193] width 1187 height 25
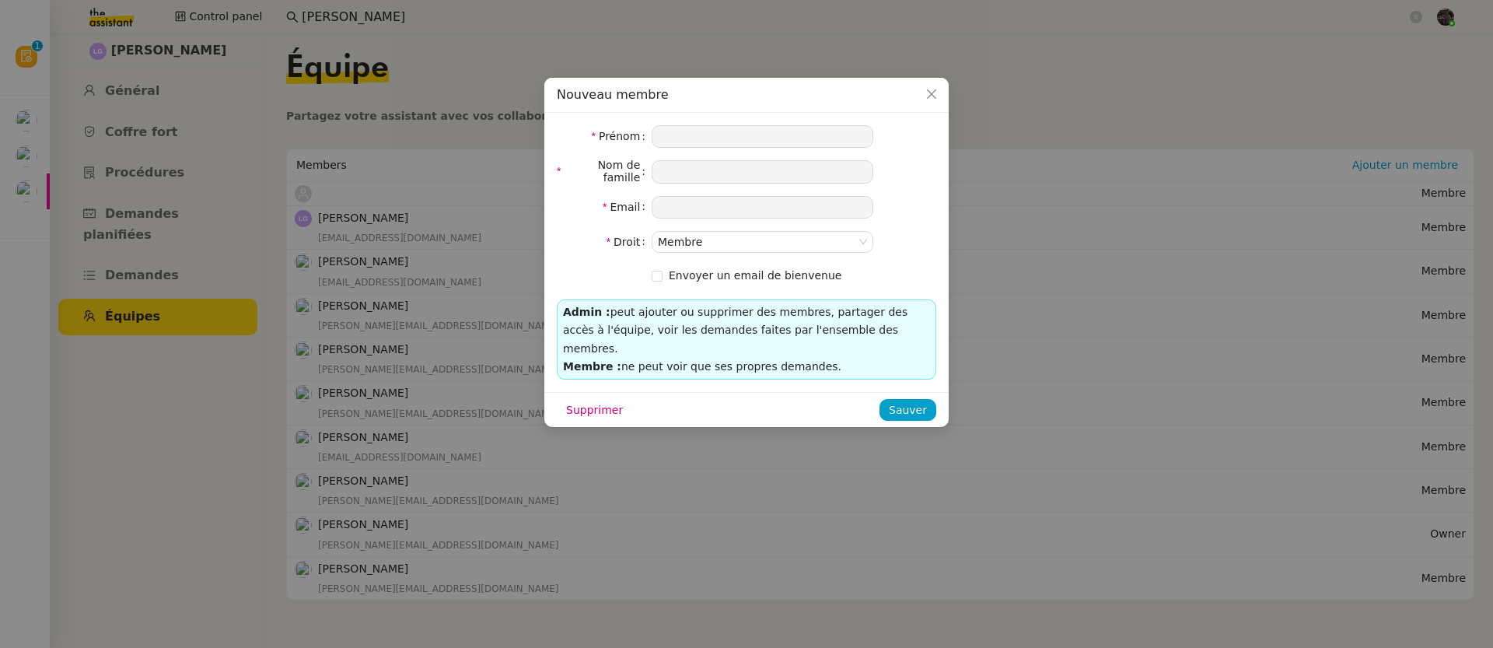
click at [198, 239] on nz-modal-container "Nouveau membre Prénom Nom de famille Email Droit Membre Envoyer un email de bie…" at bounding box center [746, 324] width 1493 height 648
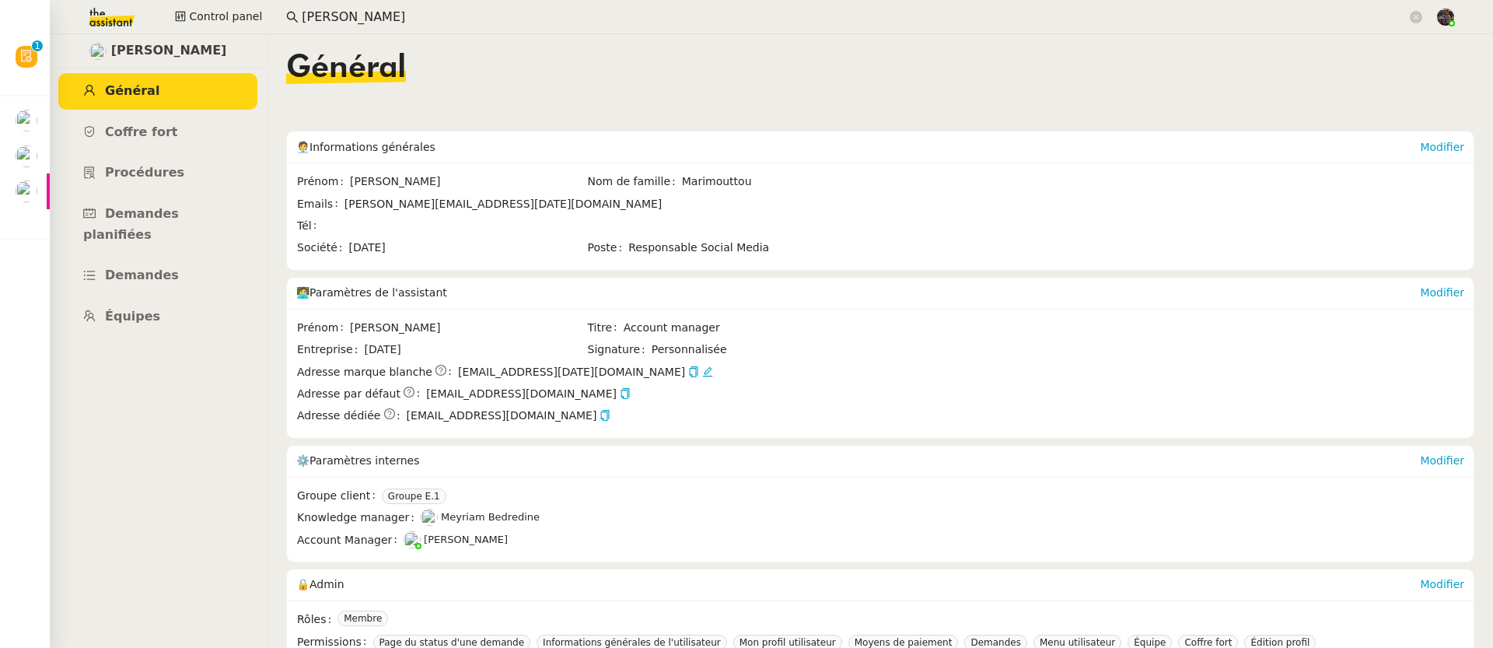
click at [323, 2] on app-search-bar "Marc Wallach" at bounding box center [854, 17] width 1153 height 34
click at [339, 16] on input "Marc Wallach" at bounding box center [854, 17] width 1105 height 21
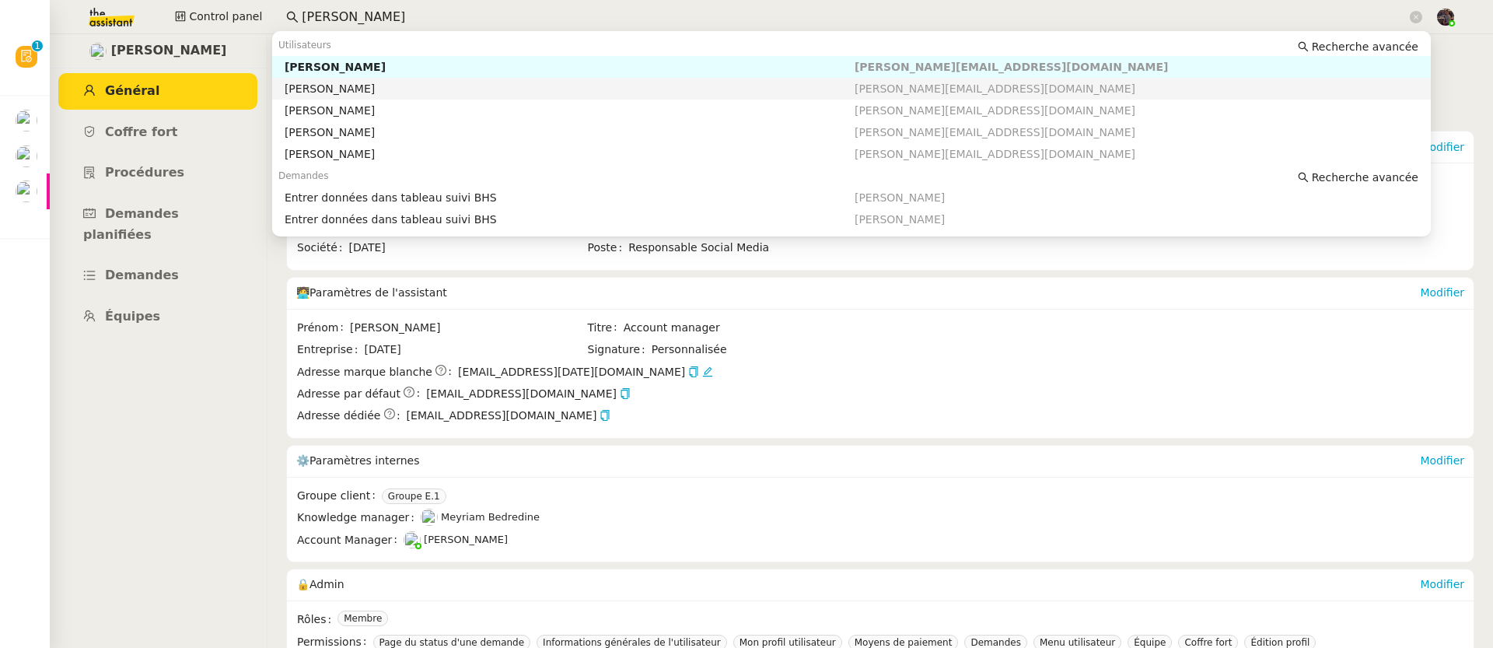
click at [343, 89] on div "Marc Wallach" at bounding box center [570, 89] width 570 height 14
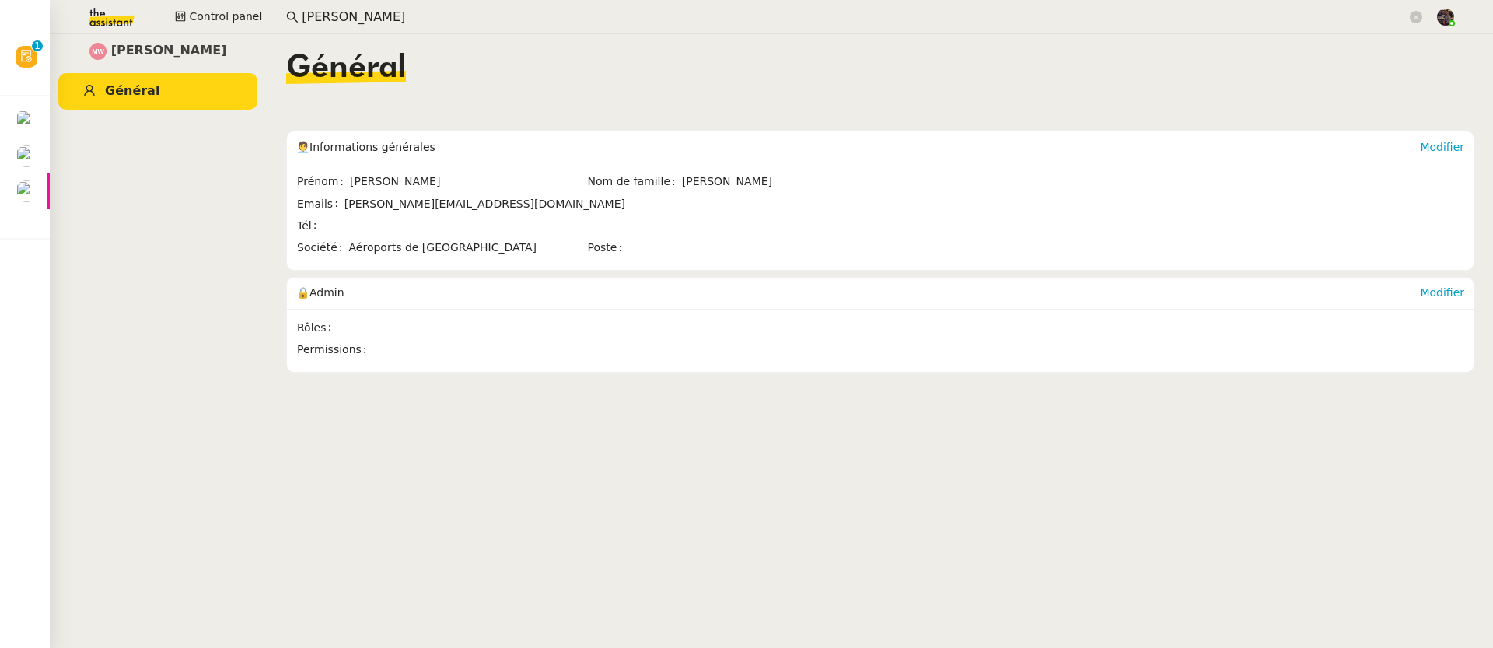
click at [363, 18] on input "Marc Wallach" at bounding box center [854, 17] width 1105 height 21
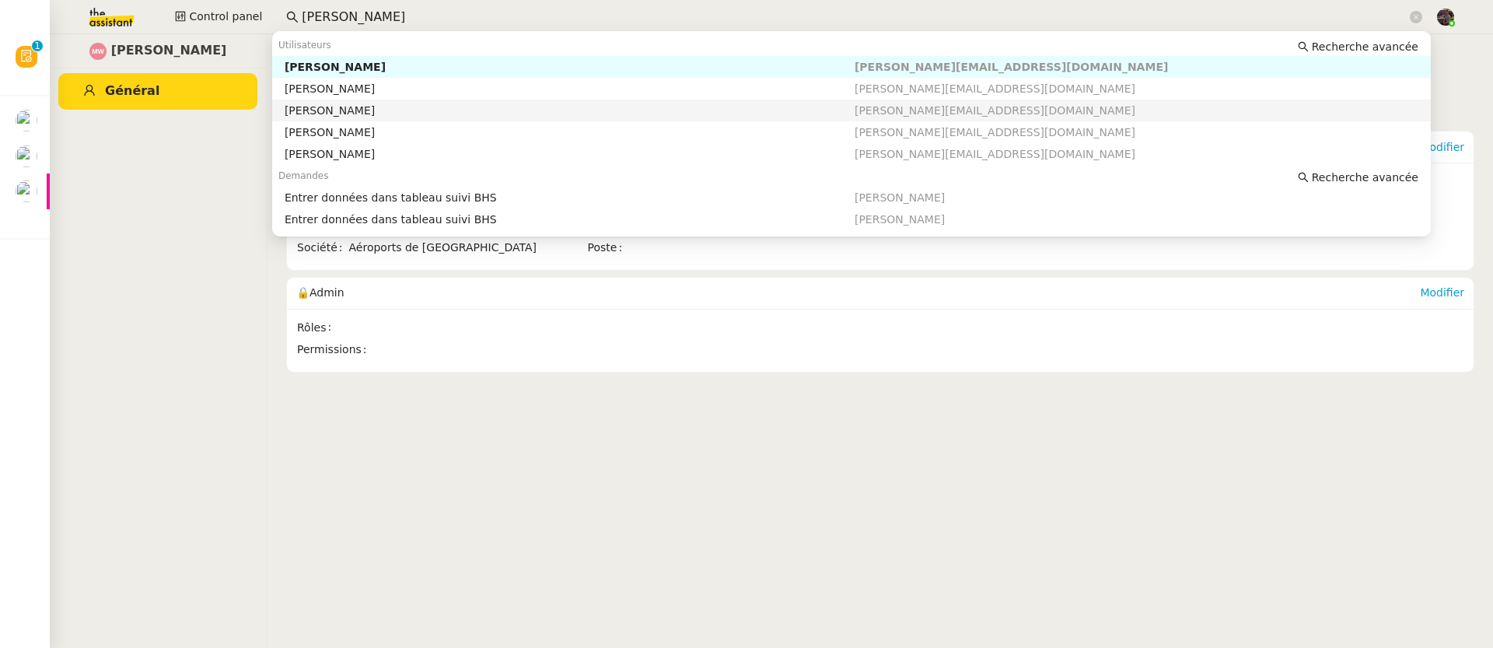
click at [375, 106] on div "Marc Wallach" at bounding box center [570, 110] width 570 height 14
click at [348, 23] on input "Marc Wallach" at bounding box center [854, 17] width 1105 height 21
click at [400, 125] on div "Marc Wallach" at bounding box center [570, 132] width 570 height 14
click at [357, 23] on input "Marc Wallach" at bounding box center [854, 17] width 1105 height 21
click at [382, 155] on div "Marc Wallach" at bounding box center [570, 154] width 570 height 14
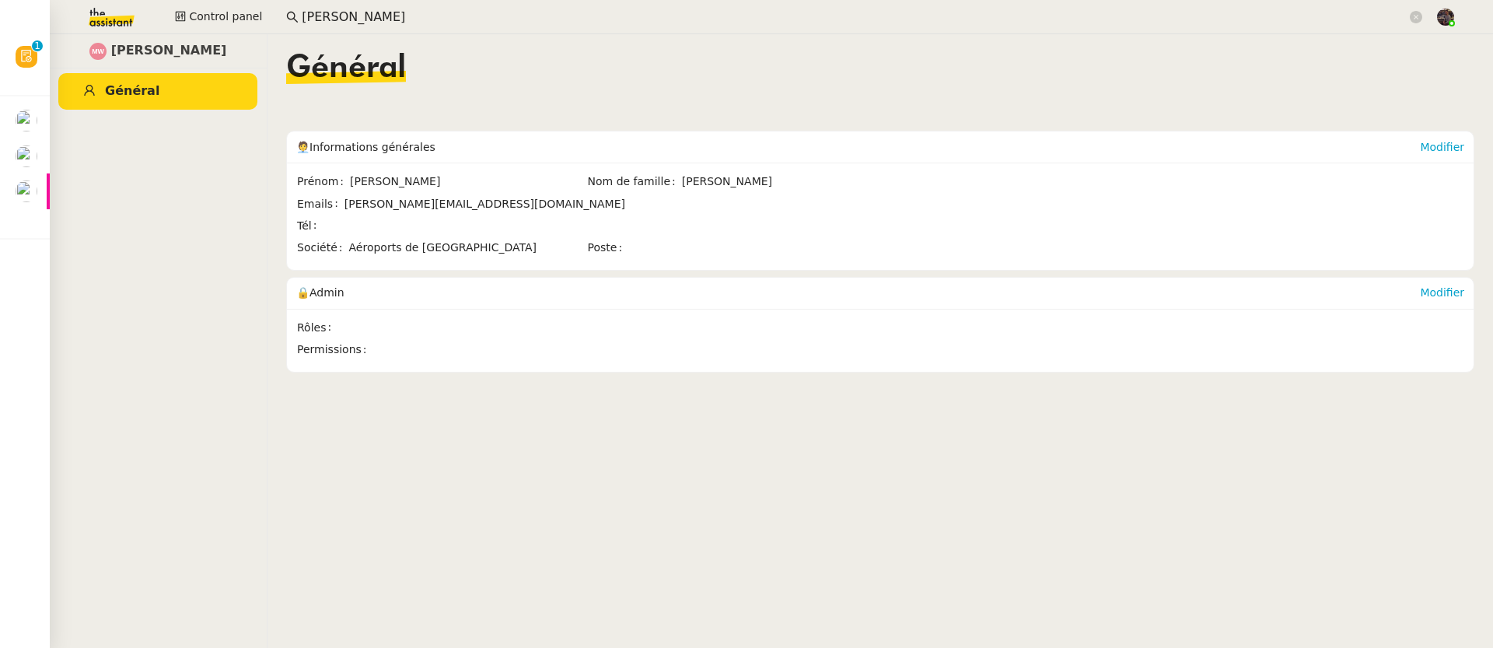
click at [372, 16] on input "Marc Wallach" at bounding box center [854, 17] width 1105 height 21
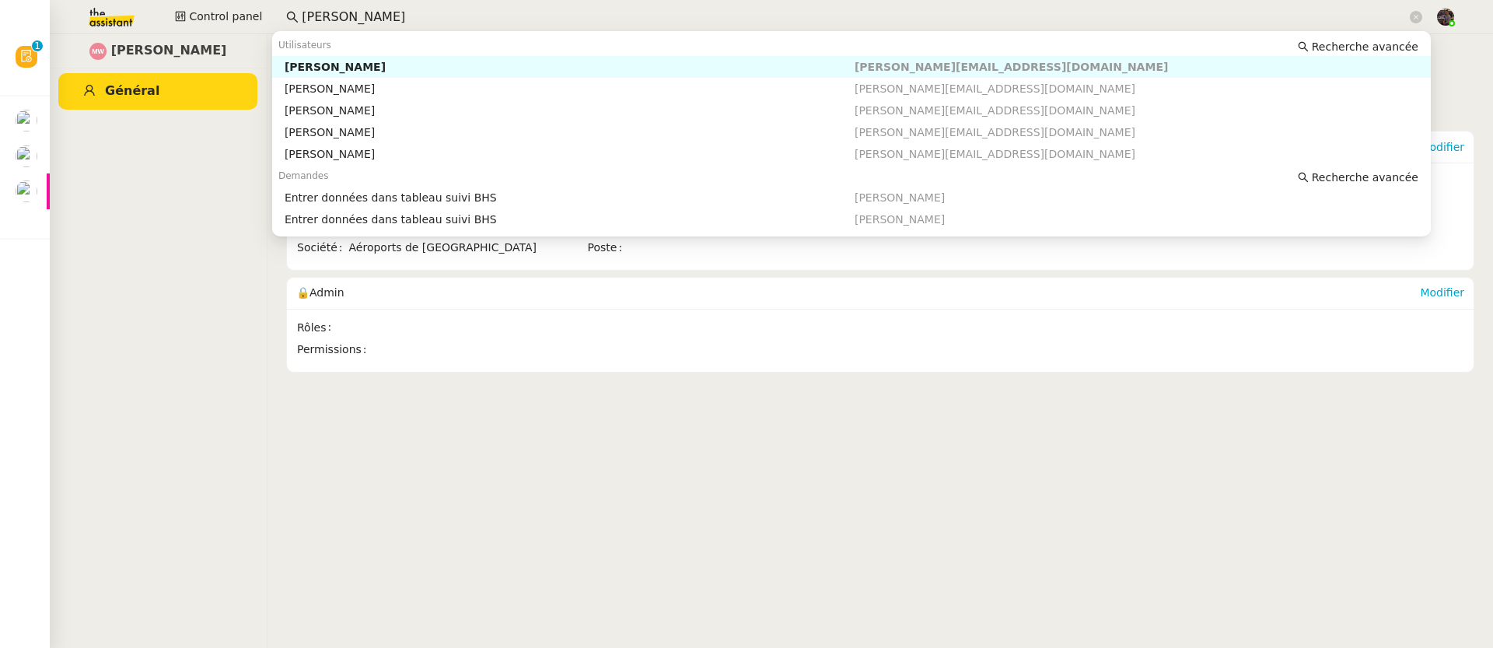
click at [867, 72] on span "Marc.WALLACH@lyonaeroports.com" at bounding box center [1011, 67] width 313 height 12
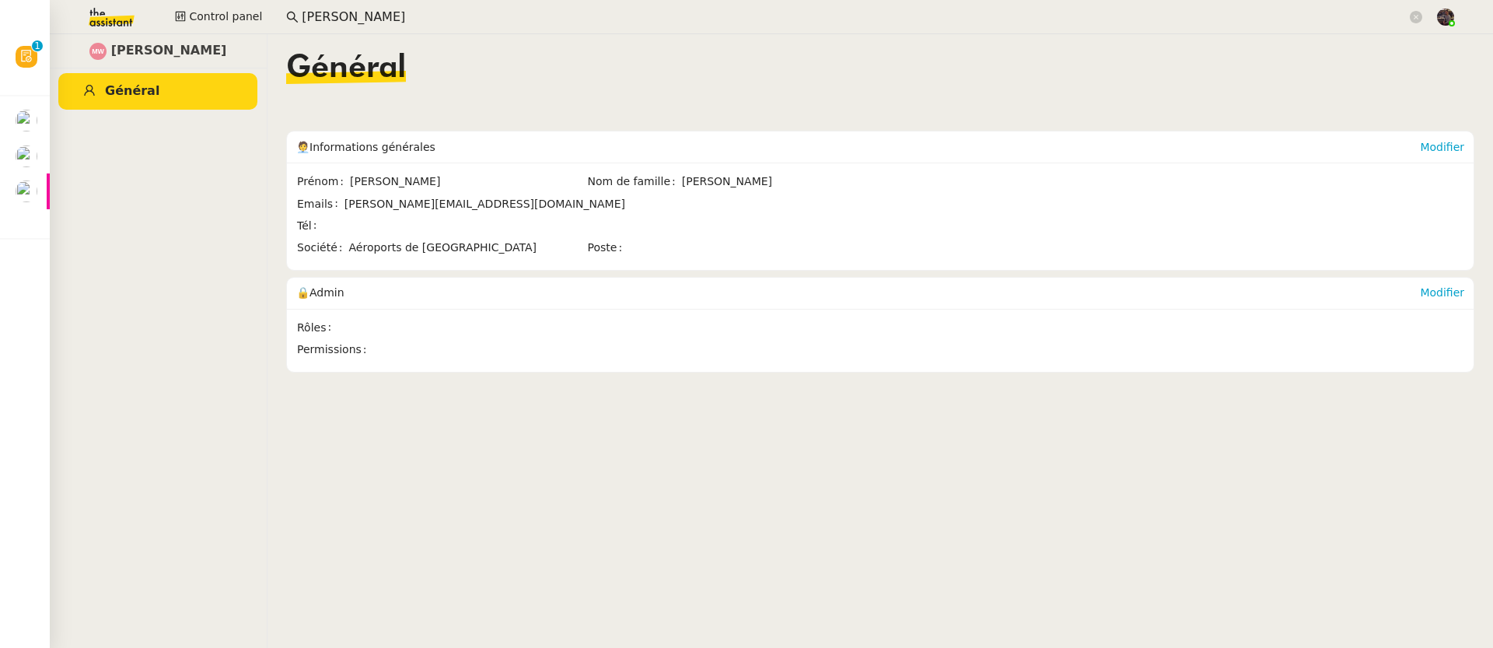
click at [341, 20] on input "Marc Wallach" at bounding box center [854, 17] width 1105 height 21
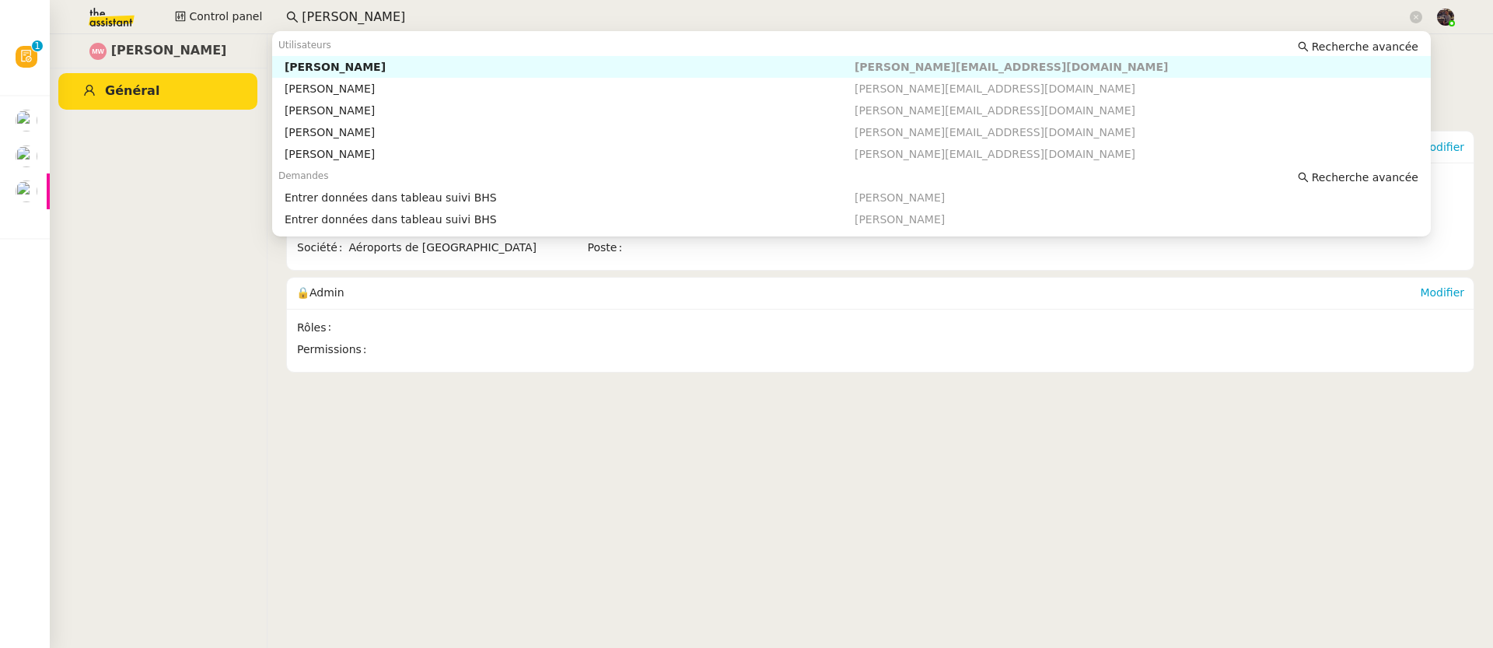
paste input "marc.wallach@lyonaeroports.com"
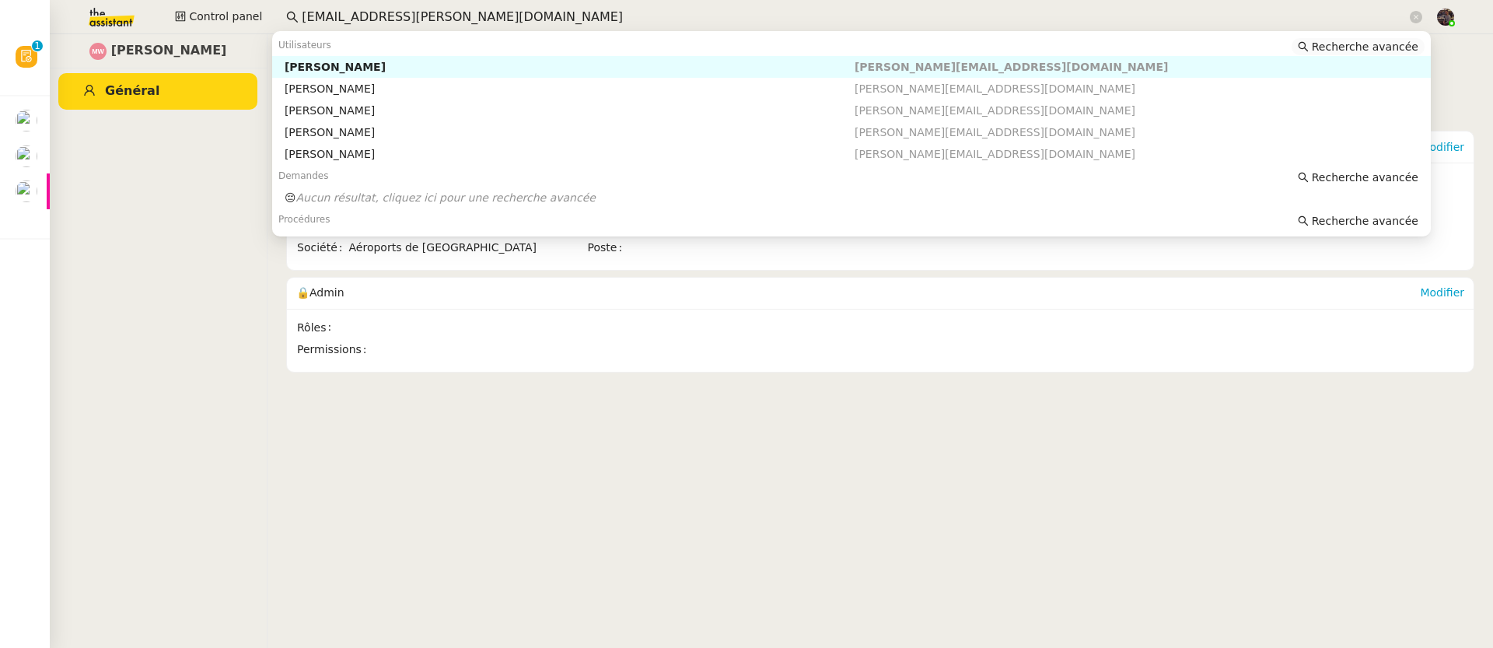
type input "marc.wallach@lyonaeroports.com"
click at [1344, 51] on span "Recherche avancée" at bounding box center [1365, 47] width 107 height 16
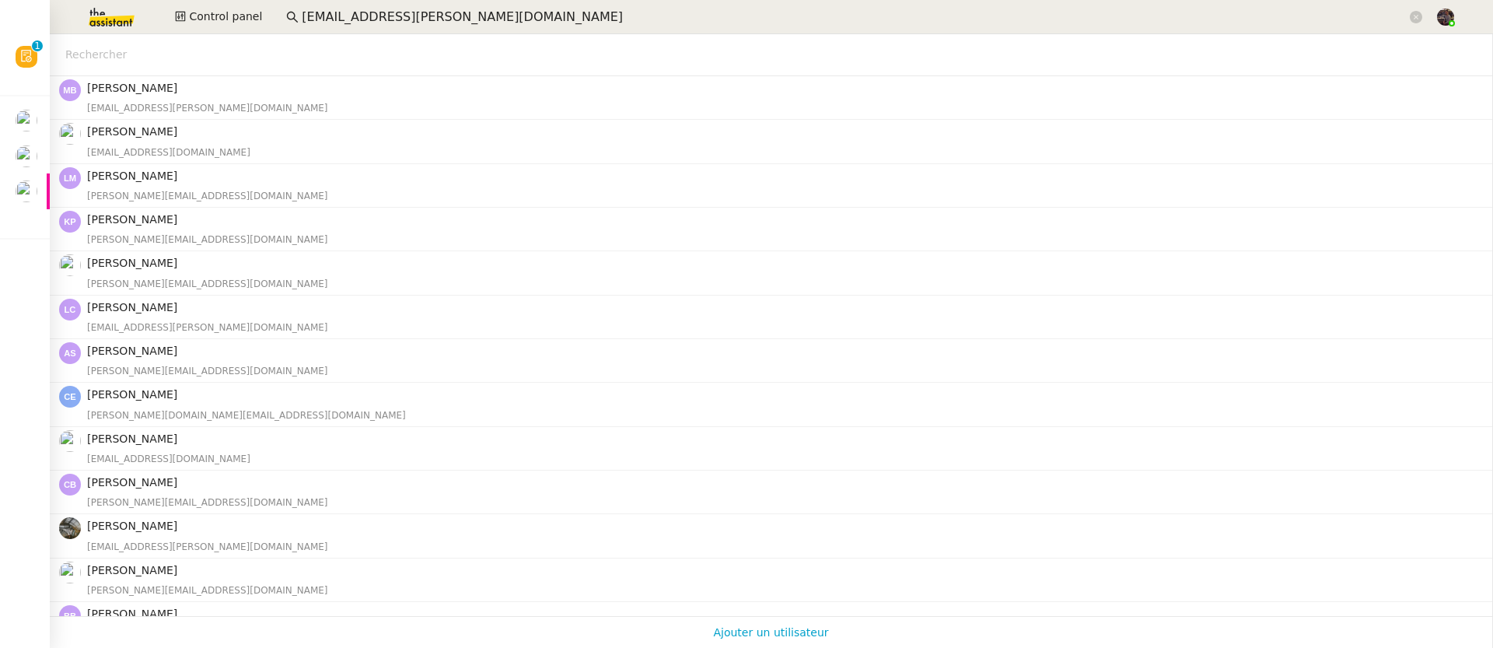
click at [225, 57] on input "text" at bounding box center [769, 55] width 1408 height 18
paste input "marc.wallach@lyonaeroports.com"
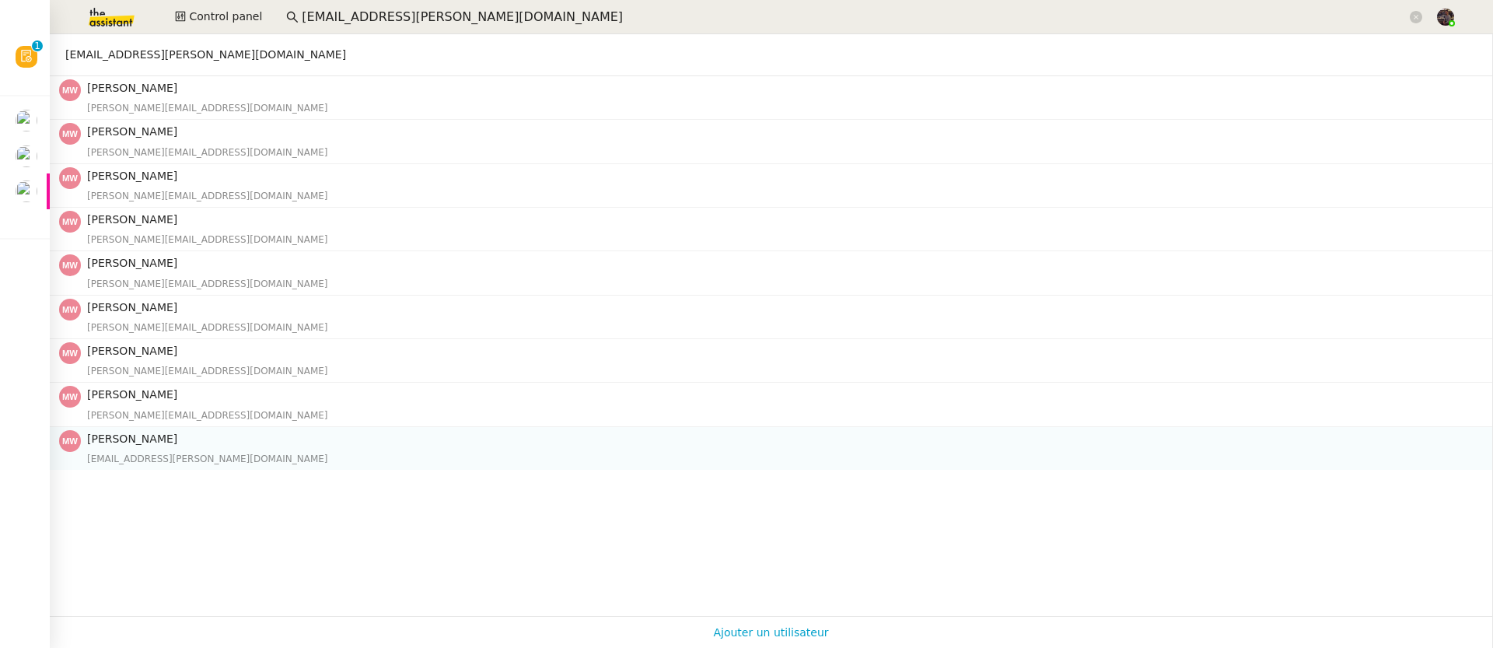
type input "marc.wallach@lyonaeroports.com"
click at [175, 447] on h4 "Marc Wallach" at bounding box center [785, 439] width 1396 height 18
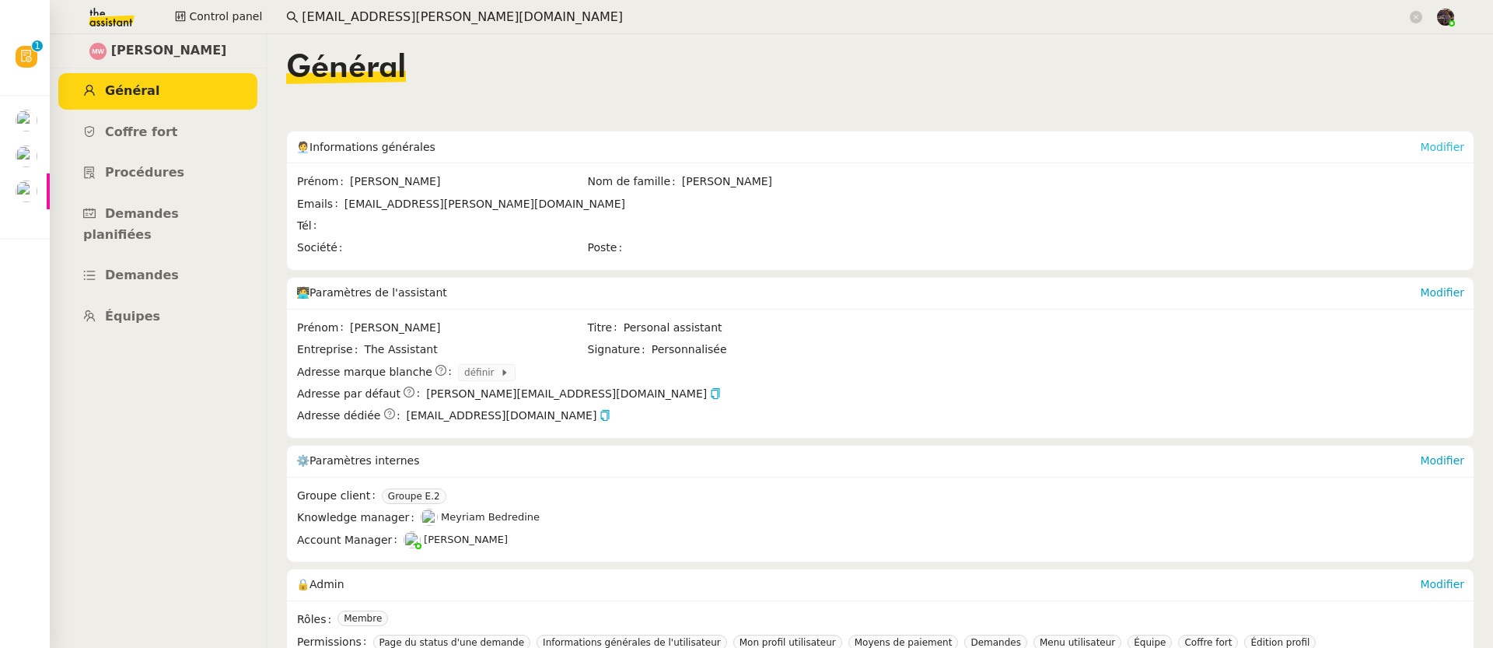
click at [1420, 145] on link "Modifier" at bounding box center [1442, 147] width 44 height 12
click at [1426, 149] on link "Modifier" at bounding box center [1442, 147] width 44 height 12
type input "Marc"
type input "Wallach"
type input "marc.wallach@lyonaeroports.com"
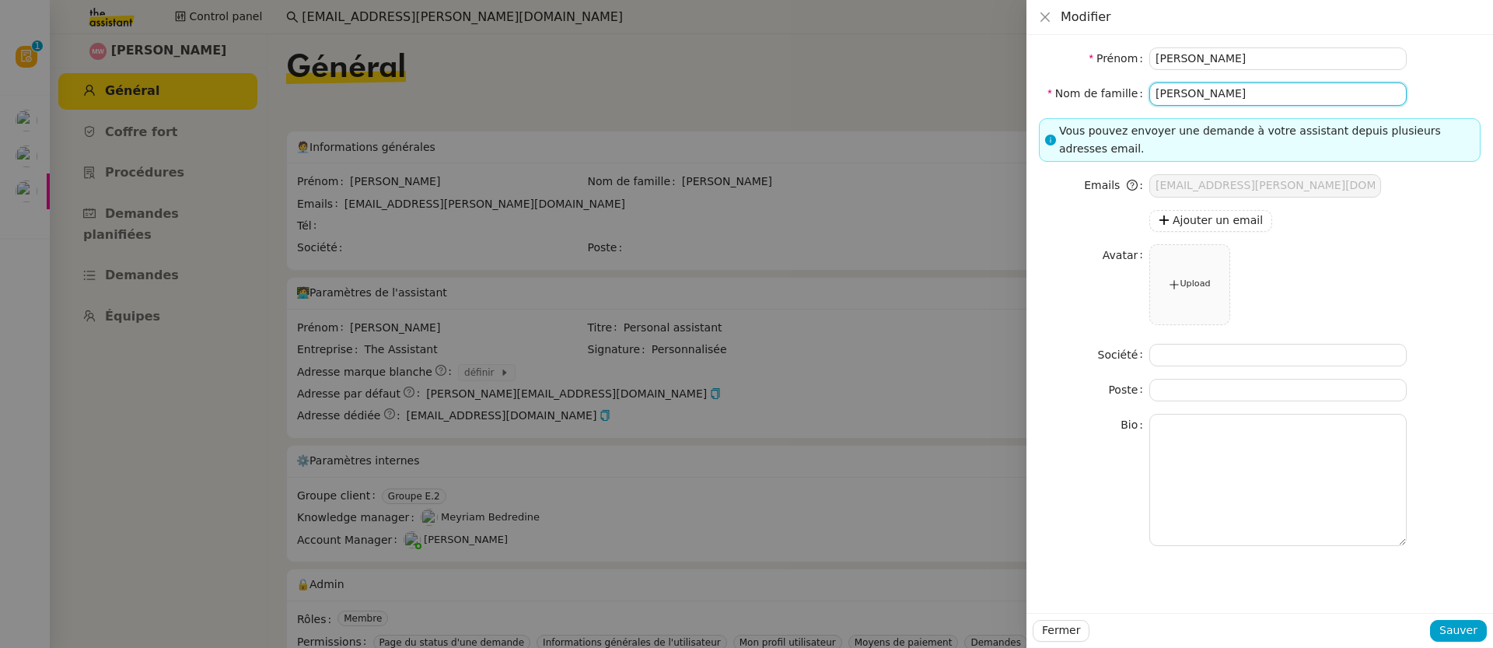
click at [1236, 94] on input "Wallach" at bounding box center [1277, 93] width 257 height 23
type input "Wallach"
click at [1438, 632] on button "Sauver" at bounding box center [1458, 631] width 57 height 22
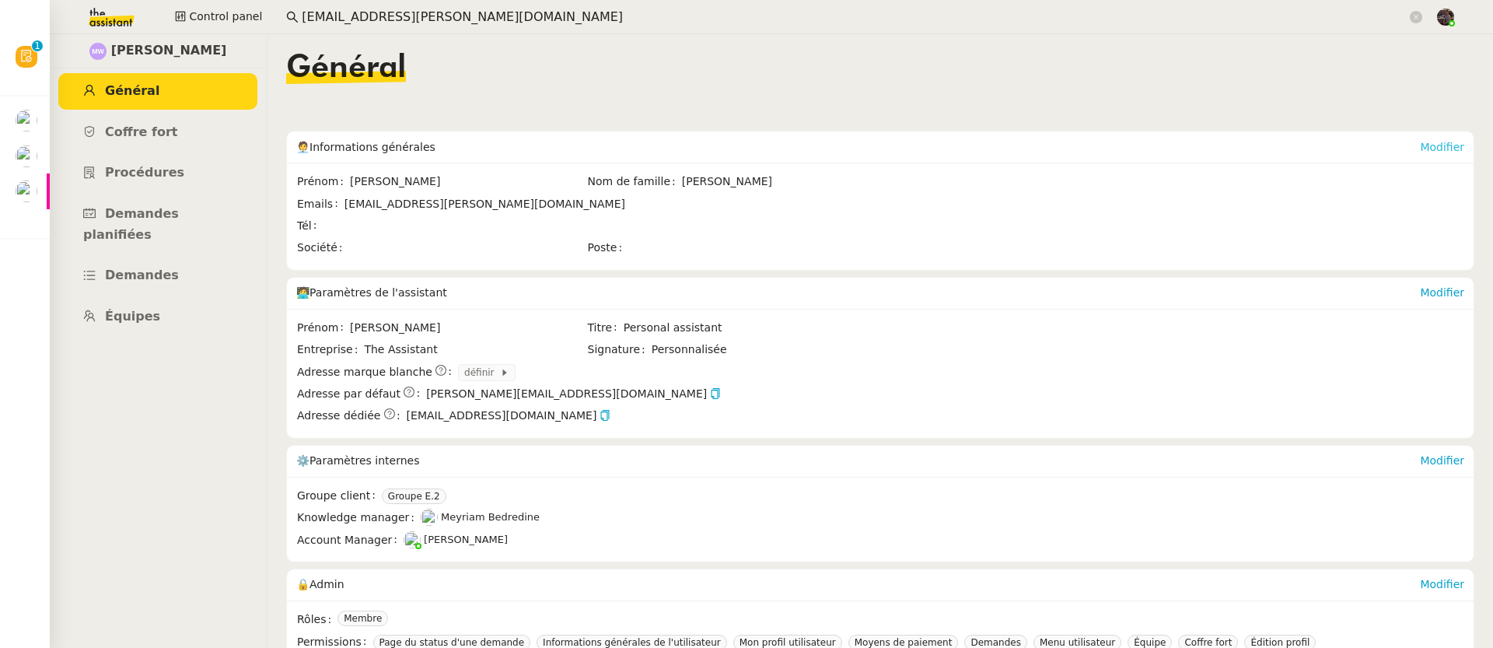
click at [1420, 145] on link "Modifier" at bounding box center [1442, 147] width 44 height 12
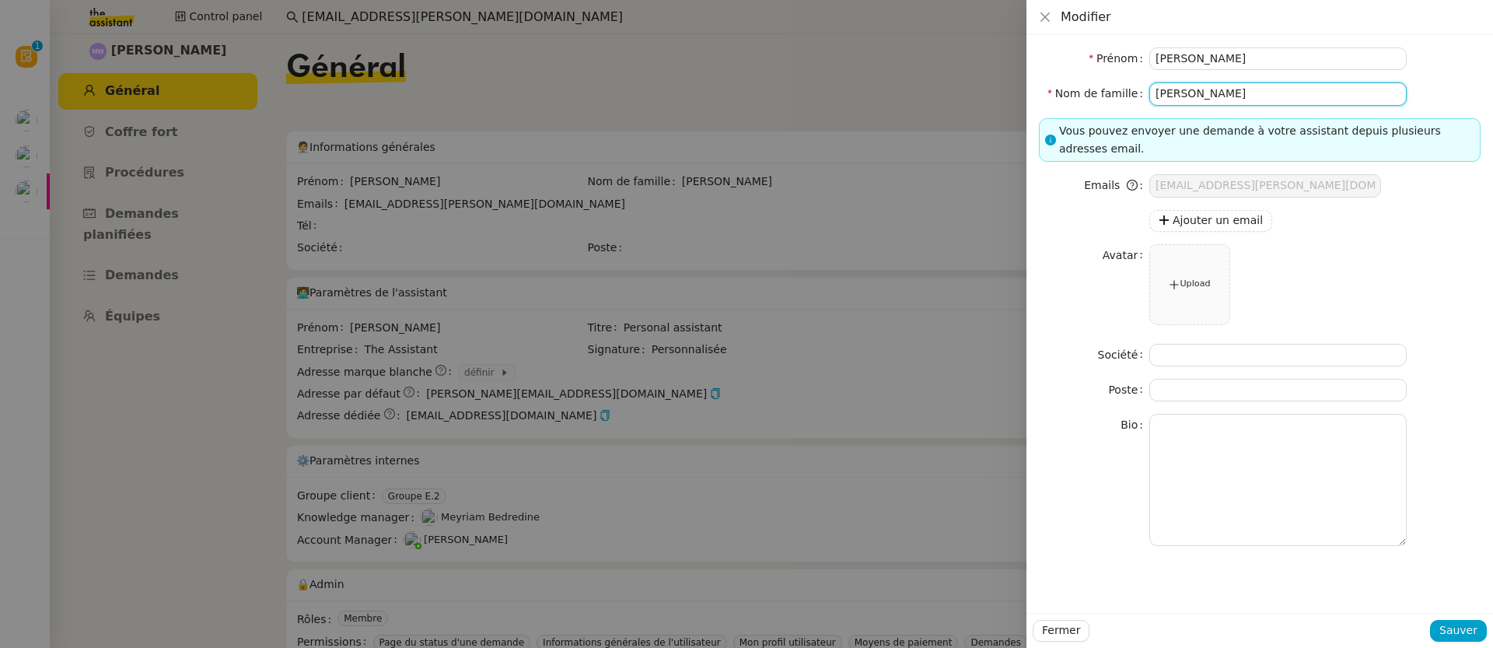
click at [1239, 93] on input "Wallach" at bounding box center [1277, 93] width 257 height 23
type input "Wallach"
click at [1460, 635] on span "Sauver" at bounding box center [1458, 630] width 38 height 18
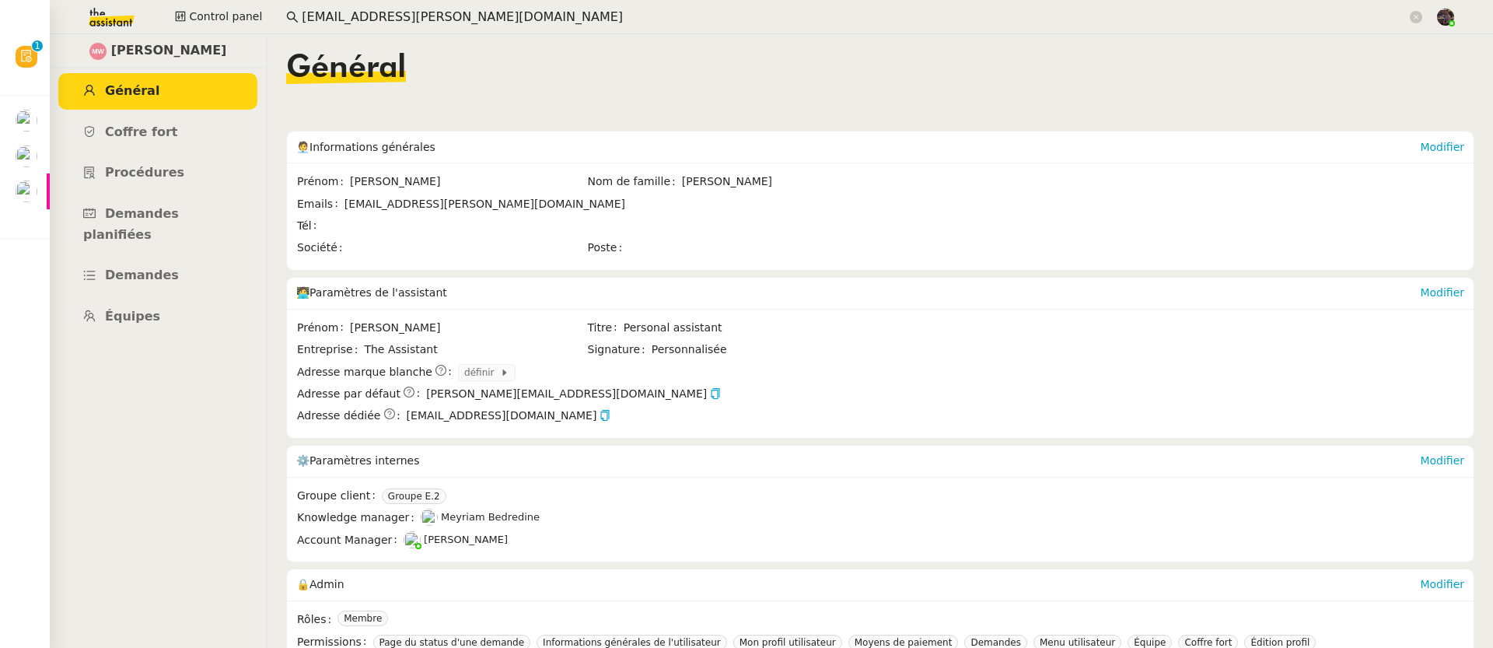
click at [327, 15] on input "marc.wallach@lyonaeroports.com" at bounding box center [854, 17] width 1105 height 21
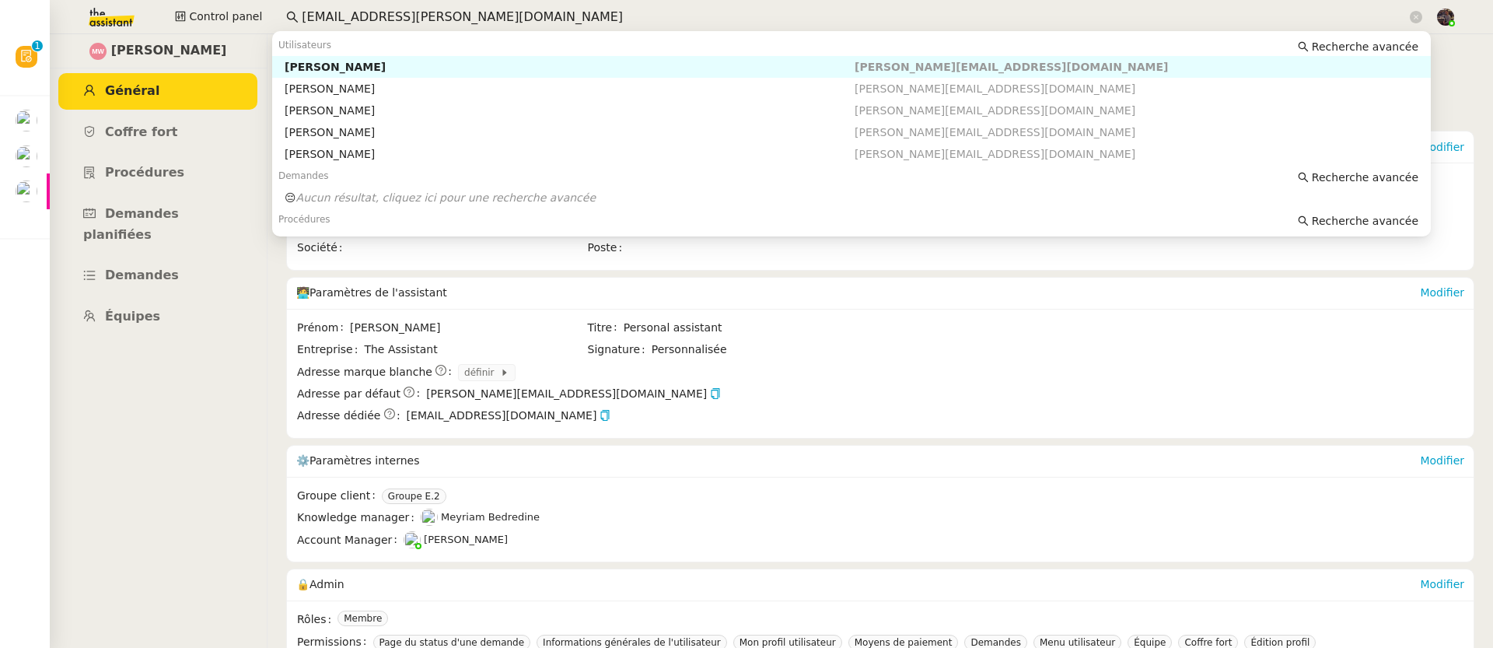
click at [327, 15] on input "marc.wallach@lyonaeroports.com" at bounding box center [854, 17] width 1105 height 21
paste input "[PERSON_NAME]"
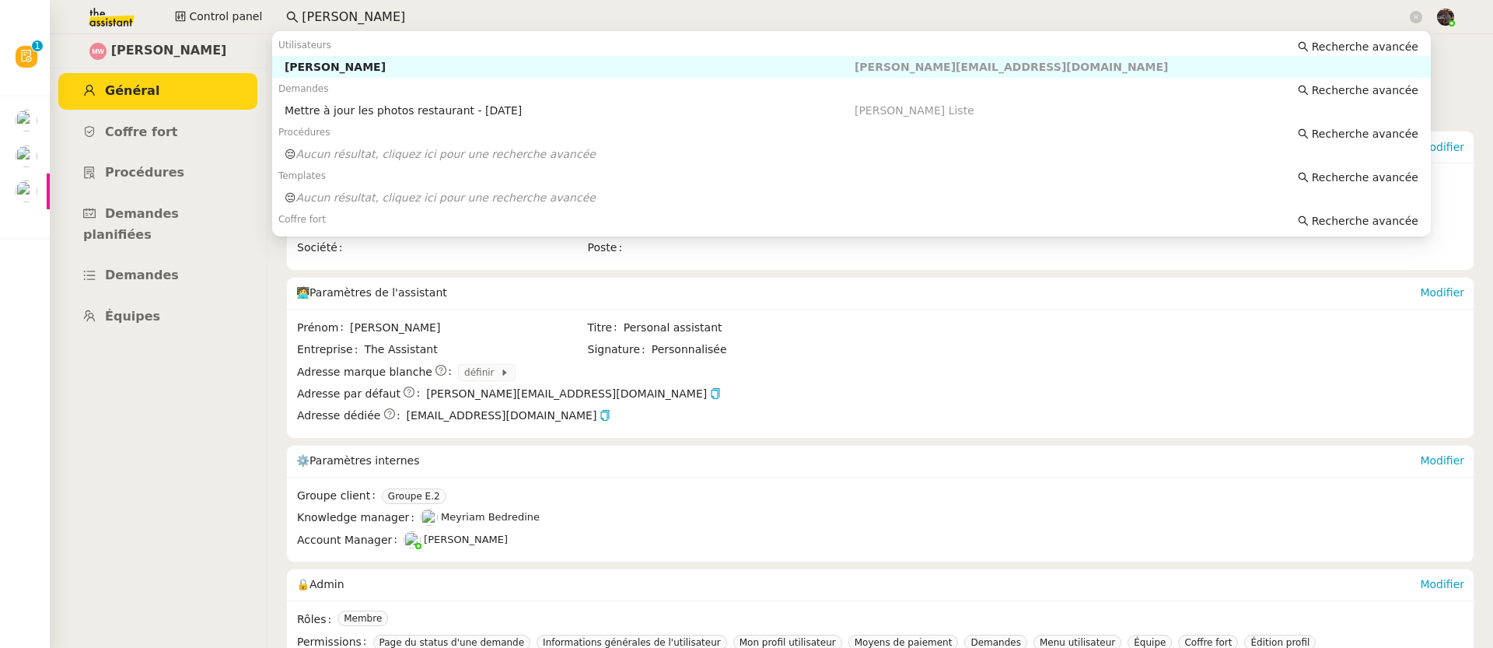
click at [344, 63] on div "[PERSON_NAME]" at bounding box center [570, 67] width 570 height 14
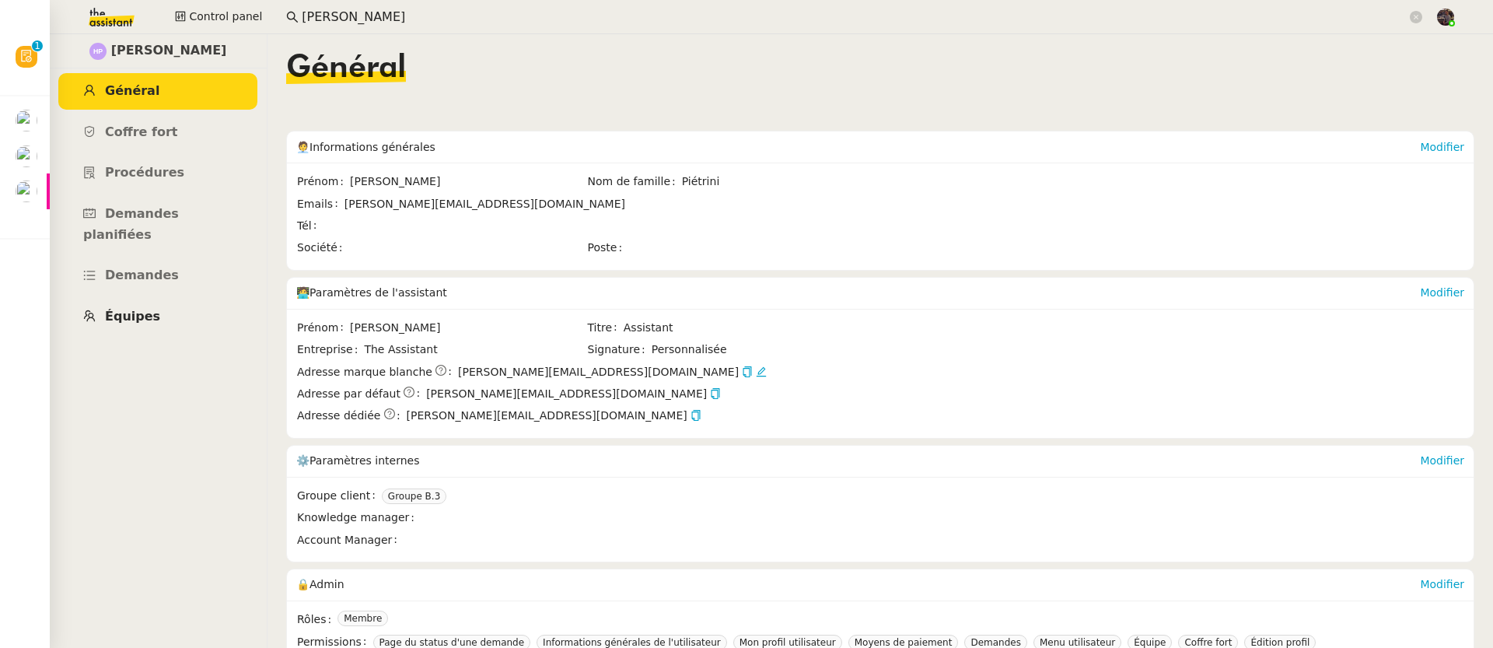
click at [151, 309] on span "Équipes" at bounding box center [132, 316] width 55 height 15
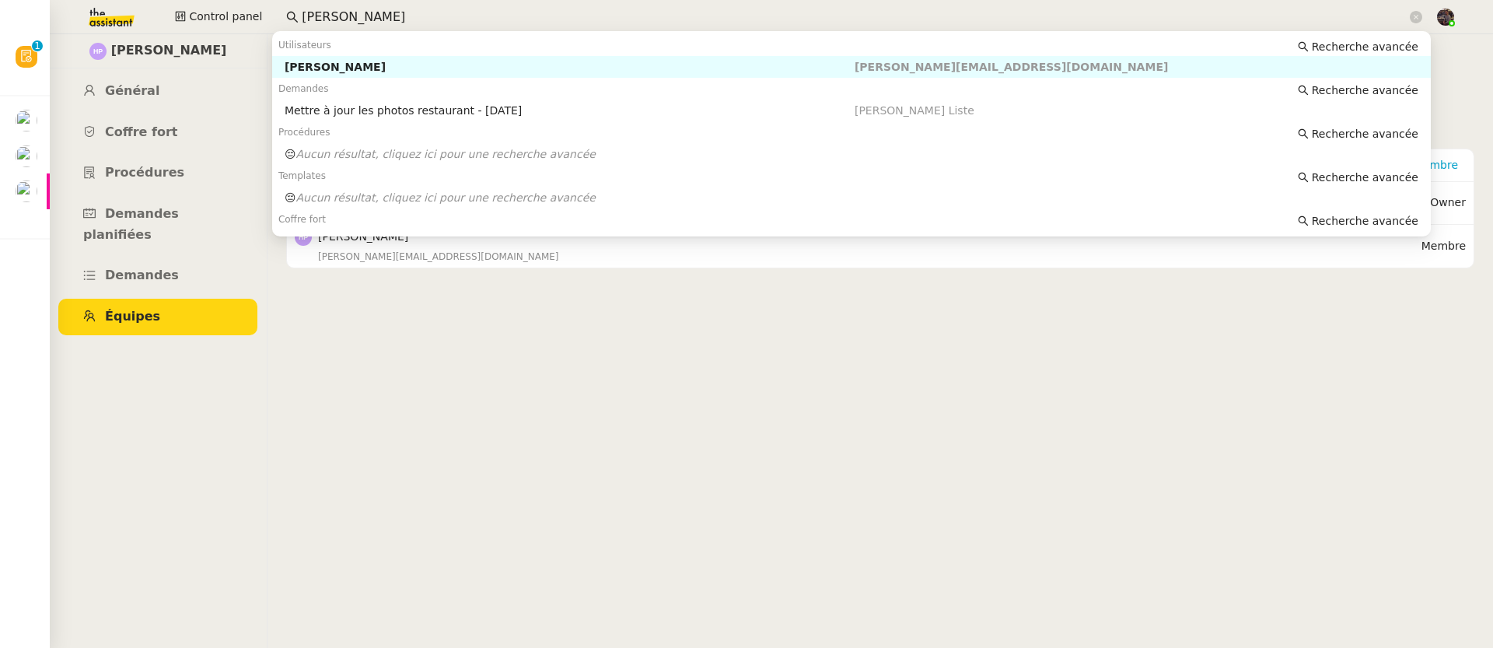
click at [365, 14] on input "[PERSON_NAME]" at bounding box center [854, 17] width 1105 height 21
paste input "[PERSON_NAME]"
type input "[PERSON_NAME]"
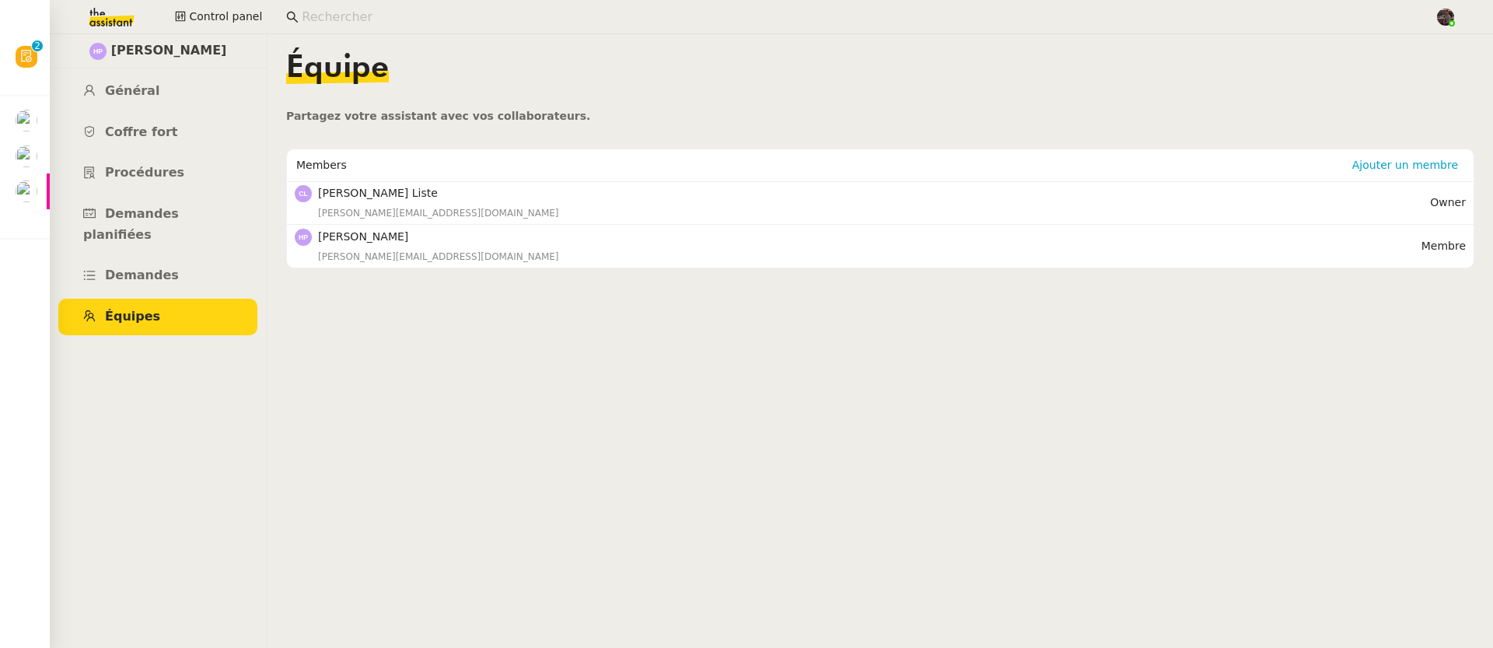
click at [361, 24] on input at bounding box center [860, 17] width 1117 height 21
paste input "[PERSON_NAME]"
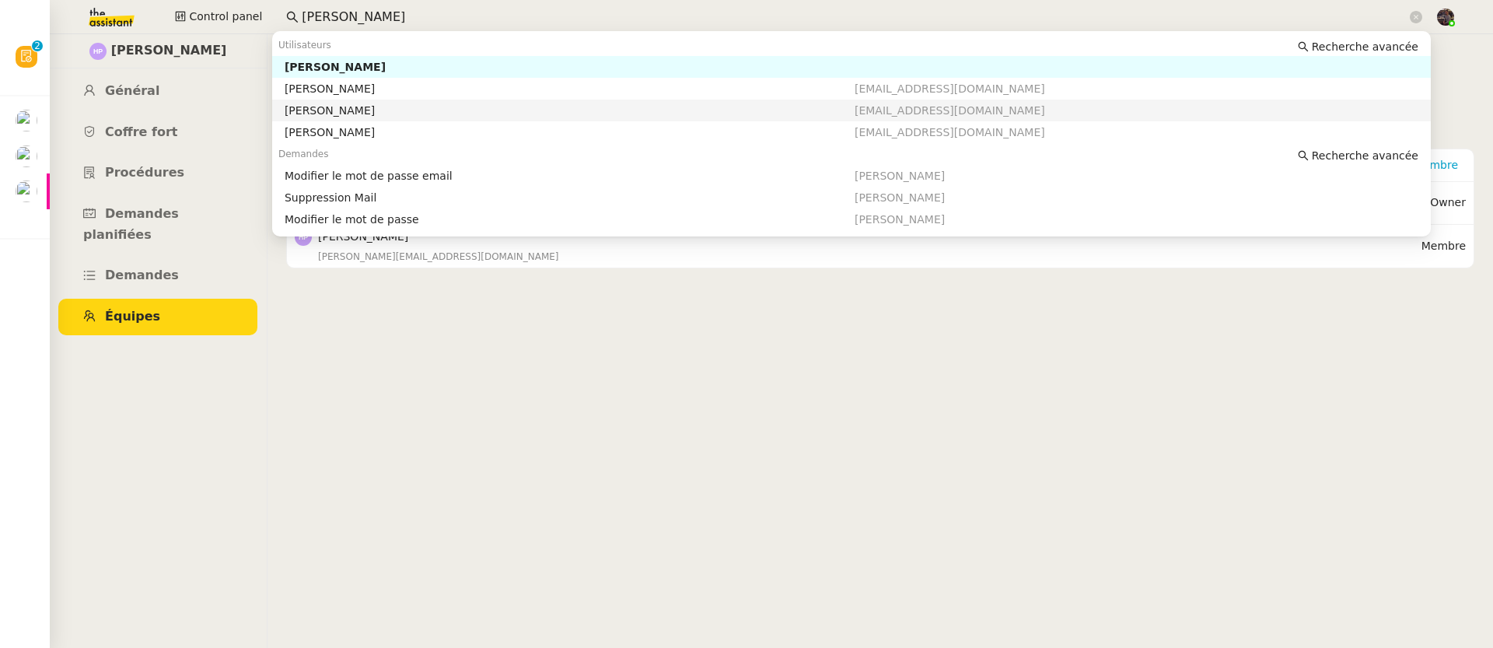
click at [358, 116] on div "[PERSON_NAME]" at bounding box center [570, 110] width 570 height 14
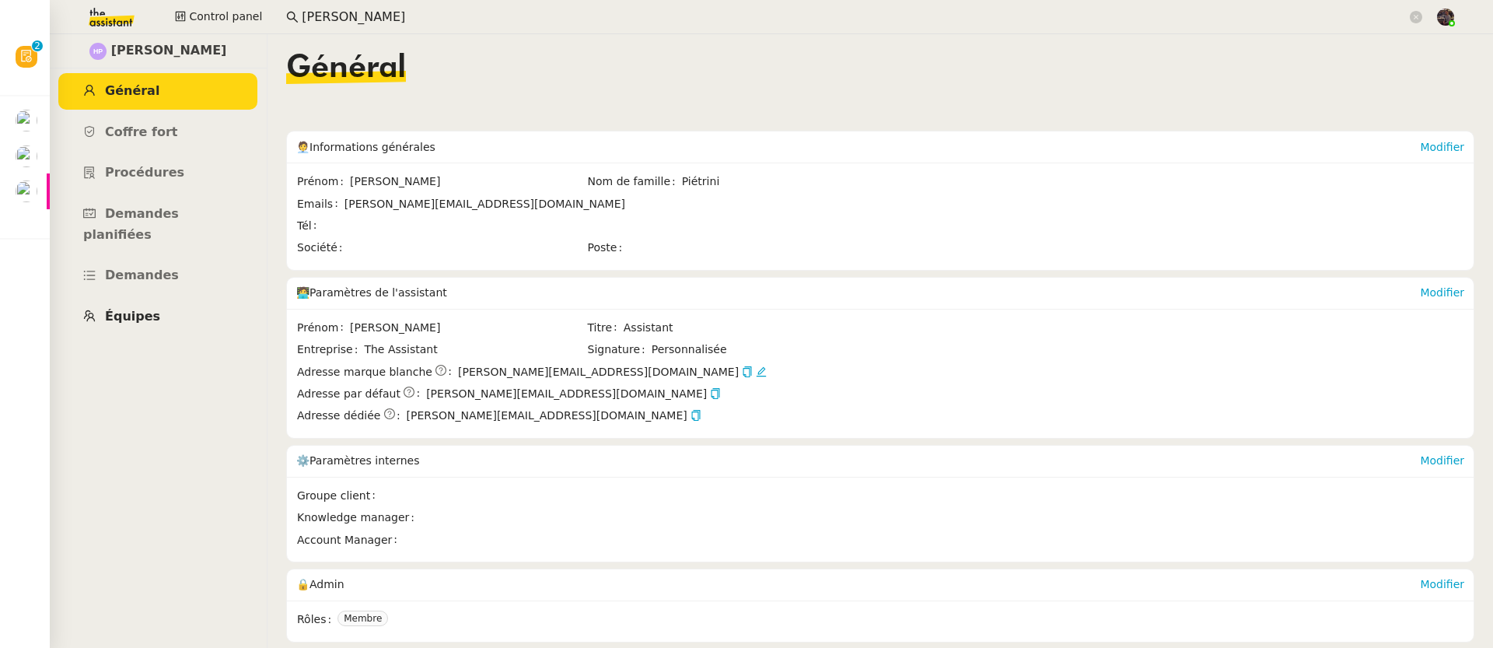
click at [159, 299] on link "Équipes" at bounding box center [157, 317] width 199 height 37
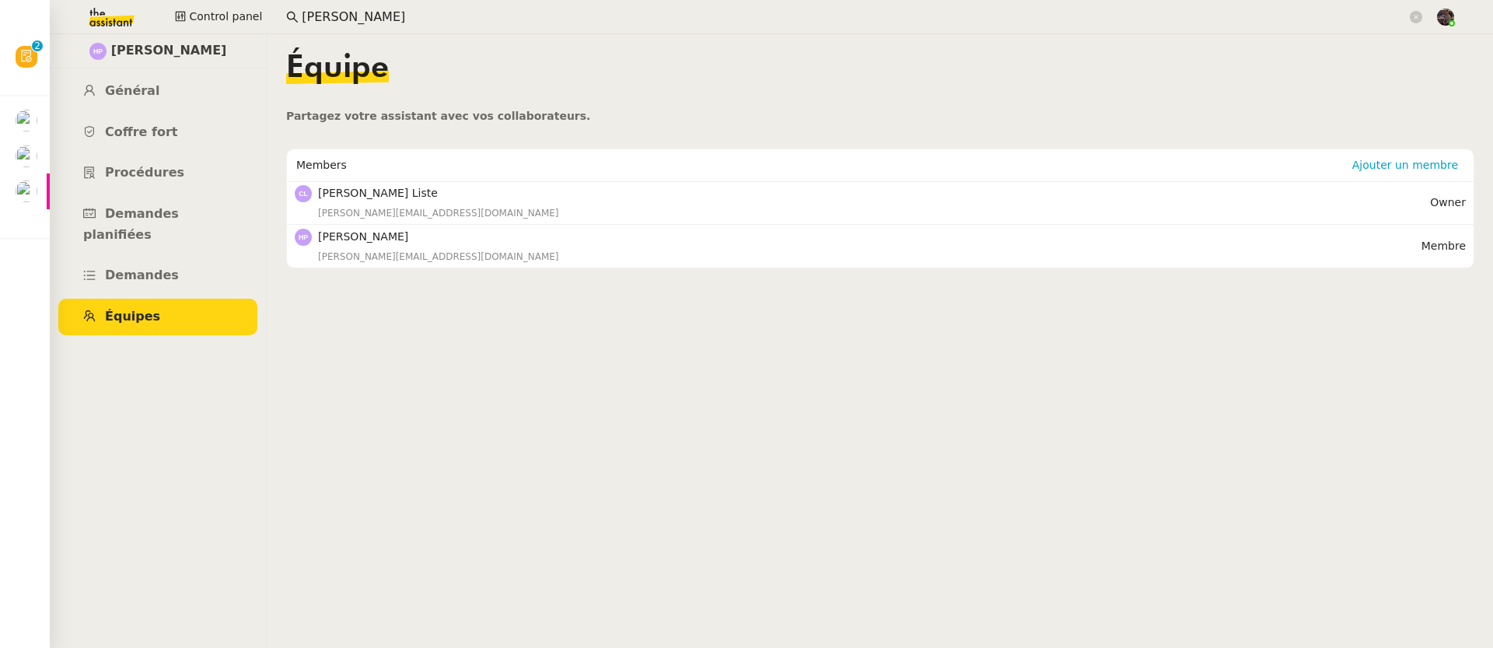
click at [348, 23] on input "[PERSON_NAME]" at bounding box center [854, 17] width 1105 height 21
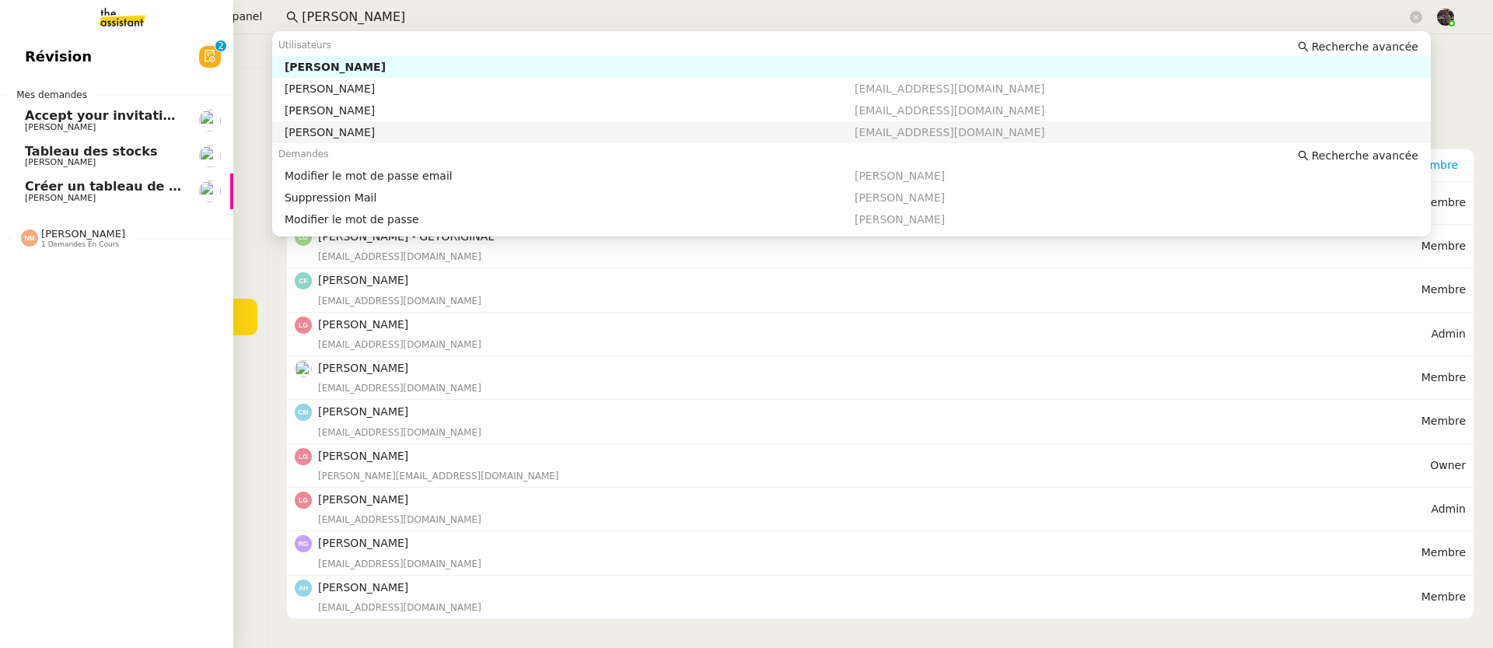
click at [83, 502] on div "Révision 0 1 2 3 4 5 6 7 8 9 Mes demandes Accept your invitation to join shared…" at bounding box center [116, 340] width 233 height 613
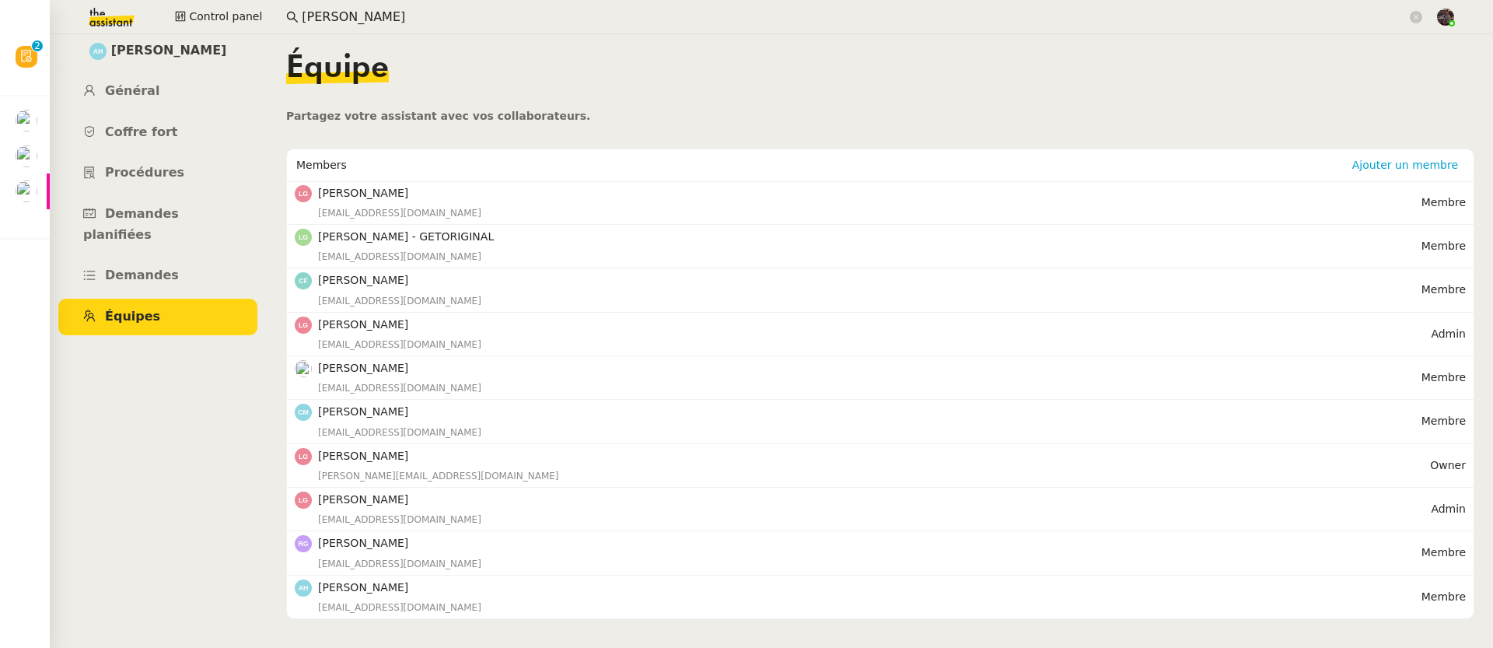
click at [334, 12] on input "[PERSON_NAME]" at bounding box center [854, 17] width 1105 height 21
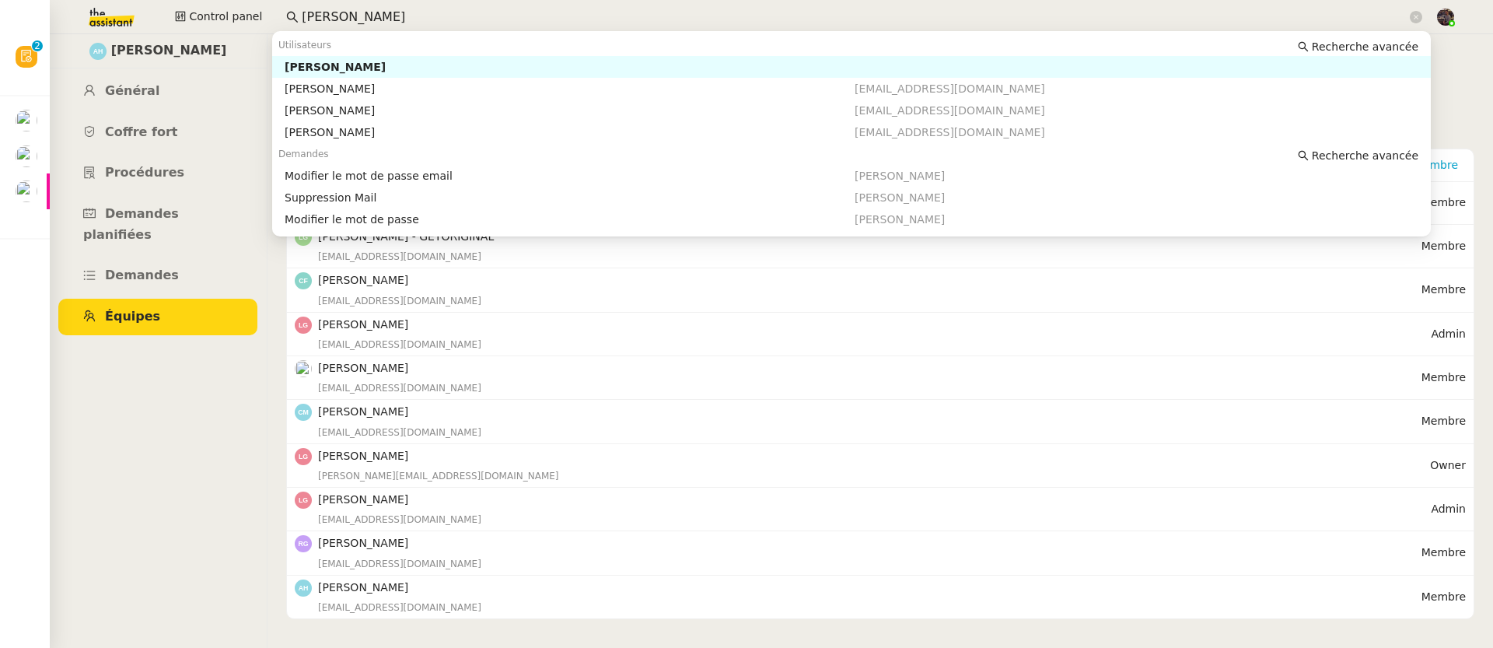
click at [334, 12] on input "[PERSON_NAME]" at bounding box center [854, 17] width 1105 height 21
paste input "[PERSON_NAME]"
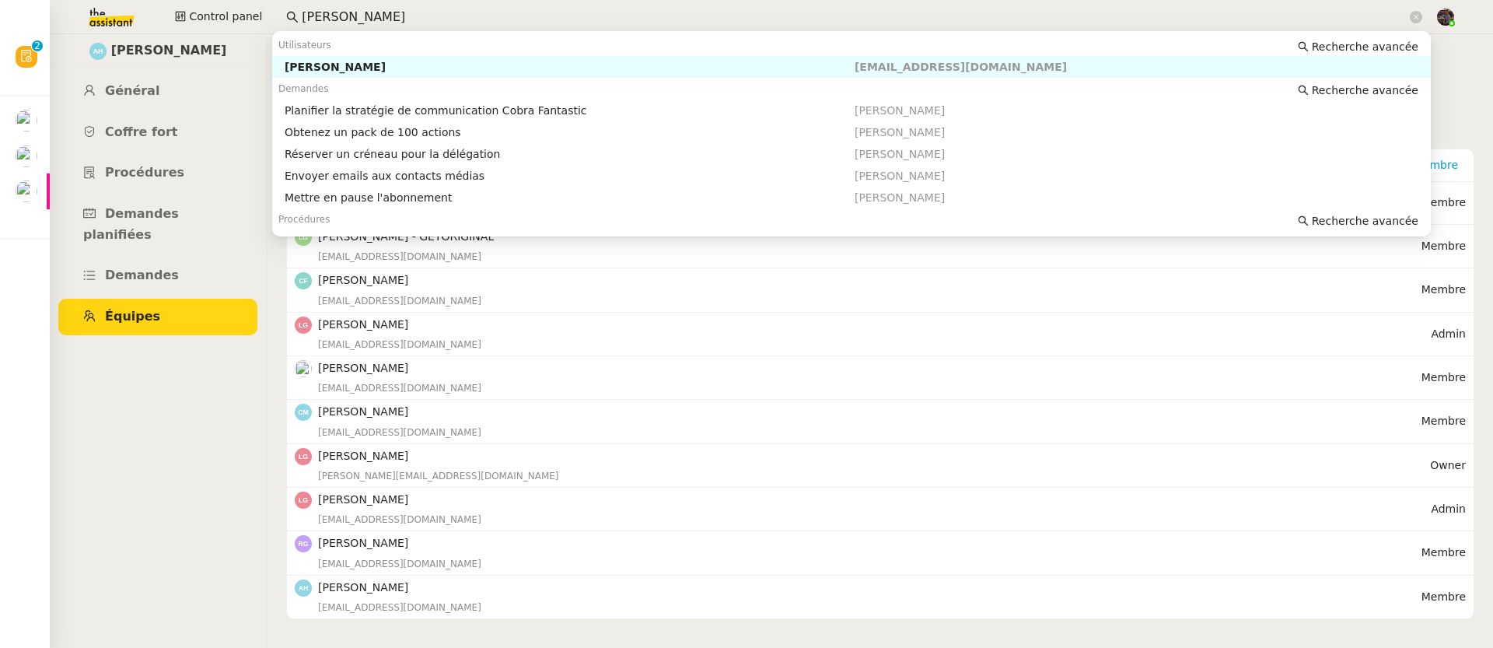
click at [300, 64] on div "[PERSON_NAME]" at bounding box center [570, 67] width 570 height 14
type input "[PERSON_NAME]"
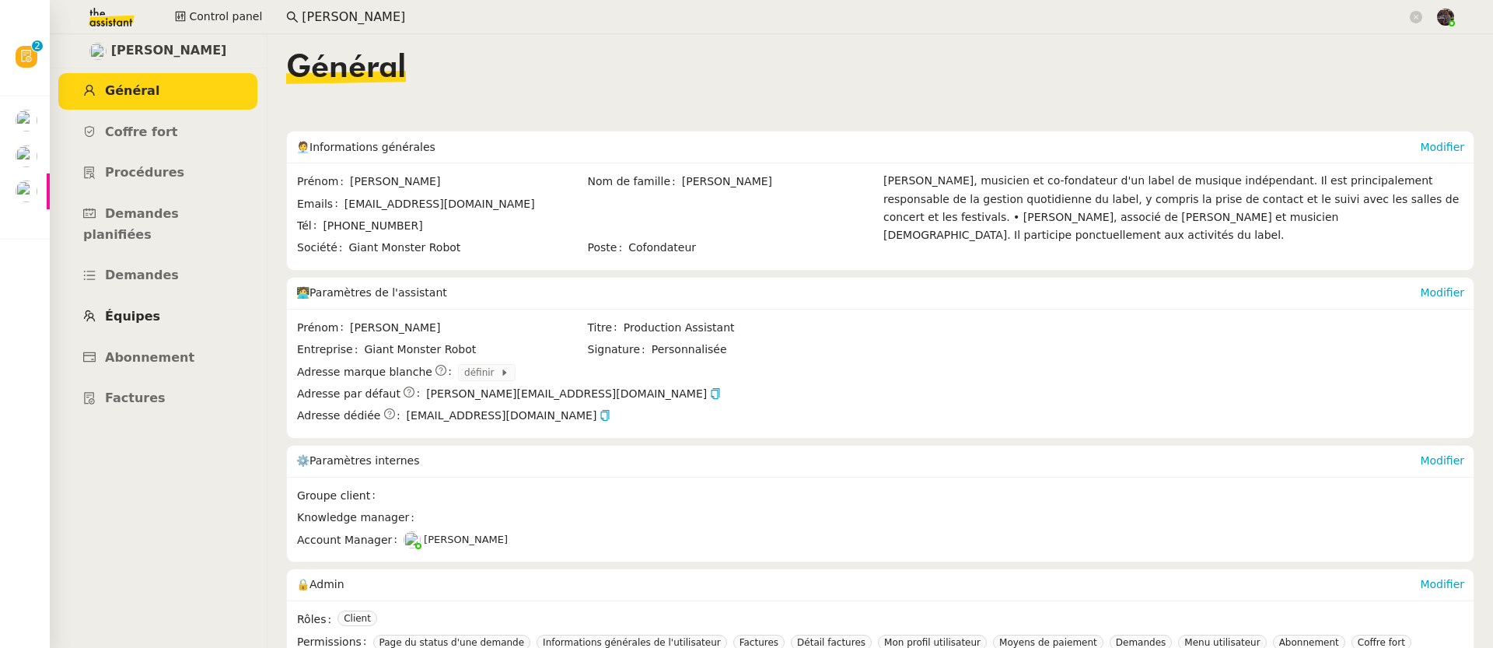
click at [163, 299] on link "Équipes" at bounding box center [157, 317] width 199 height 37
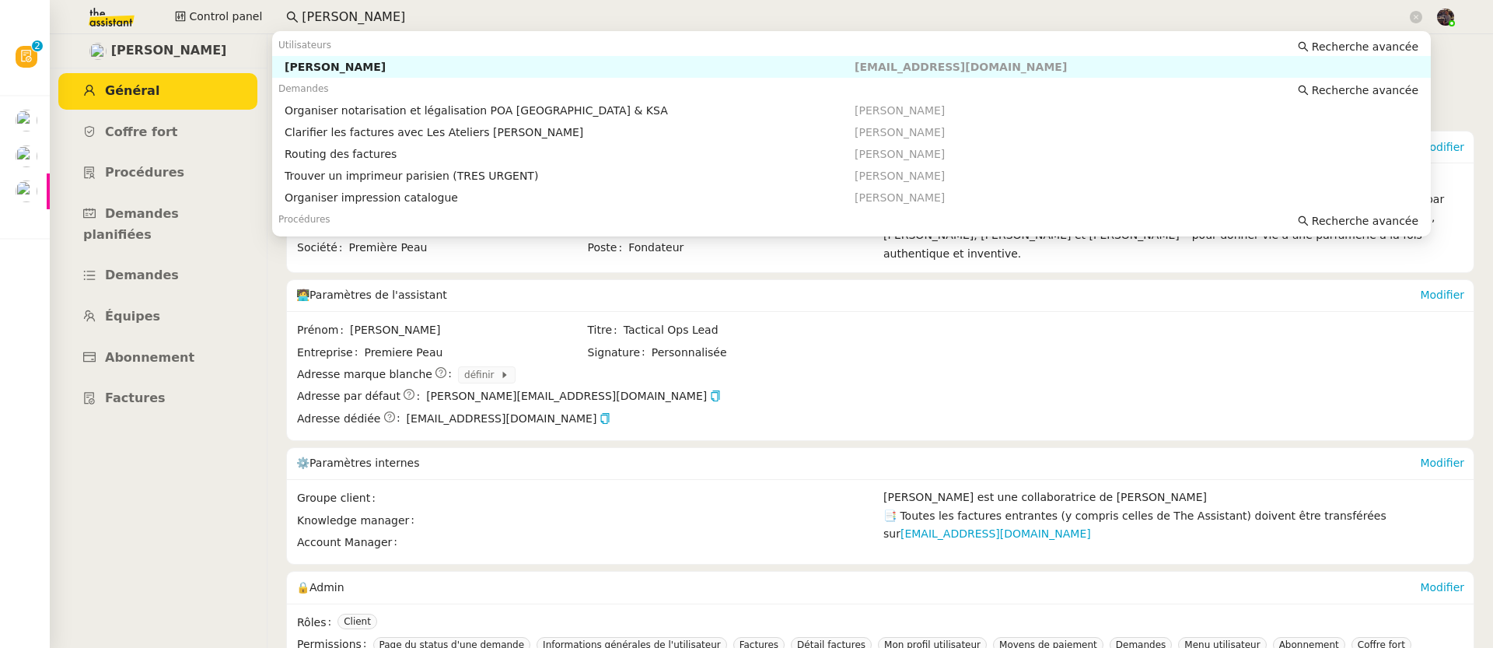
click at [380, 25] on input "[PERSON_NAME]" at bounding box center [854, 17] width 1105 height 21
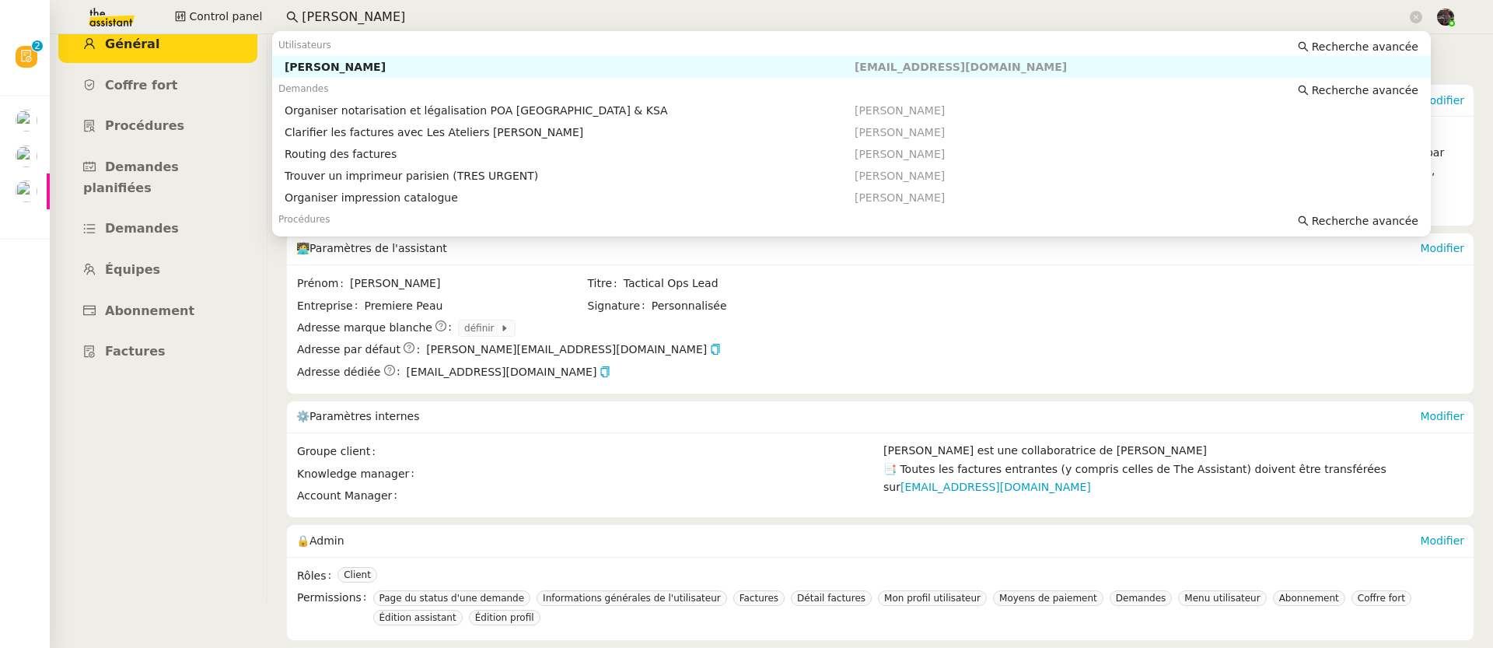
click at [380, 25] on input "[PERSON_NAME]" at bounding box center [854, 17] width 1105 height 21
click at [366, 61] on div "[PERSON_NAME]" at bounding box center [570, 67] width 570 height 14
type input "[PERSON_NAME]"
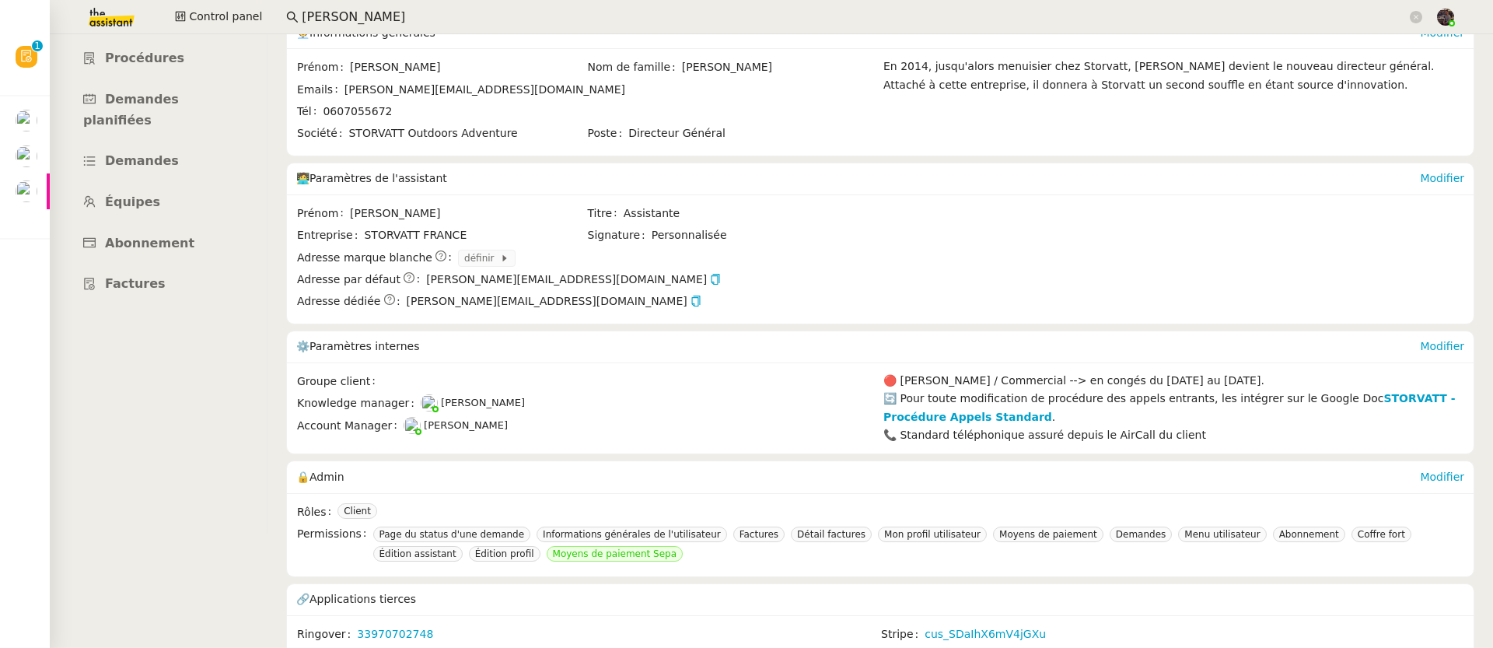
scroll to position [135, 0]
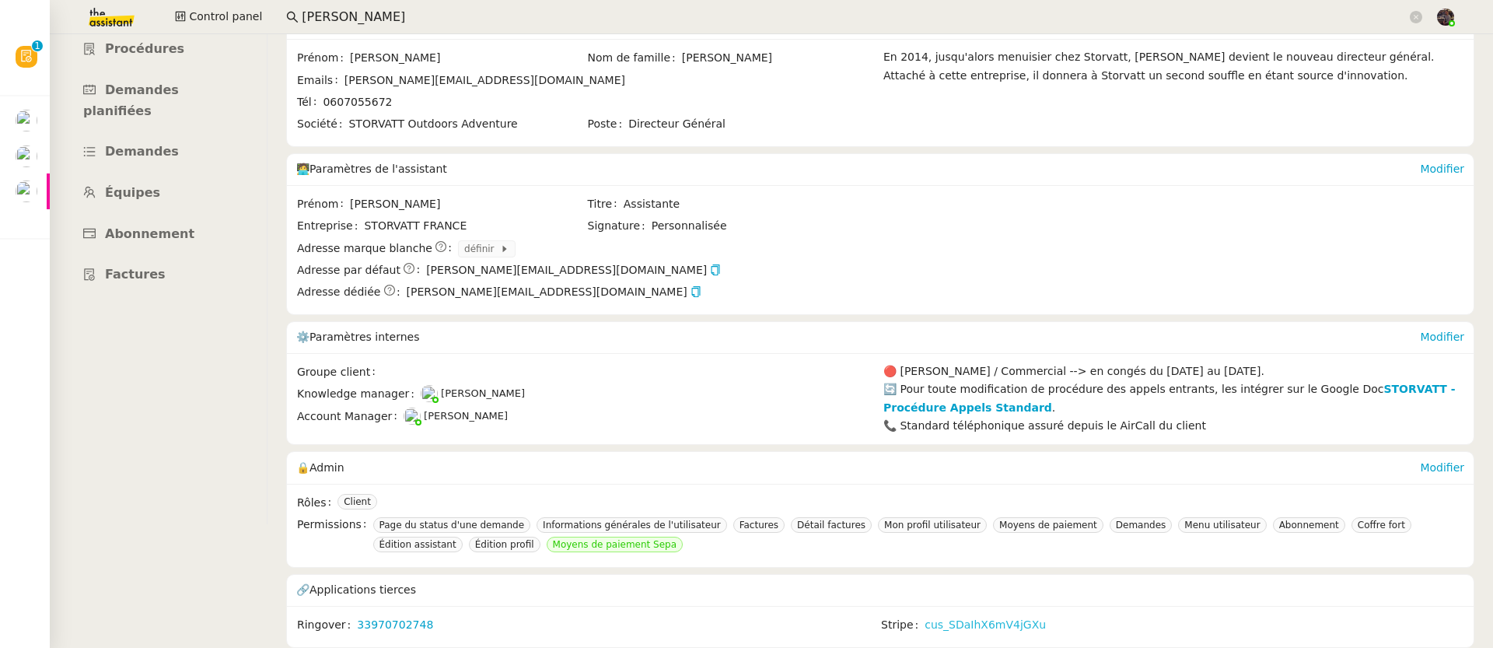
click at [952, 616] on link "cus_SDaIhX6mV4jGXu" at bounding box center [984, 625] width 121 height 18
click at [0, 0] on nz-layout "Révision 0 1 2 3 4 5 6 7 8 9 Mes demandes Accept your invitation to join shared…" at bounding box center [746, 324] width 1493 height 648
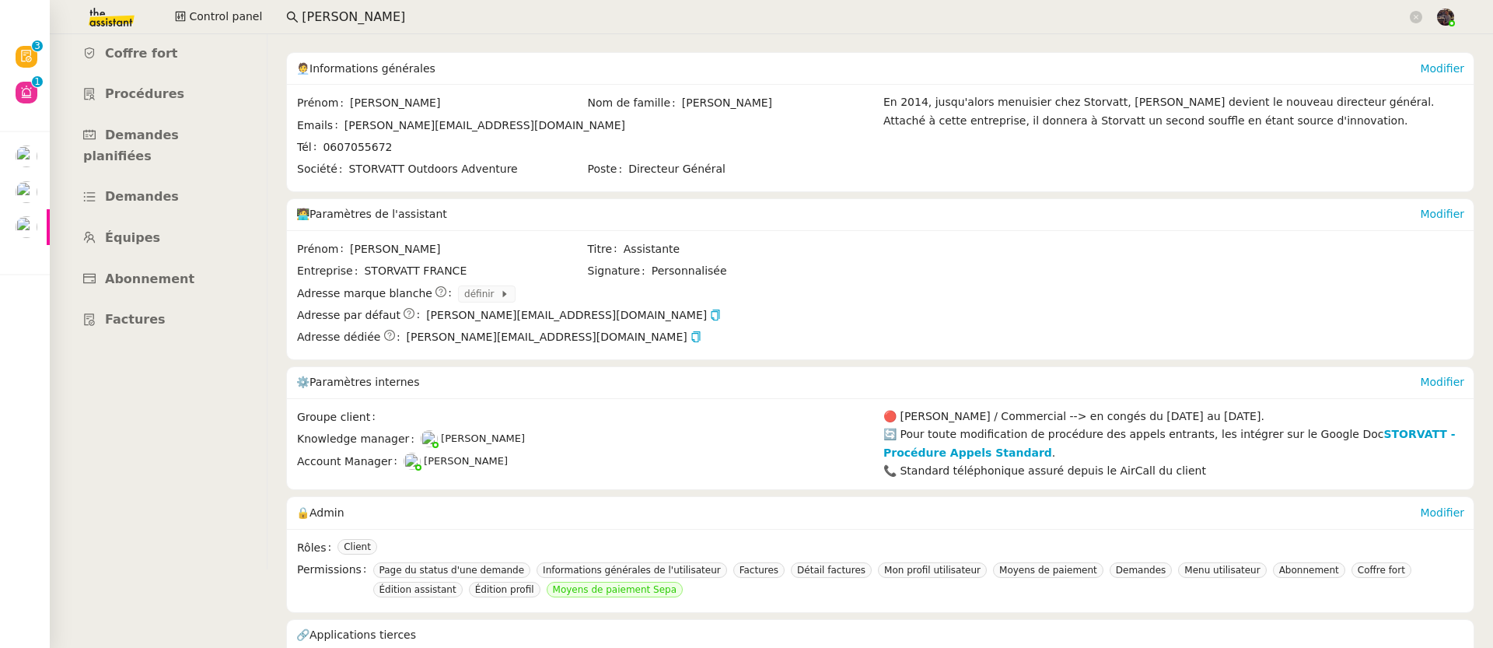
scroll to position [0, 0]
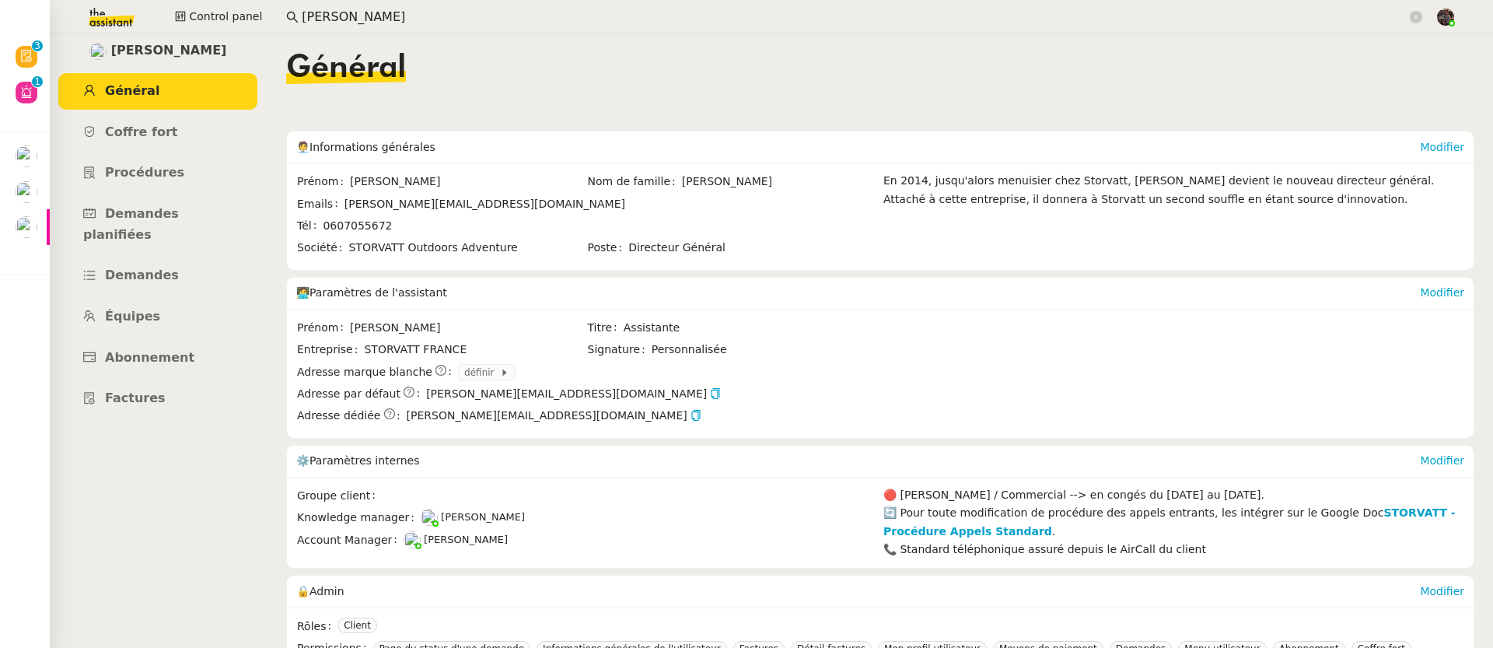
click at [141, 50] on span "[PERSON_NAME]" at bounding box center [169, 50] width 116 height 21
copy span "[PERSON_NAME]"
